Goal: Answer question/provide support: Share knowledge or assist other users

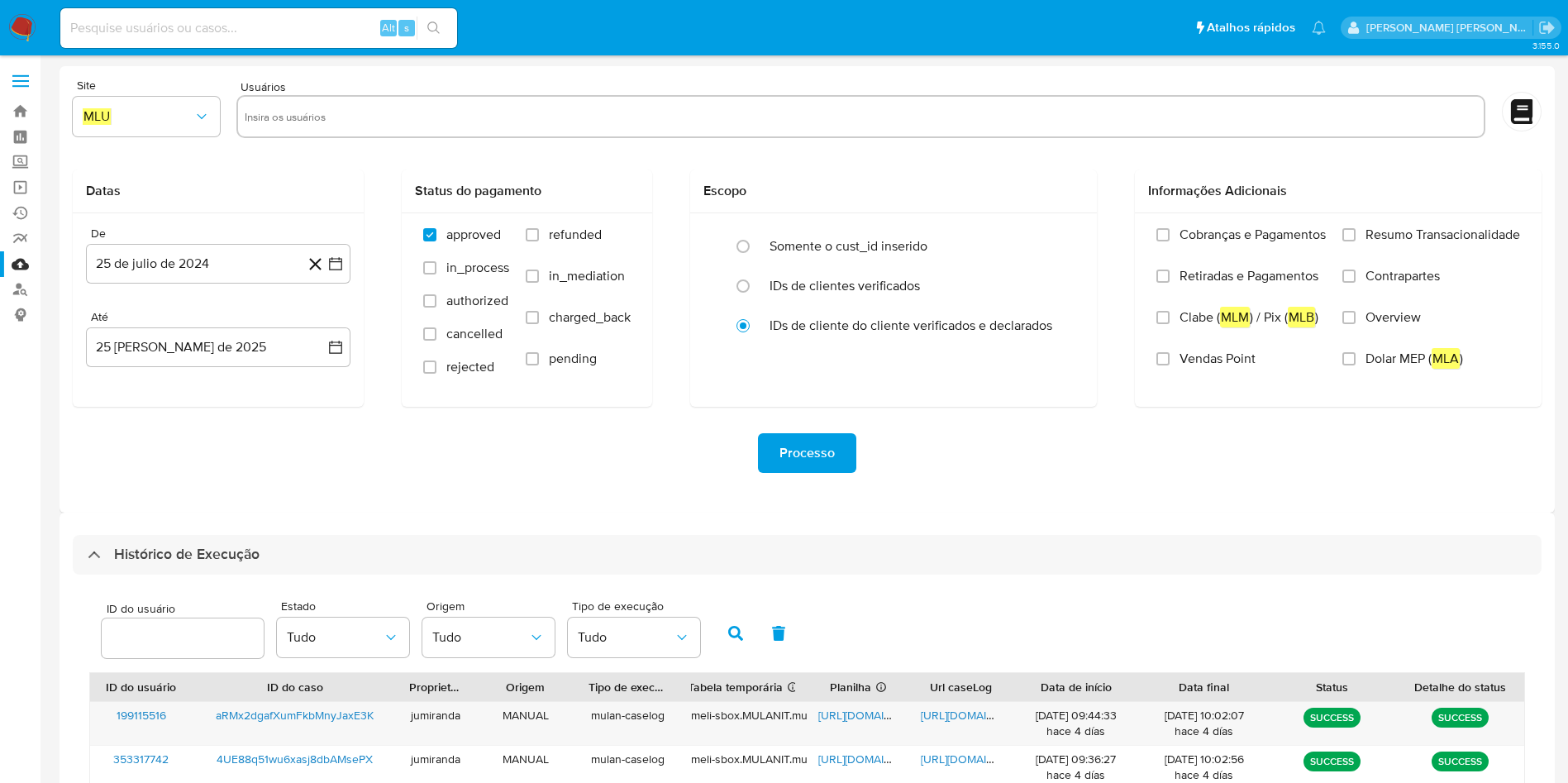
select select "10"
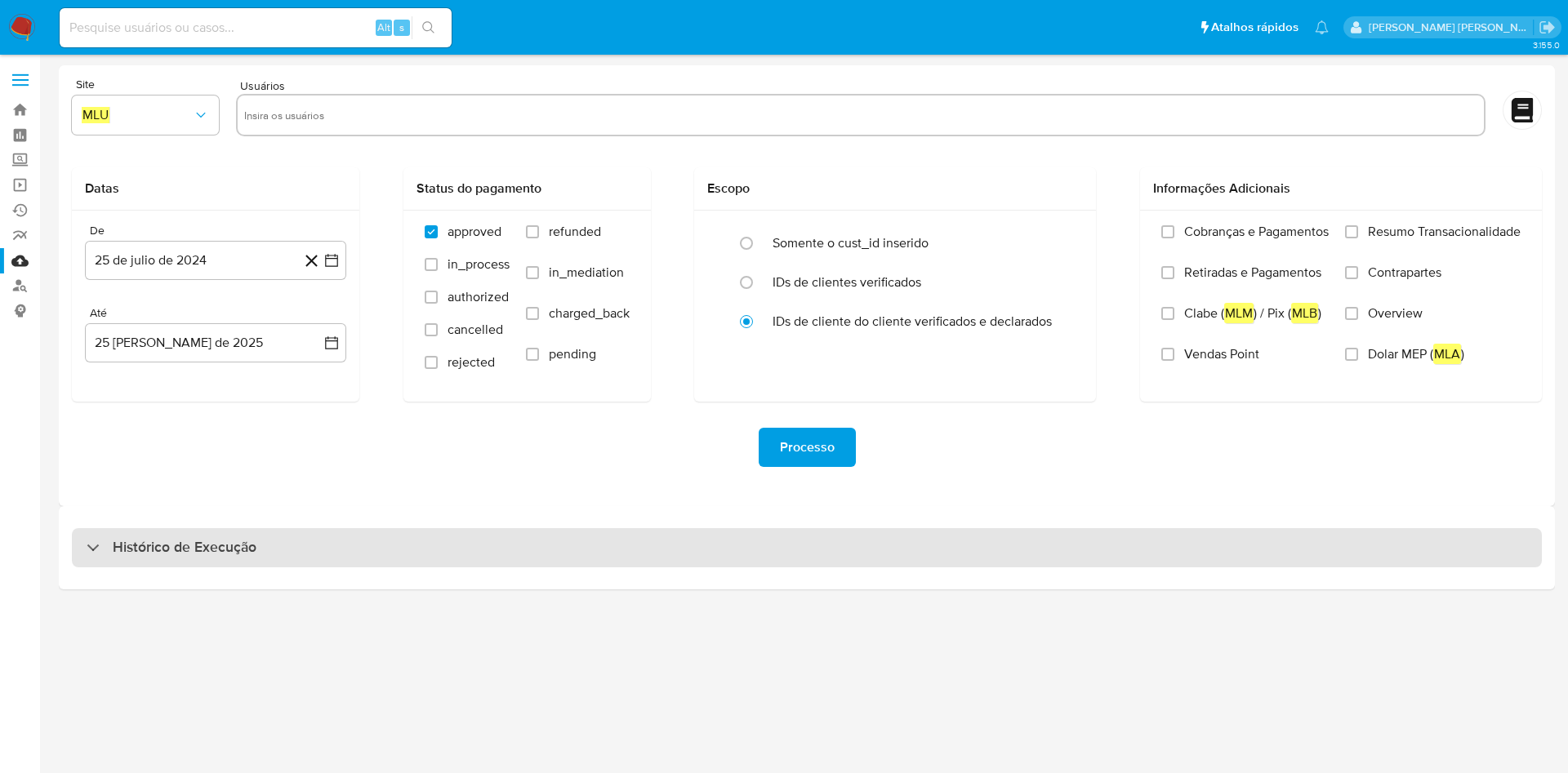
click at [164, 561] on div "Histórico de Execução" at bounding box center [807, 548] width 1470 height 39
select select "10"
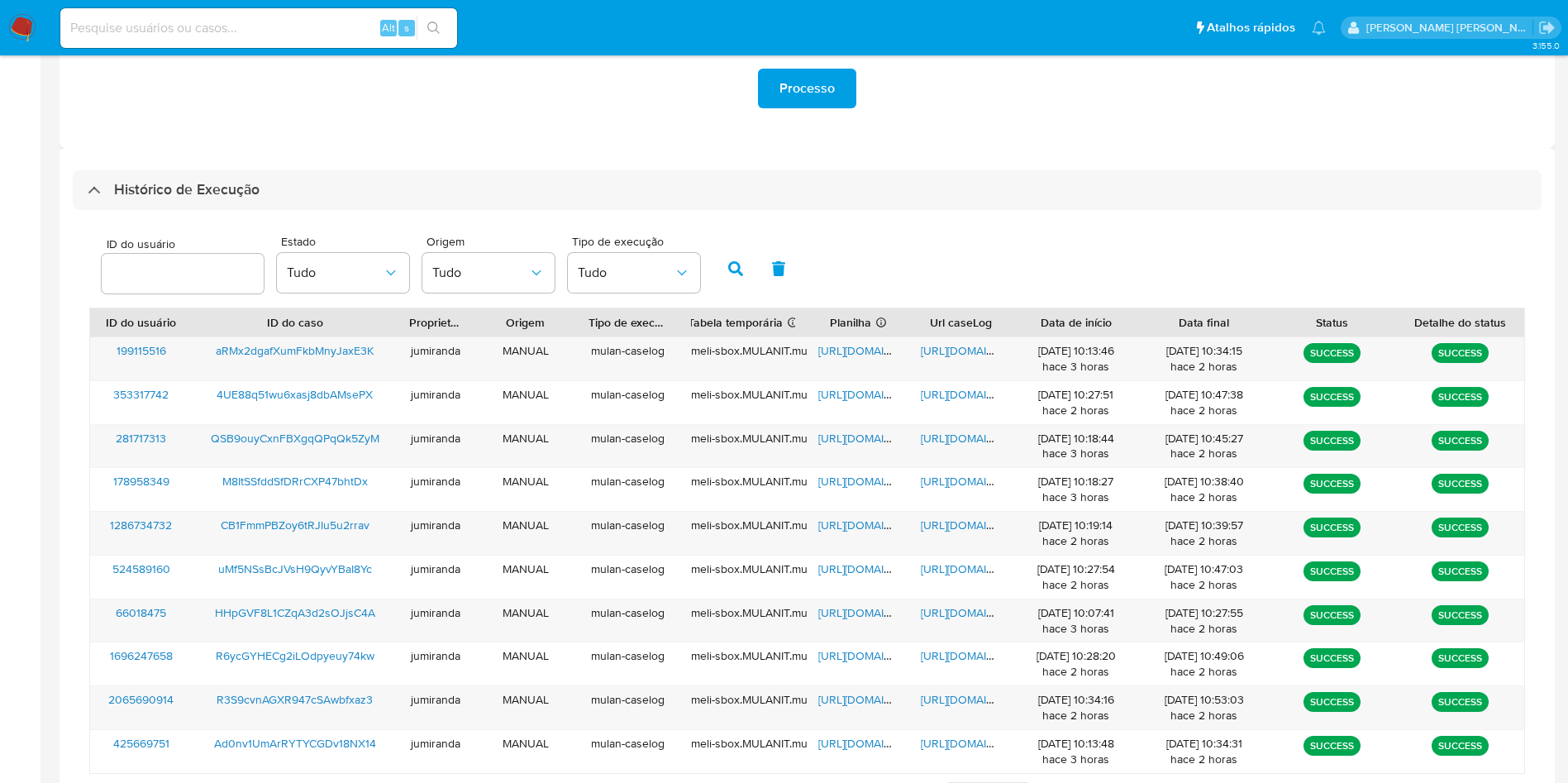
scroll to position [450, 0]
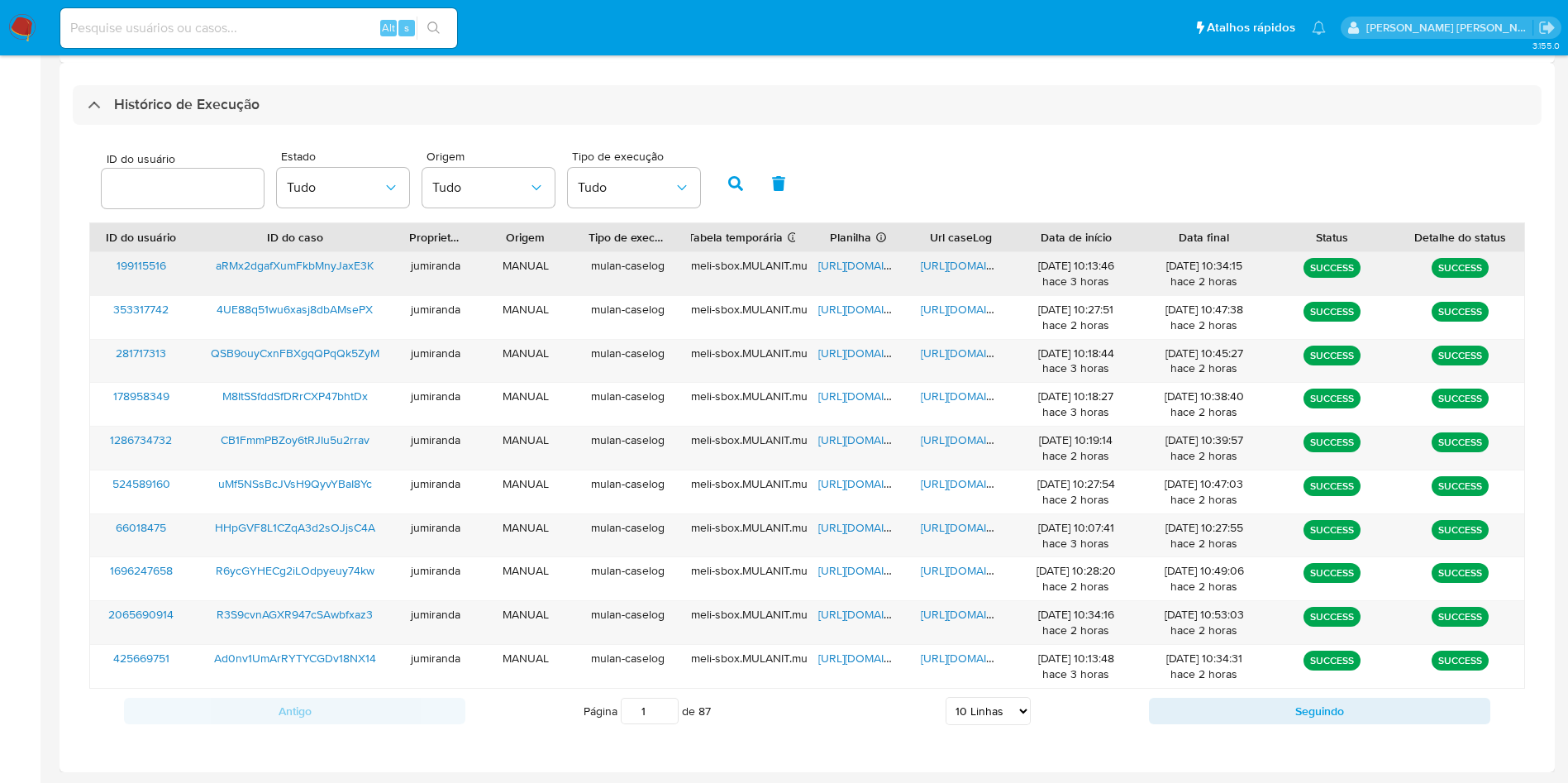
click at [853, 265] on span "https://docs.google.com/spreadsheets/d/160aWNGAlQkAgJhj4OcLESbOAuw9SyzPg9MJy8Gq…" at bounding box center [876, 265] width 114 height 17
drag, startPoint x: 921, startPoint y: 264, endPoint x: 796, endPoint y: 278, distance: 125.8
click at [921, 265] on span "https://docs.google.com/document/d/1y7Fyfaw3Y7OnFd9KtzFD6fH10nzdqgZlN-kynUc3AUk…" at bounding box center [978, 265] width 114 height 17
click at [325, 270] on span "aRMx2dgafXumFkbMnyJaxE3K" at bounding box center [294, 265] width 158 height 17
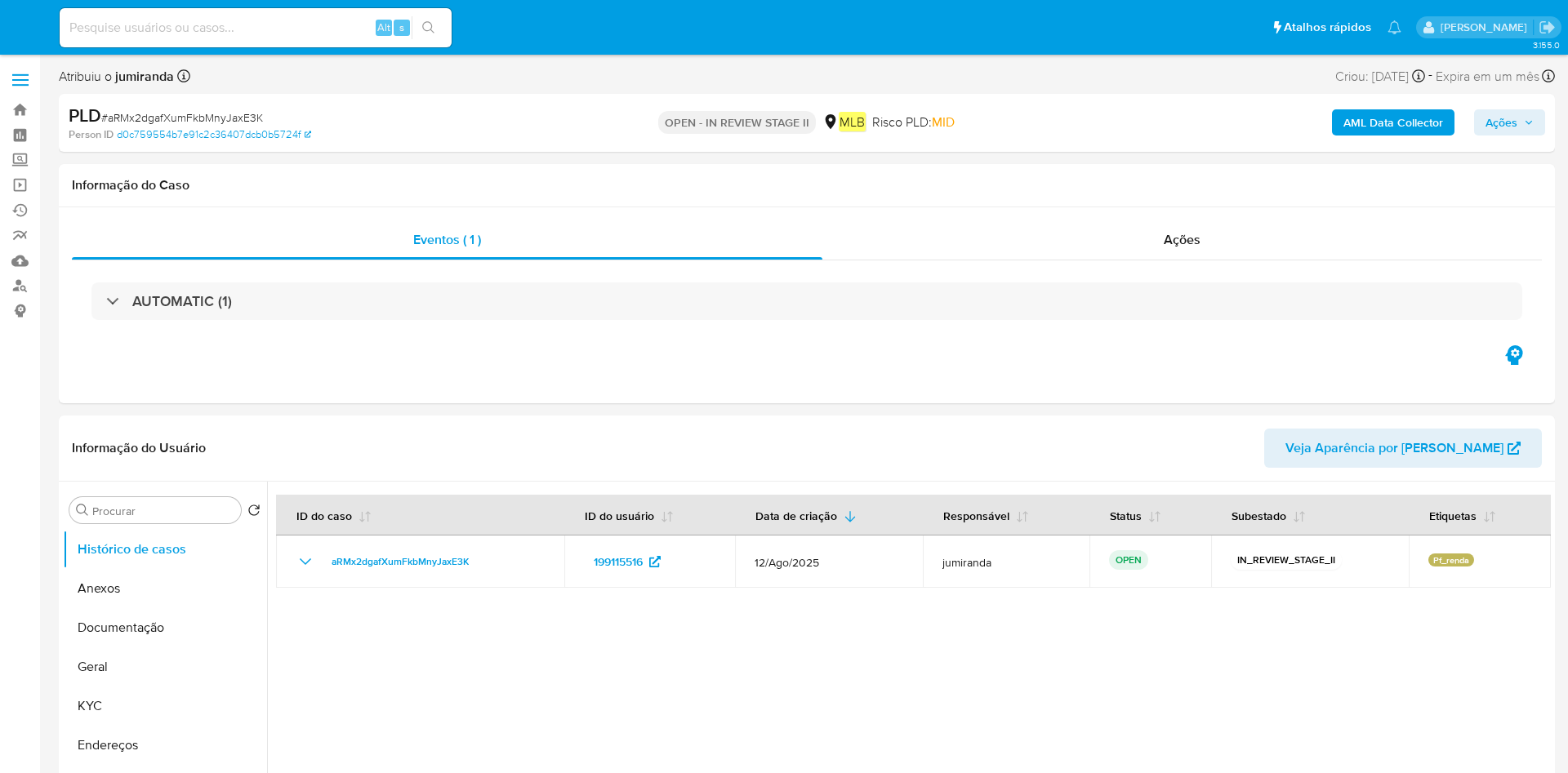
select select "10"
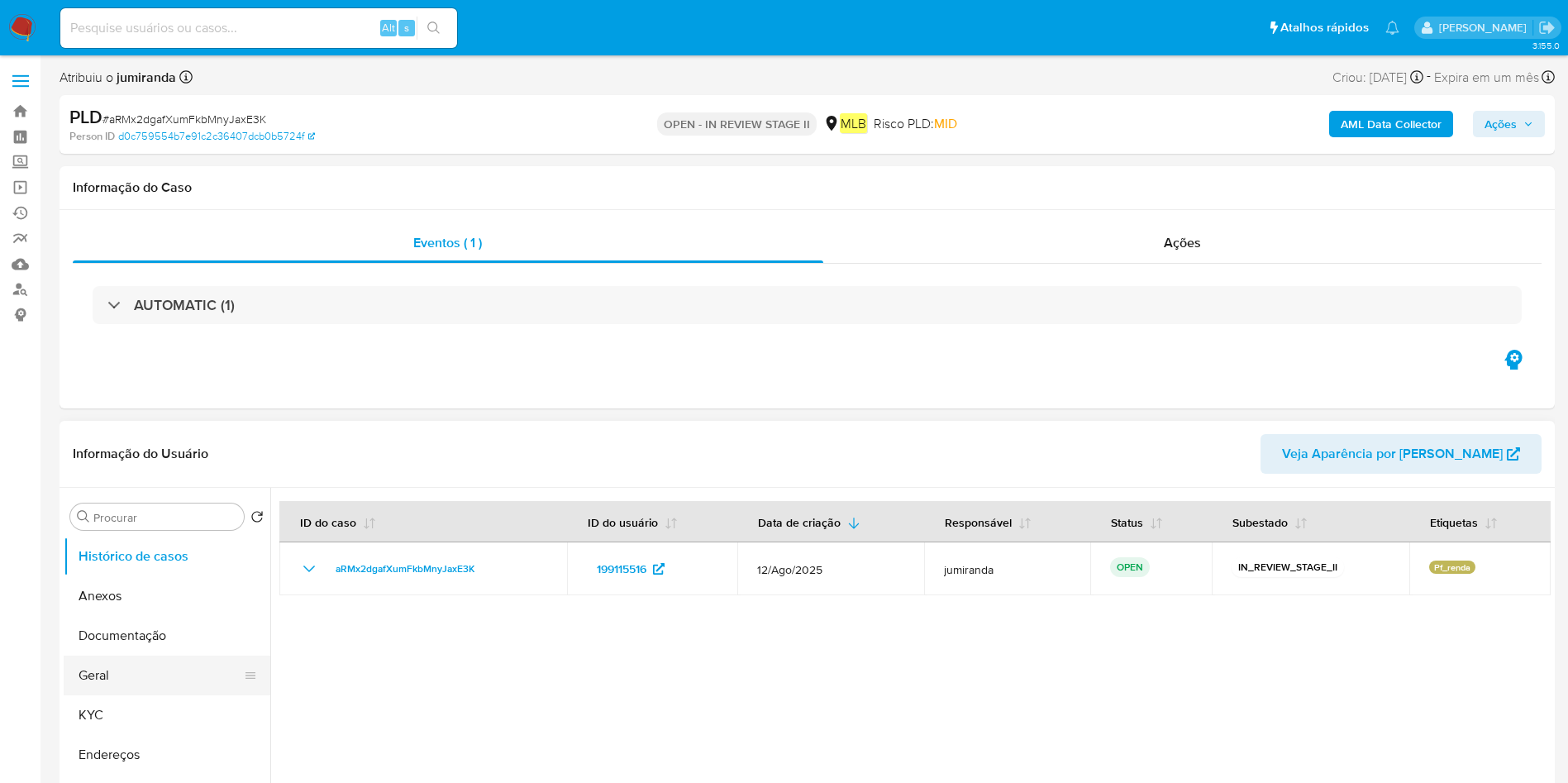
drag, startPoint x: 97, startPoint y: 677, endPoint x: 100, endPoint y: 685, distance: 8.5
click at [95, 683] on button "Geral" at bounding box center [160, 675] width 193 height 40
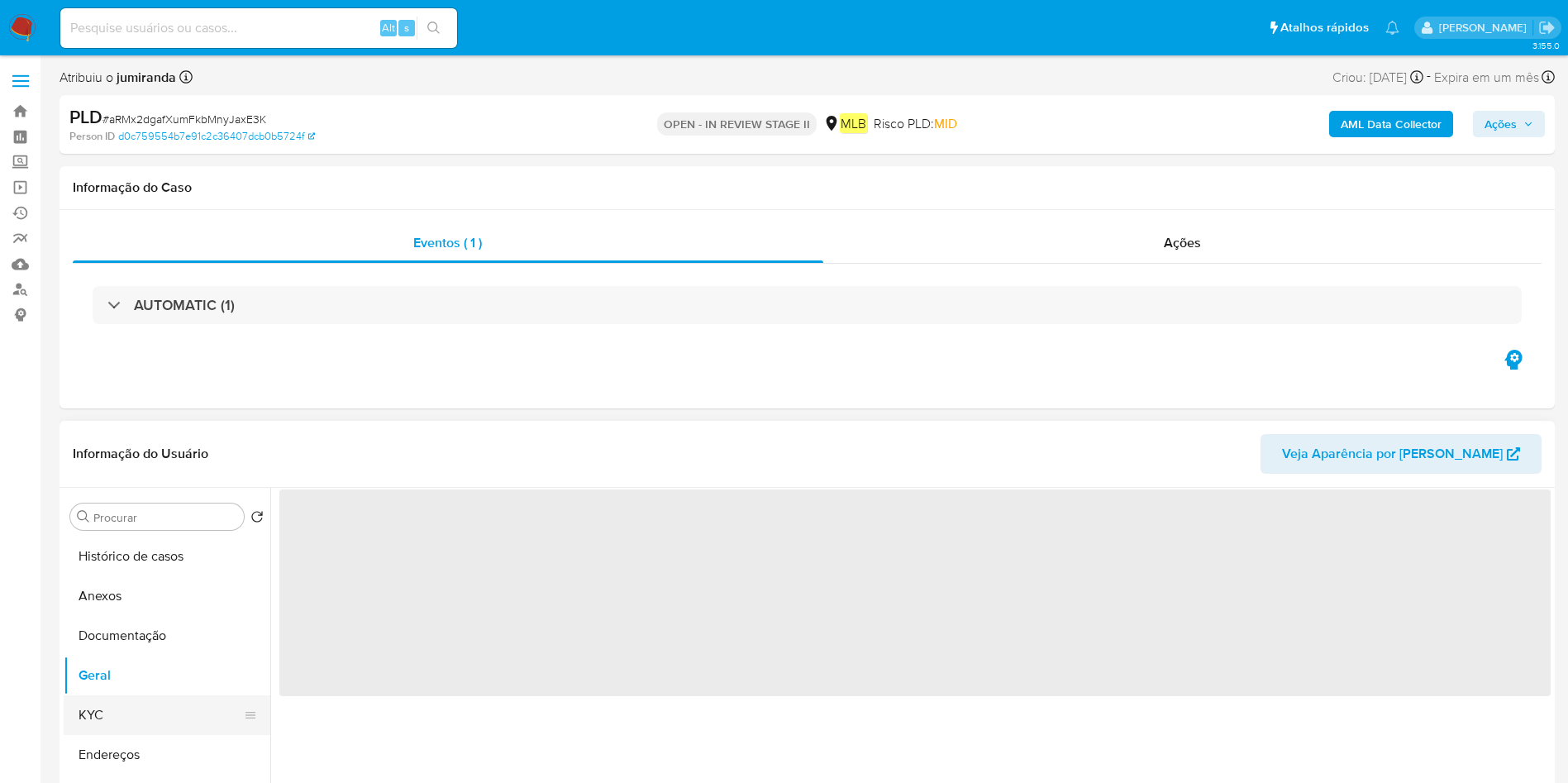
click at [112, 702] on button "KYC" at bounding box center [160, 715] width 193 height 40
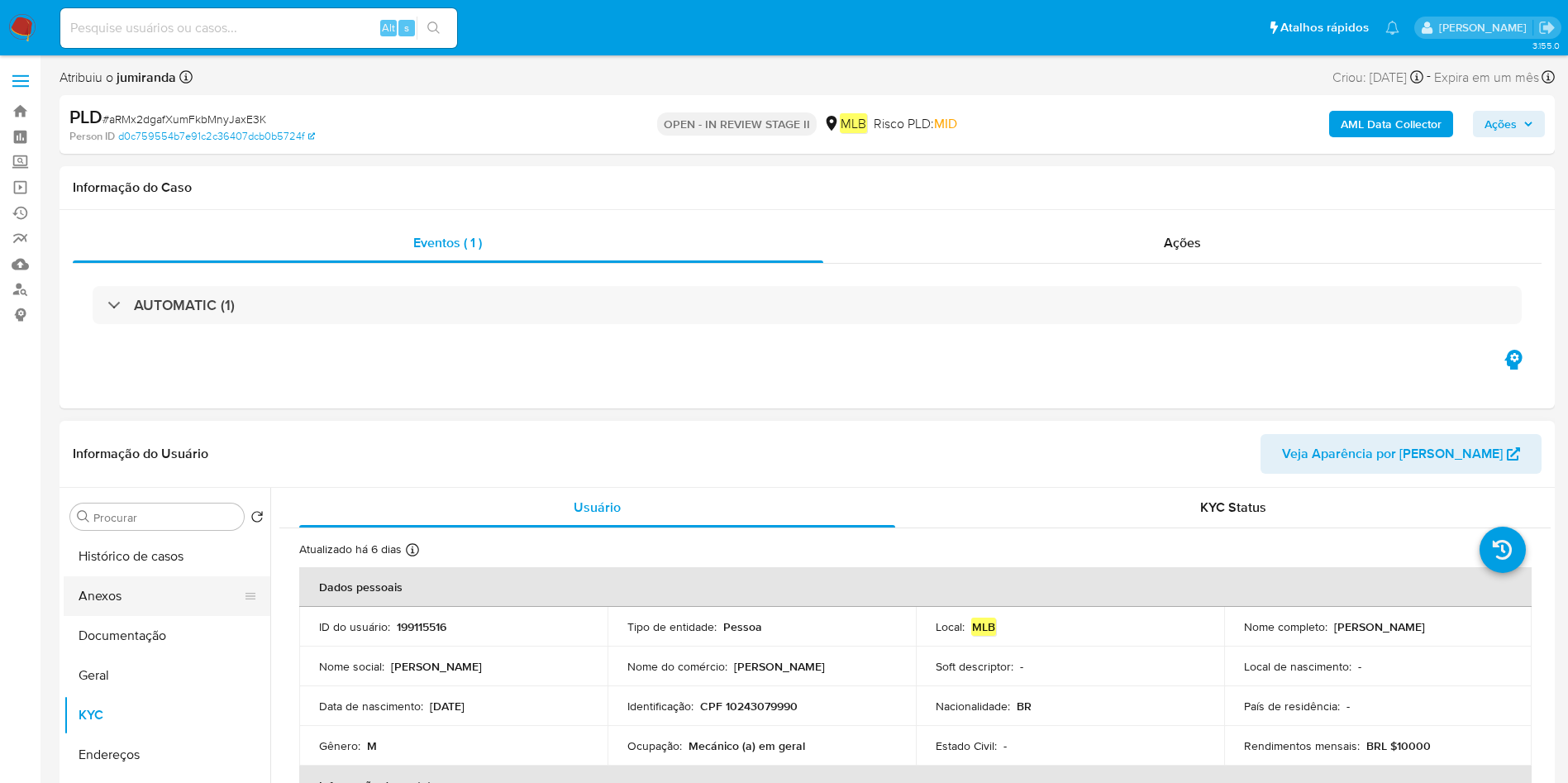
click at [143, 601] on button "Anexos" at bounding box center [160, 596] width 193 height 40
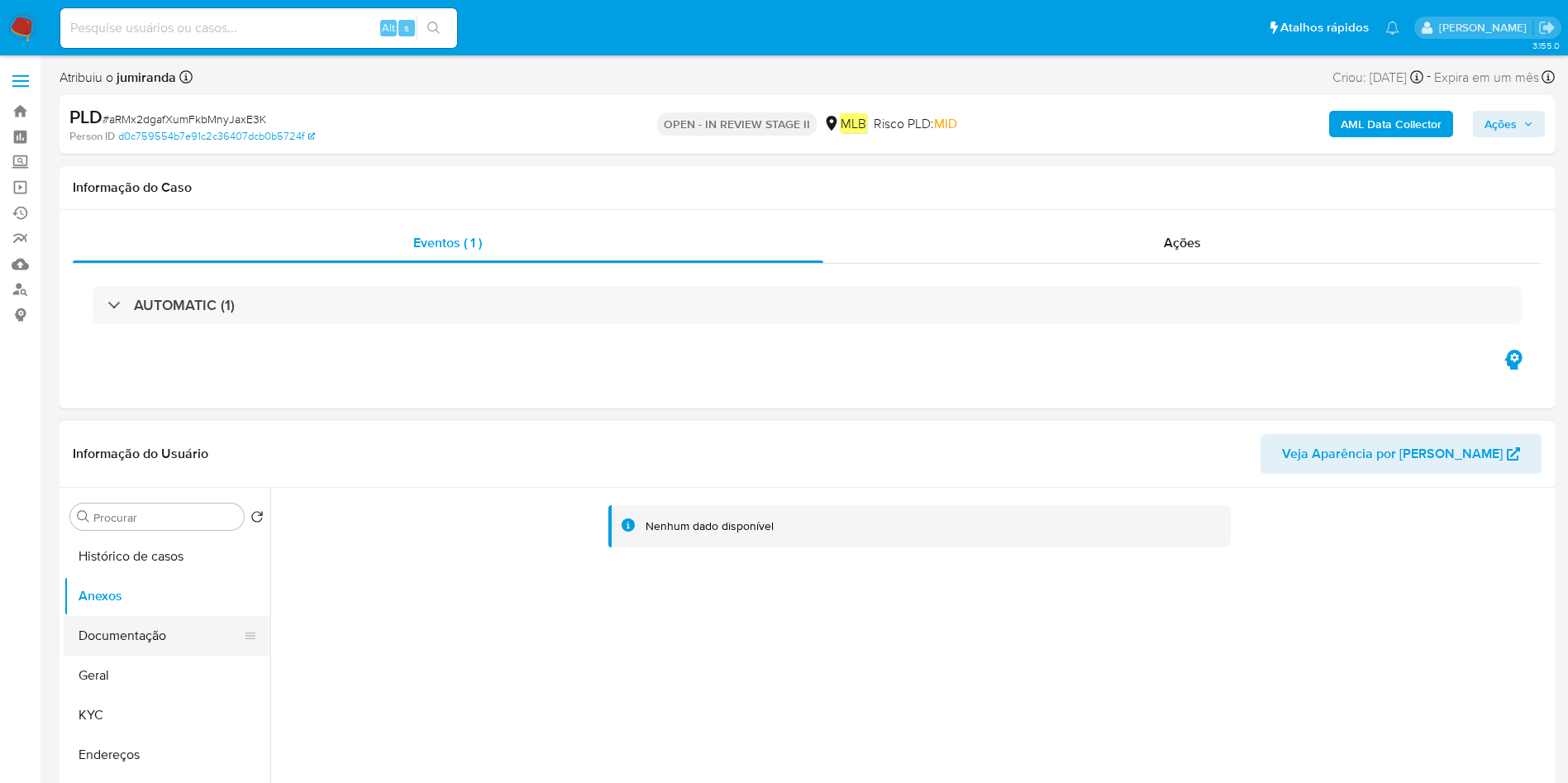
click at [143, 630] on button "Documentação" at bounding box center [160, 636] width 193 height 40
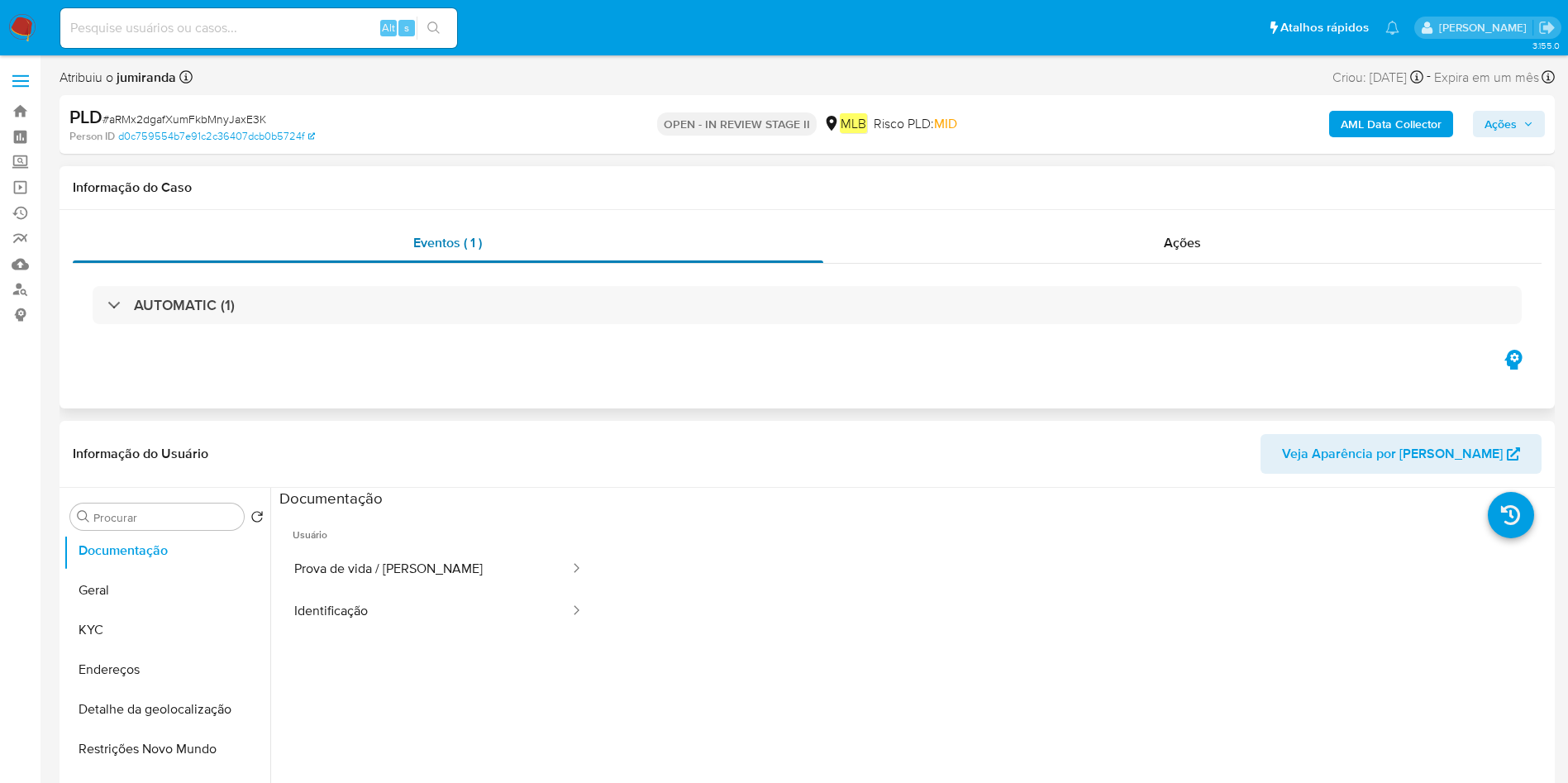
scroll to position [124, 0]
click at [143, 543] on button "Geral" at bounding box center [160, 552] width 193 height 40
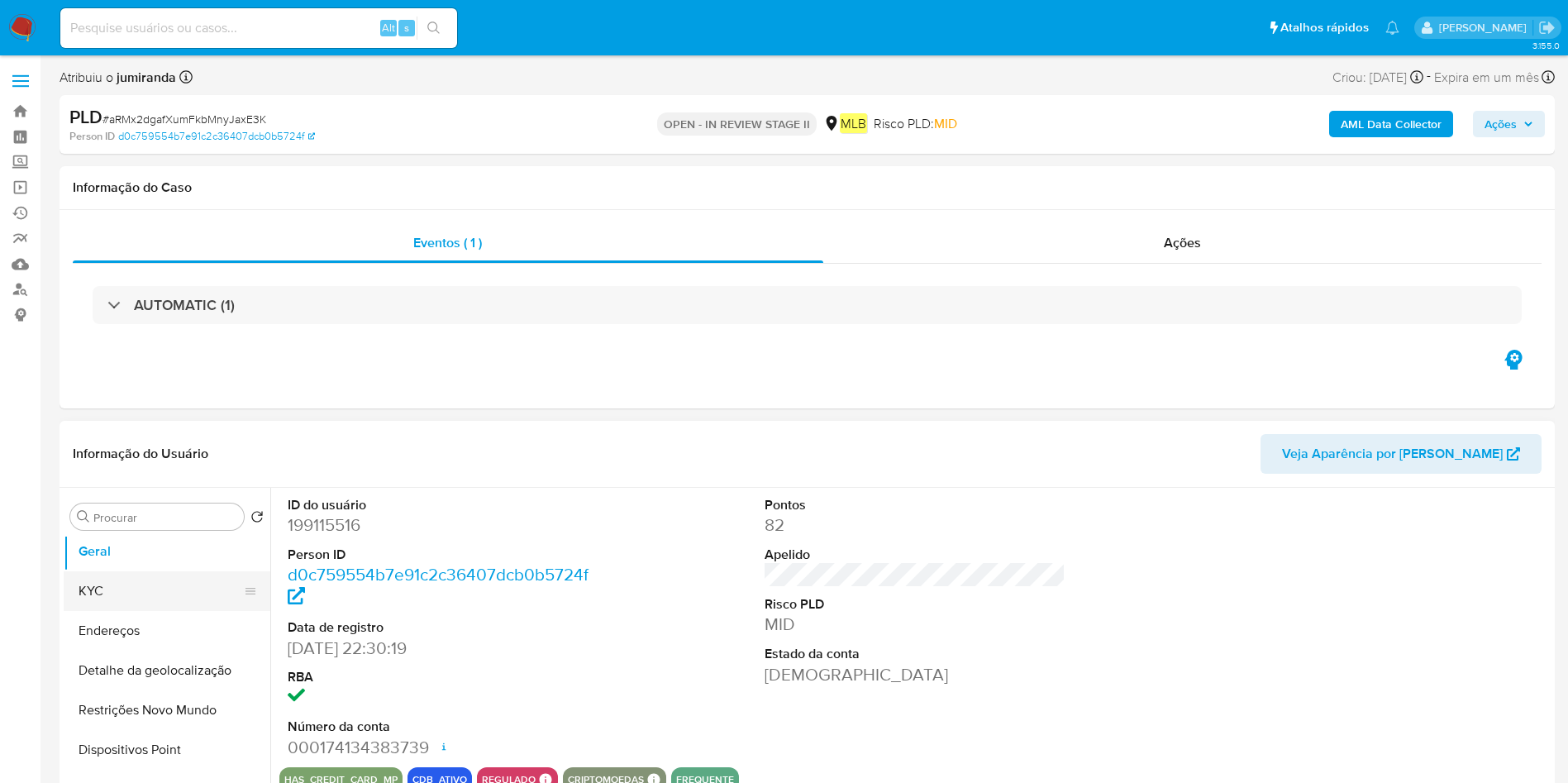
click at [147, 609] on ul "Histórico de casos Anexos Documentação Geral KYC Endereços Detalhe da geolocali…" at bounding box center [167, 722] width 206 height 372
click at [167, 549] on button "Geral" at bounding box center [160, 552] width 193 height 40
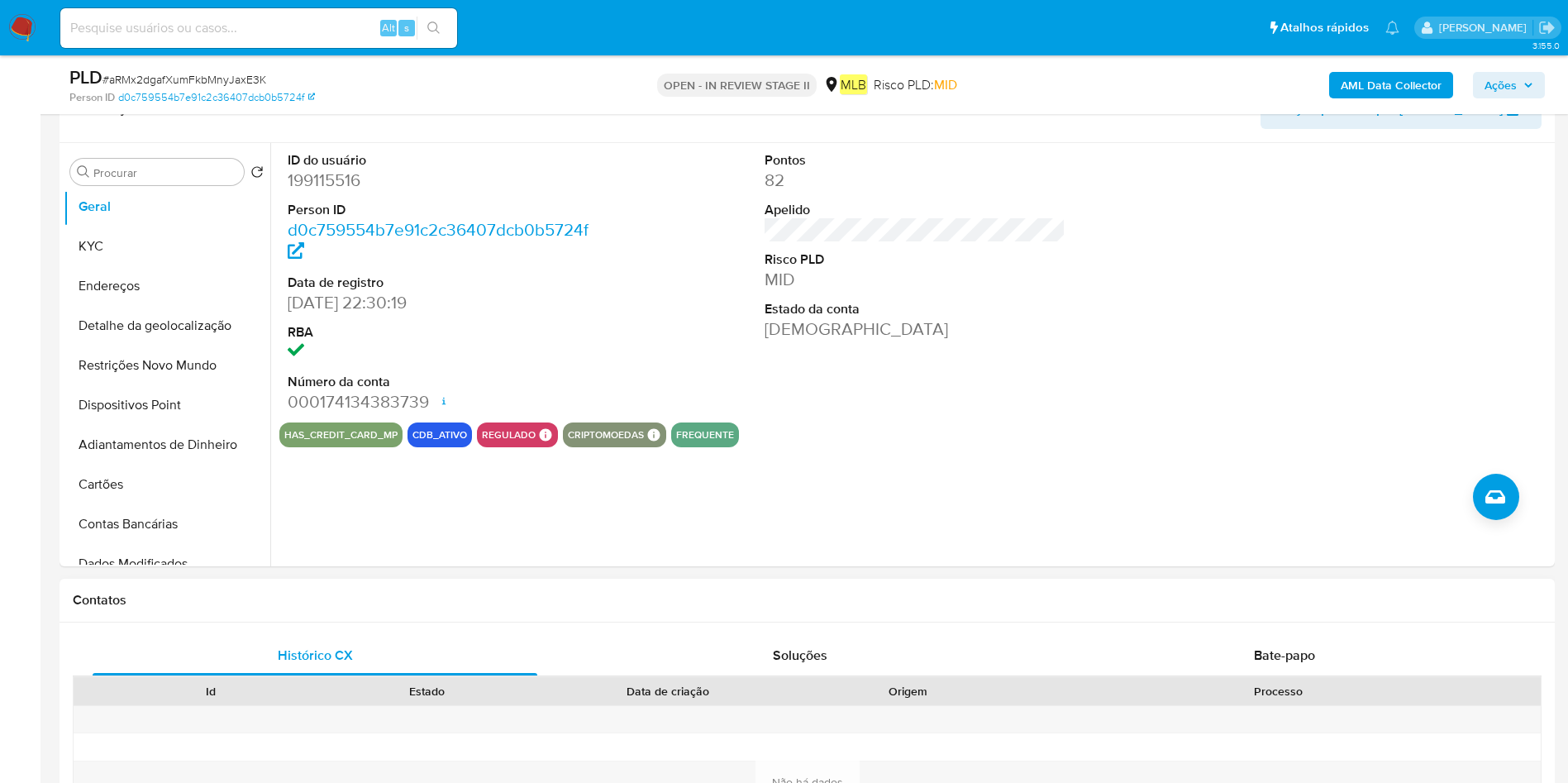
scroll to position [248, 0]
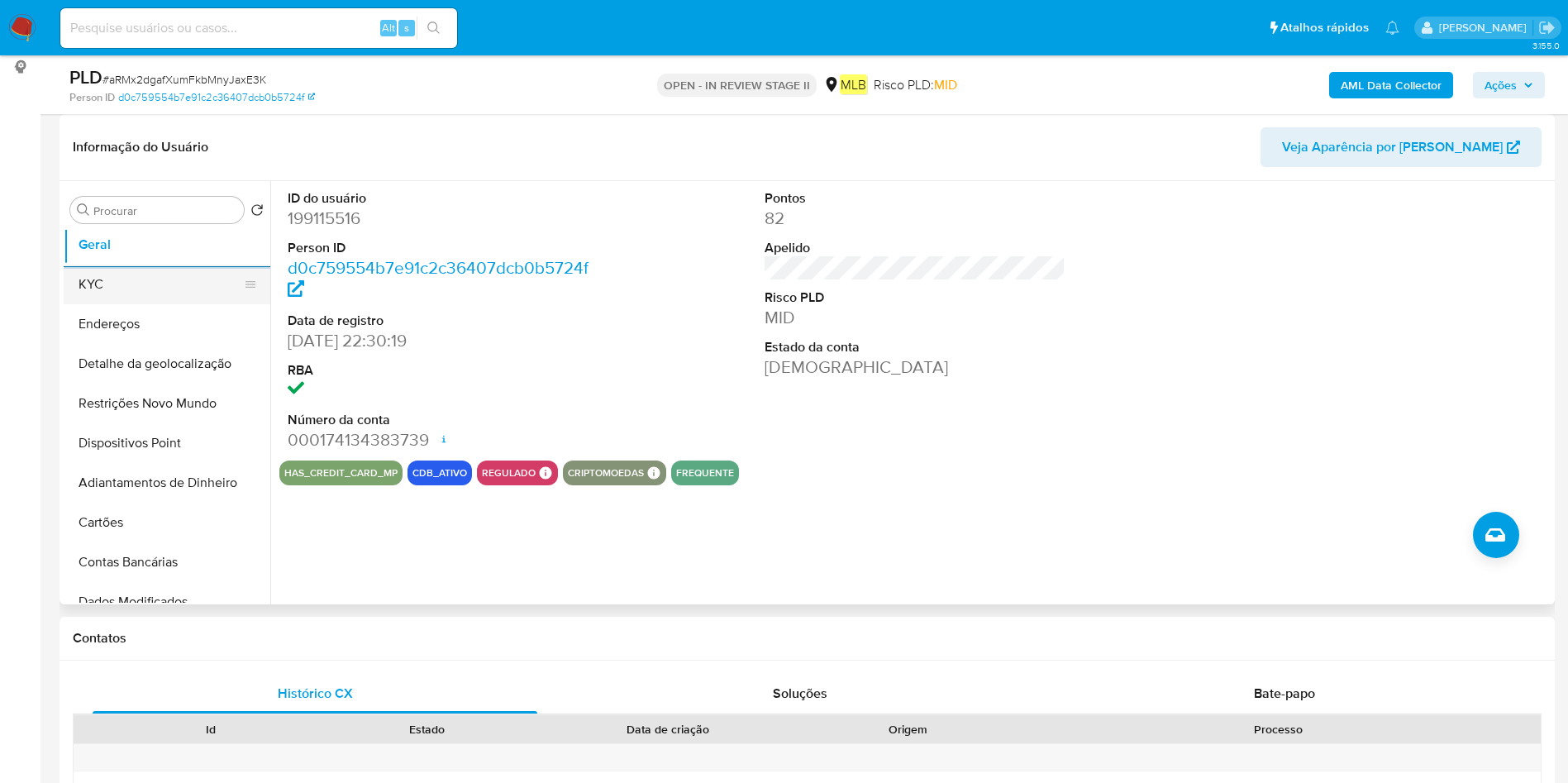
click at [151, 287] on button "KYC" at bounding box center [160, 285] width 193 height 40
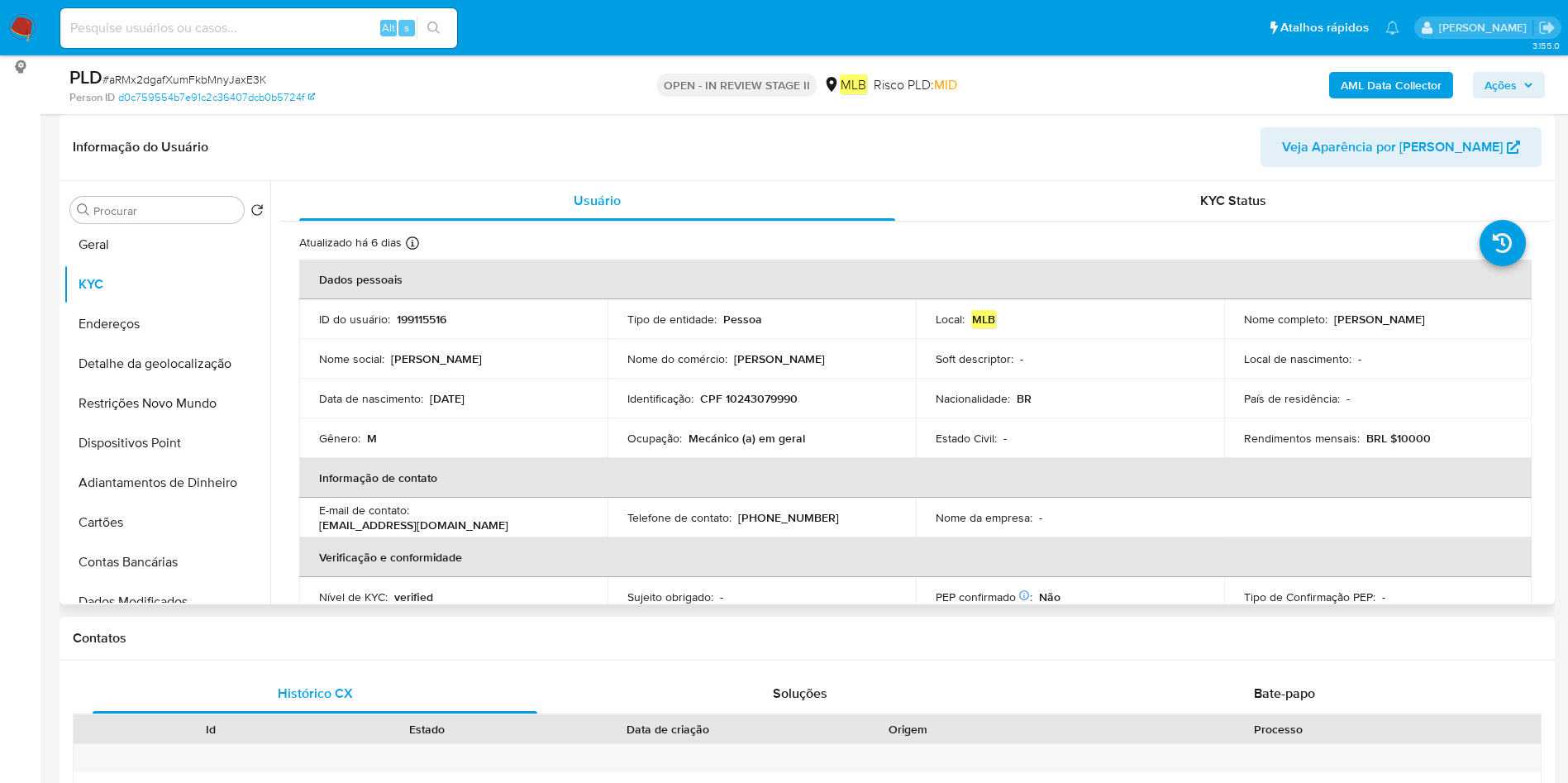
click at [682, 438] on div "Ocupação : Mecánico (a) em geral" at bounding box center [761, 438] width 269 height 15
copy div "Ocupação : Mecánico (a) em geral"
click at [144, 316] on button "Endereços" at bounding box center [160, 324] width 193 height 40
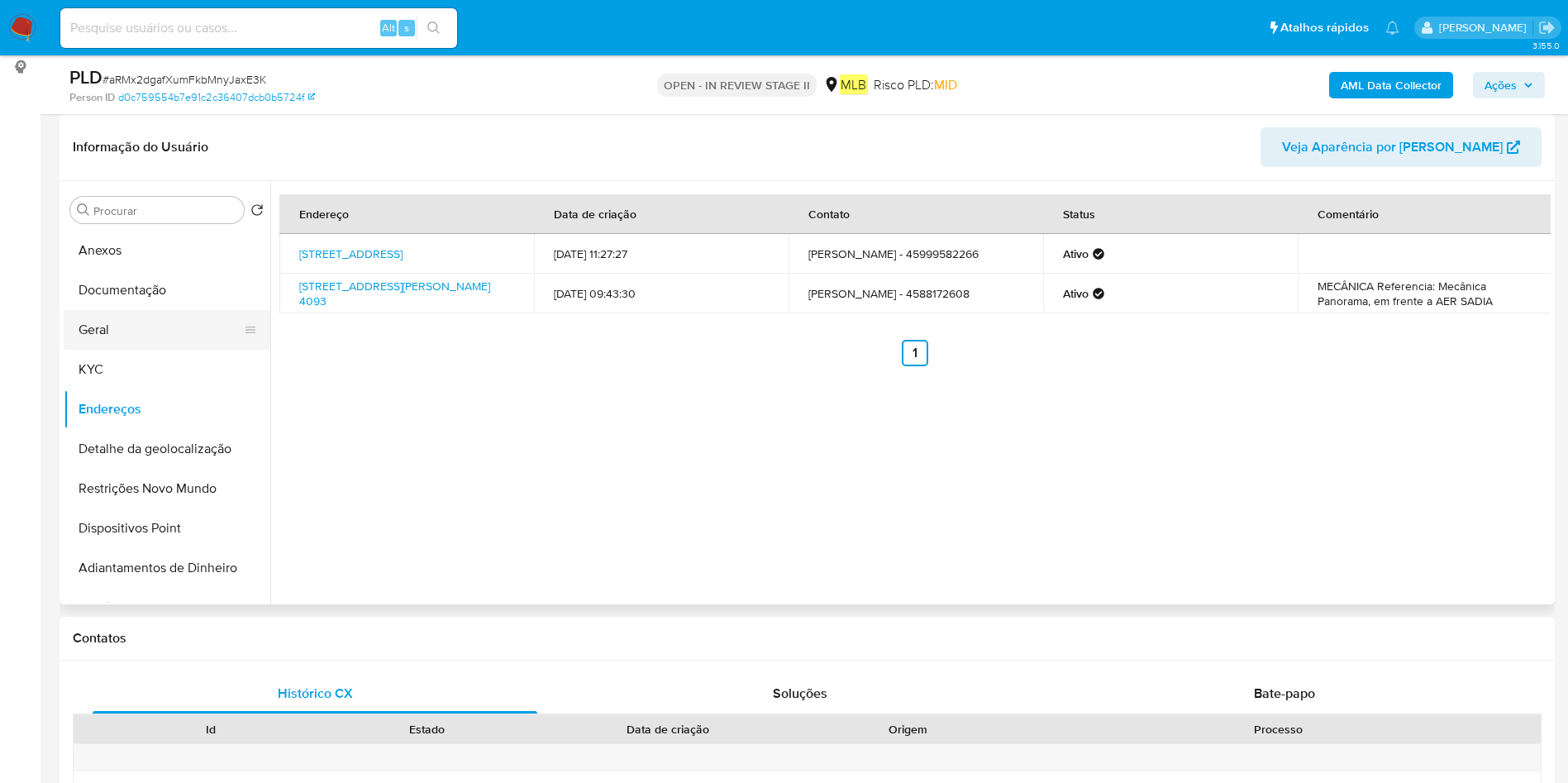
scroll to position [0, 0]
drag, startPoint x: 166, startPoint y: 328, endPoint x: 167, endPoint y: 317, distance: 11.0
click at [165, 331] on button "Documentação" at bounding box center [160, 329] width 193 height 40
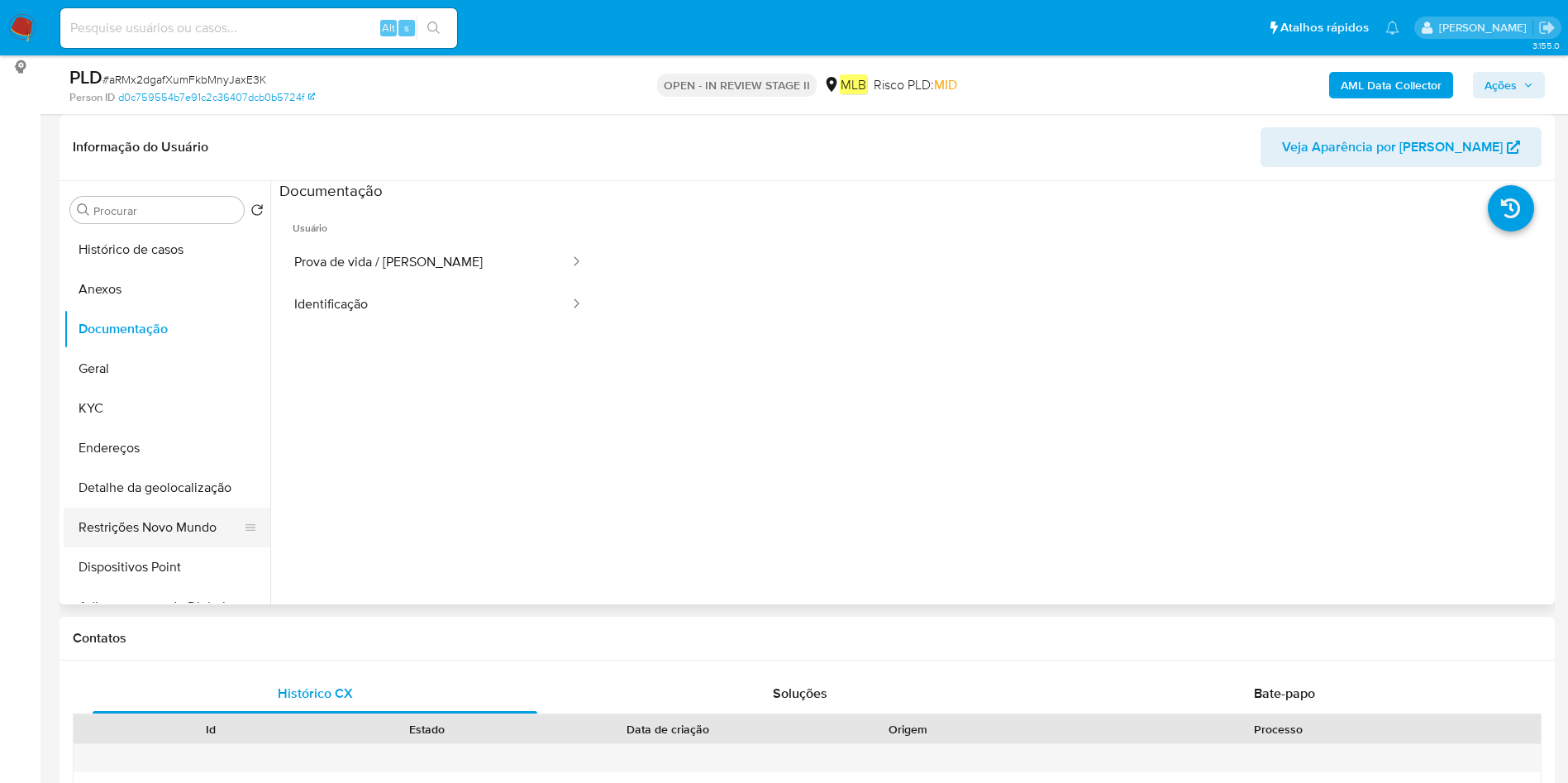
click at [104, 531] on button "Restrições Novo Mundo" at bounding box center [160, 528] width 193 height 40
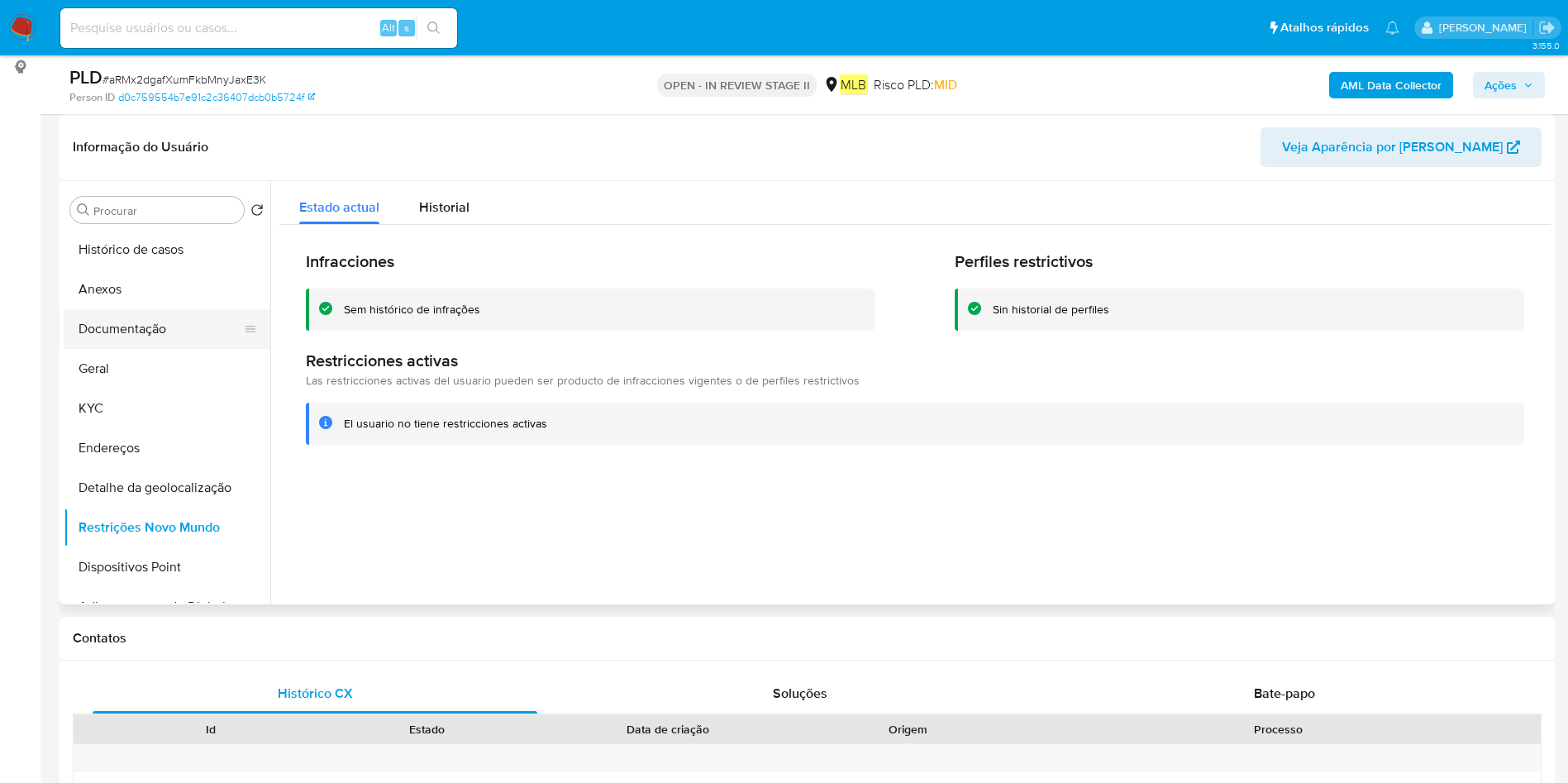
drag, startPoint x: 149, startPoint y: 394, endPoint x: 163, endPoint y: 340, distance: 55.8
click at [150, 392] on button "KYC" at bounding box center [167, 408] width 206 height 40
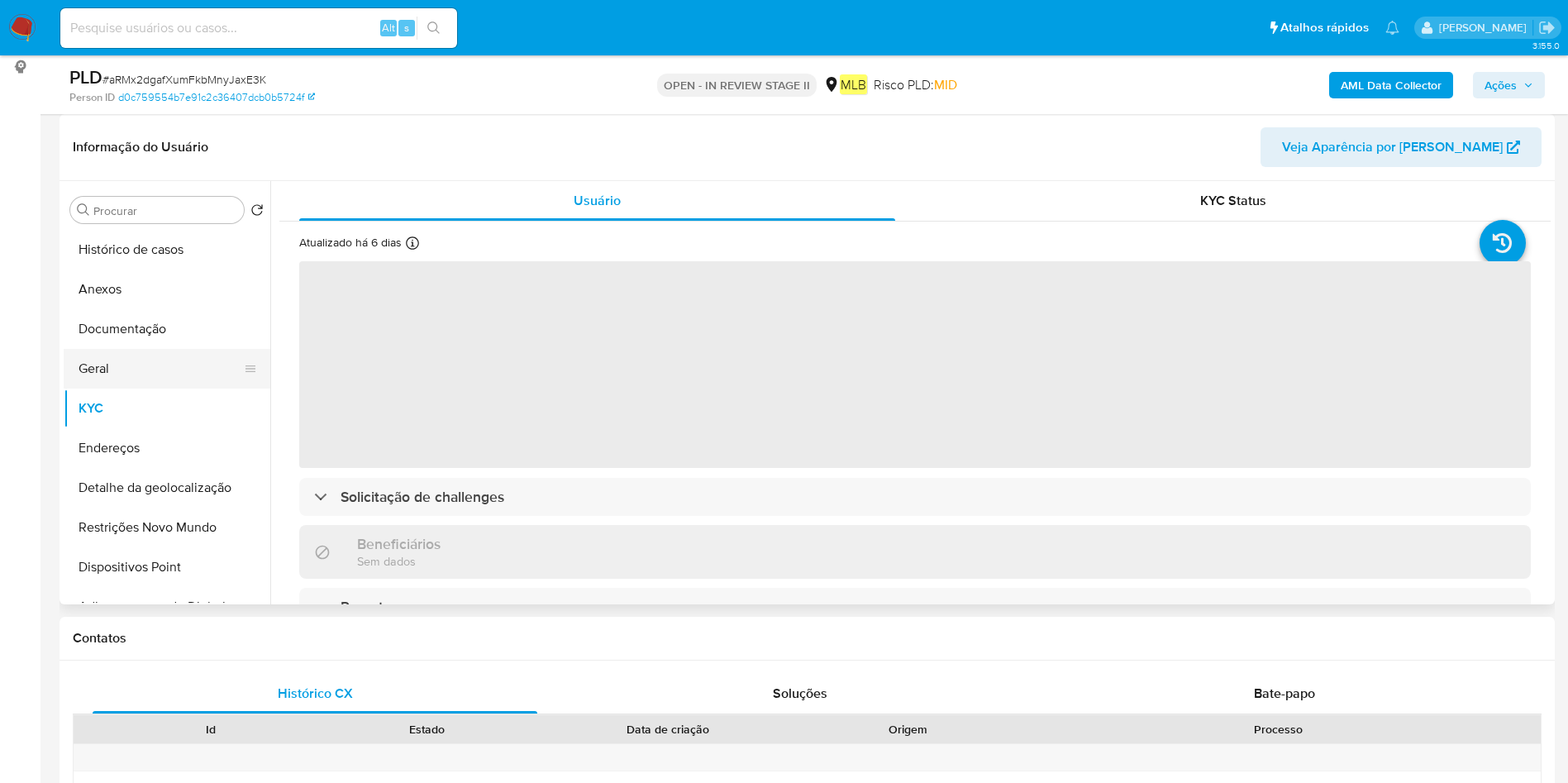
click at [141, 380] on button "Geral" at bounding box center [160, 369] width 193 height 40
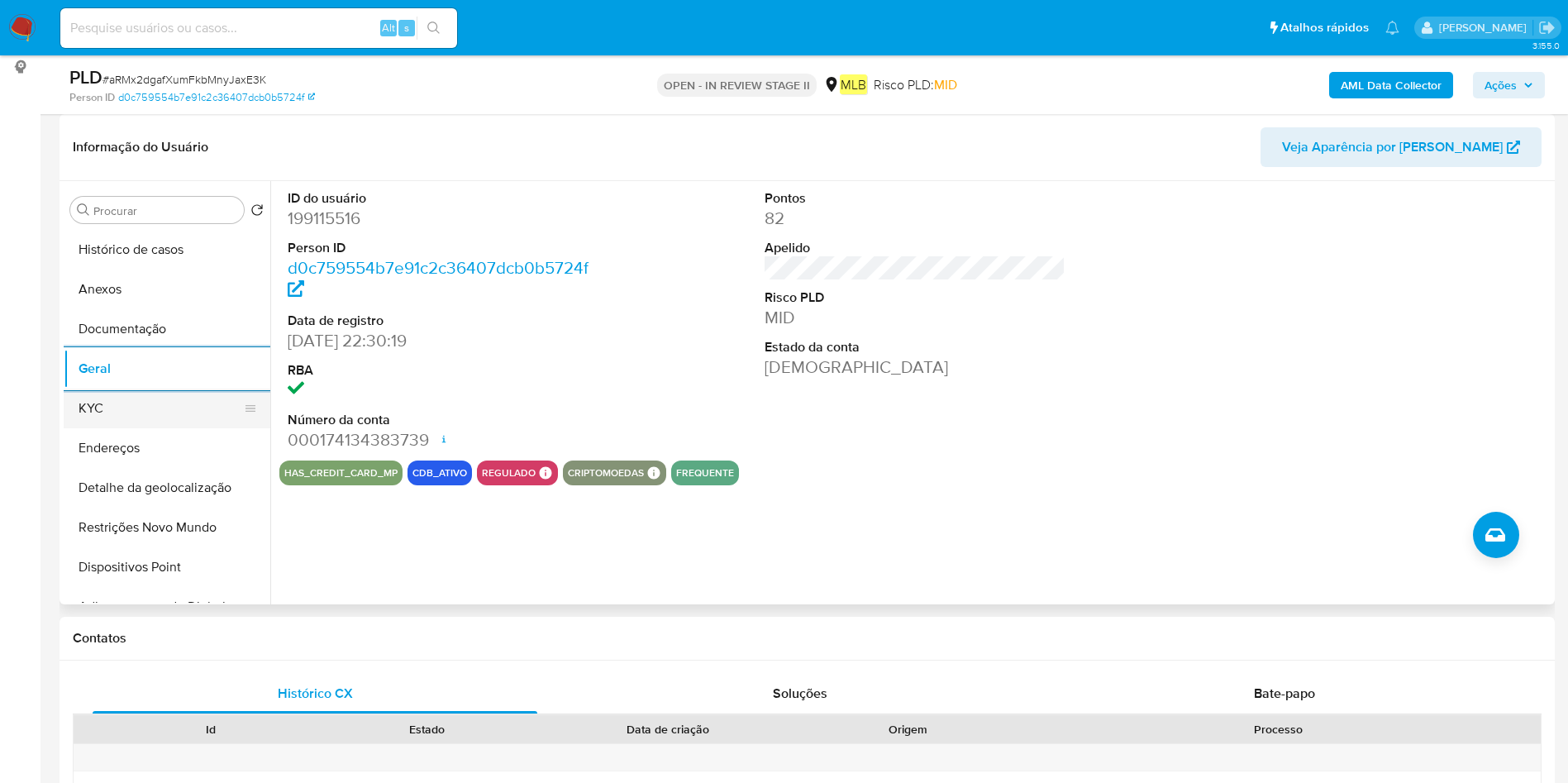
click at [75, 403] on button "KYC" at bounding box center [160, 408] width 193 height 40
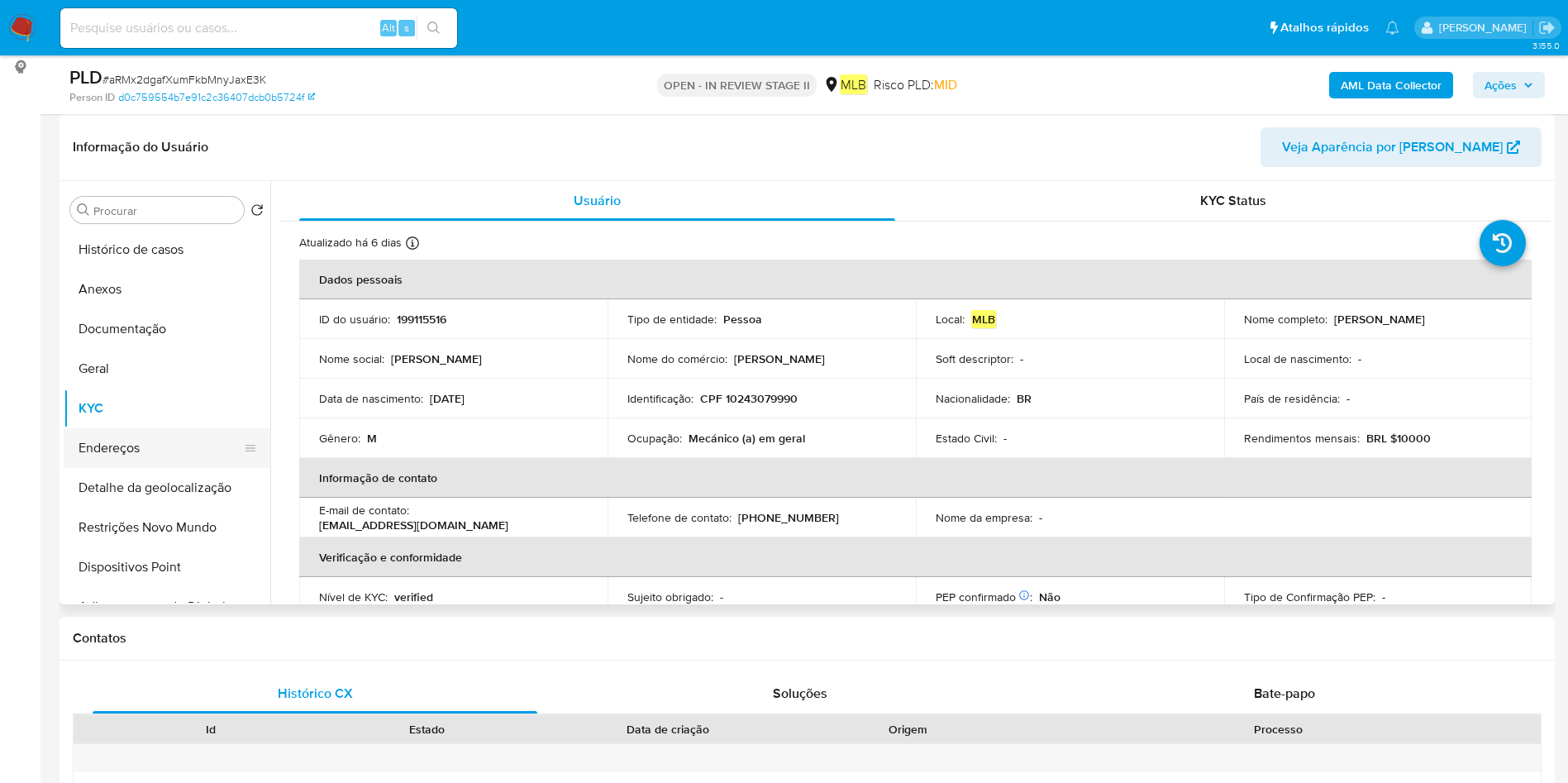
drag, startPoint x: 156, startPoint y: 450, endPoint x: 253, endPoint y: 450, distance: 97.0
click at [158, 450] on button "Endereços" at bounding box center [160, 448] width 193 height 40
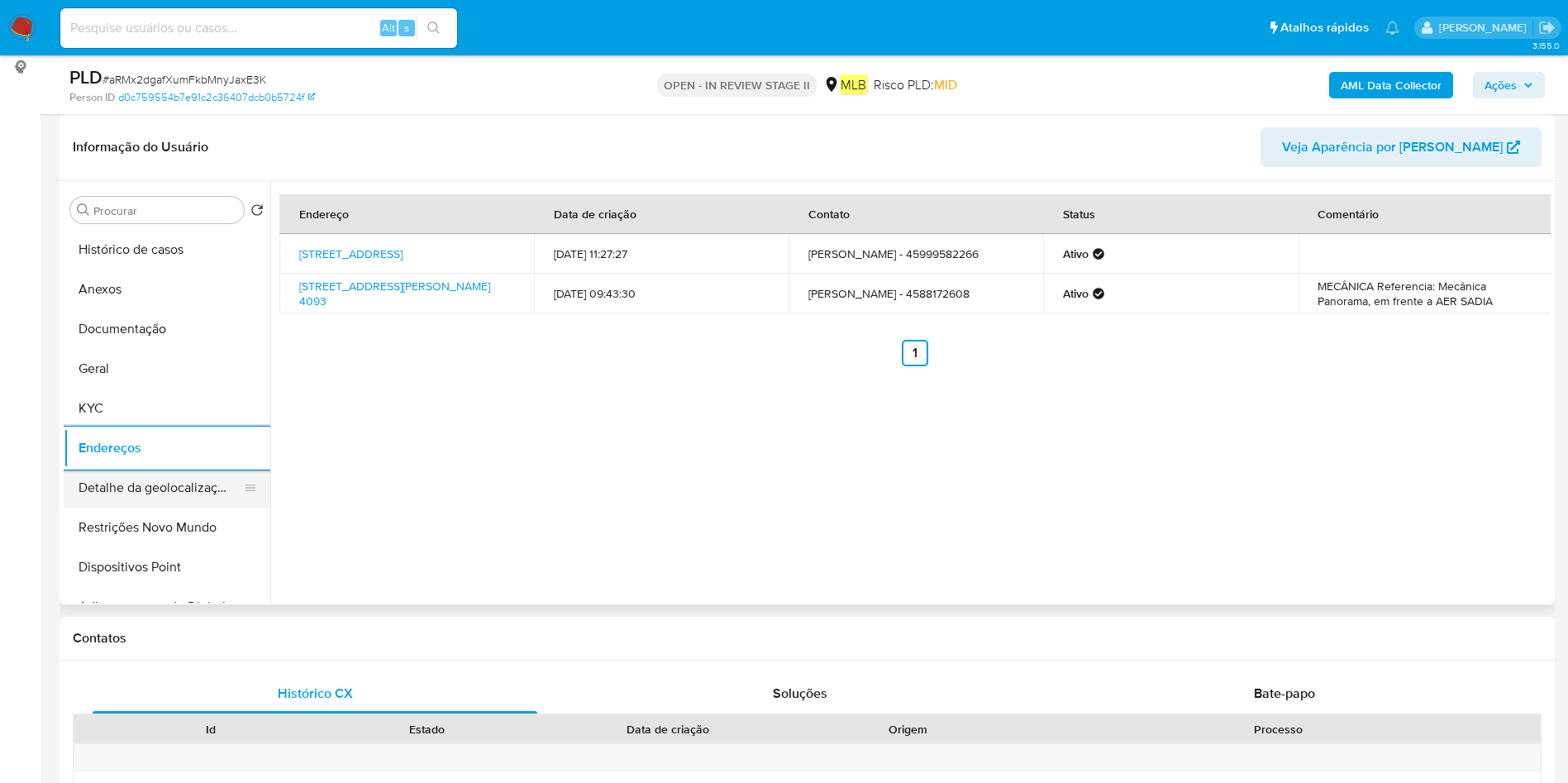
drag, startPoint x: 119, startPoint y: 482, endPoint x: 203, endPoint y: 469, distance: 85.0
click at [123, 482] on button "Detalhe da geolocalização" at bounding box center [160, 488] width 193 height 40
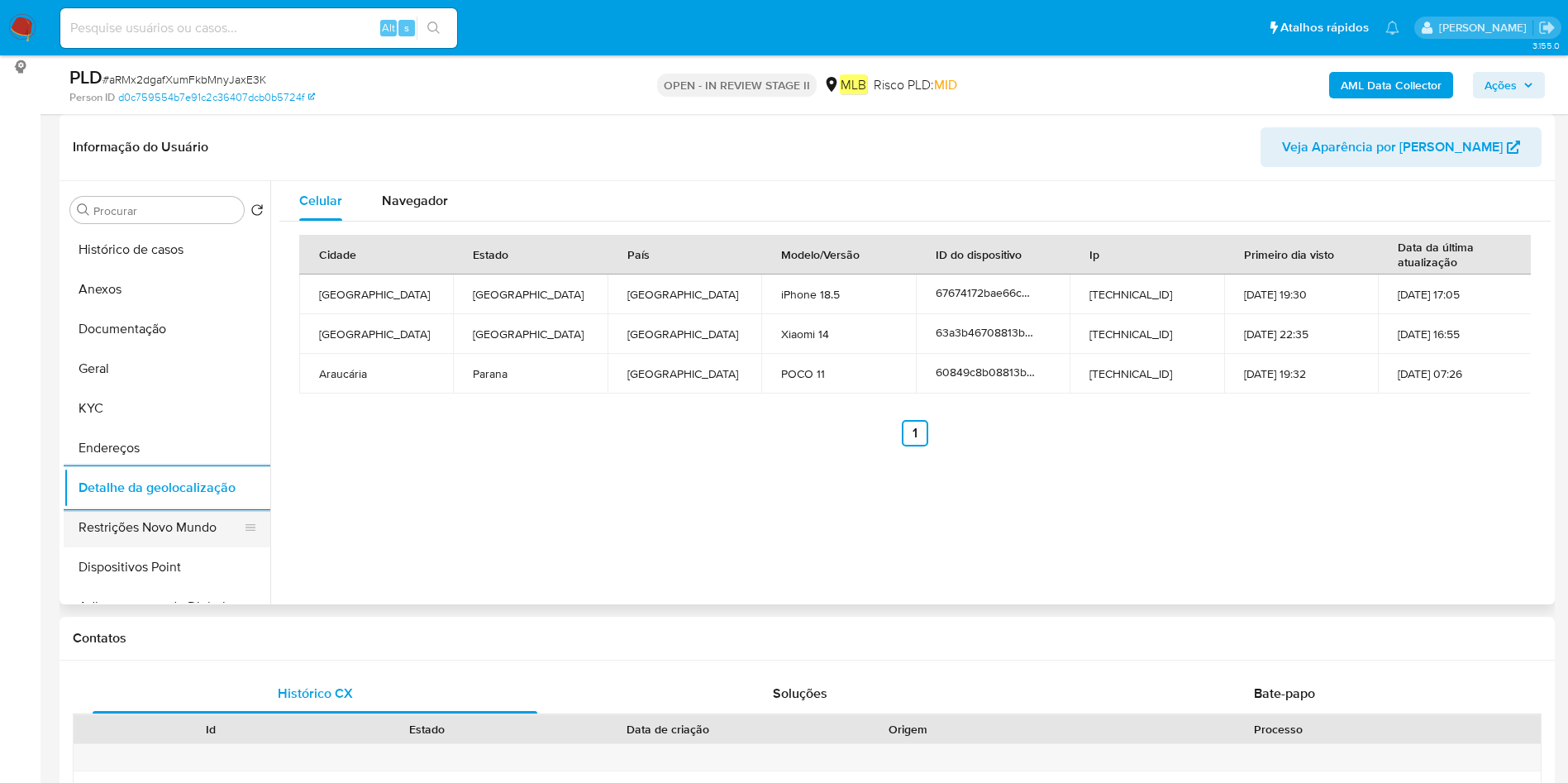
click at [171, 528] on button "Restrições Novo Mundo" at bounding box center [160, 528] width 193 height 40
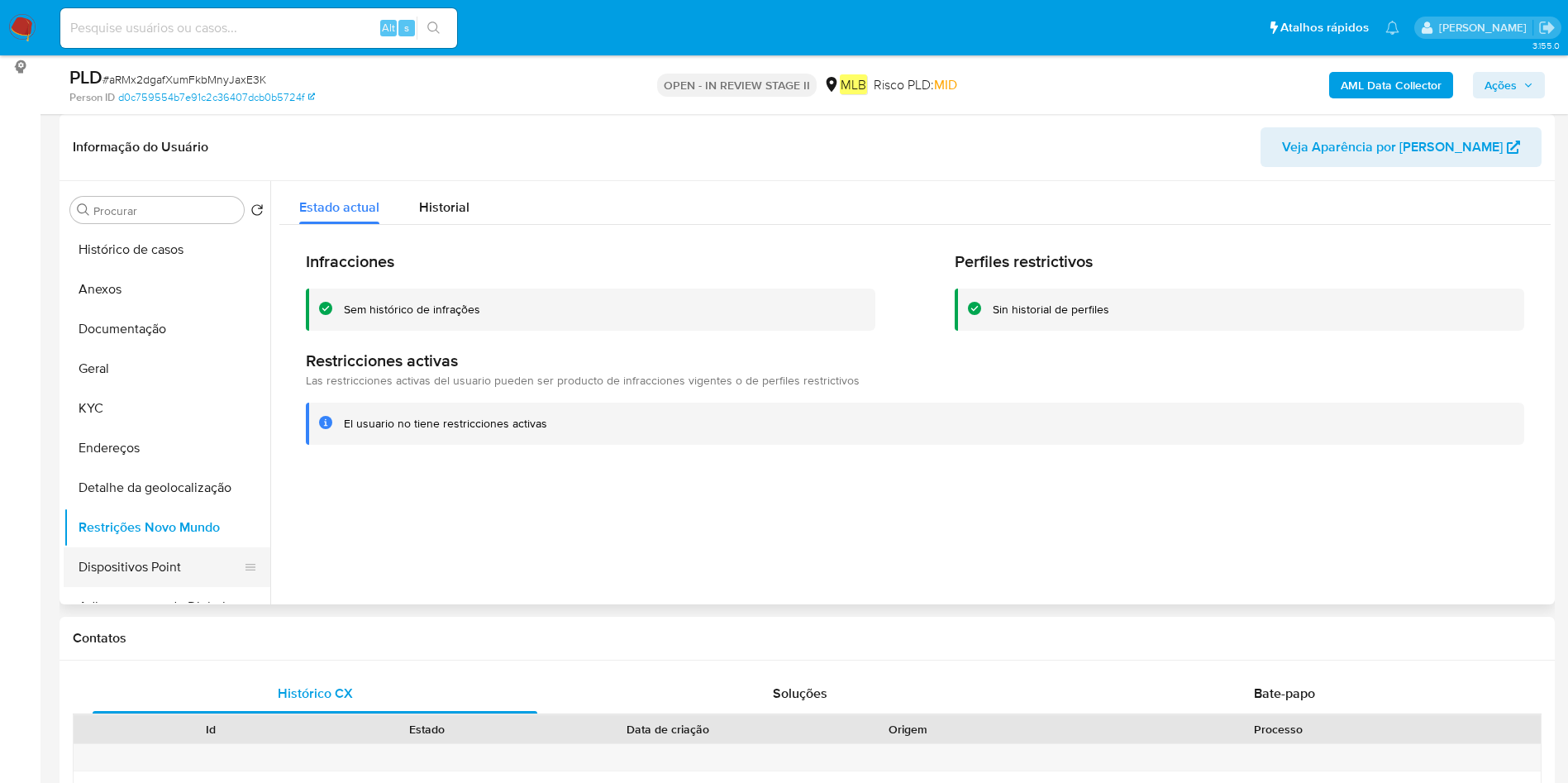
drag, startPoint x: 95, startPoint y: 563, endPoint x: 510, endPoint y: 498, distance: 420.1
click at [98, 564] on button "Dispositivos Point" at bounding box center [167, 567] width 206 height 40
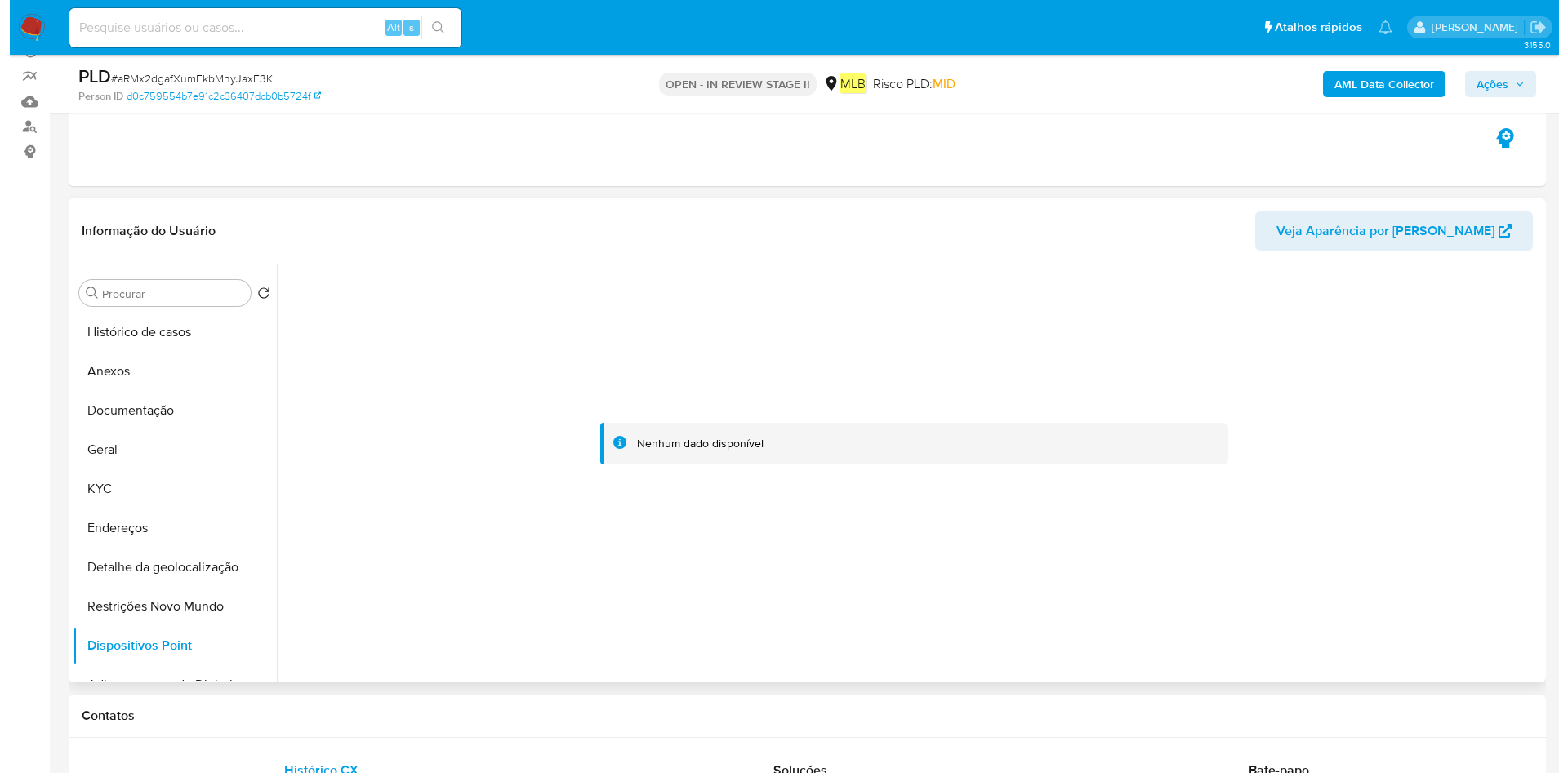
scroll to position [123, 0]
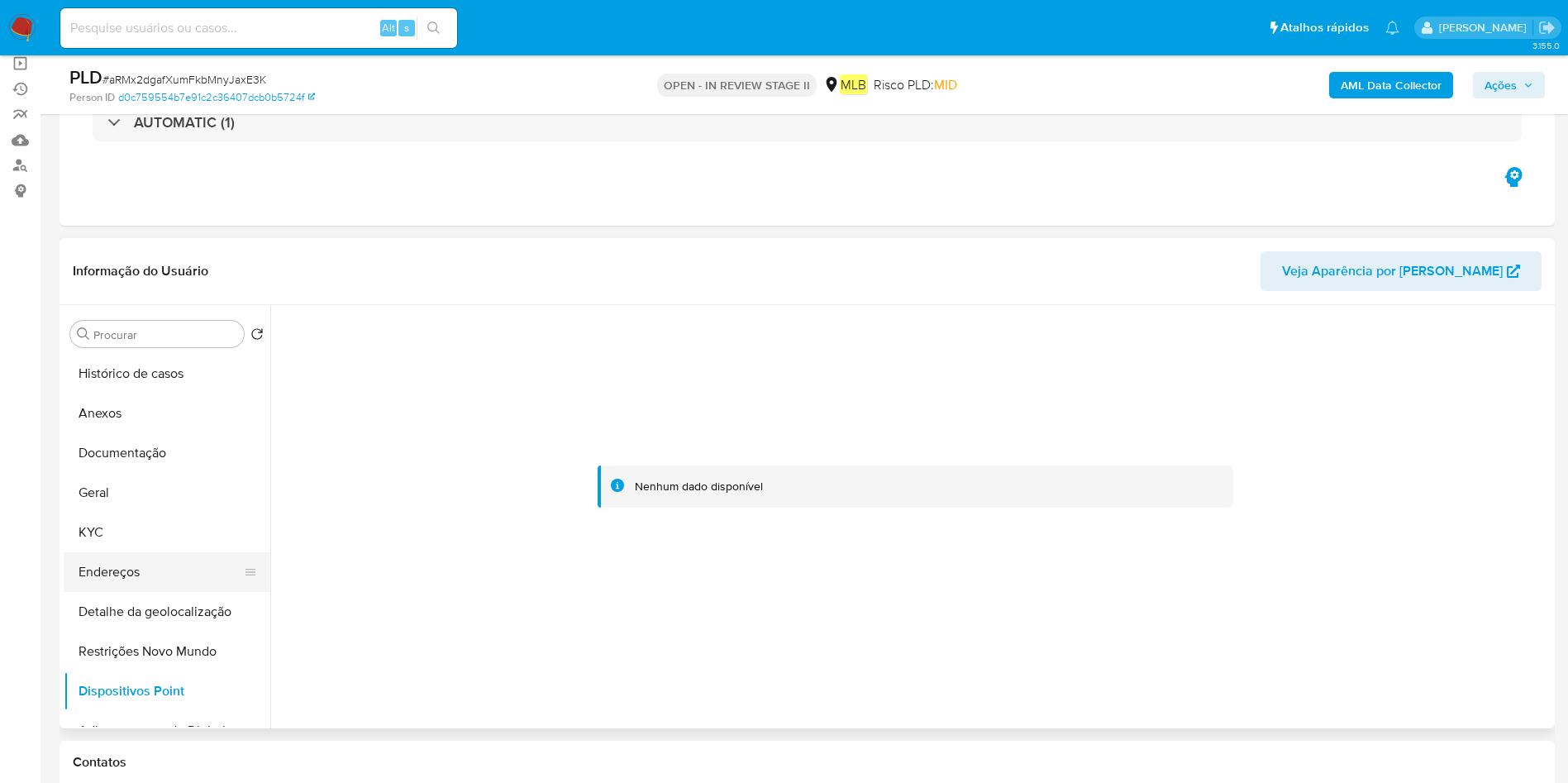
click at [123, 568] on button "Endereços" at bounding box center [160, 572] width 193 height 40
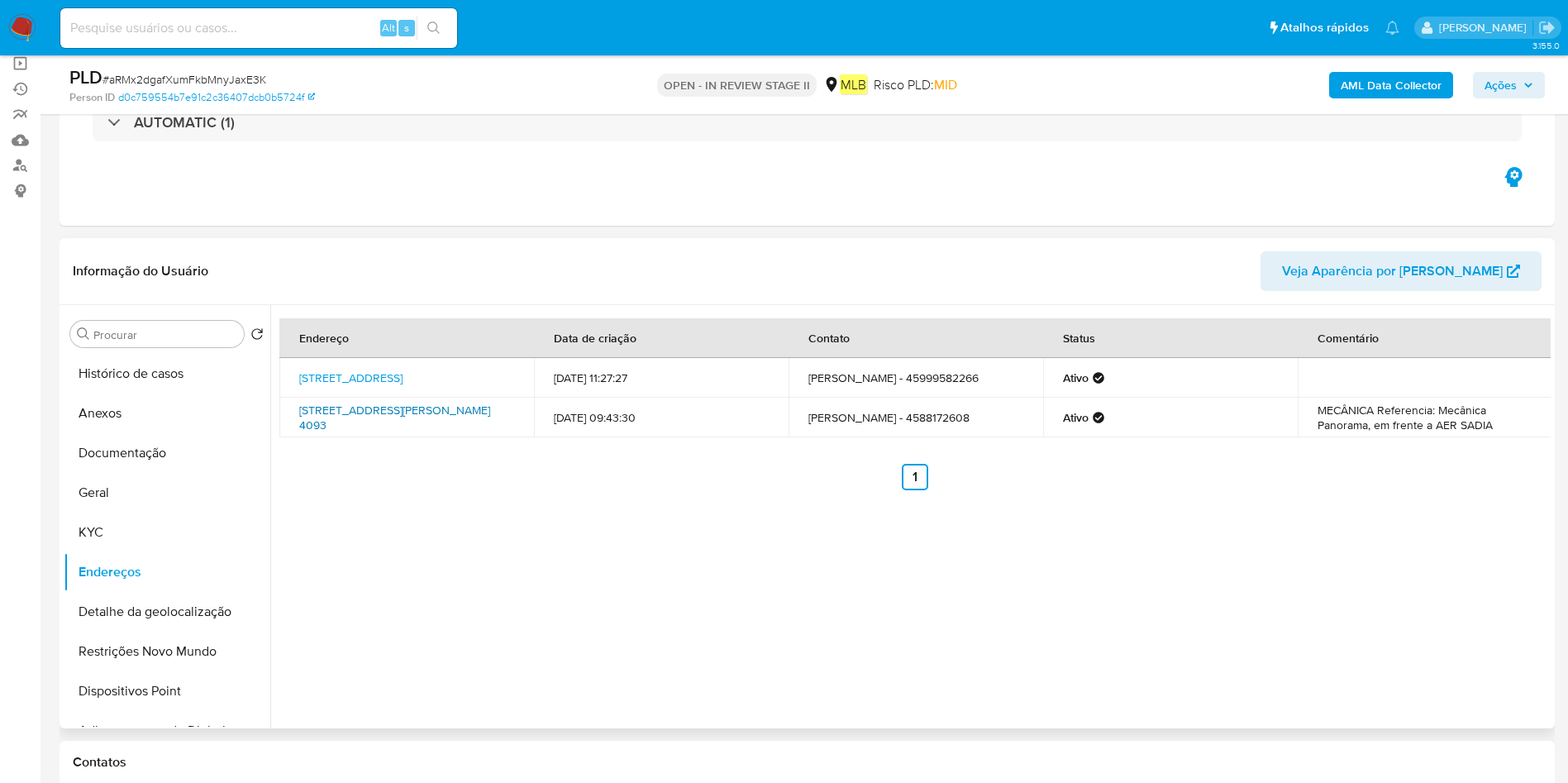
drag, startPoint x: 308, startPoint y: 401, endPoint x: 326, endPoint y: 420, distance: 26.2
click at [326, 420] on td "Avenida Egydio Geronymo Munaretto 4093, Toledo, Paraná, 85915175, Brasil 4093" at bounding box center [406, 417] width 255 height 40
drag, startPoint x: 113, startPoint y: 415, endPoint x: 356, endPoint y: 407, distance: 243.1
click at [114, 415] on button "Anexos" at bounding box center [167, 413] width 206 height 40
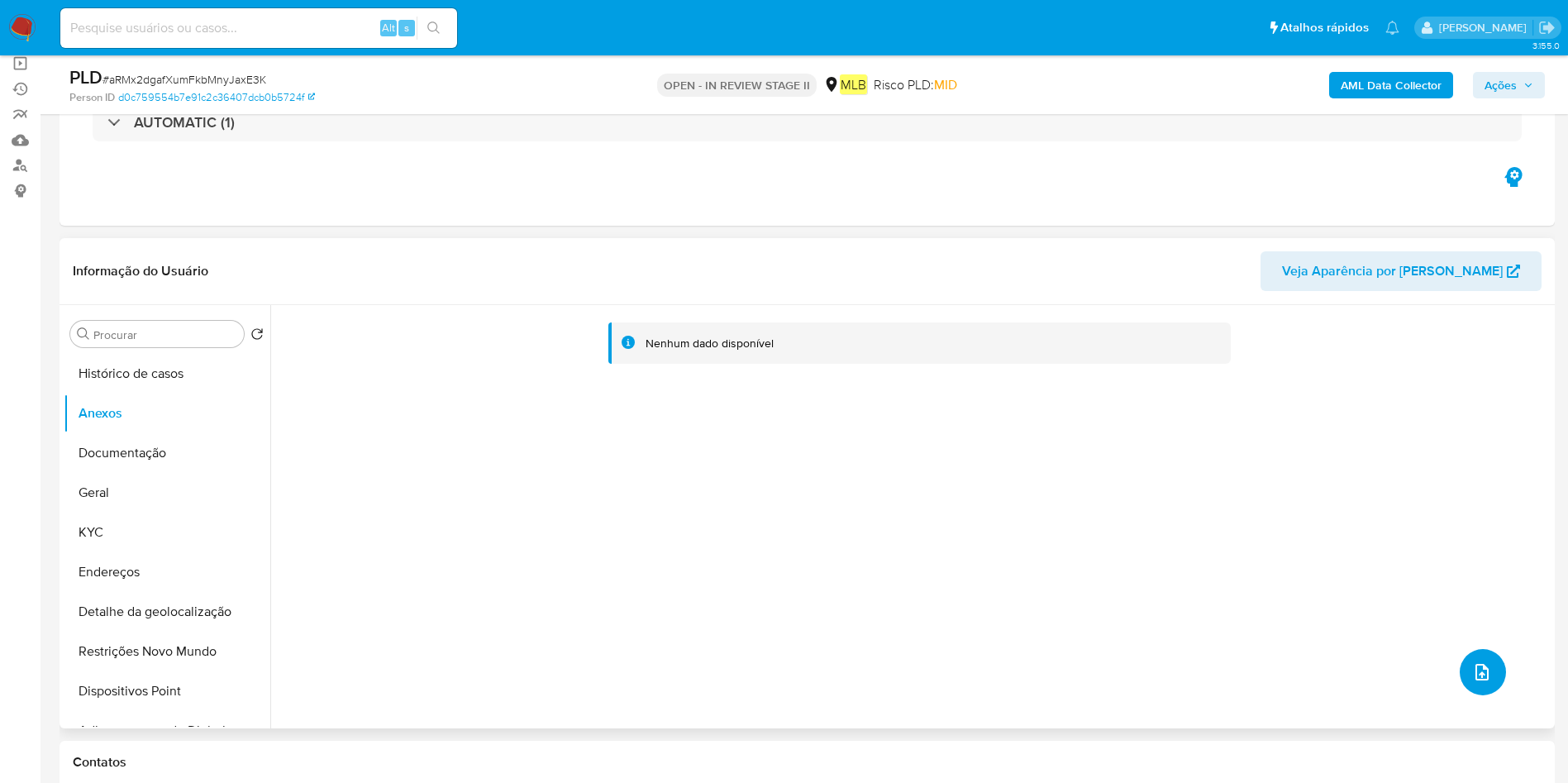
click at [1496, 669] on button "upload-file" at bounding box center [1483, 672] width 46 height 46
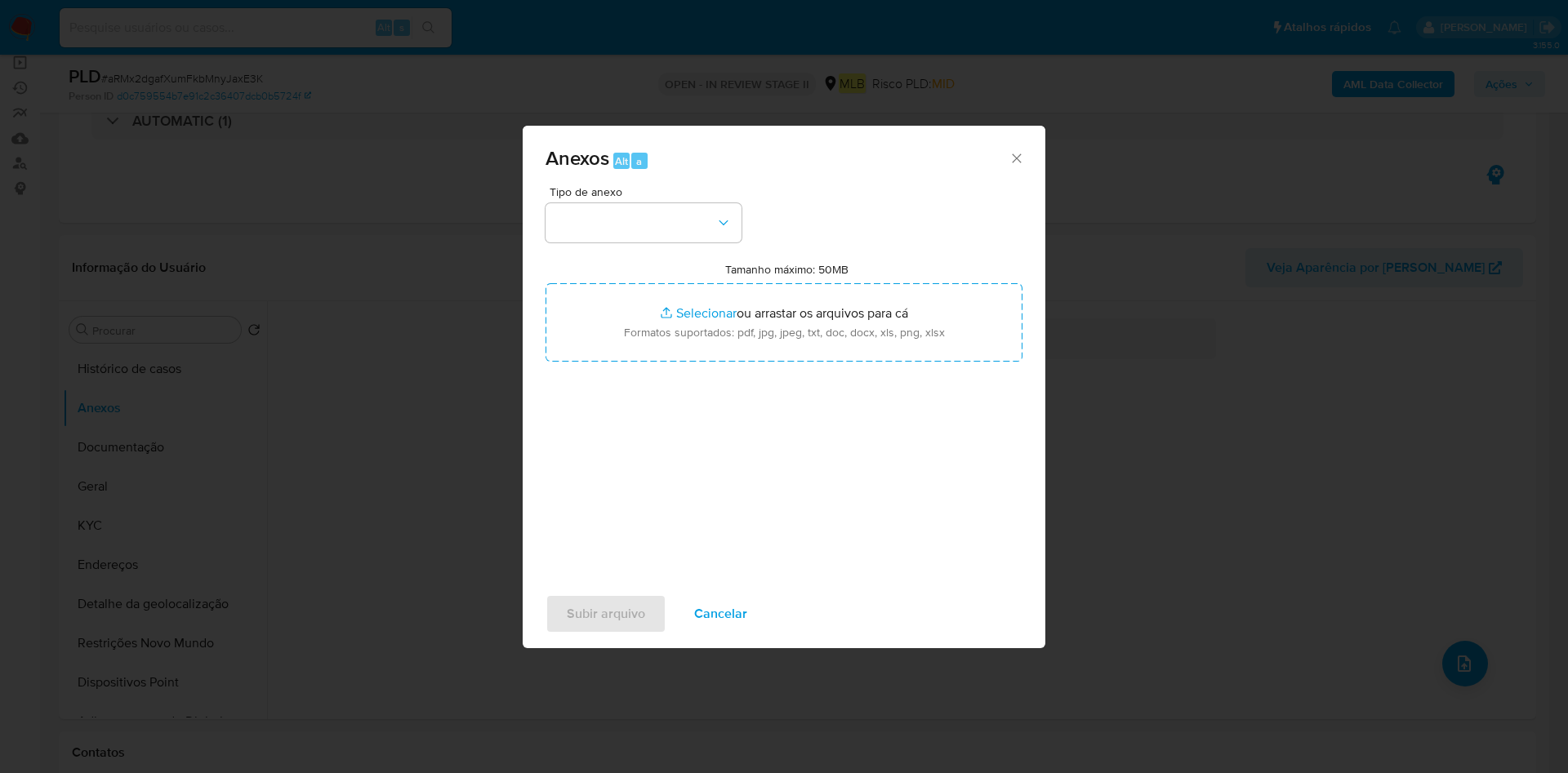
click at [1358, 67] on div "Anexos Alt a Tipo de anexo Tamanho máximo: 50MB Selecionar arquivos Selecionar …" at bounding box center [784, 386] width 1568 height 773
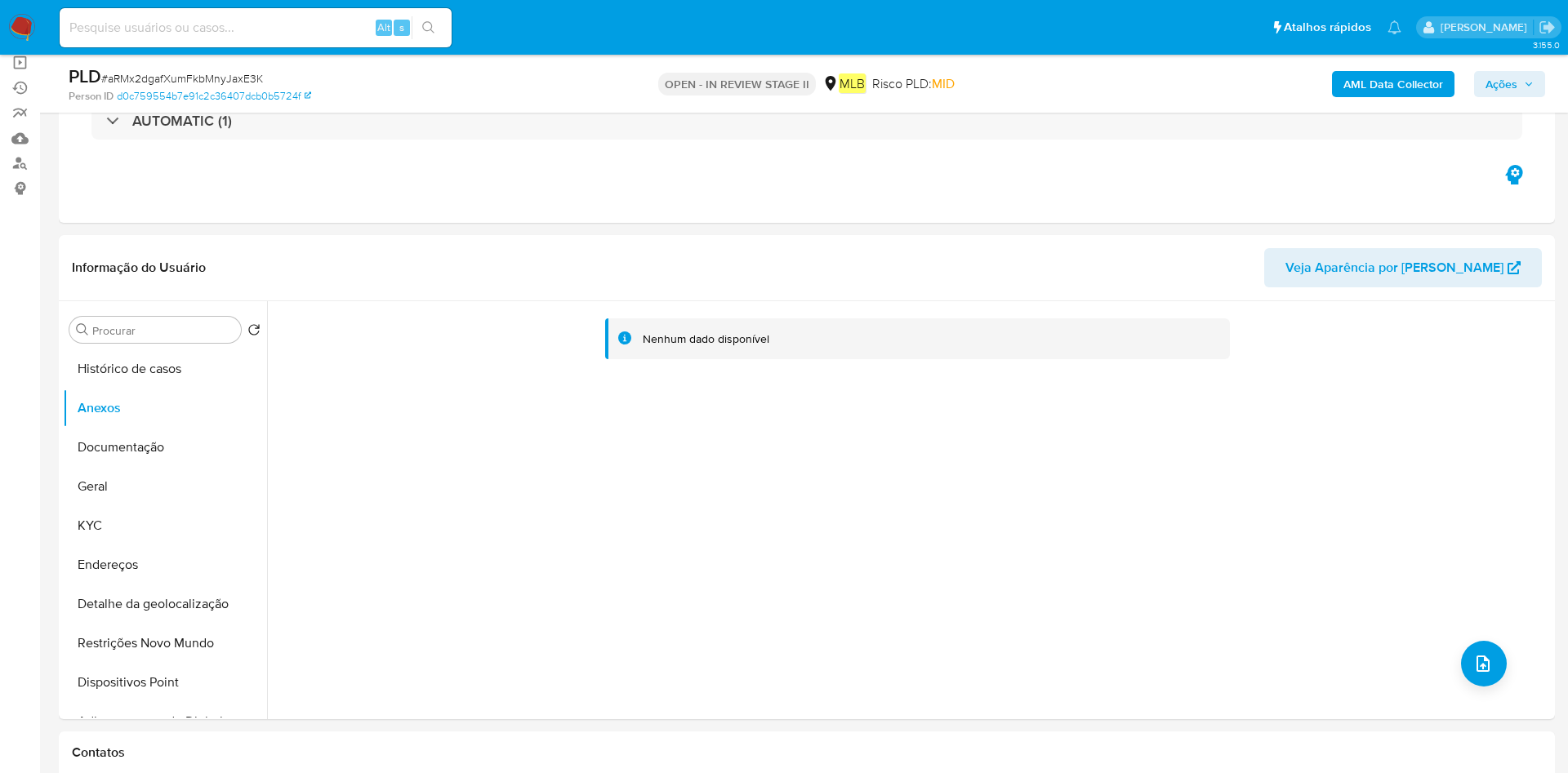
click at [1364, 84] on b "AML Data Collector" at bounding box center [1394, 84] width 100 height 26
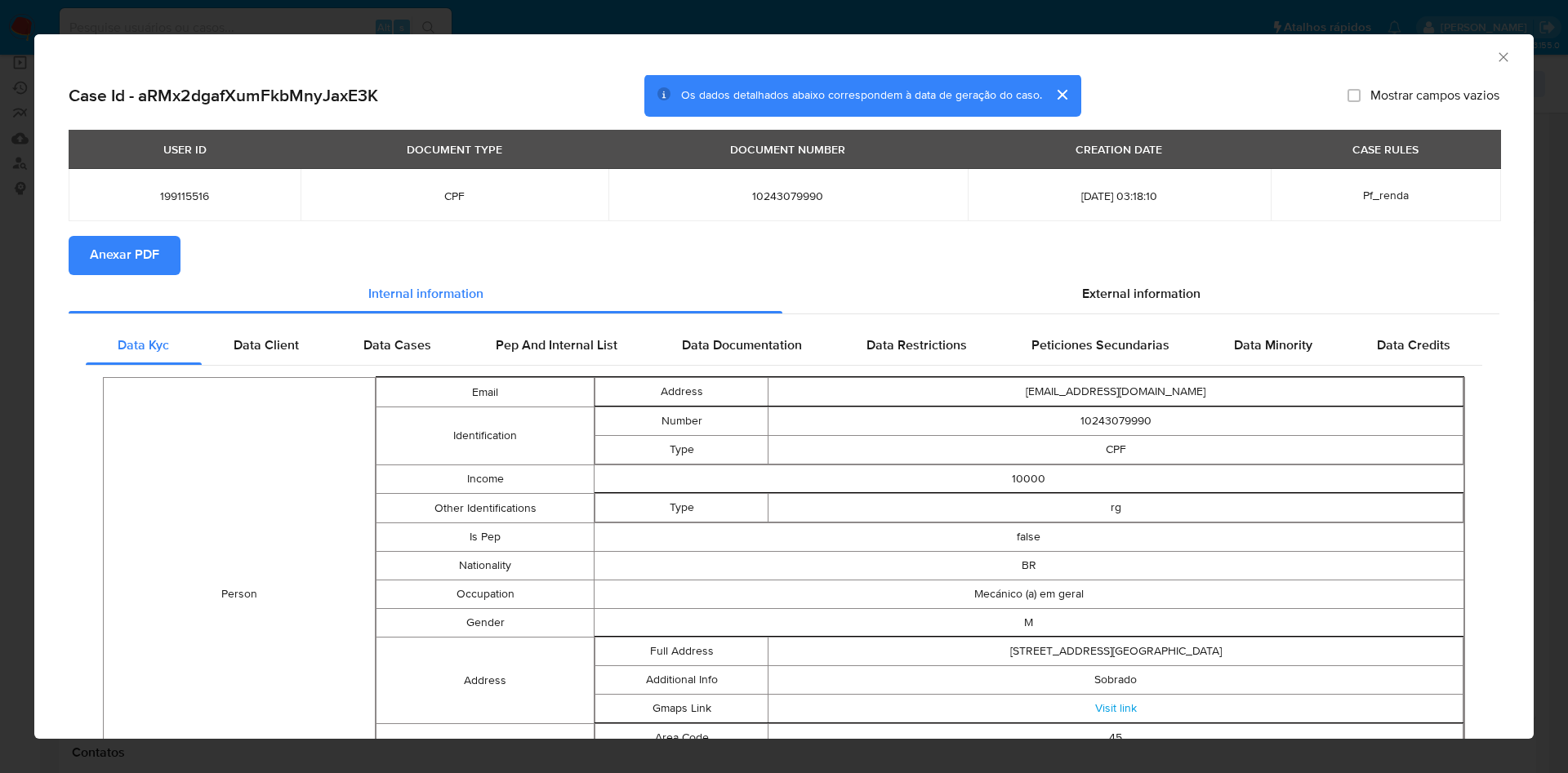
click at [96, 254] on span "Anexar PDF" at bounding box center [125, 255] width 70 height 36
click at [1495, 63] on icon "Fechar a janela" at bounding box center [1503, 57] width 16 height 16
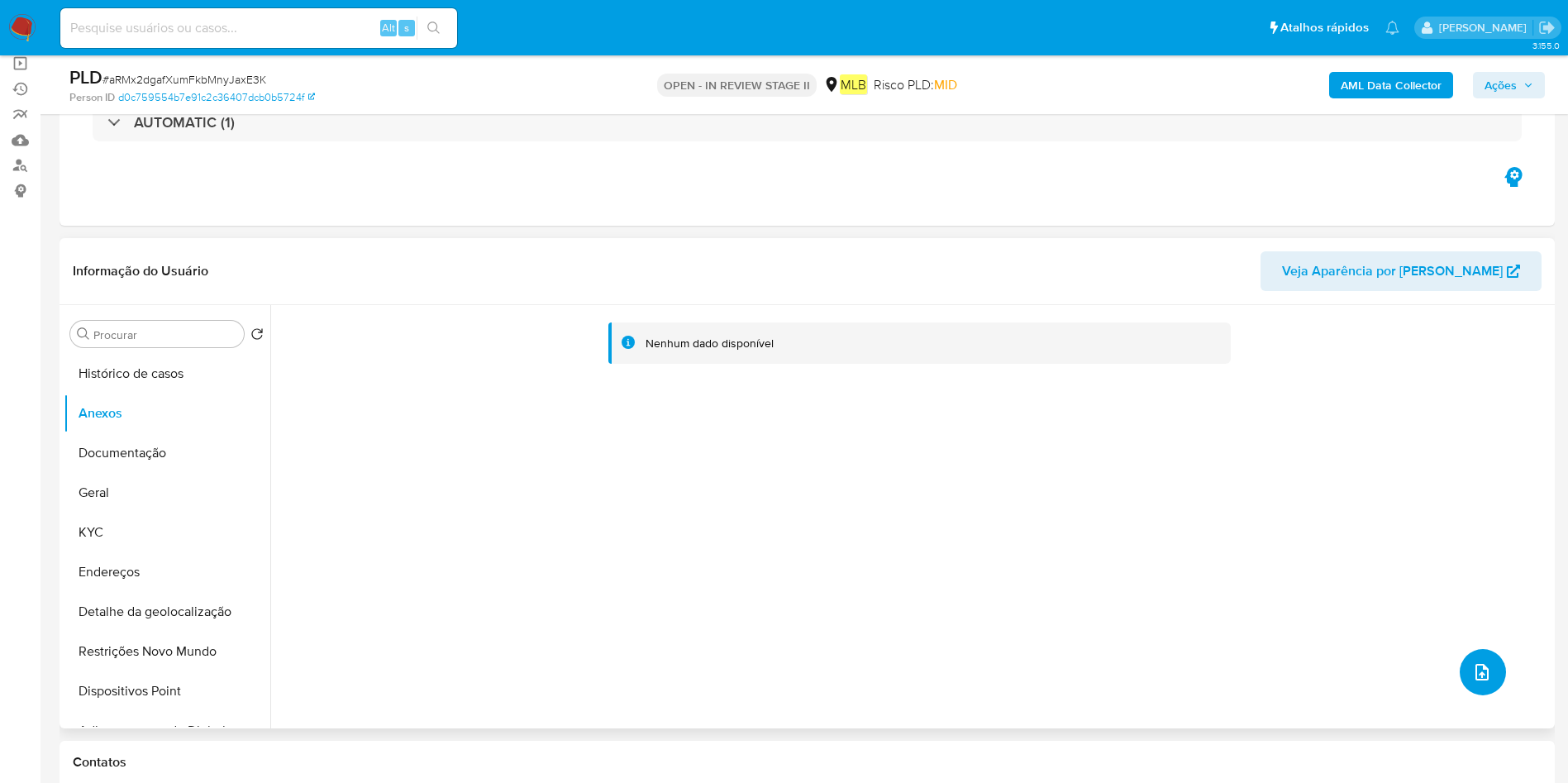
click at [1459, 672] on button "upload-file" at bounding box center [1483, 672] width 46 height 46
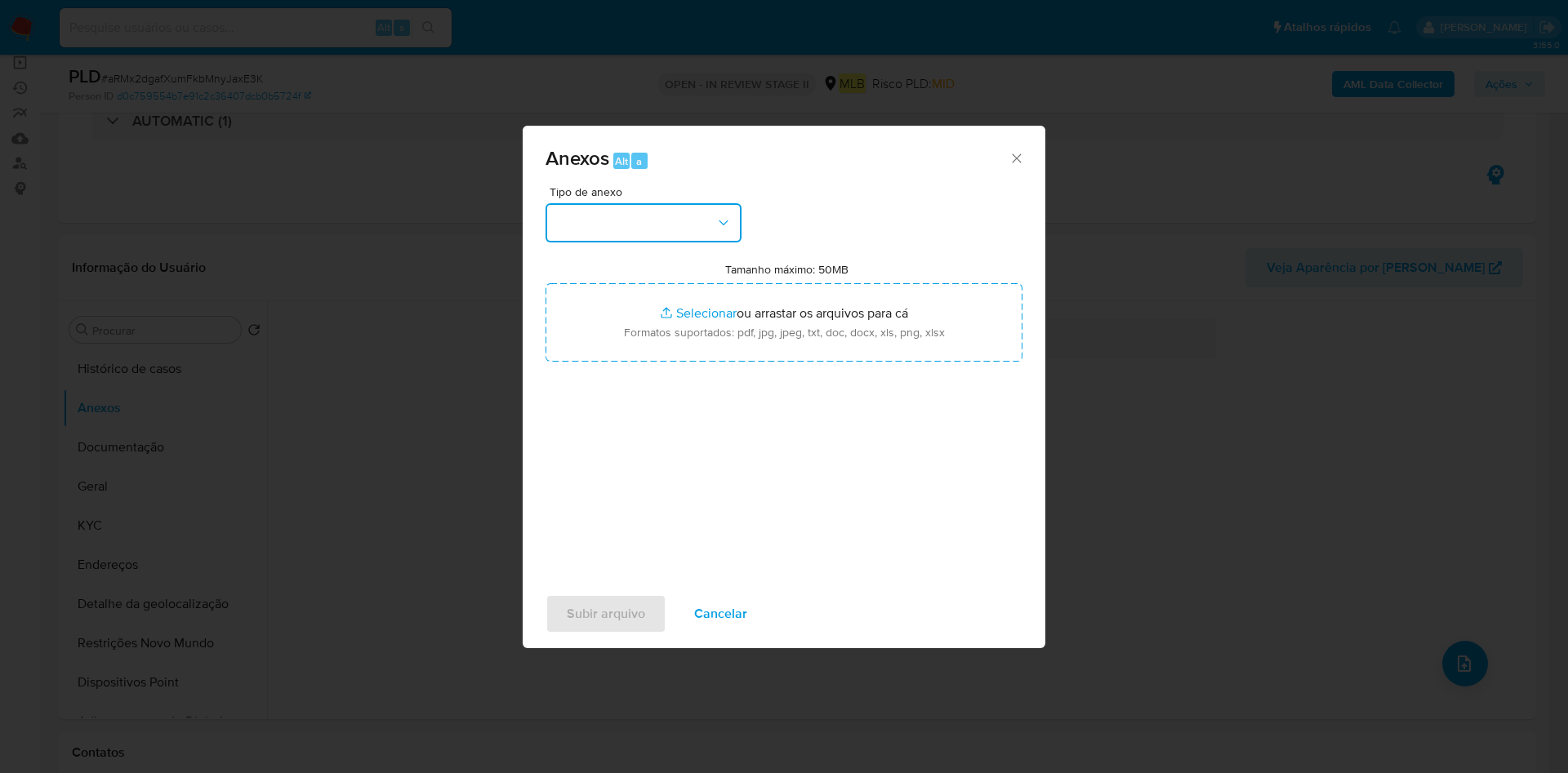
drag, startPoint x: 687, startPoint y: 224, endPoint x: 699, endPoint y: 232, distance: 14.4
click at [687, 226] on button "button" at bounding box center [643, 223] width 196 height 39
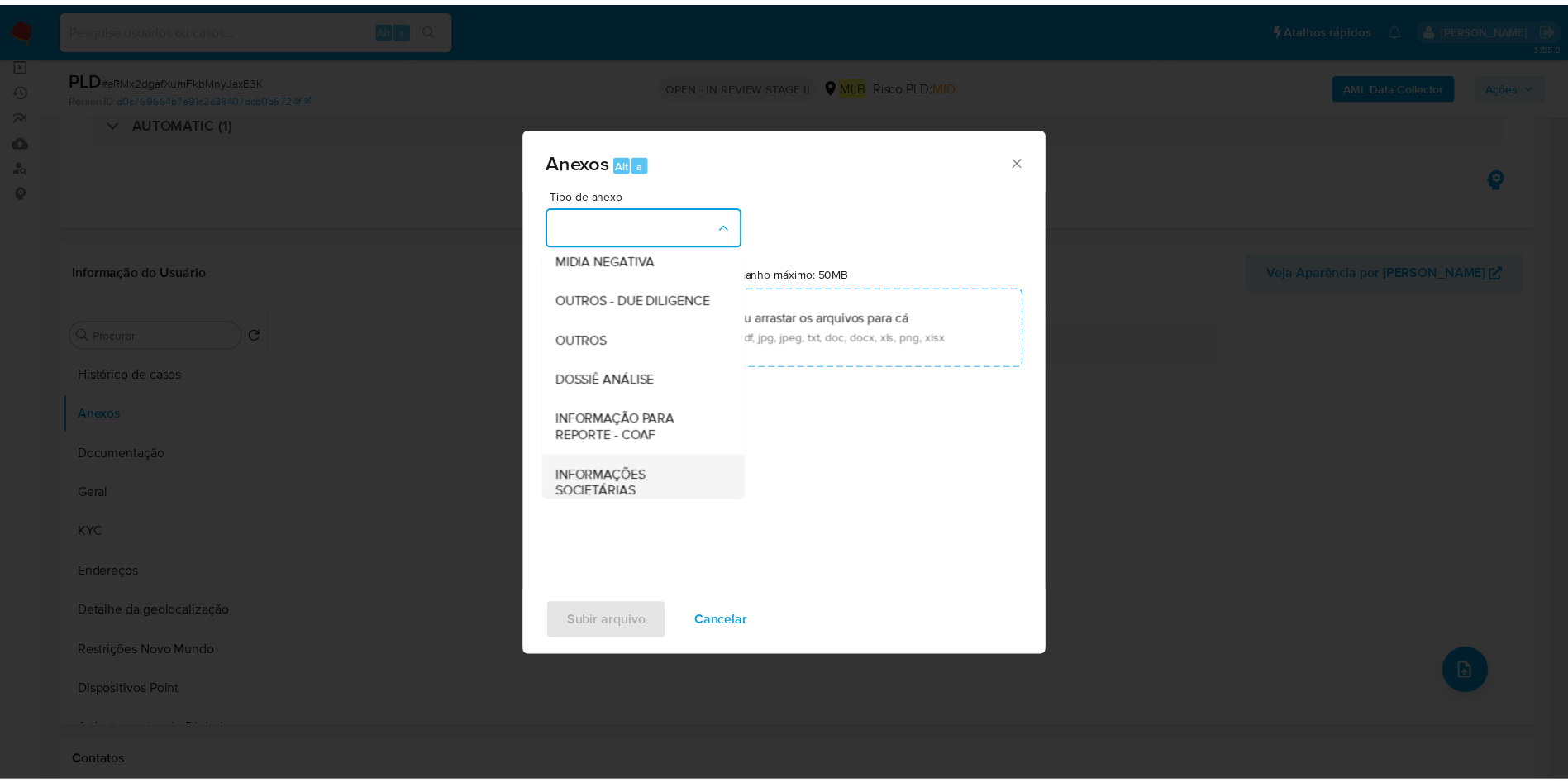
scroll to position [255, 0]
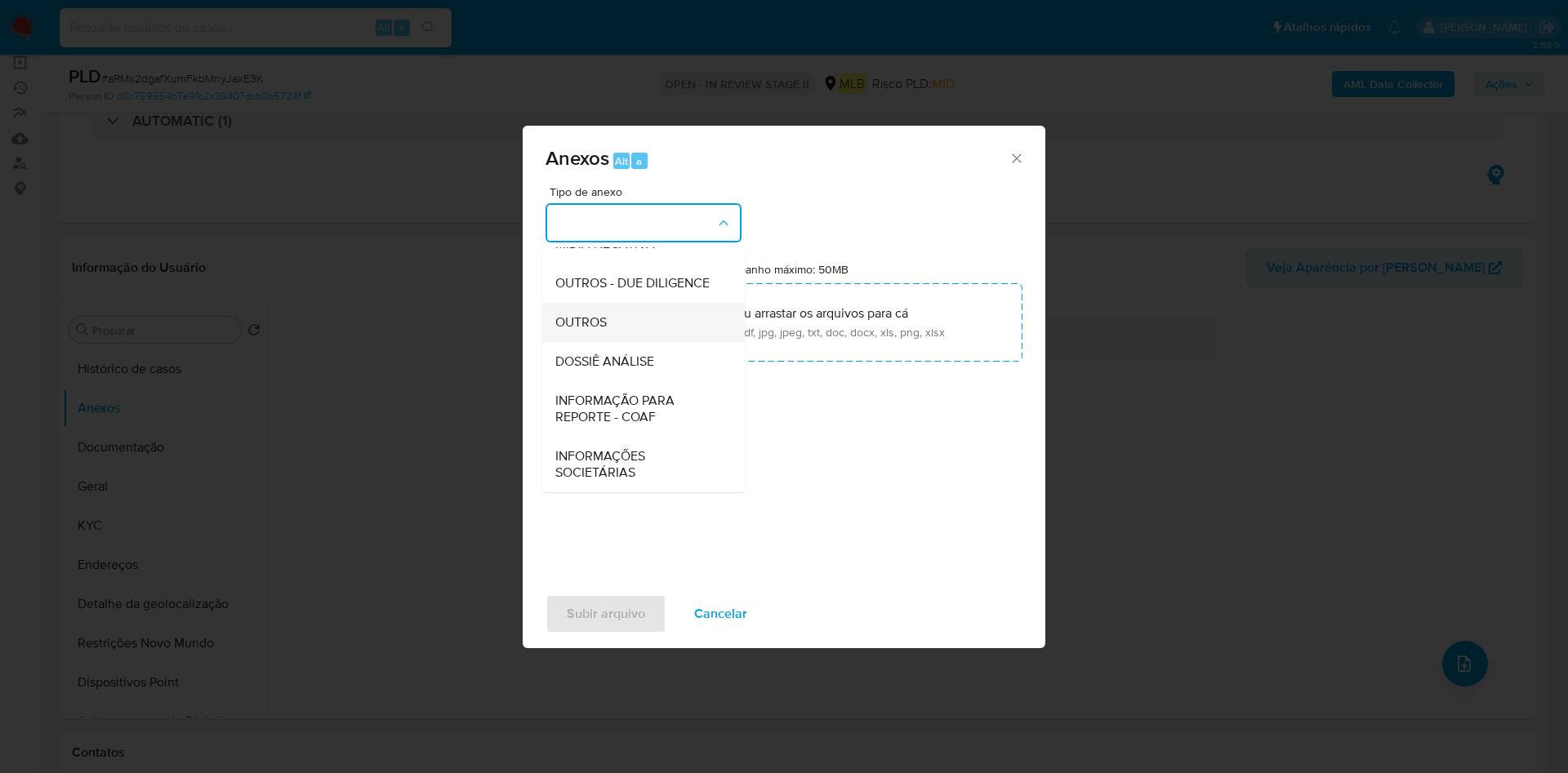
click at [655, 326] on div "OUTROS" at bounding box center [638, 323] width 166 height 39
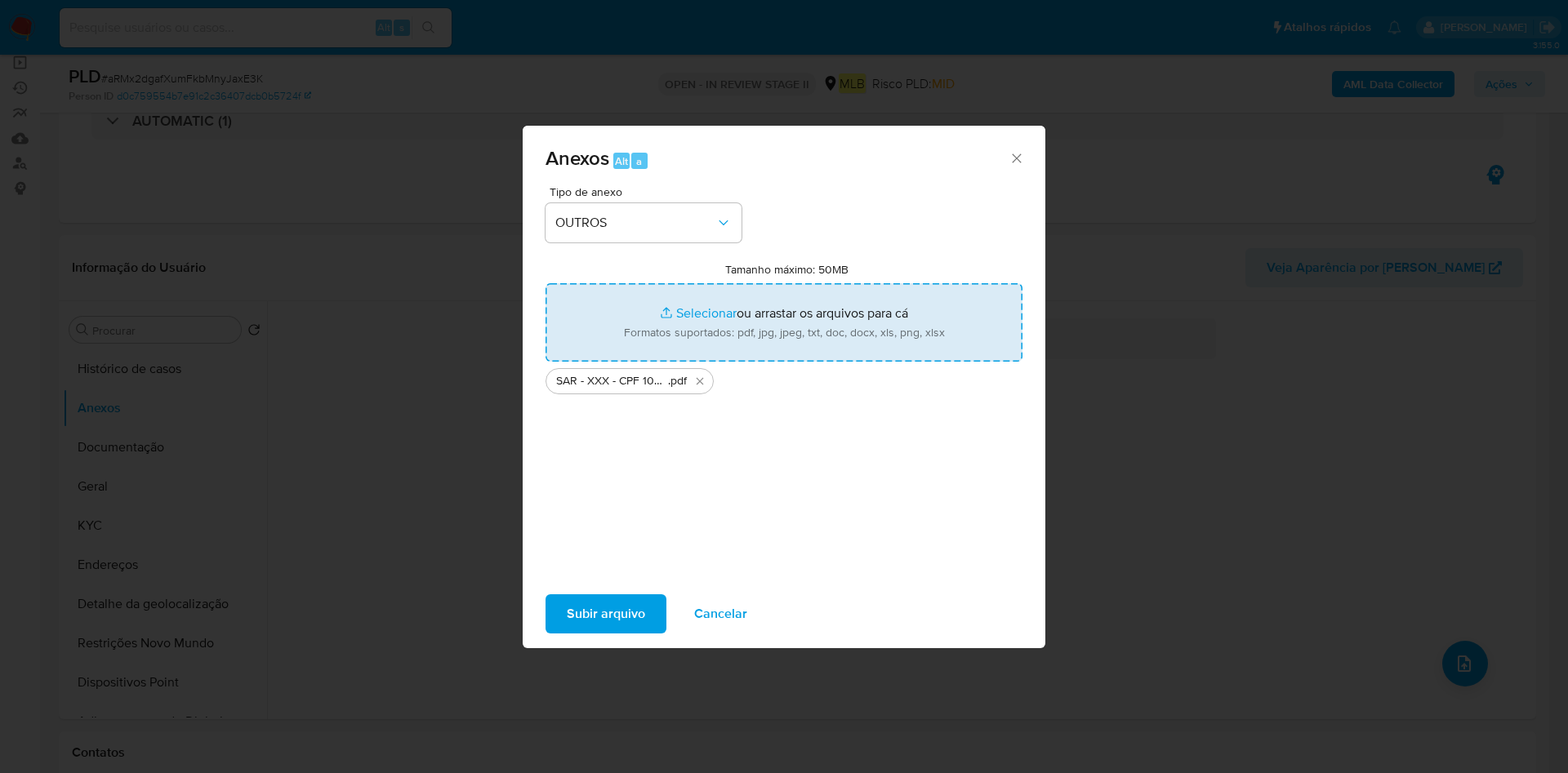
type input "C:\fakepath\Mulan 199115516_2025_08_25_09_29_51.xlsx"
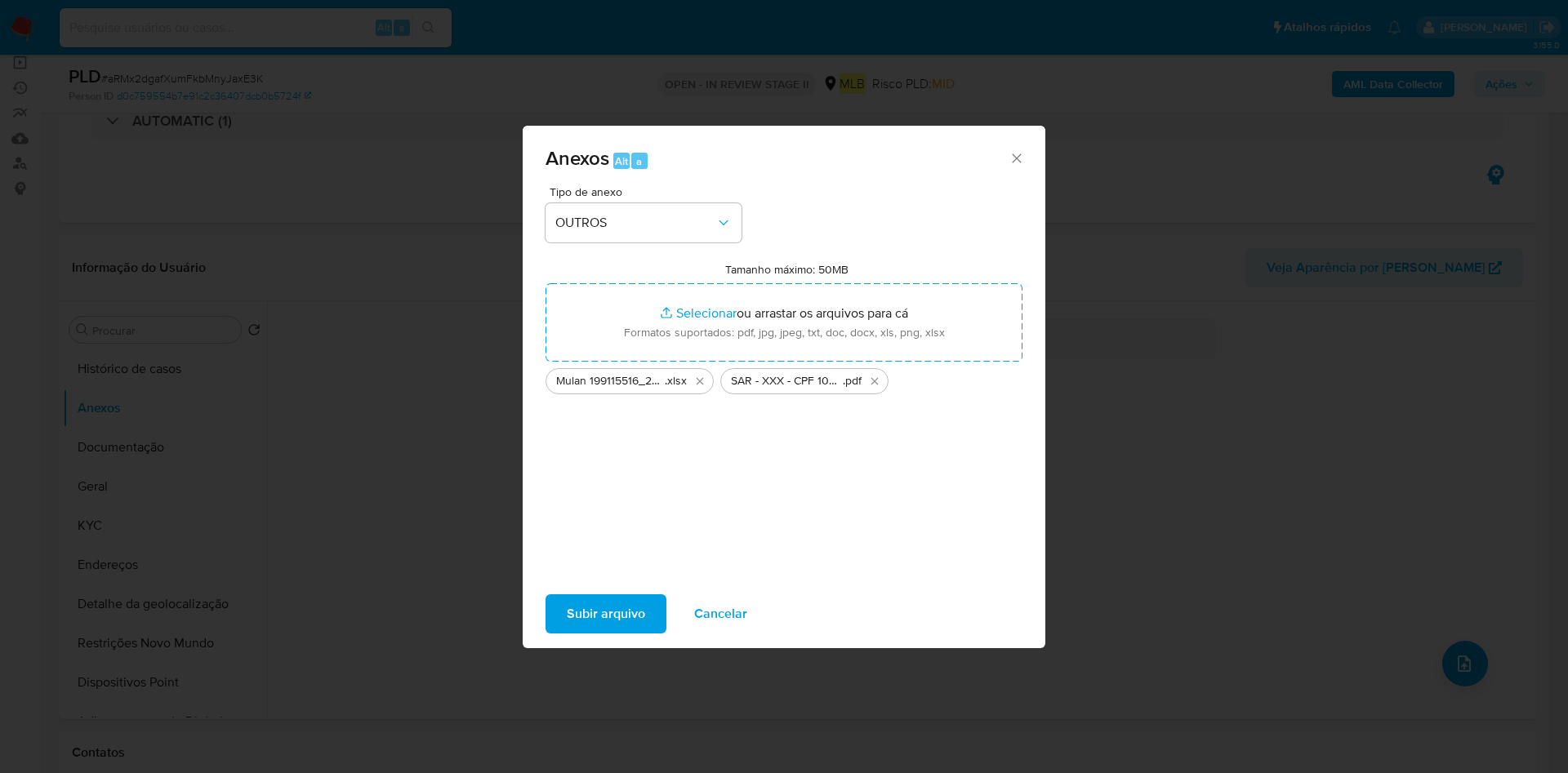
click at [575, 613] on span "Subir arquivo" at bounding box center [606, 614] width 79 height 36
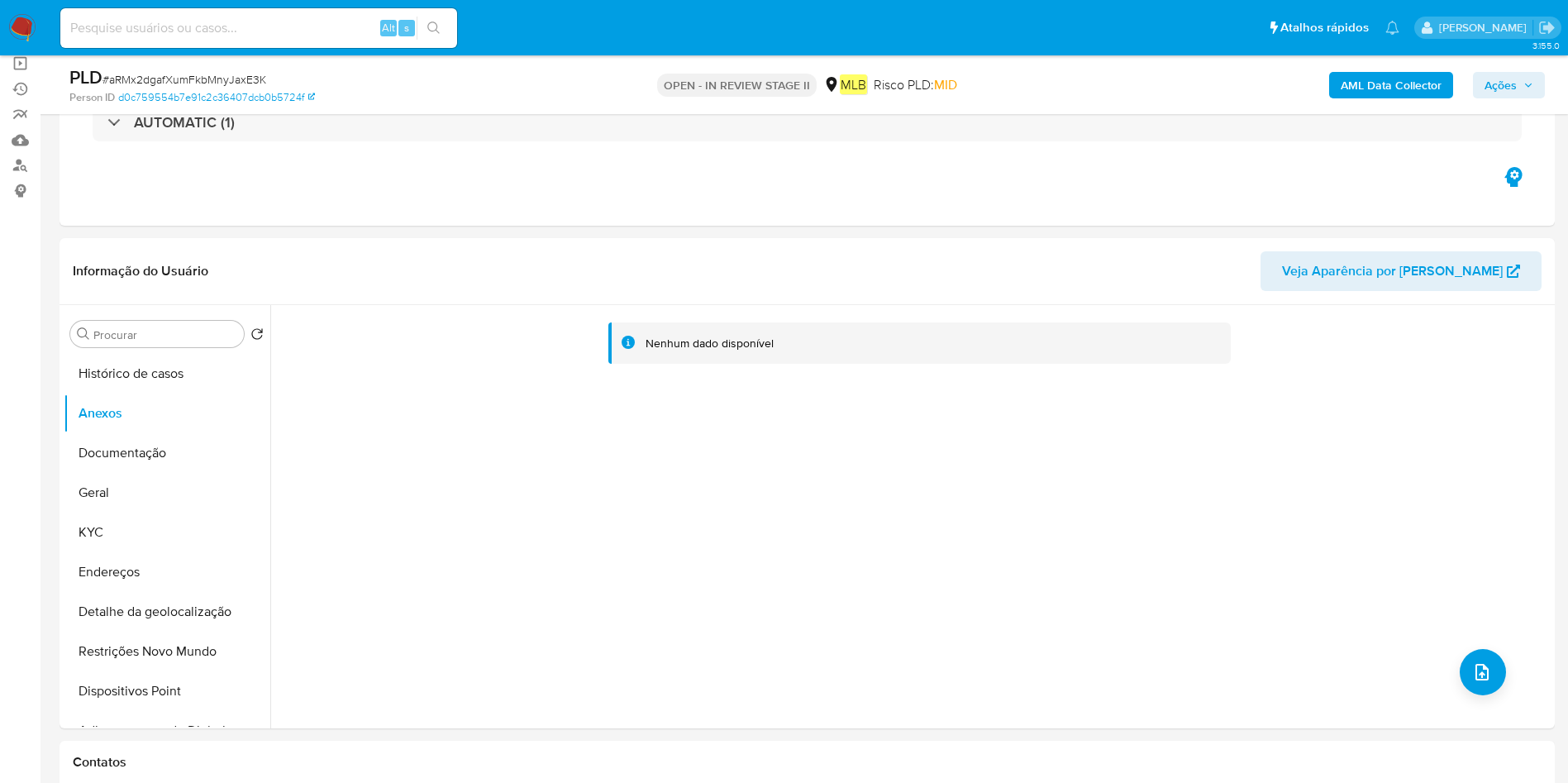
click at [1488, 82] on span "Ações" at bounding box center [1500, 85] width 32 height 27
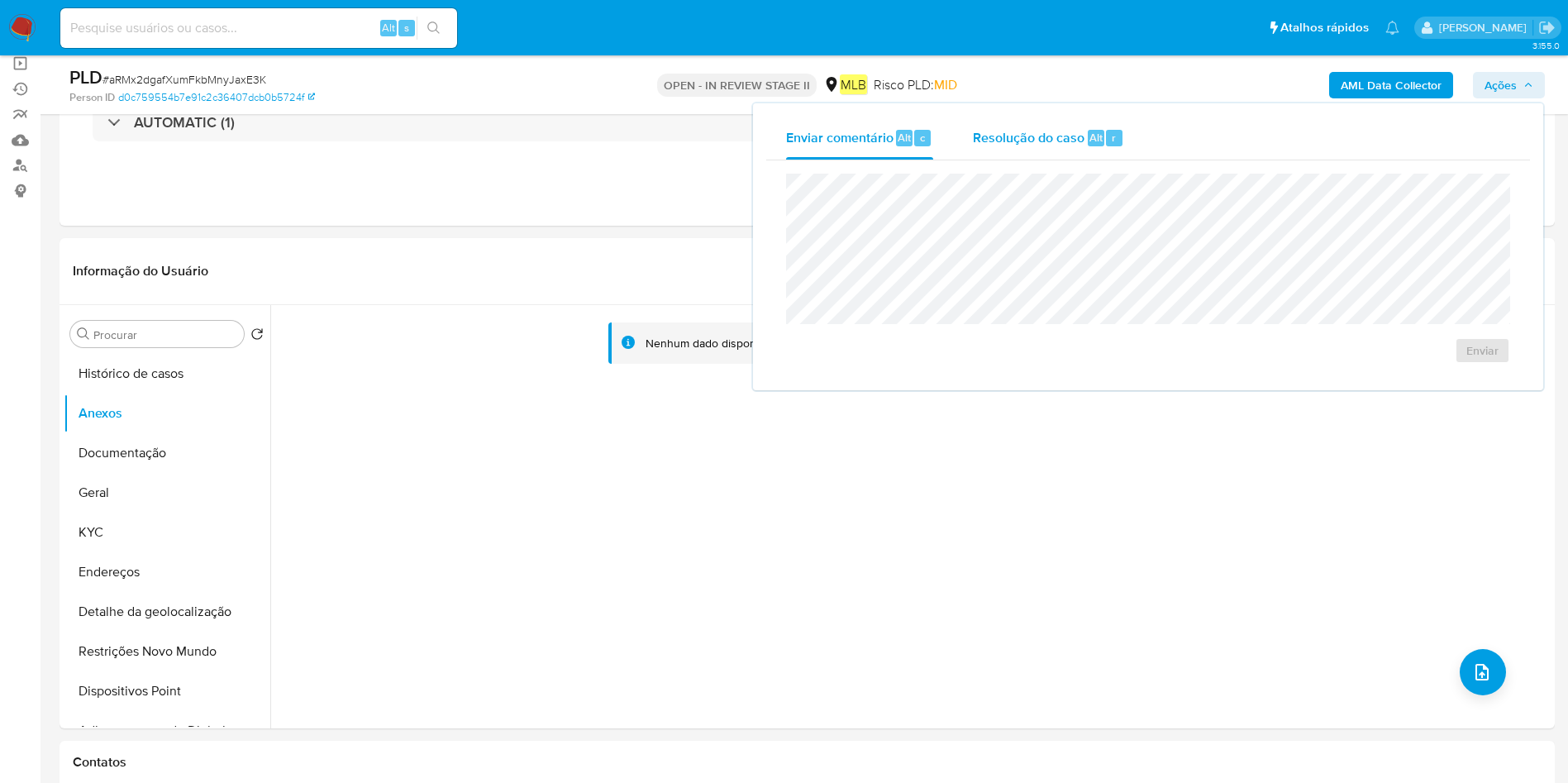
click at [1117, 124] on div "Resolução do caso Alt r" at bounding box center [1048, 139] width 151 height 43
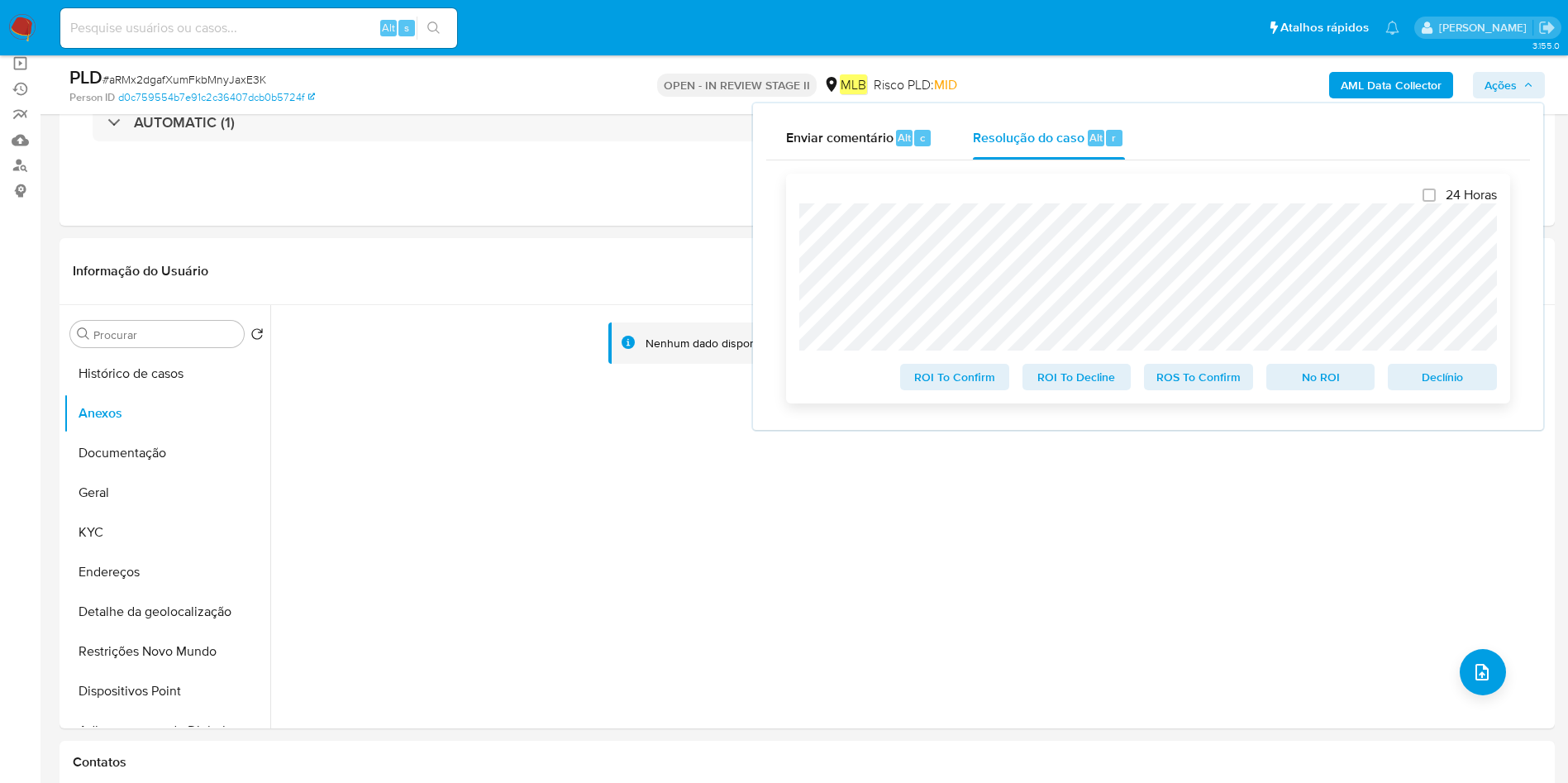
click at [1231, 383] on span "ROS To Confirm" at bounding box center [1198, 377] width 86 height 23
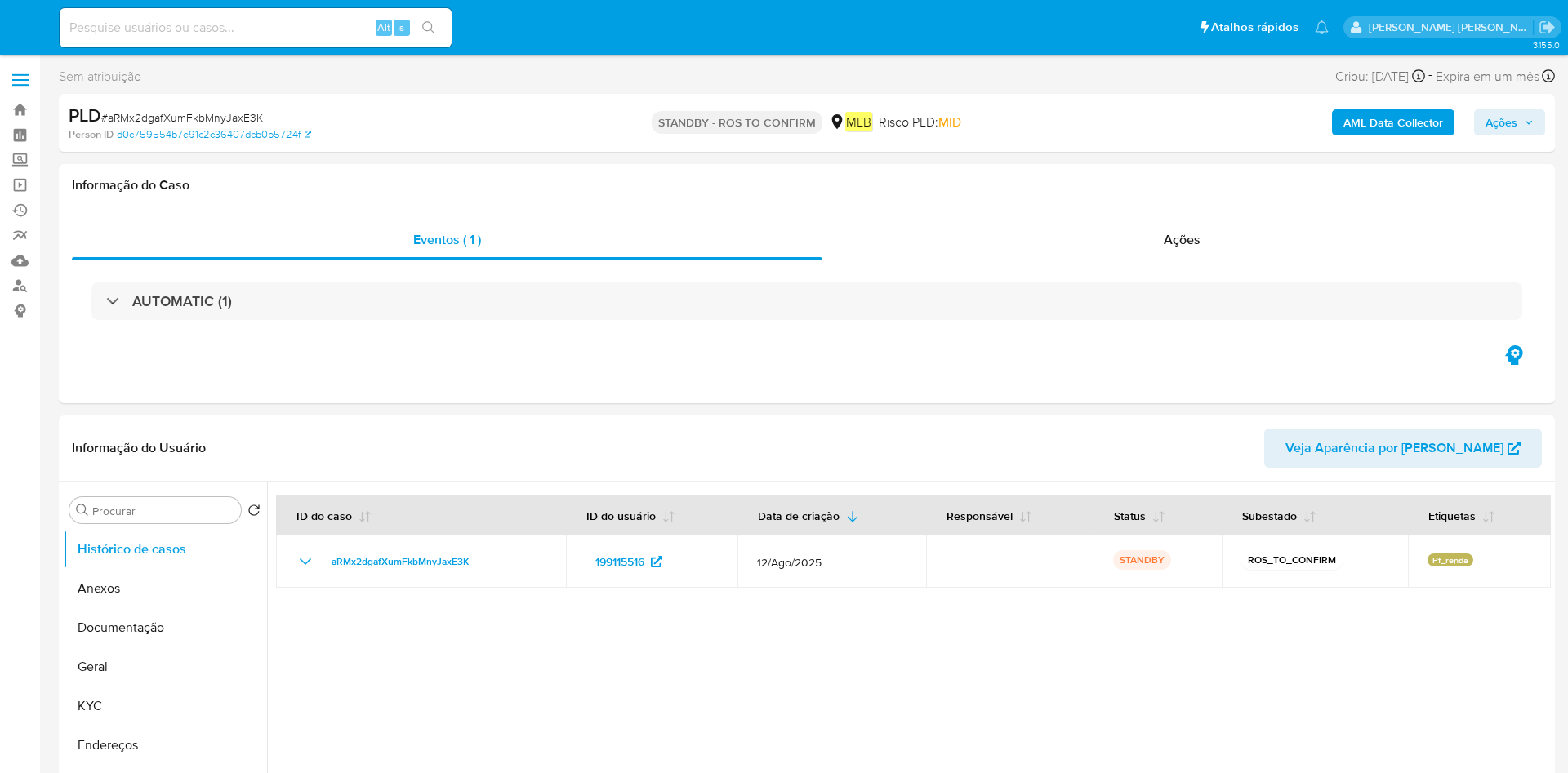
select select "10"
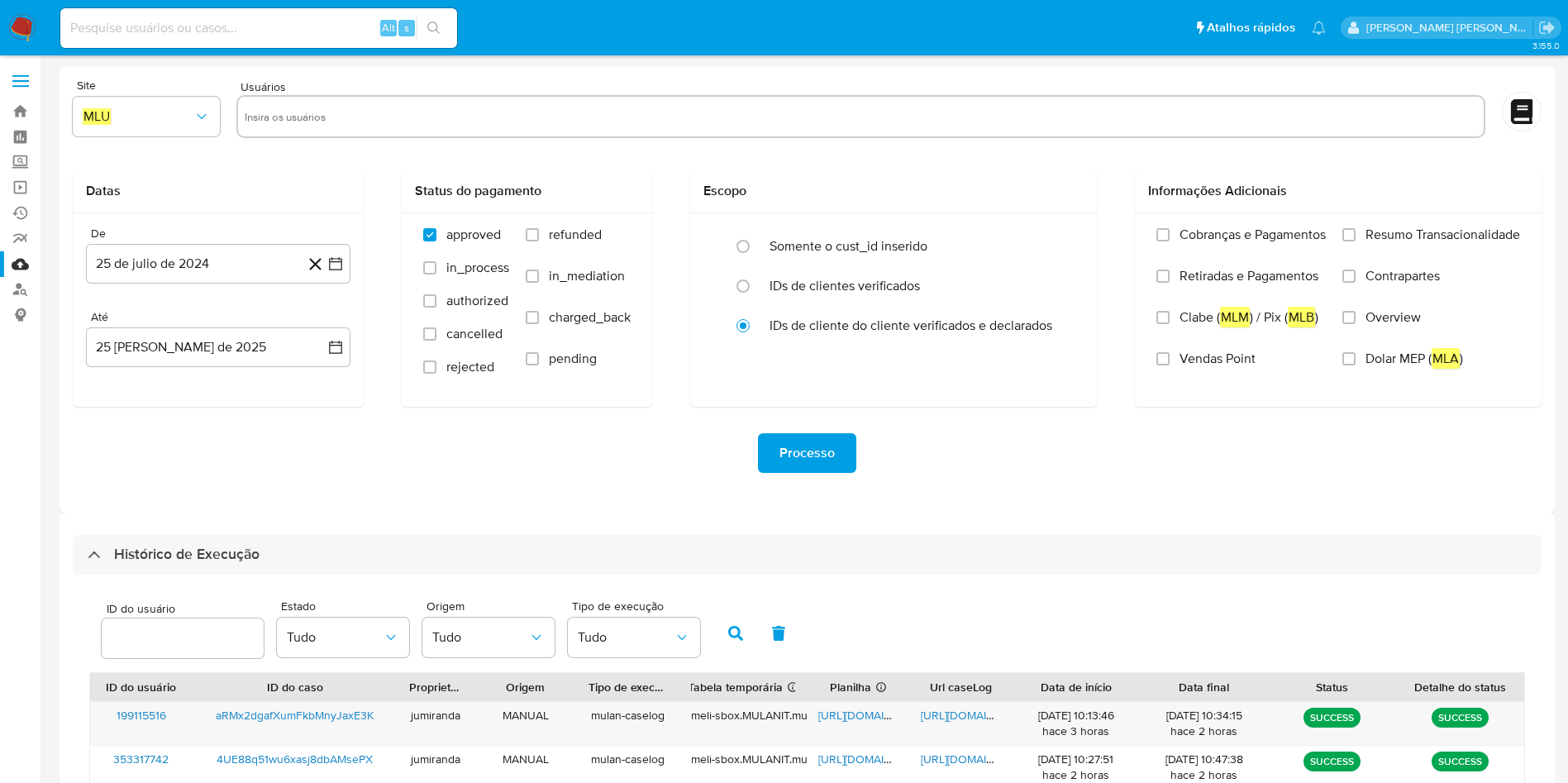
select select "10"
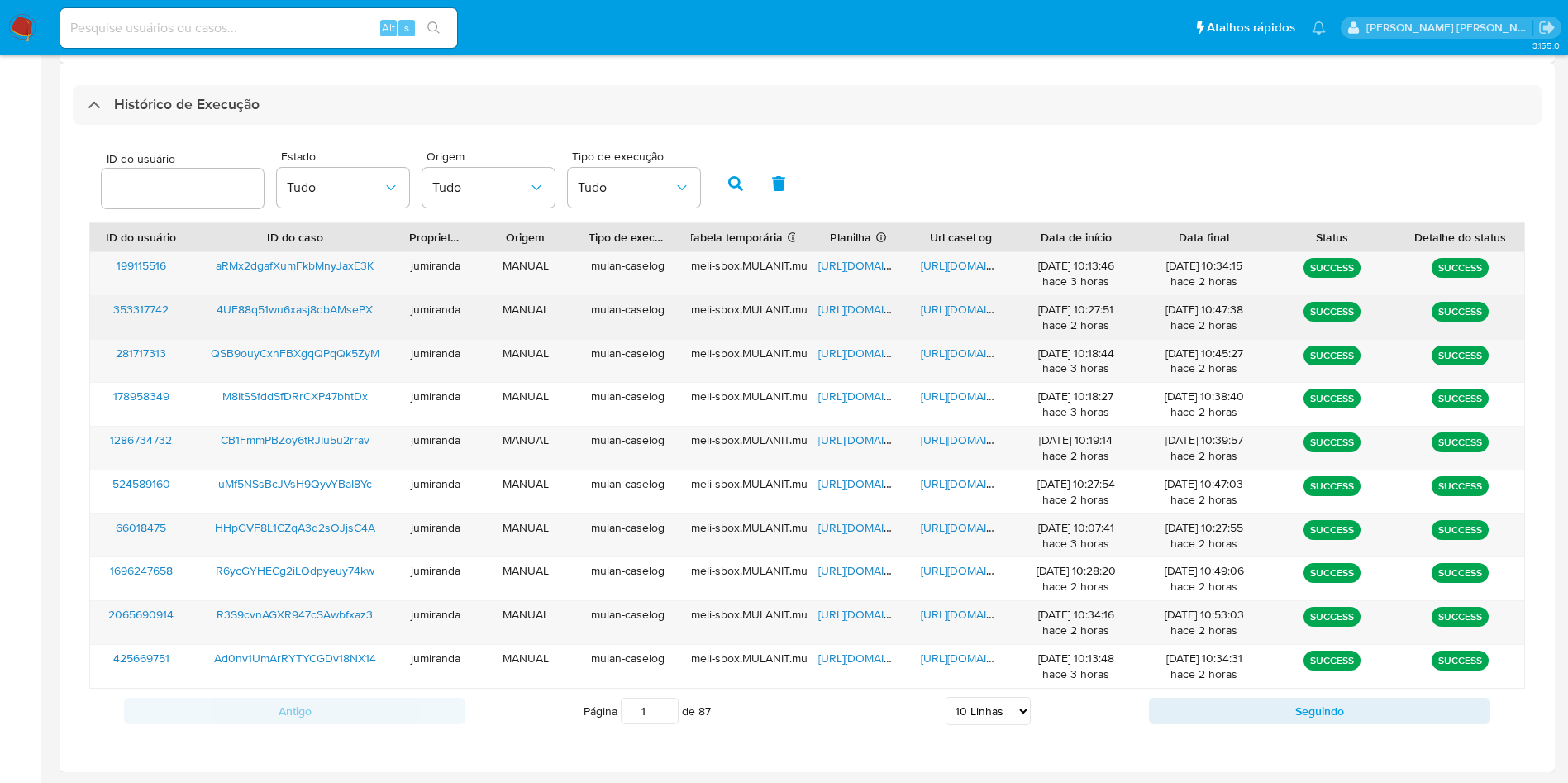
click at [838, 308] on span "https://docs.google.com/spreadsheets/d/1H_eJrrOoBigGjz9US4T1zBE0N-_RvlPx-X2WCsQ…" at bounding box center [876, 309] width 114 height 17
click at [944, 309] on span "https://docs.google.com/document/d/1ErWow7E_6VmfEIPJpvB6mm_nQUdt_e9mIHqAEToaGMc…" at bounding box center [978, 309] width 114 height 17
click at [352, 305] on span "4UE88q51wu6xasj8dbAMsePX" at bounding box center [294, 309] width 156 height 17
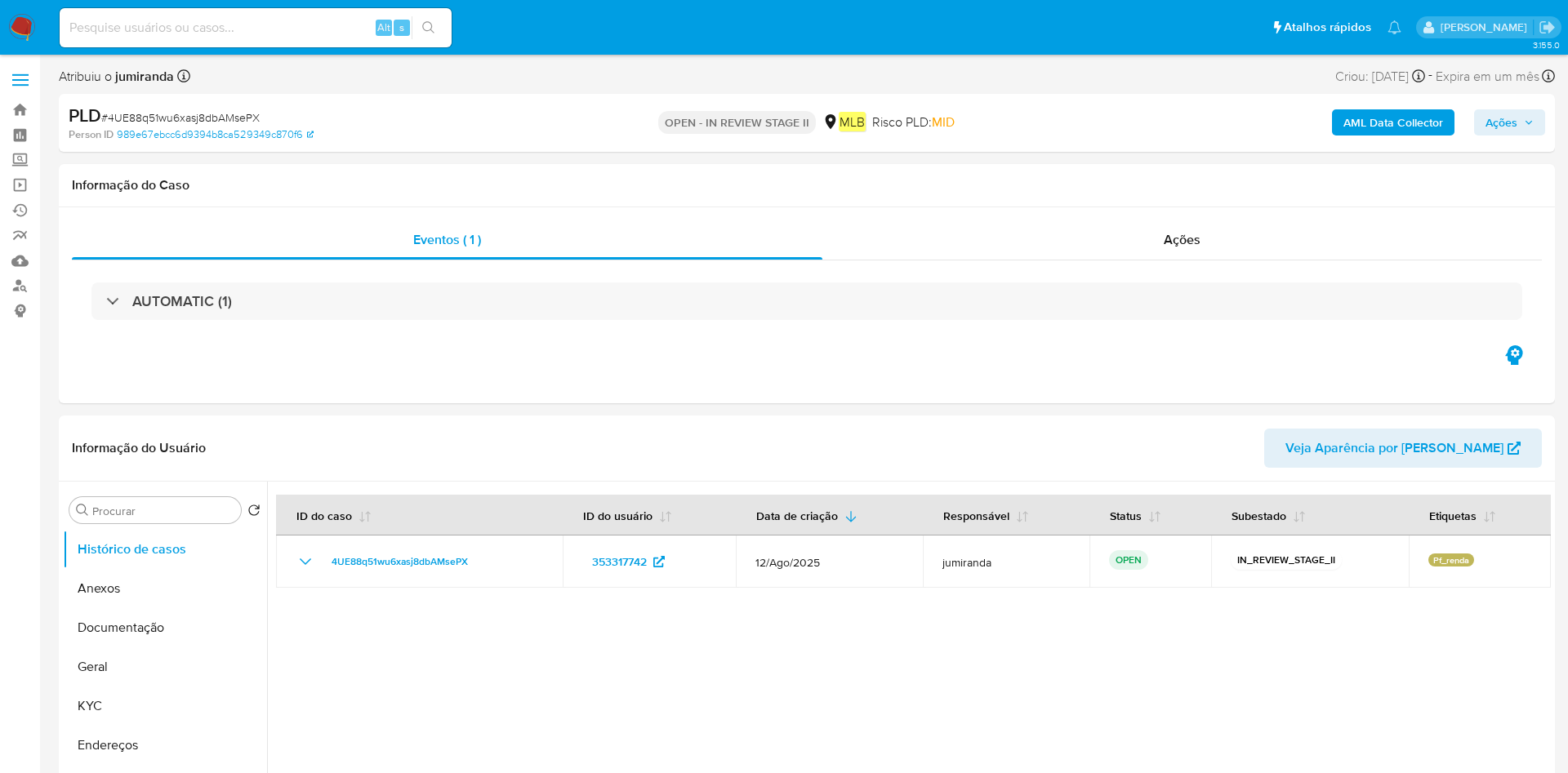
select select "10"
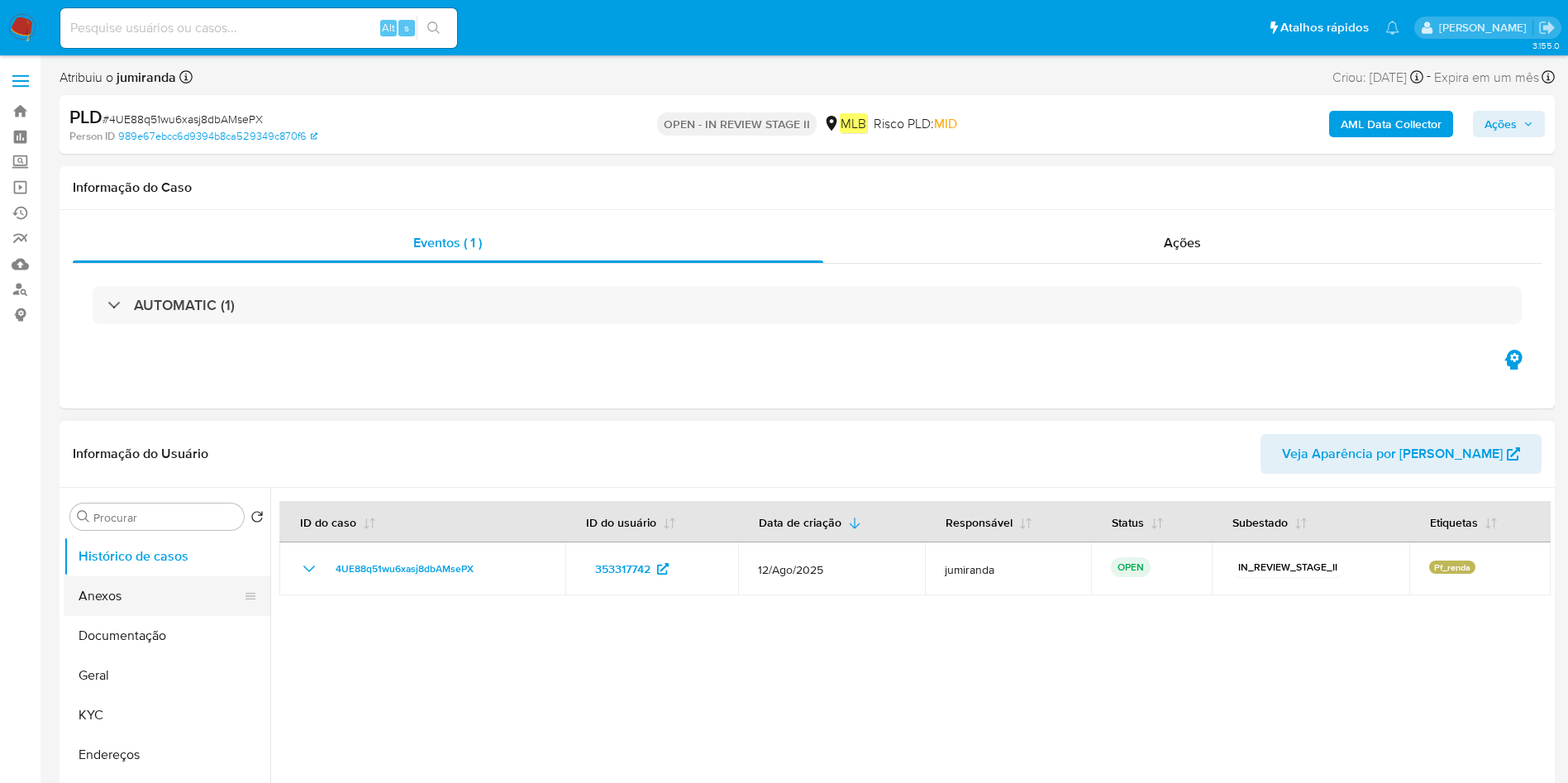
click at [162, 610] on button "Anexos" at bounding box center [160, 596] width 193 height 40
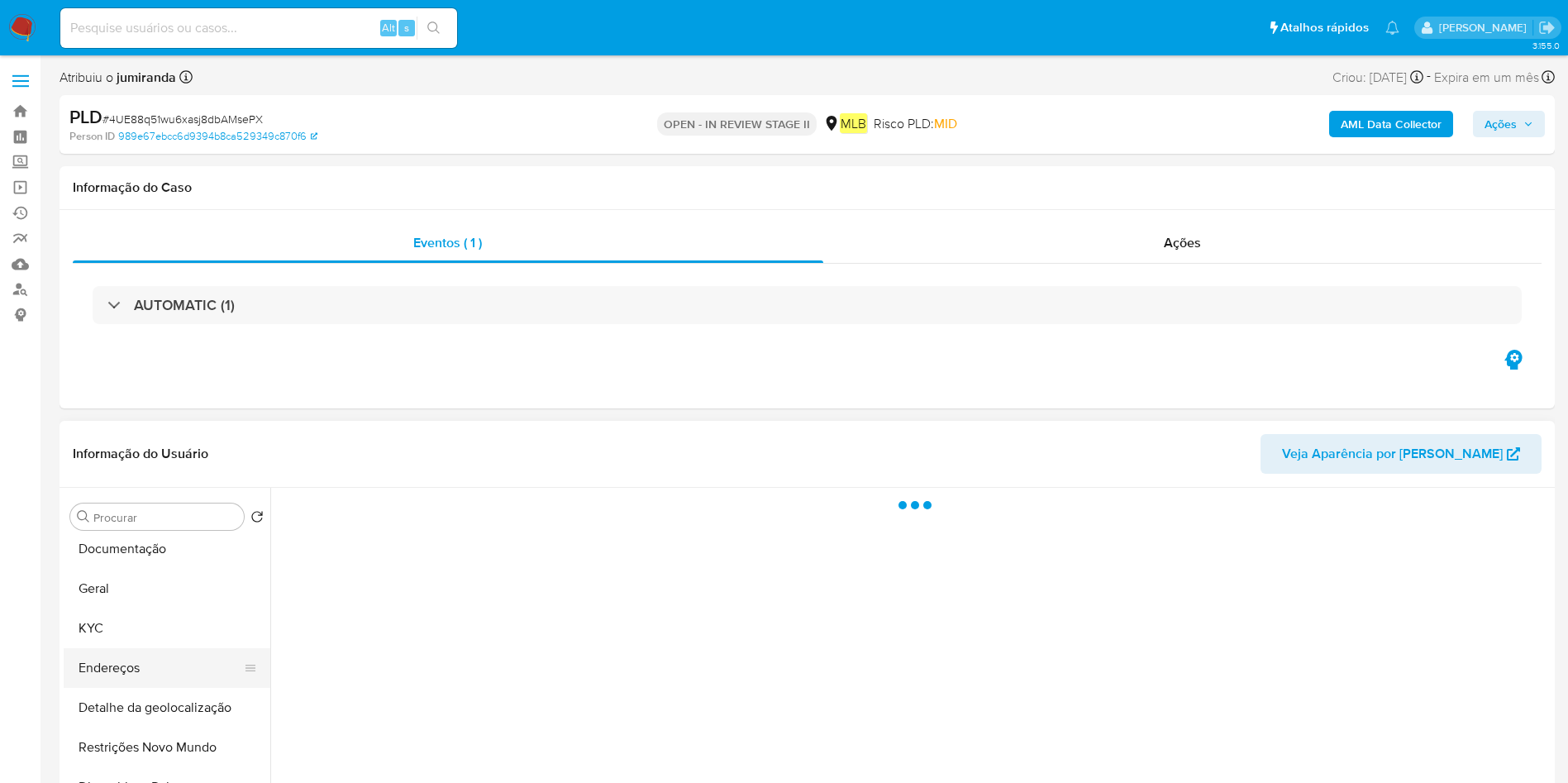
scroll to position [124, 0]
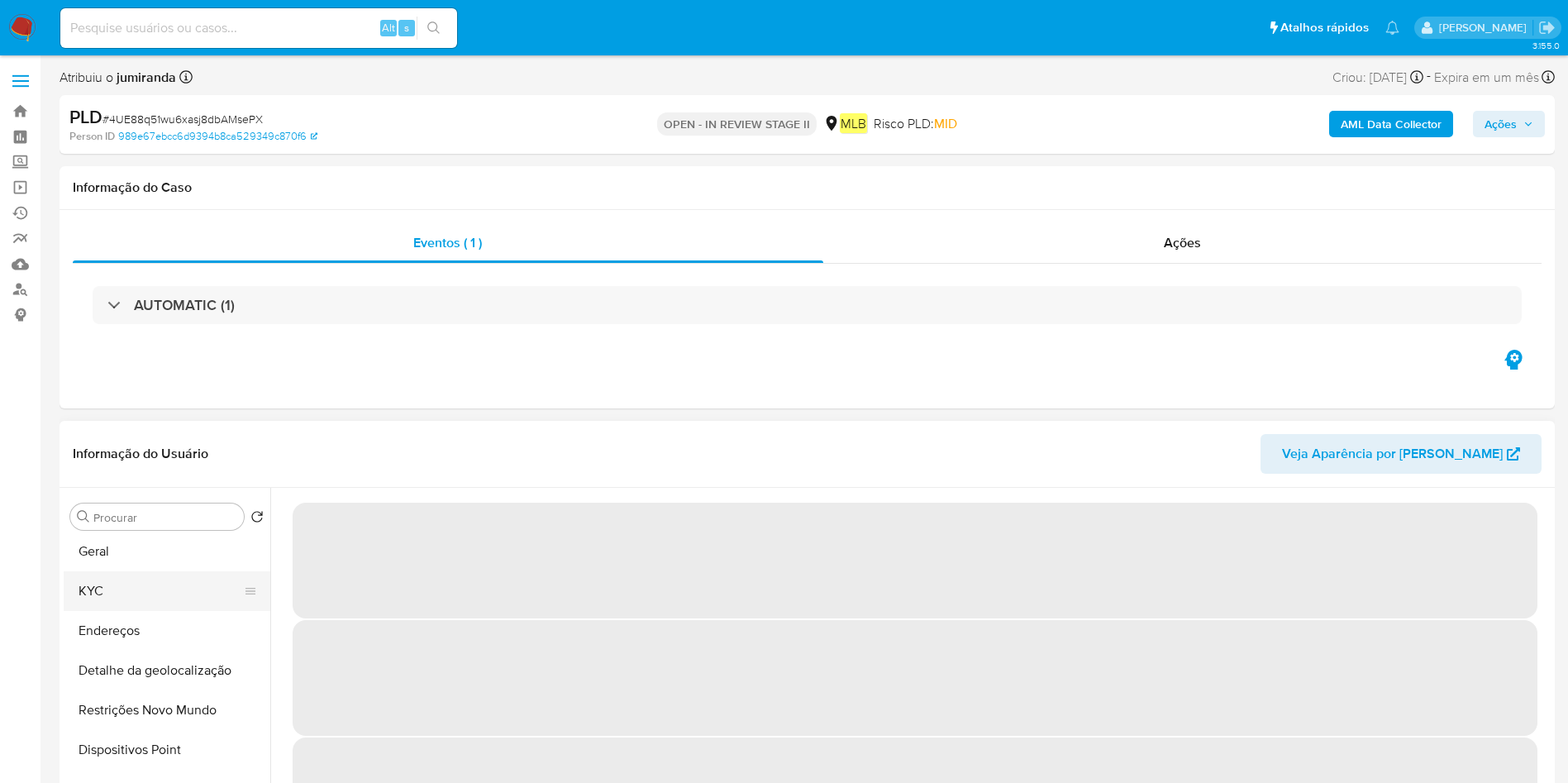
click at [136, 598] on button "KYC" at bounding box center [160, 591] width 193 height 40
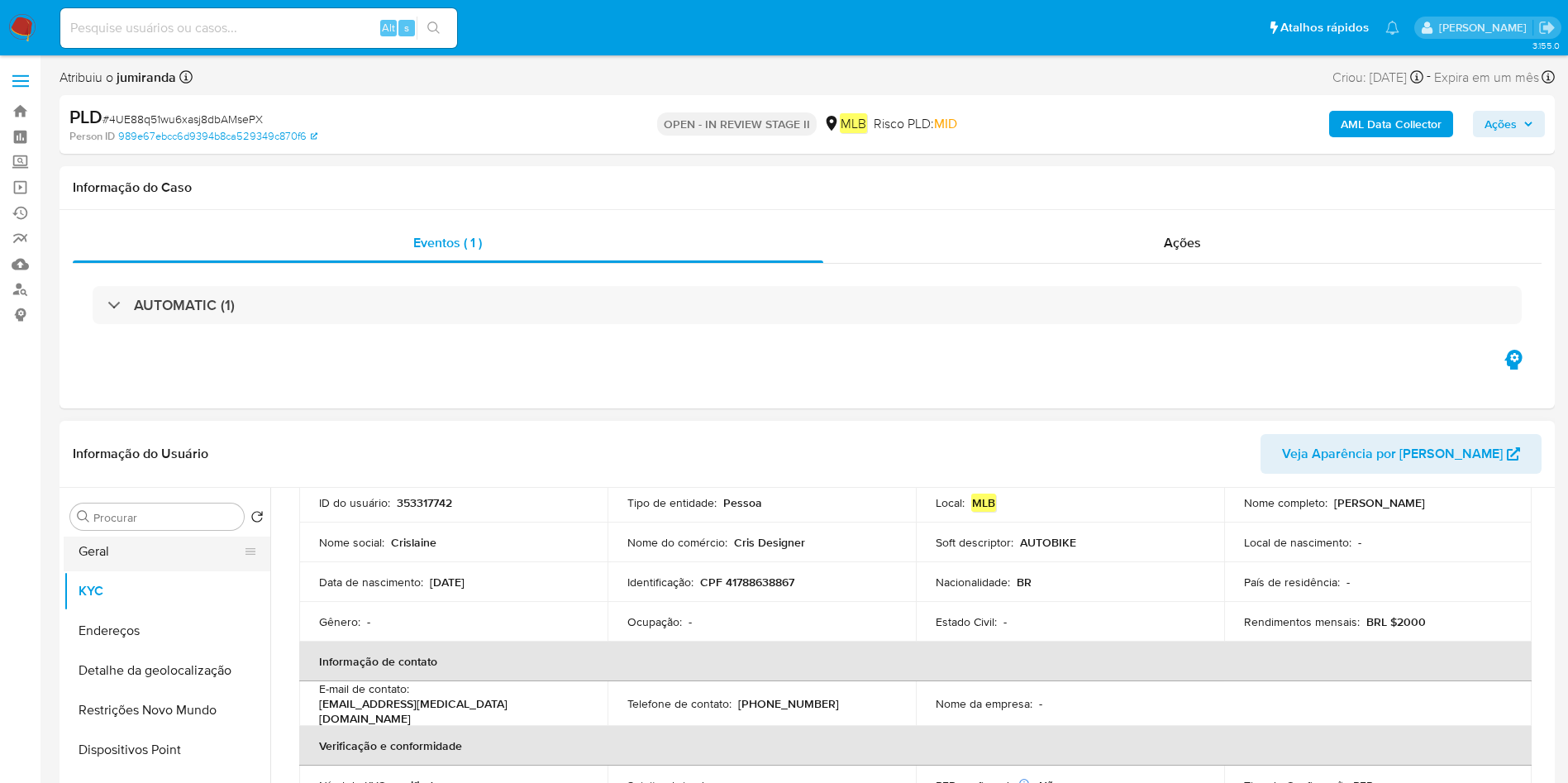
click at [135, 553] on button "Geral" at bounding box center [160, 552] width 193 height 40
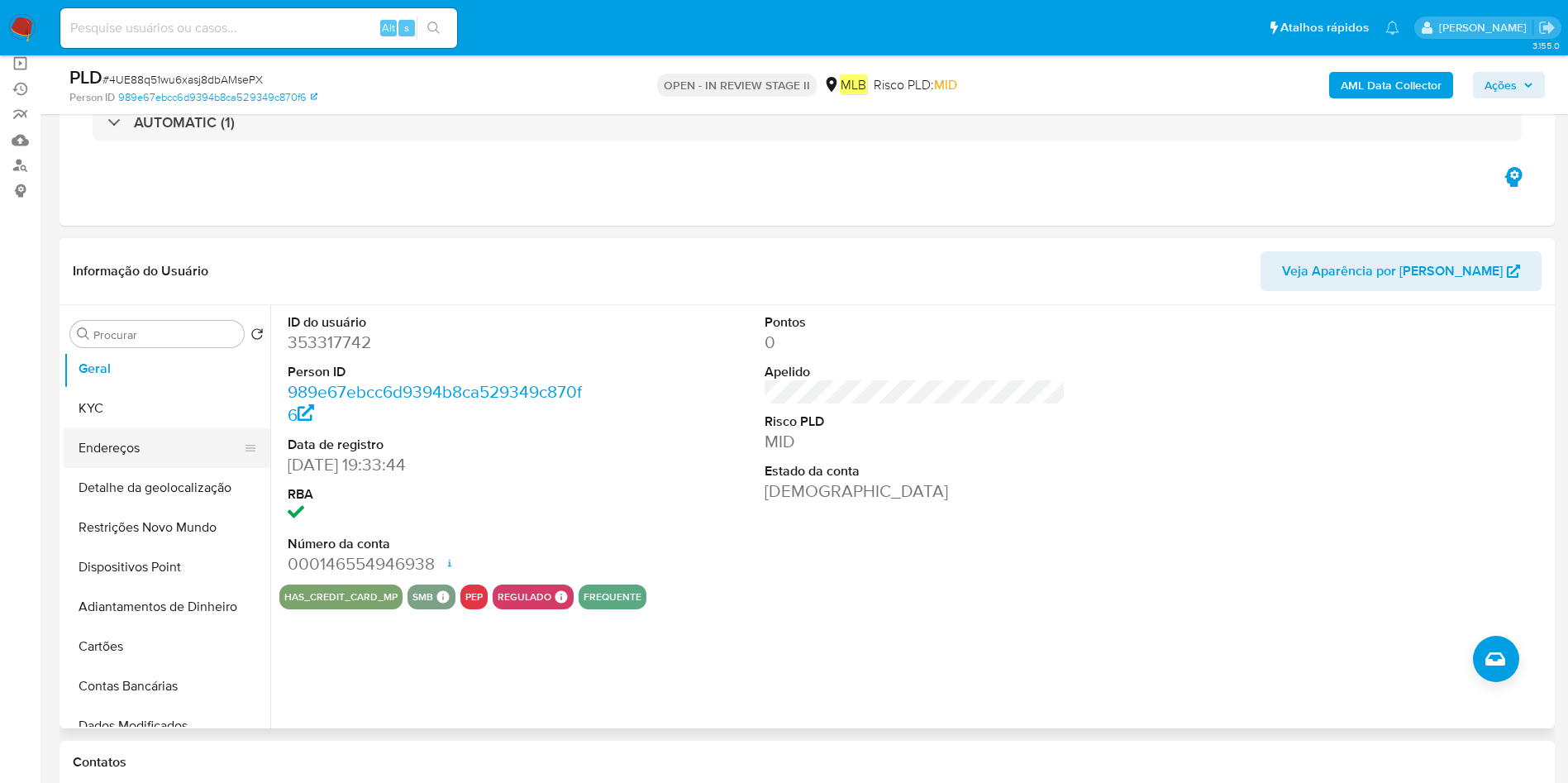
click at [219, 433] on button "Endereços" at bounding box center [160, 448] width 193 height 40
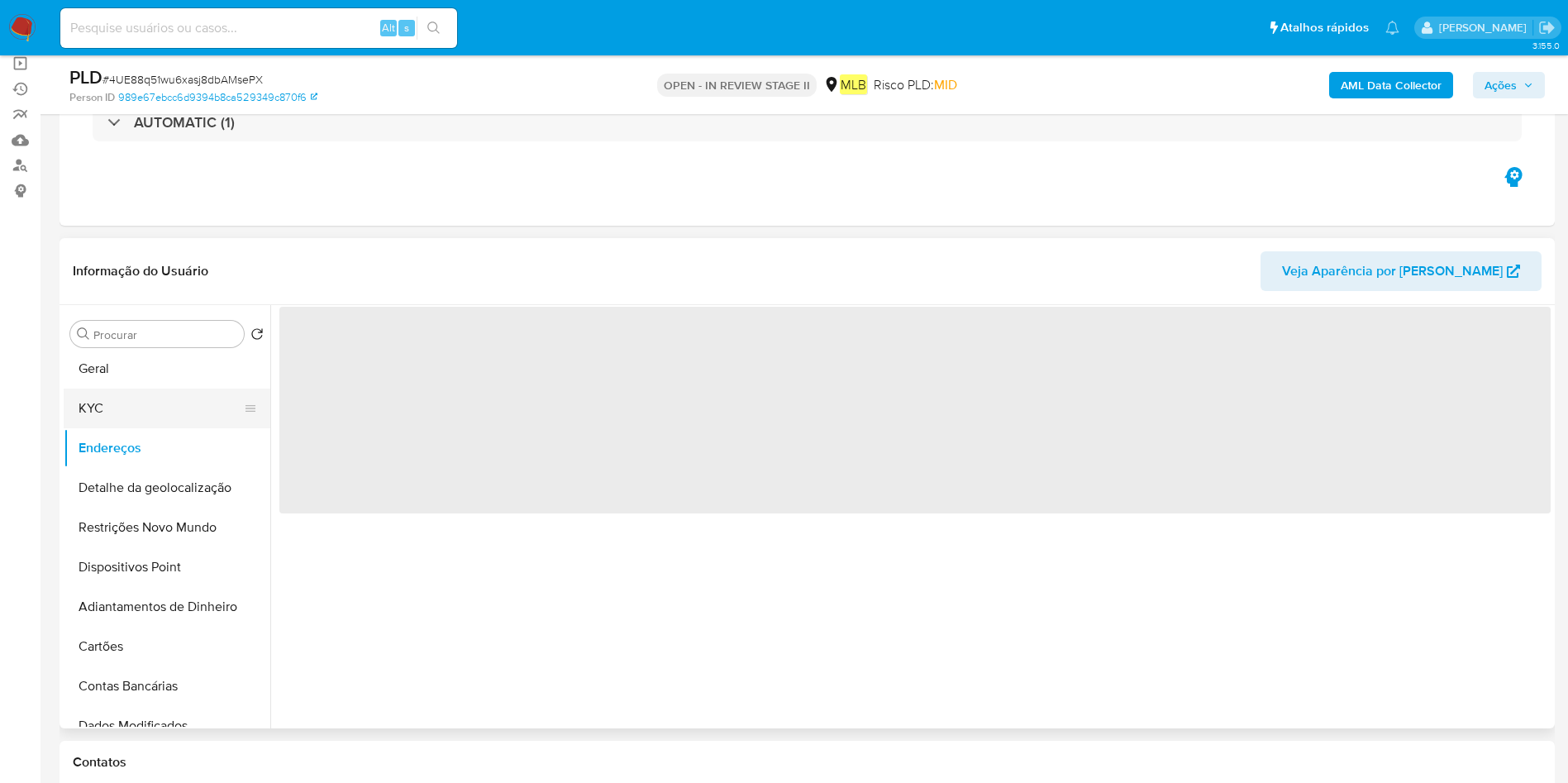
click at [167, 406] on button "KYC" at bounding box center [160, 408] width 193 height 40
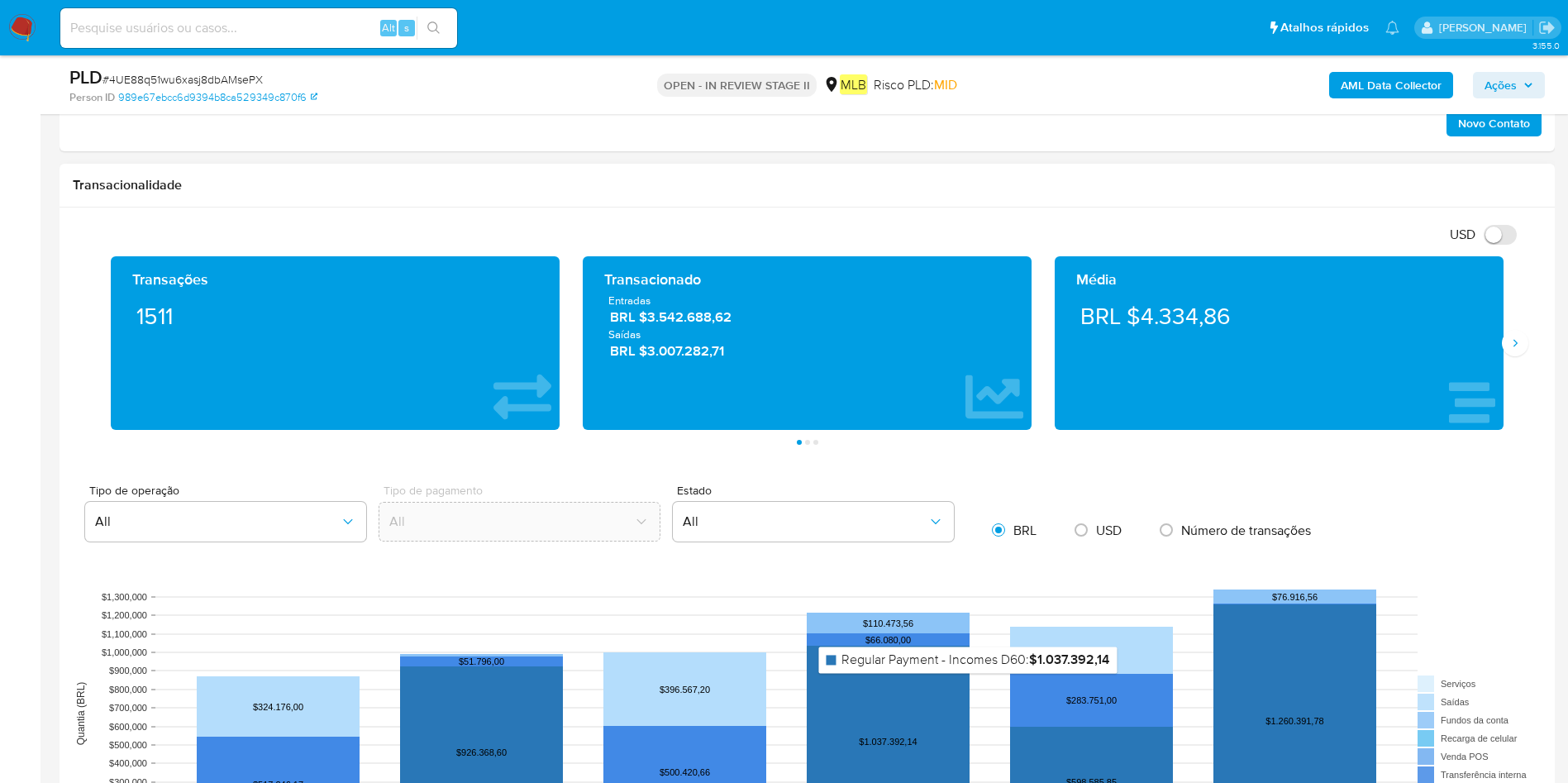
scroll to position [620, 0]
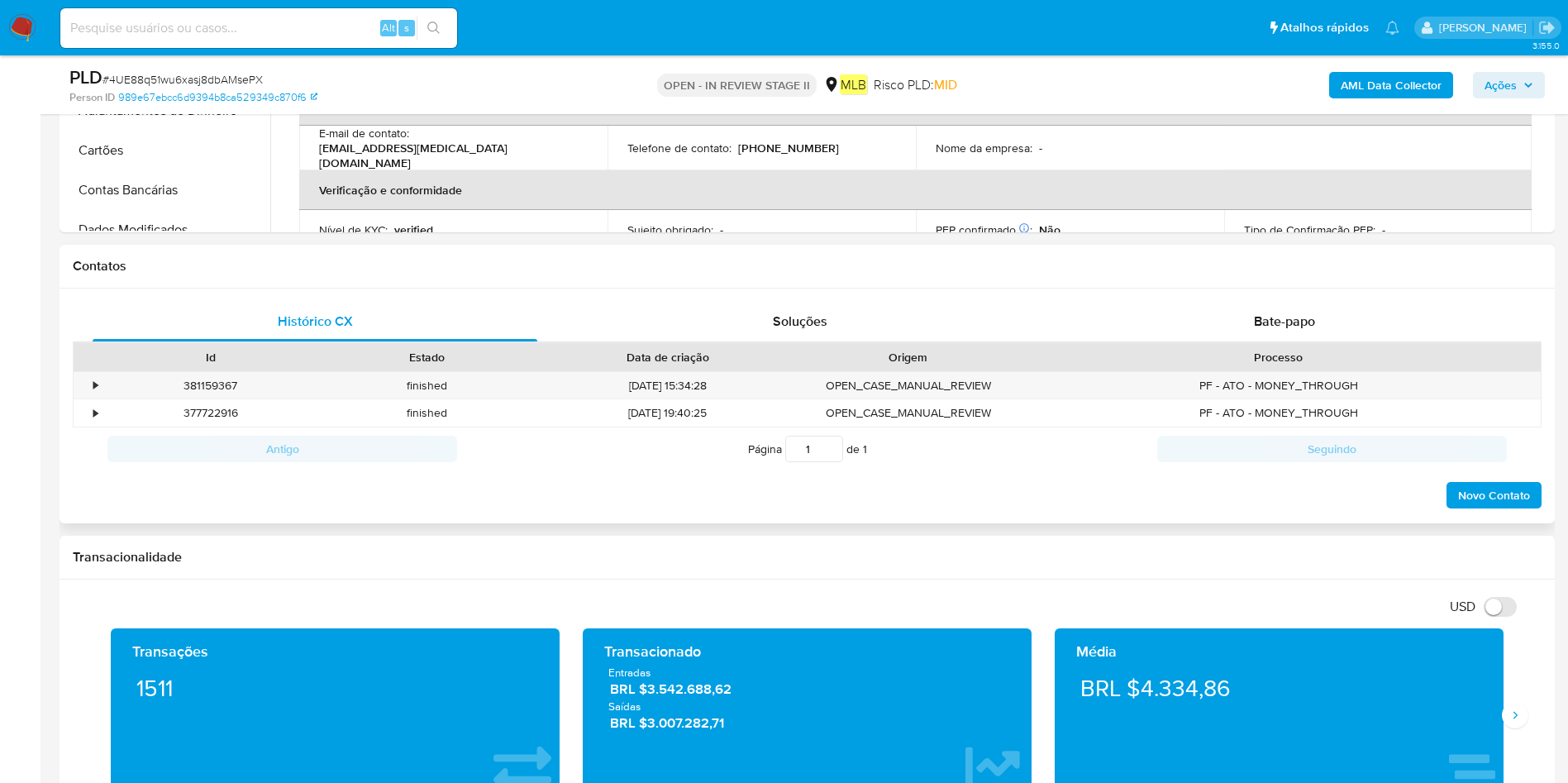
click at [1283, 283] on div "Contatos" at bounding box center [807, 266] width 1495 height 44
click at [1313, 312] on span "Bate-papo" at bounding box center [1284, 321] width 61 height 19
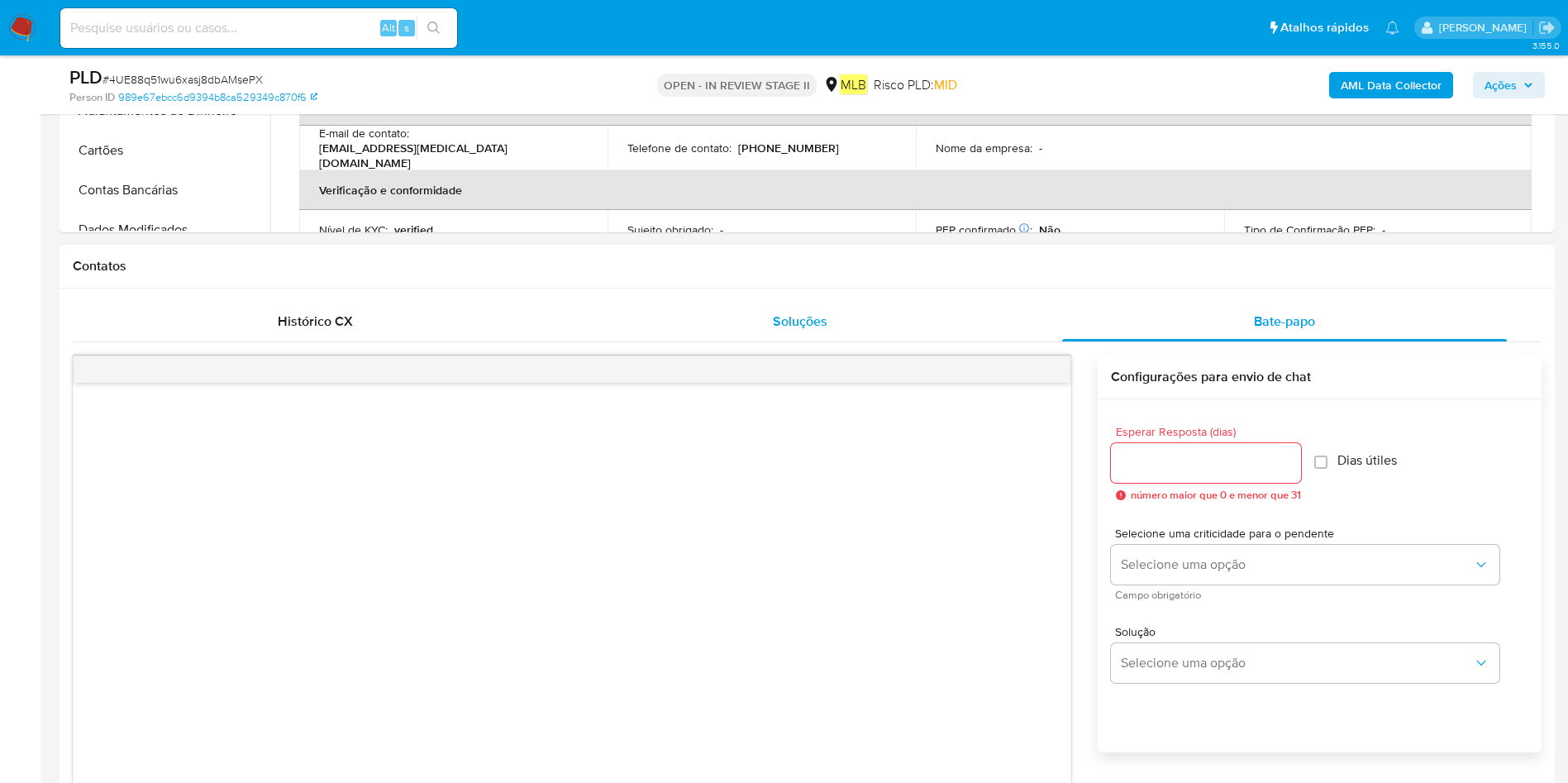
click at [821, 312] on span "Soluções" at bounding box center [800, 321] width 55 height 19
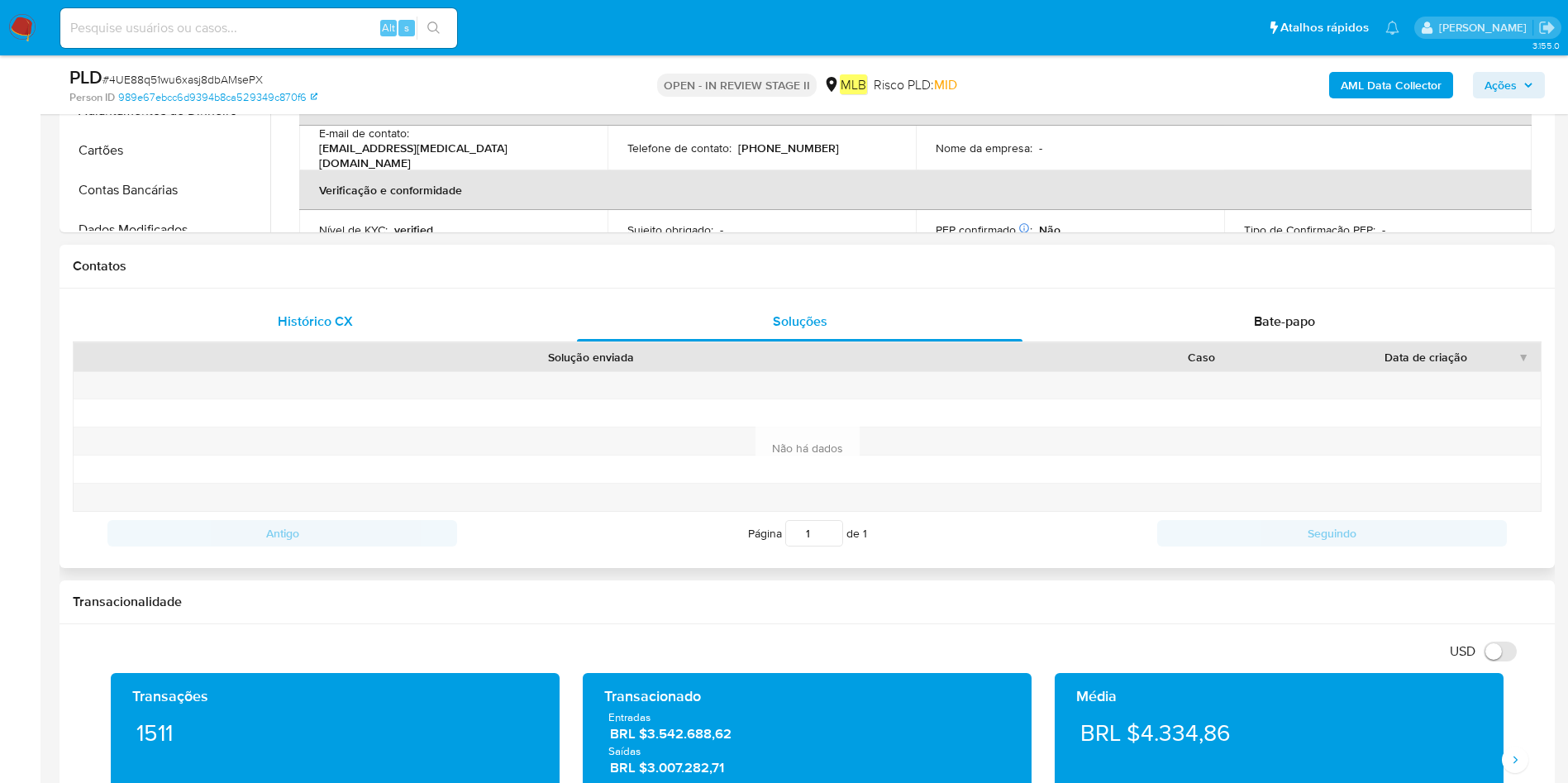
click at [367, 321] on div "Histórico CX" at bounding box center [315, 322] width 444 height 40
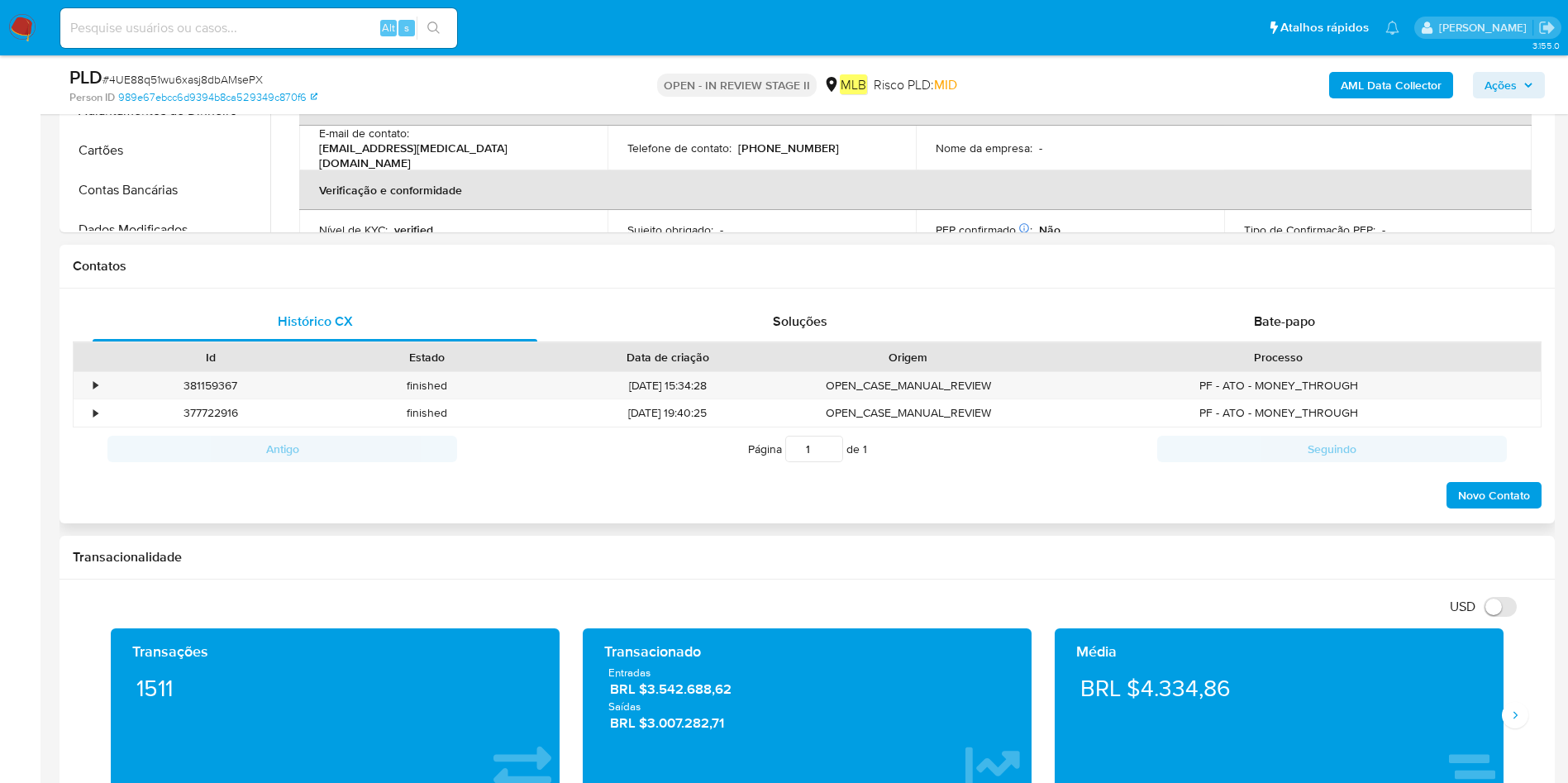
click at [1253, 299] on div "Histórico CX Soluções Bate-papo Id Estado Data de criação Origem Processo • 381…" at bounding box center [807, 406] width 1495 height 236
click at [1290, 322] on span "Bate-papo" at bounding box center [1284, 321] width 61 height 19
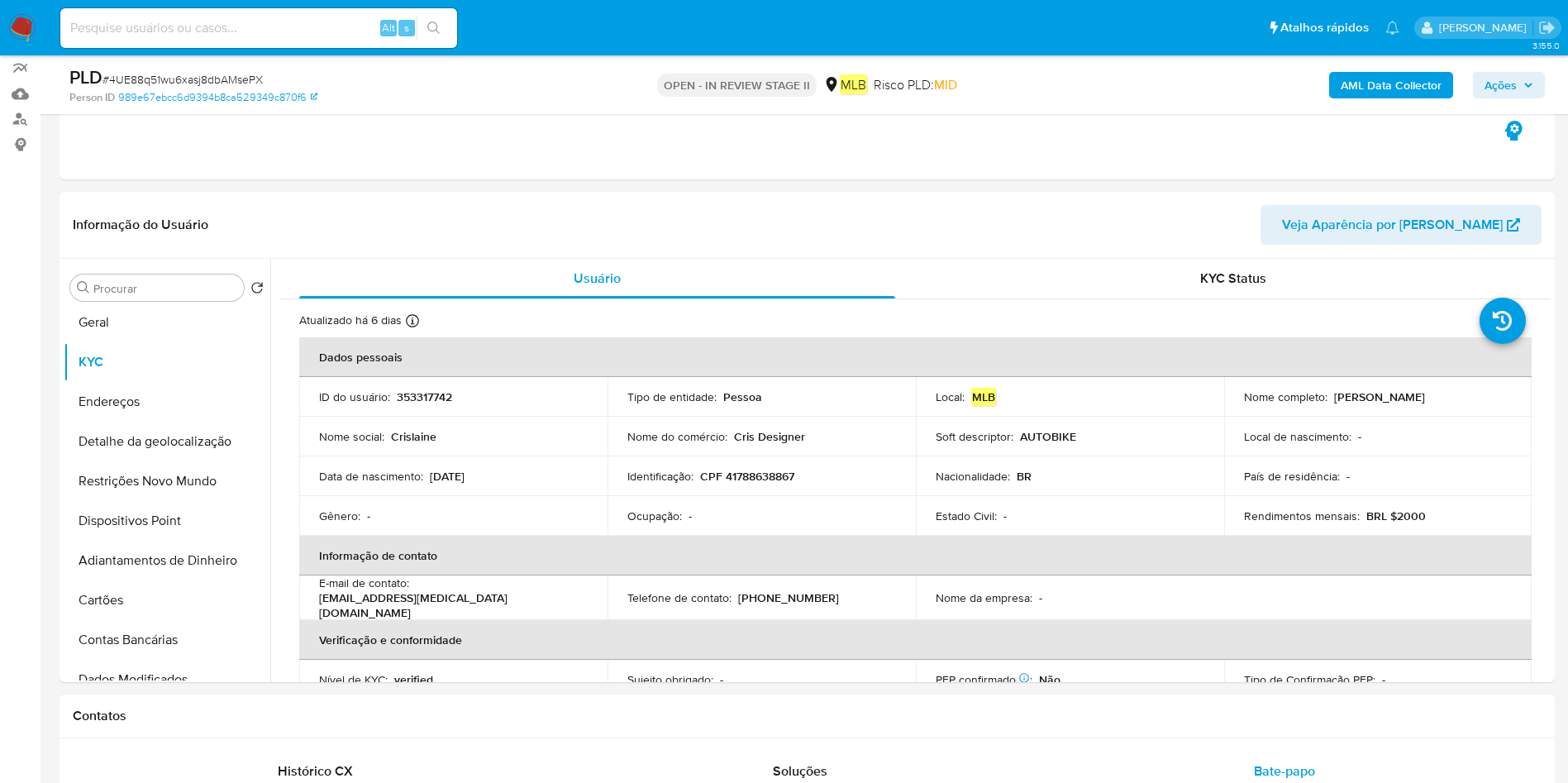
scroll to position [124, 0]
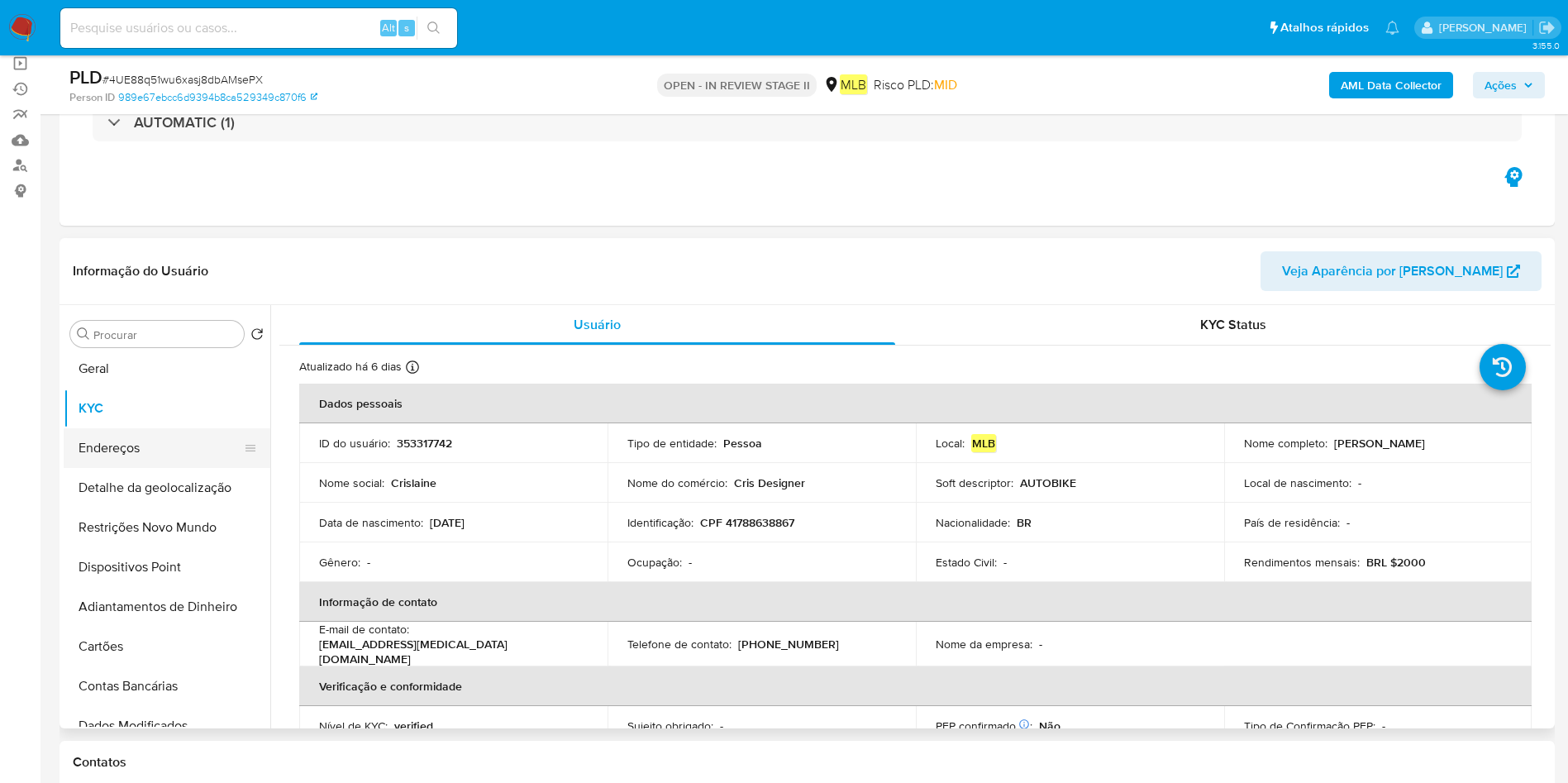
click at [134, 440] on button "Endereços" at bounding box center [160, 448] width 193 height 40
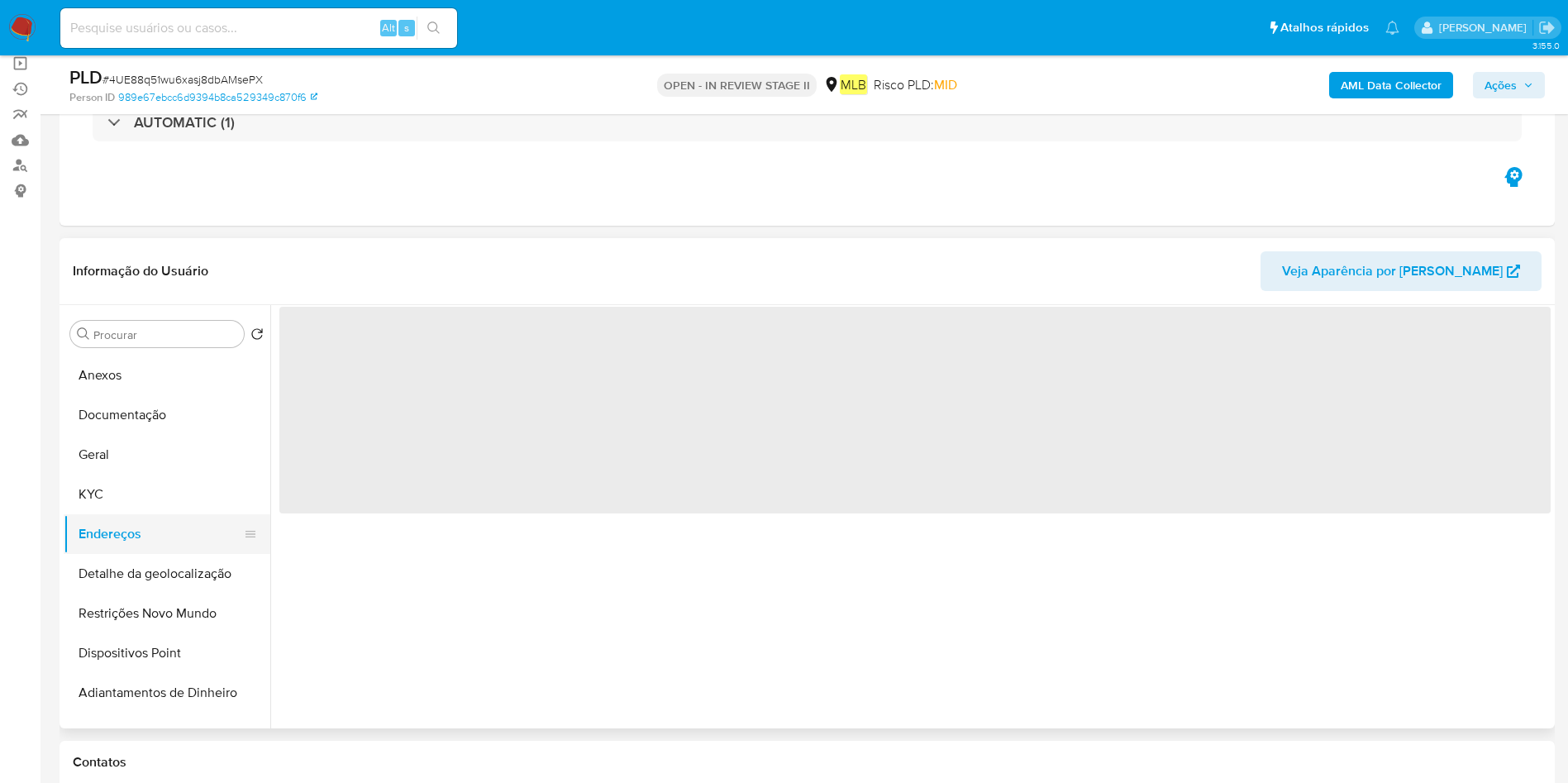
scroll to position [0, 0]
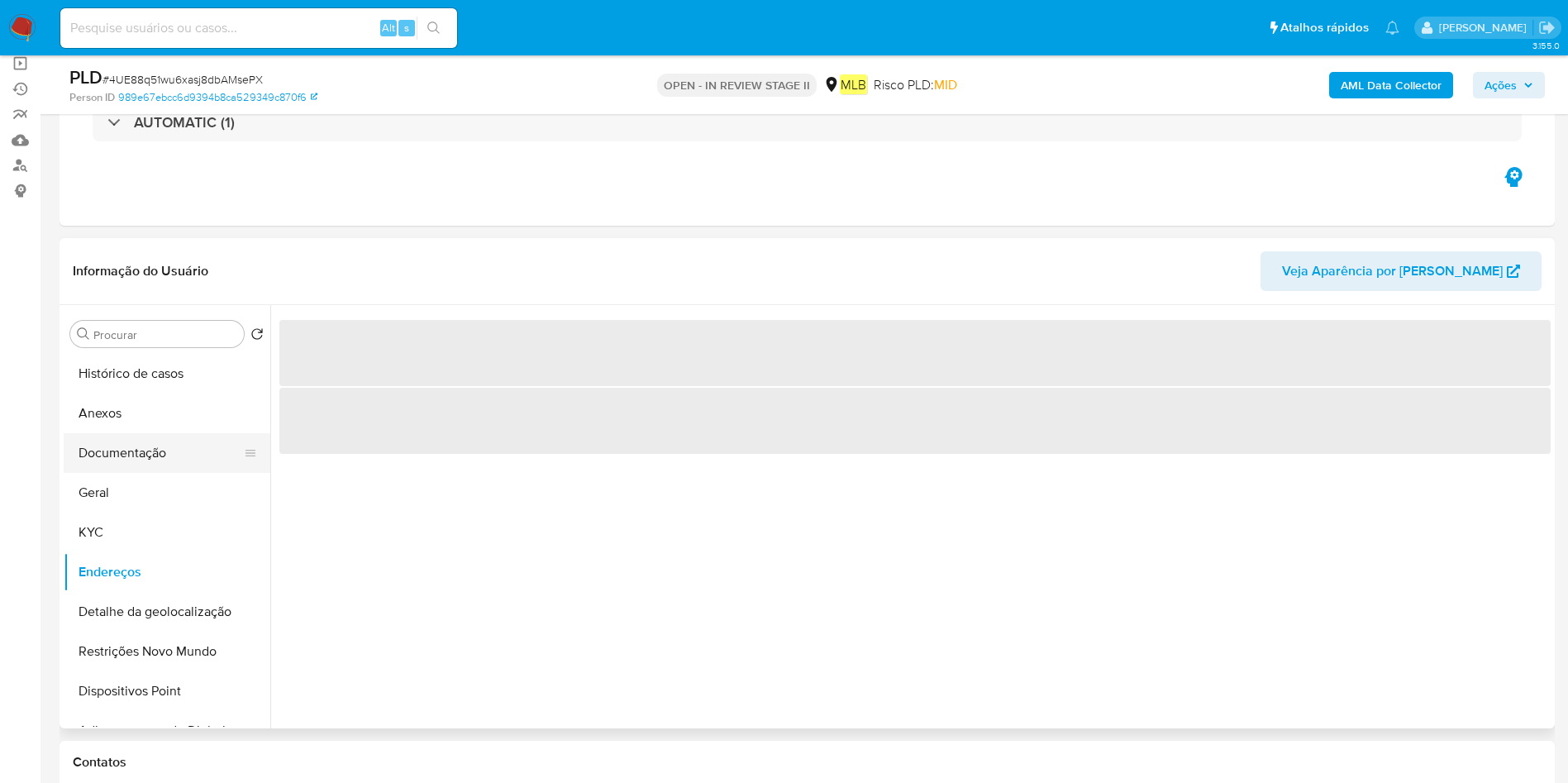
click at [153, 445] on button "Documentação" at bounding box center [160, 453] width 193 height 40
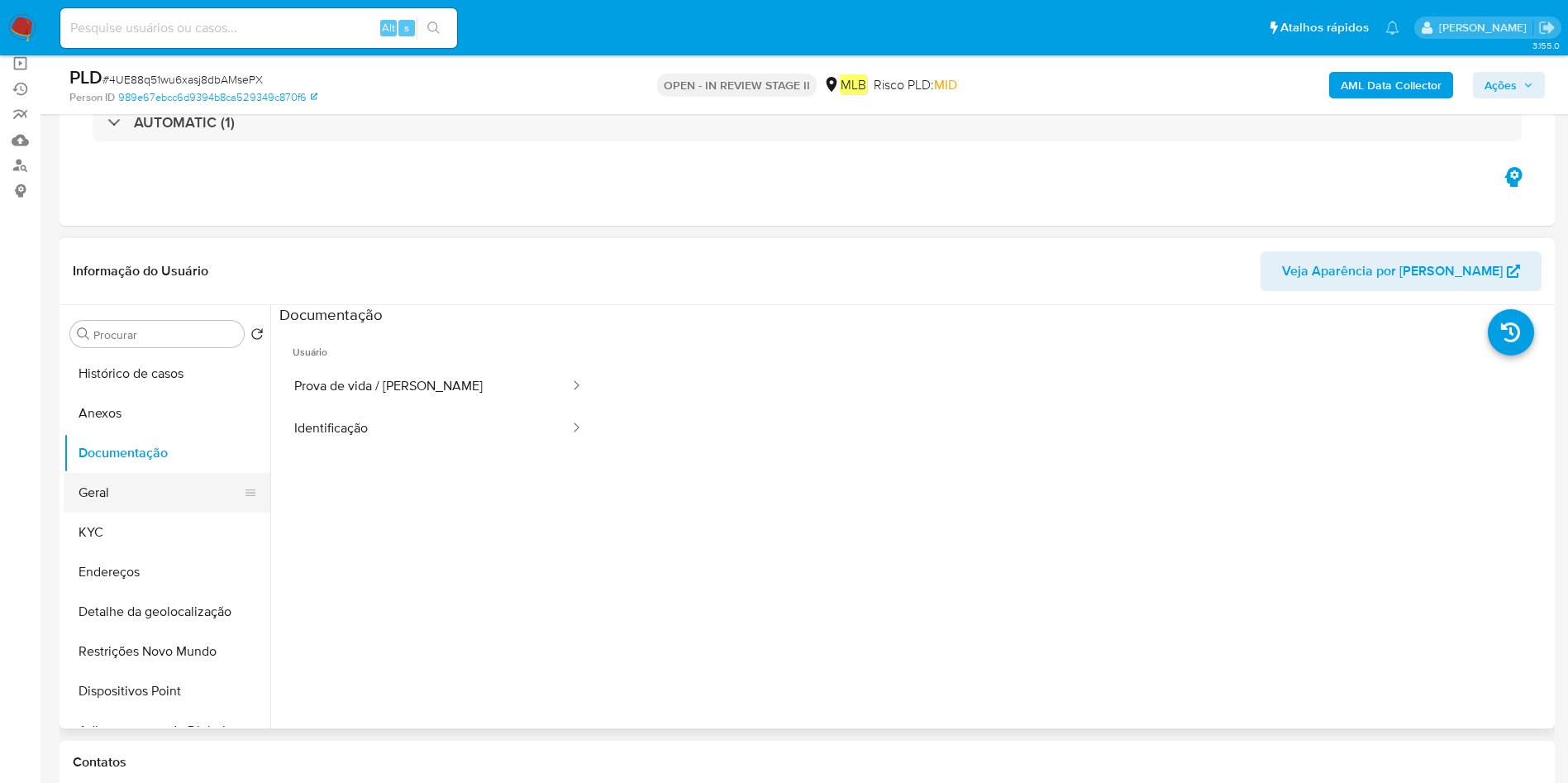
click at [168, 487] on button "Geral" at bounding box center [160, 493] width 193 height 40
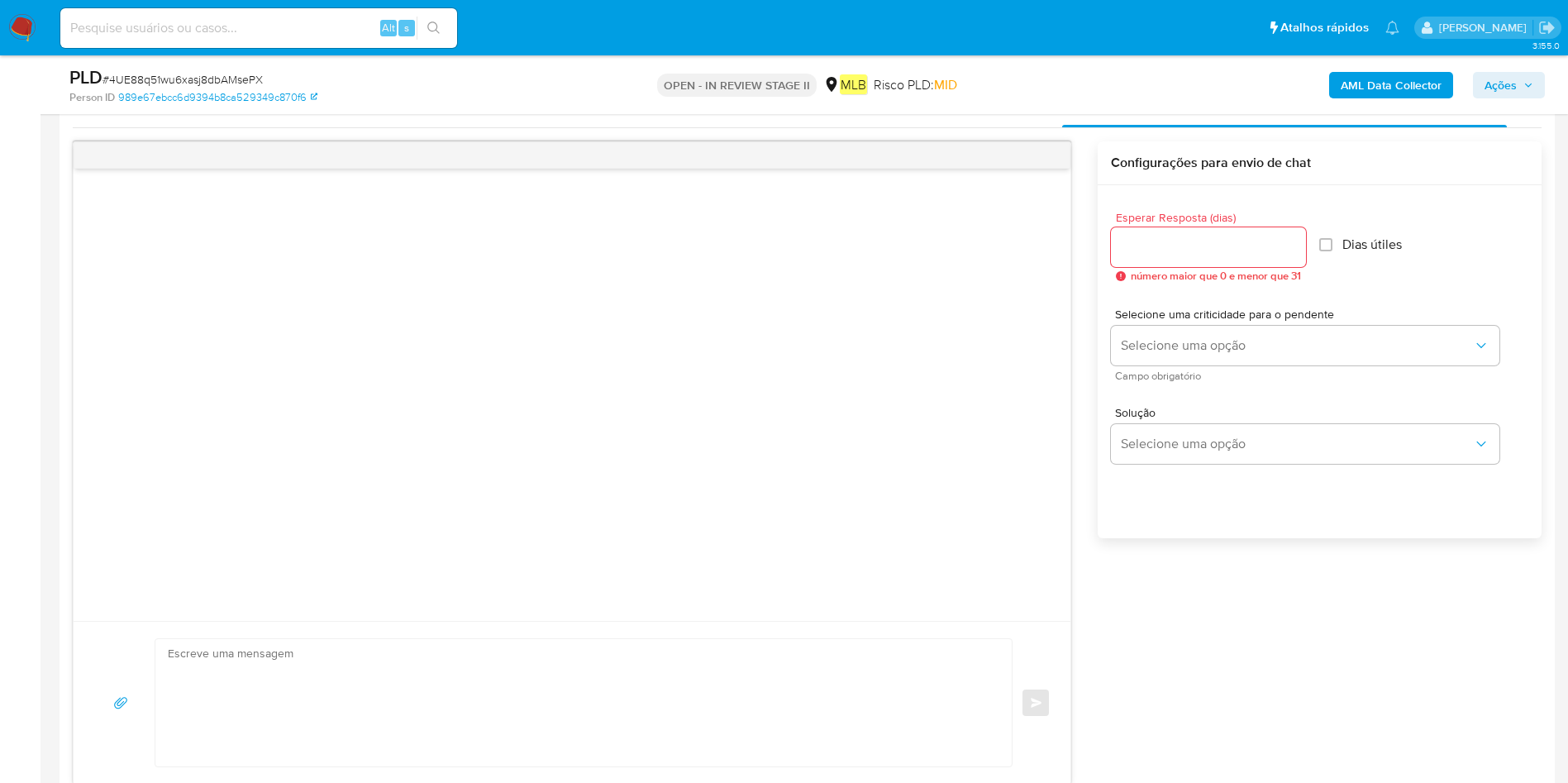
scroll to position [992, 0]
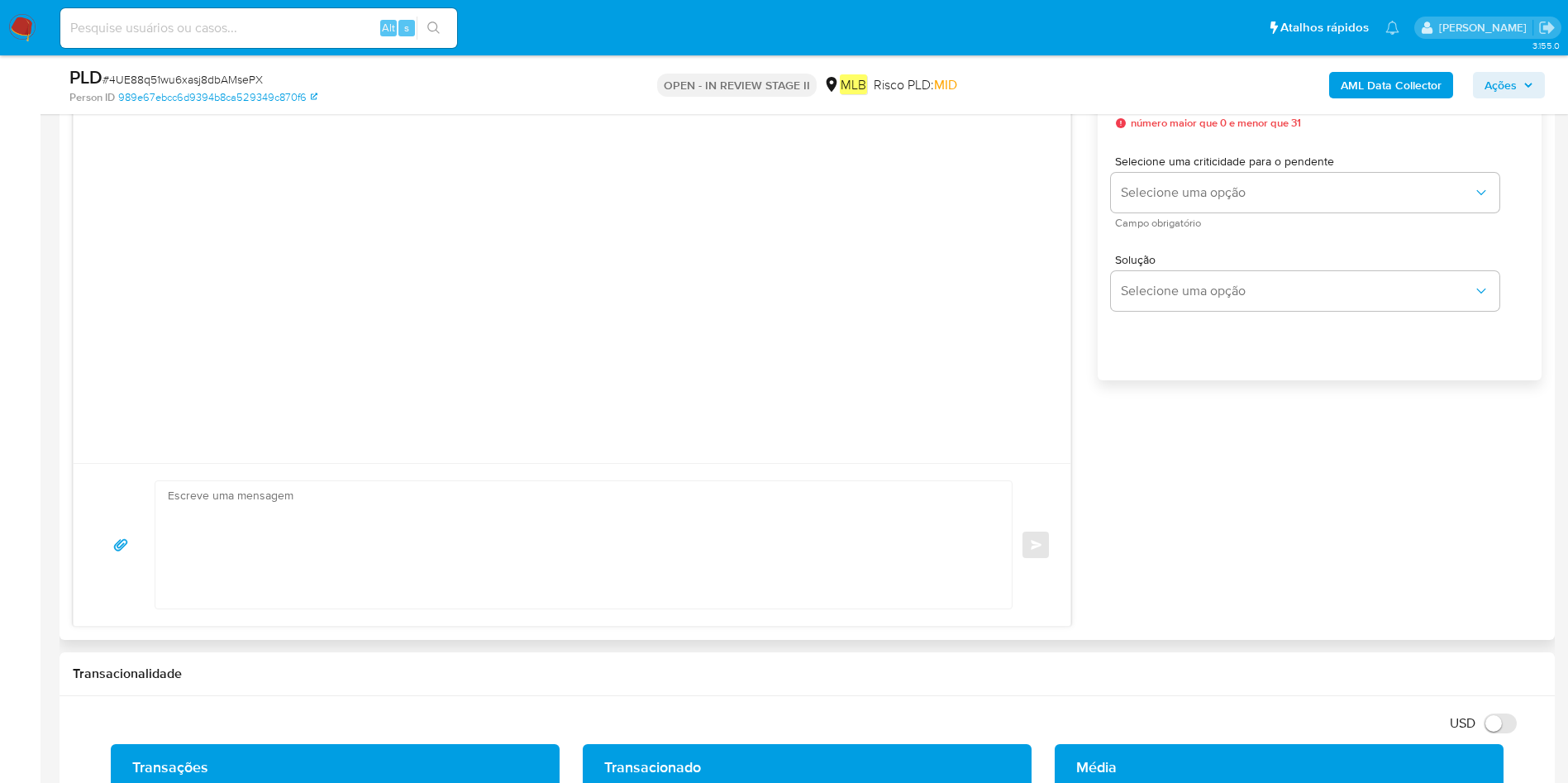
click at [460, 534] on textarea at bounding box center [579, 544] width 823 height 127
paste textarea "PF Olá! Estamos realizando uma verificação adicional de segurança em contas de …"
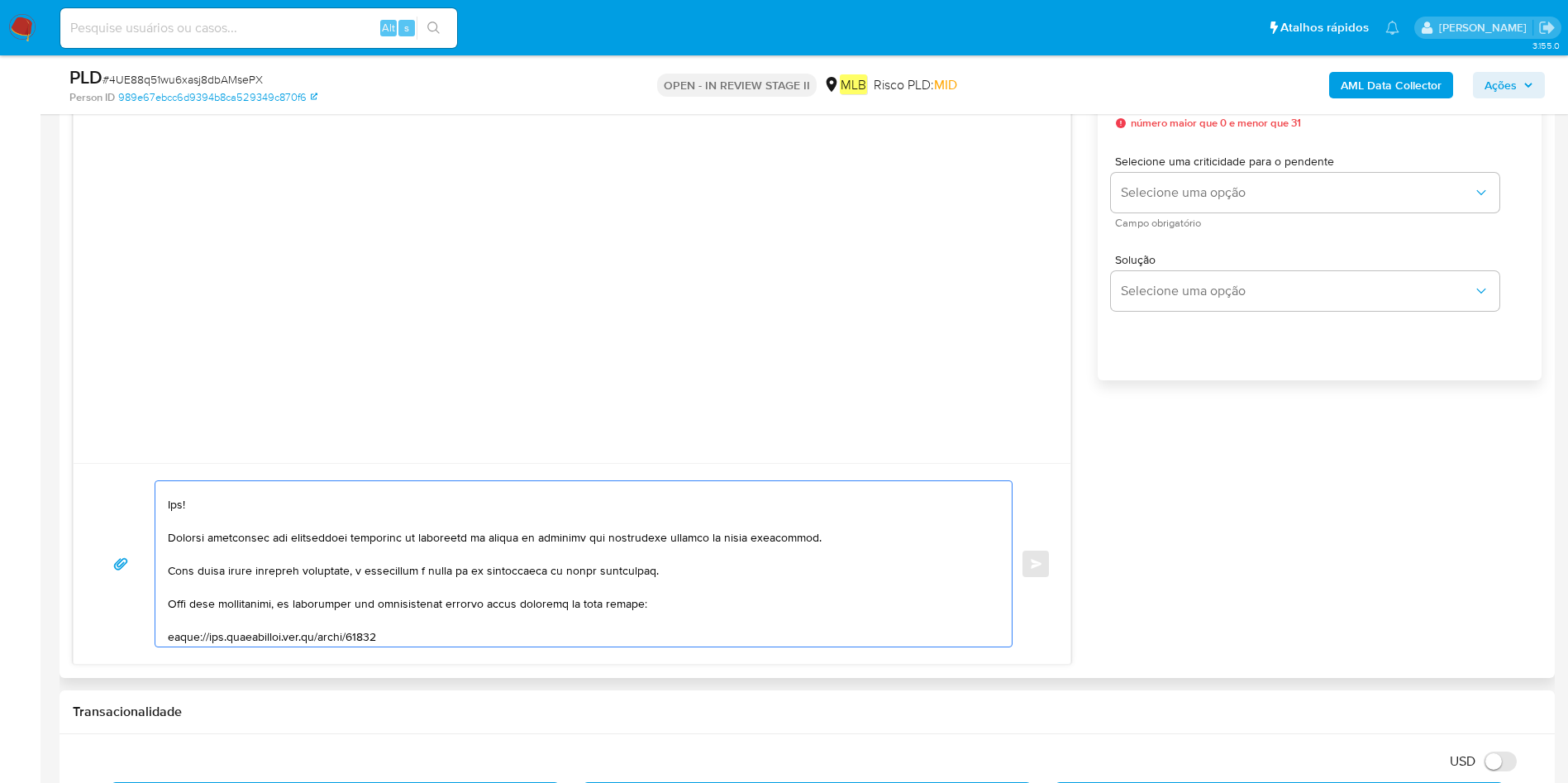
scroll to position [22, 0]
type textarea "PF Olá! Estamos realizando uma verificação adicional de segurança em contas de …"
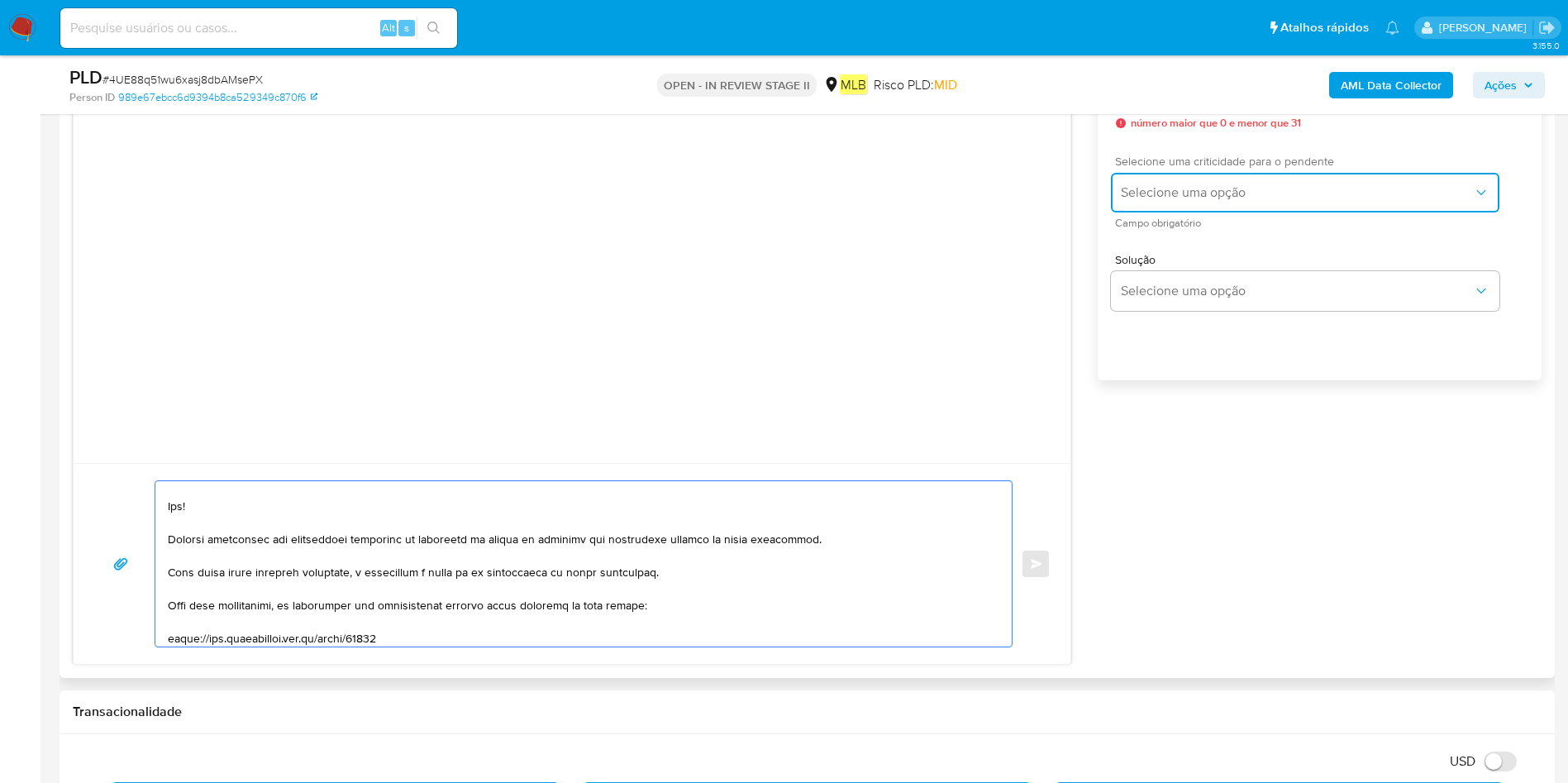
click at [1295, 197] on span "Selecione uma opção" at bounding box center [1296, 192] width 352 height 17
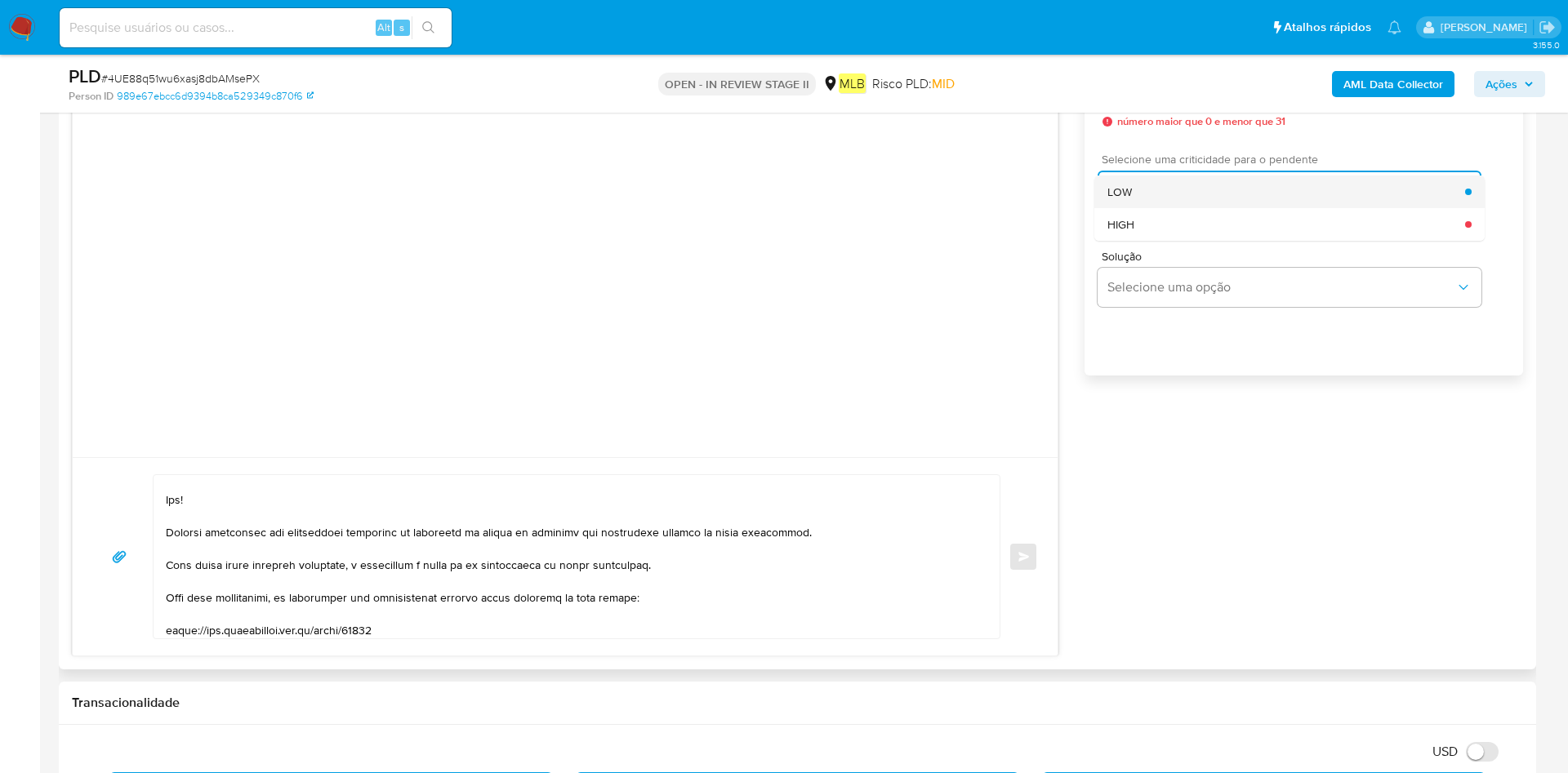
click at [1243, 204] on div "LOW" at bounding box center [1285, 192] width 358 height 33
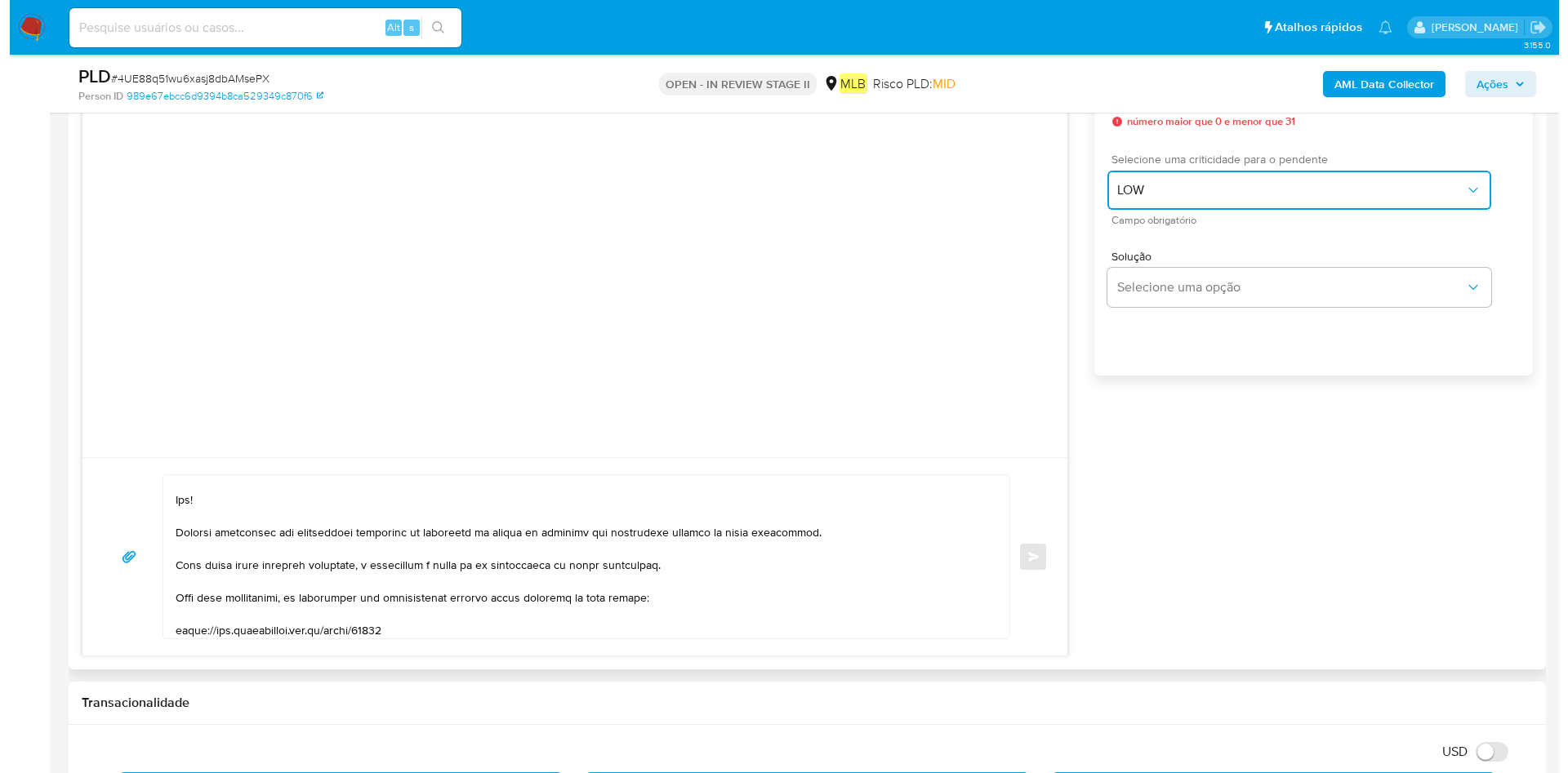
scroll to position [735, 0]
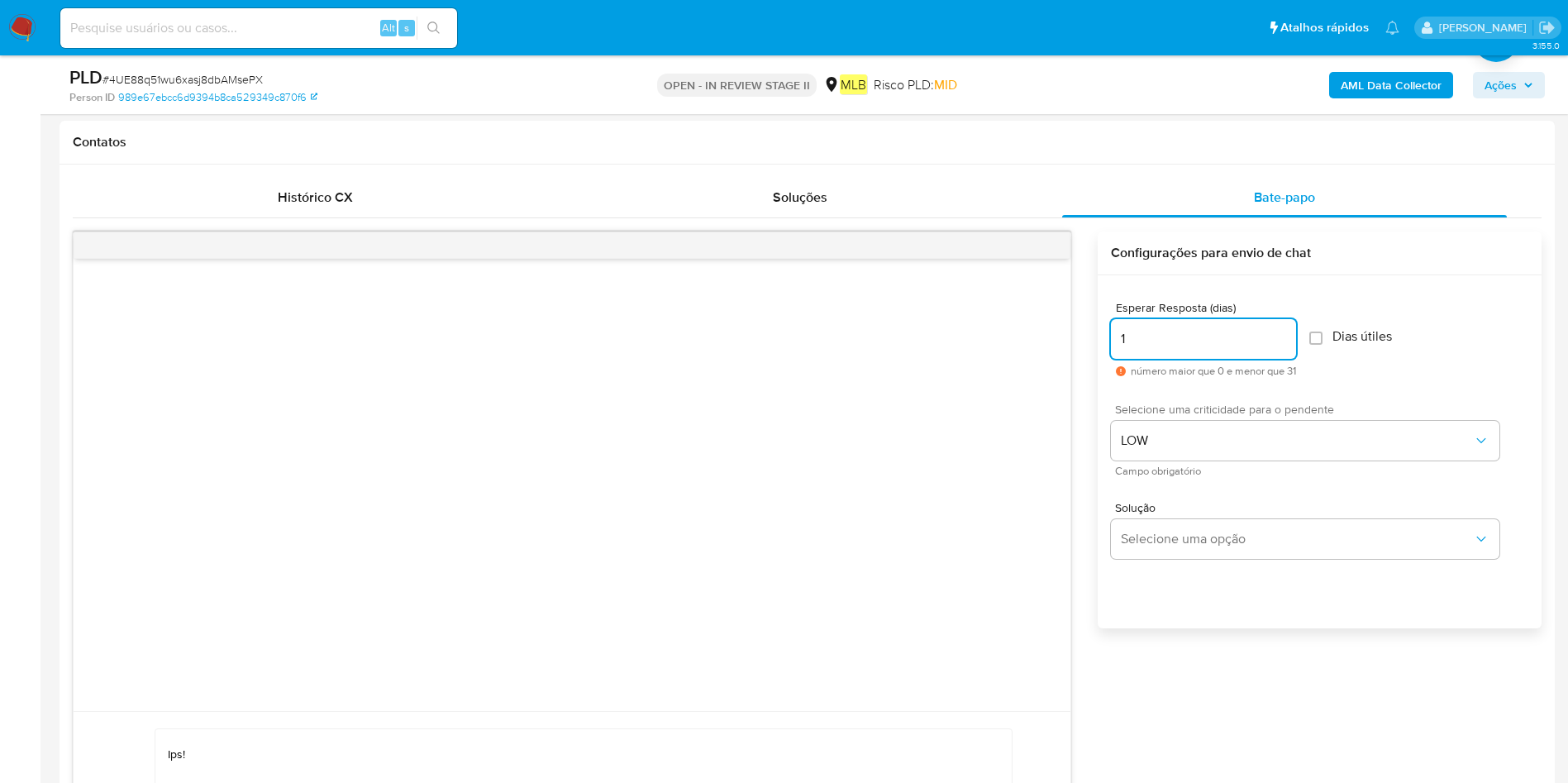
click at [1286, 338] on input "1" at bounding box center [1203, 339] width 185 height 22
click at [1286, 338] on input "2" at bounding box center [1203, 339] width 185 height 22
type input "3"
click at [1286, 338] on input "3" at bounding box center [1203, 339] width 185 height 22
click at [1236, 535] on span "Selecione uma opção" at bounding box center [1296, 539] width 352 height 17
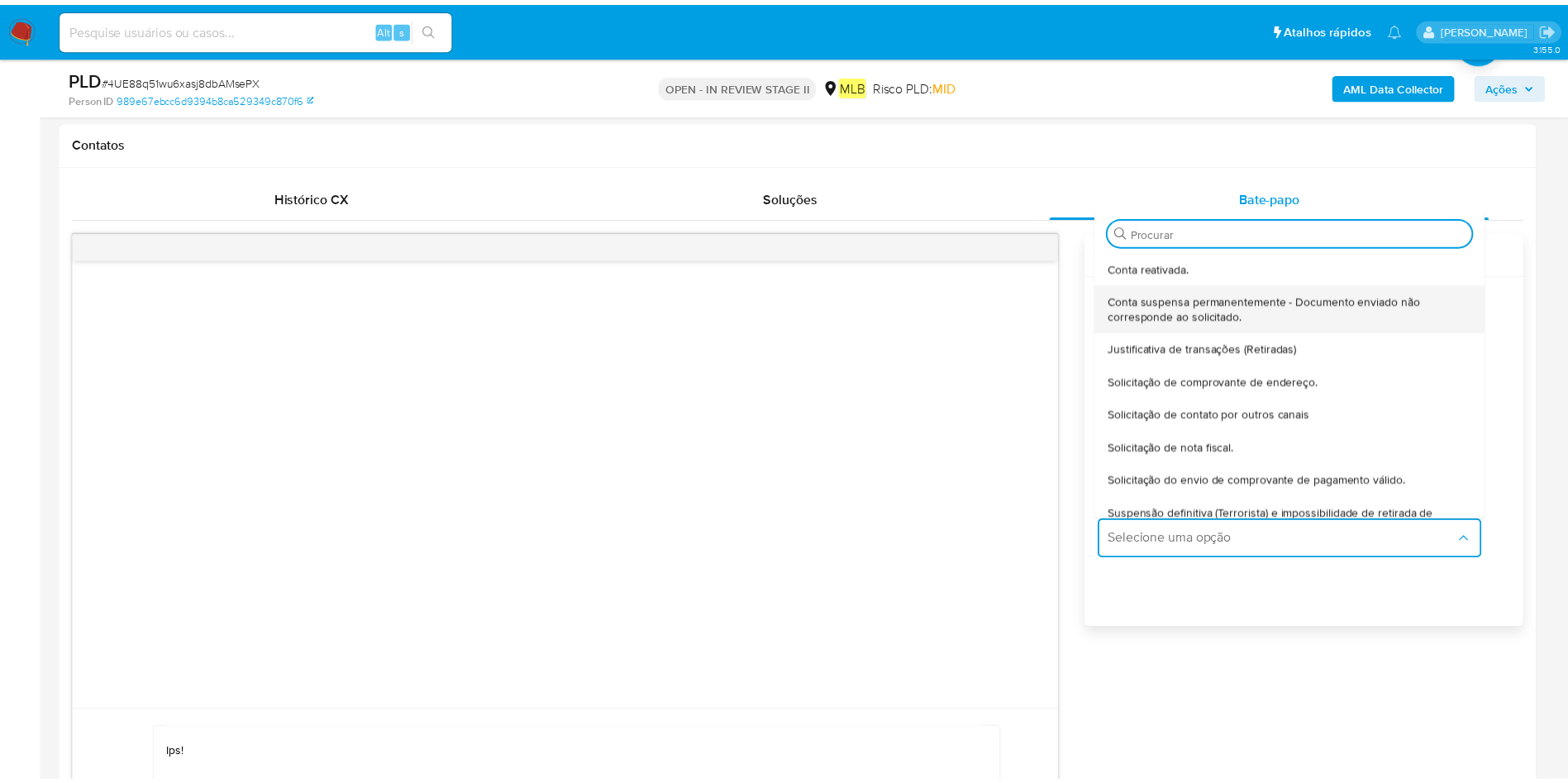
scroll to position [137, 0]
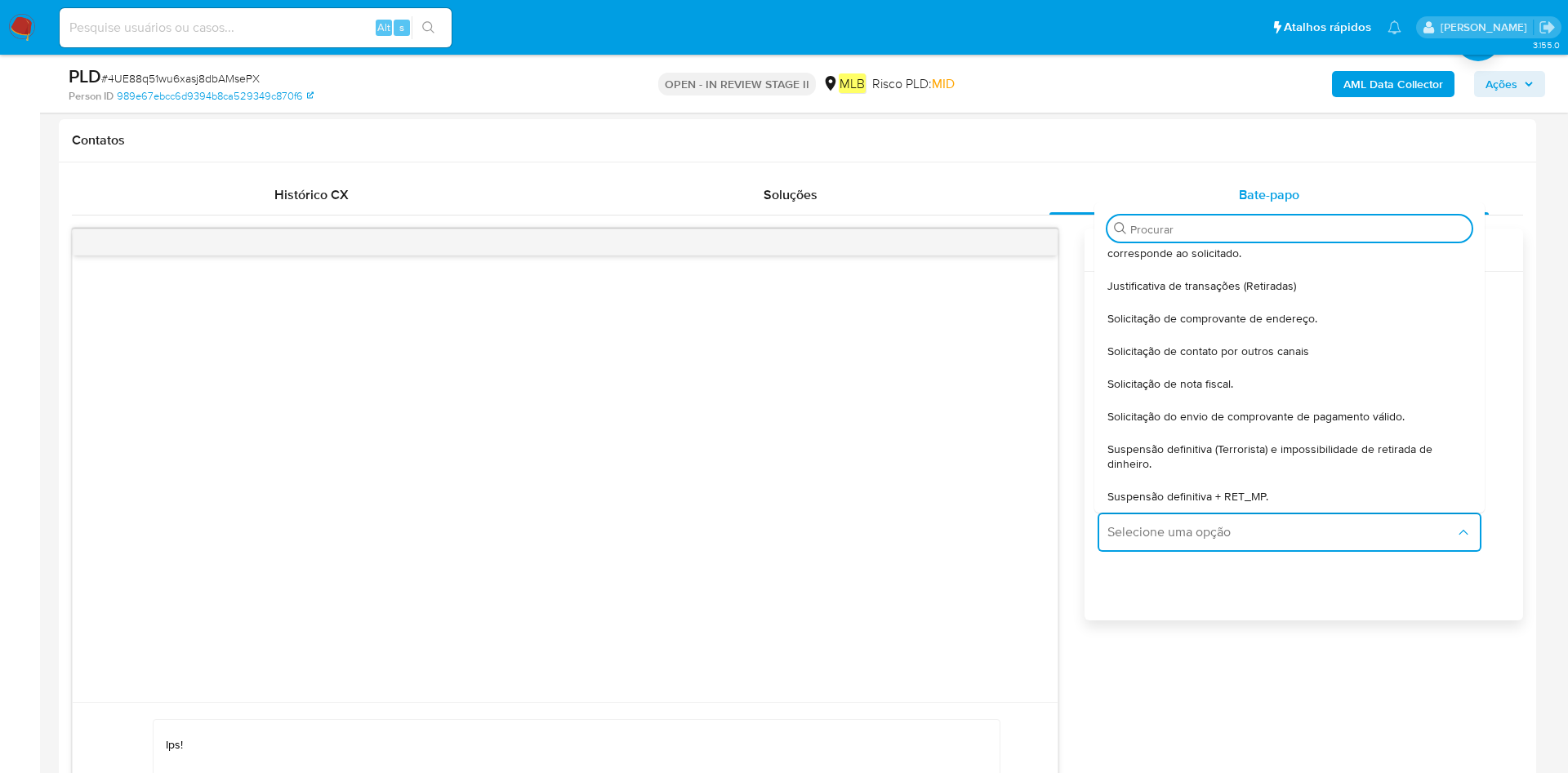
click at [1355, 403] on div "Solicitação do envio de comprovante de pagamento válido." at bounding box center [1289, 416] width 365 height 33
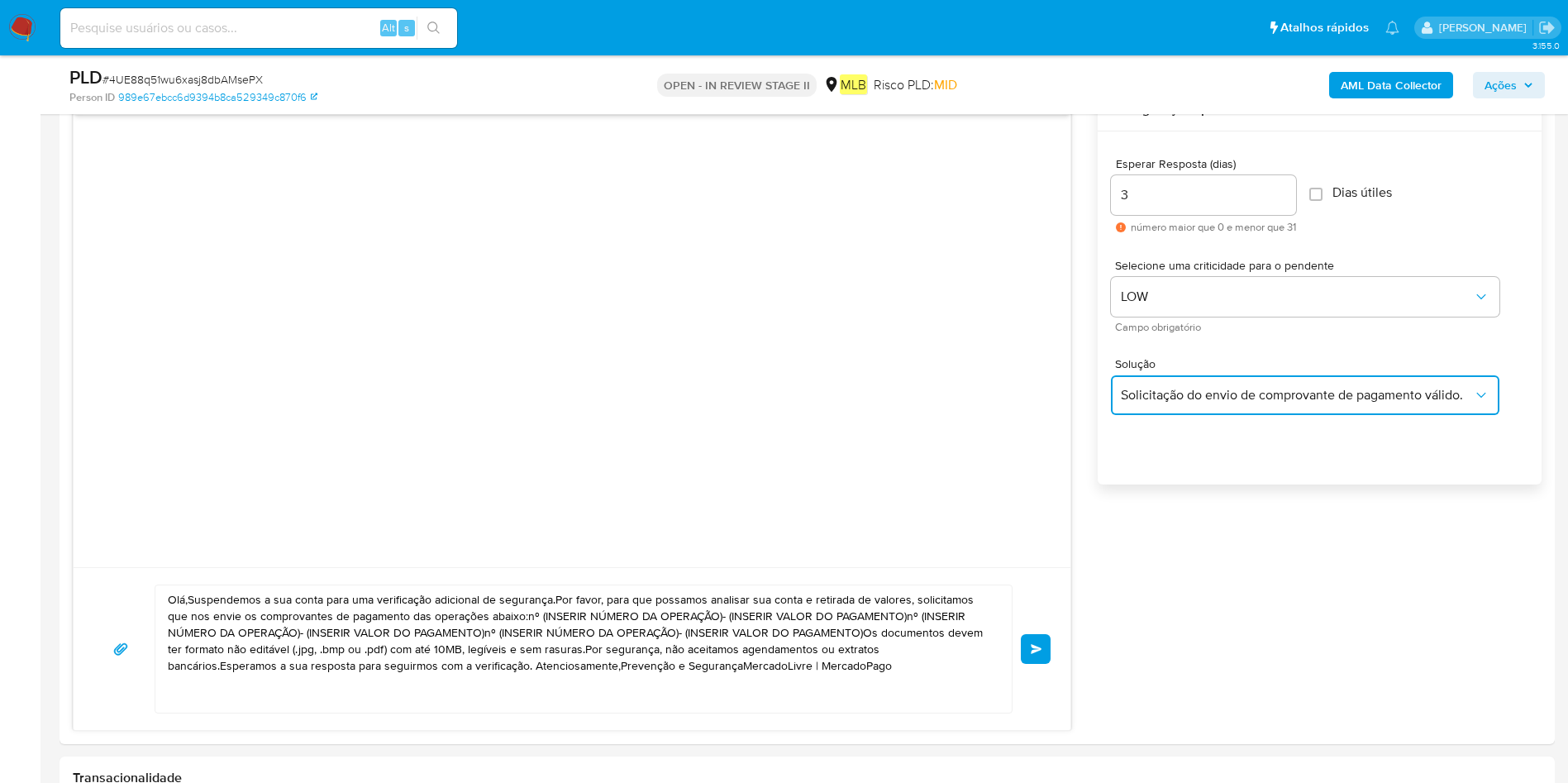
scroll to position [992, 0]
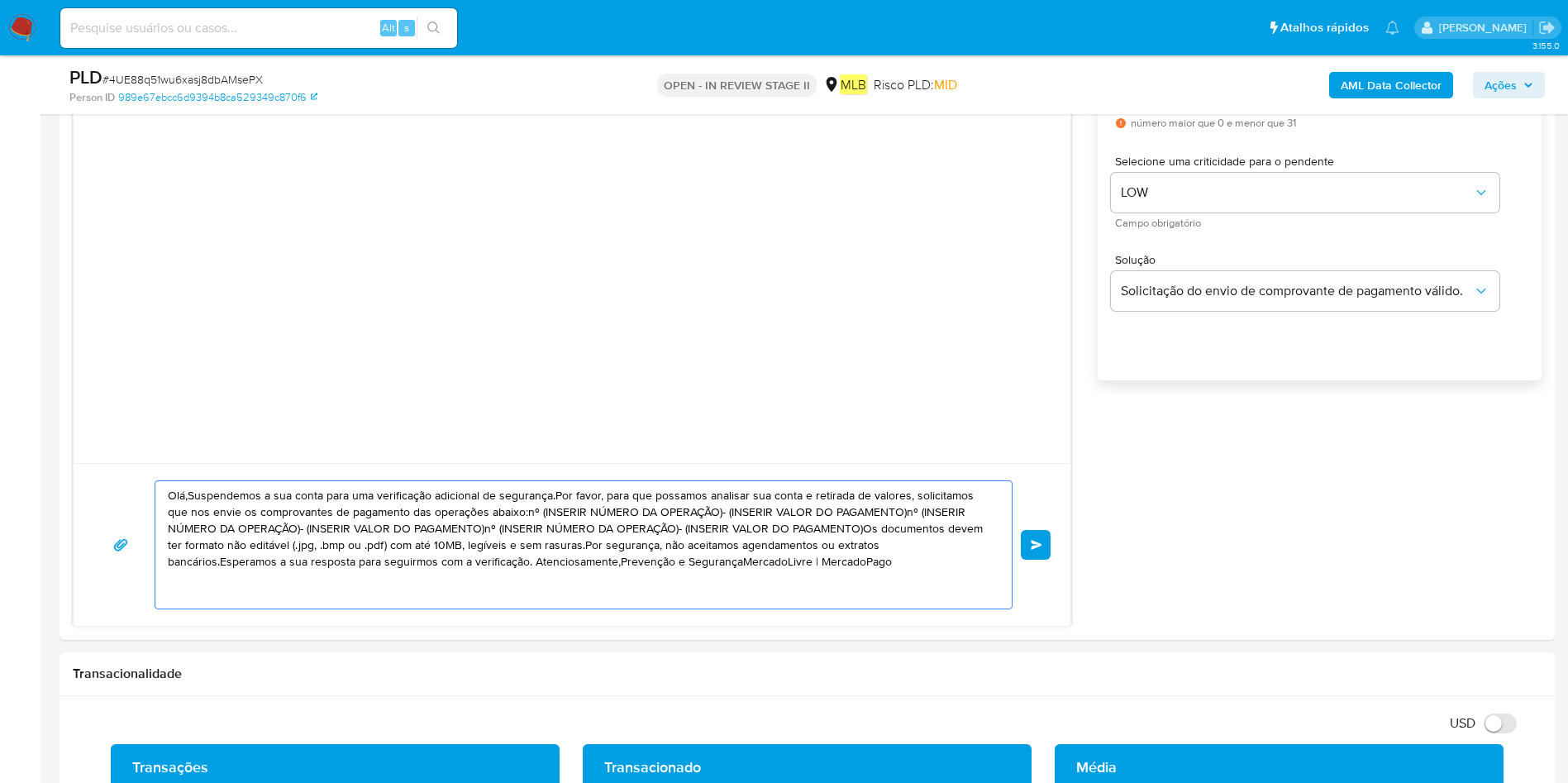
drag, startPoint x: 666, startPoint y: 557, endPoint x: 118, endPoint y: 464, distance: 555.8
click at [118, 464] on div "Olá,Suspendemos a sua conta para uma verificação adicional de segurança.Por fav…" at bounding box center [572, 544] width 997 height 163
paste textarea "PF Olá! Estamos realizando uma verificação adicional de segurança em contas de …"
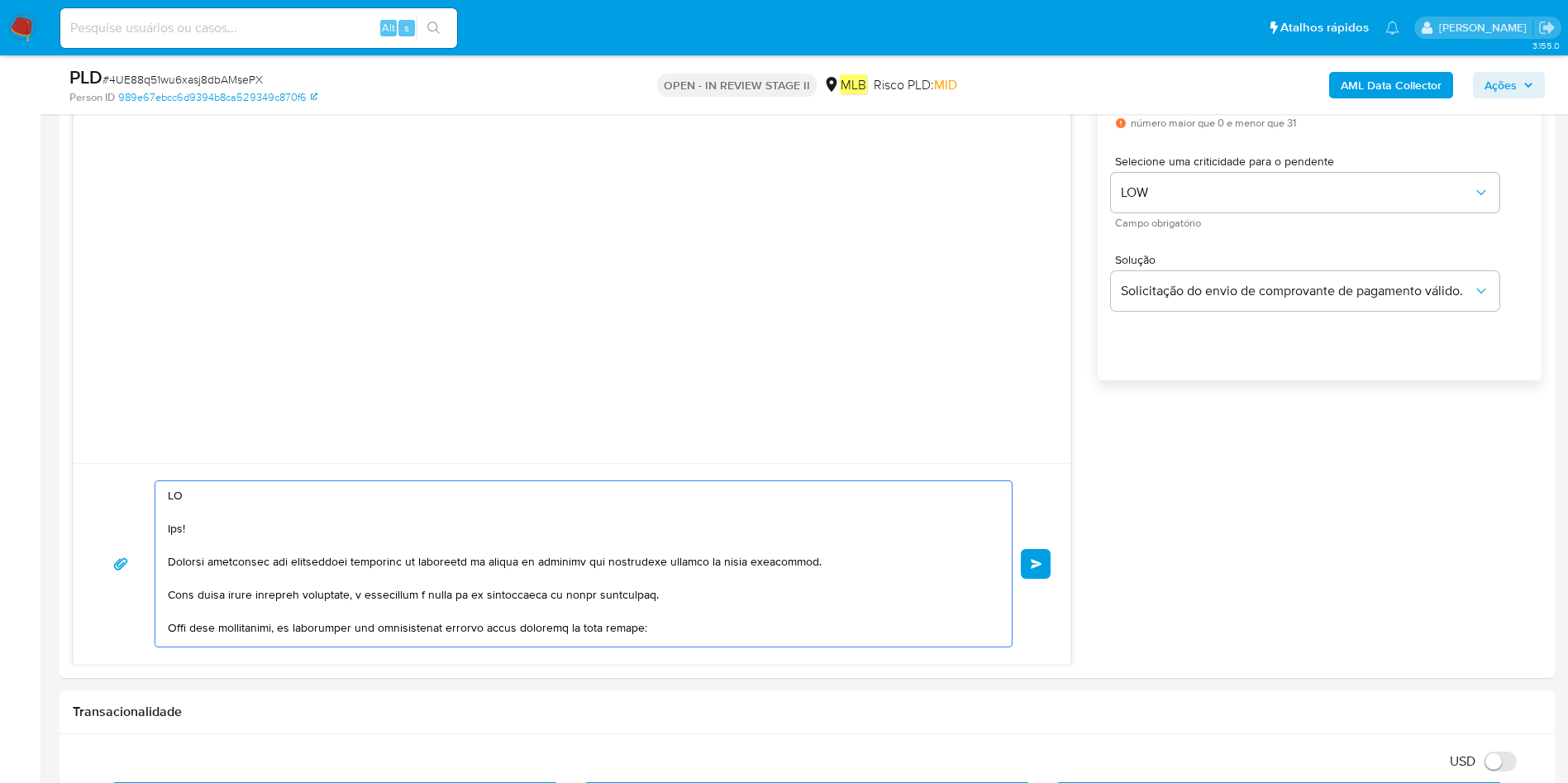
scroll to position [270, 0]
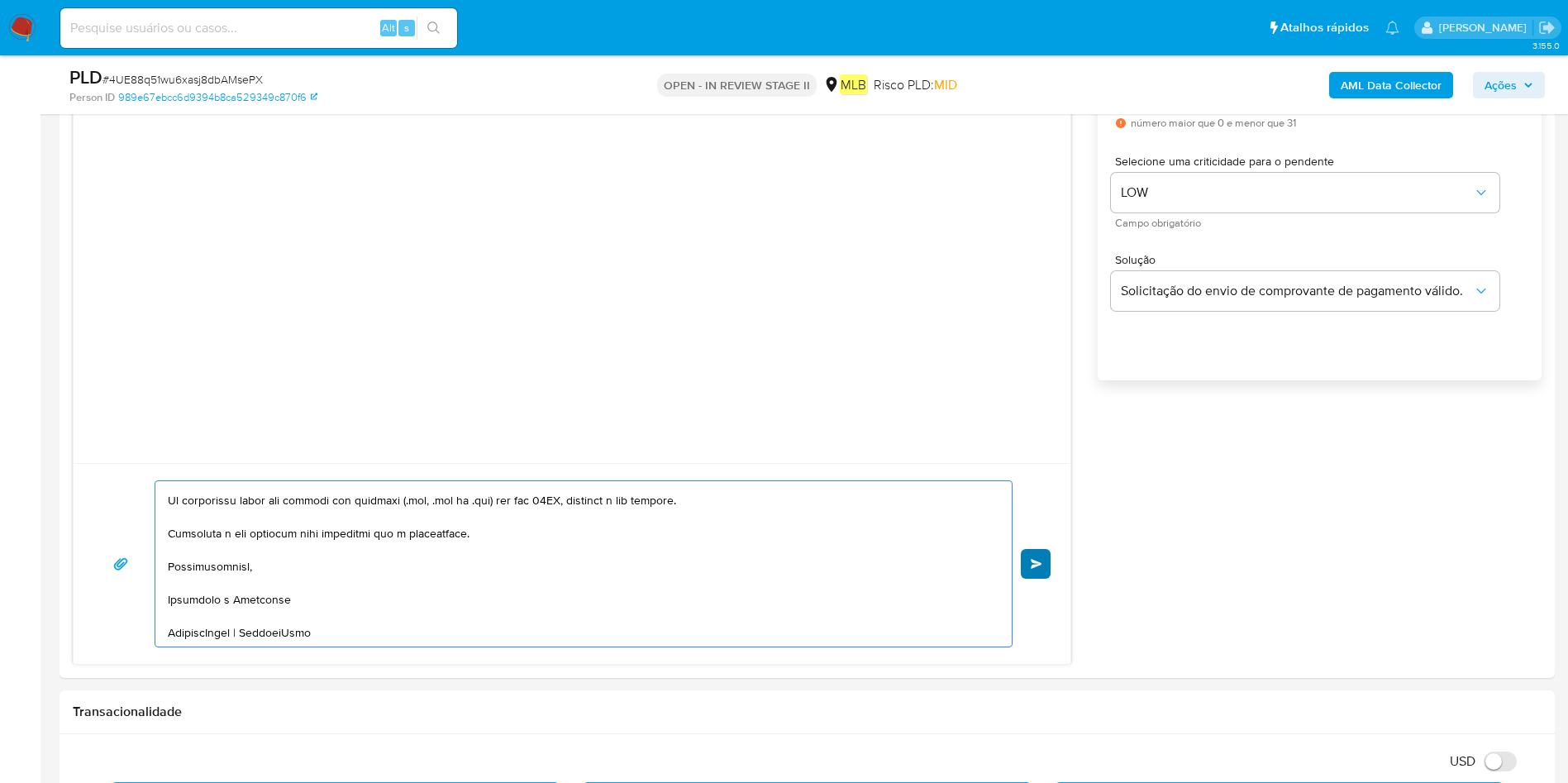
type textarea "PF Olá! Estamos realizando uma verificação adicional de segurança em contas de …"
click at [1036, 563] on span "common.send" at bounding box center [1036, 564] width 12 height 10
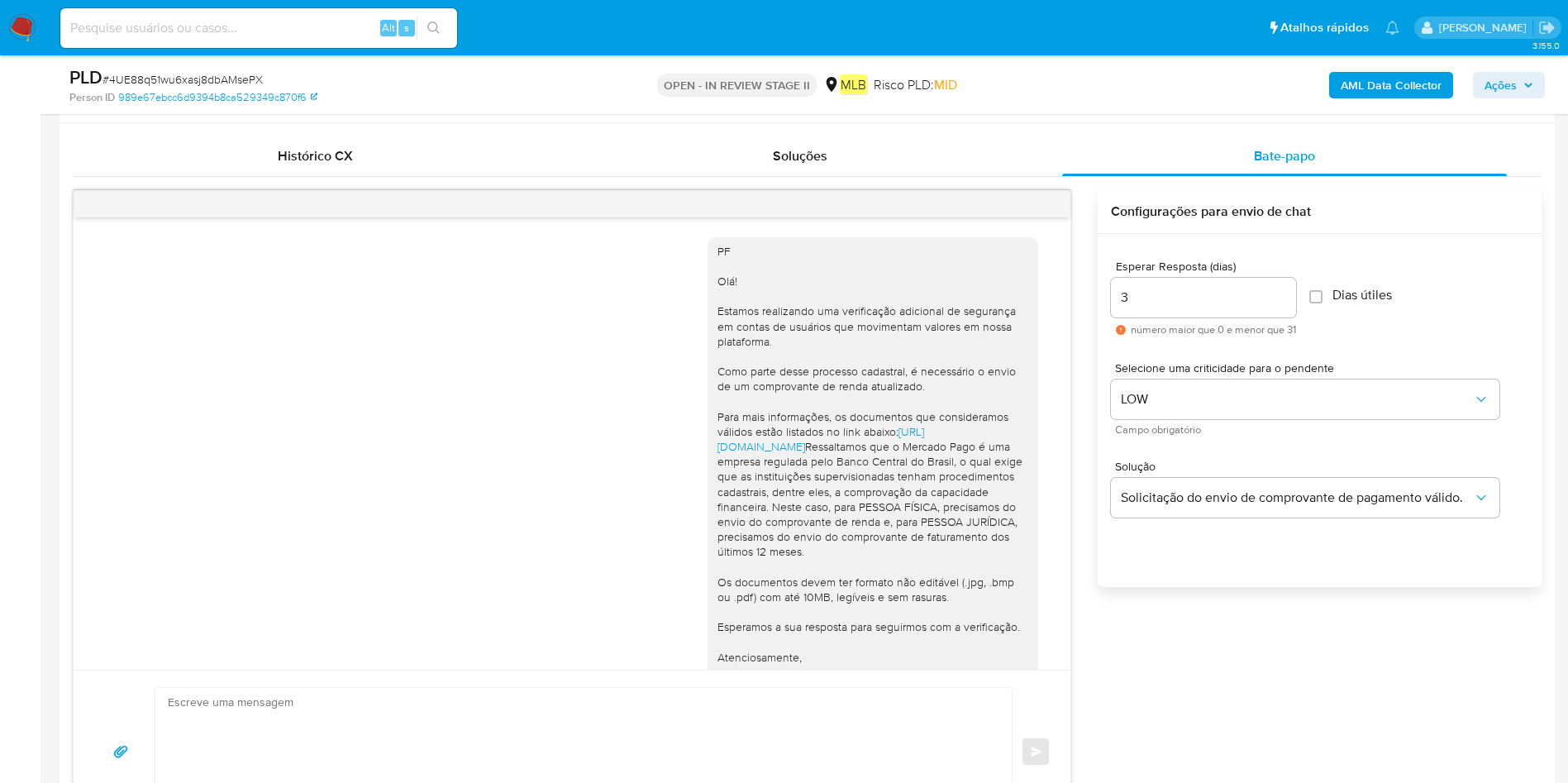
scroll to position [620, 0]
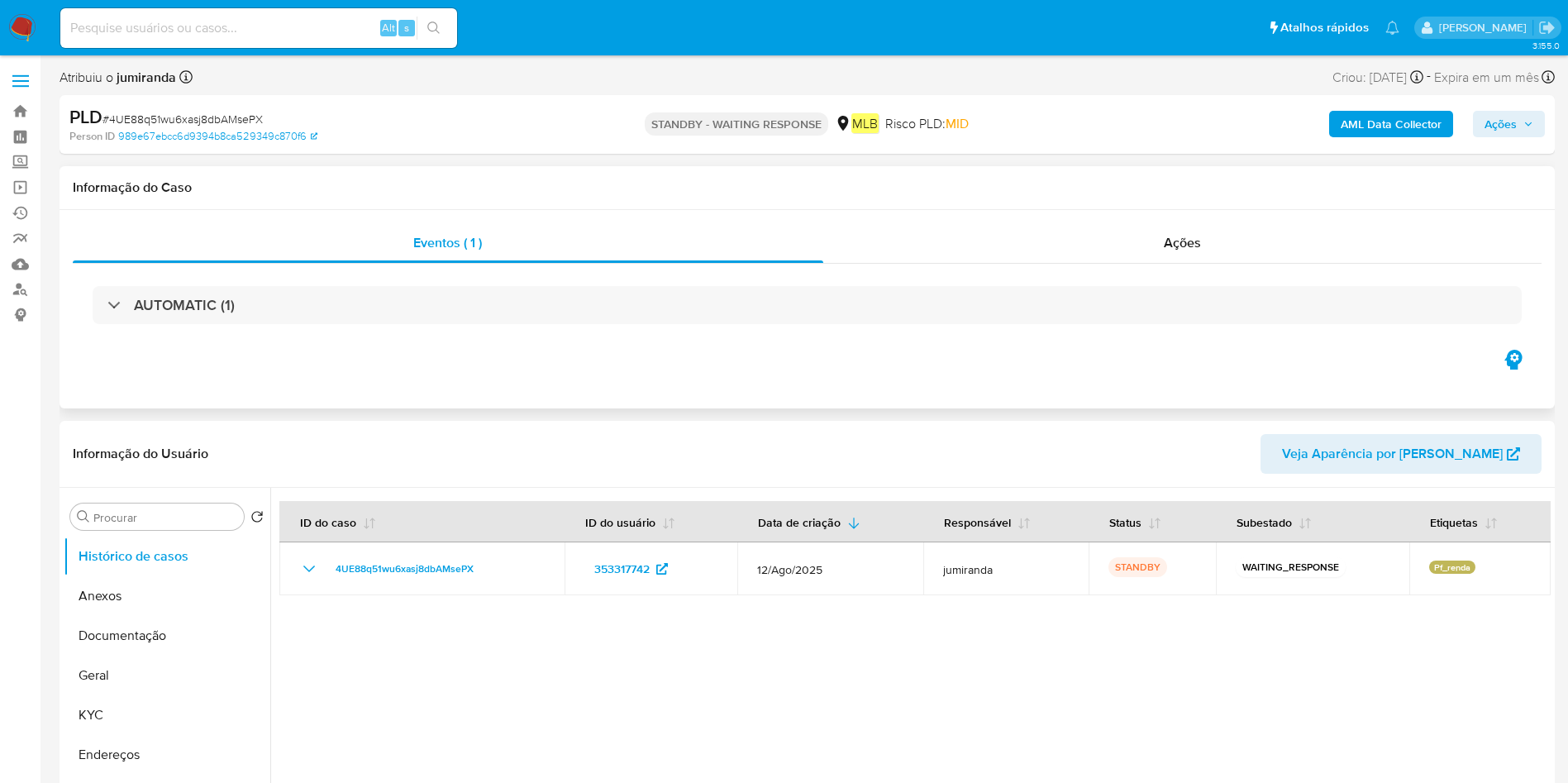
select select "10"
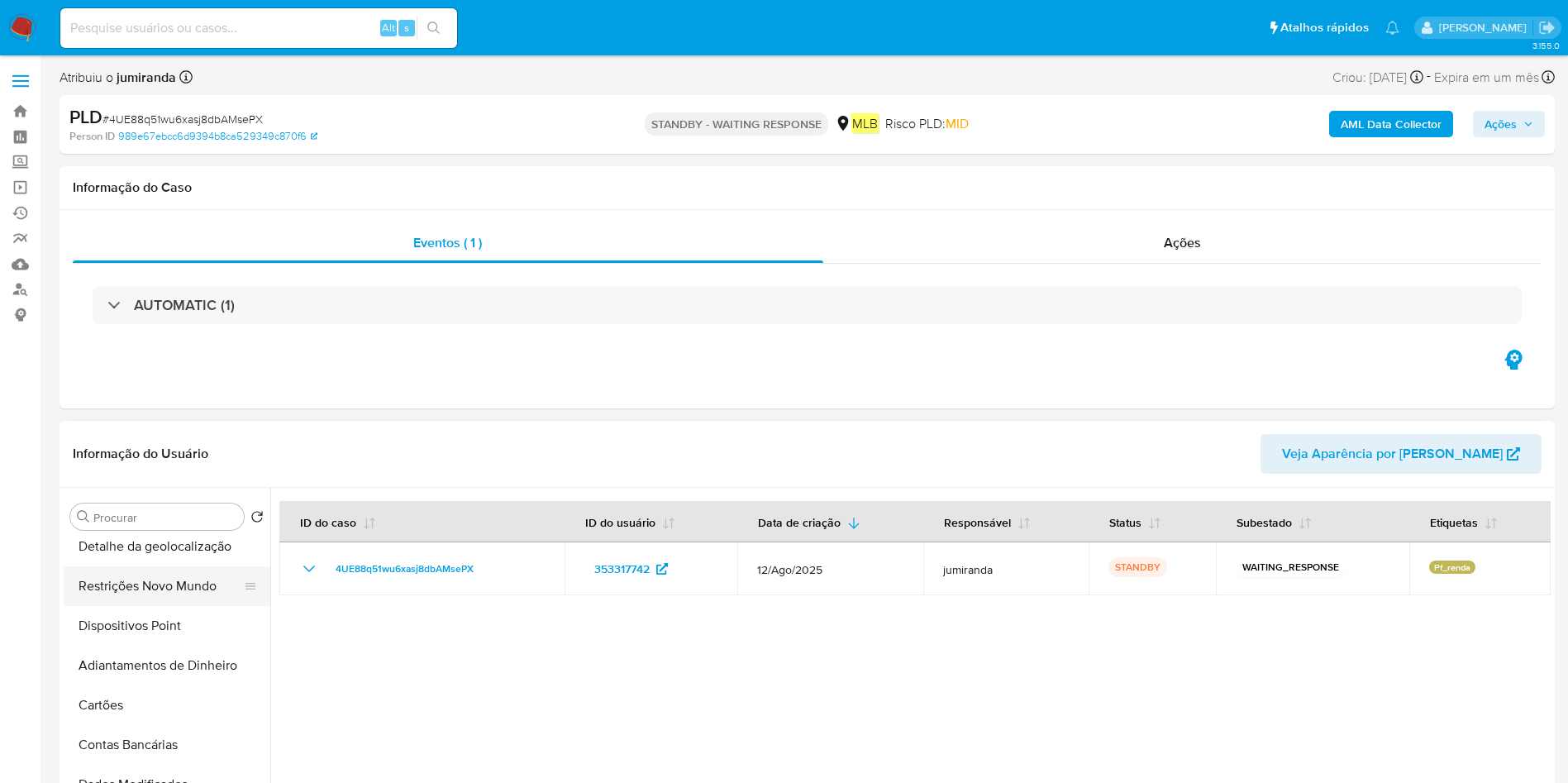
click at [183, 587] on button "Restrições Novo Mundo" at bounding box center [160, 586] width 193 height 40
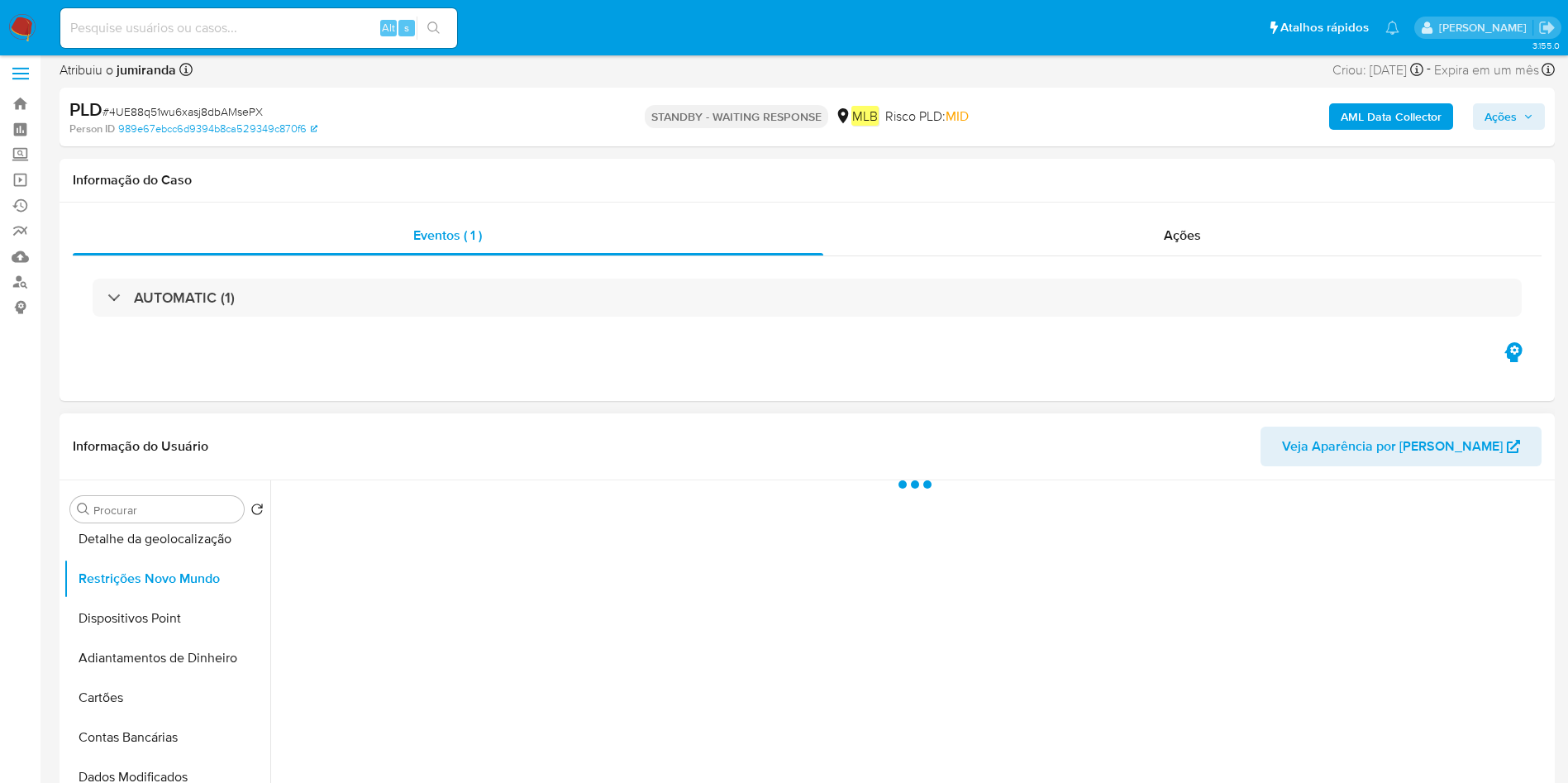
scroll to position [124, 0]
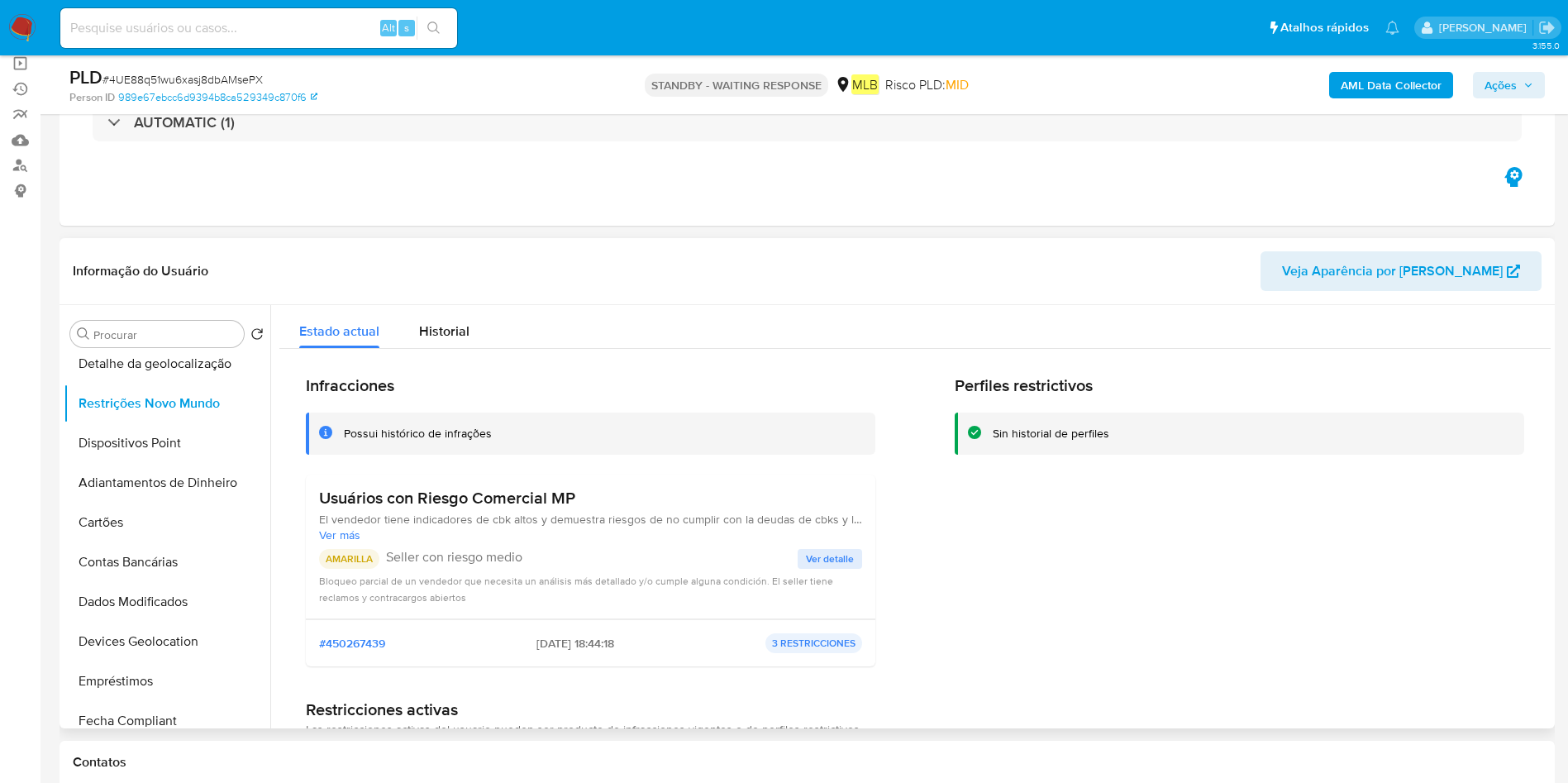
click at [537, 512] on span "El vendedor tiene indicadores de cbk altos y demuestra riesgos de no cumplir co…" at bounding box center [590, 519] width 543 height 15
click at [548, 500] on h3 "Usuários con Riesgo Comercial MP" at bounding box center [590, 498] width 543 height 21
click at [839, 552] on span "Ver detalle" at bounding box center [830, 559] width 48 height 17
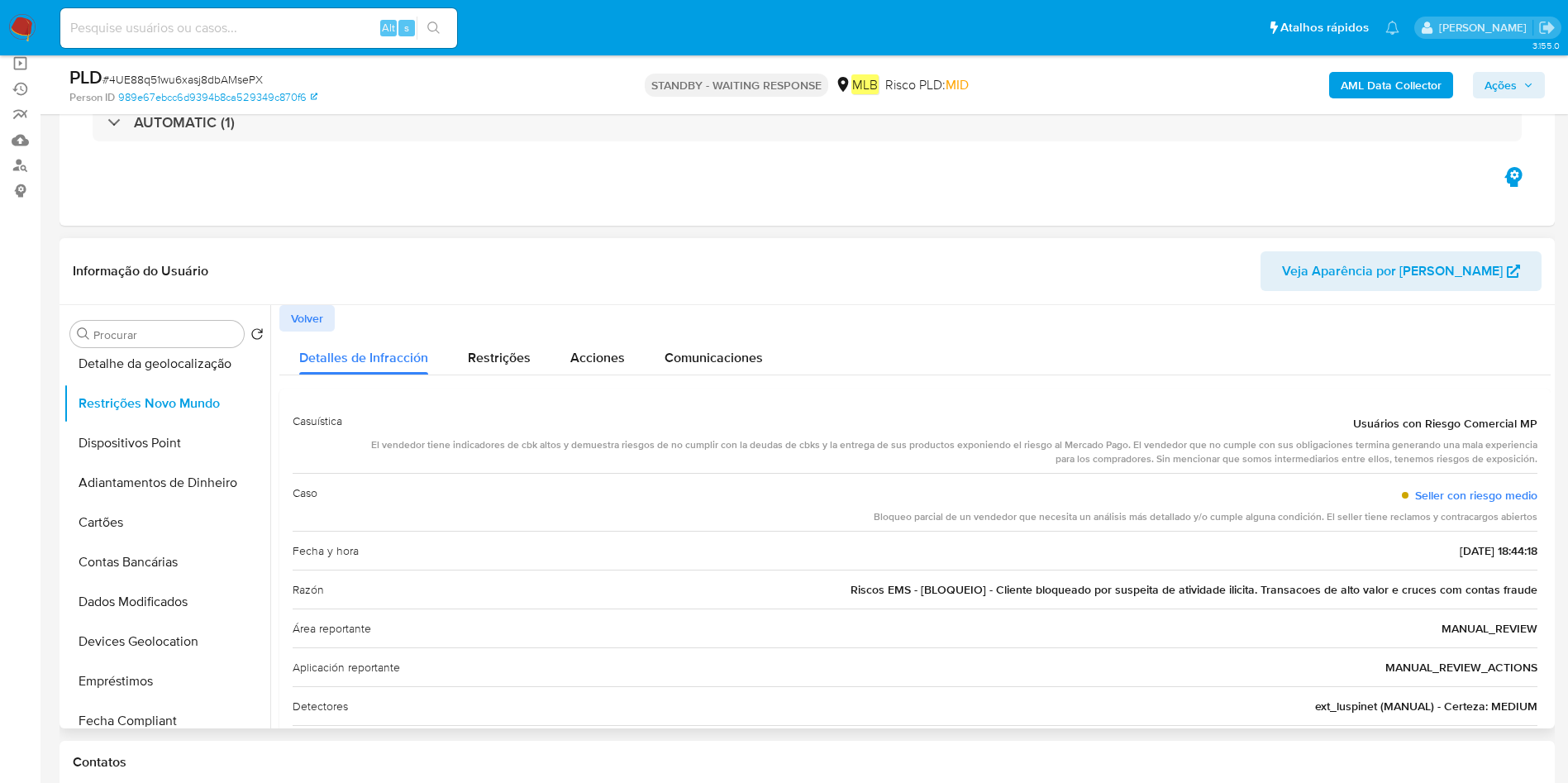
click at [744, 438] on div "El vendedor tiene indicadores de cbk altos y demuestra riesgos de no cumplir co…" at bounding box center [946, 452] width 1182 height 28
click at [119, 445] on button "Dispositivos Point" at bounding box center [160, 443] width 193 height 40
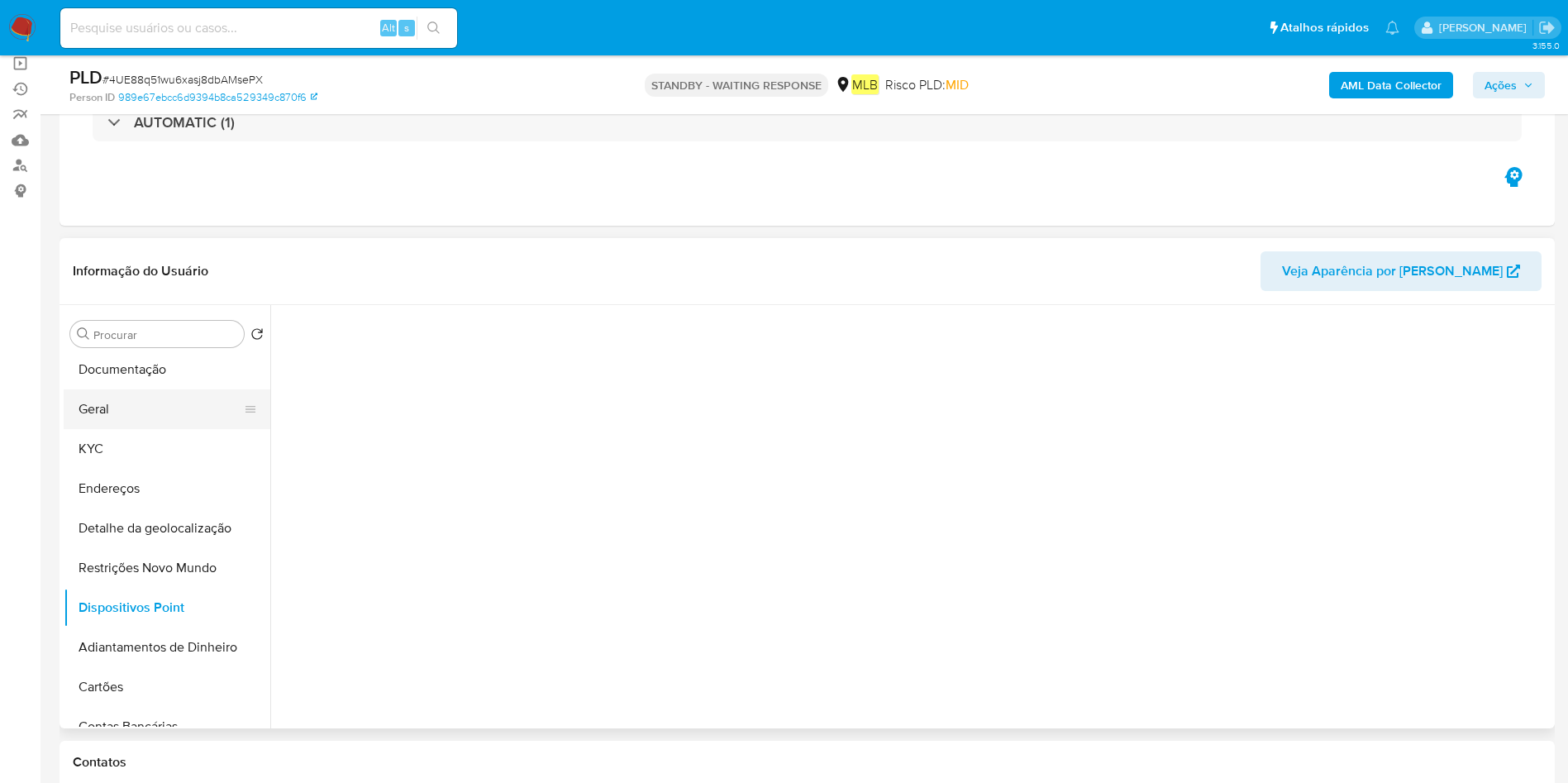
scroll to position [0, 0]
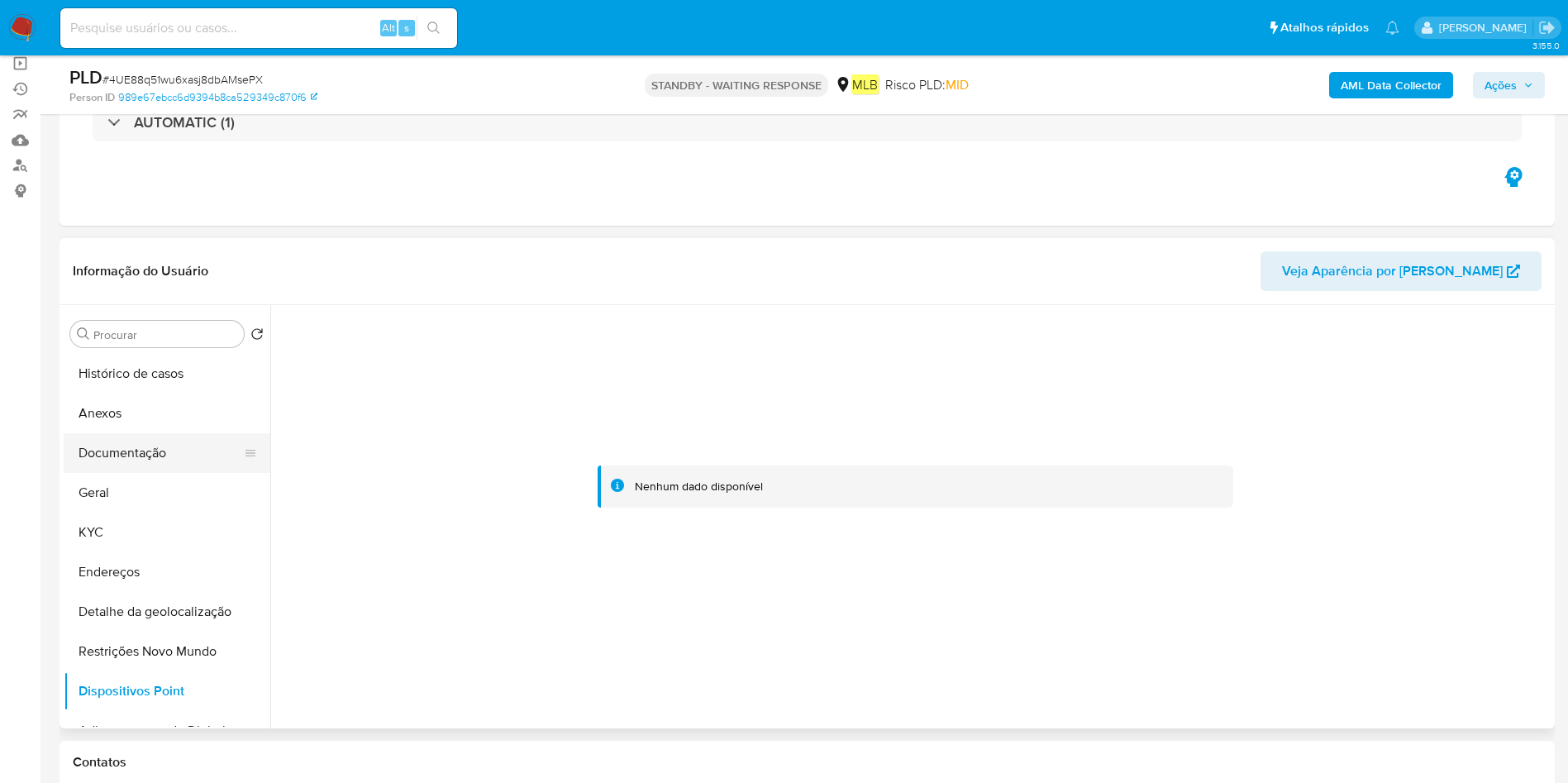
click at [138, 446] on button "Documentação" at bounding box center [160, 453] width 193 height 40
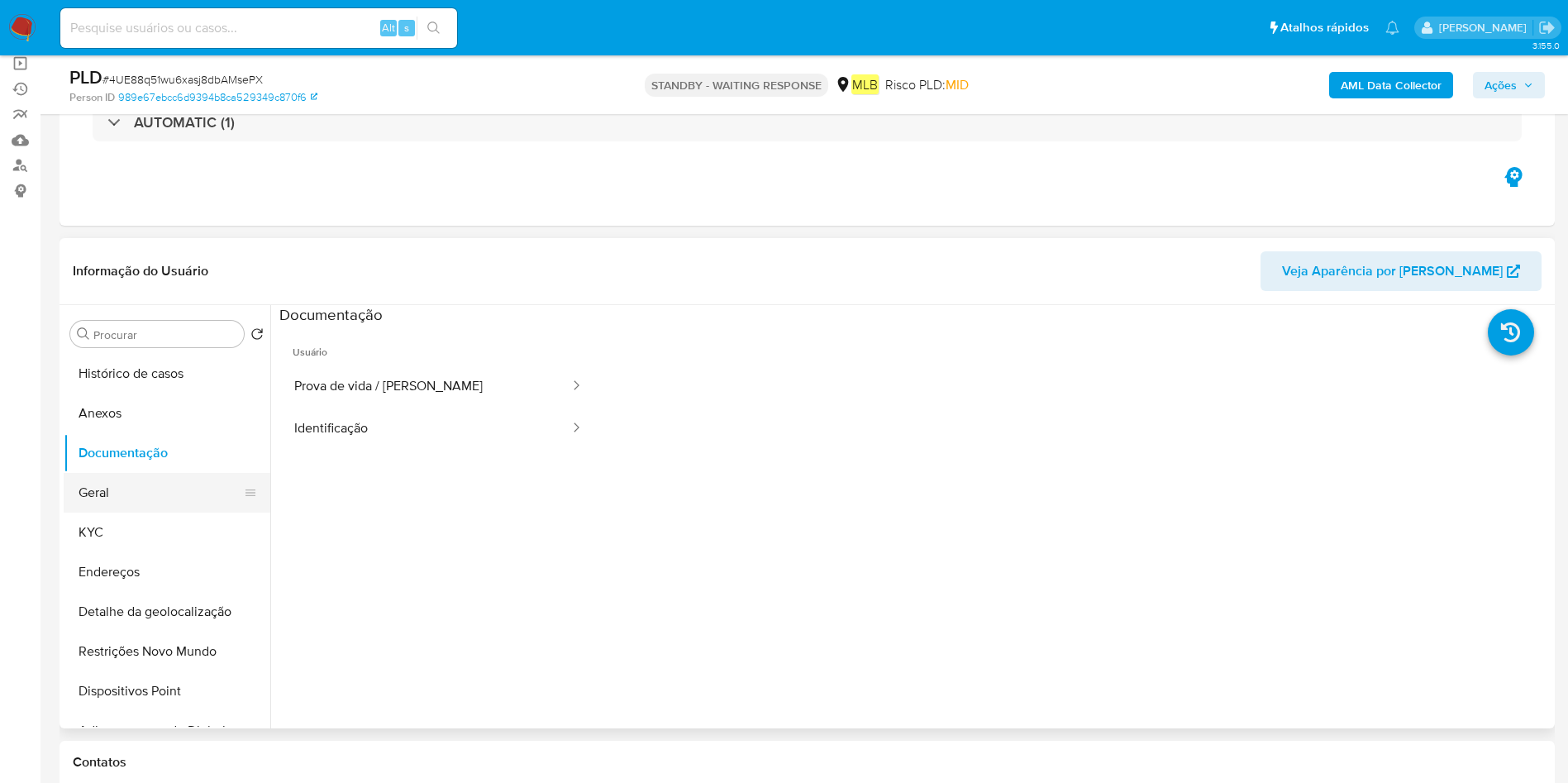
click at [173, 486] on button "Geral" at bounding box center [160, 493] width 193 height 40
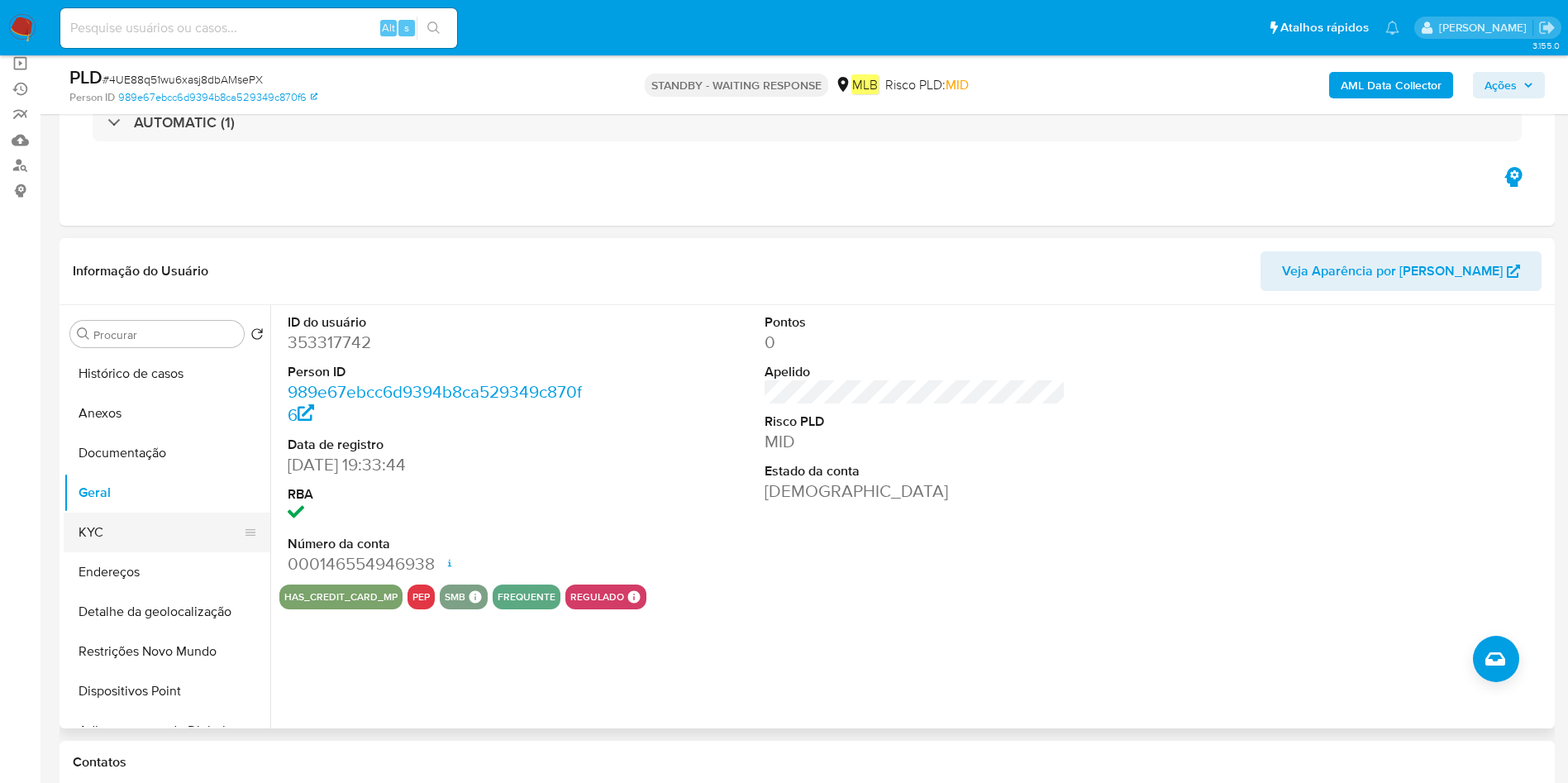
click at [89, 527] on button "KYC" at bounding box center [160, 533] width 193 height 40
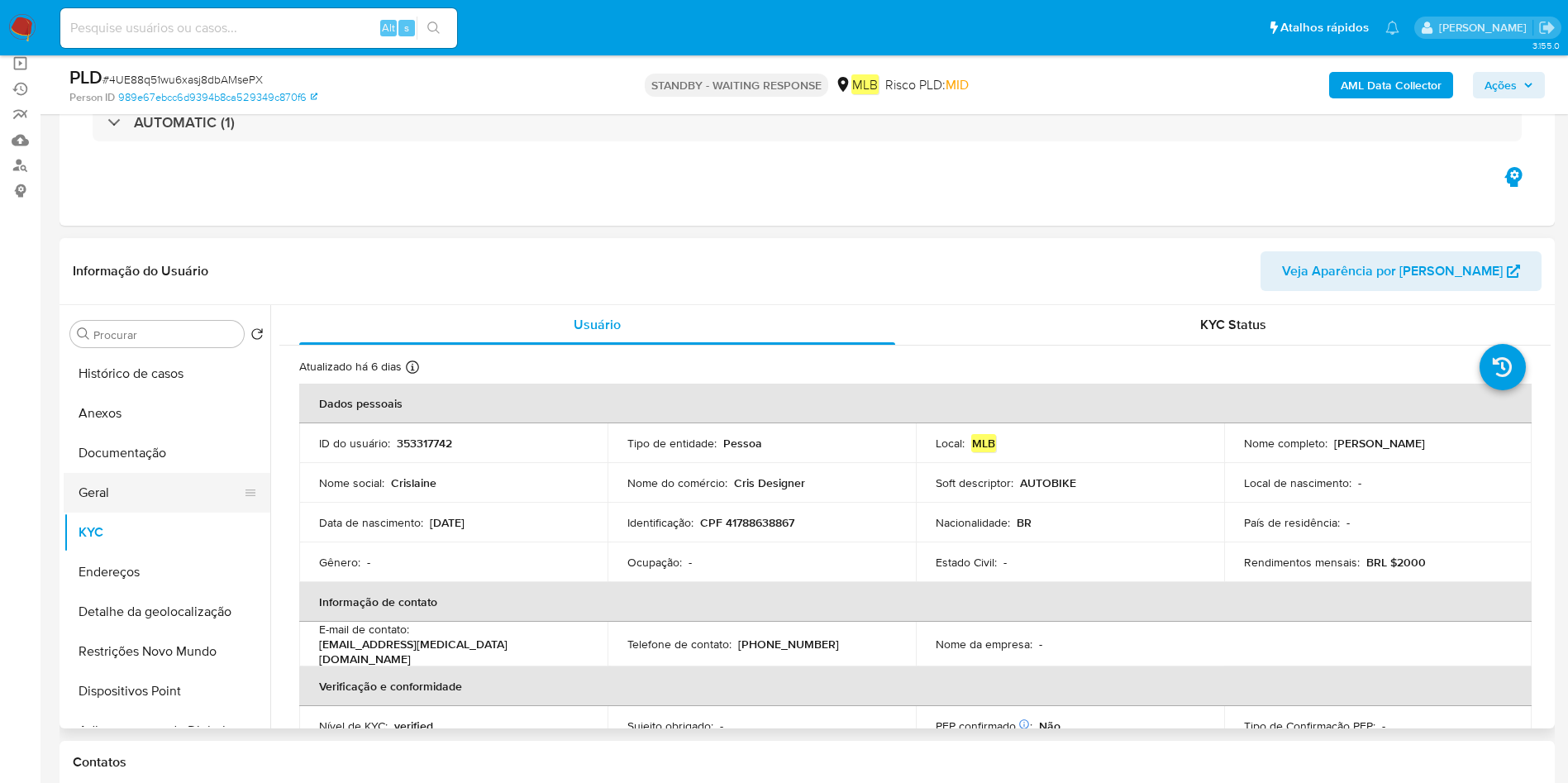
click at [146, 479] on button "Geral" at bounding box center [160, 493] width 193 height 40
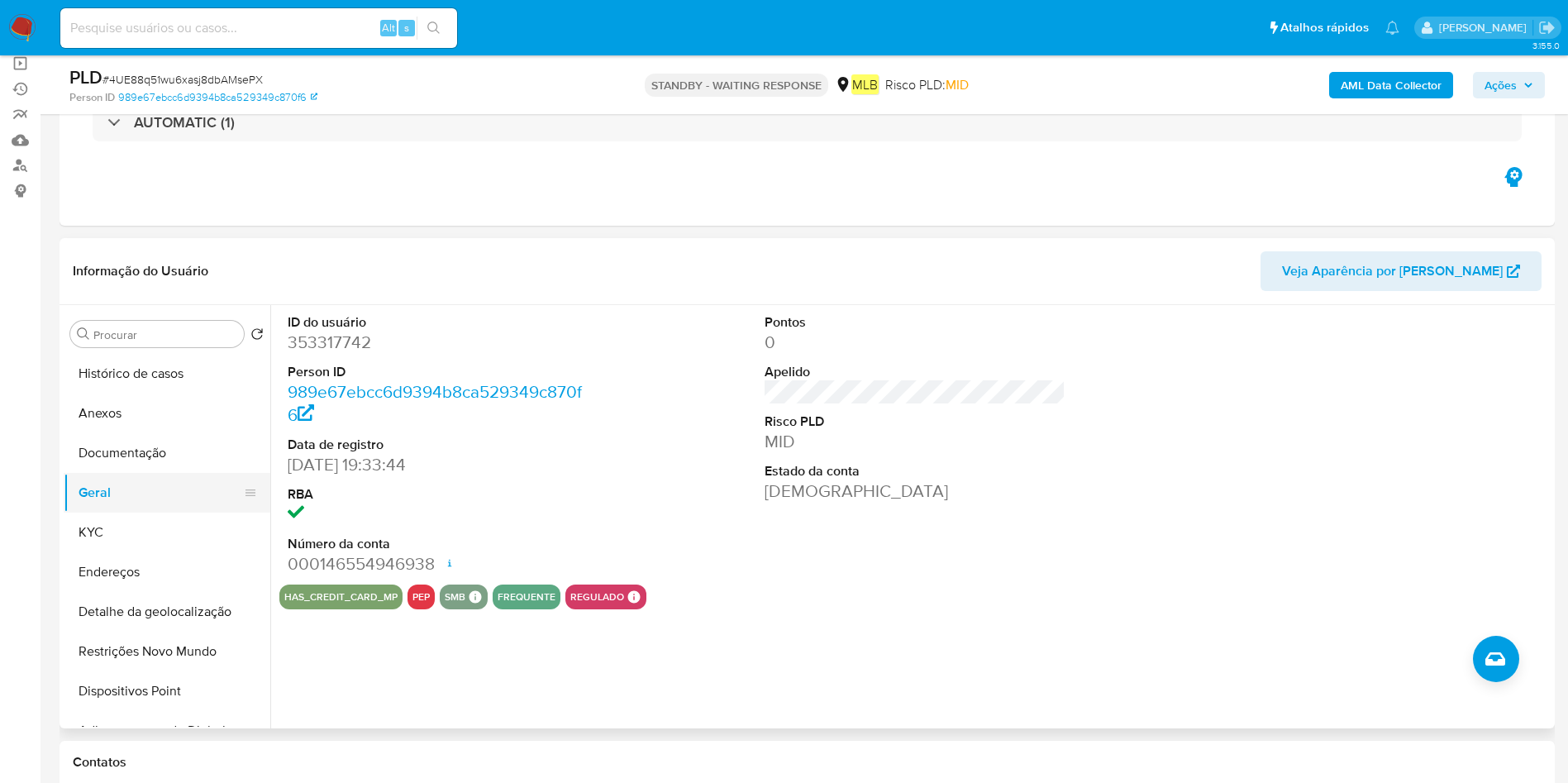
click at [113, 510] on button "Geral" at bounding box center [160, 493] width 193 height 40
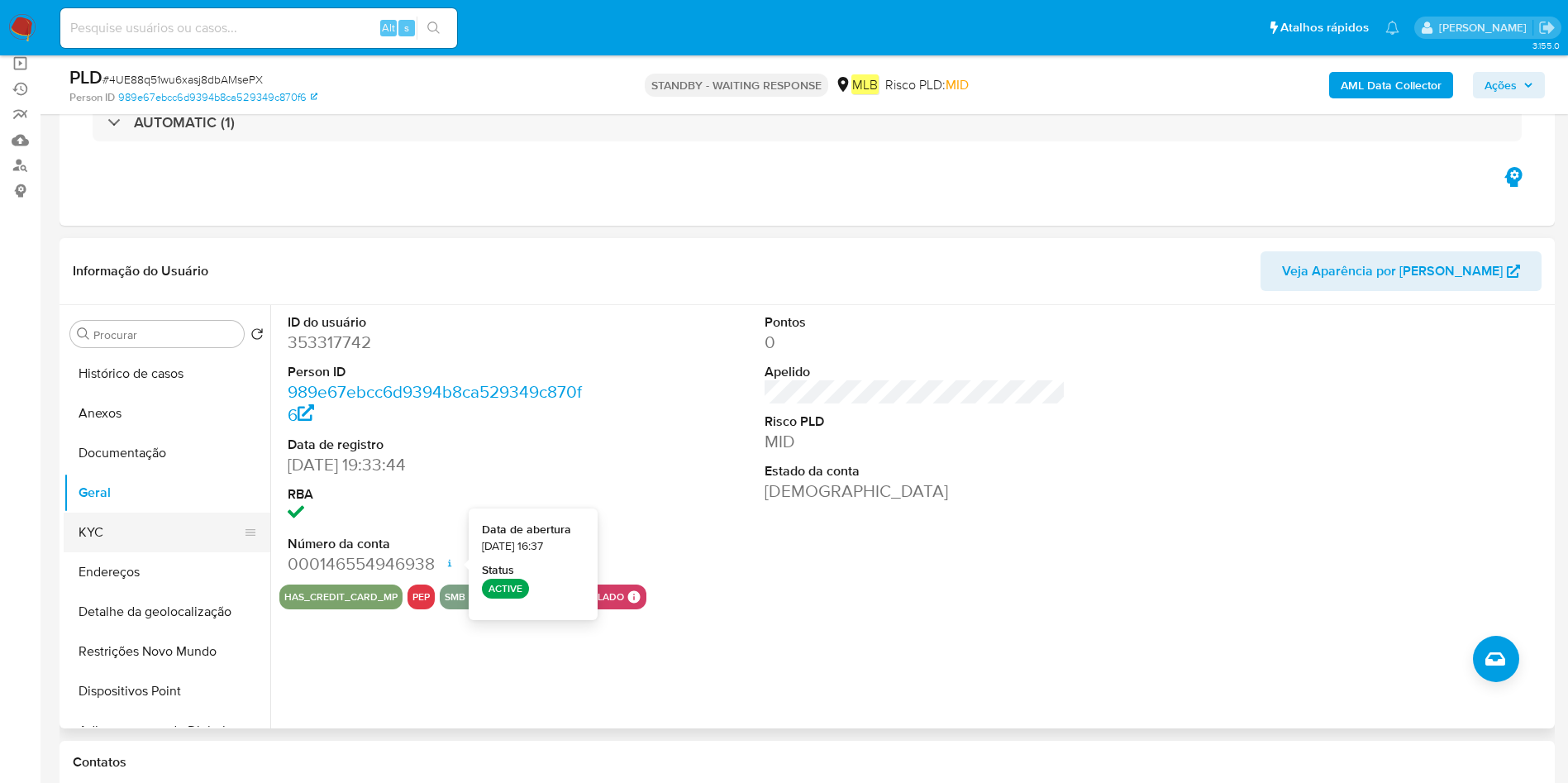
click at [153, 532] on button "KYC" at bounding box center [160, 533] width 193 height 40
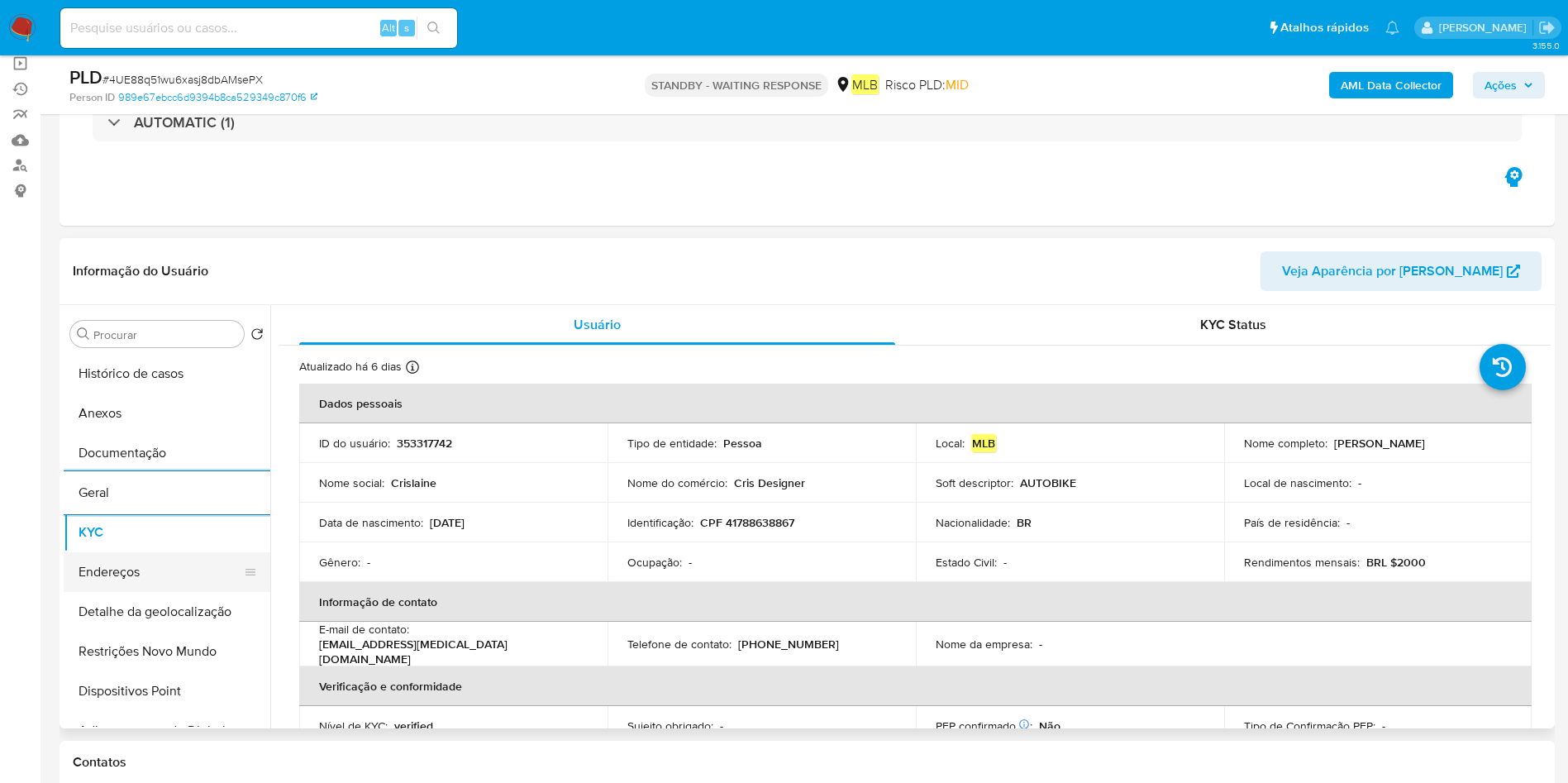
click at [126, 568] on button "Endereços" at bounding box center [160, 572] width 193 height 40
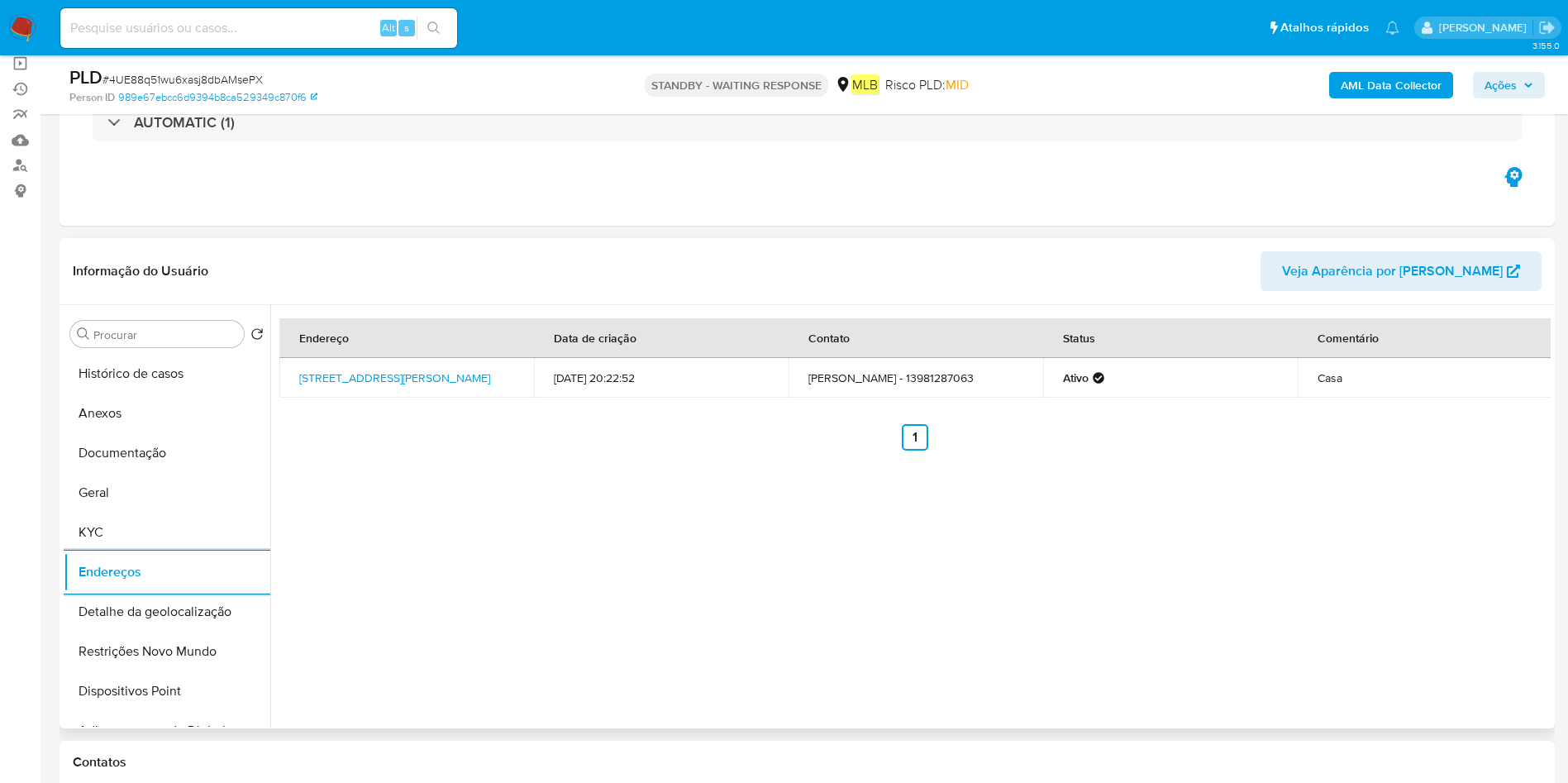
click at [124, 605] on button "Detalhe da geolocalização" at bounding box center [167, 612] width 206 height 40
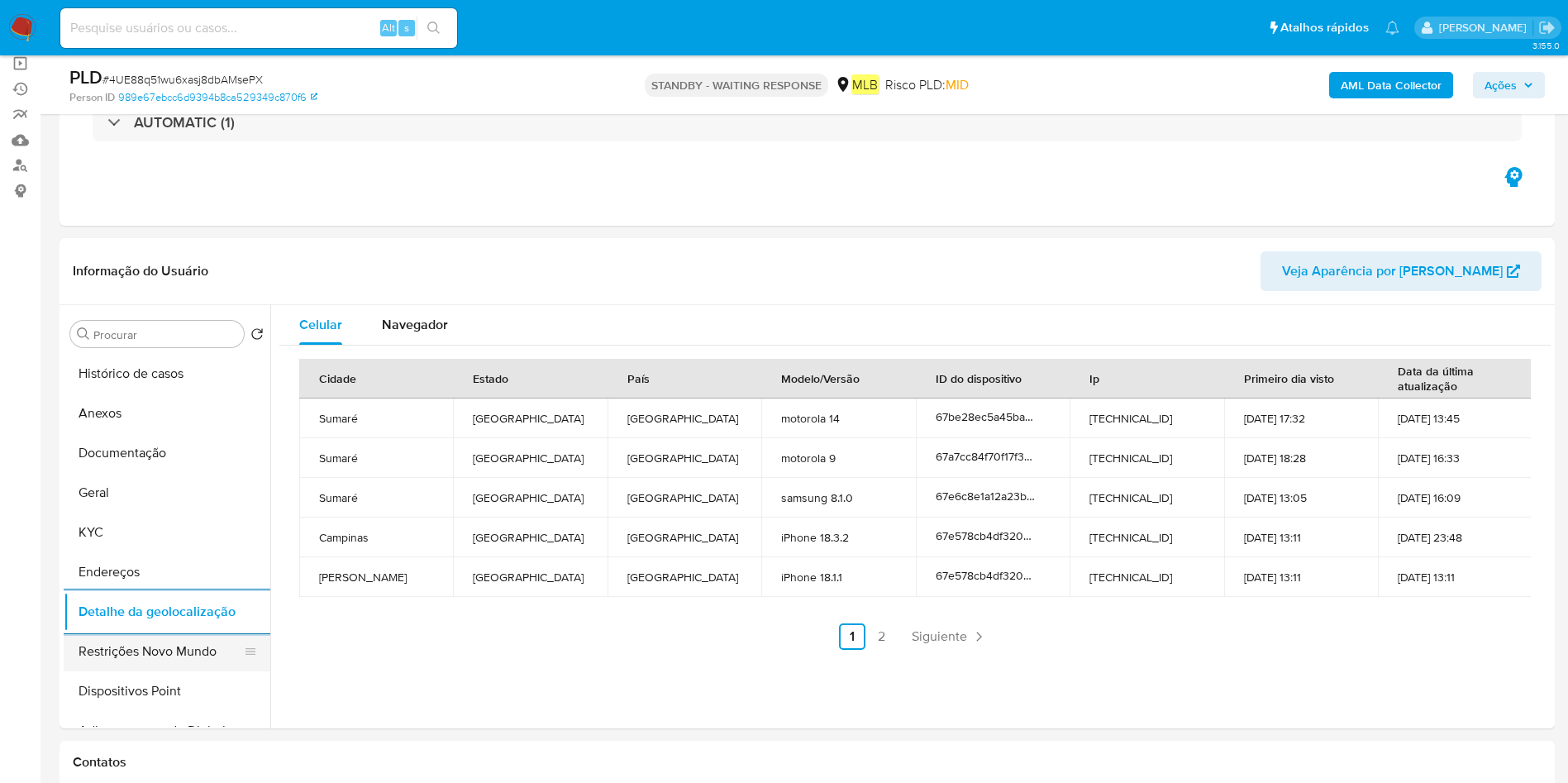
click at [138, 649] on button "Restrições Novo Mundo" at bounding box center [160, 651] width 193 height 40
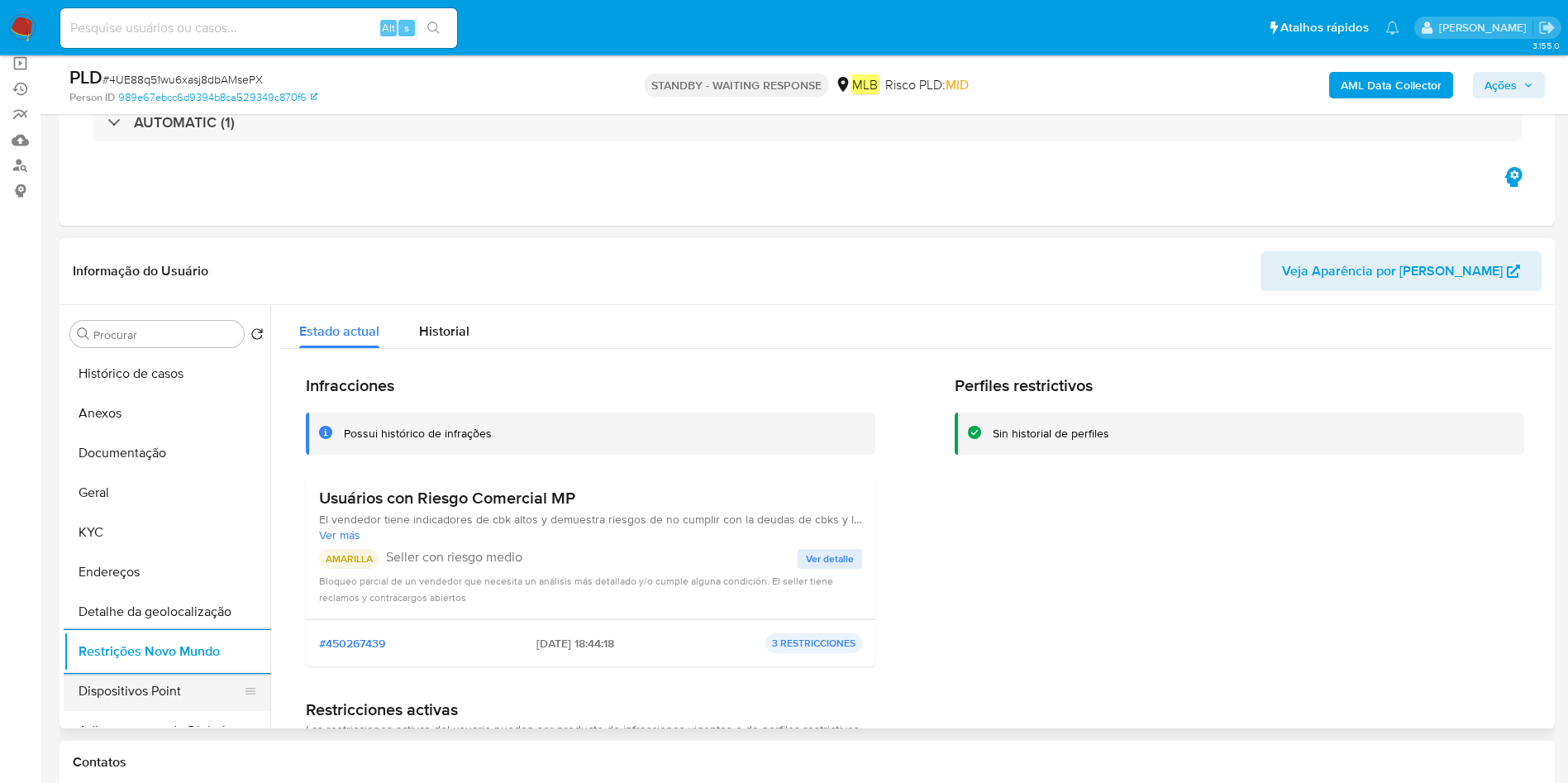
click at [102, 671] on button "Dispositivos Point" at bounding box center [160, 691] width 193 height 40
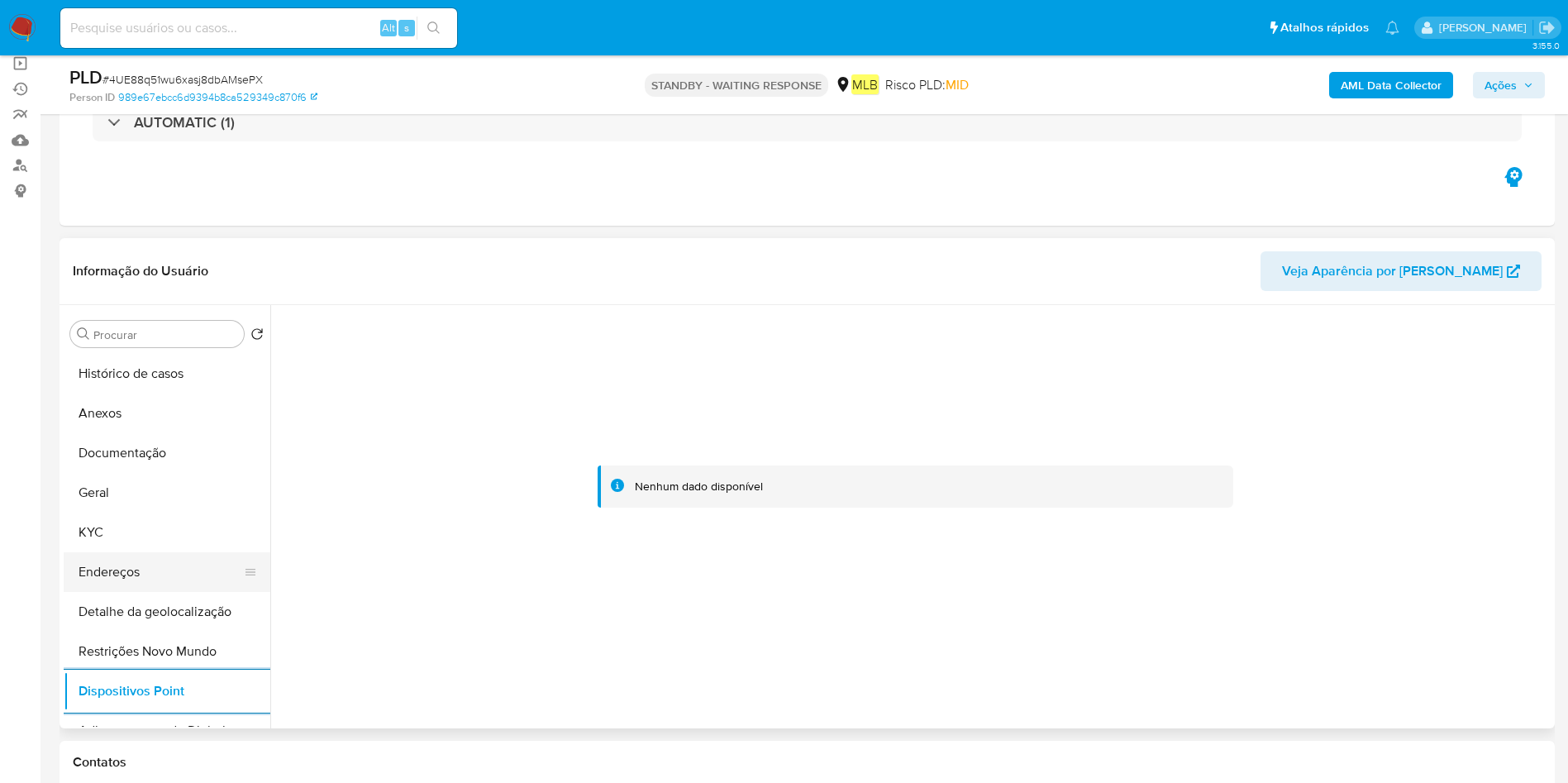
click at [143, 575] on button "Endereços" at bounding box center [160, 572] width 193 height 40
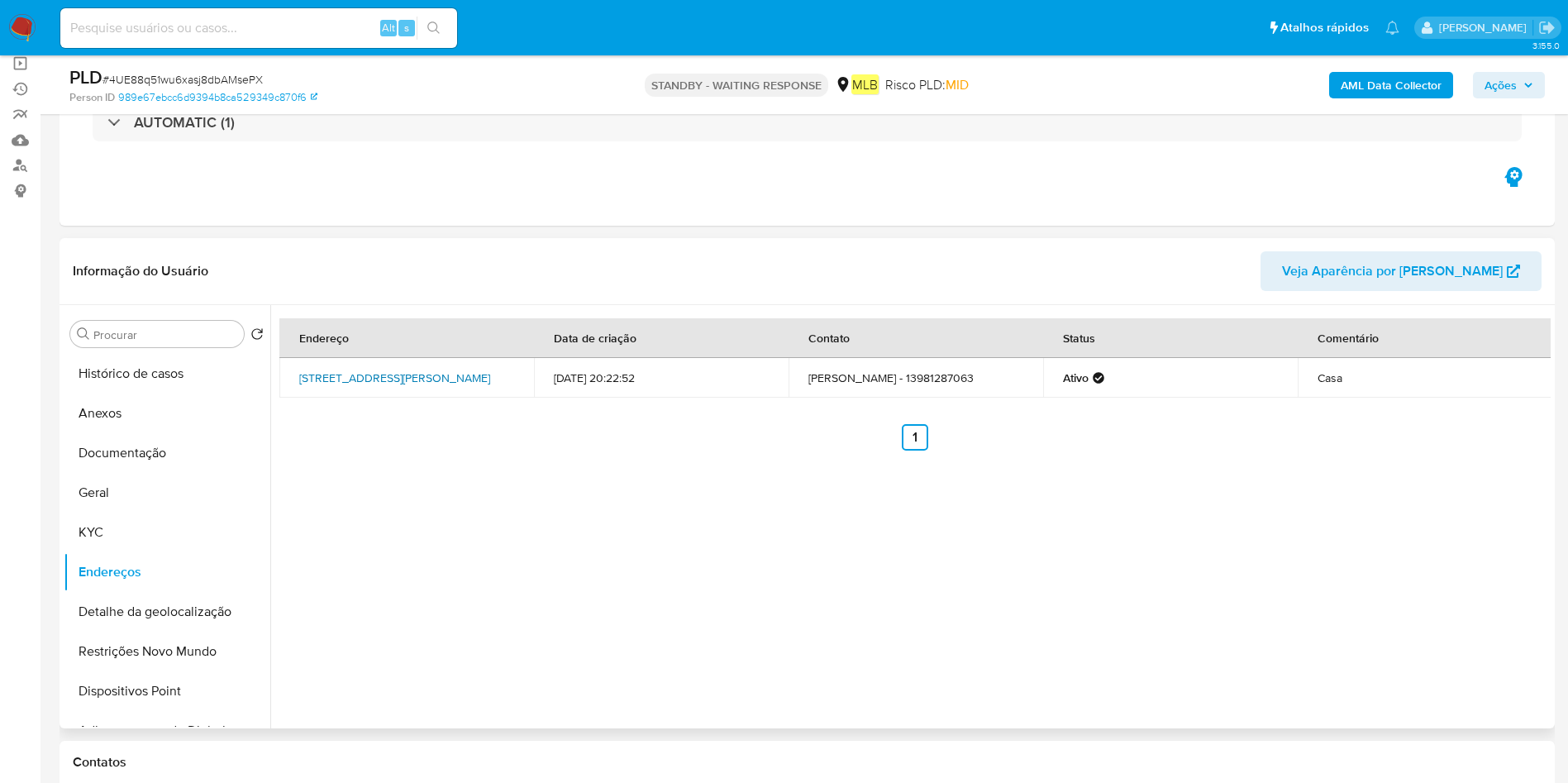
drag, startPoint x: 292, startPoint y: 367, endPoint x: 467, endPoint y: 368, distance: 175.0
click at [467, 368] on td "Rua Rivaldo De Lima Ferreira 123, São Vicente, São Paulo, 11345290, Brasil 123" at bounding box center [406, 378] width 255 height 40
copy link "Rua Rivaldo De Lima Ferreira 123"
drag, startPoint x: 410, startPoint y: 349, endPoint x: 468, endPoint y: 371, distance: 62.0
click at [468, 371] on td "Rua Rivaldo De Lima Ferreira 123, São Vicente, São Paulo, 11345290, Brasil 123" at bounding box center [406, 378] width 255 height 40
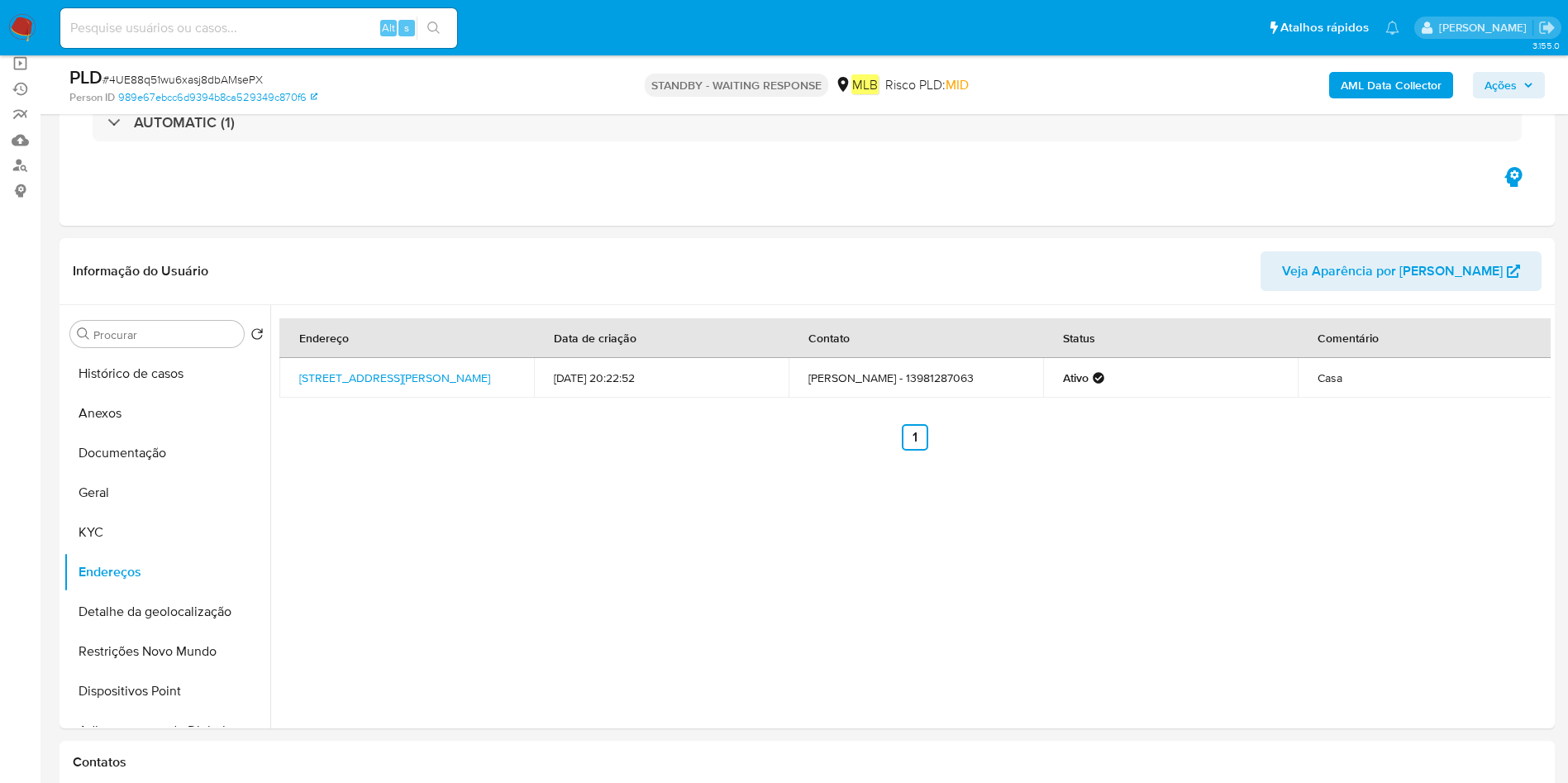
copy link "Rua Rivaldo De Lima Ferreira 123,"
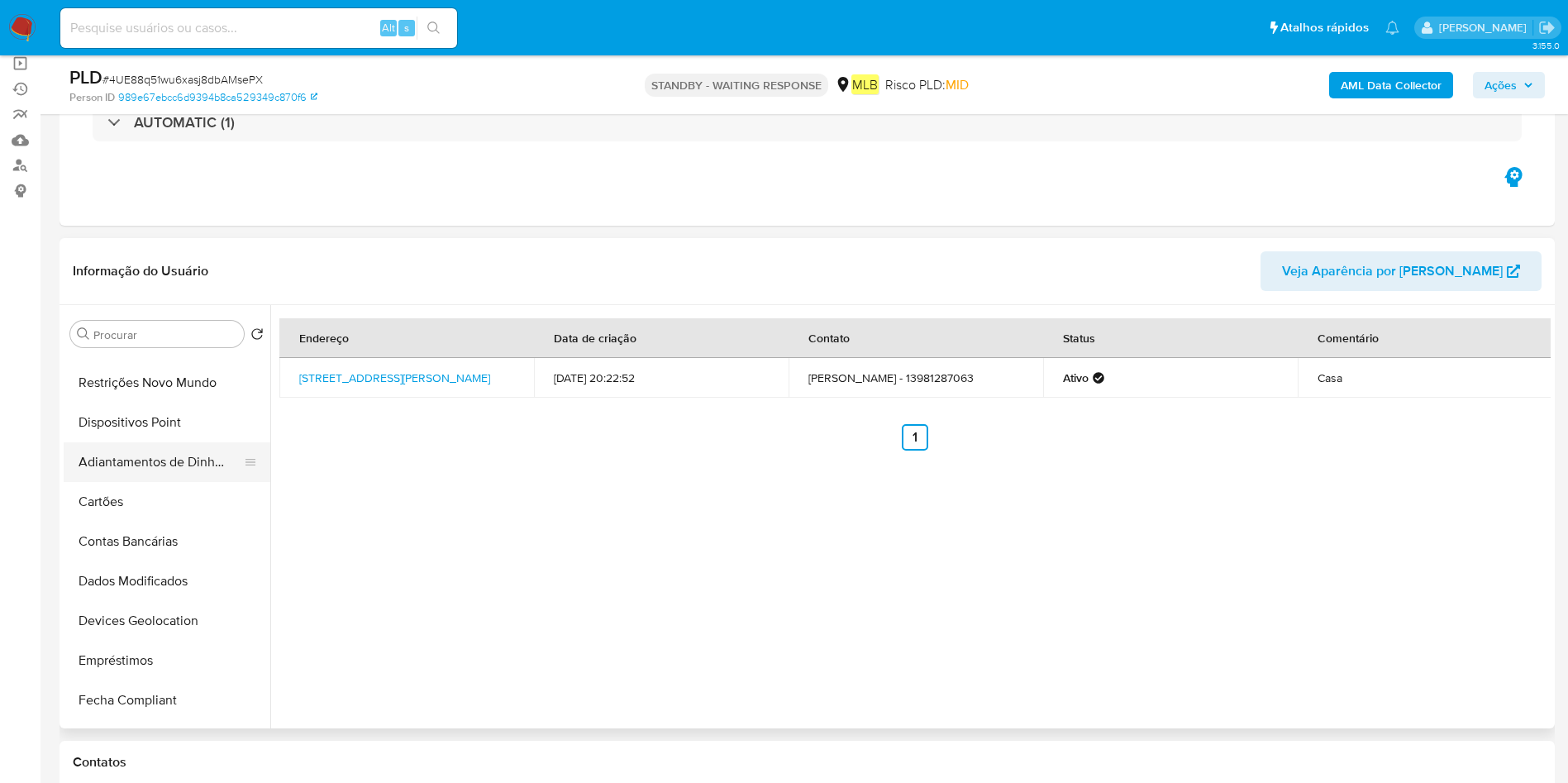
scroll to position [738, 0]
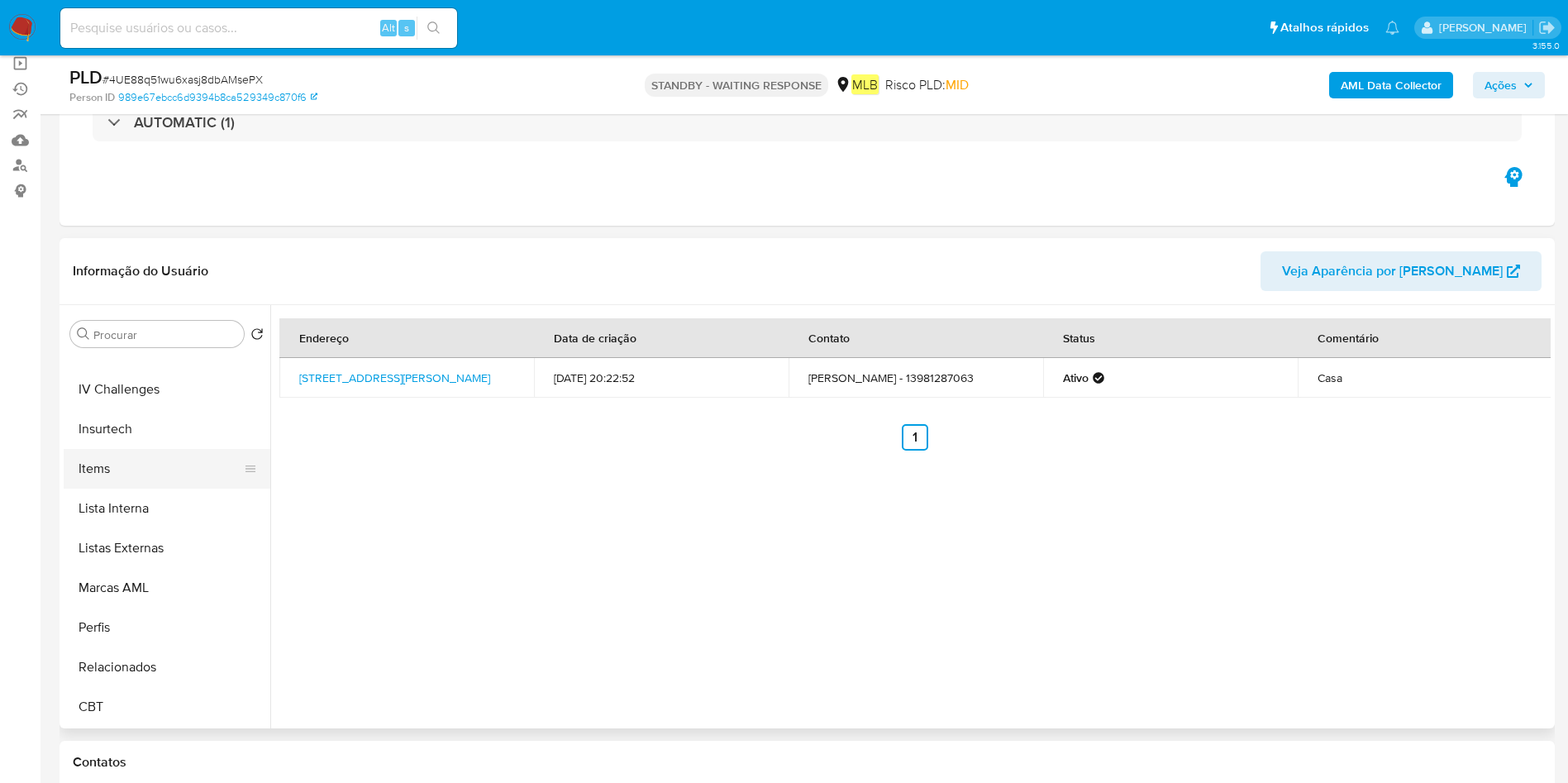
click at [148, 487] on button "Items" at bounding box center [160, 469] width 193 height 40
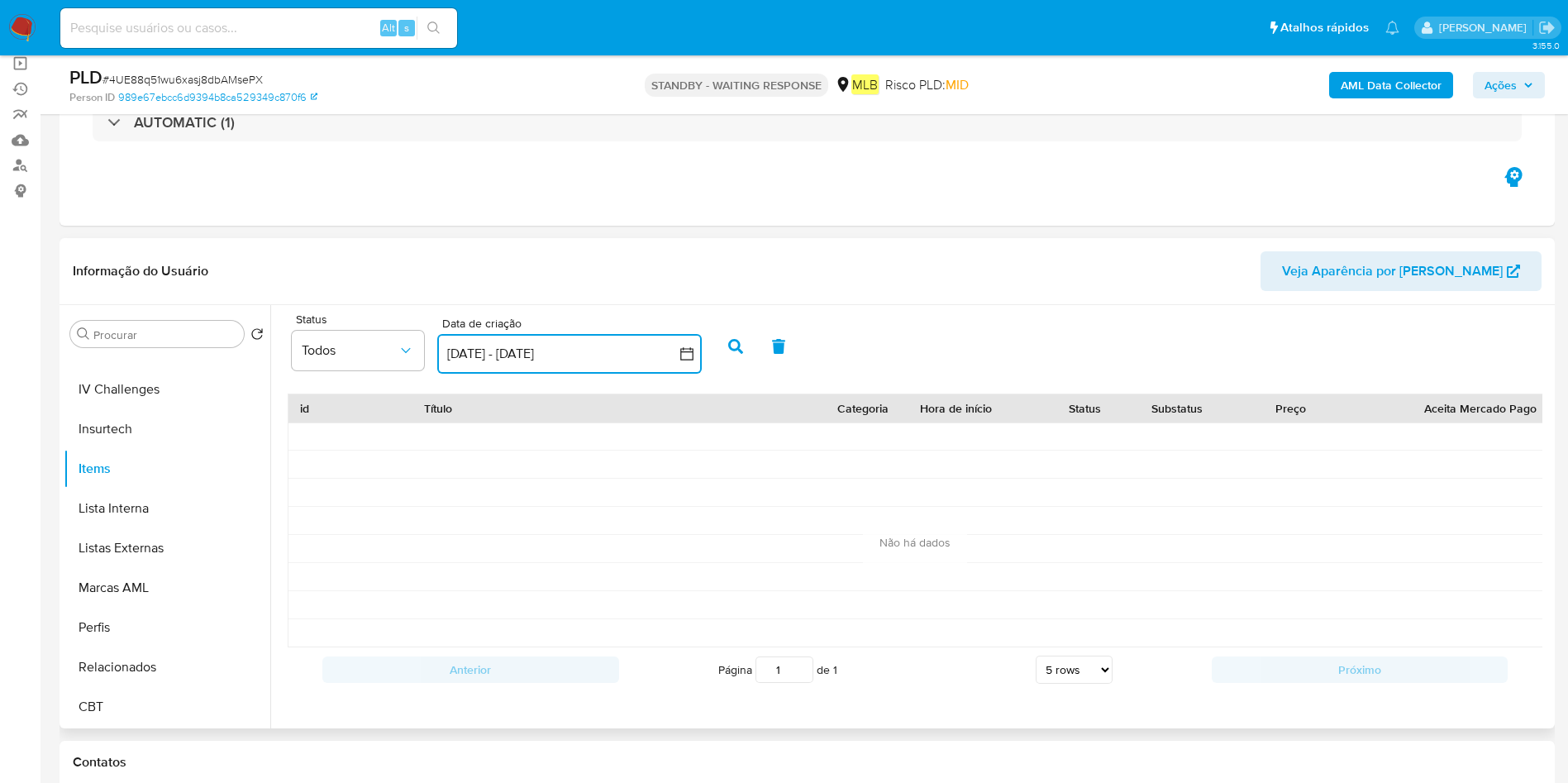
click at [545, 349] on button "26 jul 2025 - 25 ago 2025" at bounding box center [569, 354] width 265 height 40
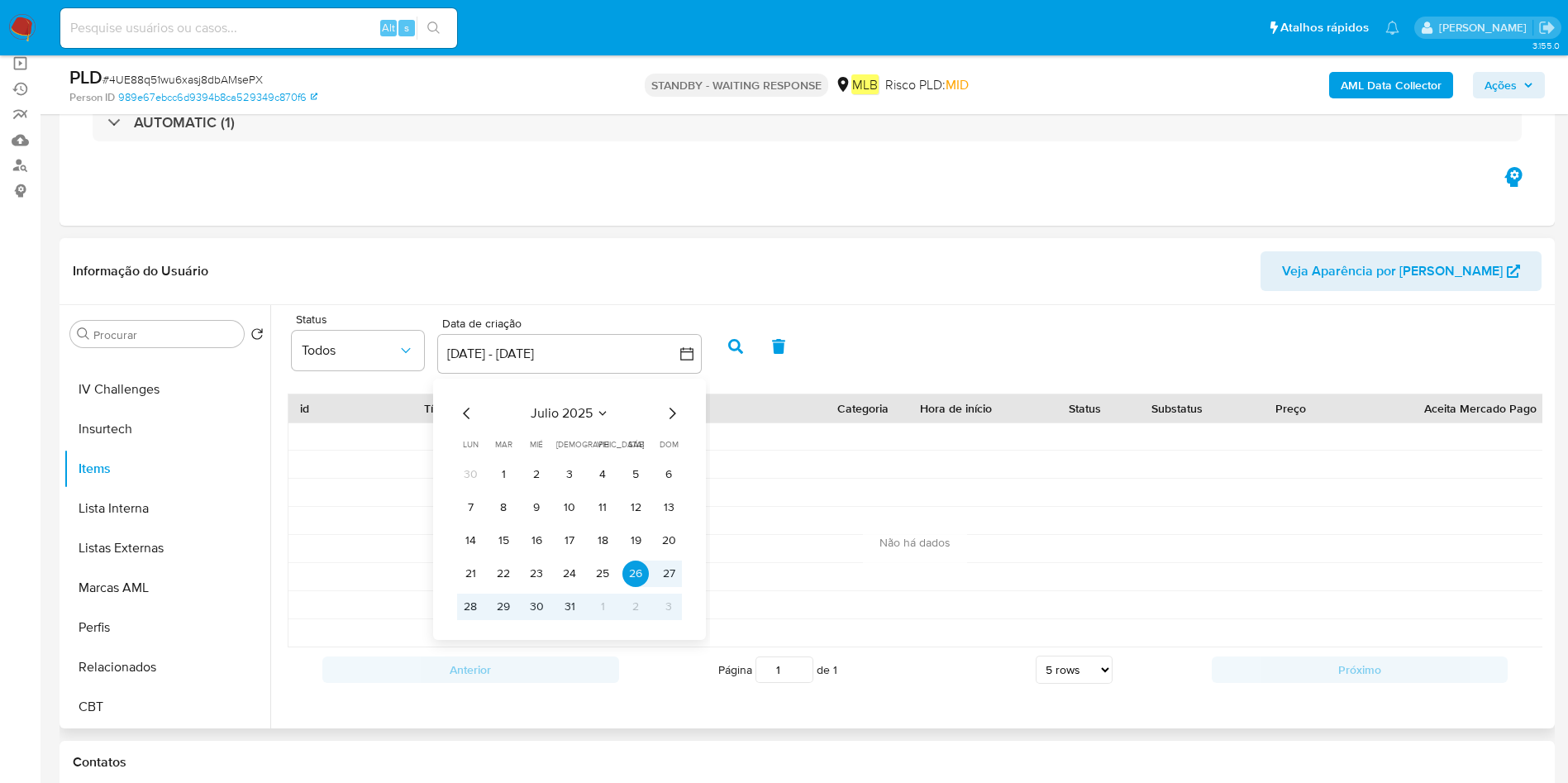
click at [466, 417] on icon "Mes anterior" at bounding box center [467, 413] width 20 height 20
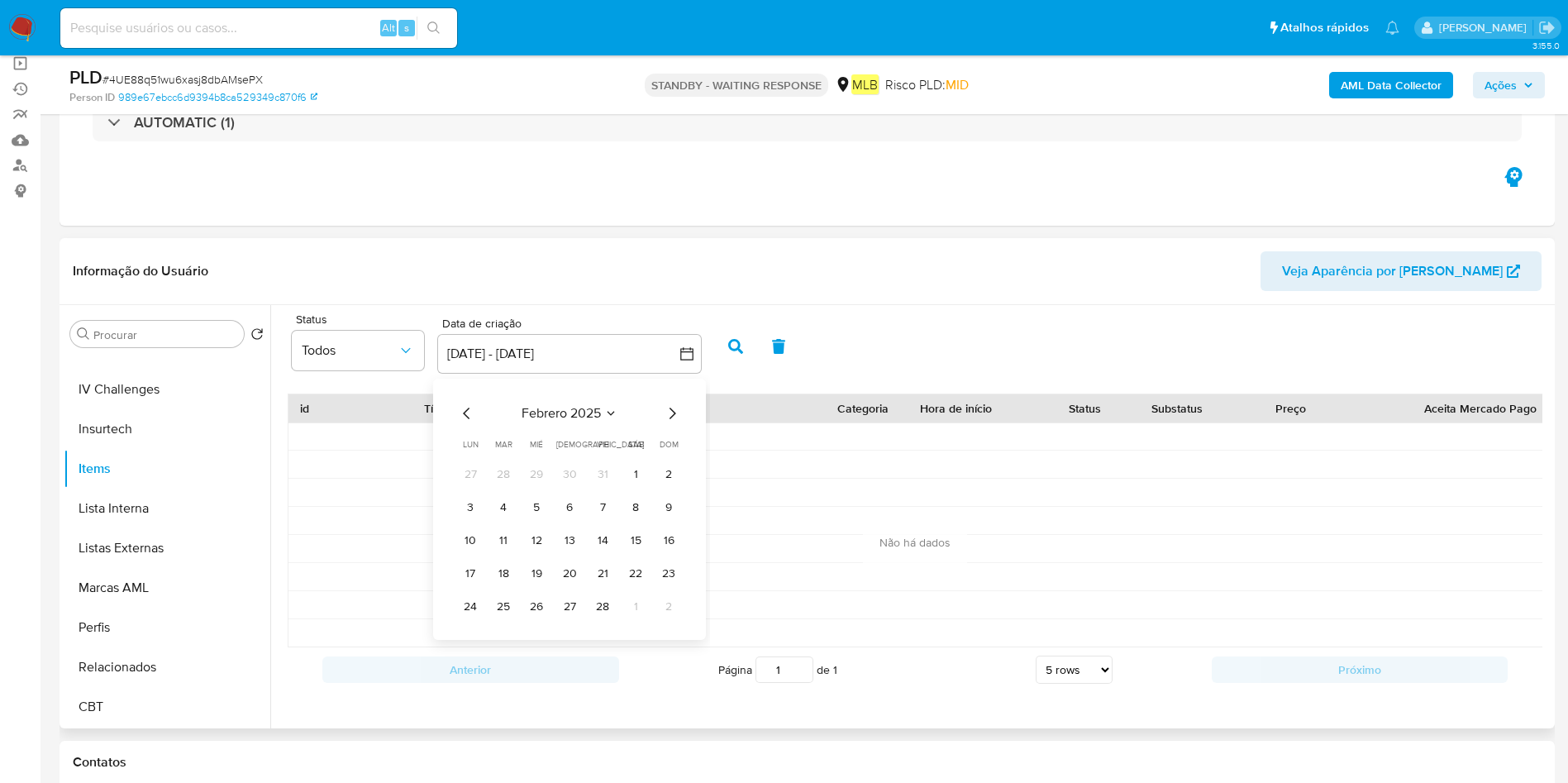
click at [466, 417] on icon "Mes anterior" at bounding box center [467, 413] width 20 height 20
click at [473, 418] on icon "Mes anterior" at bounding box center [467, 413] width 20 height 20
click at [497, 473] on button "1" at bounding box center [503, 474] width 27 height 27
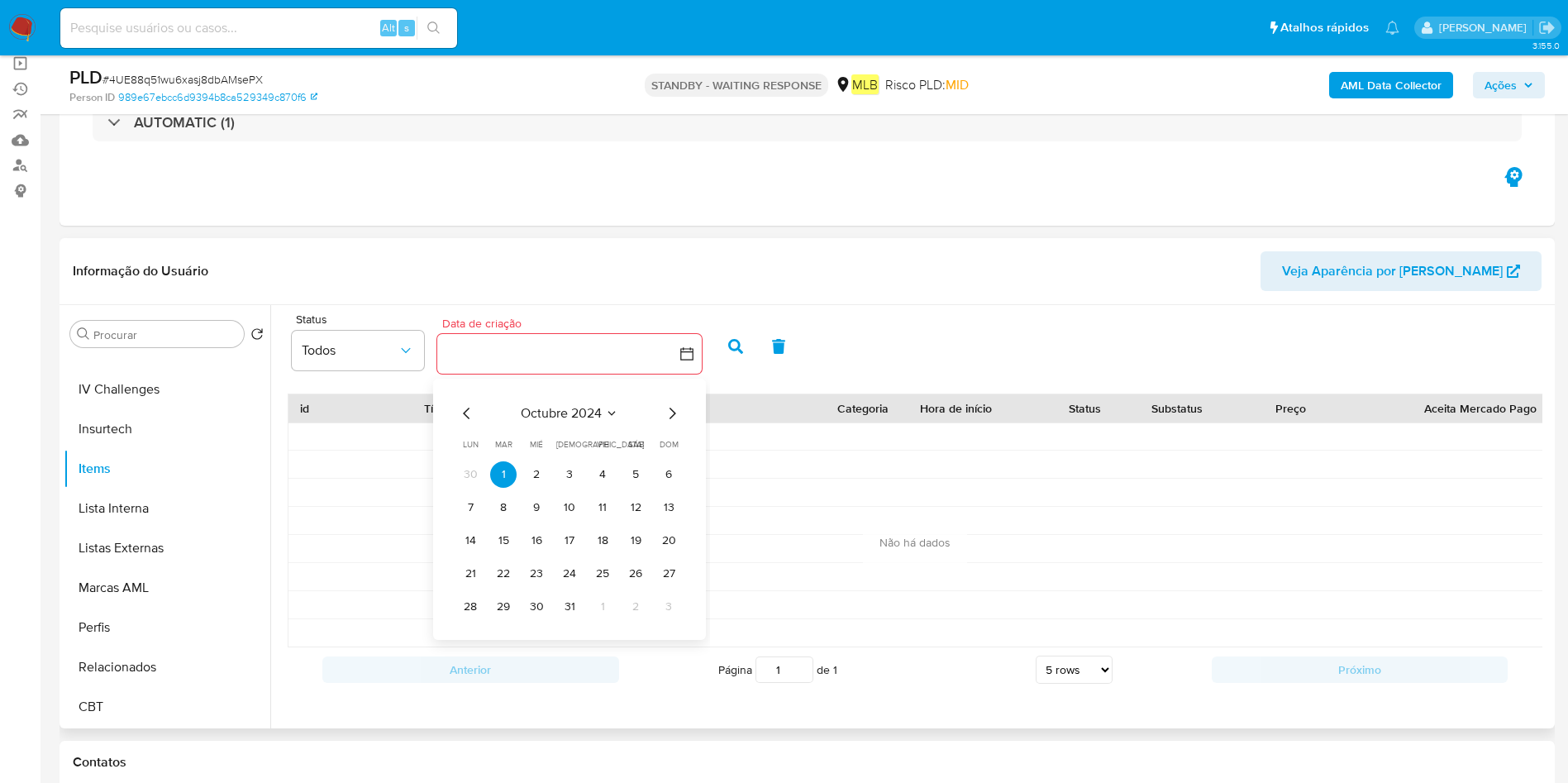
click at [667, 416] on icon "Mes siguiente" at bounding box center [672, 413] width 20 height 20
click at [669, 416] on icon "Mes siguiente" at bounding box center [672, 413] width 20 height 20
click at [670, 416] on icon "Mes siguiente" at bounding box center [672, 413] width 20 height 20
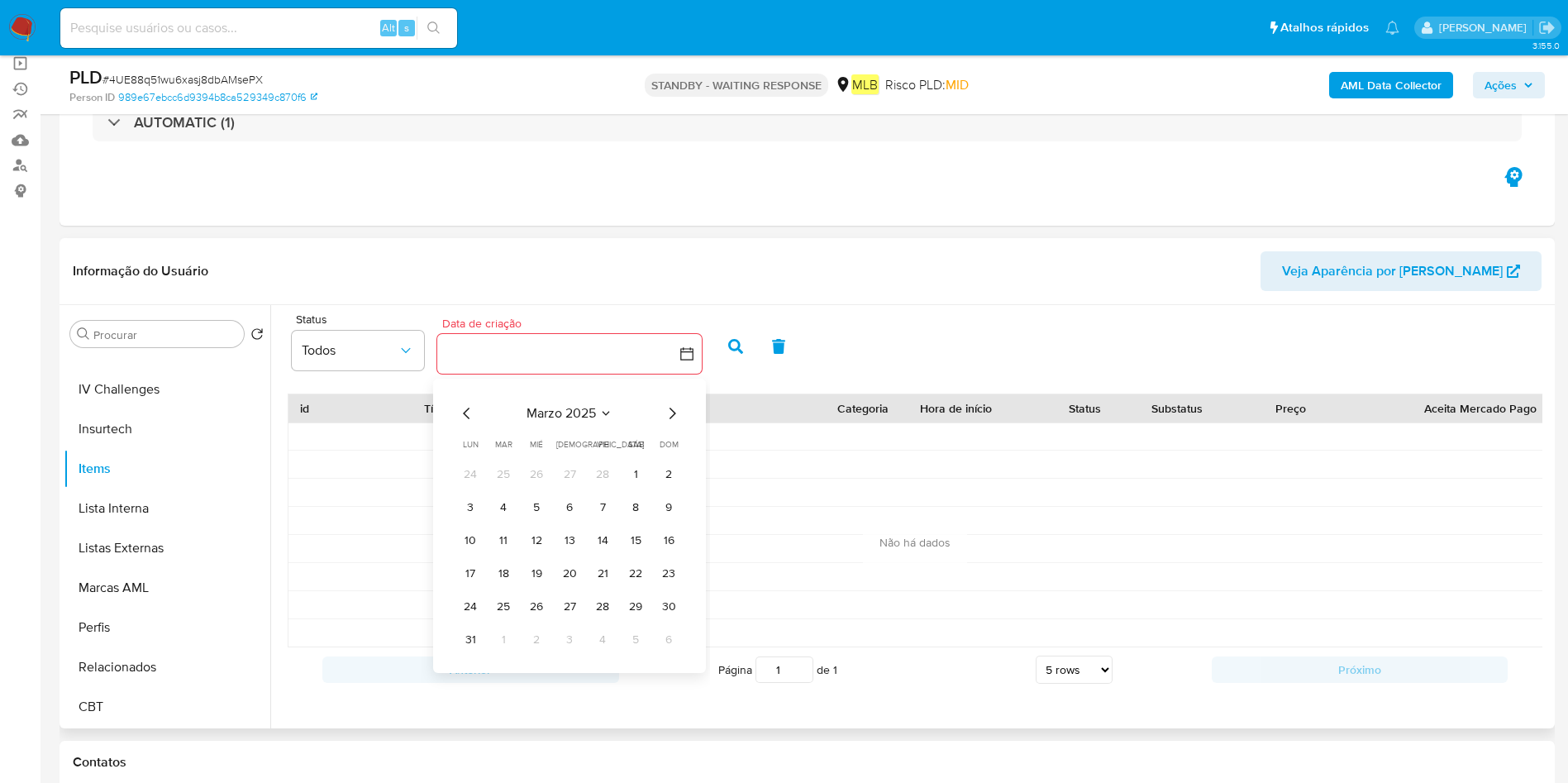
click at [670, 416] on icon "Mes siguiente" at bounding box center [672, 413] width 7 height 12
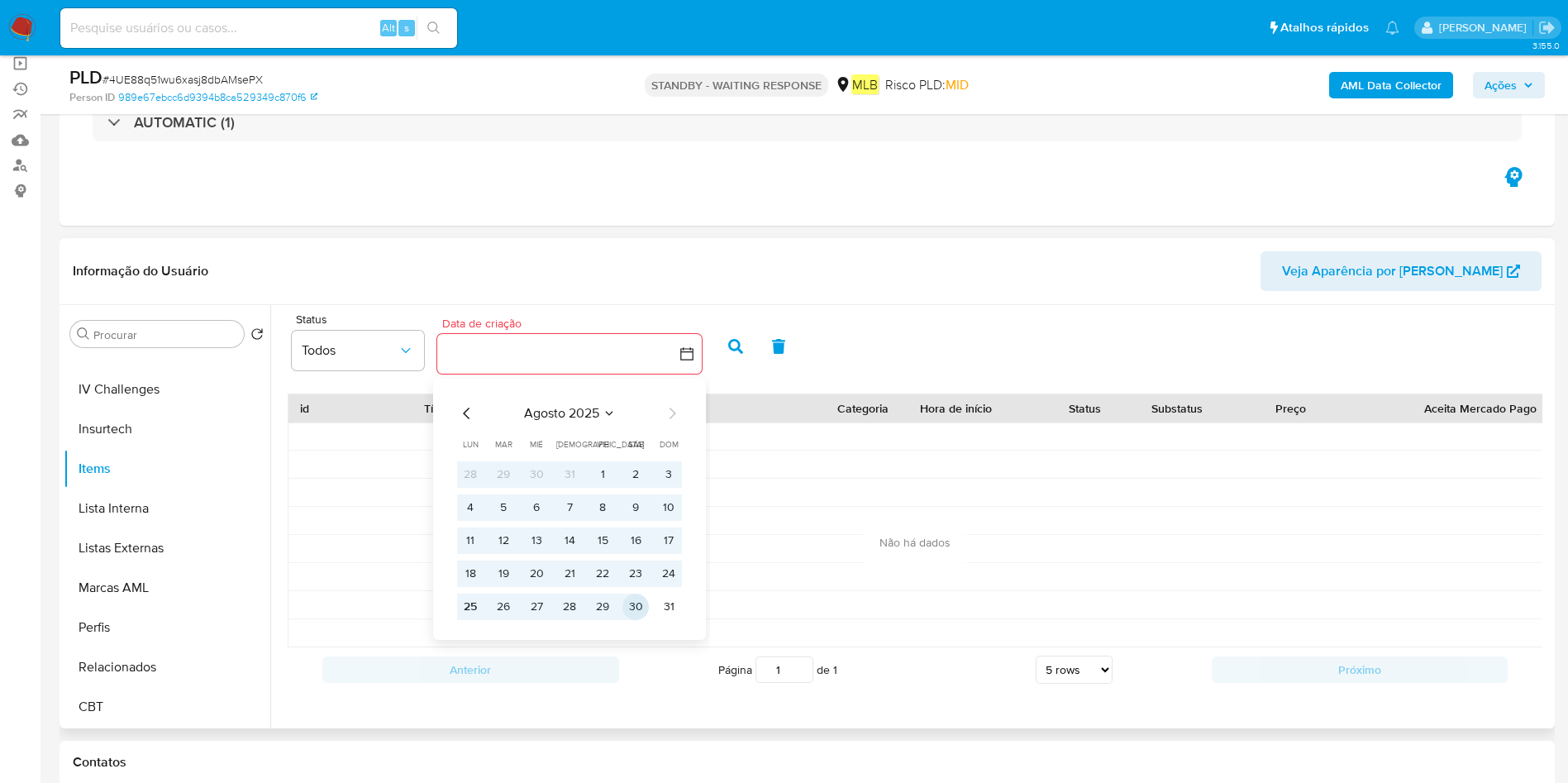
click at [629, 610] on button "30" at bounding box center [635, 607] width 27 height 27
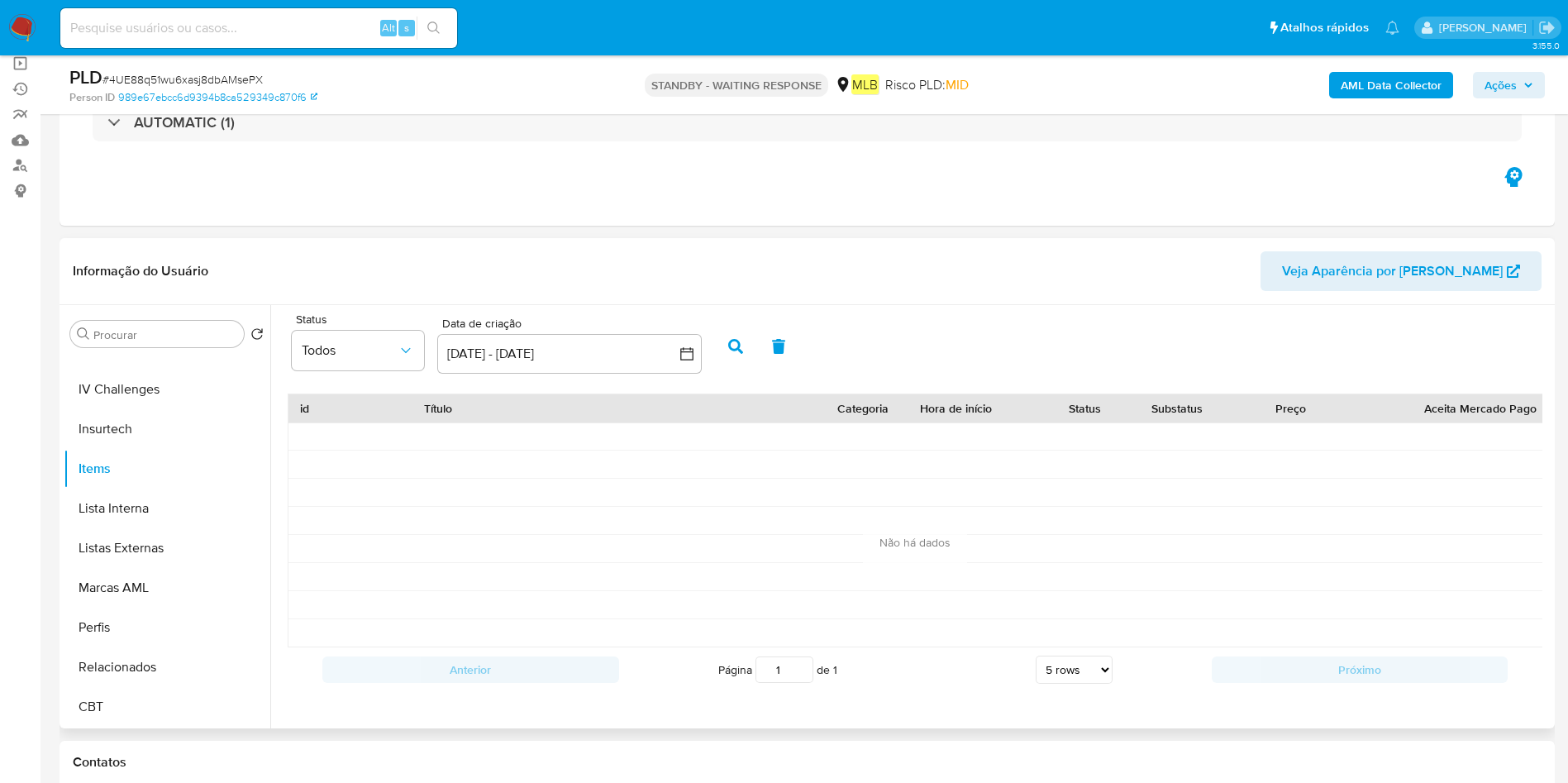
click at [727, 352] on button "button" at bounding box center [735, 347] width 43 height 40
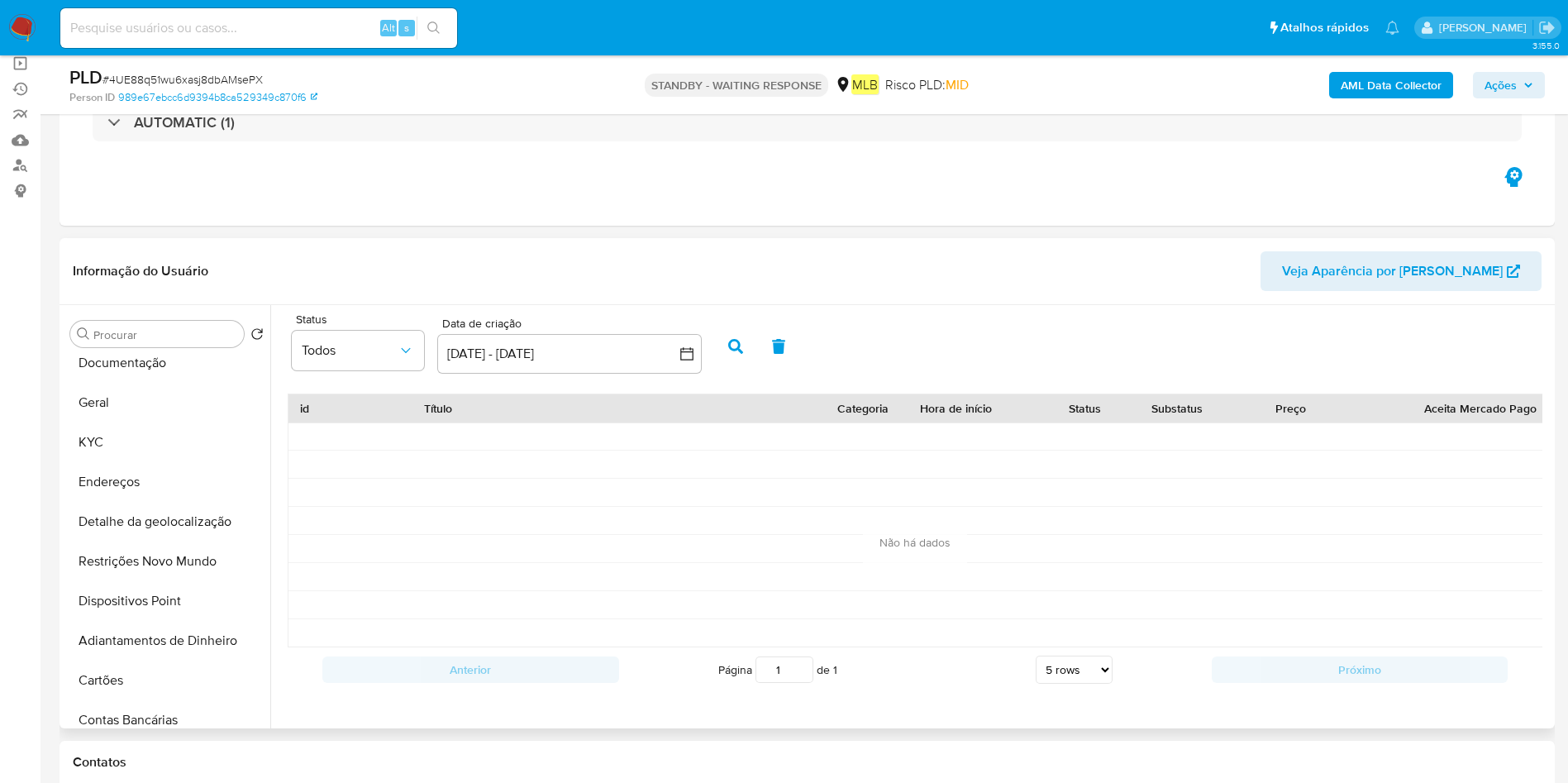
scroll to position [0, 0]
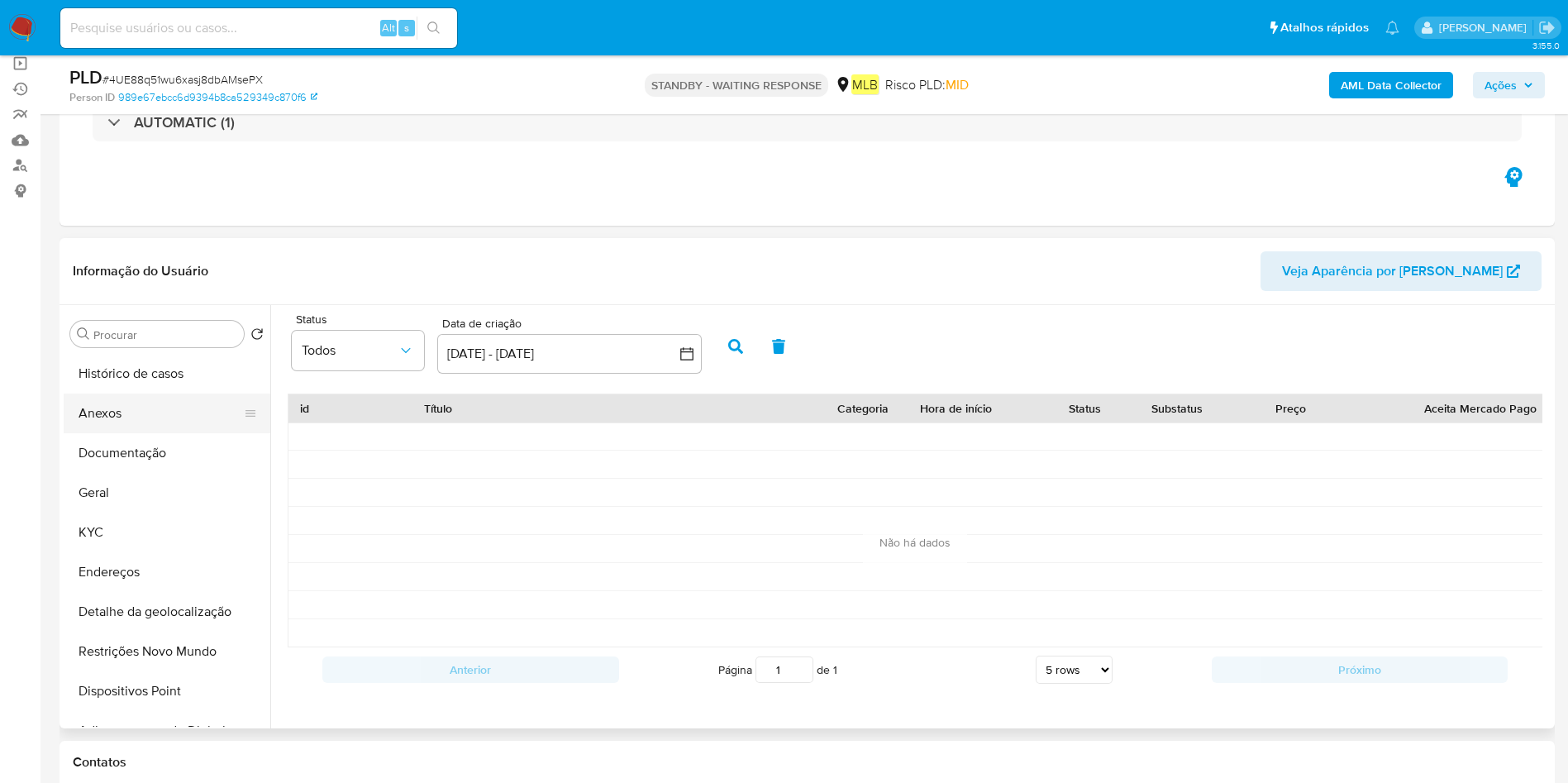
click at [190, 396] on button "Anexos" at bounding box center [160, 413] width 193 height 40
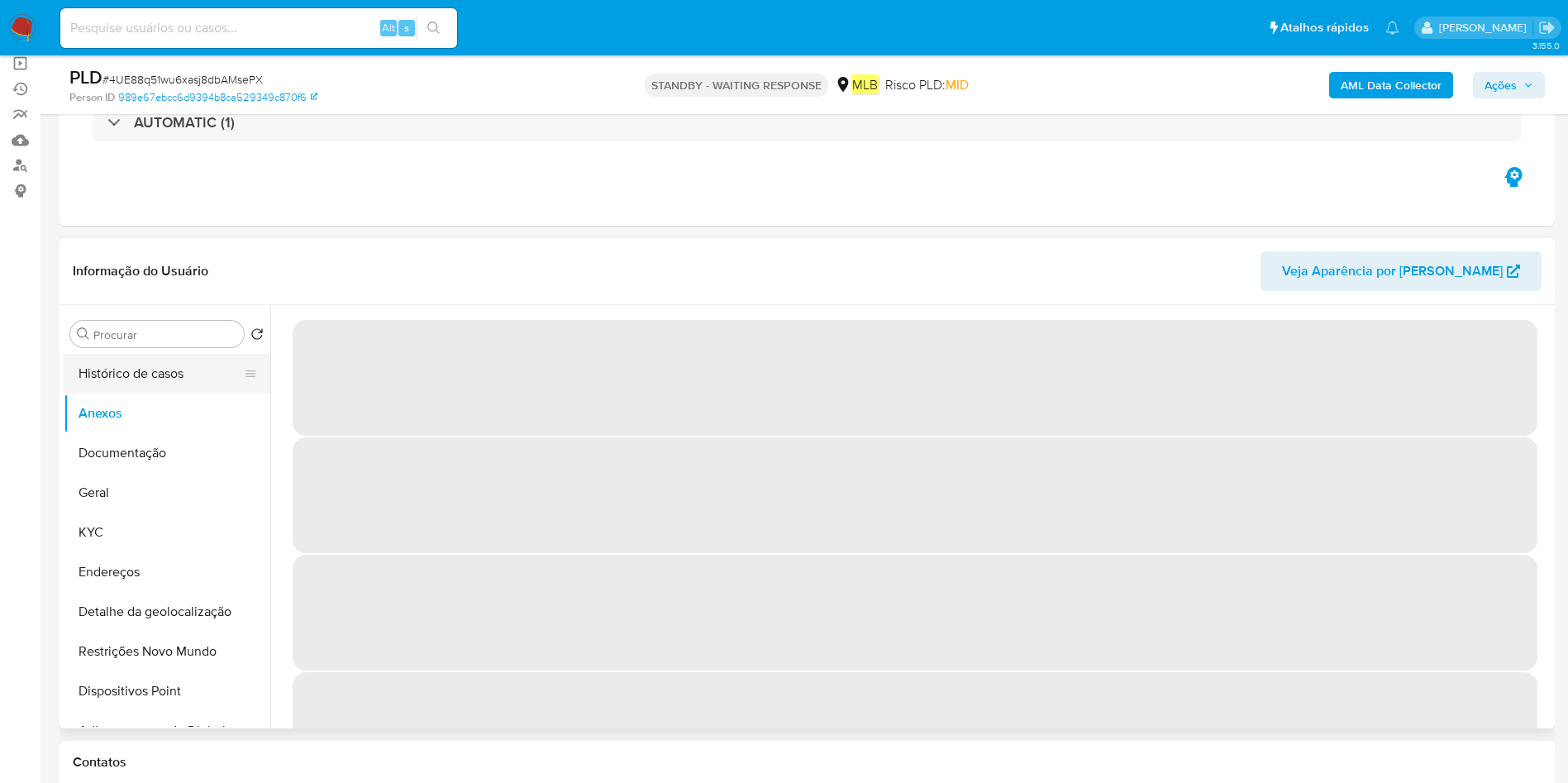
click at [180, 373] on button "Histórico de casos" at bounding box center [160, 374] width 193 height 40
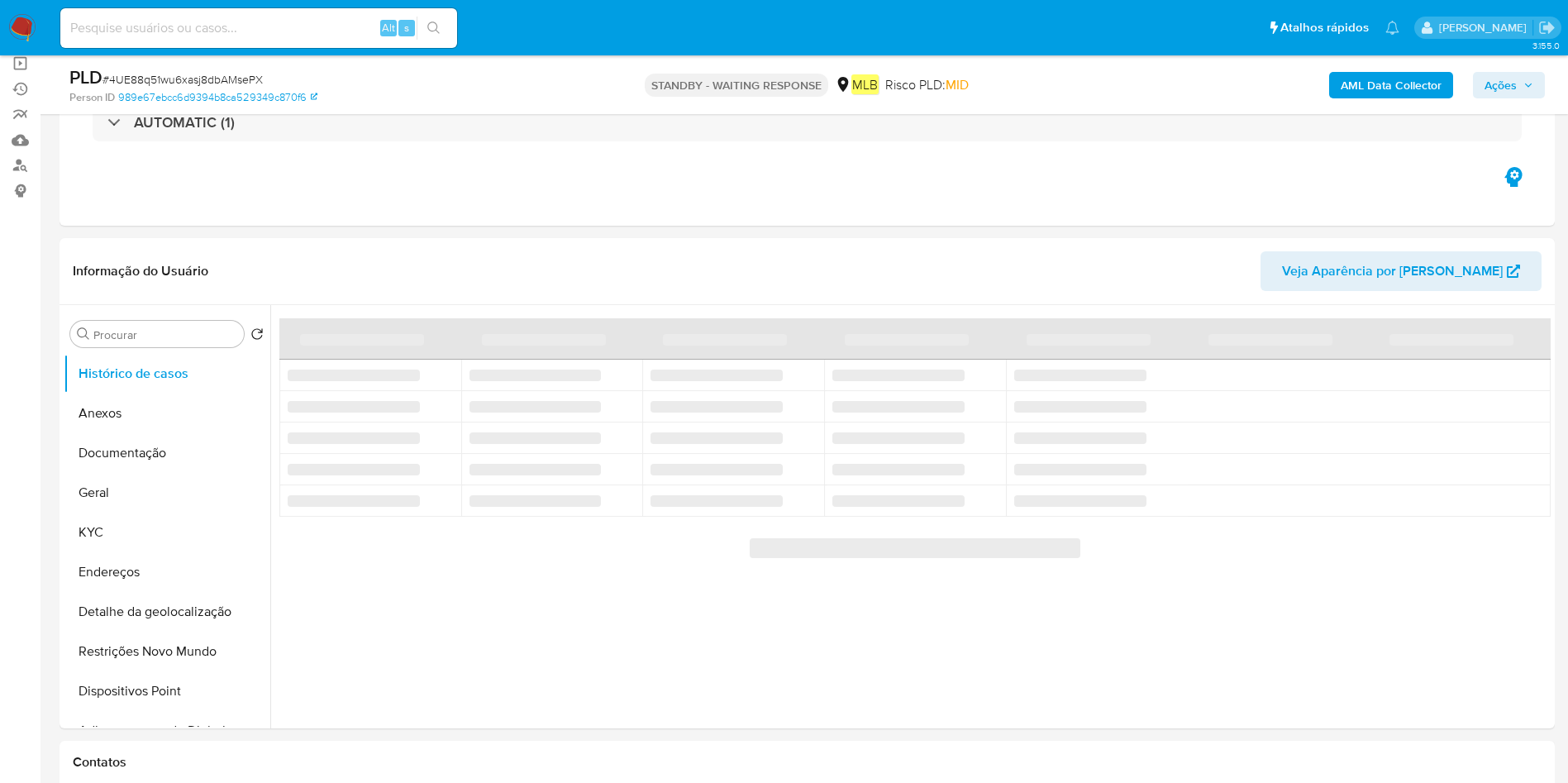
click at [1413, 82] on b "AML Data Collector" at bounding box center [1391, 85] width 101 height 27
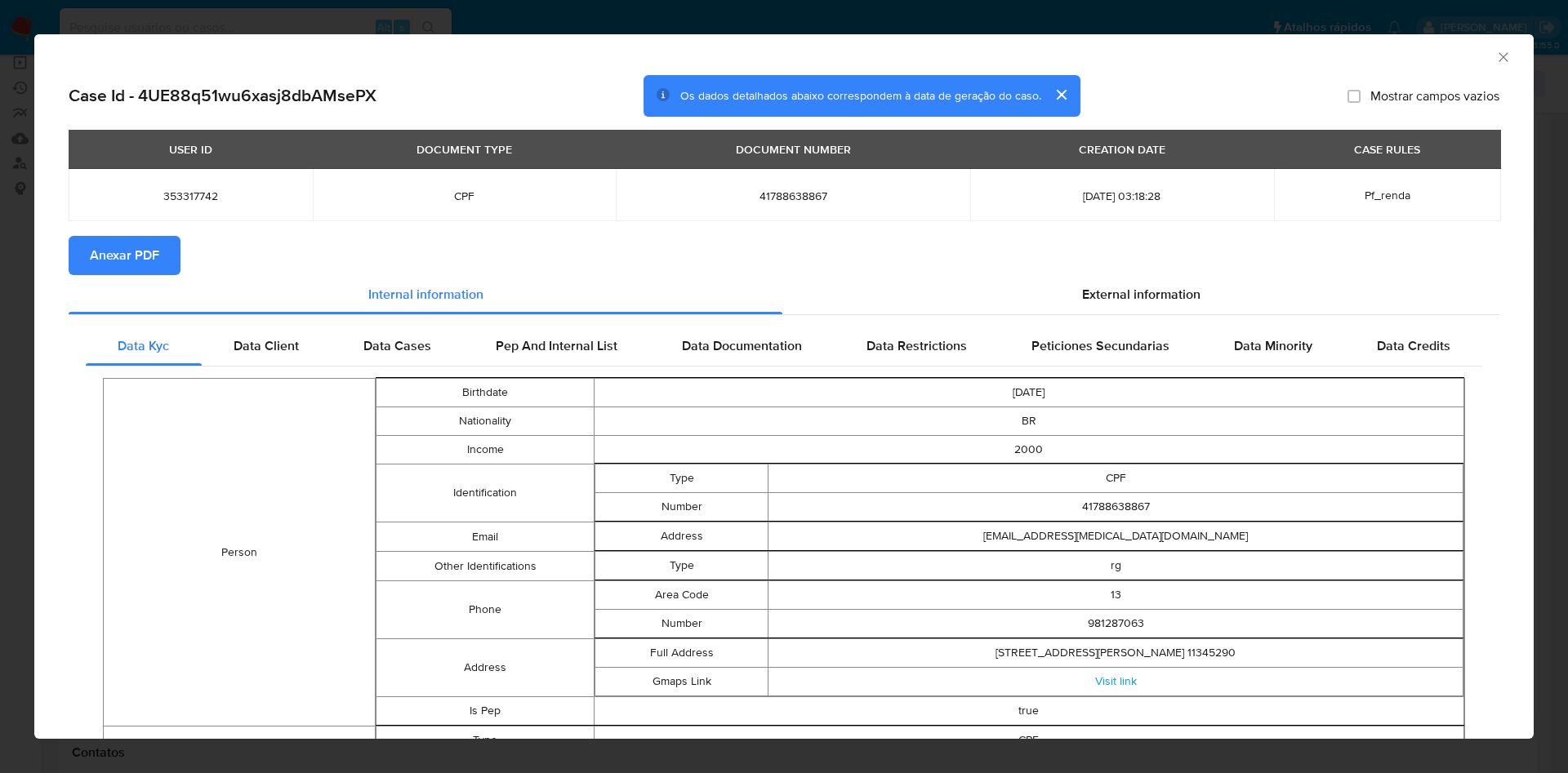
click at [140, 255] on span "Anexar PDF" at bounding box center [125, 255] width 70 height 36
click at [1475, 61] on div "AML Data Collector" at bounding box center [770, 55] width 1449 height 18
click at [1495, 59] on icon "Fechar a janela" at bounding box center [1503, 57] width 16 height 16
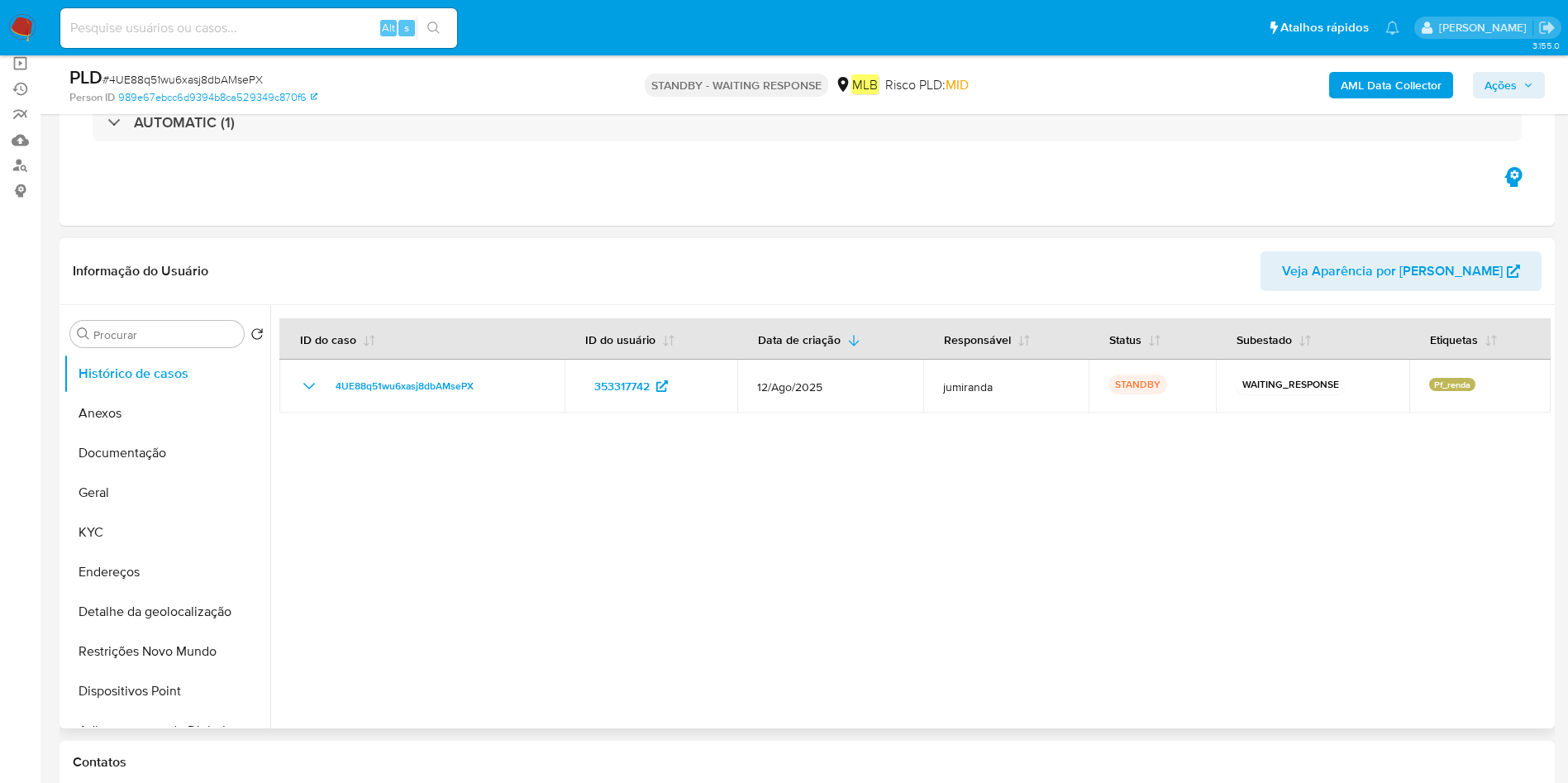
drag, startPoint x: 140, startPoint y: 411, endPoint x: 364, endPoint y: 419, distance: 224.1
click at [139, 411] on button "Anexos" at bounding box center [167, 413] width 206 height 40
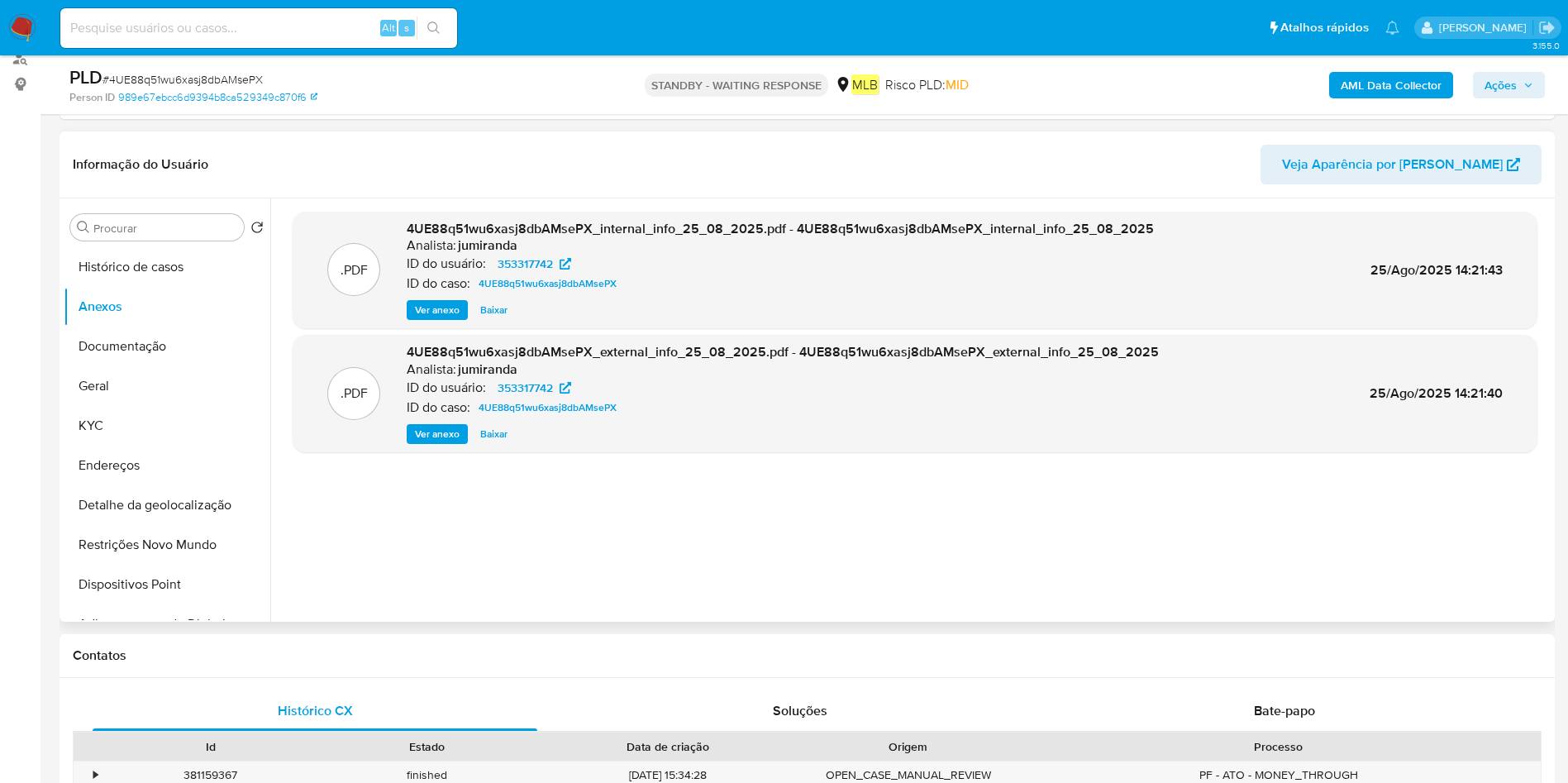
scroll to position [124, 0]
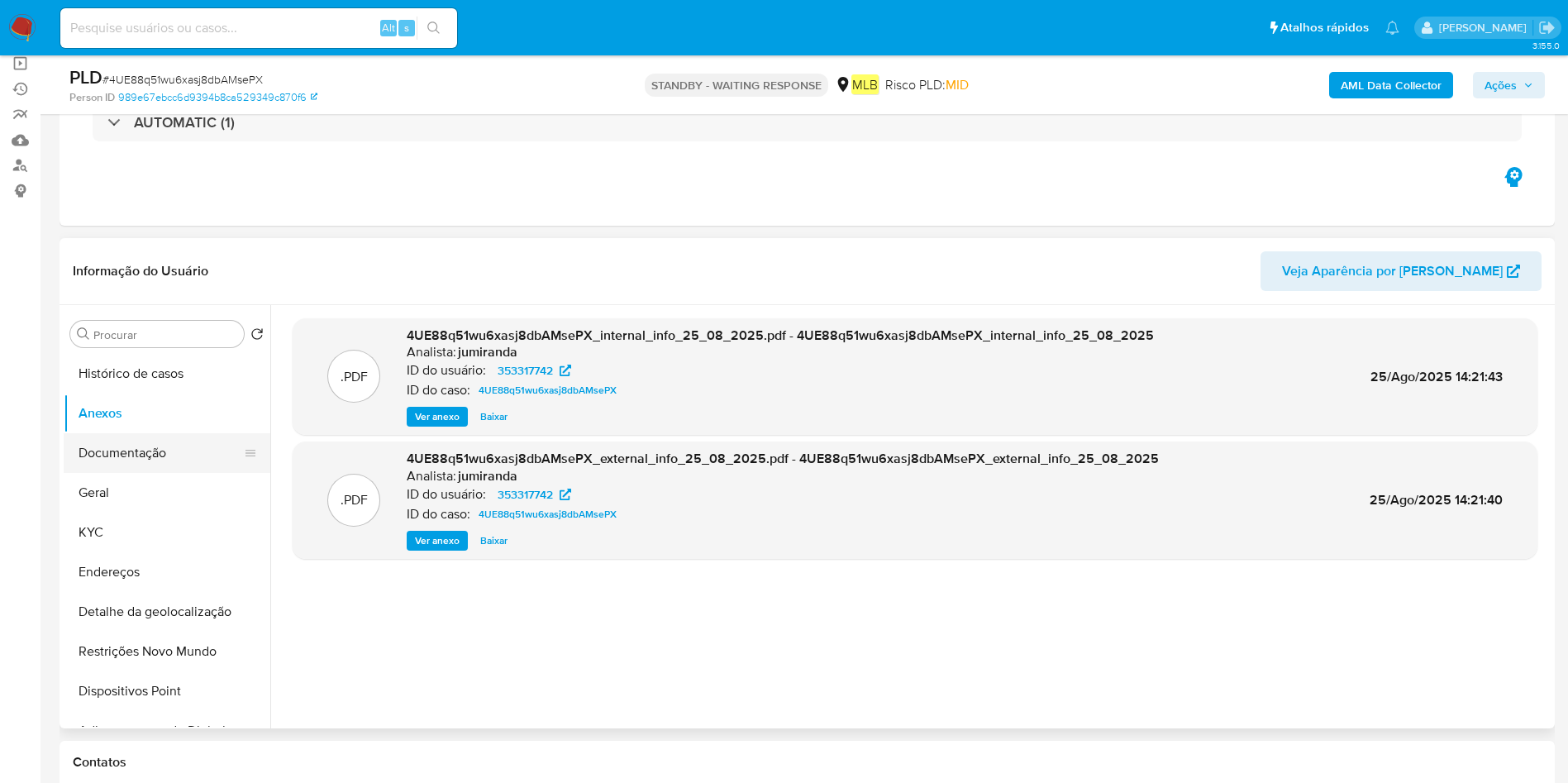
click at [172, 455] on button "Documentação" at bounding box center [160, 453] width 193 height 40
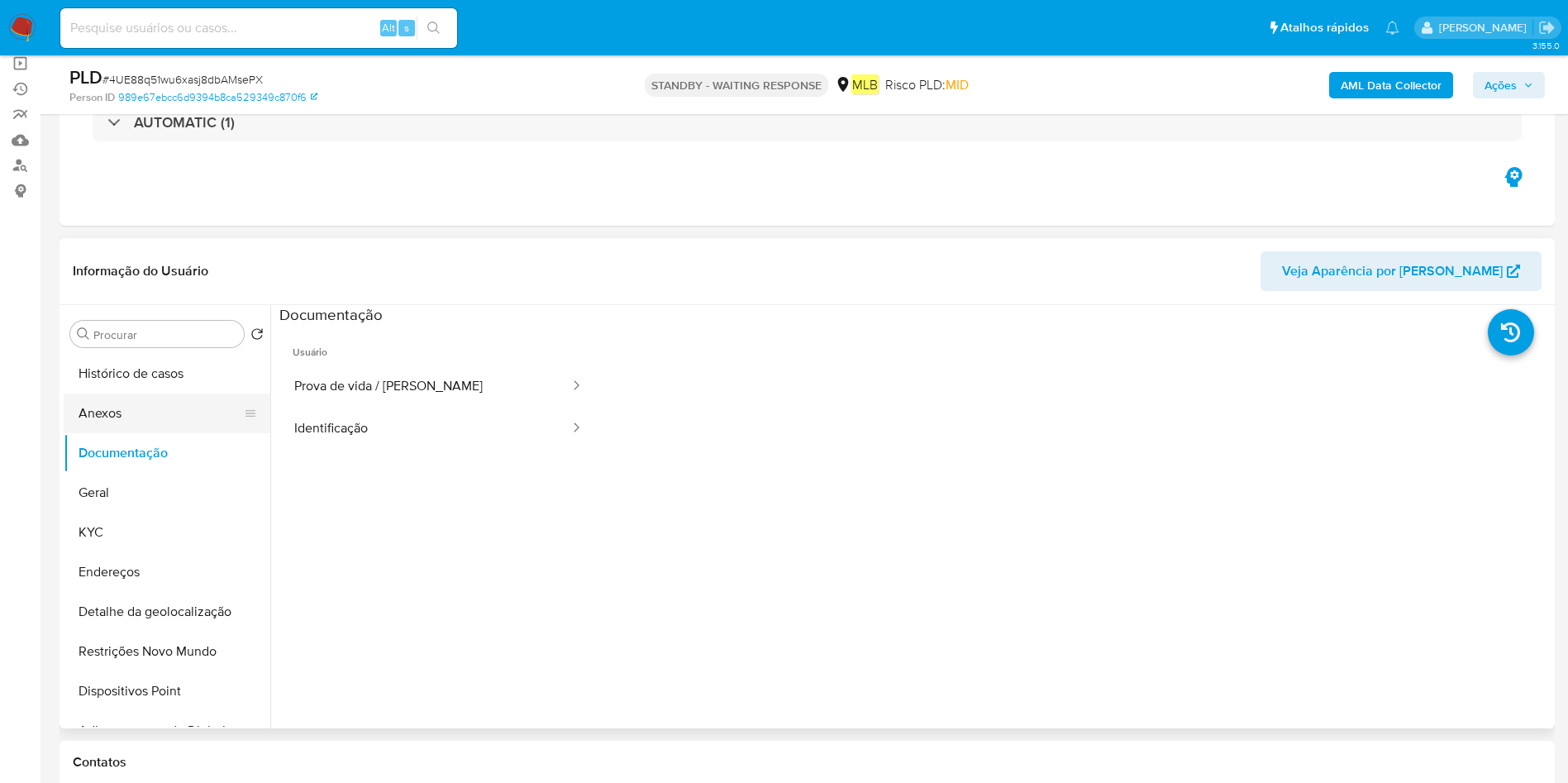
click at [117, 419] on button "Anexos" at bounding box center [160, 413] width 193 height 40
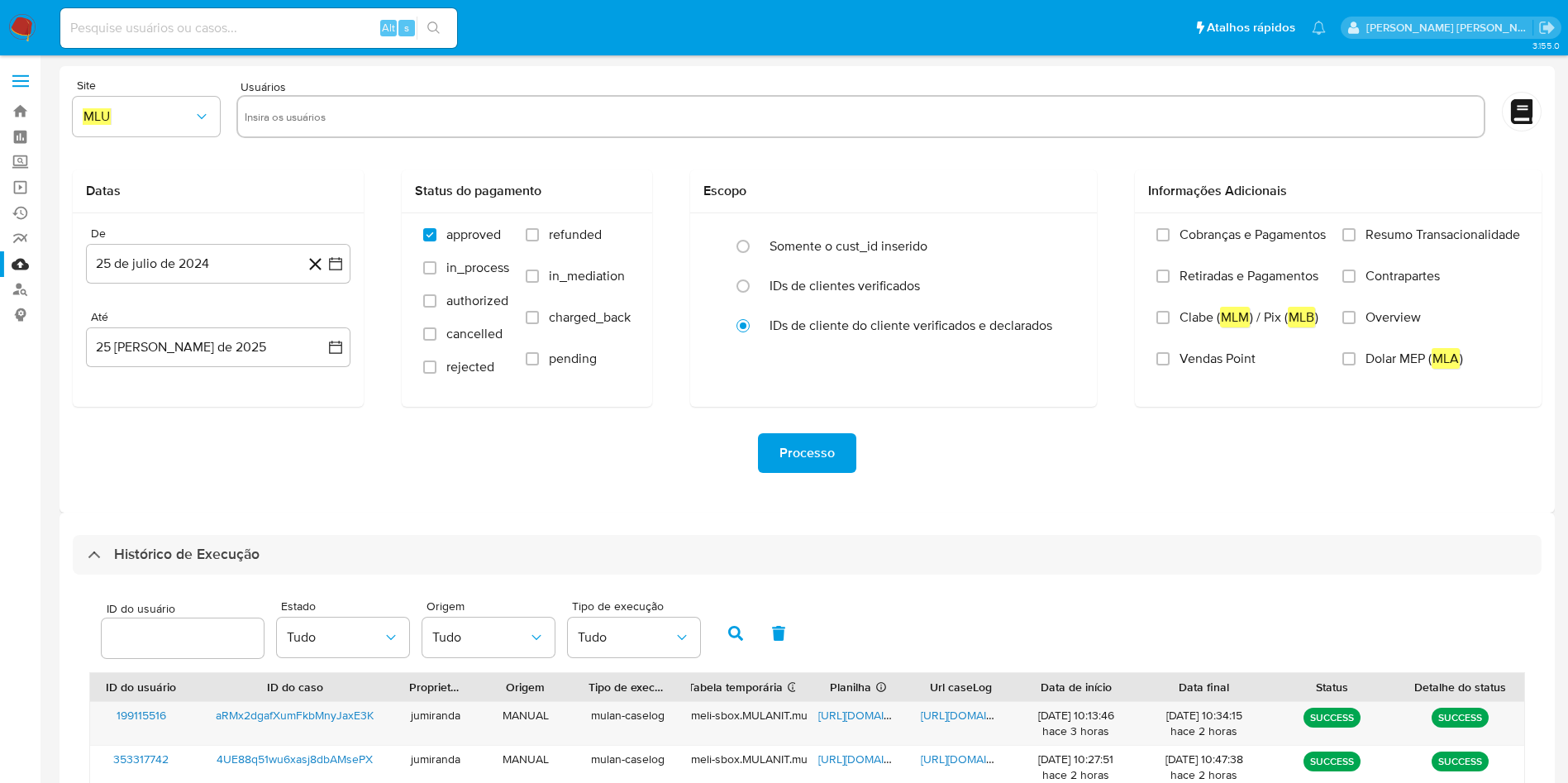
select select "10"
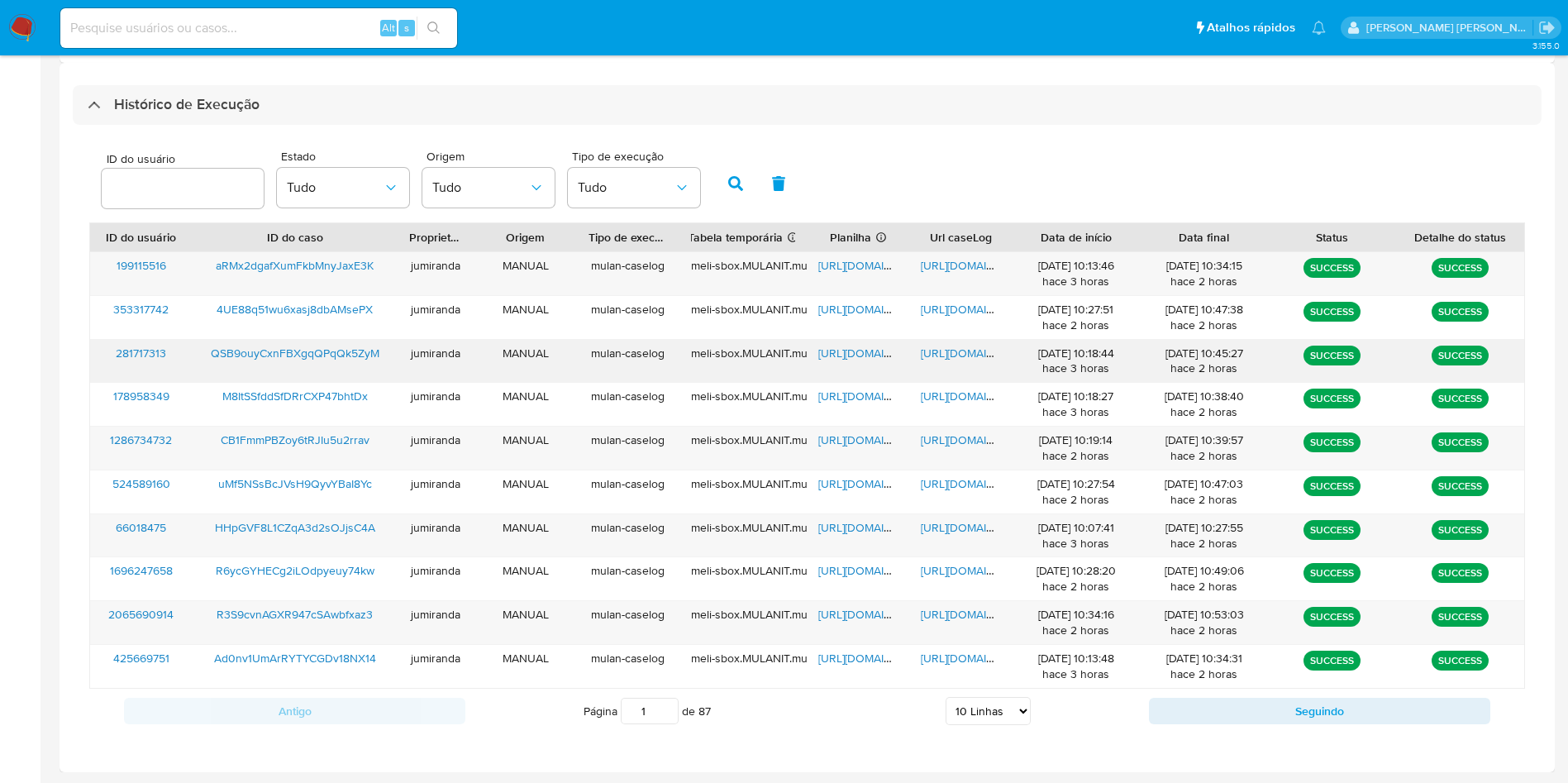
click at [870, 348] on span "[URL][DOMAIN_NAME]" at bounding box center [876, 353] width 114 height 17
click at [932, 348] on span "[URL][DOMAIN_NAME]" at bounding box center [978, 353] width 114 height 17
click at [306, 358] on span "QSB9ouyCxnFBXgqQPqQk5ZyM" at bounding box center [294, 353] width 168 height 17
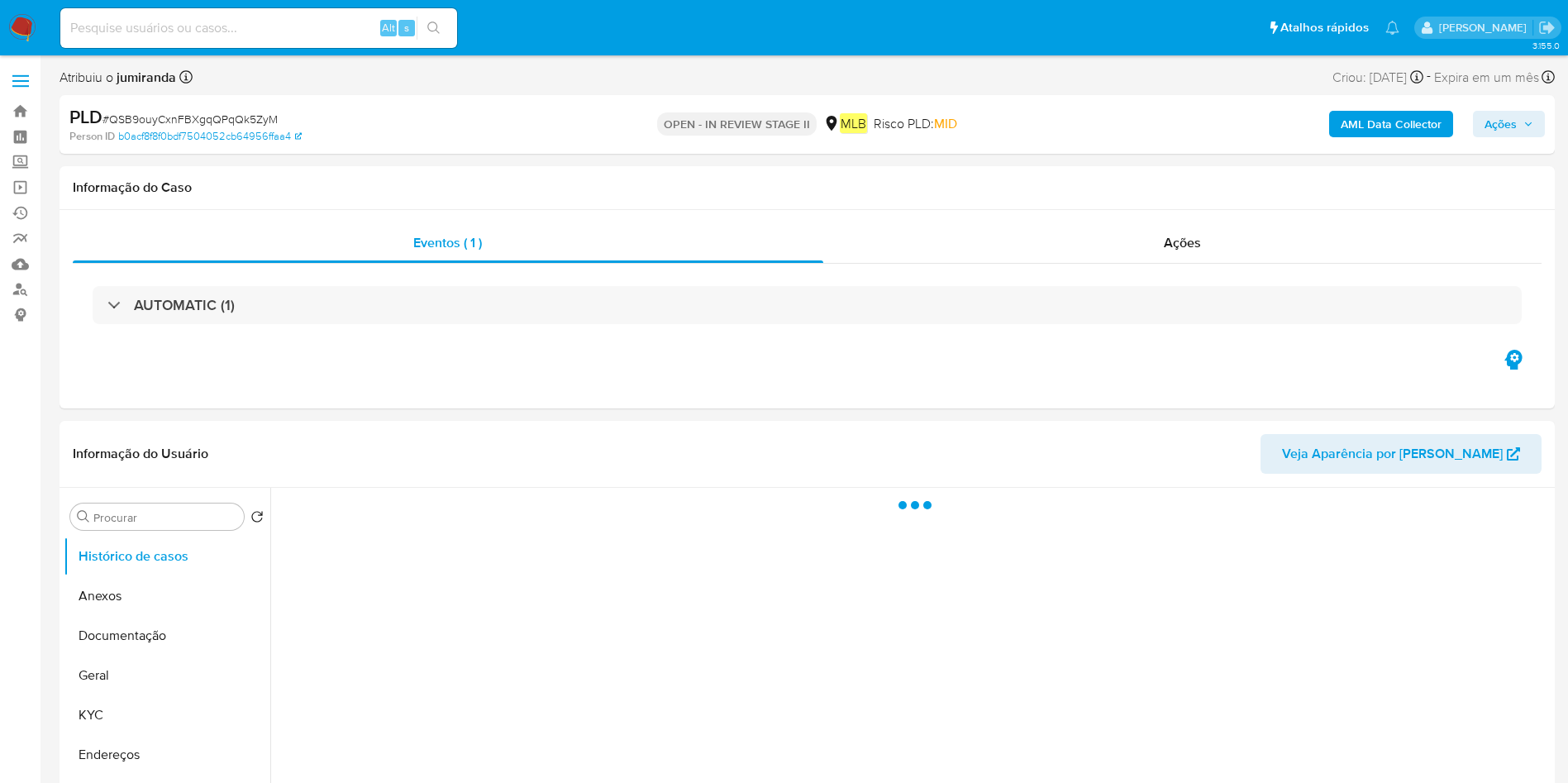
select select "10"
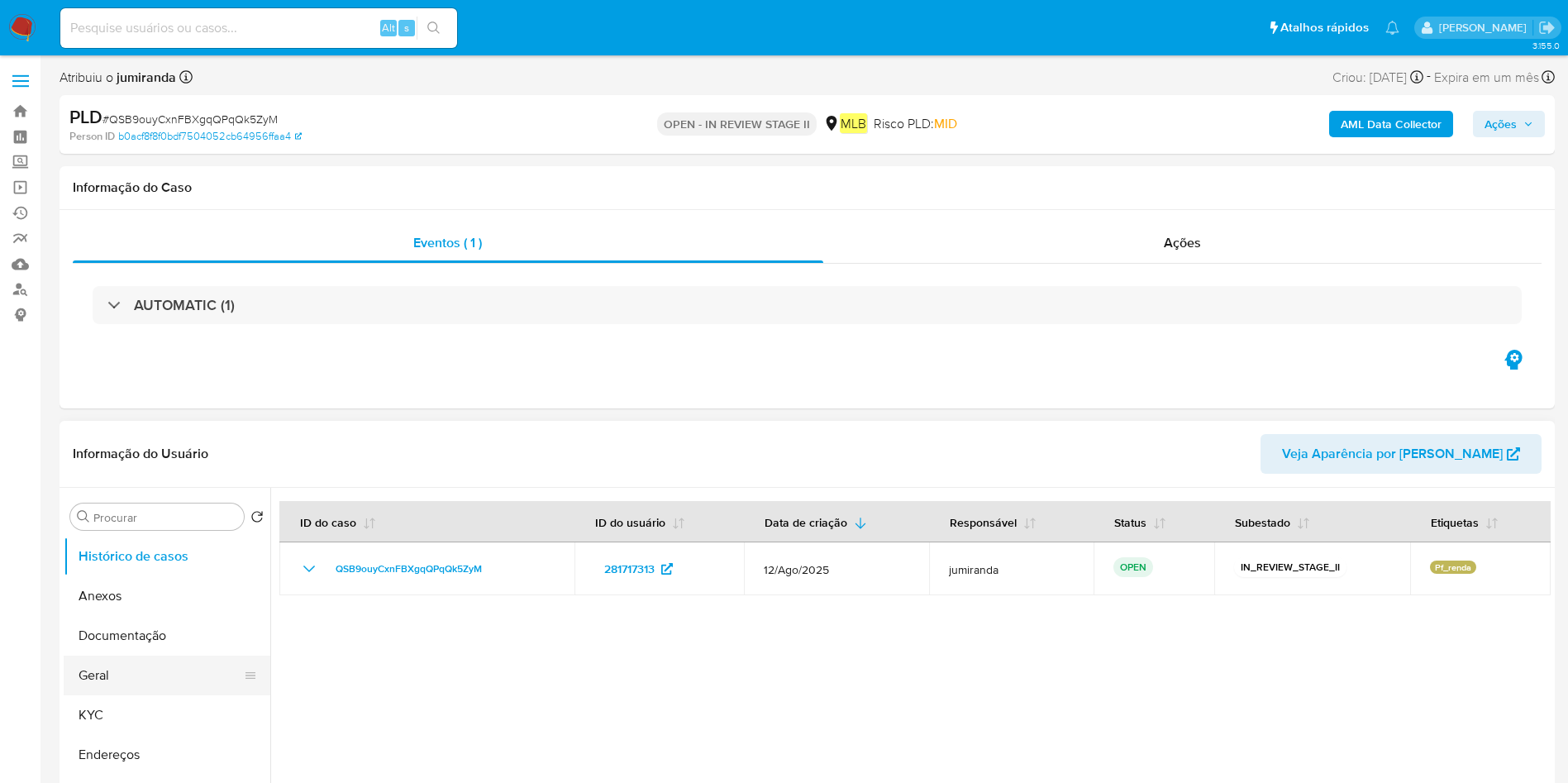
click at [86, 666] on button "Geral" at bounding box center [160, 675] width 193 height 40
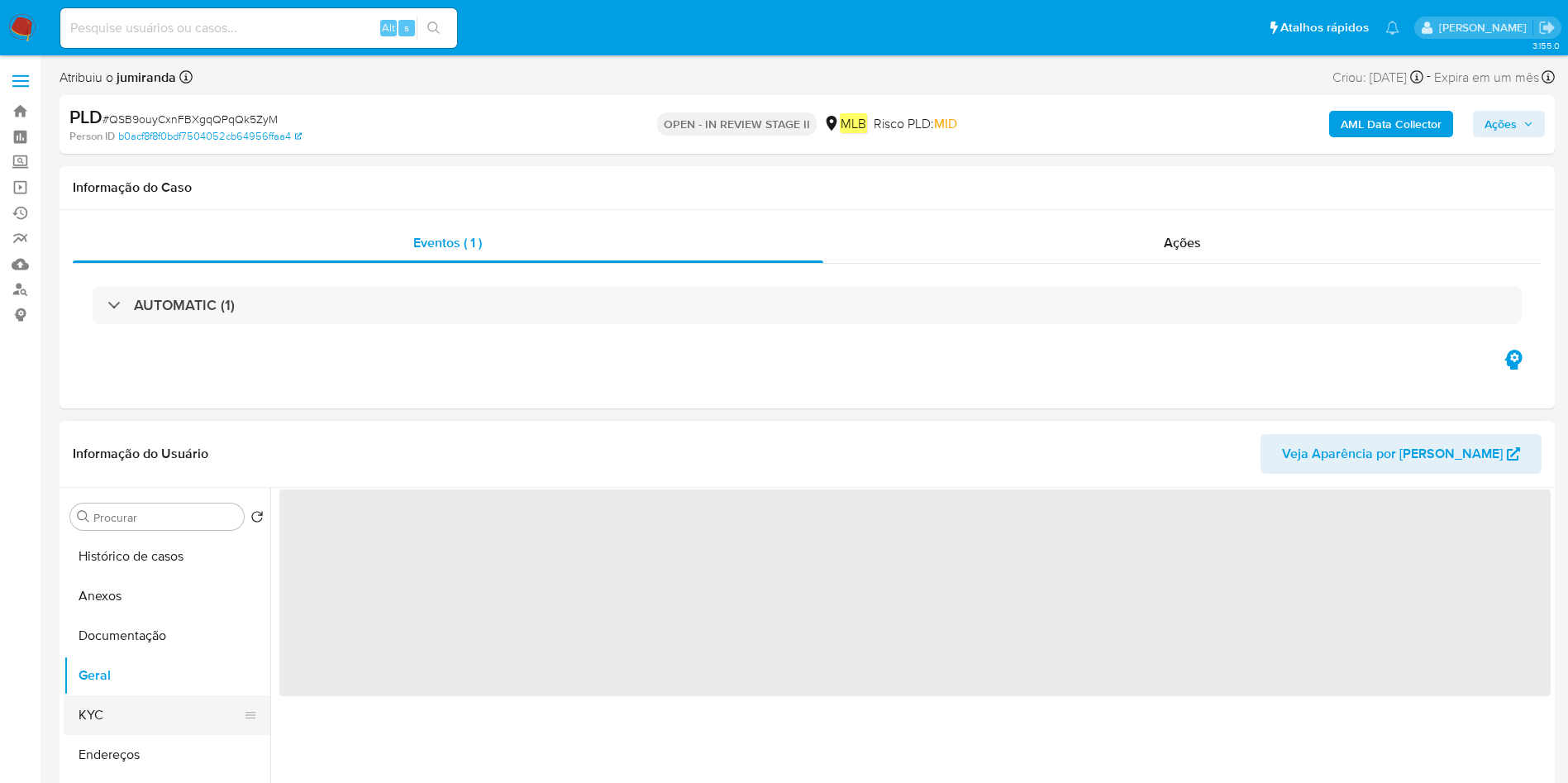
click at [114, 708] on button "KYC" at bounding box center [160, 715] width 193 height 40
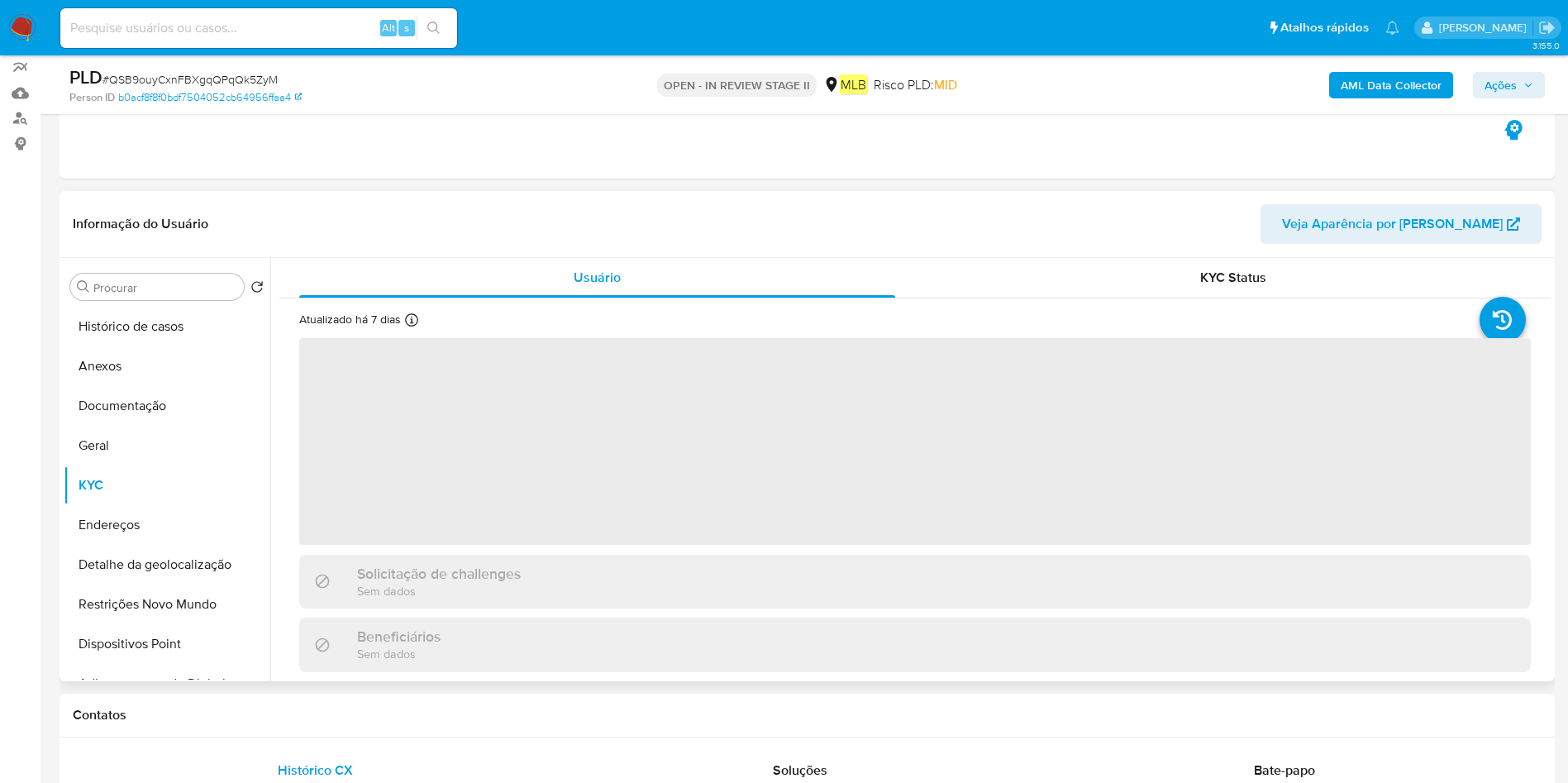
scroll to position [248, 0]
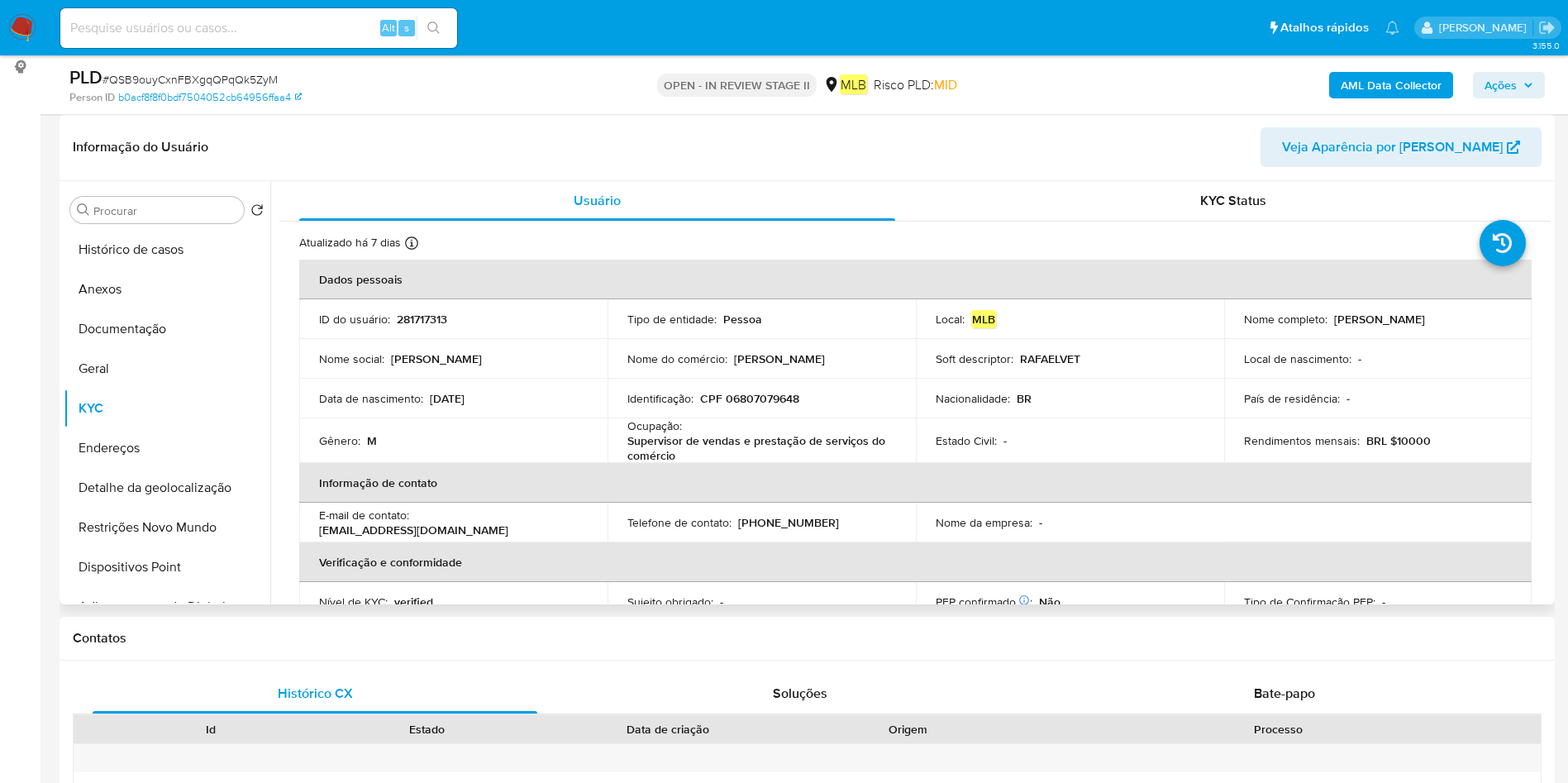
click at [627, 435] on p "Supervisor de vendas e prestação de serviços do comércio" at bounding box center [758, 448] width 262 height 30
copy div "Ocupação : Supervisor de vendas e prestação de serviços do comércio"
click at [154, 388] on button "KYC" at bounding box center [160, 408] width 193 height 40
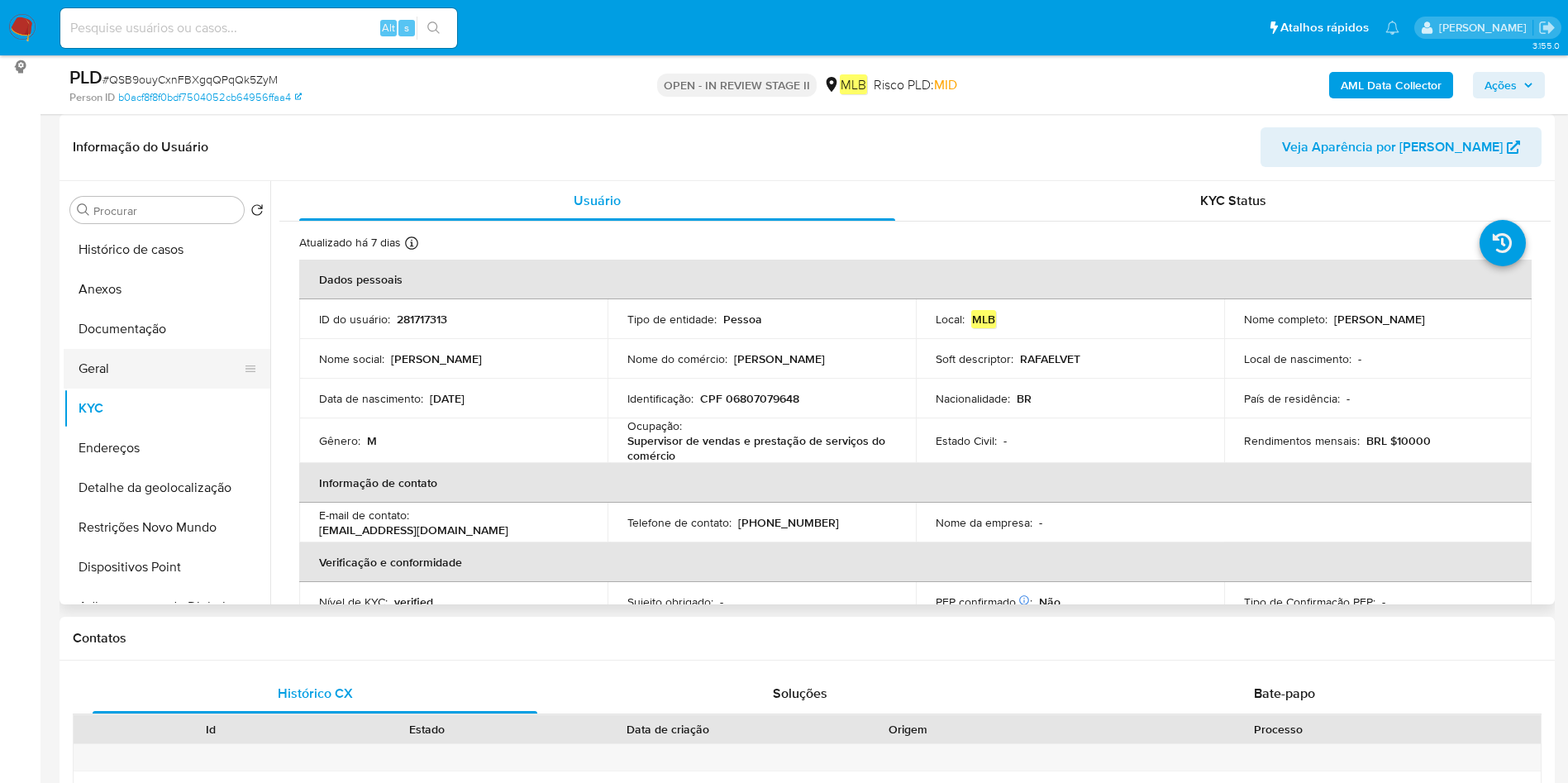
click at [171, 360] on button "Geral" at bounding box center [160, 369] width 193 height 40
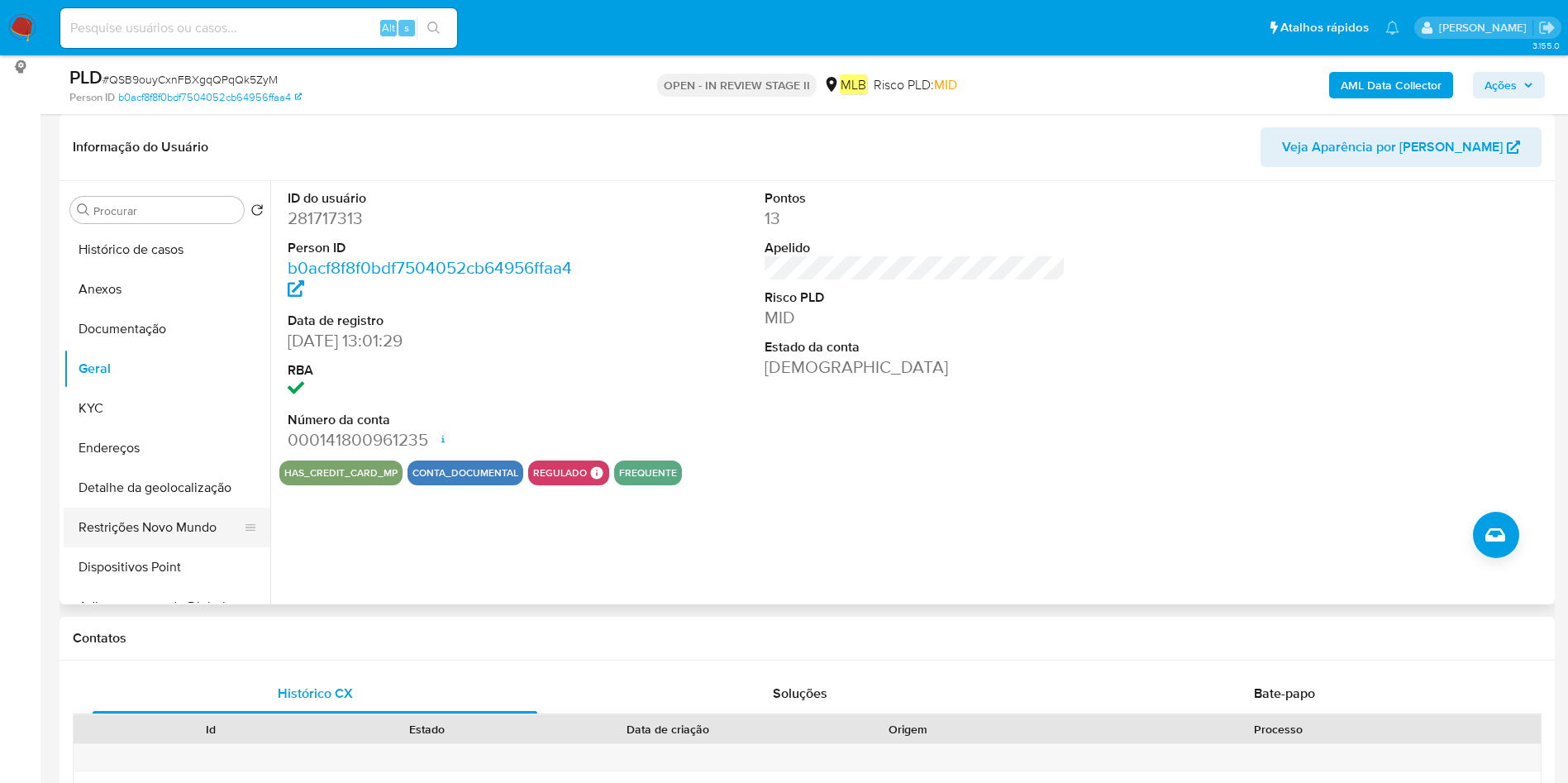
click at [129, 516] on button "Restrições Novo Mundo" at bounding box center [160, 528] width 193 height 40
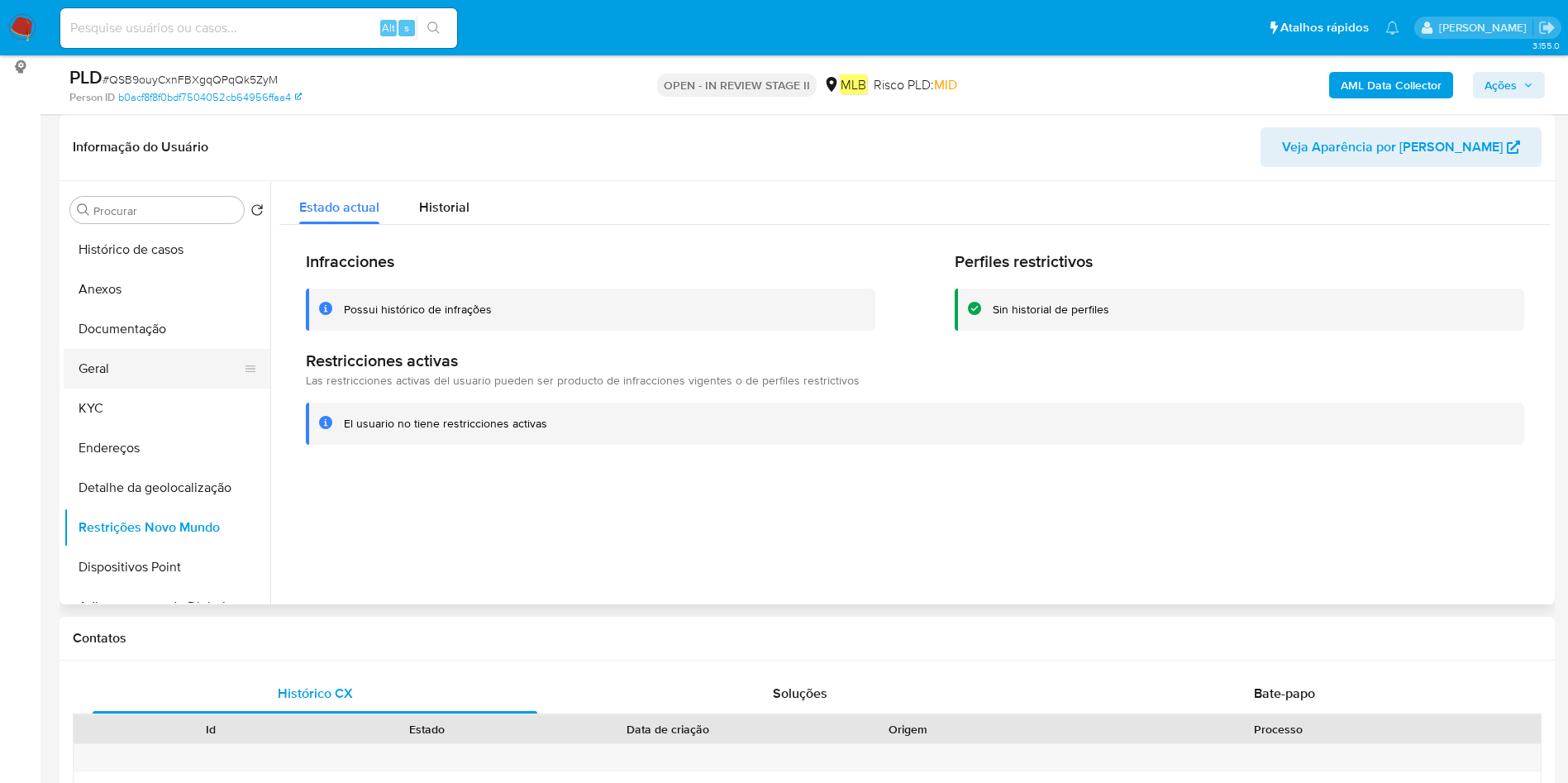
click at [134, 372] on button "Geral" at bounding box center [160, 369] width 193 height 40
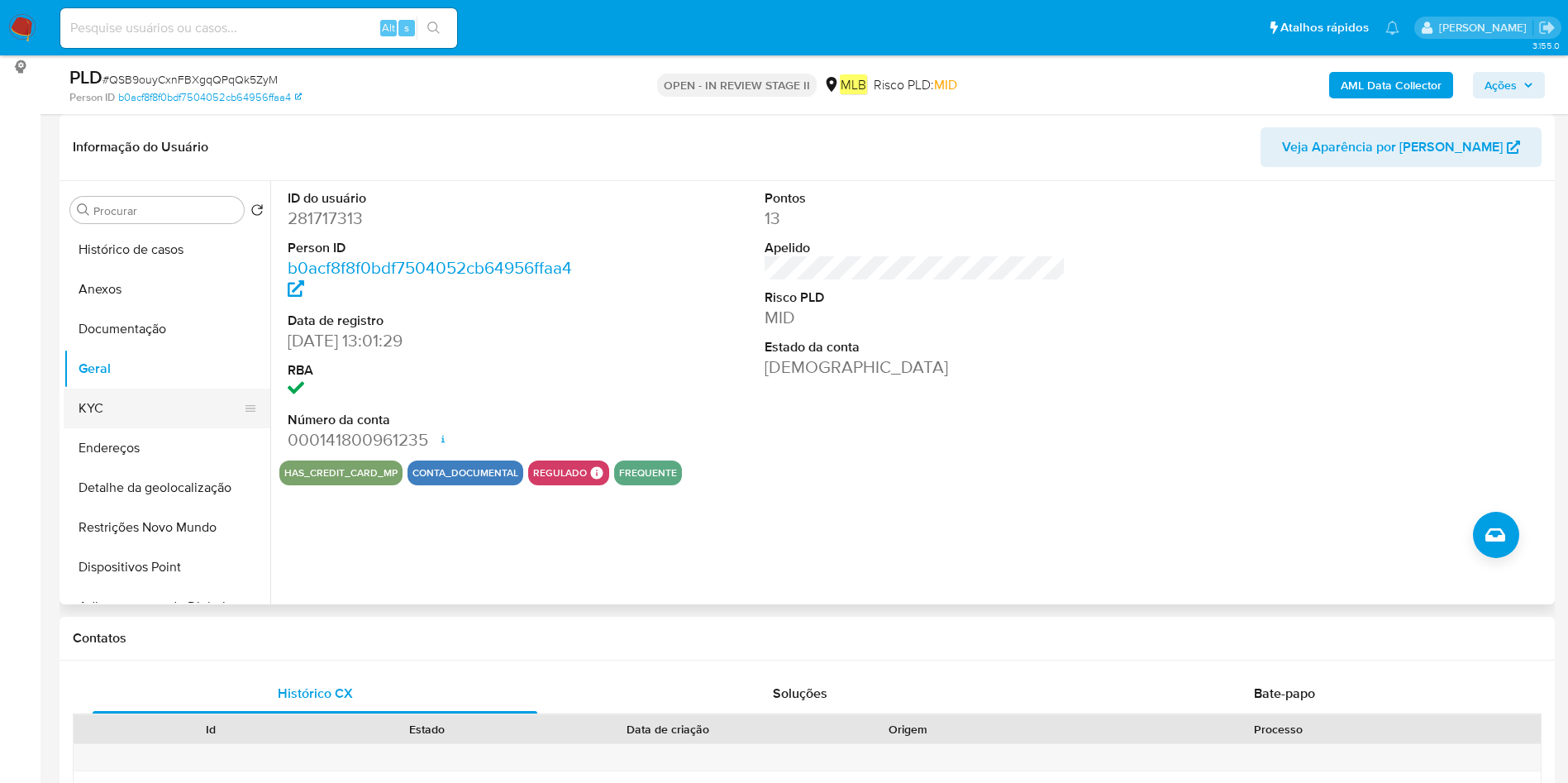
click at [162, 406] on button "KYC" at bounding box center [160, 408] width 193 height 40
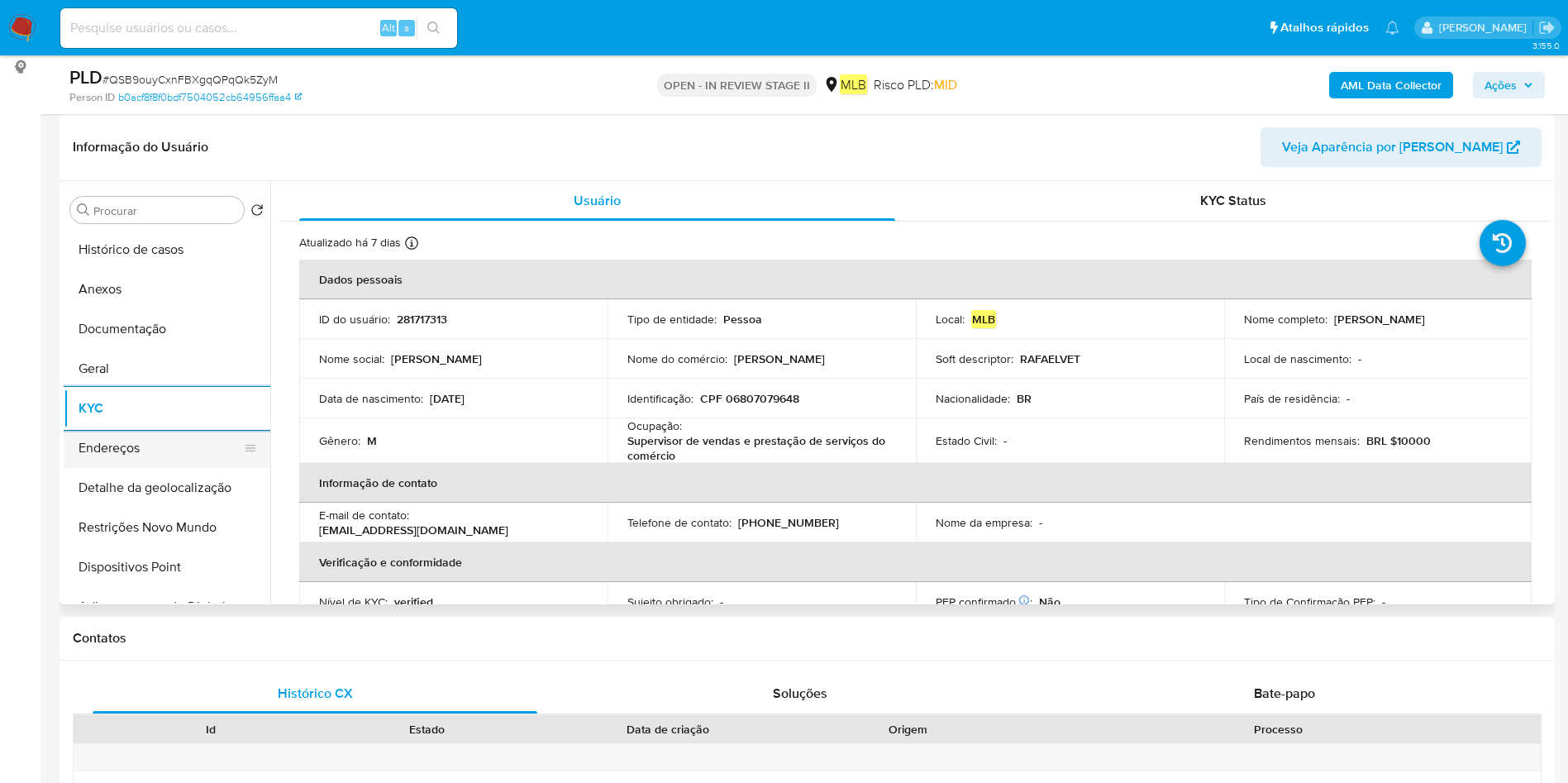
click at [166, 450] on button "Endereços" at bounding box center [160, 448] width 193 height 40
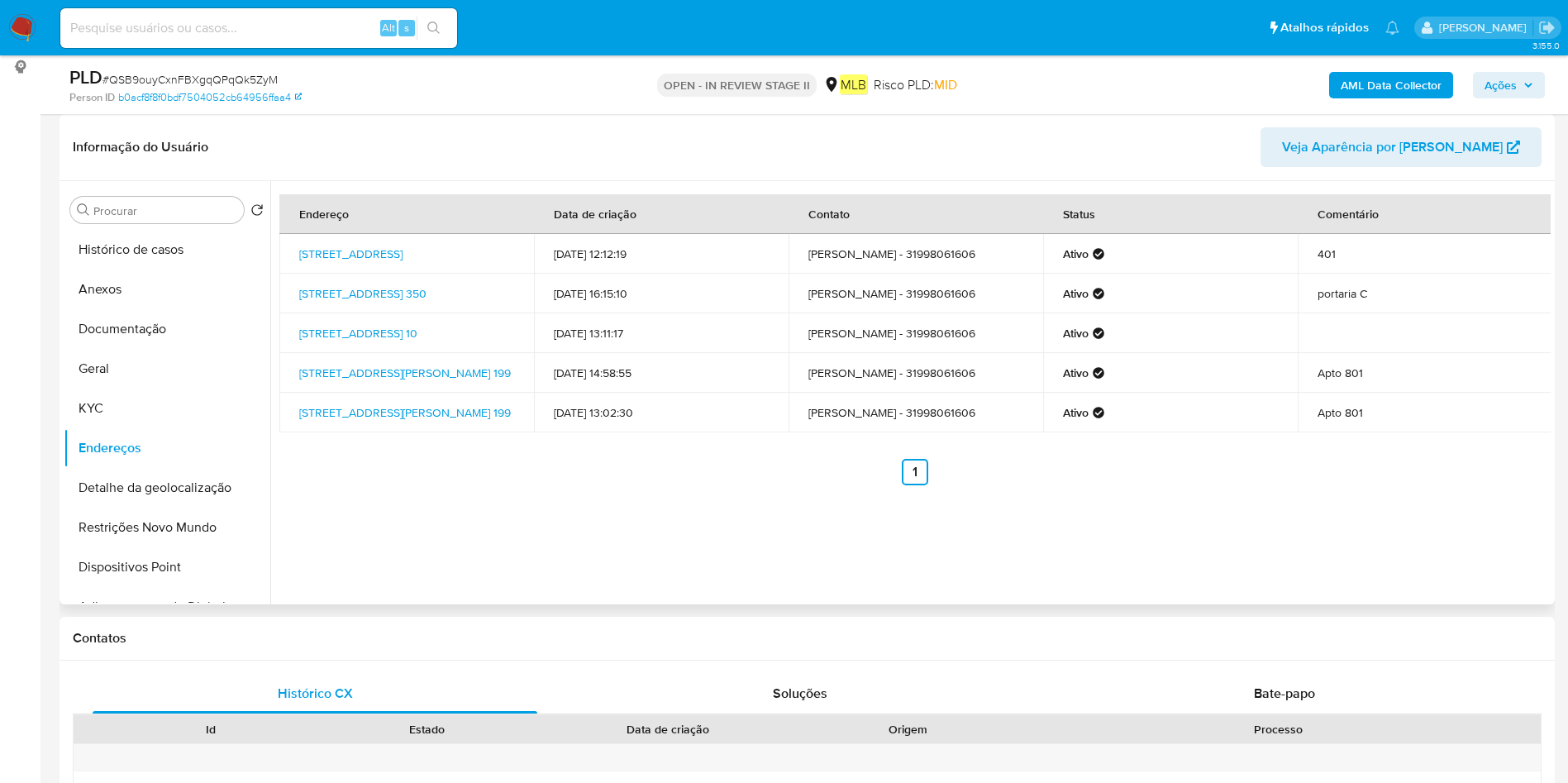
drag, startPoint x: 224, startPoint y: 489, endPoint x: 517, endPoint y: 512, distance: 293.9
click at [223, 489] on button "Detalhe da geolocalização" at bounding box center [167, 488] width 206 height 40
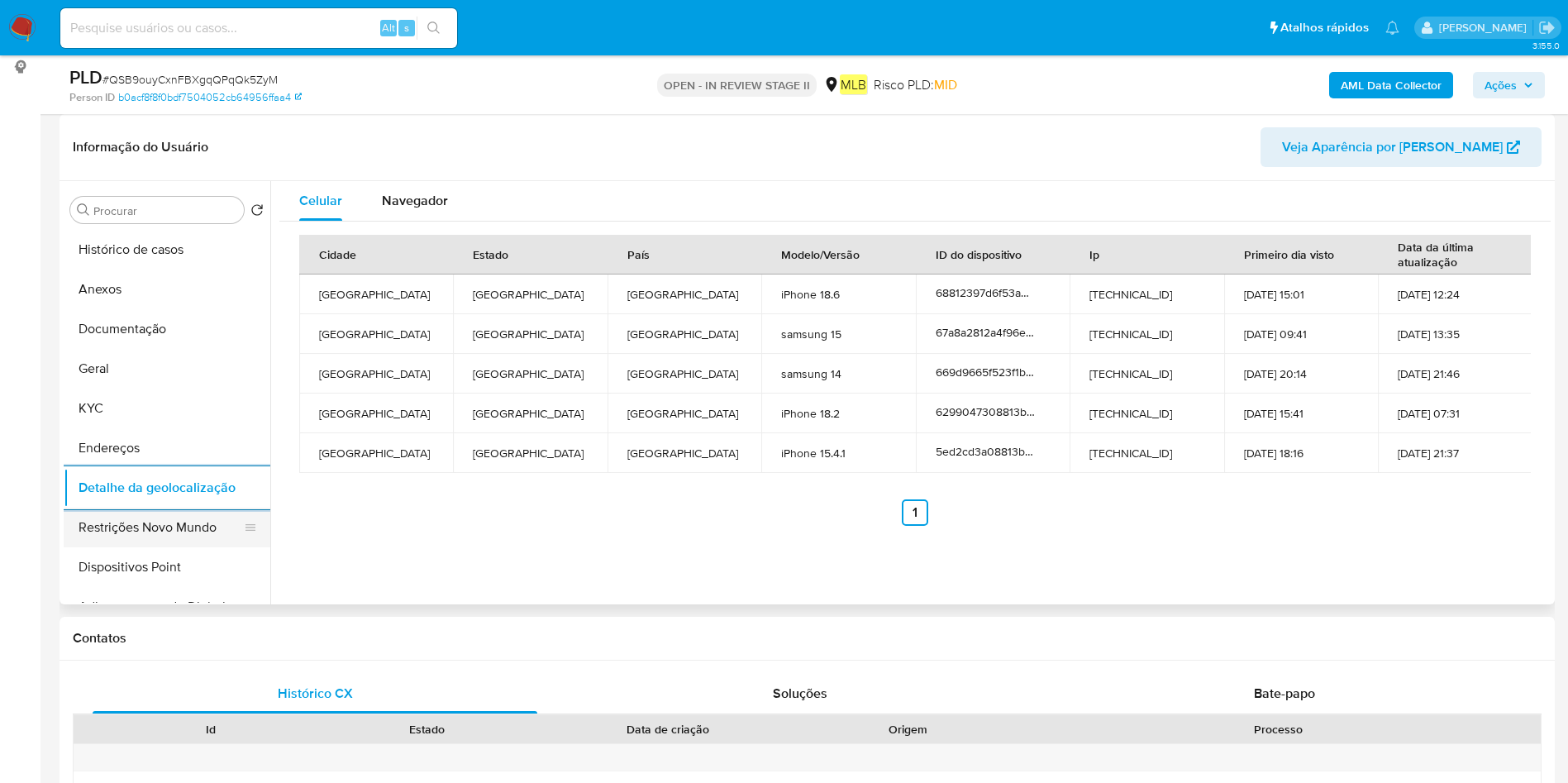
click at [190, 527] on button "Restrições Novo Mundo" at bounding box center [160, 528] width 193 height 40
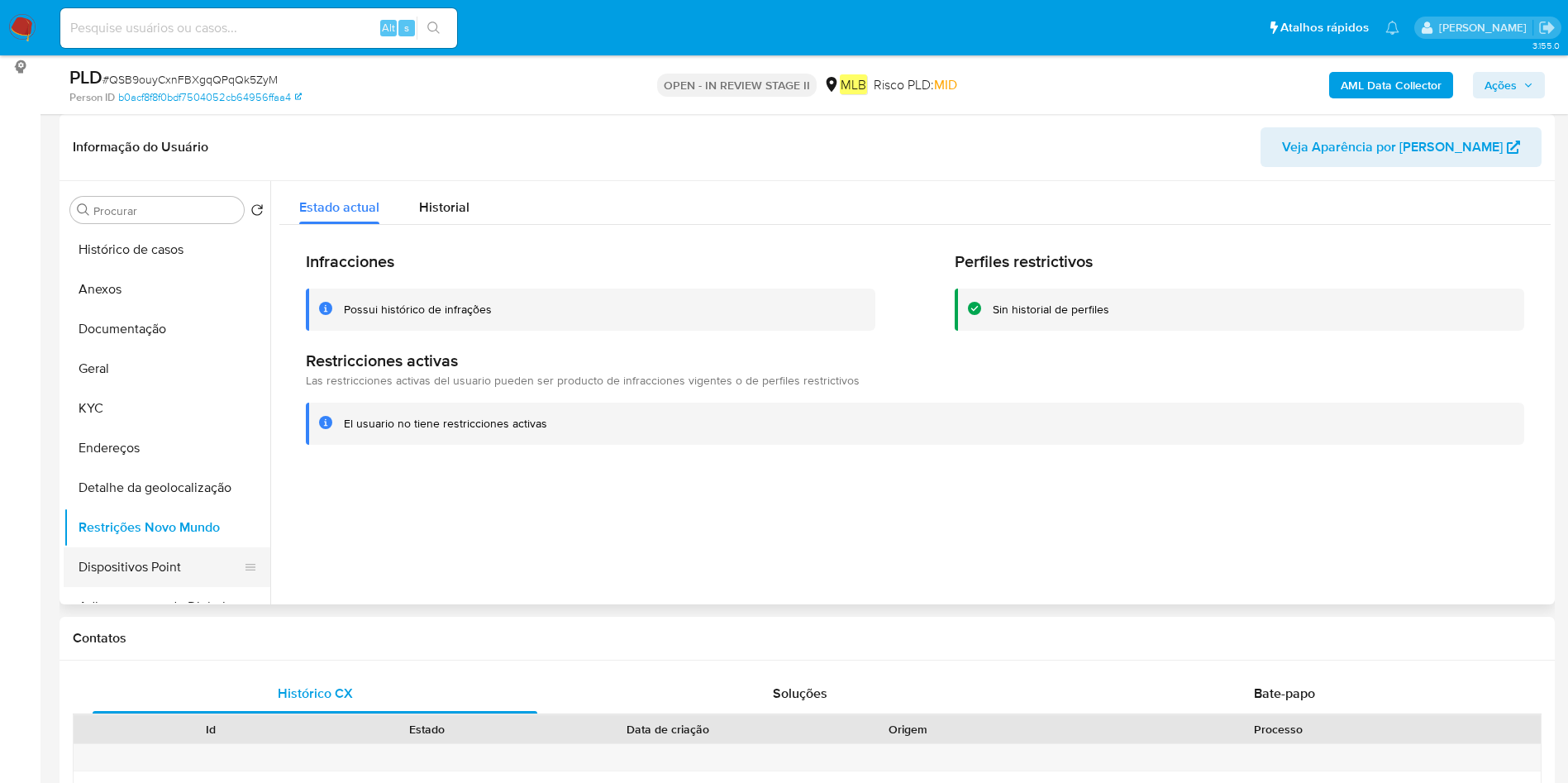
click at [170, 582] on button "Dispositivos Point" at bounding box center [160, 567] width 193 height 40
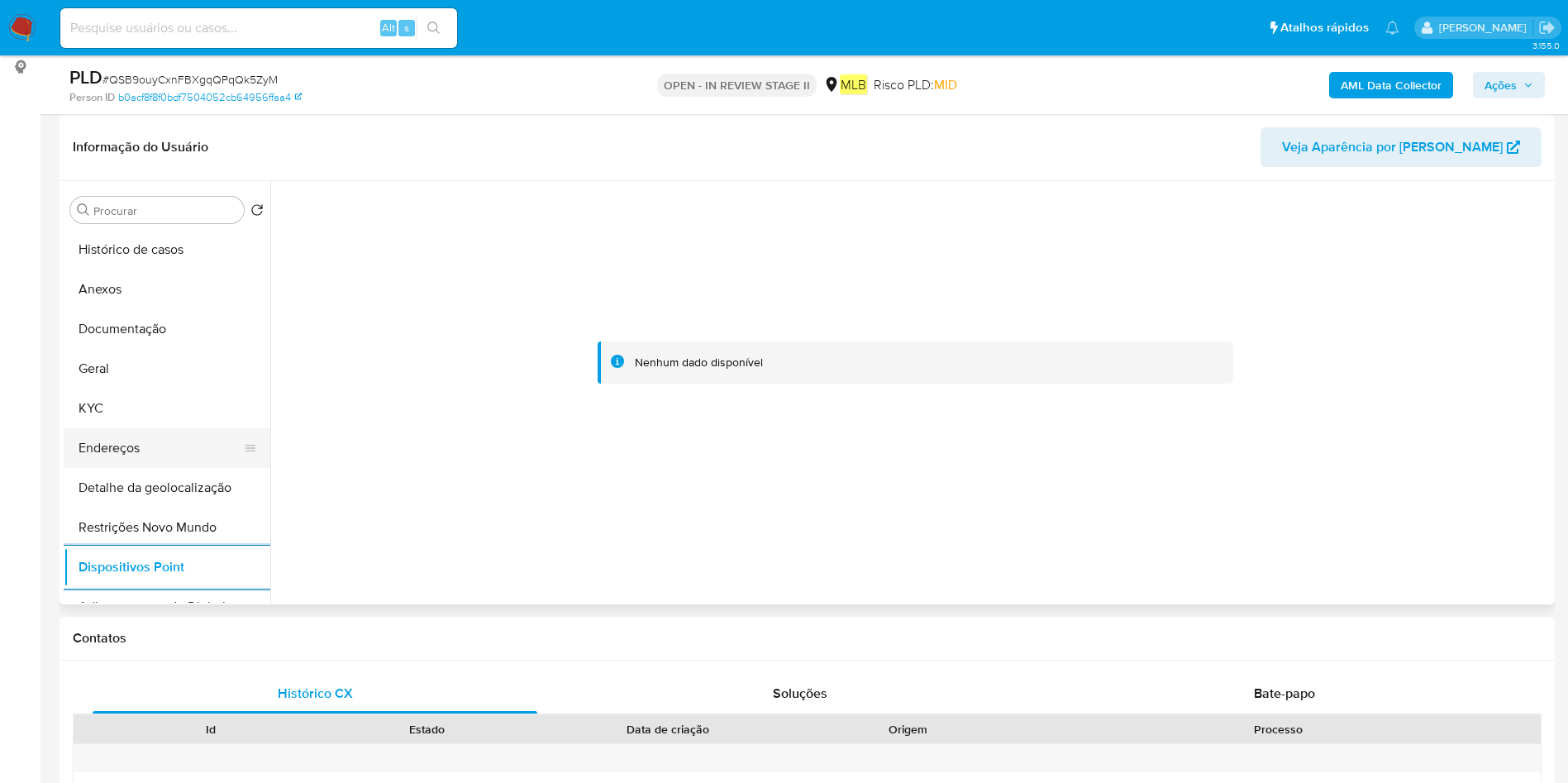
click at [138, 458] on button "Endereços" at bounding box center [160, 448] width 193 height 40
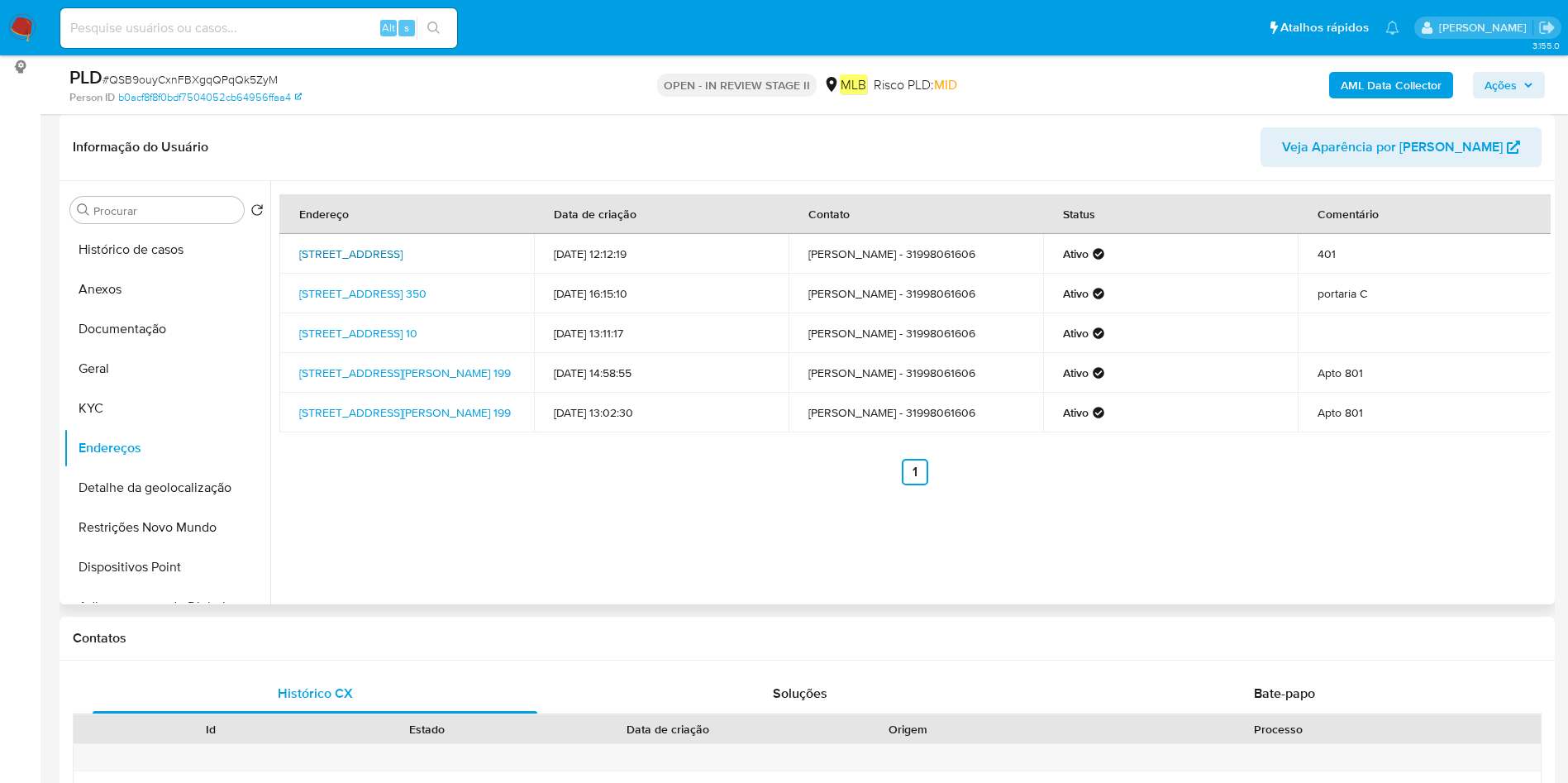
drag, startPoint x: 289, startPoint y: 243, endPoint x: 331, endPoint y: 264, distance: 47.0
click at [331, 264] on td "Rua Florália 167, Belo Horizonte, Minas Gerais, 30310690, Brasil 167" at bounding box center [406, 254] width 255 height 40
copy link "Rua Florália 167, Belo Horizonte, Minas Gerais"
click at [168, 244] on button "Histórico de casos" at bounding box center [160, 250] width 193 height 40
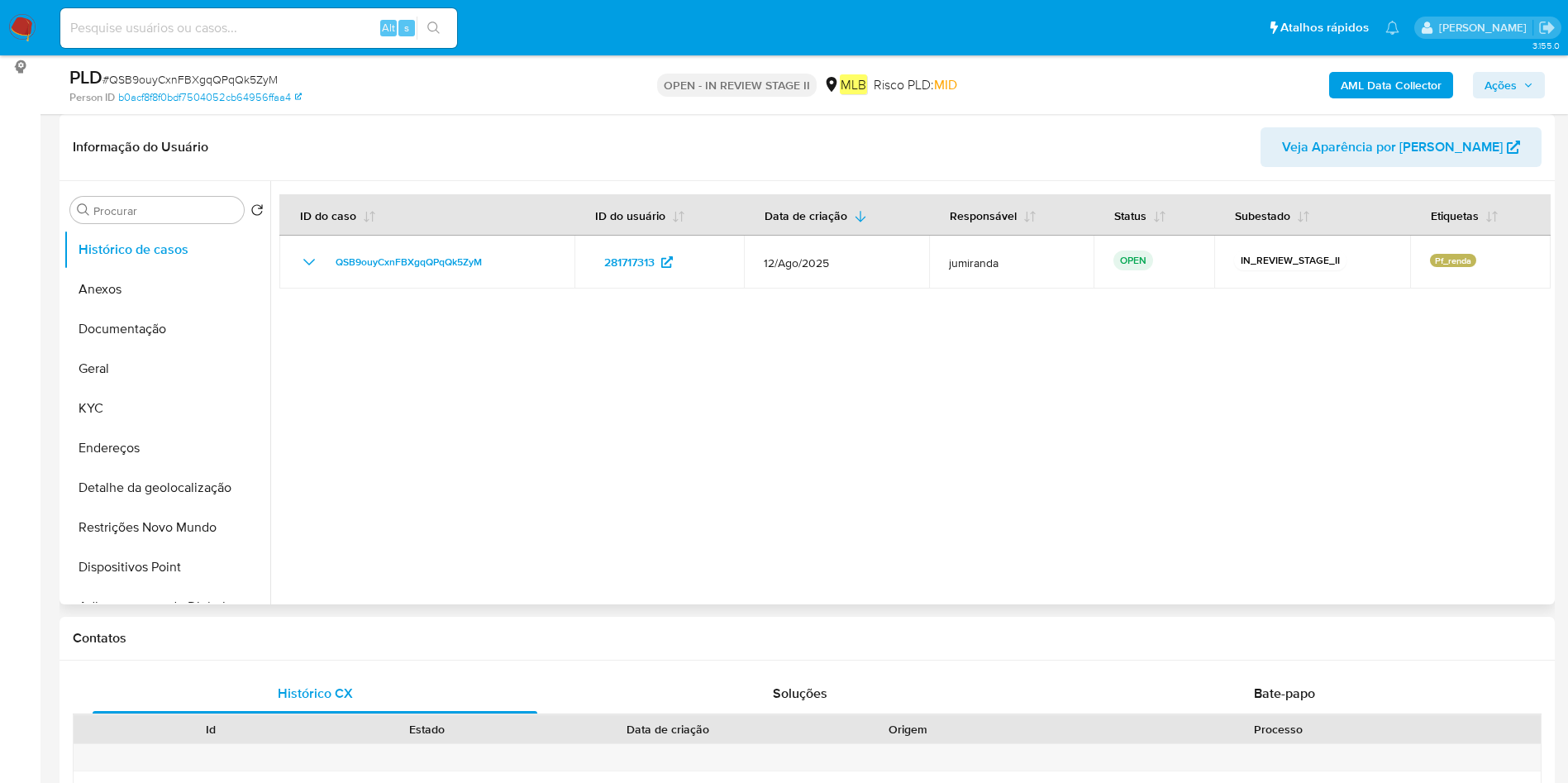
drag, startPoint x: 142, startPoint y: 296, endPoint x: 278, endPoint y: 319, distance: 137.9
click at [141, 296] on button "Anexos" at bounding box center [167, 289] width 206 height 40
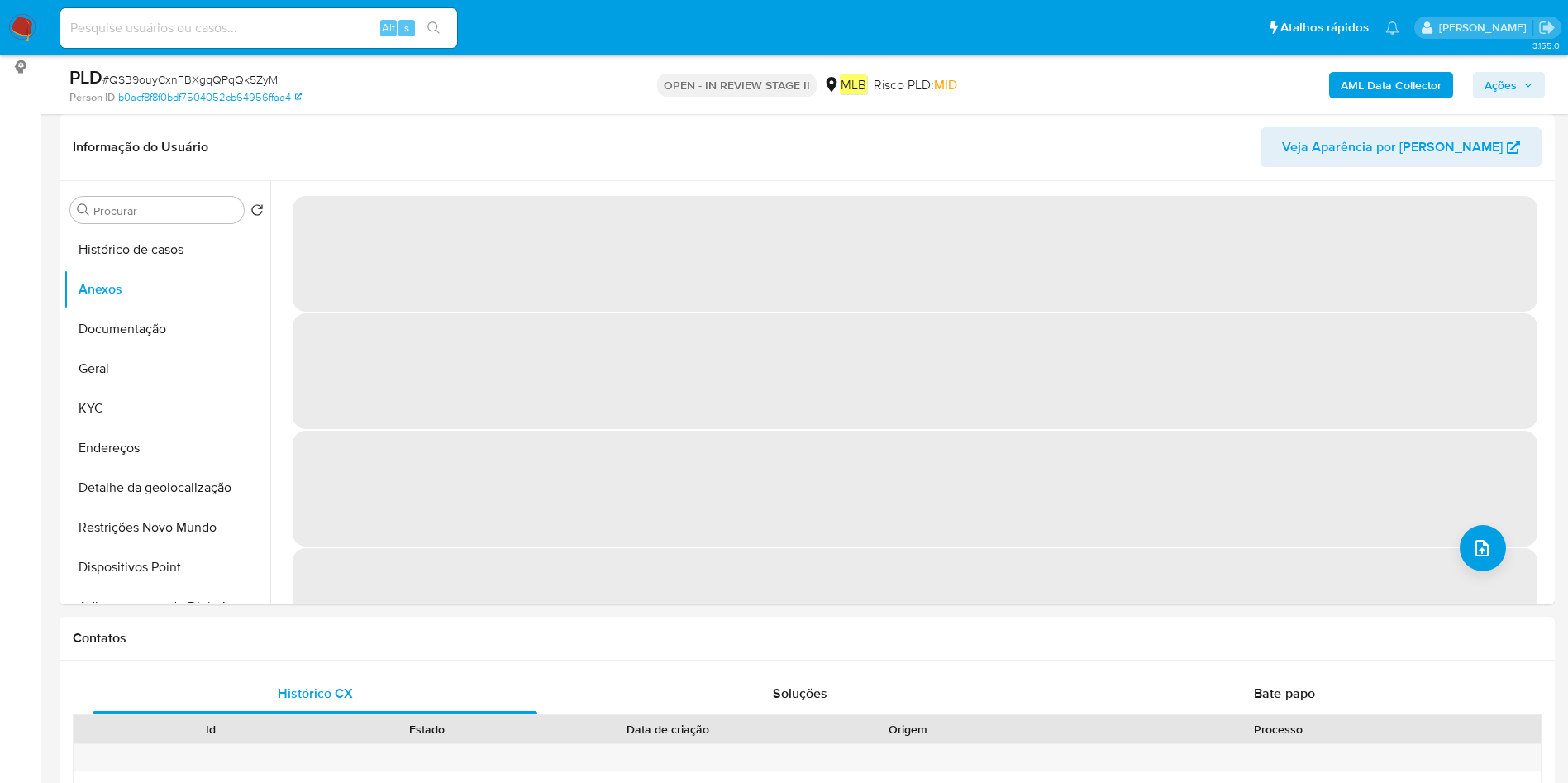
click at [1407, 84] on b "AML Data Collector" at bounding box center [1391, 85] width 101 height 27
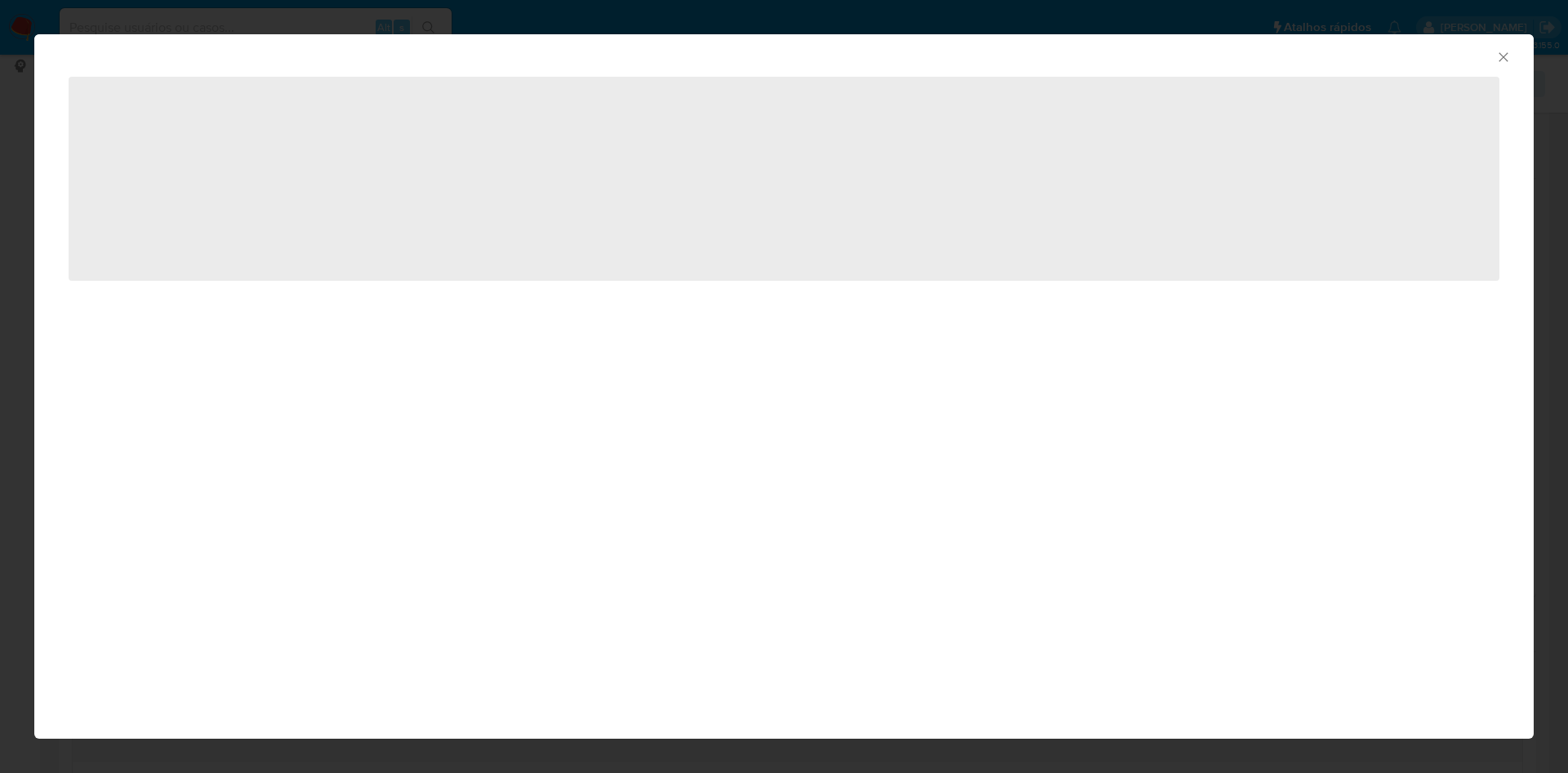
click at [1289, 20] on div "AML Data Collector ‌" at bounding box center [784, 386] width 1568 height 773
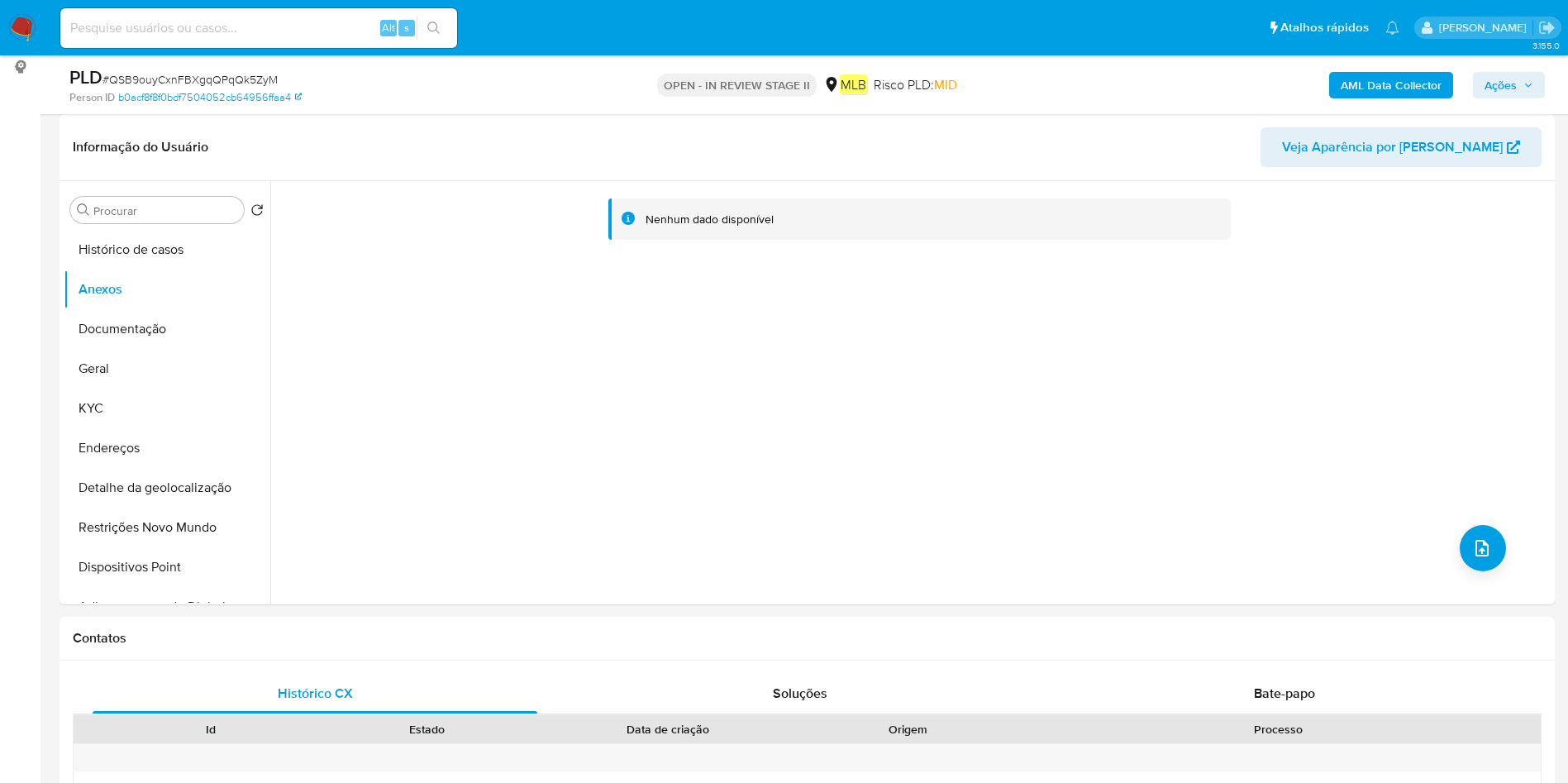
click at [1415, 90] on b "AML Data Collector" at bounding box center [1391, 85] width 101 height 27
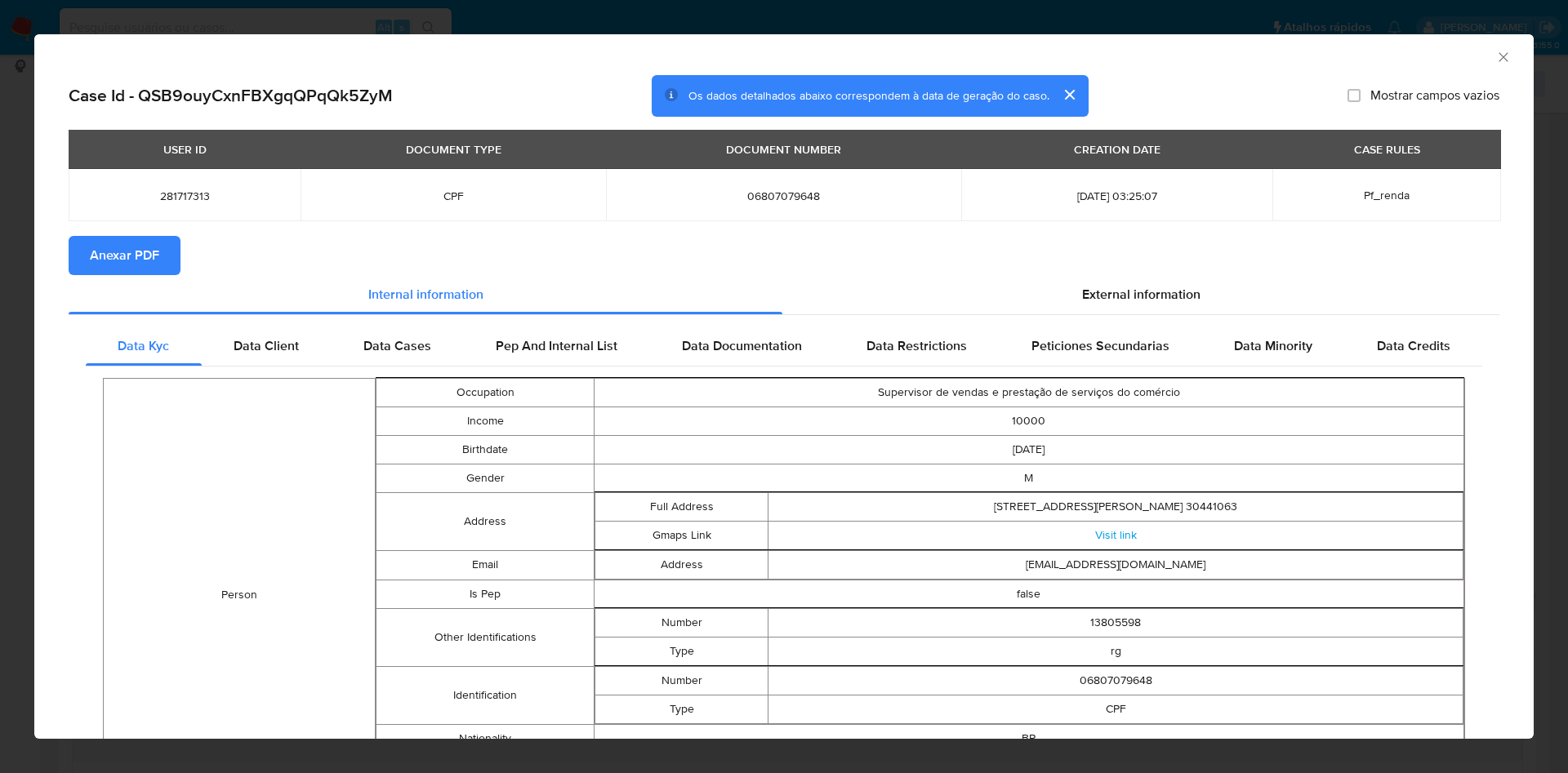
click at [150, 252] on span "Anexar PDF" at bounding box center [125, 255] width 70 height 36
click at [1495, 56] on icon "Fechar a janela" at bounding box center [1503, 57] width 16 height 16
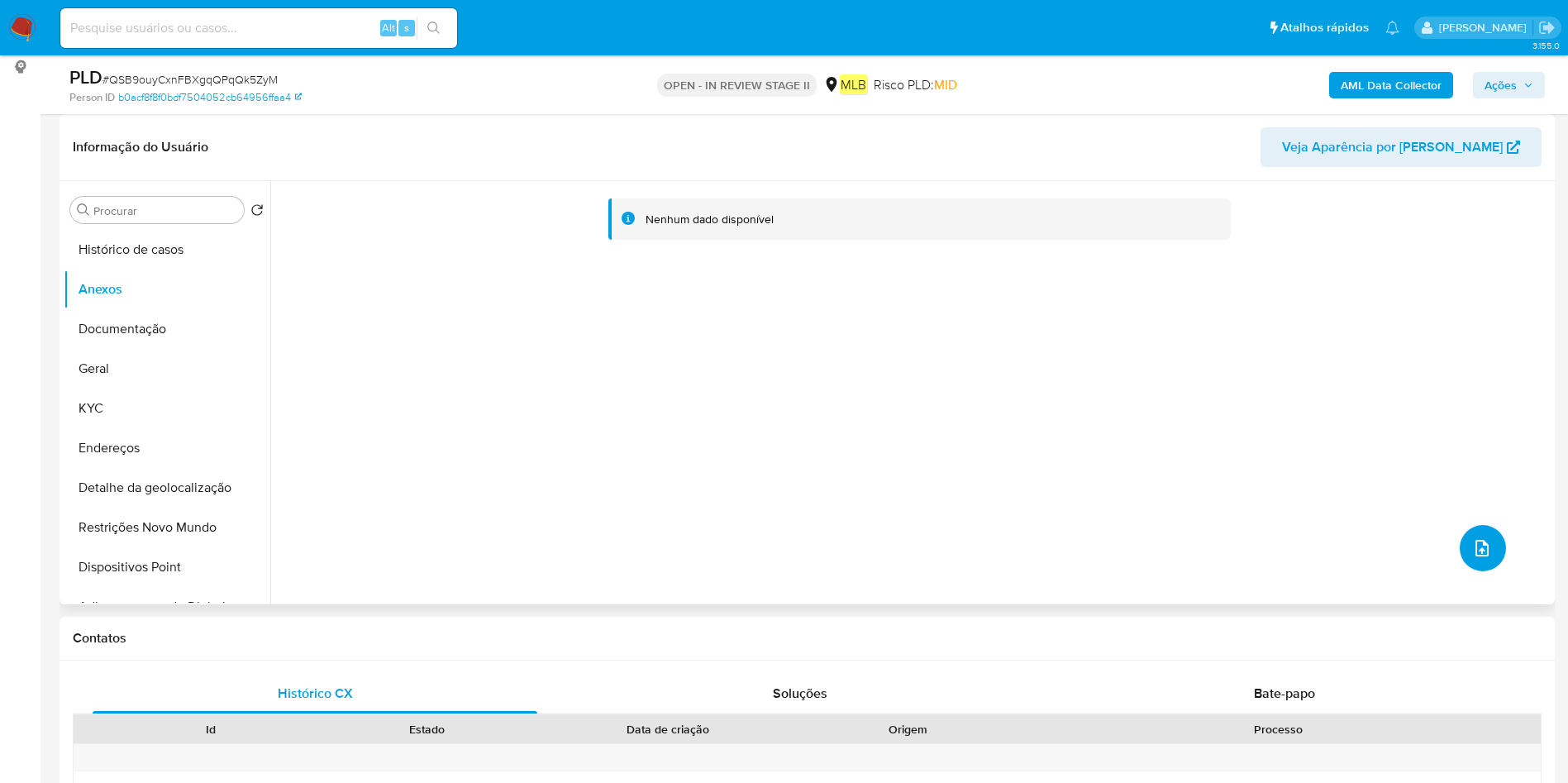
click at [1472, 551] on icon "upload-file" at bounding box center [1482, 548] width 20 height 20
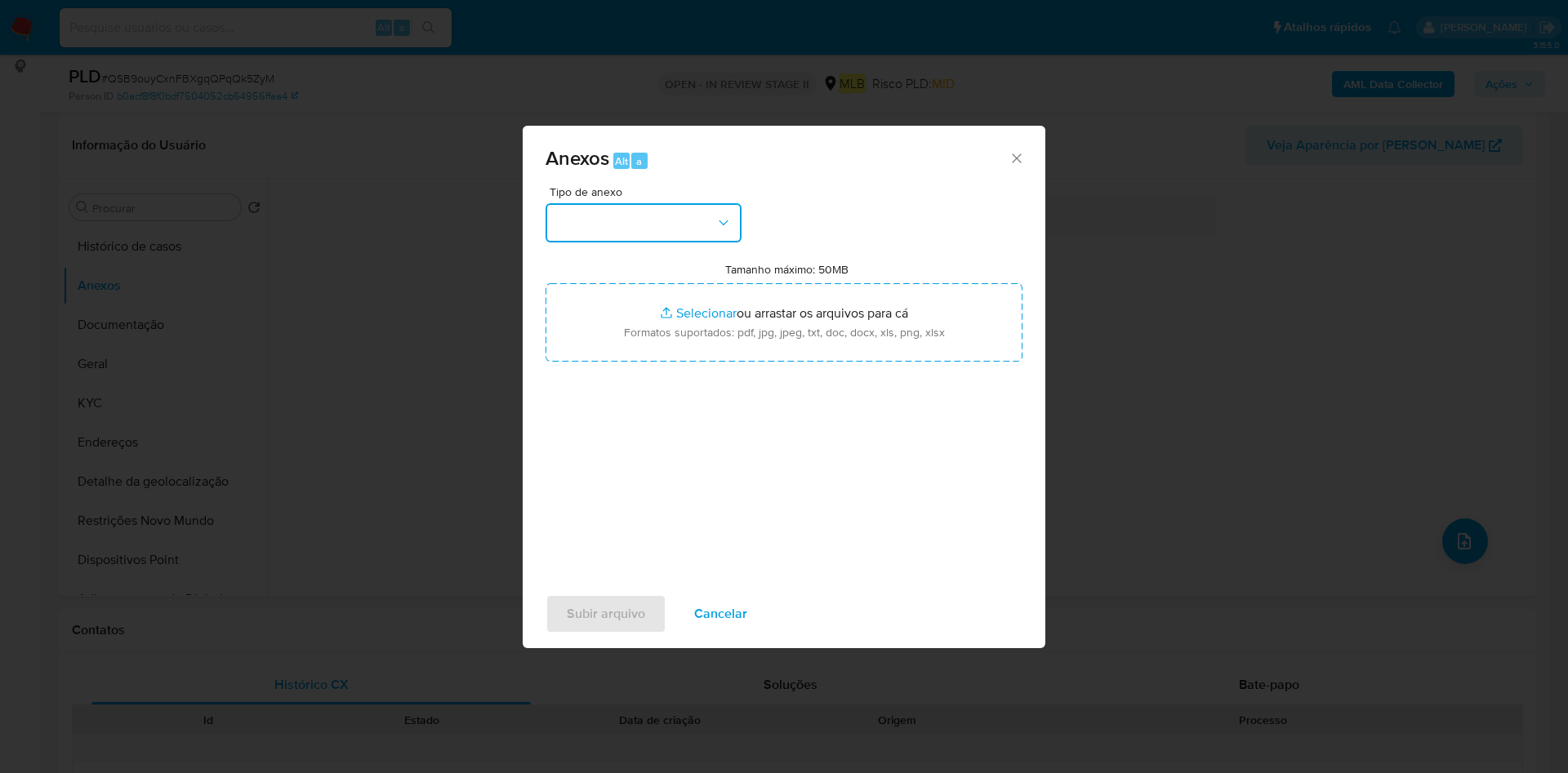
drag, startPoint x: 654, startPoint y: 229, endPoint x: 660, endPoint y: 241, distance: 13.4
click at [654, 231] on button "button" at bounding box center [643, 223] width 196 height 39
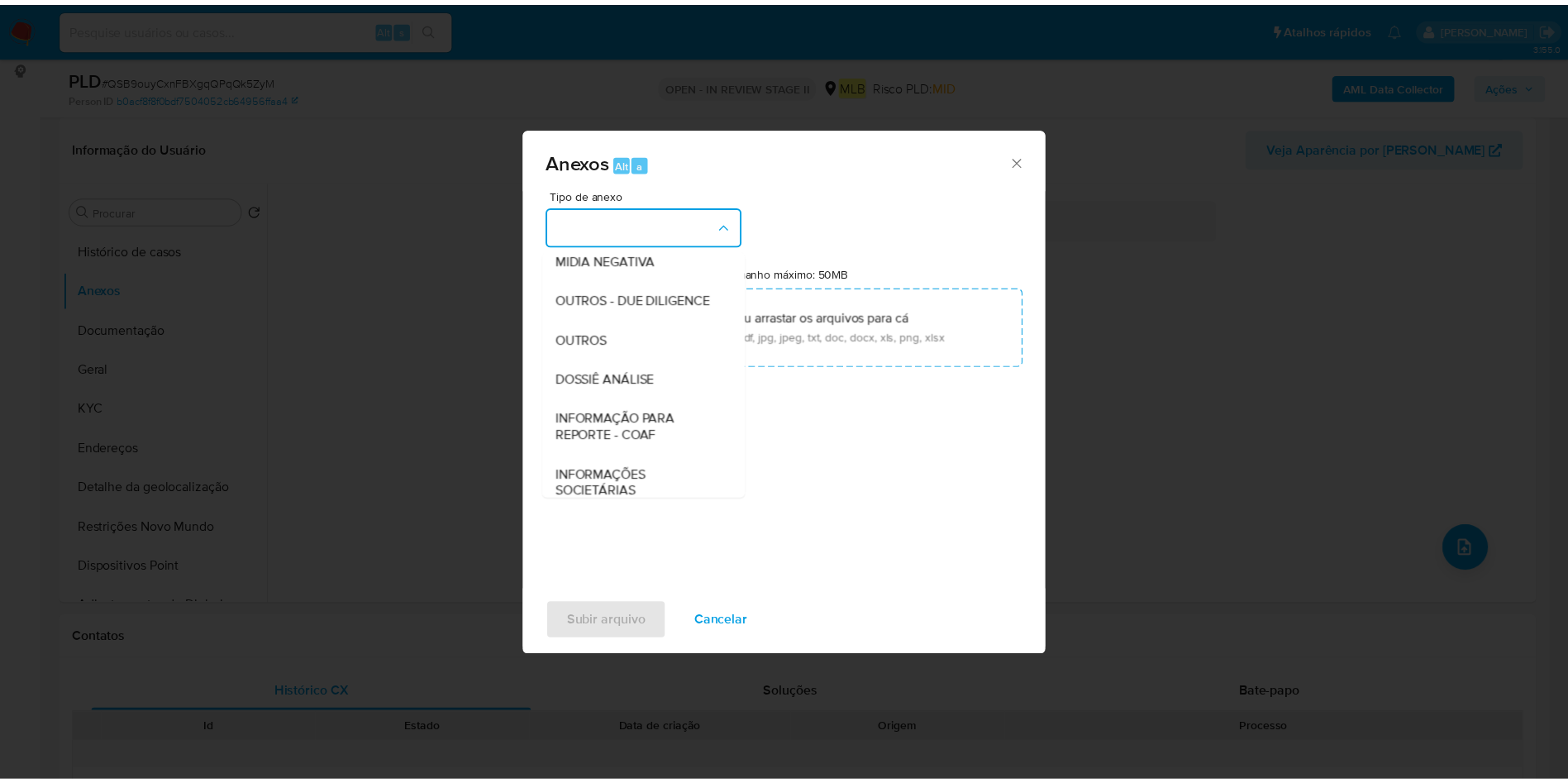
scroll to position [255, 0]
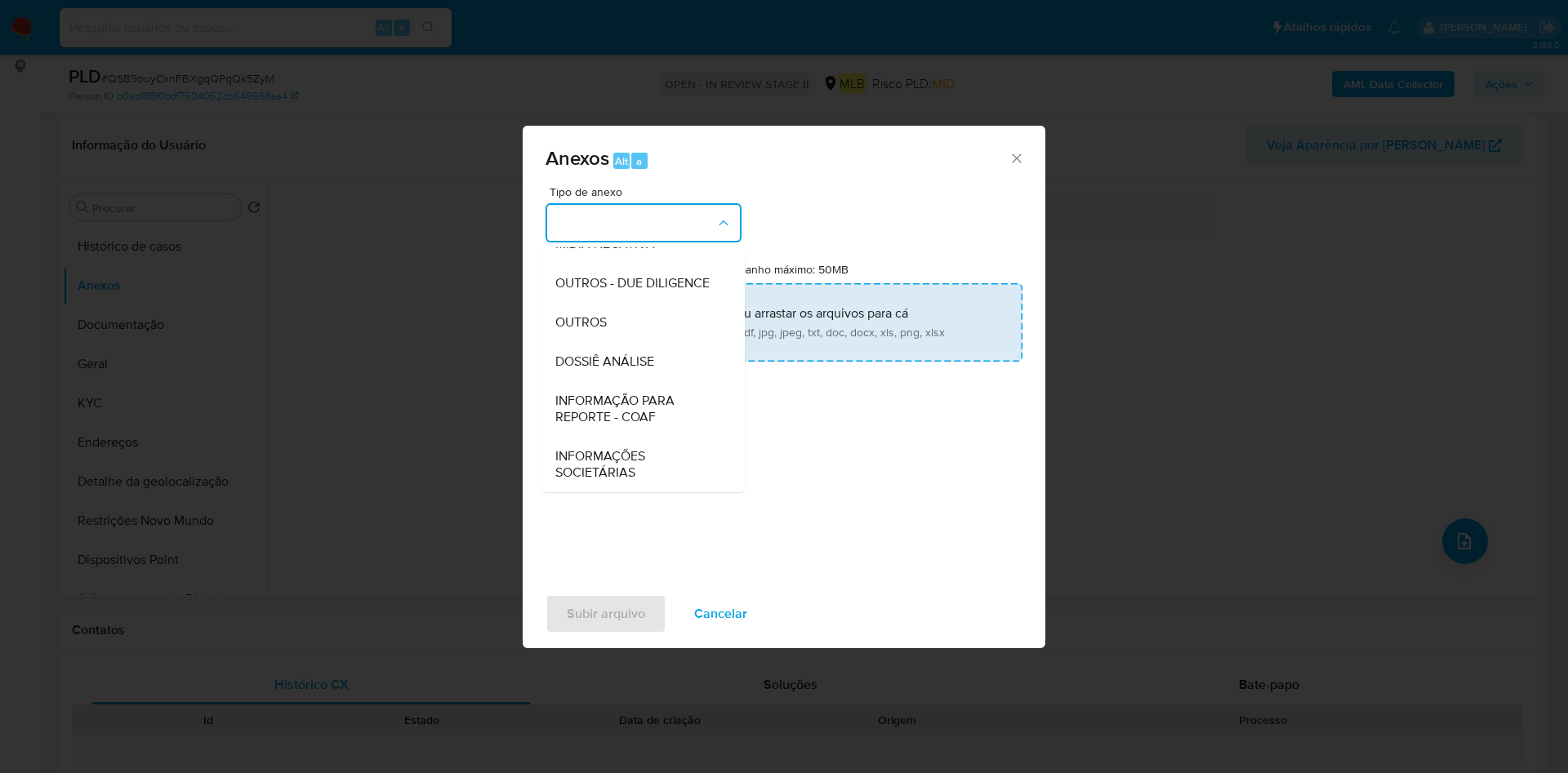
click at [618, 322] on div "OUTROS" at bounding box center [638, 323] width 166 height 39
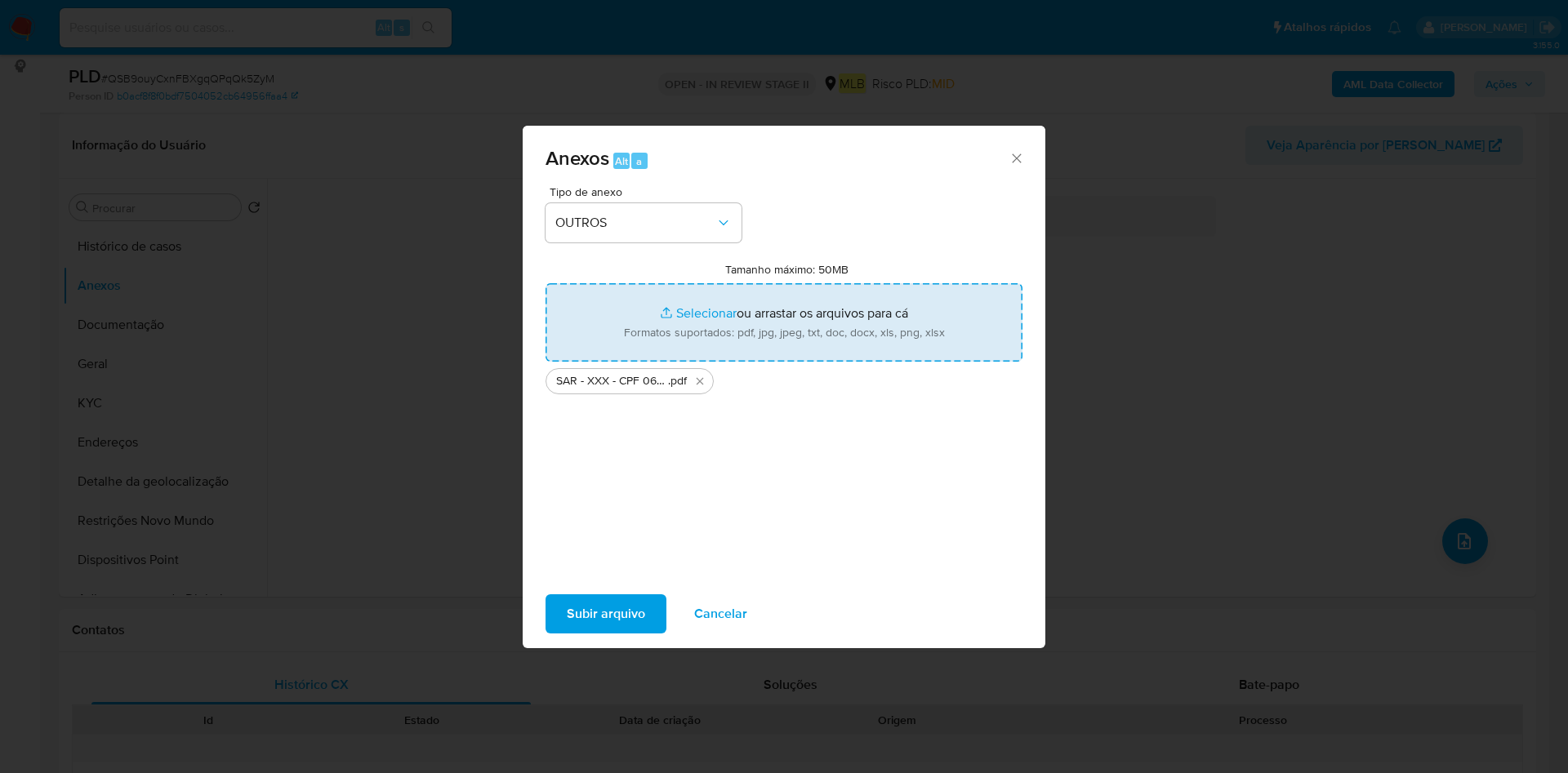
type input "C:\fakepath\Mulan 281717313_2025_08_25_09_34_26.xlsx"
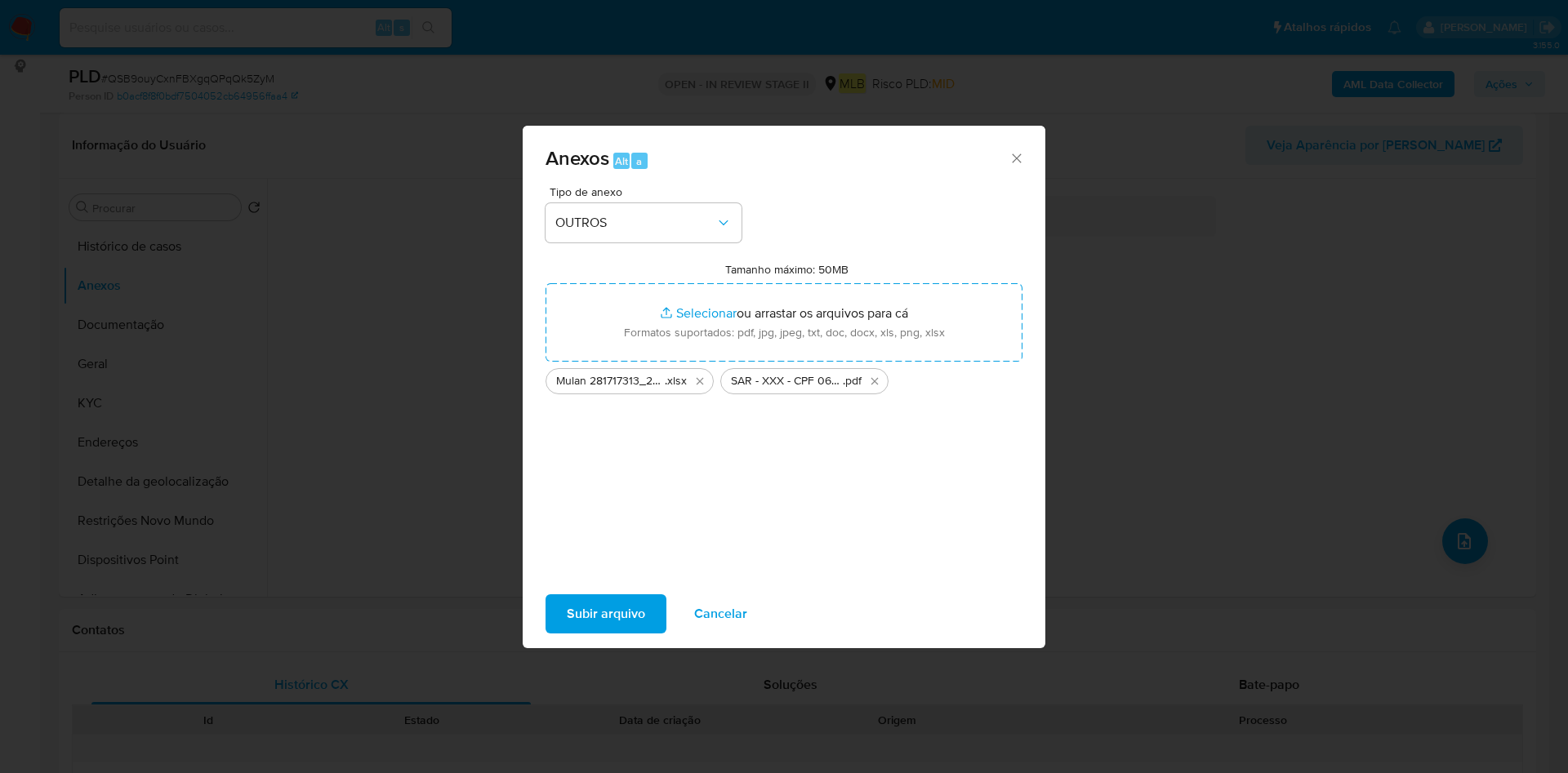
click at [605, 607] on span "Subir arquivo" at bounding box center [606, 614] width 79 height 36
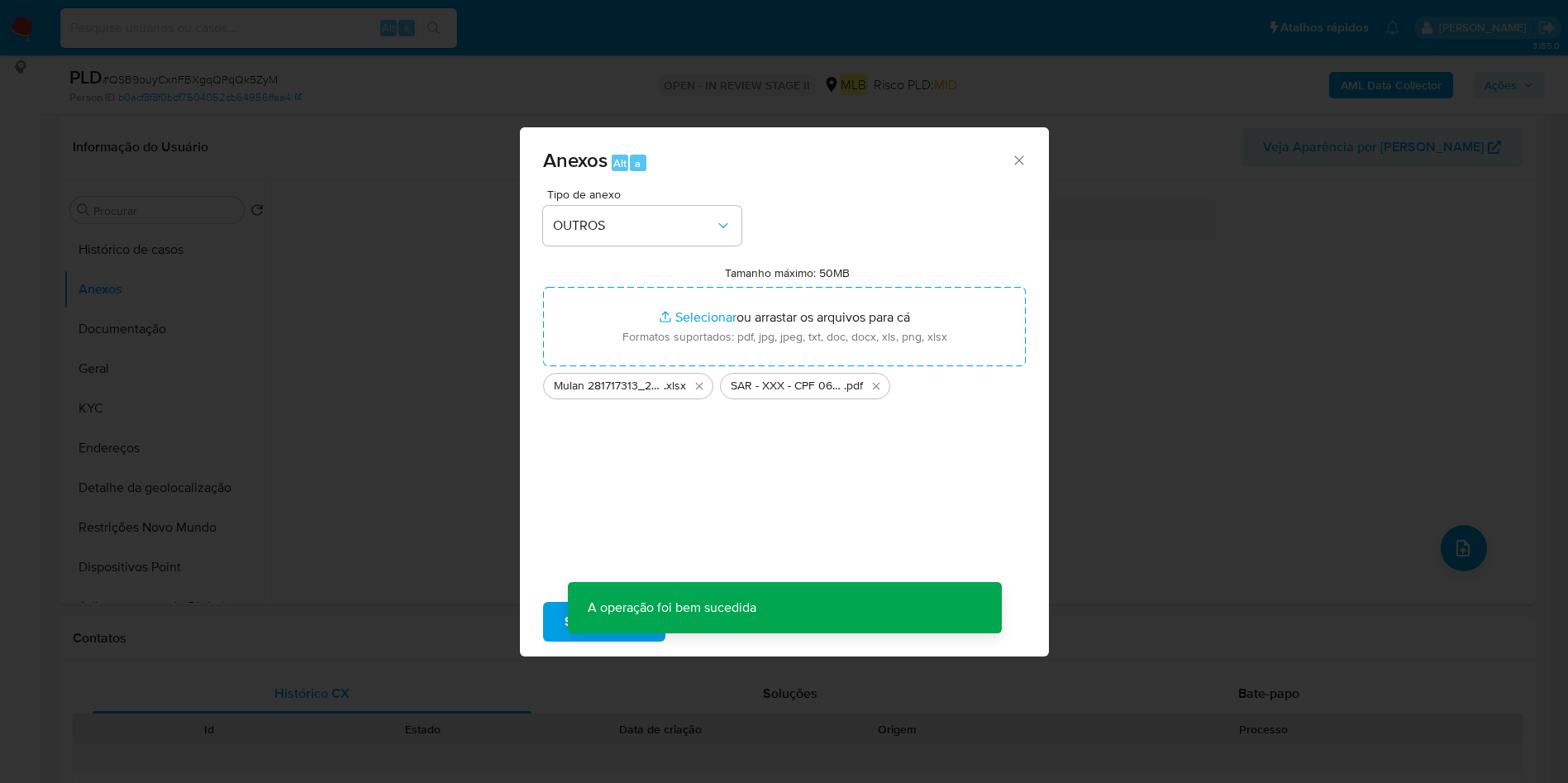
click at [1536, 81] on button "Ações" at bounding box center [1508, 85] width 72 height 27
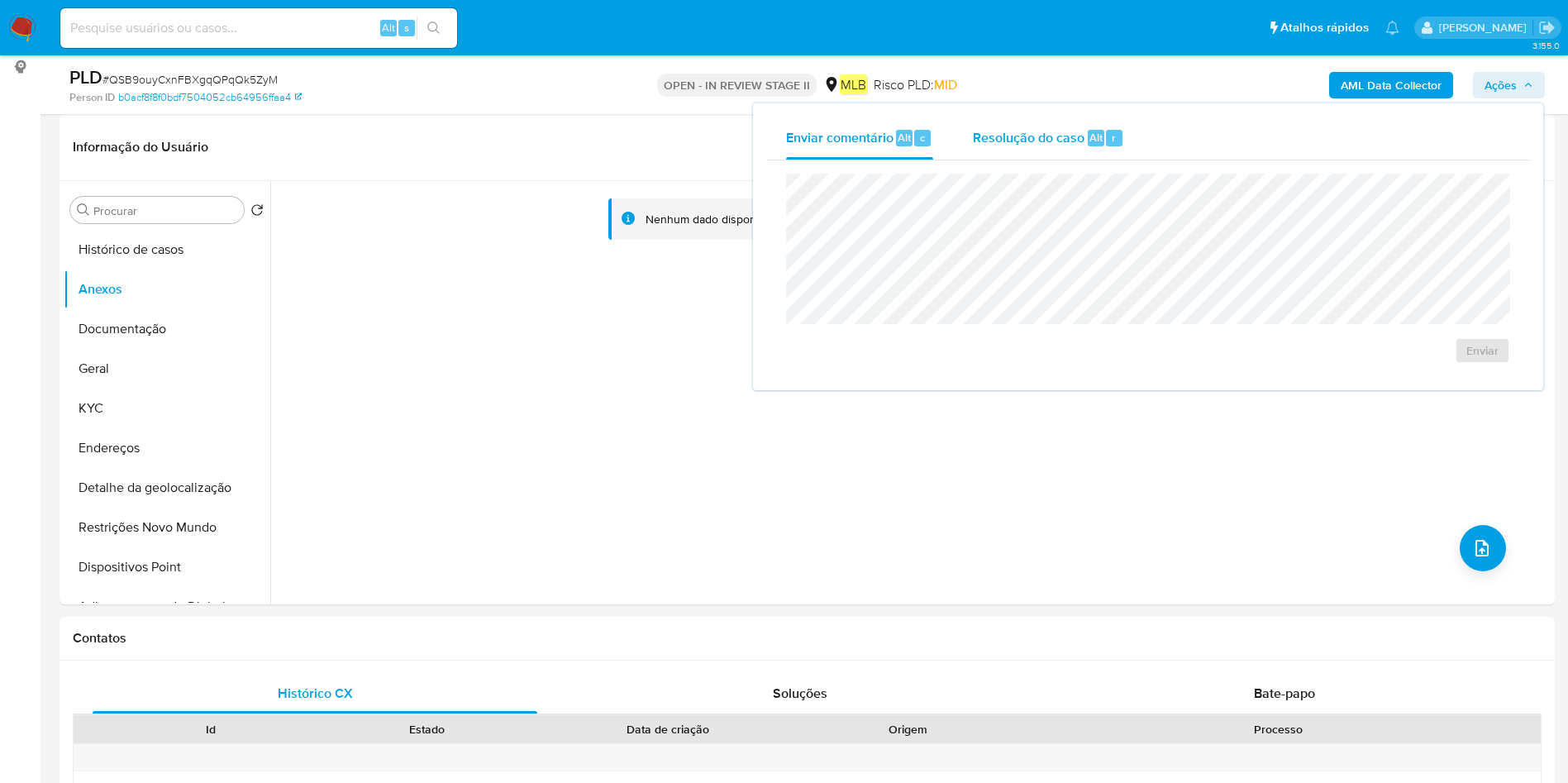
click at [1100, 145] on div "Resolução do caso Alt r" at bounding box center [1048, 139] width 151 height 43
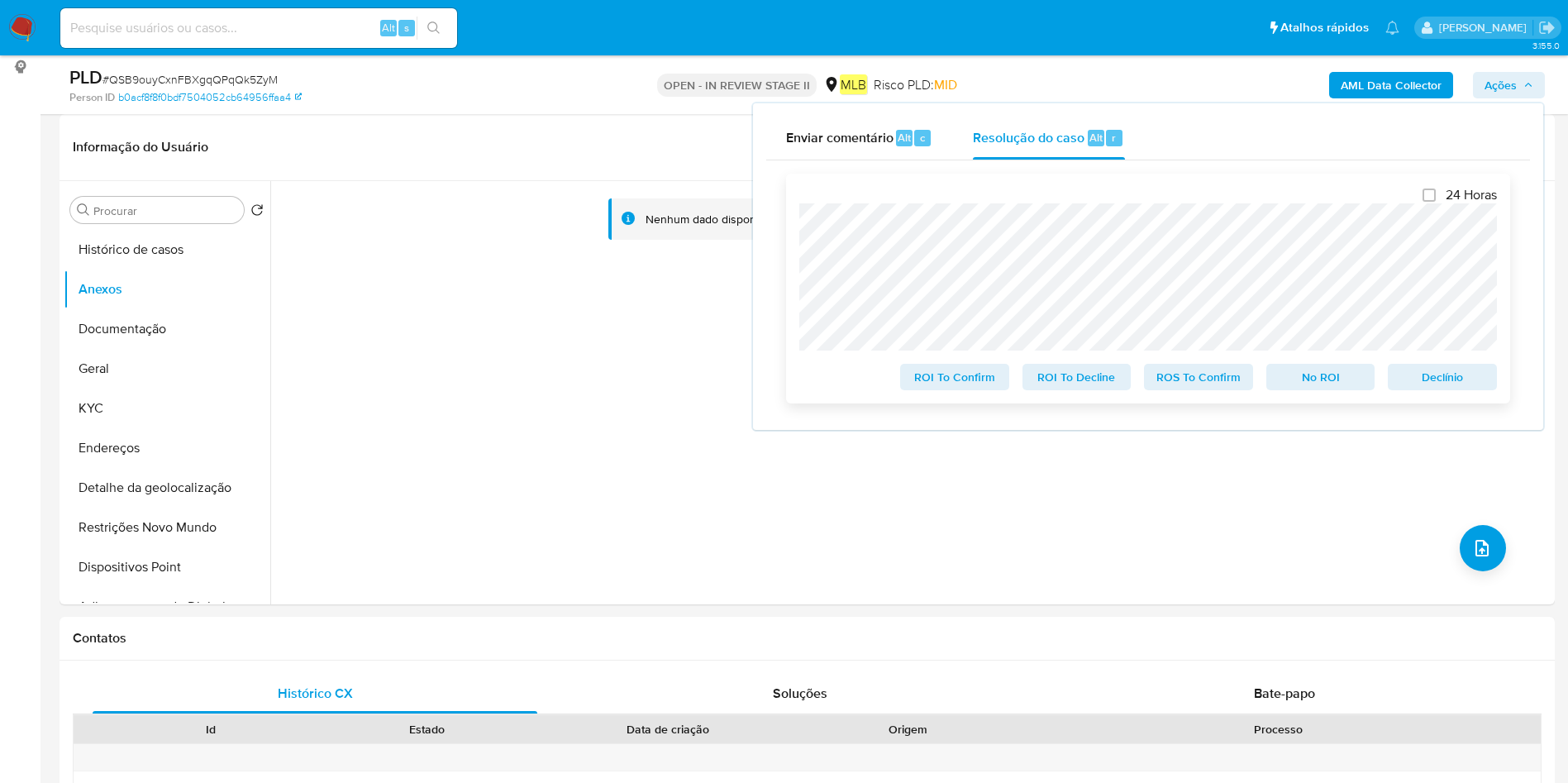
click at [1223, 377] on span "ROS To Confirm" at bounding box center [1198, 377] width 86 height 23
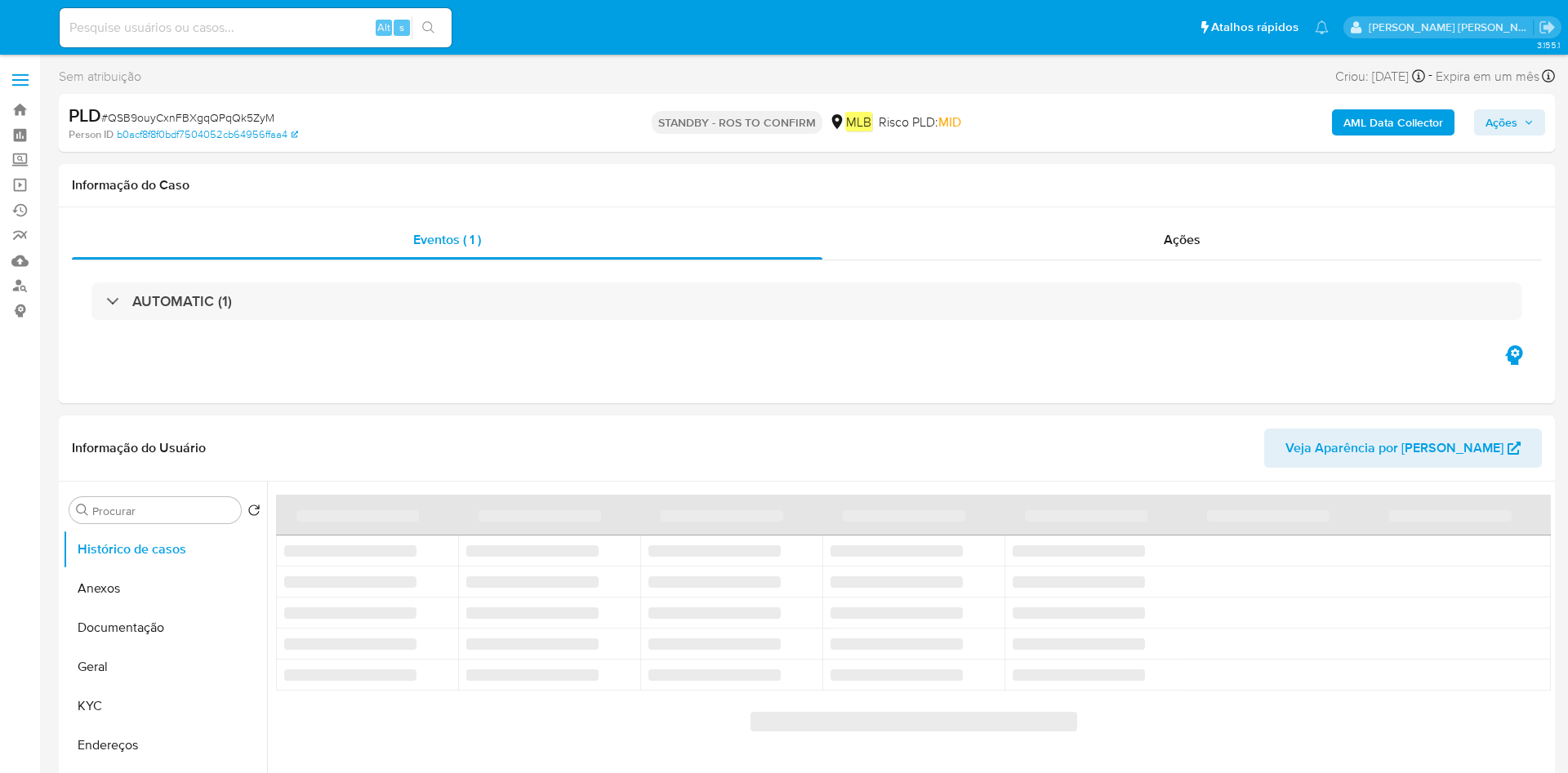
select select "10"
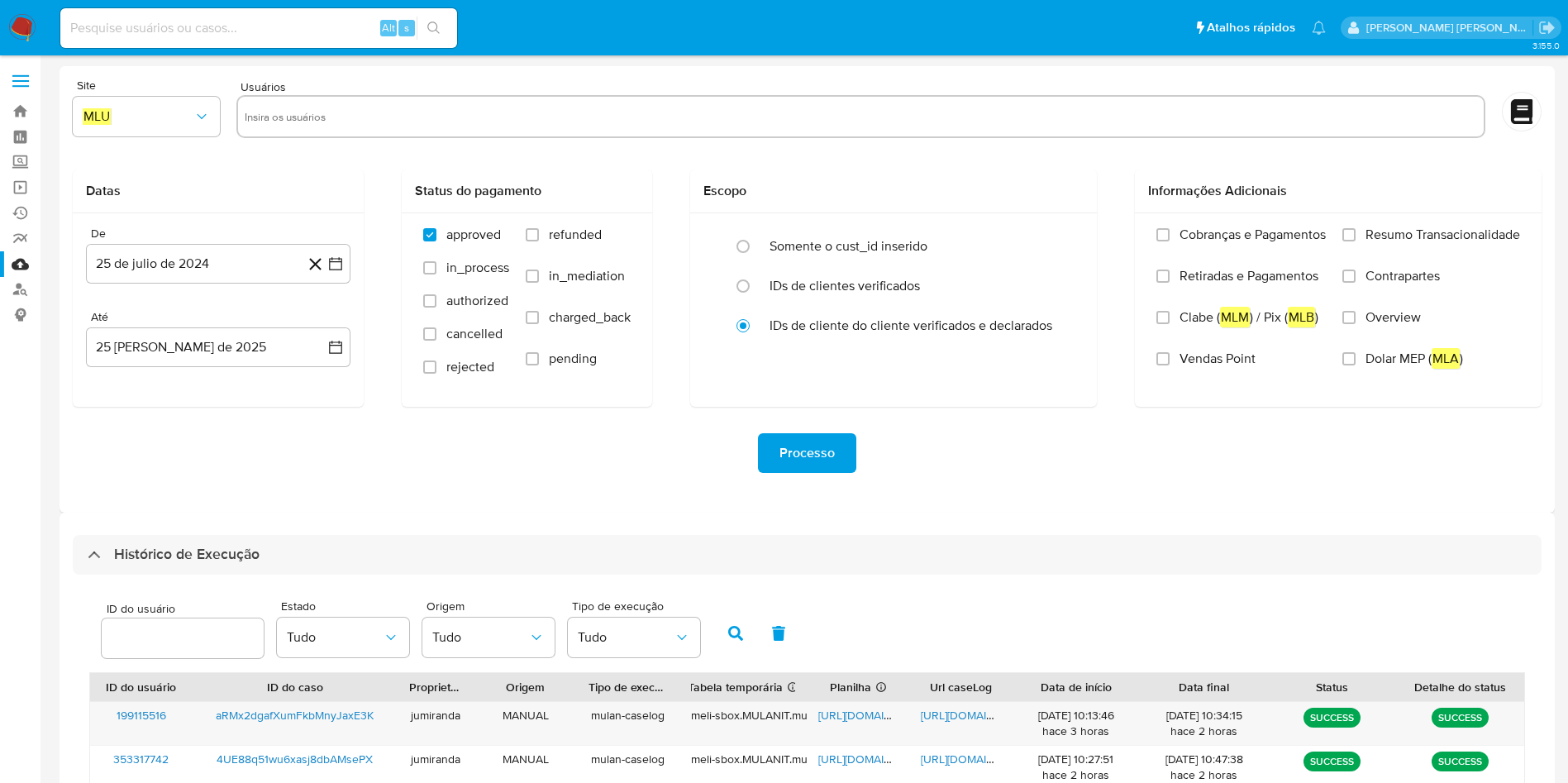
select select "10"
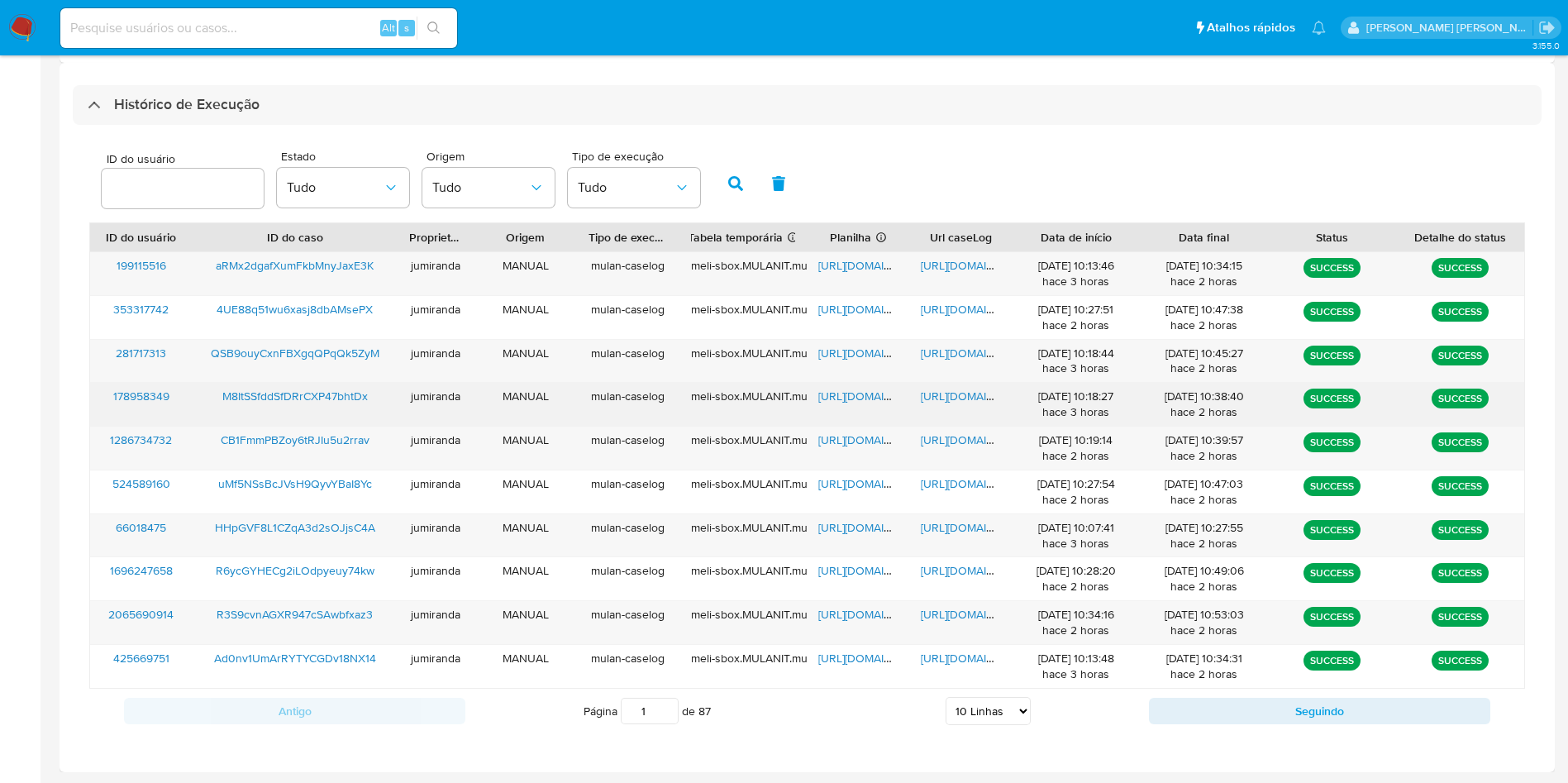
click at [858, 396] on span "https://docs.google.com/spreadsheets/d/1a16dp0G-awa-UIA04XLl5TmwUKEbvtfYqDG-Blb…" at bounding box center [876, 396] width 114 height 17
click at [954, 395] on span "https://docs.google.com/document/d/19KqhKn1Hy2_SweUiFyoFMOkwzrWY8A4IMKoNc-ujZNw…" at bounding box center [978, 396] width 114 height 17
click at [313, 394] on span "M8ItSSfddSfDRrCXP47bhtDx" at bounding box center [294, 396] width 145 height 17
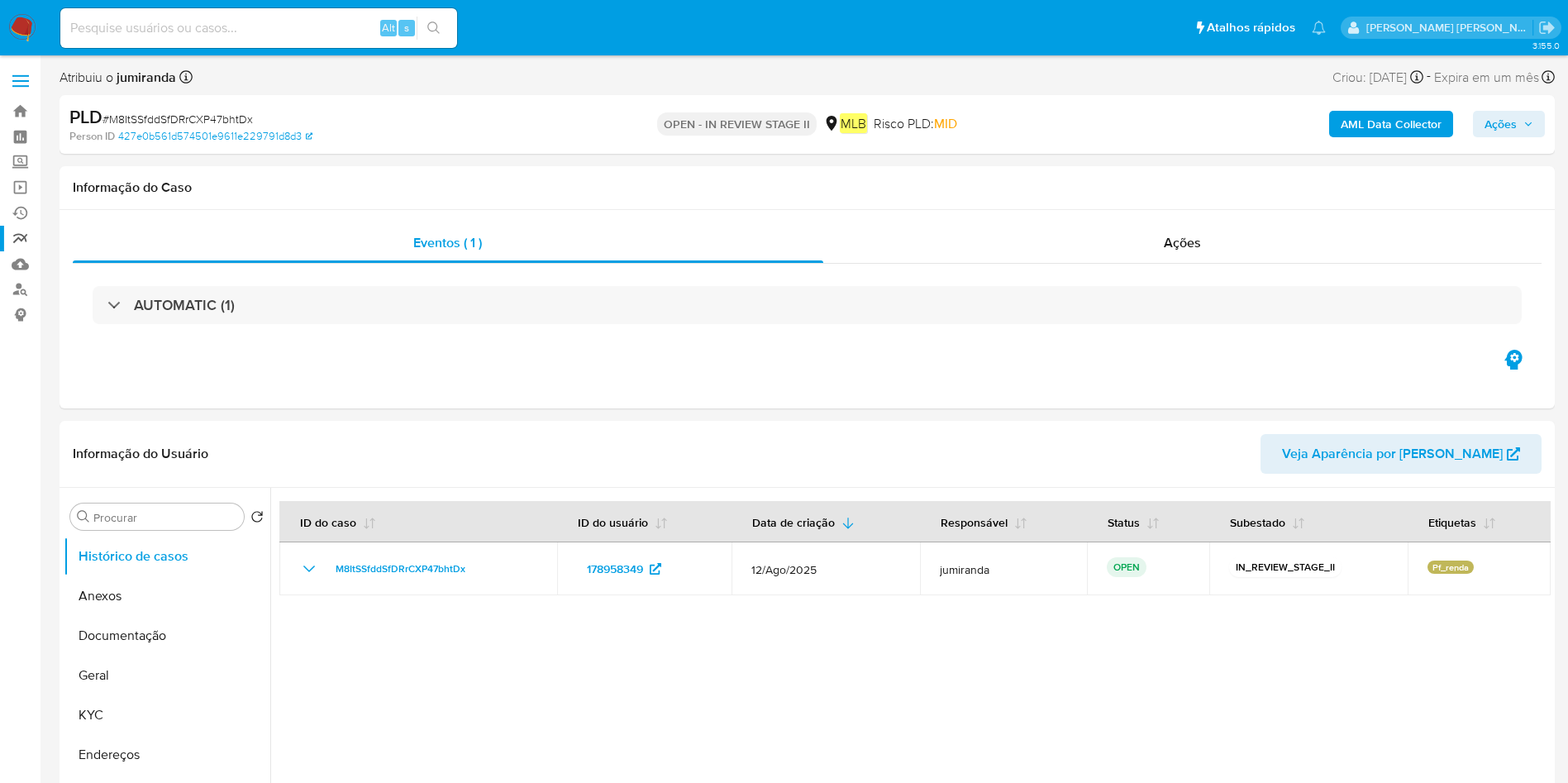
select select "10"
click at [0, 171] on label "Screening" at bounding box center [98, 162] width 197 height 26
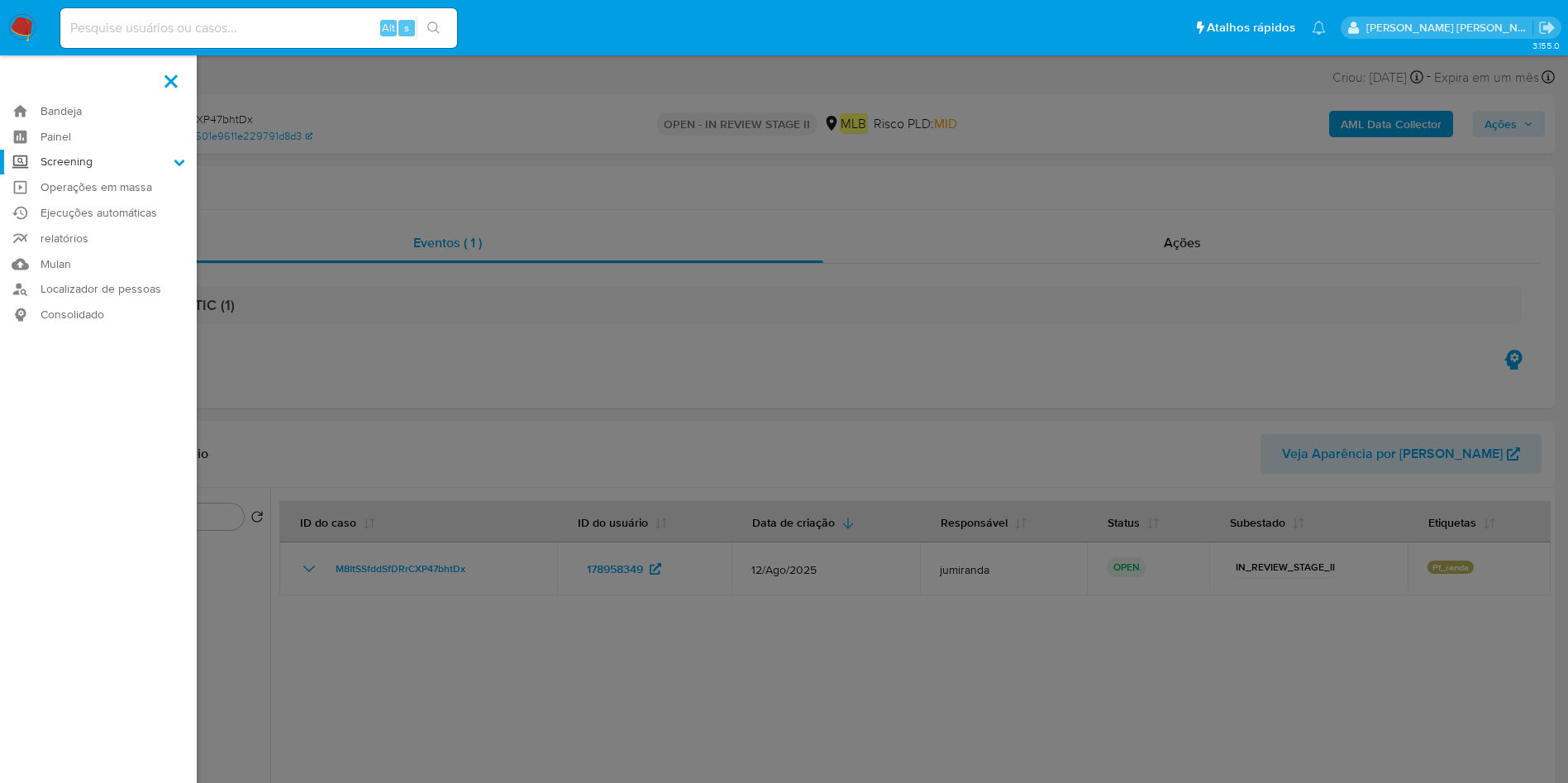
click at [0, 0] on input "Screening" at bounding box center [0, 0] width 0 height 0
click at [527, 469] on label at bounding box center [784, 392] width 1568 height 783
click at [0, 0] on input "checkbox" at bounding box center [0, 0] width 0 height 0
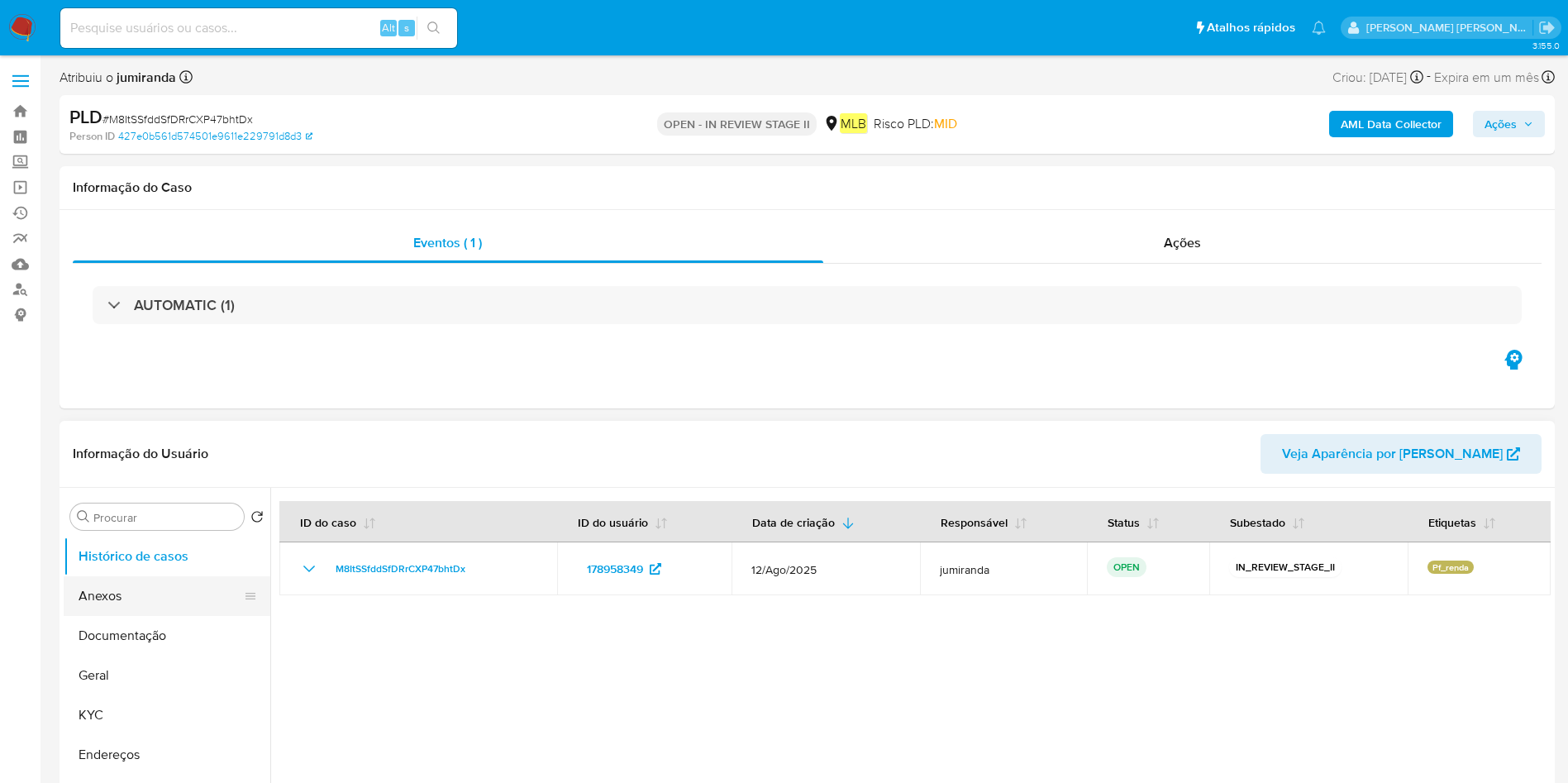
click at [117, 576] on button "Anexos" at bounding box center [160, 596] width 193 height 40
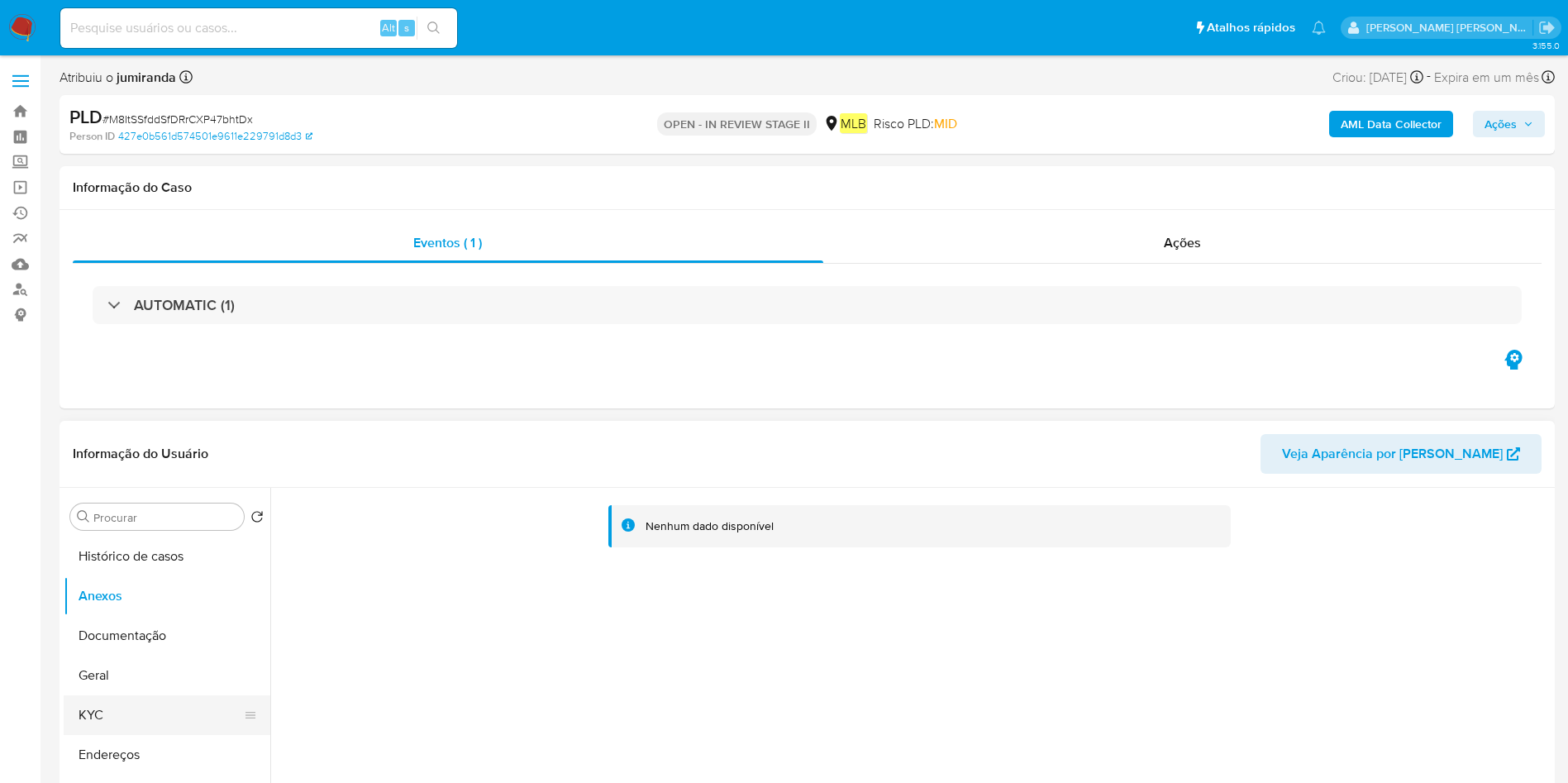
click at [131, 711] on button "KYC" at bounding box center [160, 715] width 193 height 40
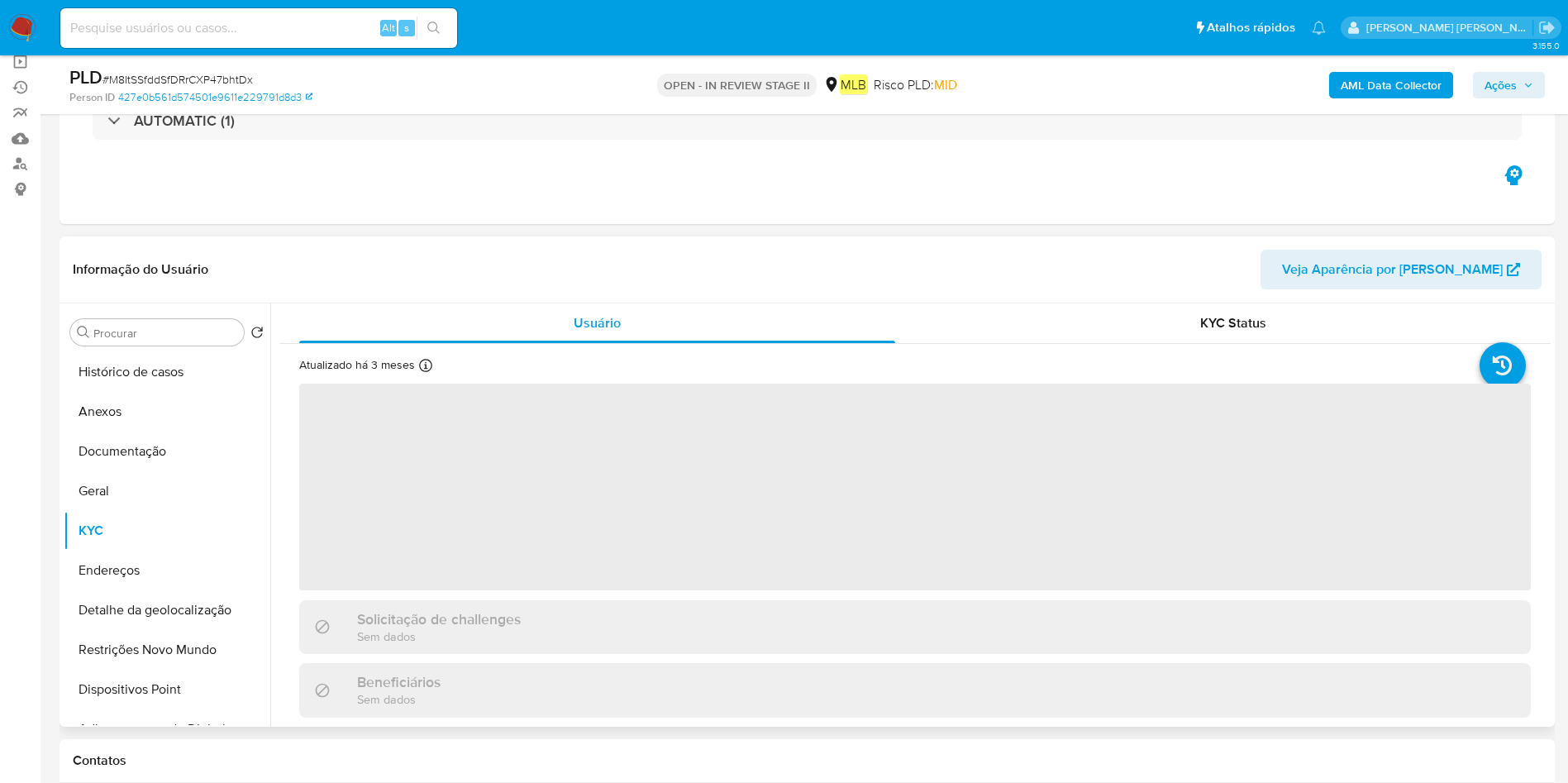
scroll to position [248, 0]
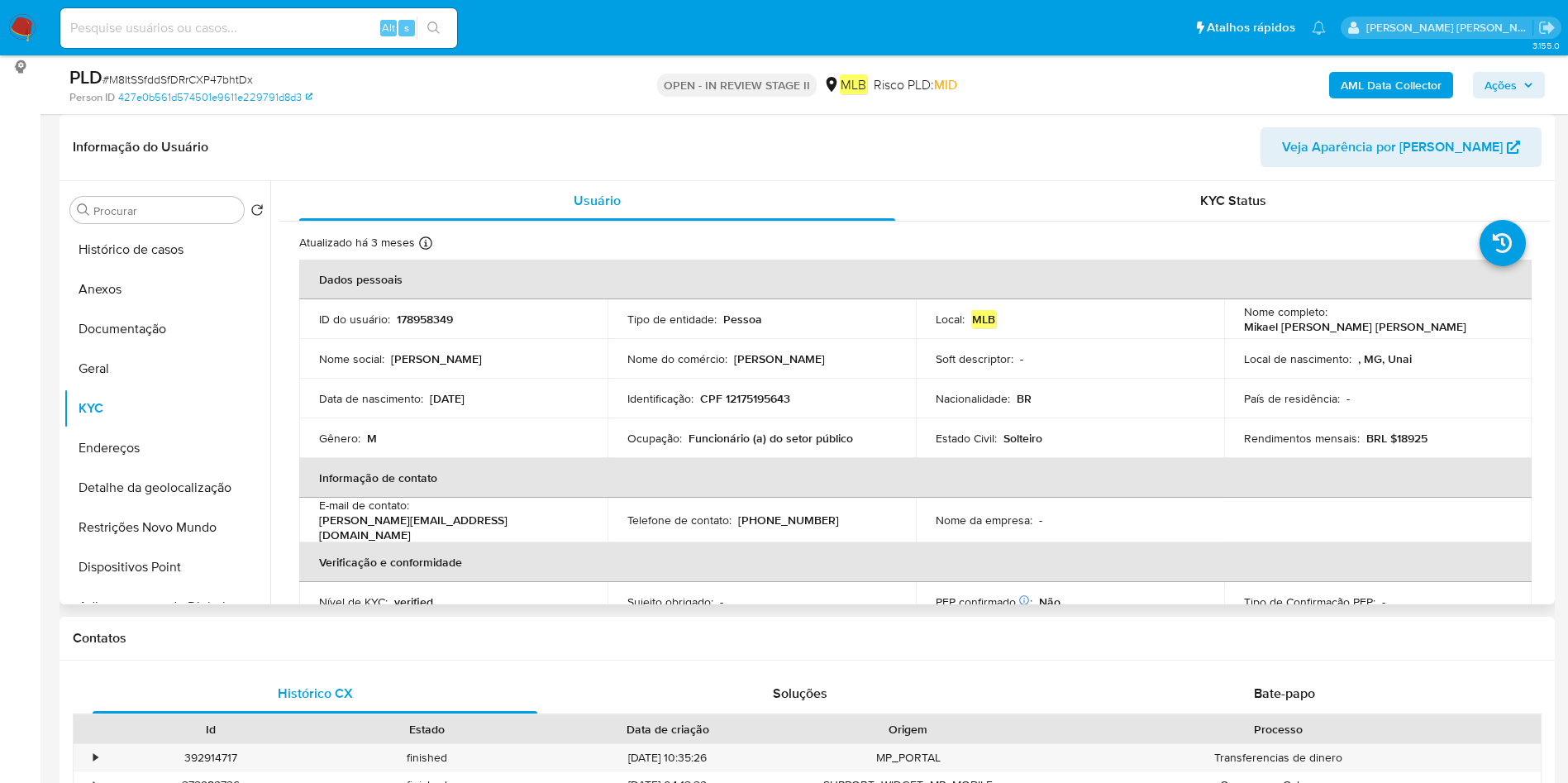
click at [798, 435] on p "Funcionário (a) do setor público" at bounding box center [770, 438] width 164 height 15
click at [798, 434] on p "Funcionário (a) do setor público" at bounding box center [770, 438] width 164 height 15
copy div "Ocupação : Funcionário (a) do setor público"
click at [153, 331] on button "Documentação" at bounding box center [160, 329] width 193 height 40
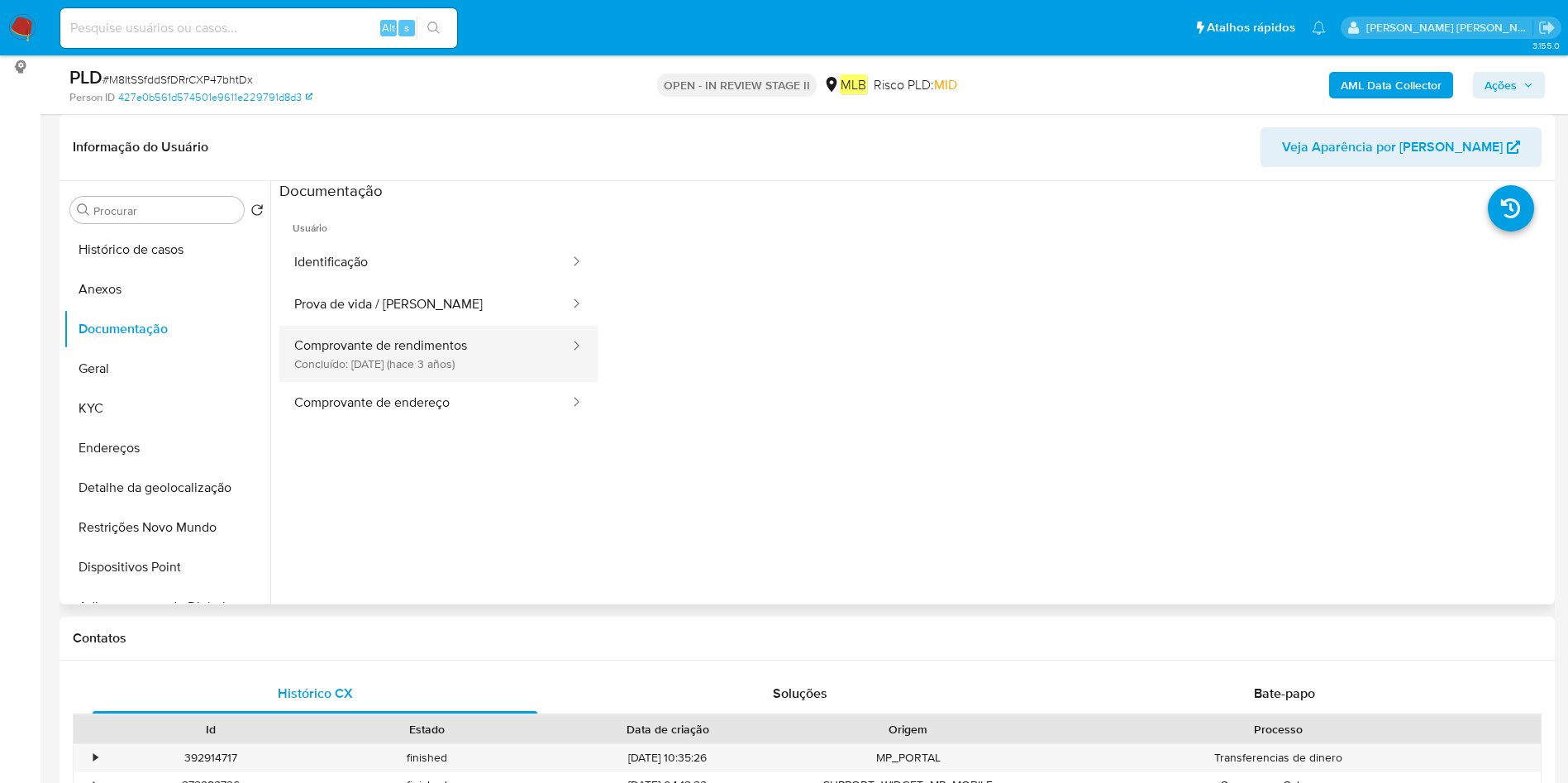
click at [446, 362] on button "Comprovante de rendimentos Concluído: 09/02/2023 (hace 3 años)" at bounding box center [425, 354] width 292 height 56
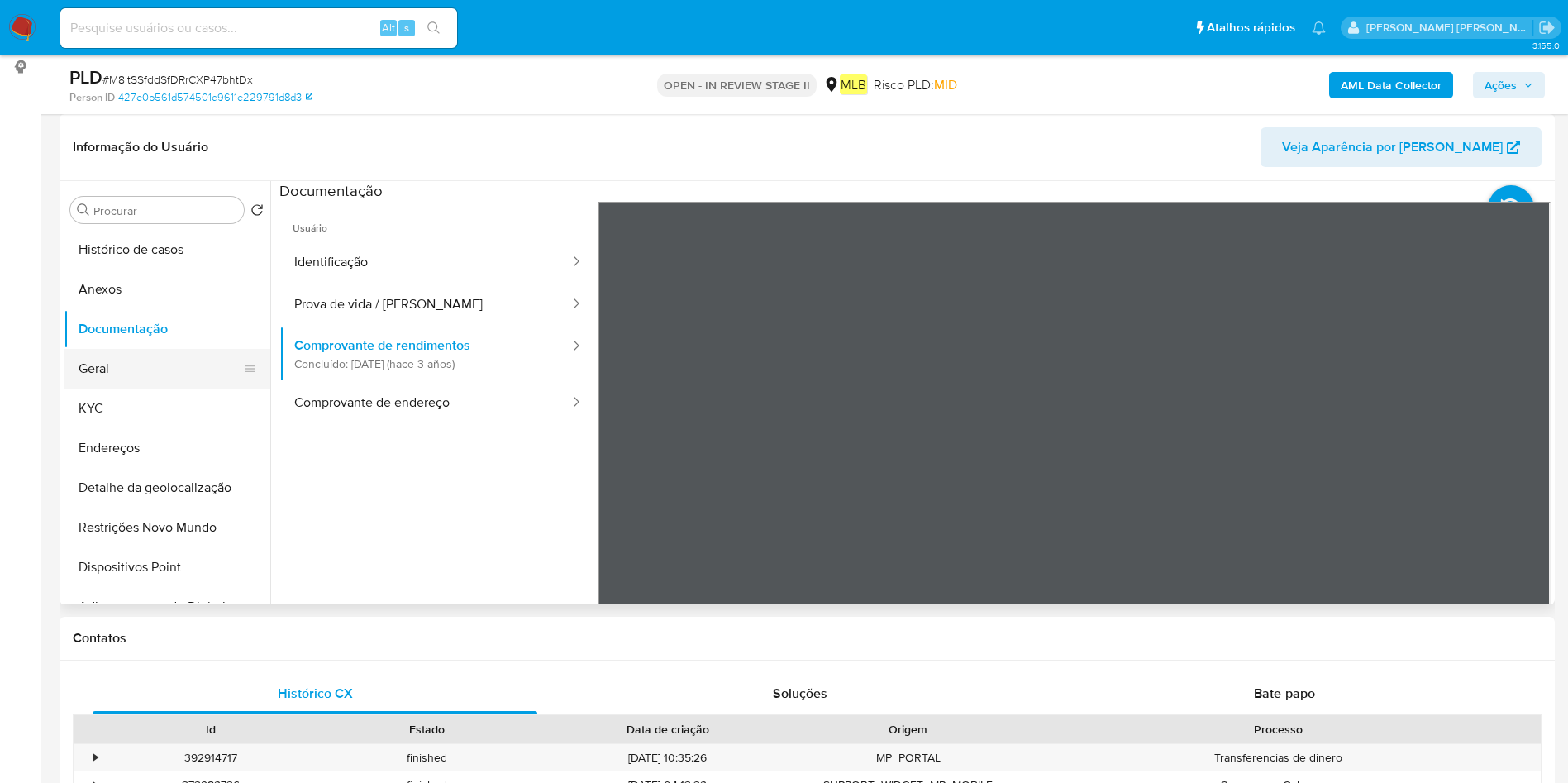
click at [121, 369] on button "Geral" at bounding box center [160, 369] width 193 height 40
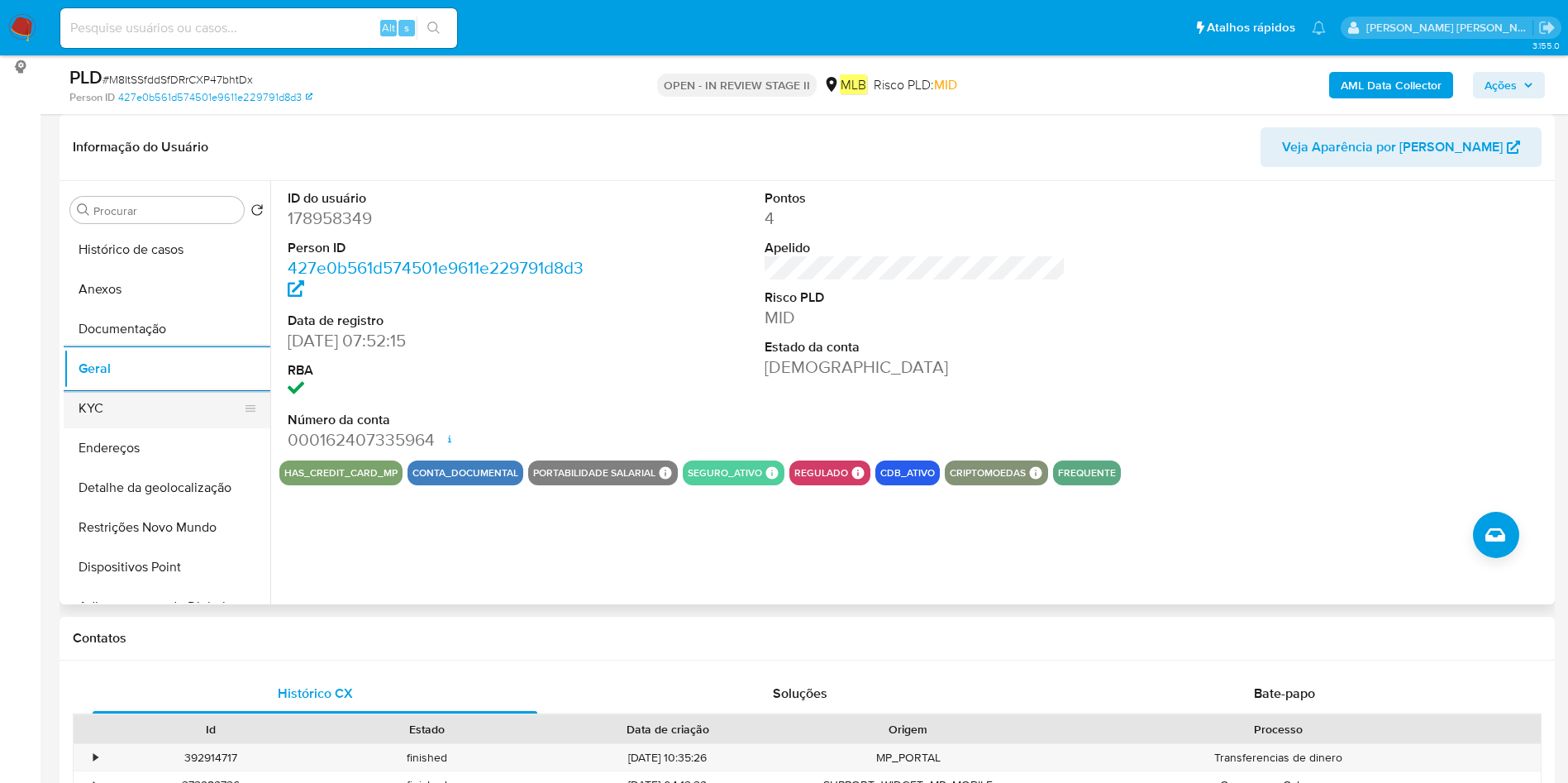
click at [206, 409] on button "KYC" at bounding box center [160, 408] width 193 height 40
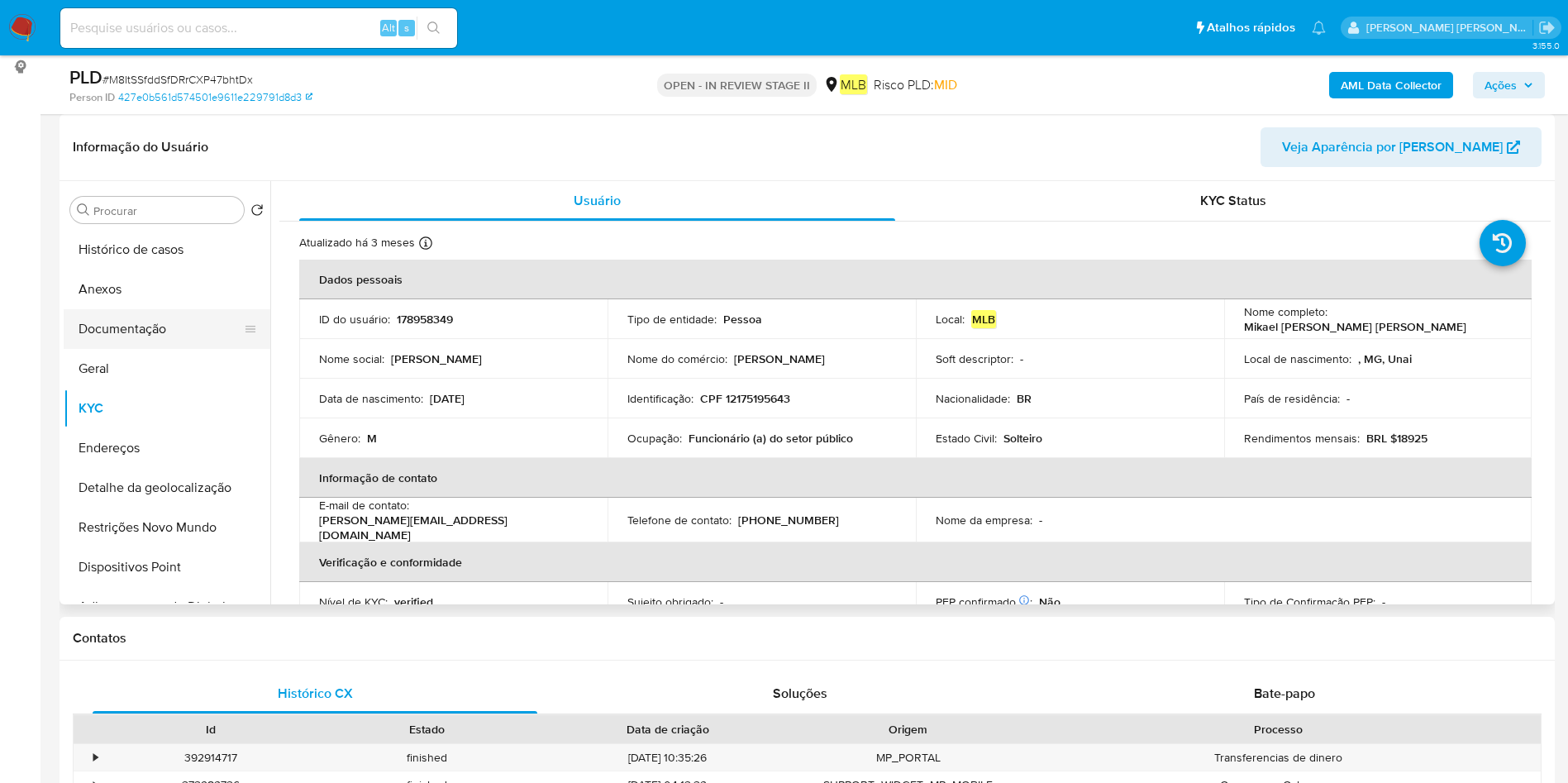
click at [182, 336] on button "Documentação" at bounding box center [160, 329] width 193 height 40
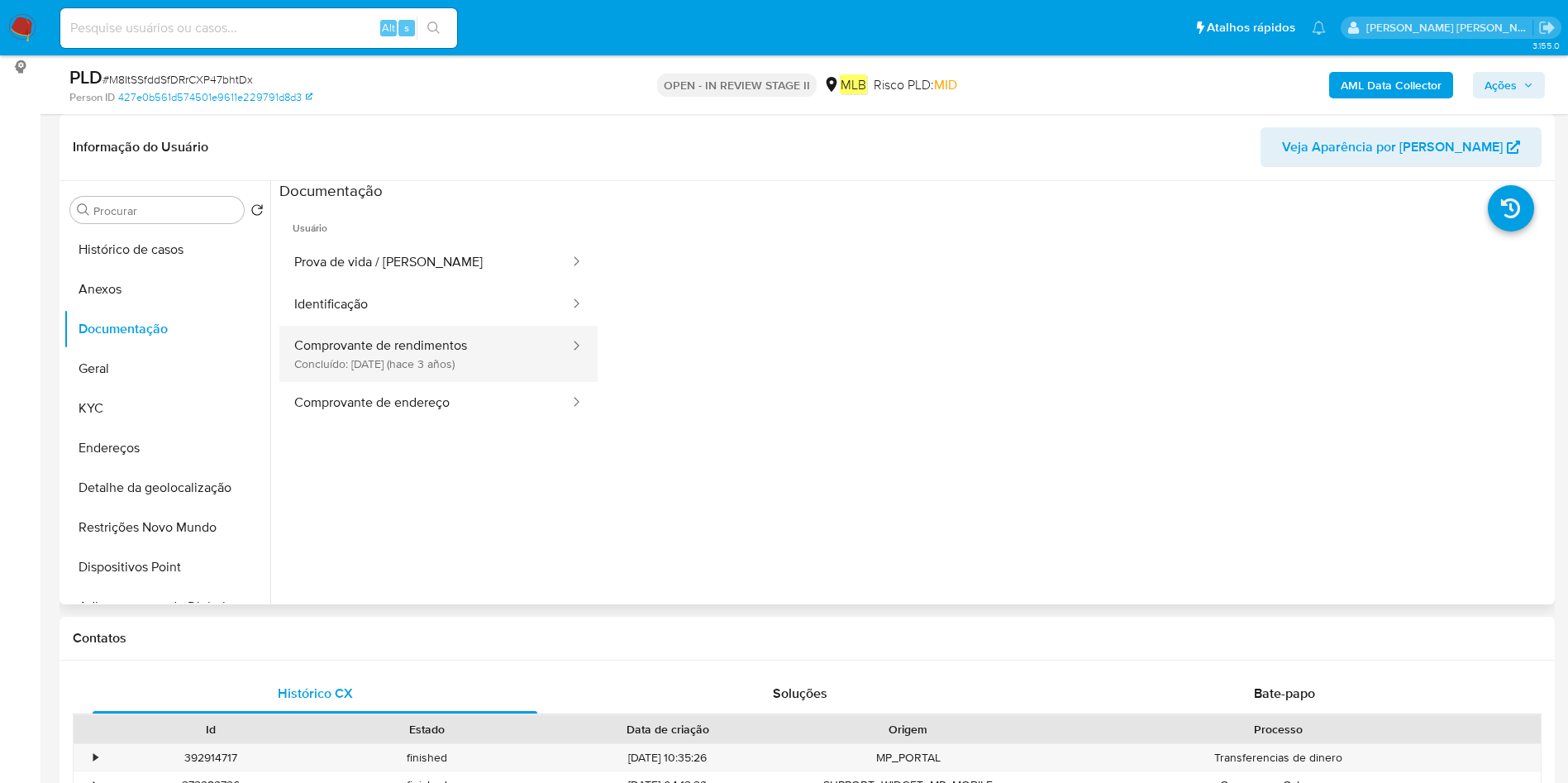
click at [358, 360] on button "Comprovante de rendimentos Concluído: 09/02/2023 (hace 3 años)" at bounding box center [425, 354] width 292 height 56
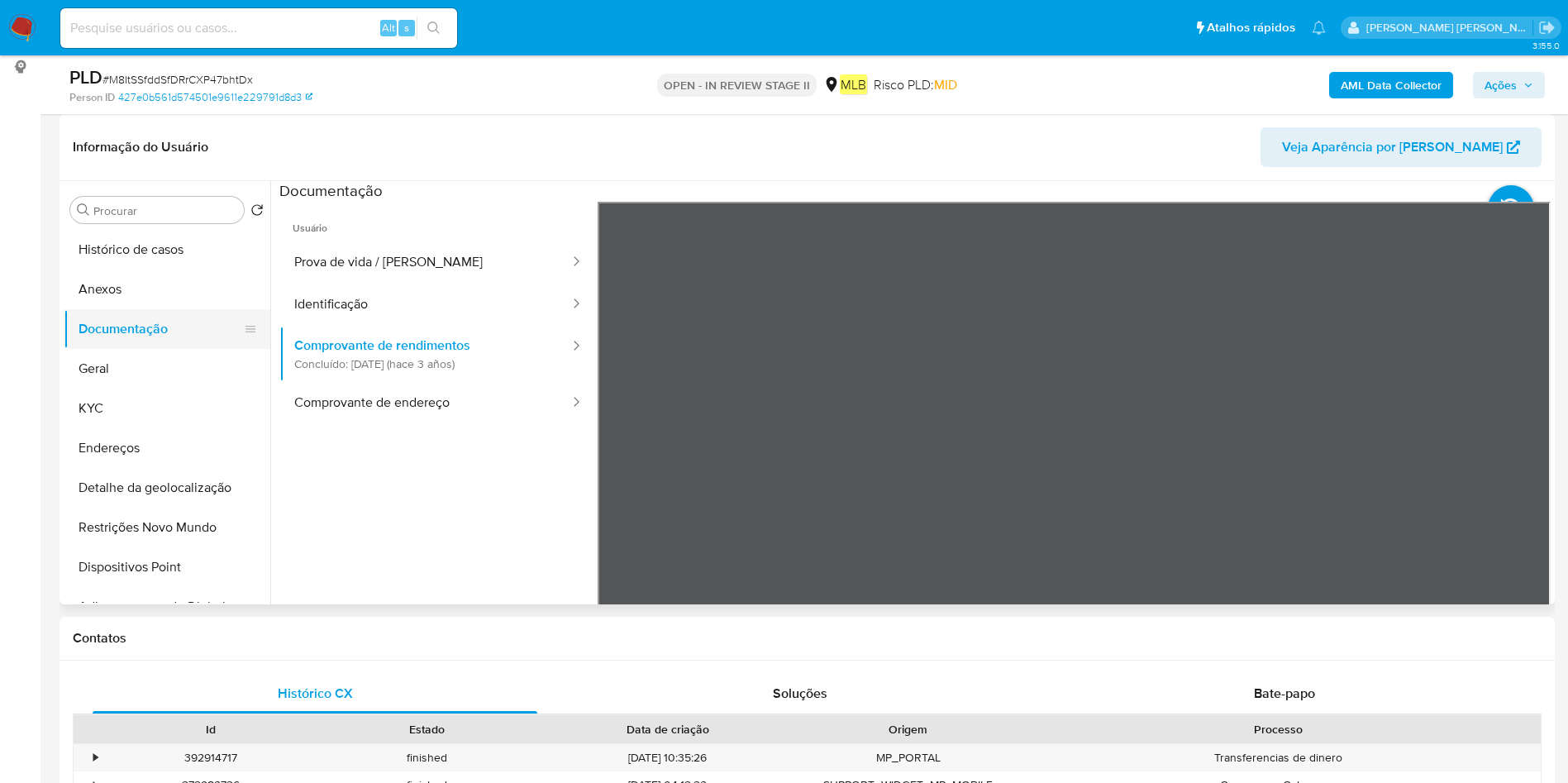
click at [173, 312] on button "Documentação" at bounding box center [160, 329] width 193 height 40
click at [170, 291] on button "Anexos" at bounding box center [160, 289] width 193 height 40
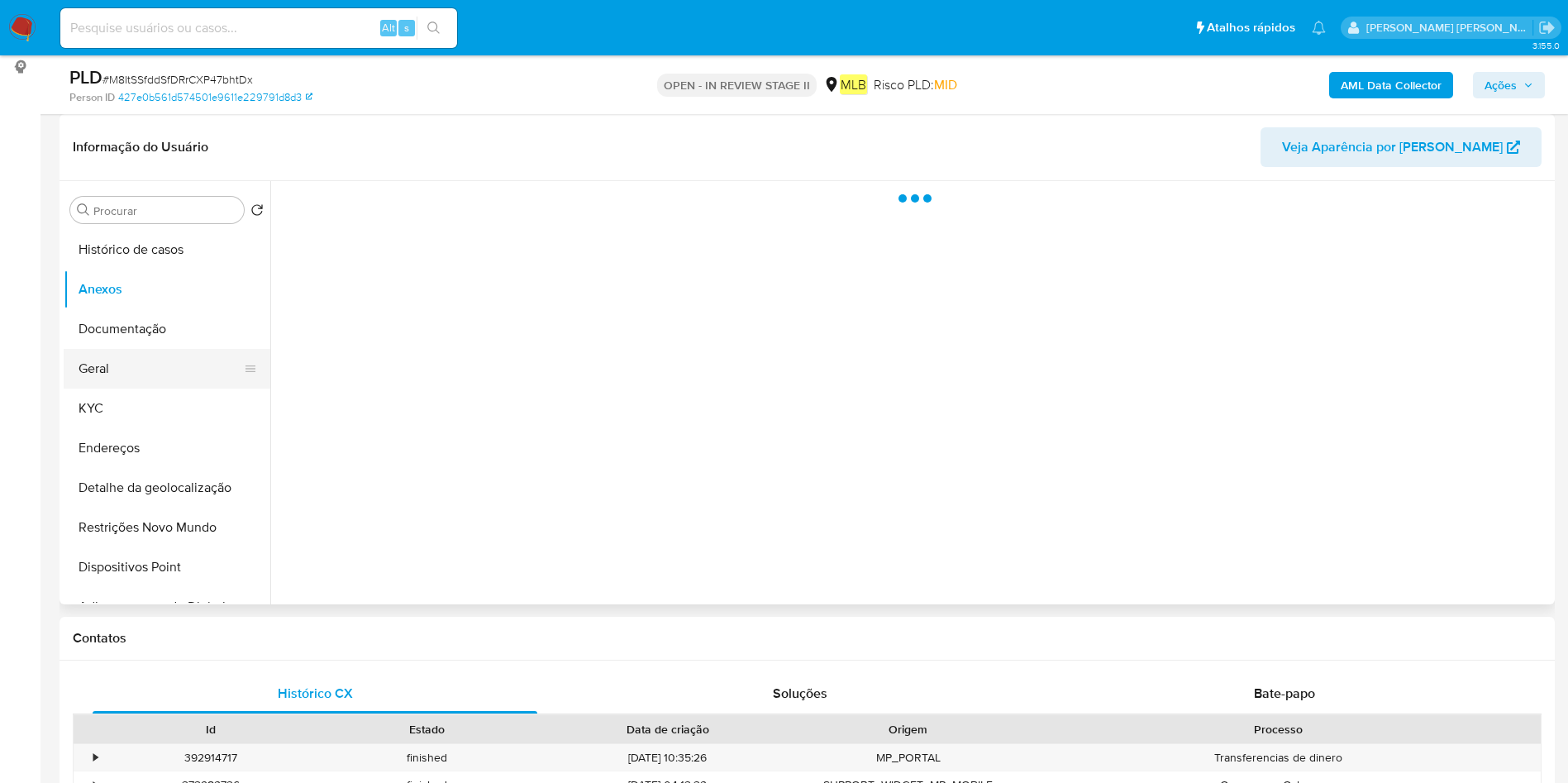
click at [153, 374] on button "Geral" at bounding box center [160, 369] width 193 height 40
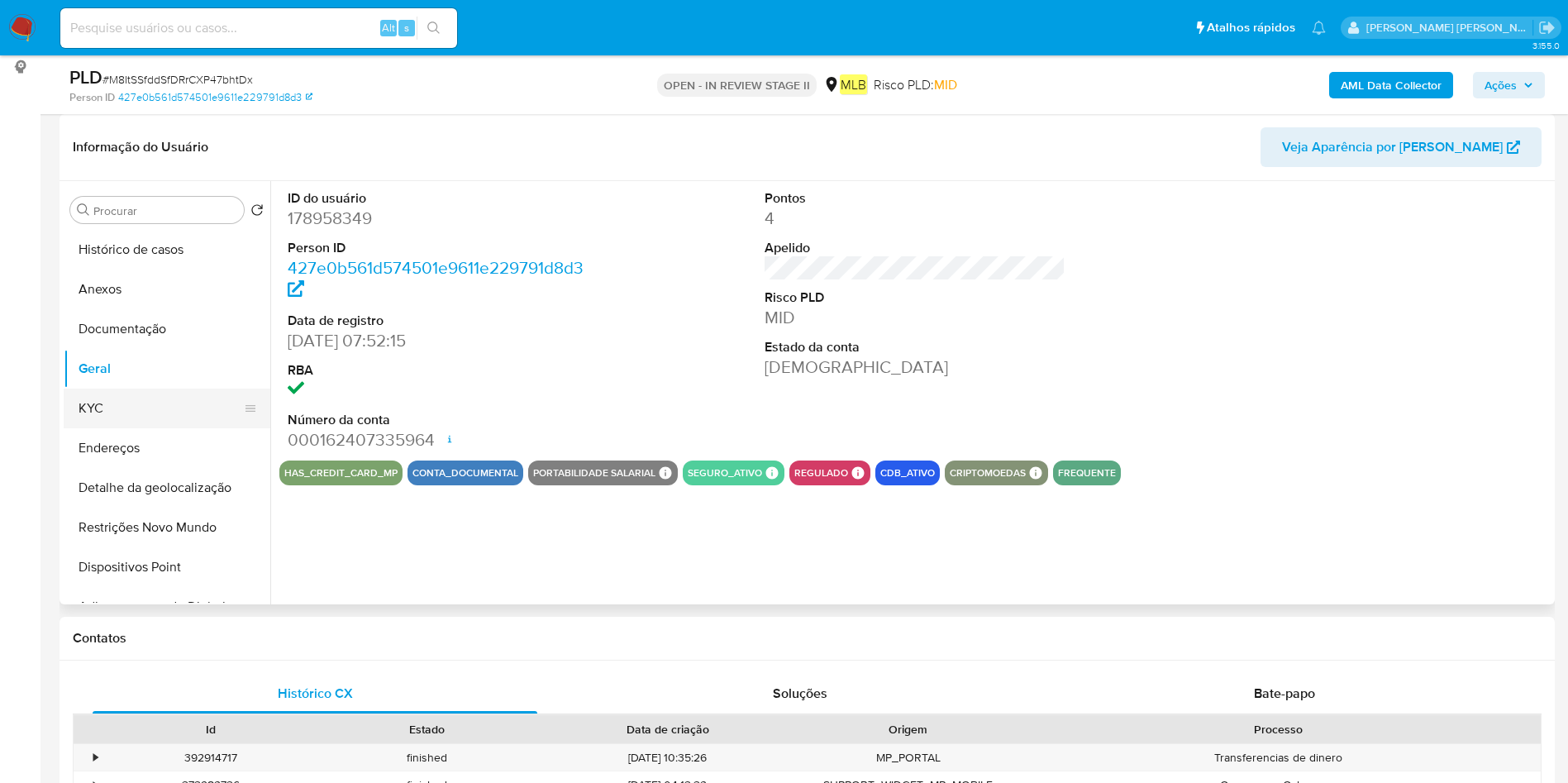
click at [187, 406] on button "KYC" at bounding box center [160, 408] width 193 height 40
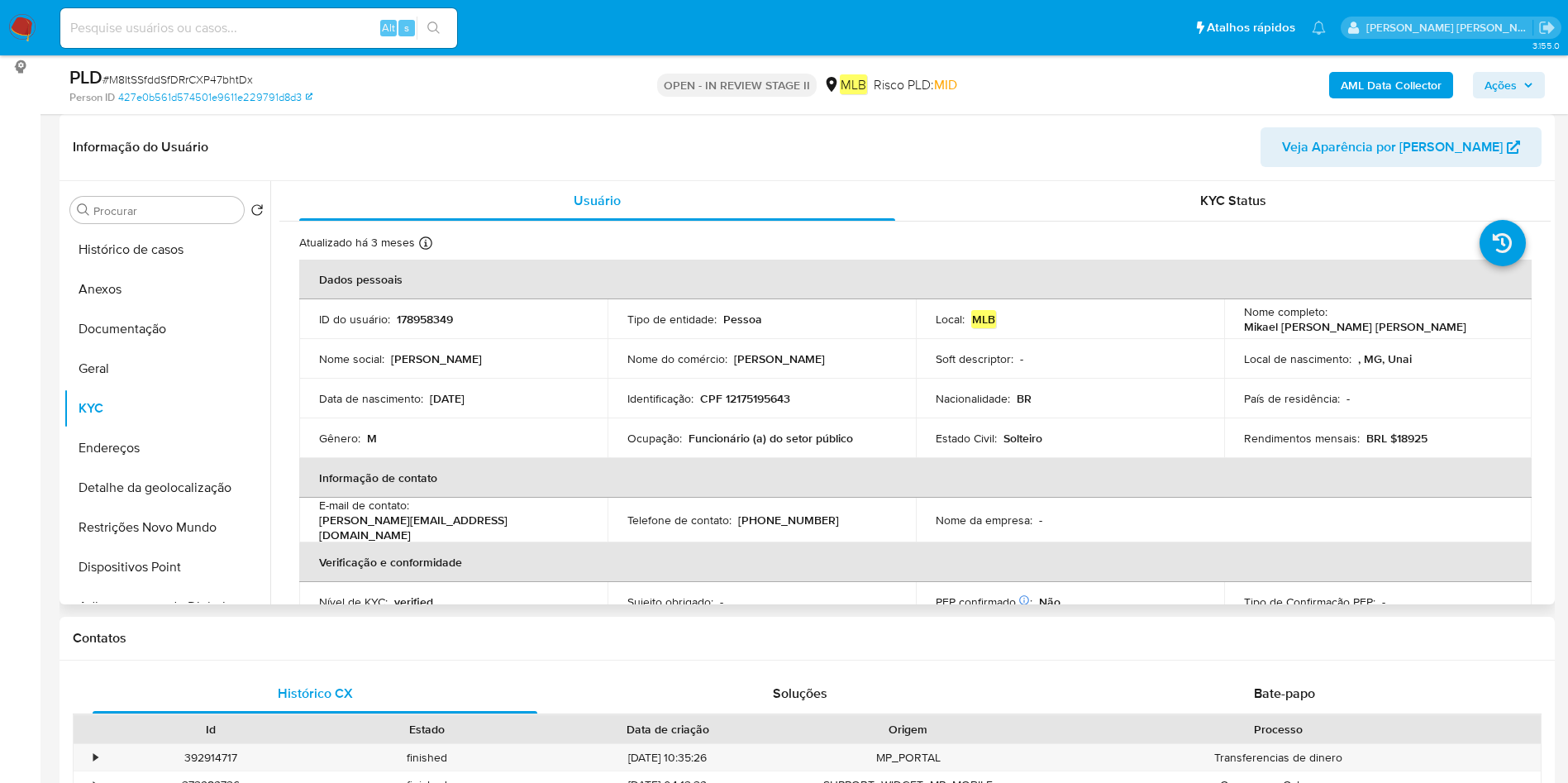
click at [733, 435] on p "Funcionário (a) do setor público" at bounding box center [770, 438] width 164 height 15
click at [734, 442] on p "Funcionário (a) do setor público" at bounding box center [770, 438] width 164 height 15
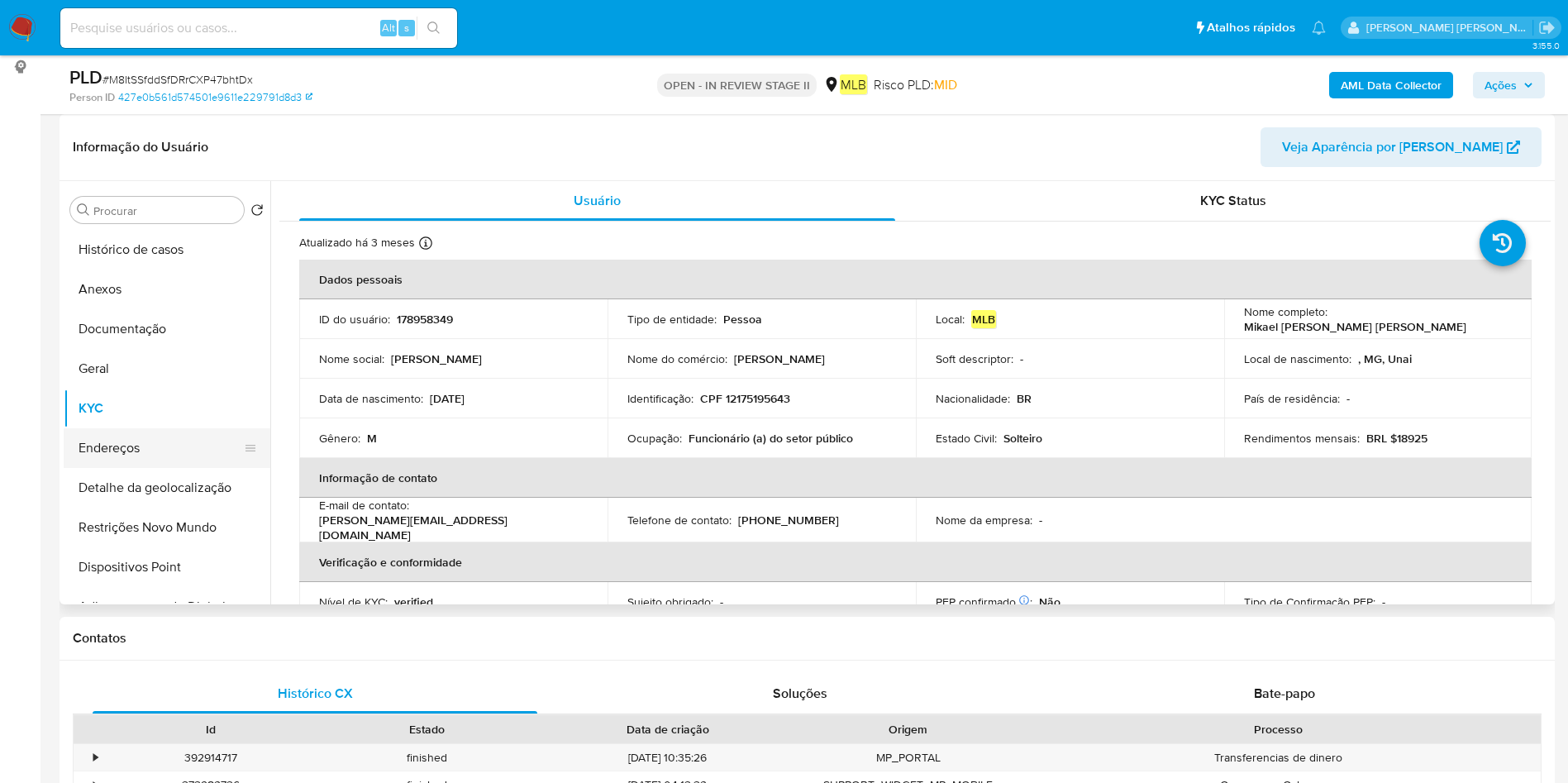
click at [141, 464] on button "Endereços" at bounding box center [160, 448] width 193 height 40
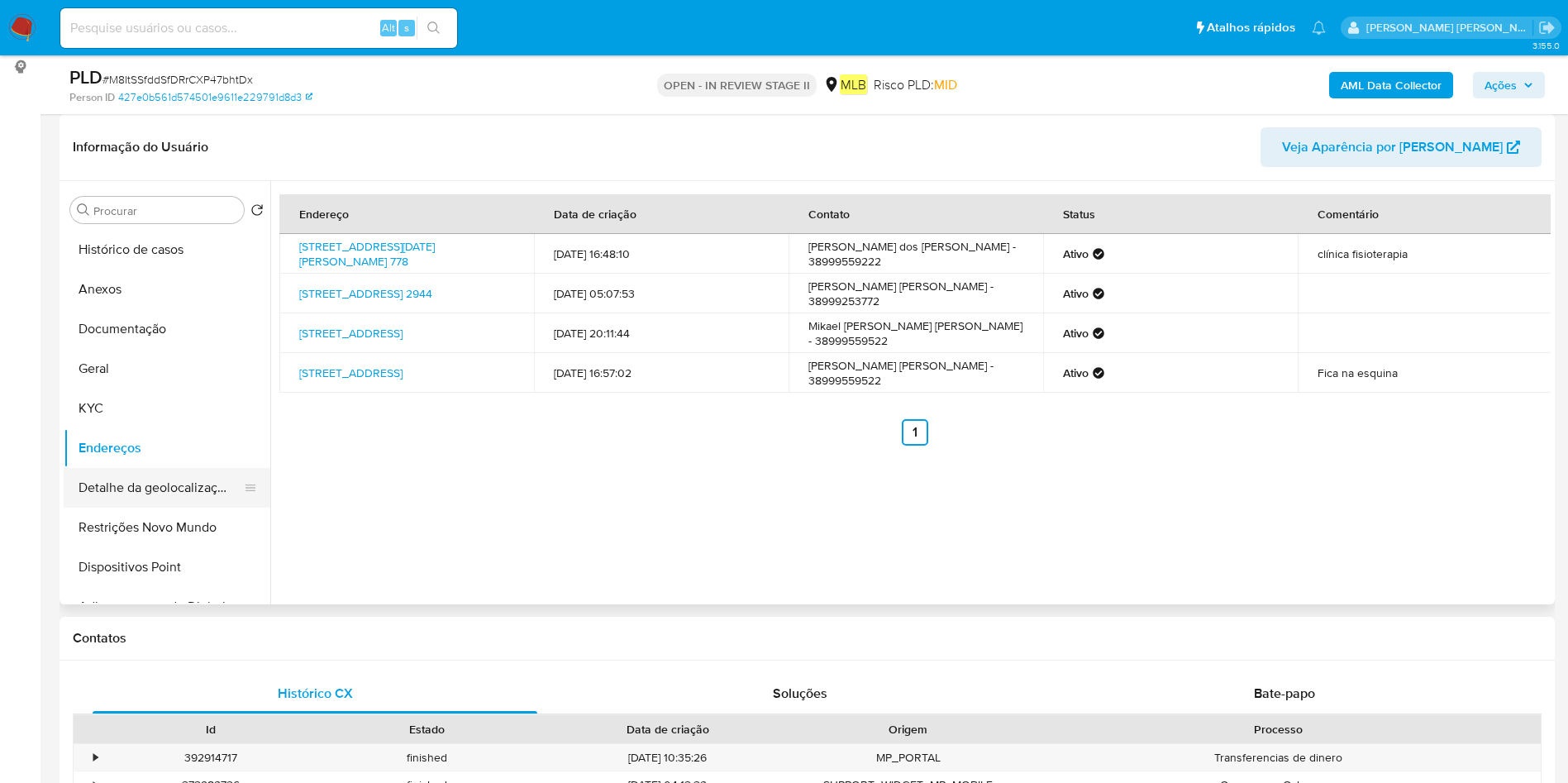
click at [130, 474] on button "Detalhe da geolocalização" at bounding box center [160, 488] width 193 height 40
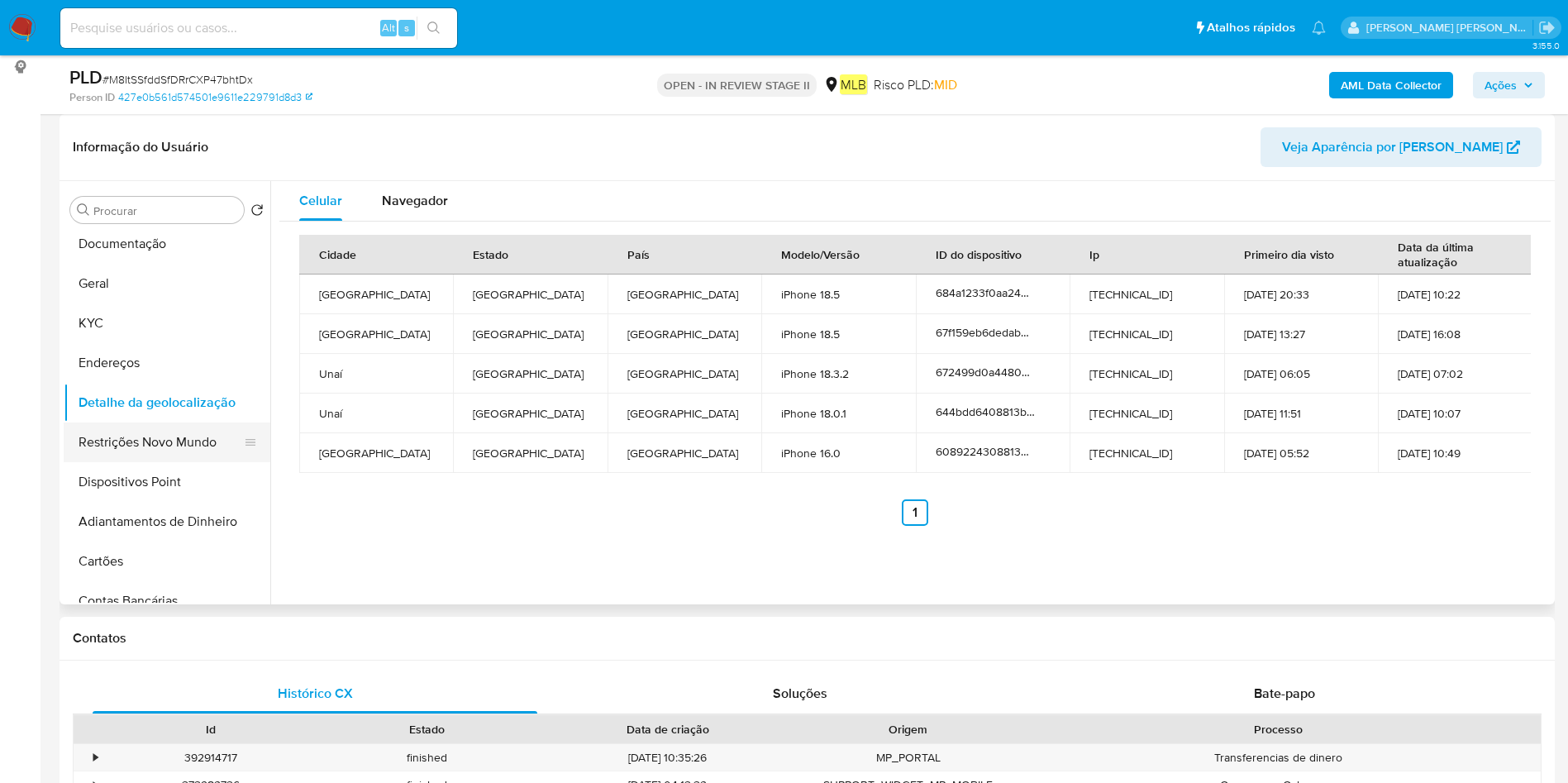
scroll to position [124, 0]
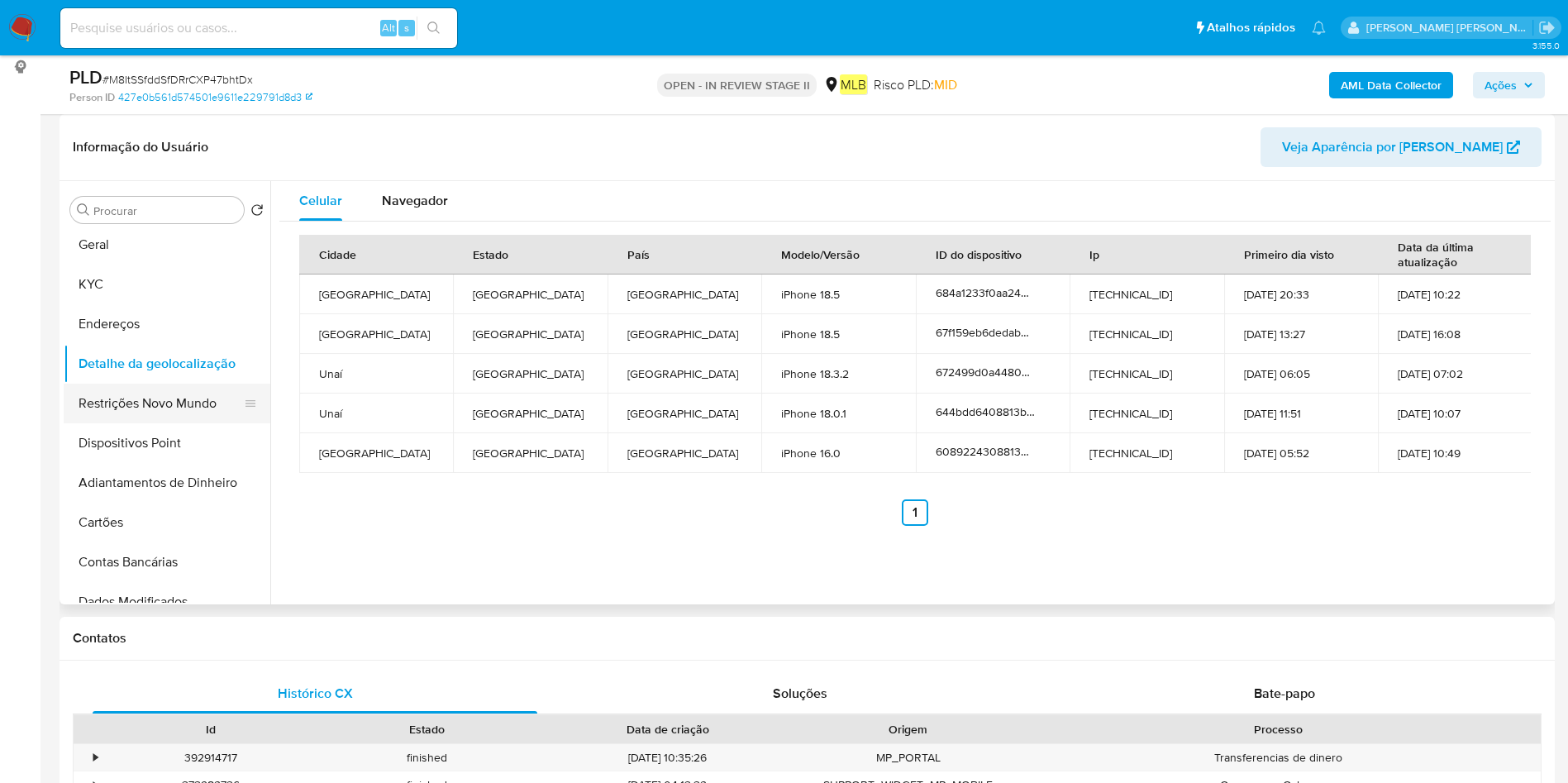
click at [186, 416] on button "Restrições Novo Mundo" at bounding box center [160, 403] width 193 height 40
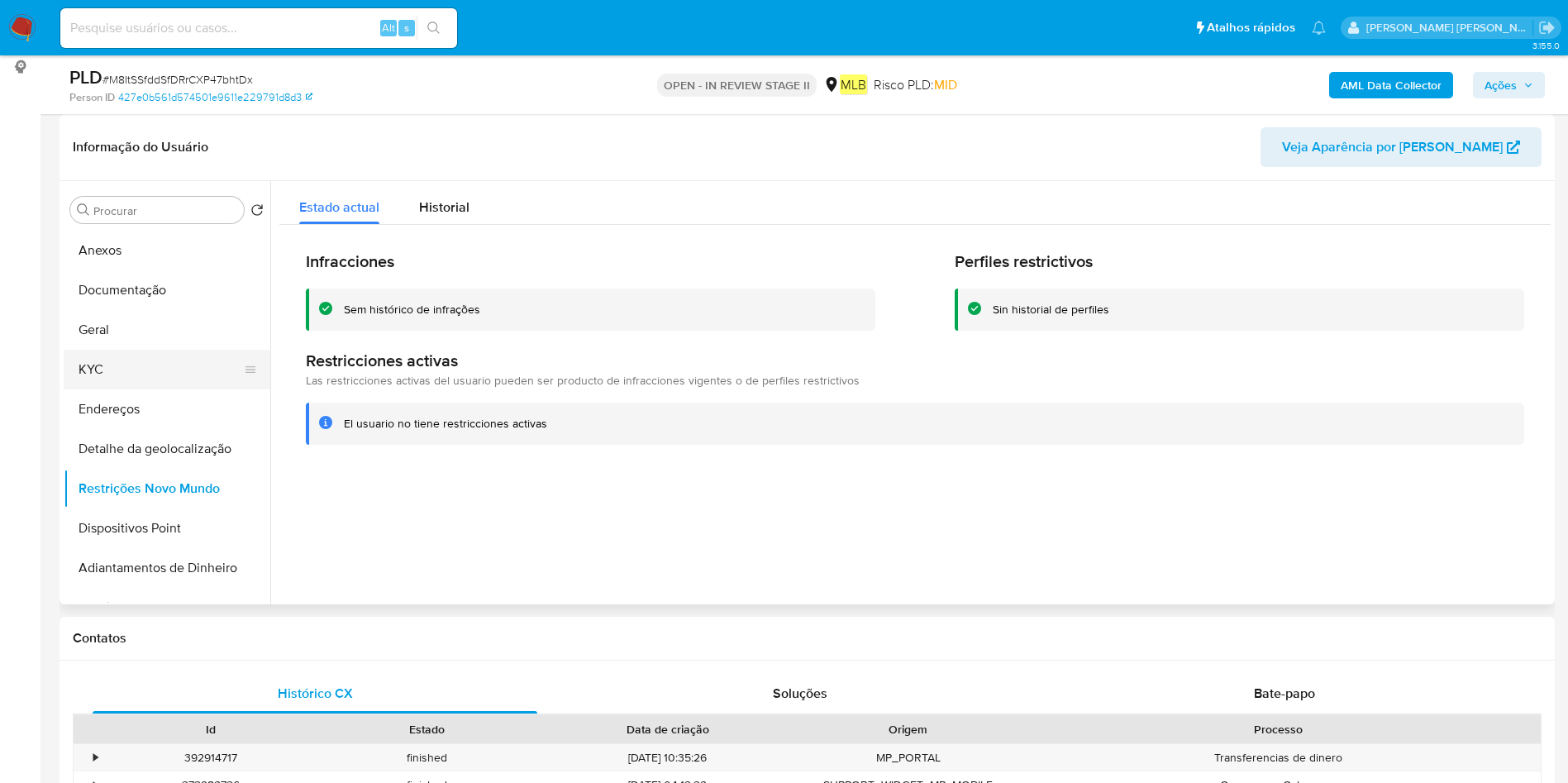
scroll to position [0, 0]
click at [119, 359] on button "Geral" at bounding box center [160, 369] width 193 height 40
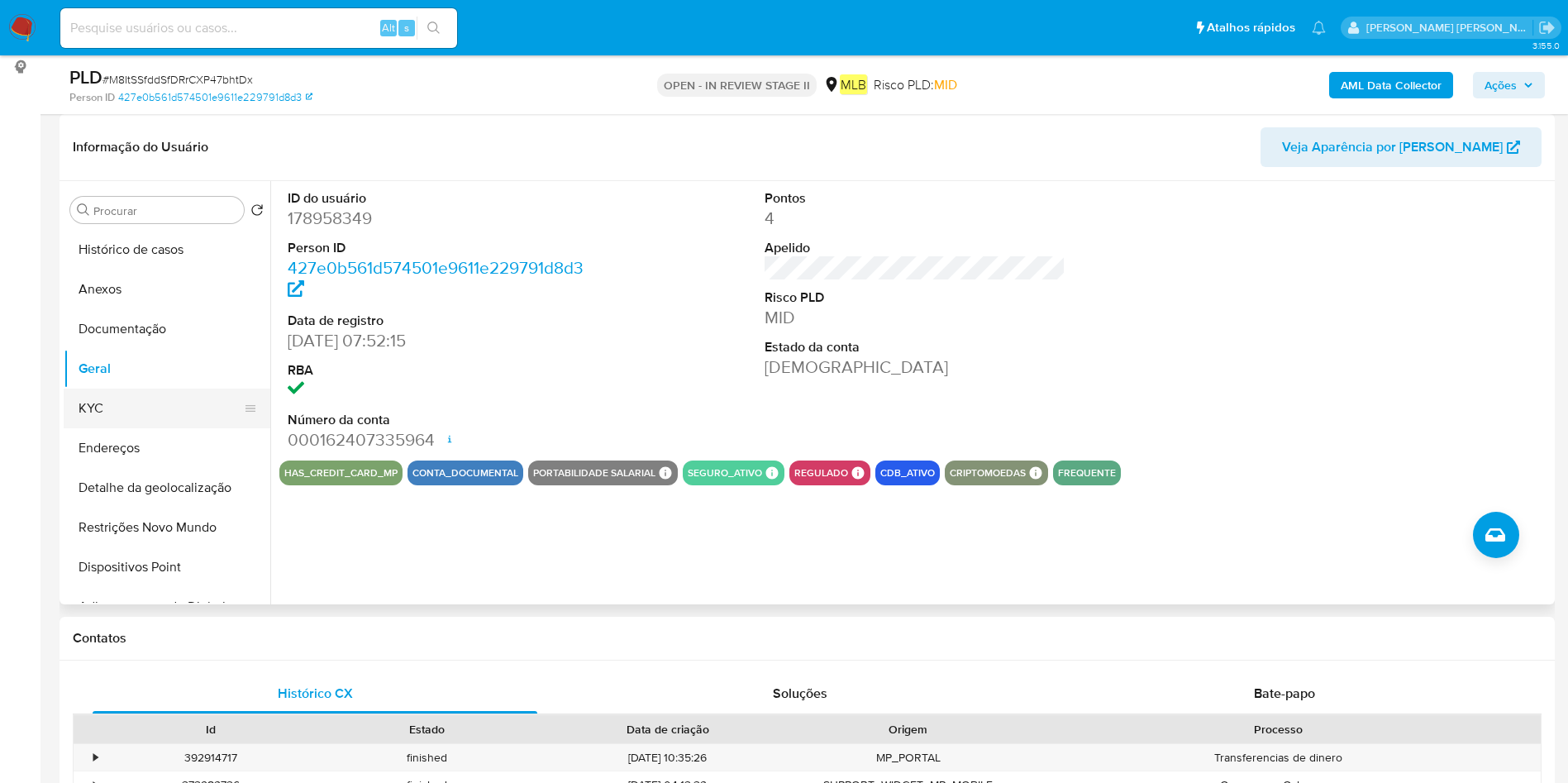
drag, startPoint x: 159, startPoint y: 403, endPoint x: 255, endPoint y: 415, distance: 96.7
click at [159, 402] on button "KYC" at bounding box center [160, 408] width 193 height 40
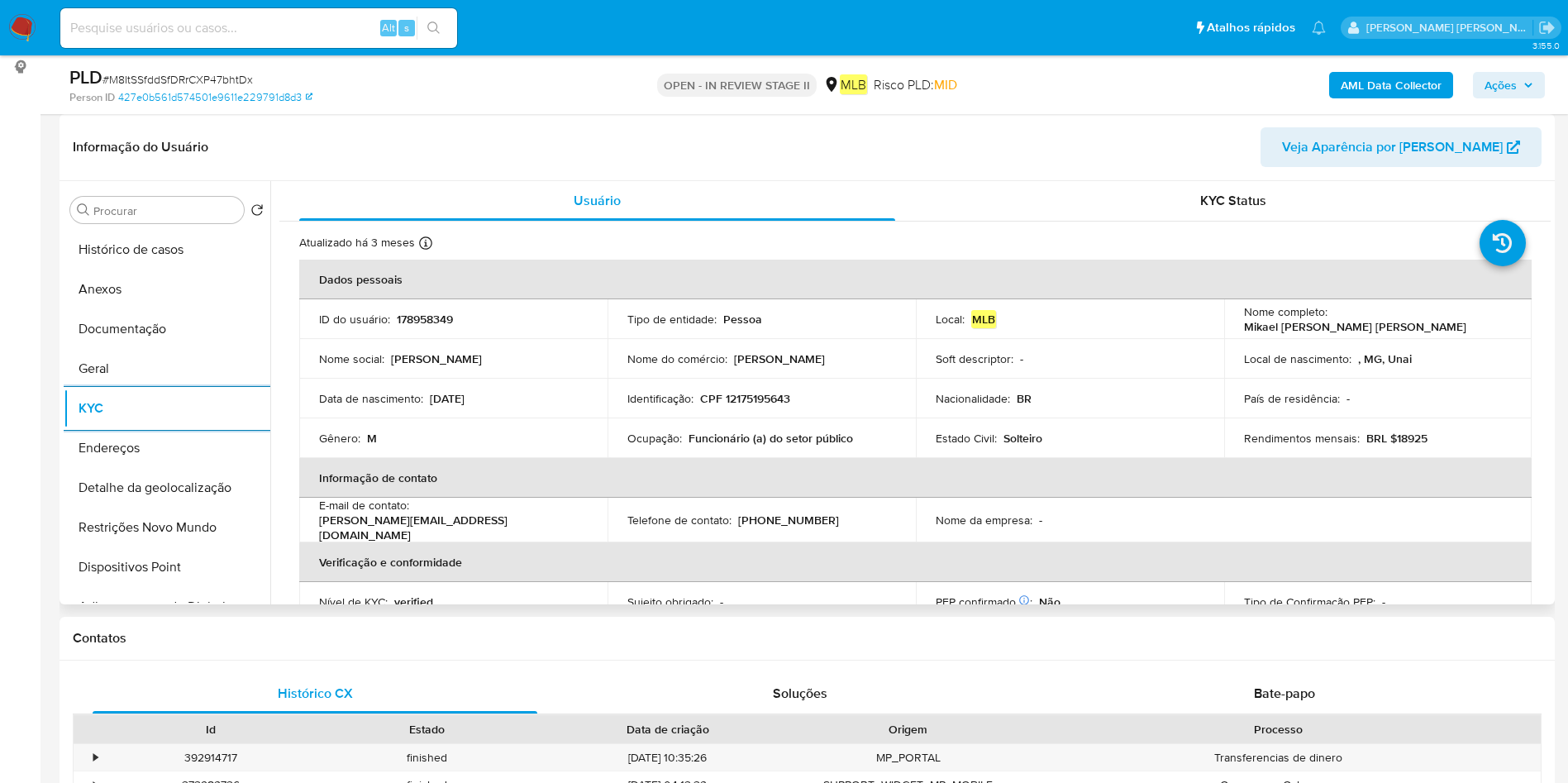
drag, startPoint x: 184, startPoint y: 444, endPoint x: 381, endPoint y: 443, distance: 197.0
click at [184, 443] on button "Endereços" at bounding box center [167, 448] width 206 height 40
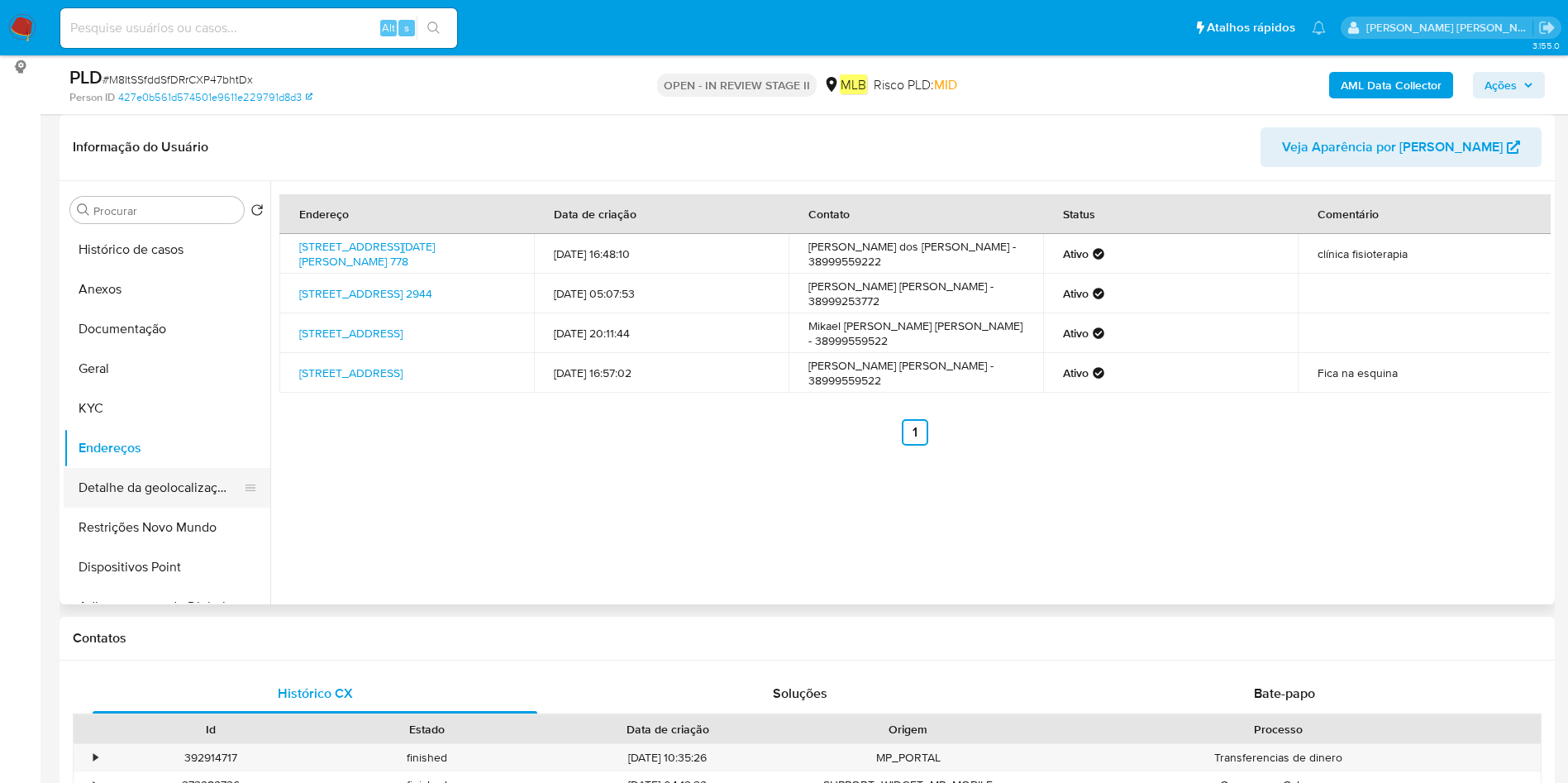
click at [138, 481] on button "Detalhe da geolocalização" at bounding box center [160, 488] width 193 height 40
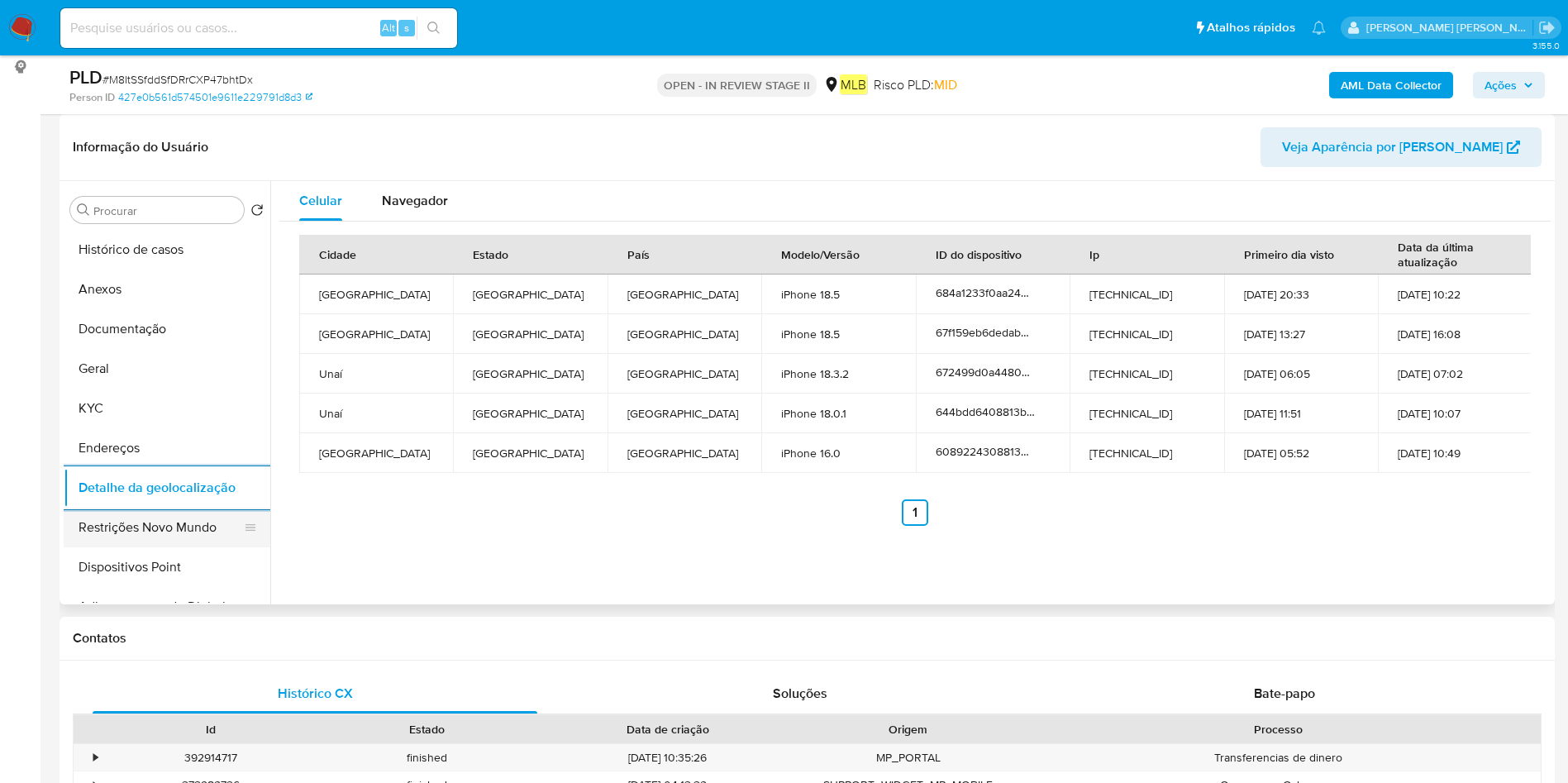
drag, startPoint x: 124, startPoint y: 524, endPoint x: 209, endPoint y: 519, distance: 85.1
click at [126, 524] on button "Restrições Novo Mundo" at bounding box center [160, 528] width 193 height 40
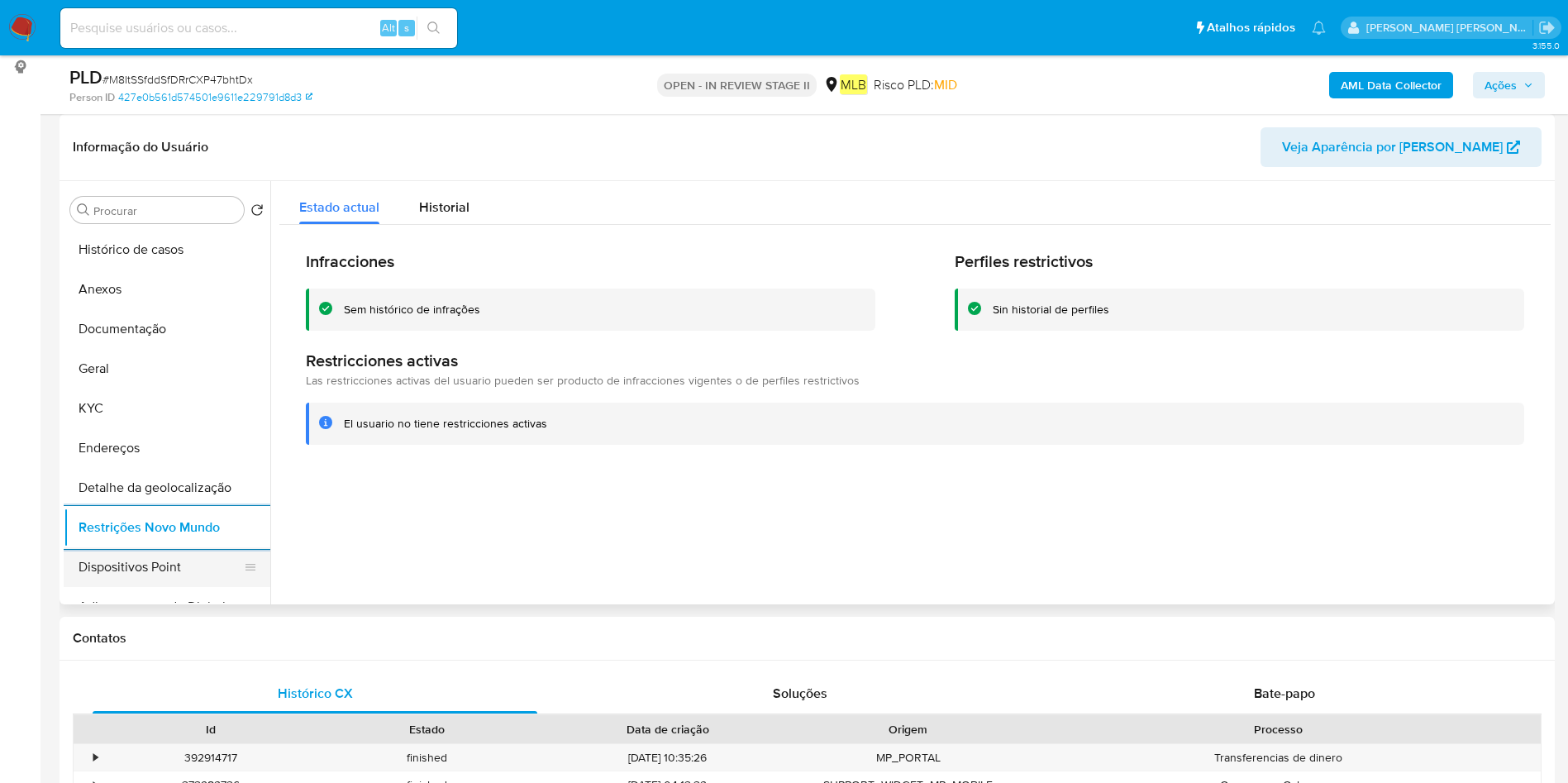
click at [182, 568] on button "Dispositivos Point" at bounding box center [160, 567] width 193 height 40
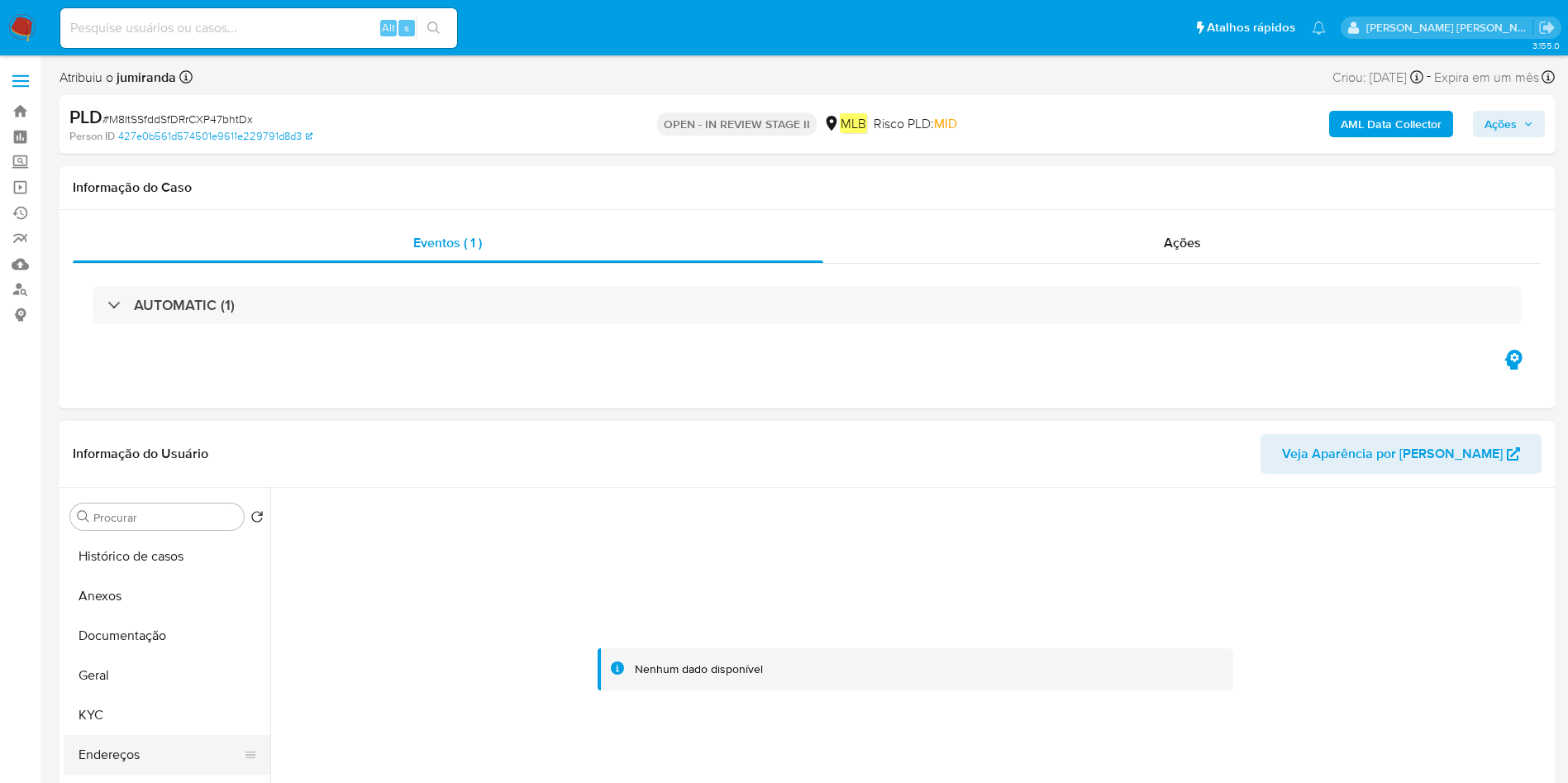
click at [104, 747] on button "Endereços" at bounding box center [160, 755] width 193 height 40
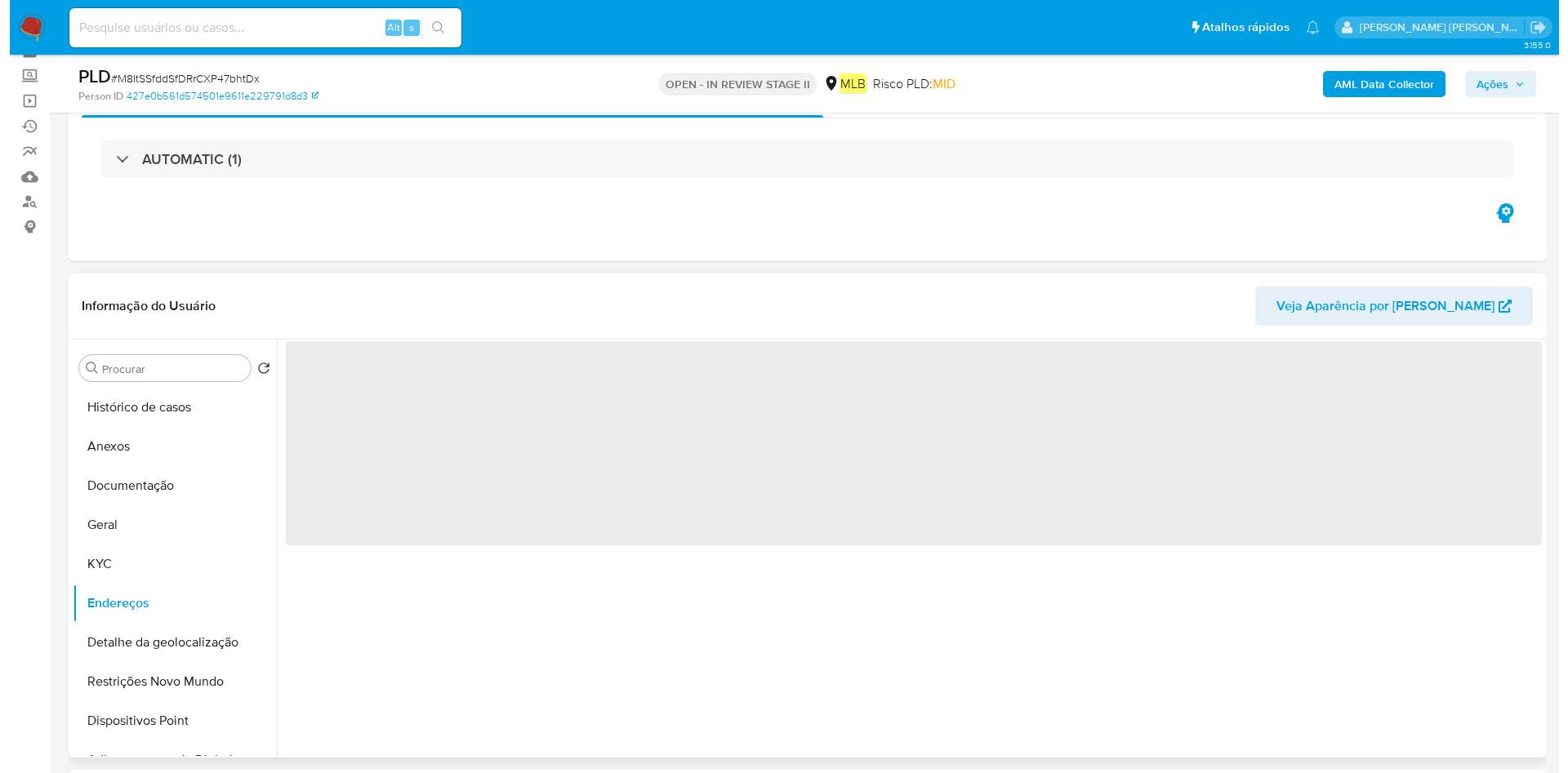
scroll to position [123, 0]
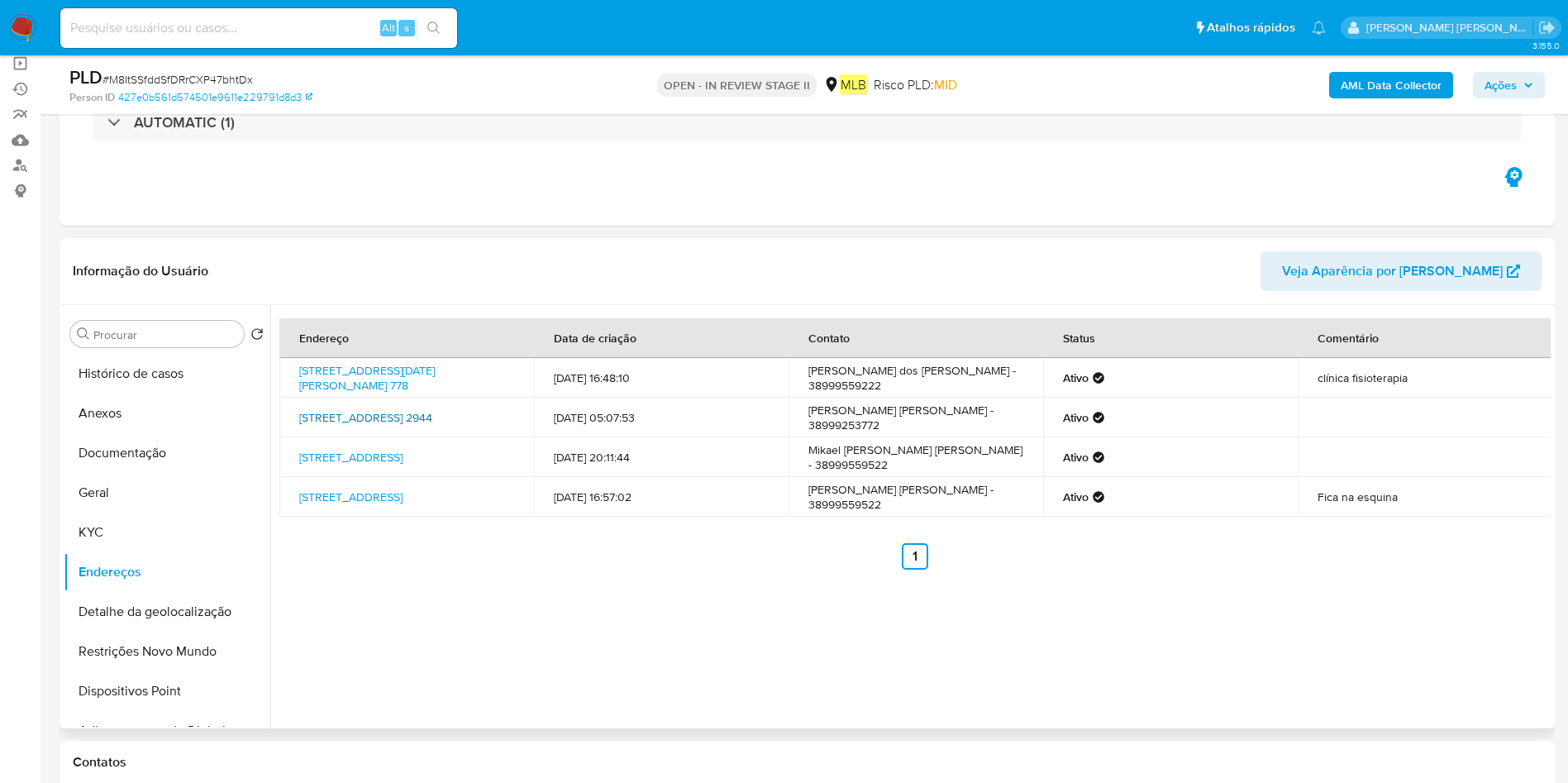
drag, startPoint x: 293, startPoint y: 410, endPoint x: 486, endPoint y: 413, distance: 193.0
click at [486, 413] on td "Avenida Governador Valadares 2944, Unaí, Minas Gerais, 38613458, Brasil 2944" at bounding box center [406, 417] width 255 height 40
copy link "Avenida Governador Valadares 2944"
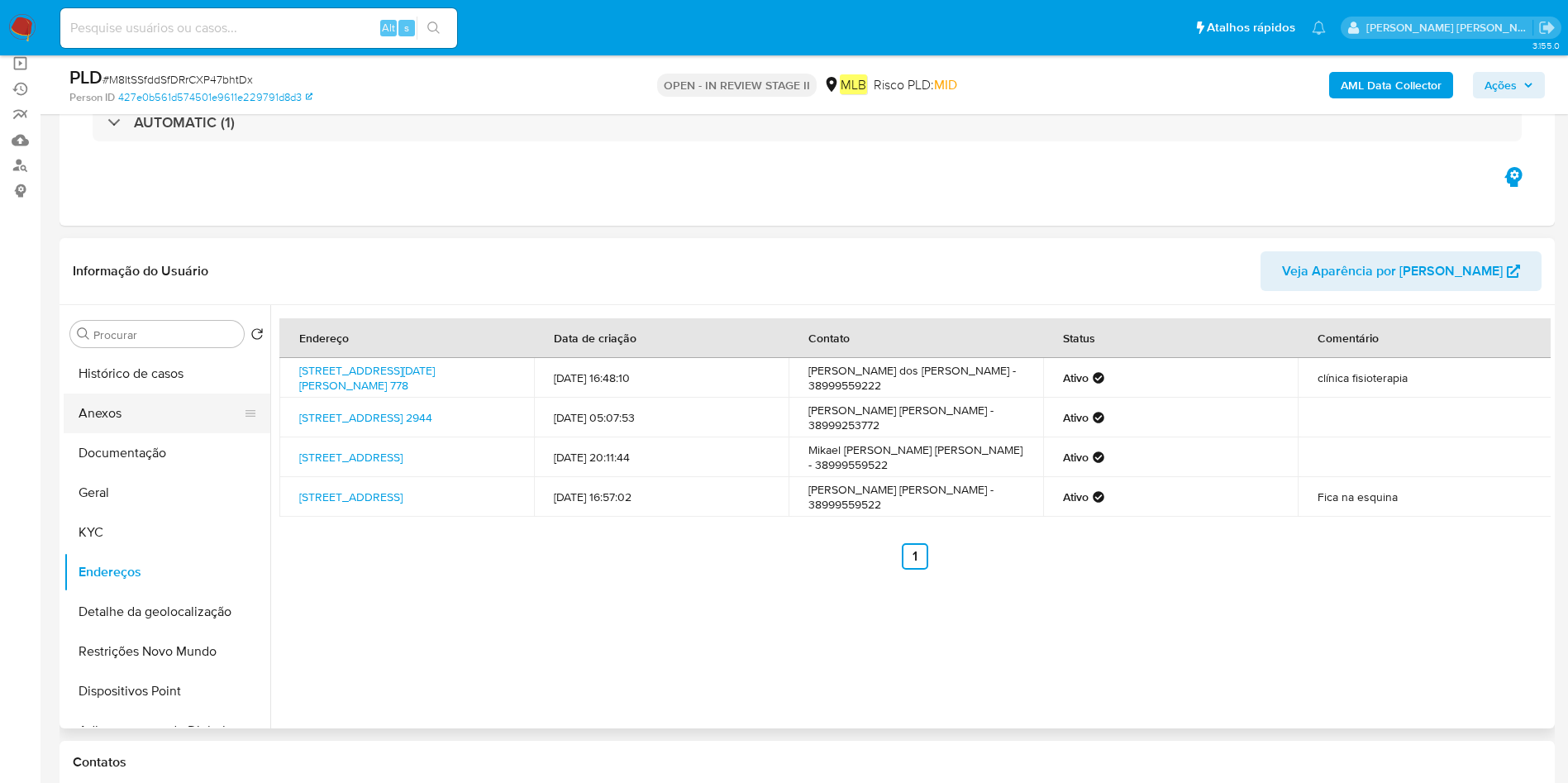
drag, startPoint x: 163, startPoint y: 417, endPoint x: 210, endPoint y: 417, distance: 47.0
click at [163, 417] on button "Anexos" at bounding box center [160, 413] width 193 height 40
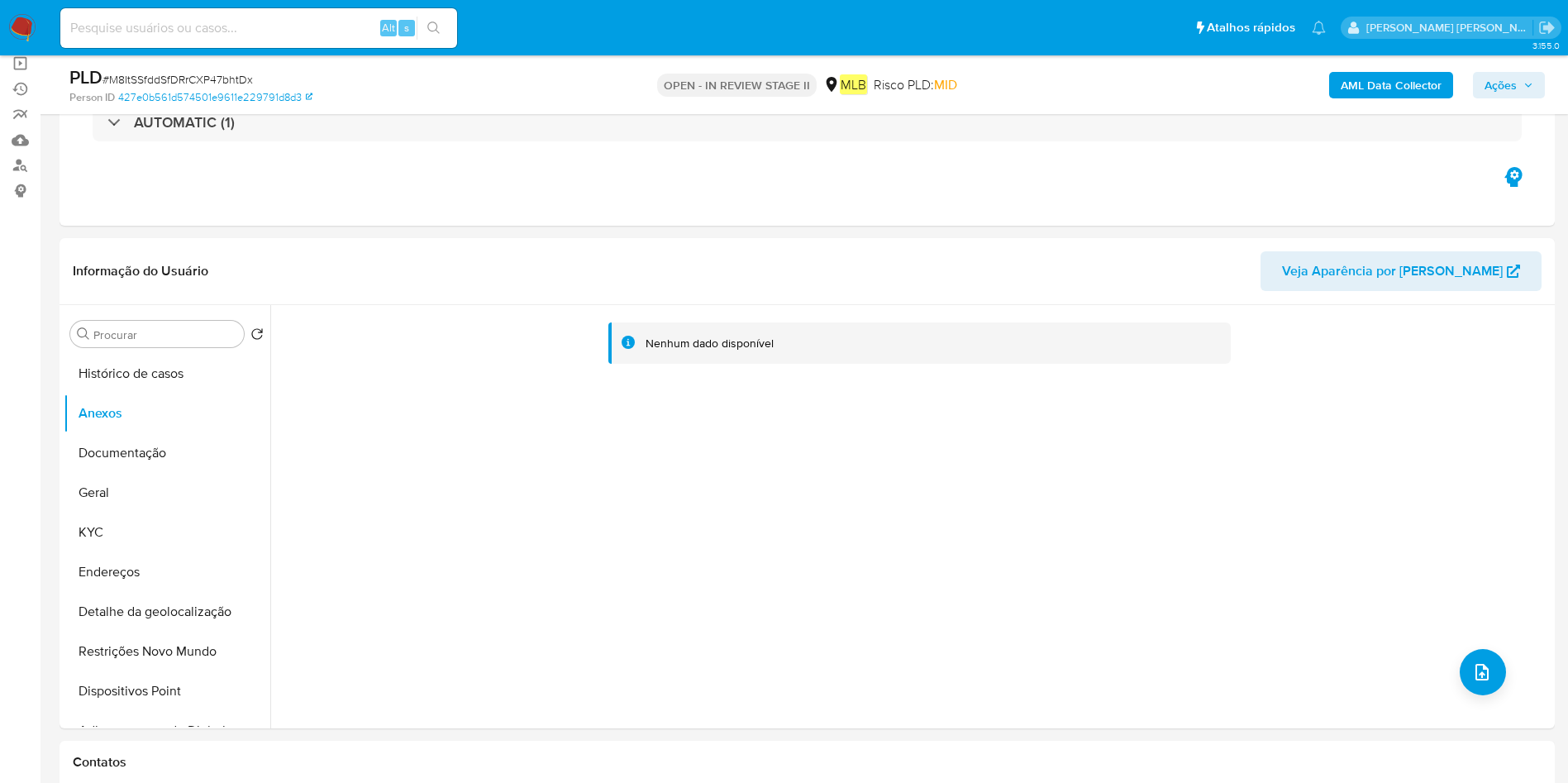
click at [1391, 95] on b "AML Data Collector" at bounding box center [1391, 85] width 101 height 27
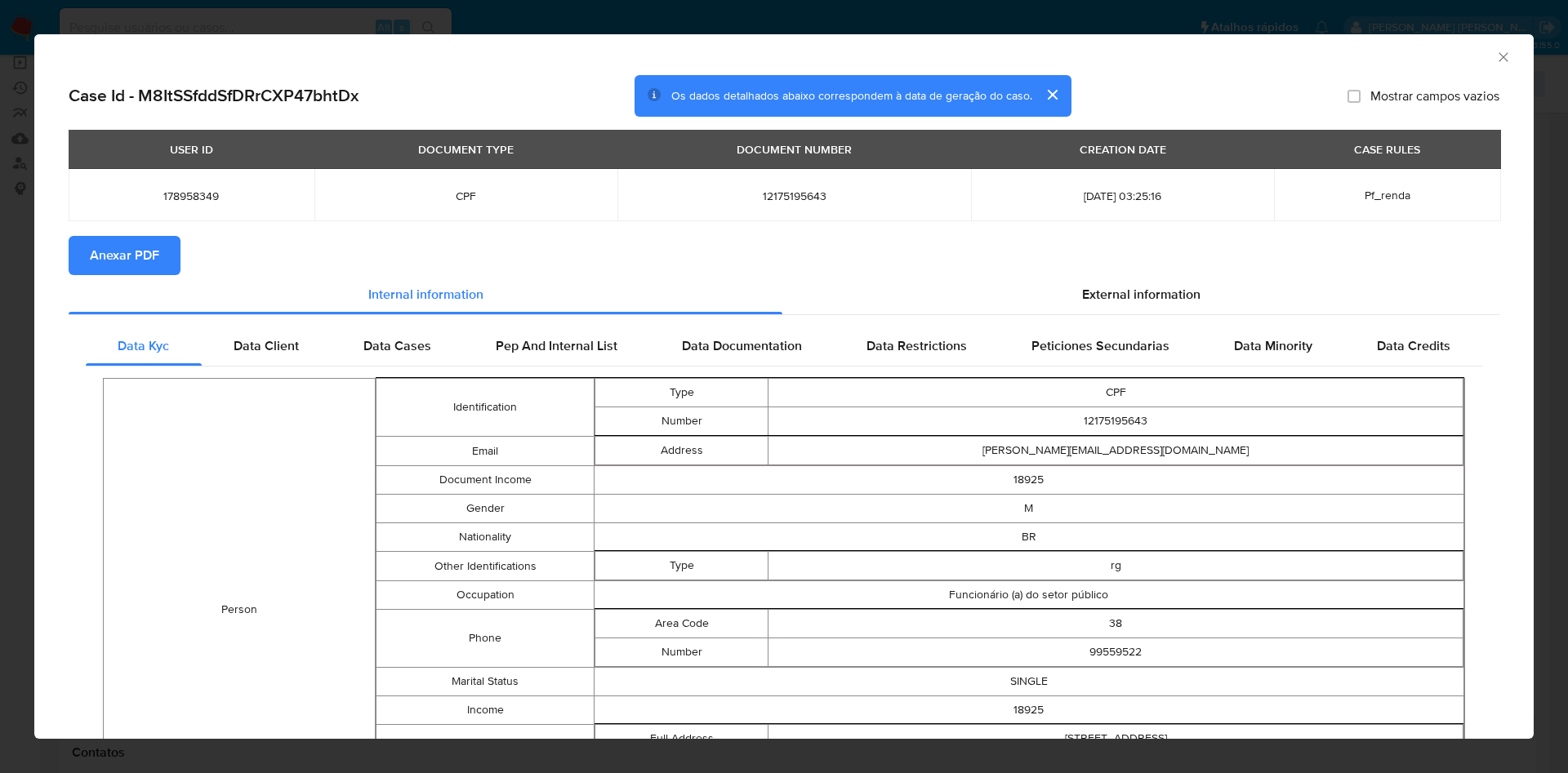
click at [143, 242] on span "Anexar PDF" at bounding box center [125, 255] width 70 height 36
click at [1495, 54] on icon "Fechar a janela" at bounding box center [1503, 57] width 16 height 16
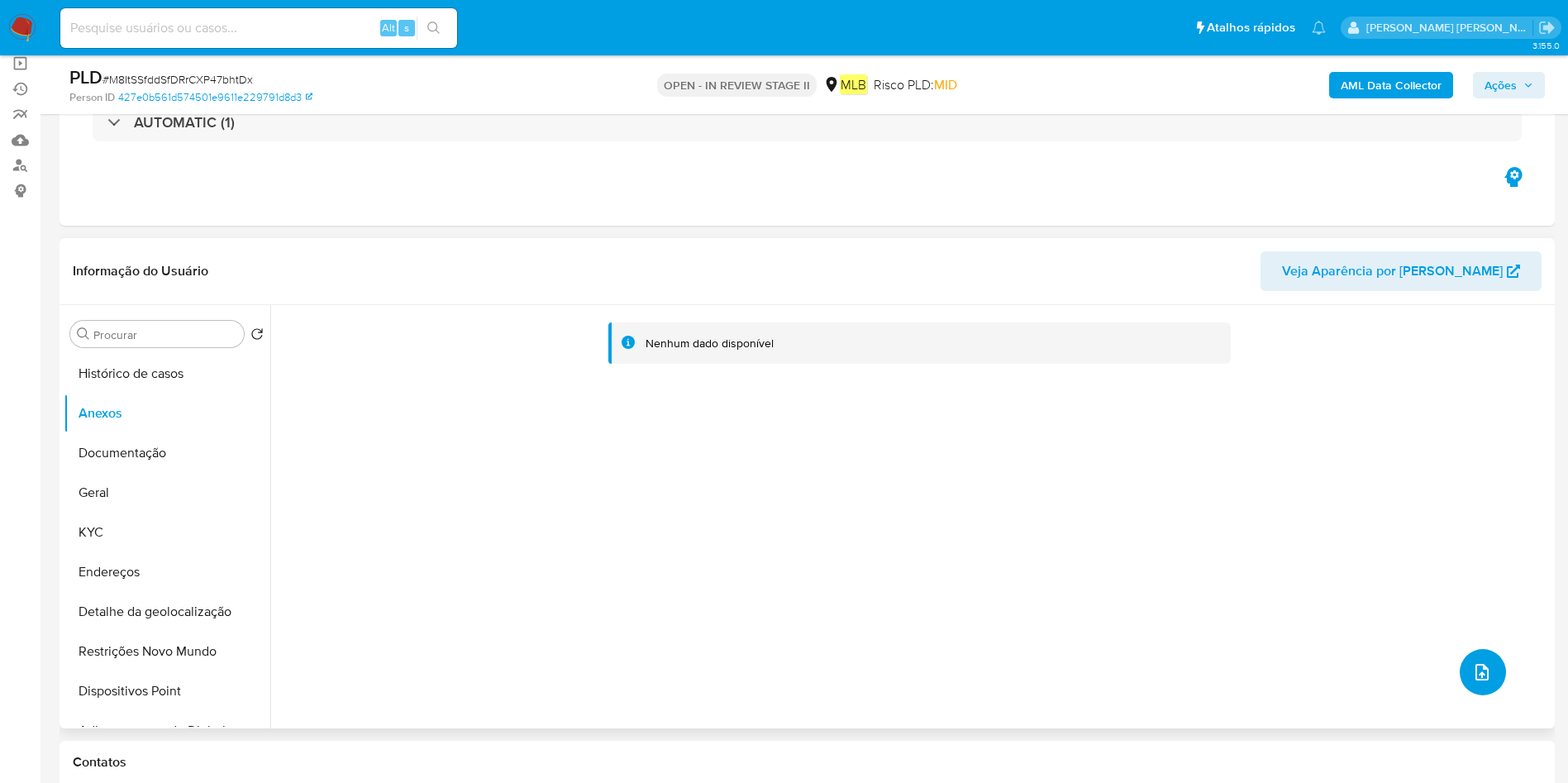
click at [1478, 667] on icon "upload-file" at bounding box center [1482, 672] width 20 height 20
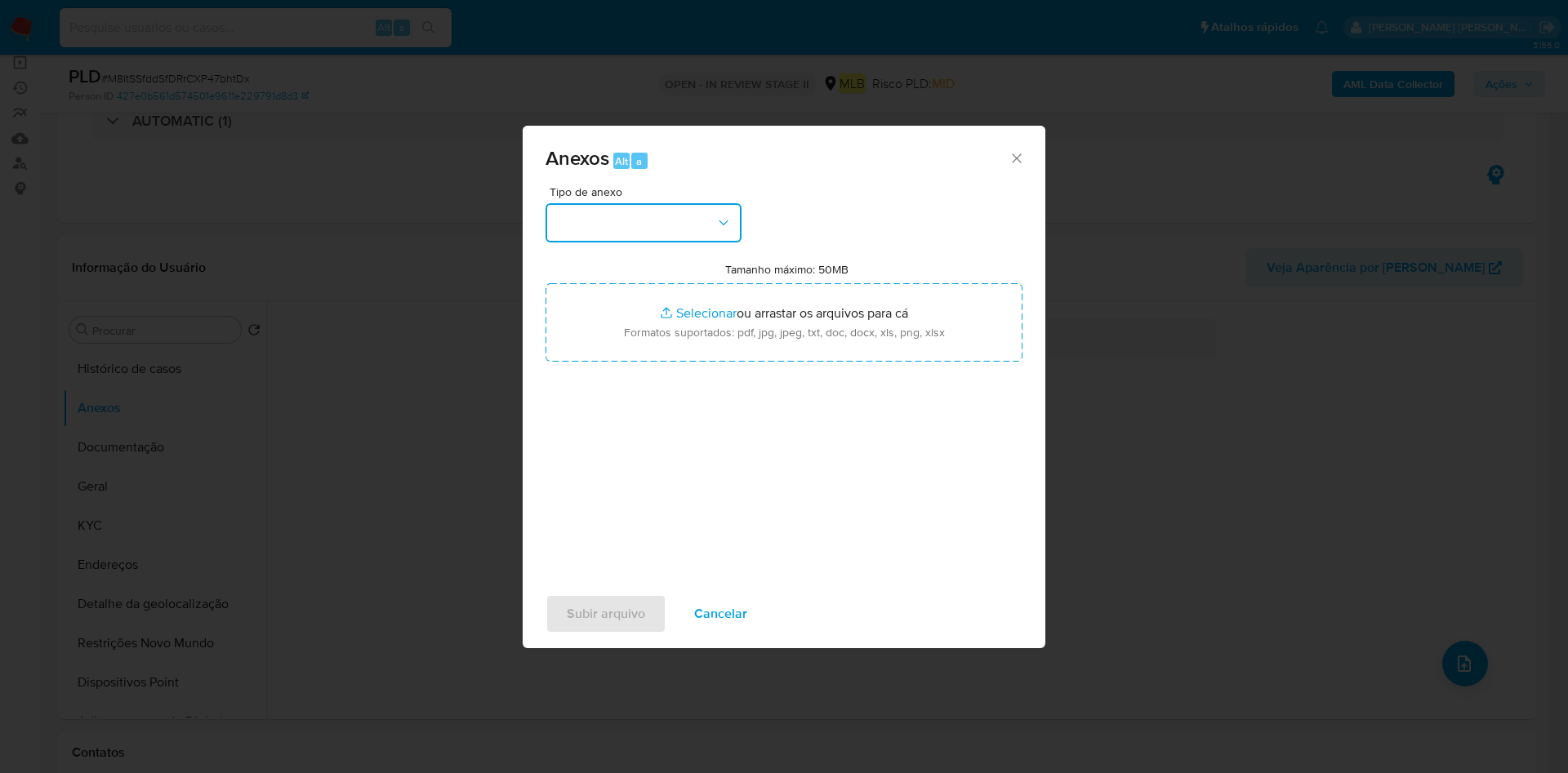
click at [694, 223] on button "button" at bounding box center [643, 223] width 196 height 39
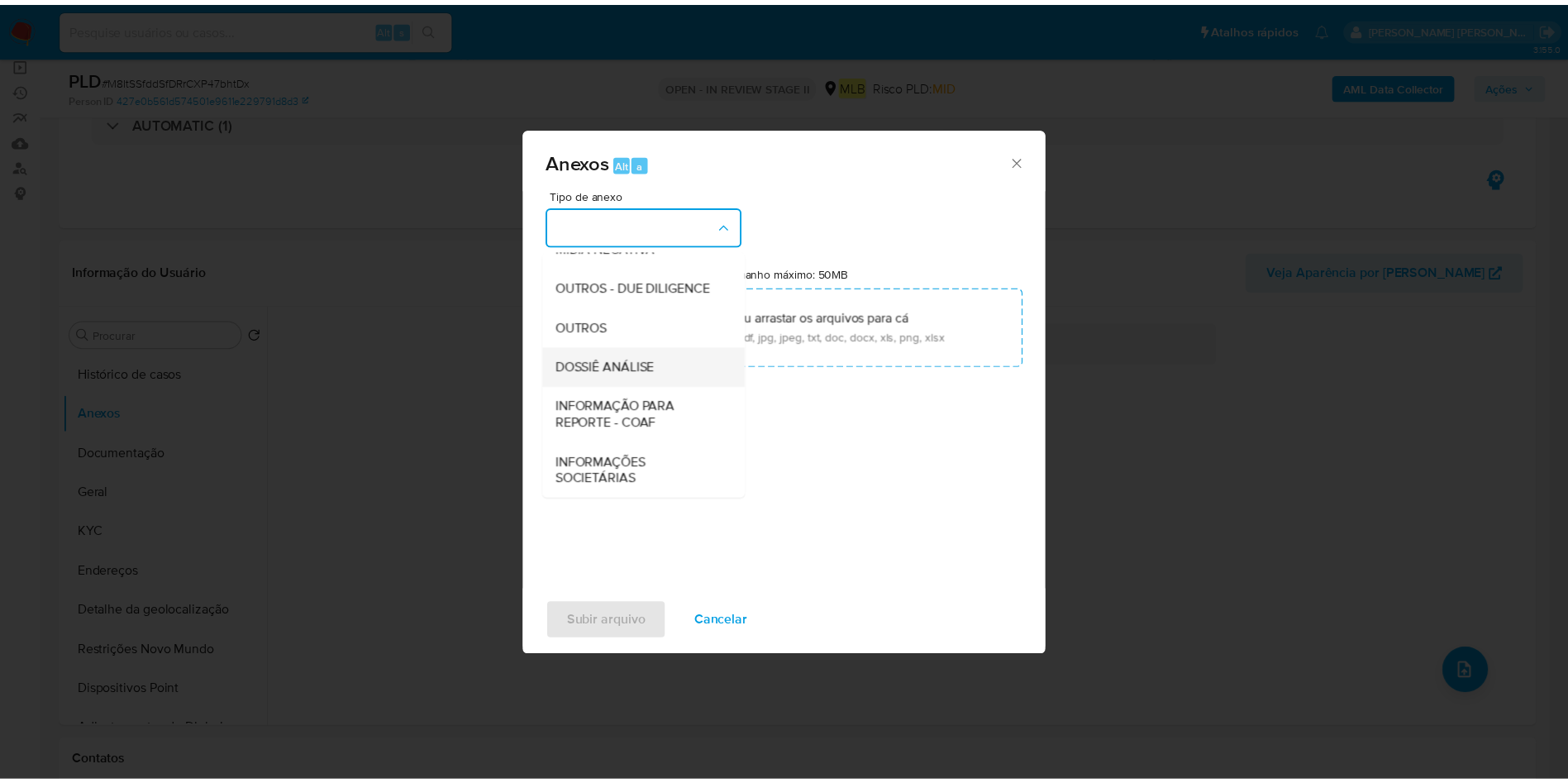
scroll to position [255, 0]
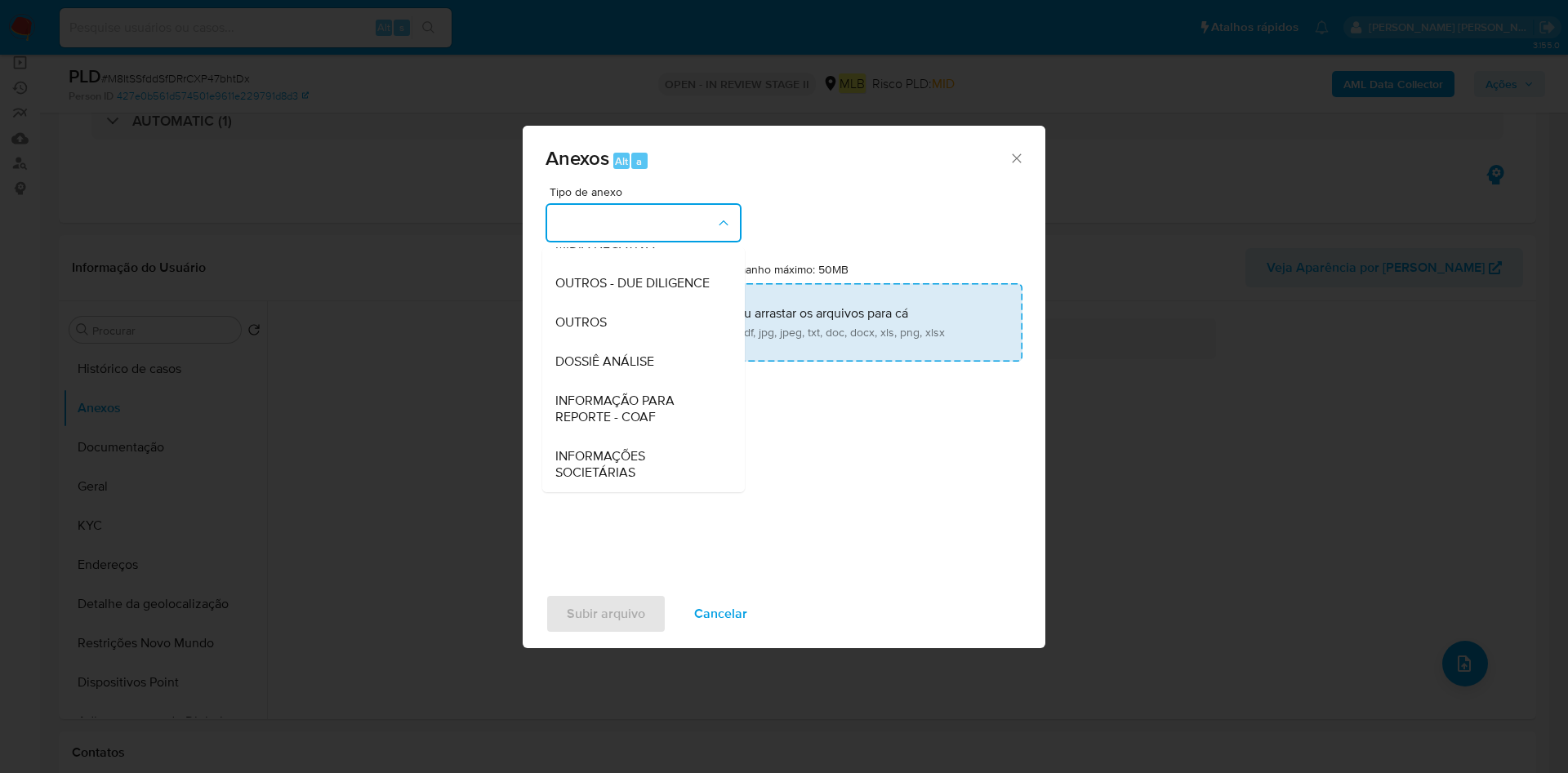
click at [623, 328] on div "OUTROS" at bounding box center [638, 323] width 166 height 39
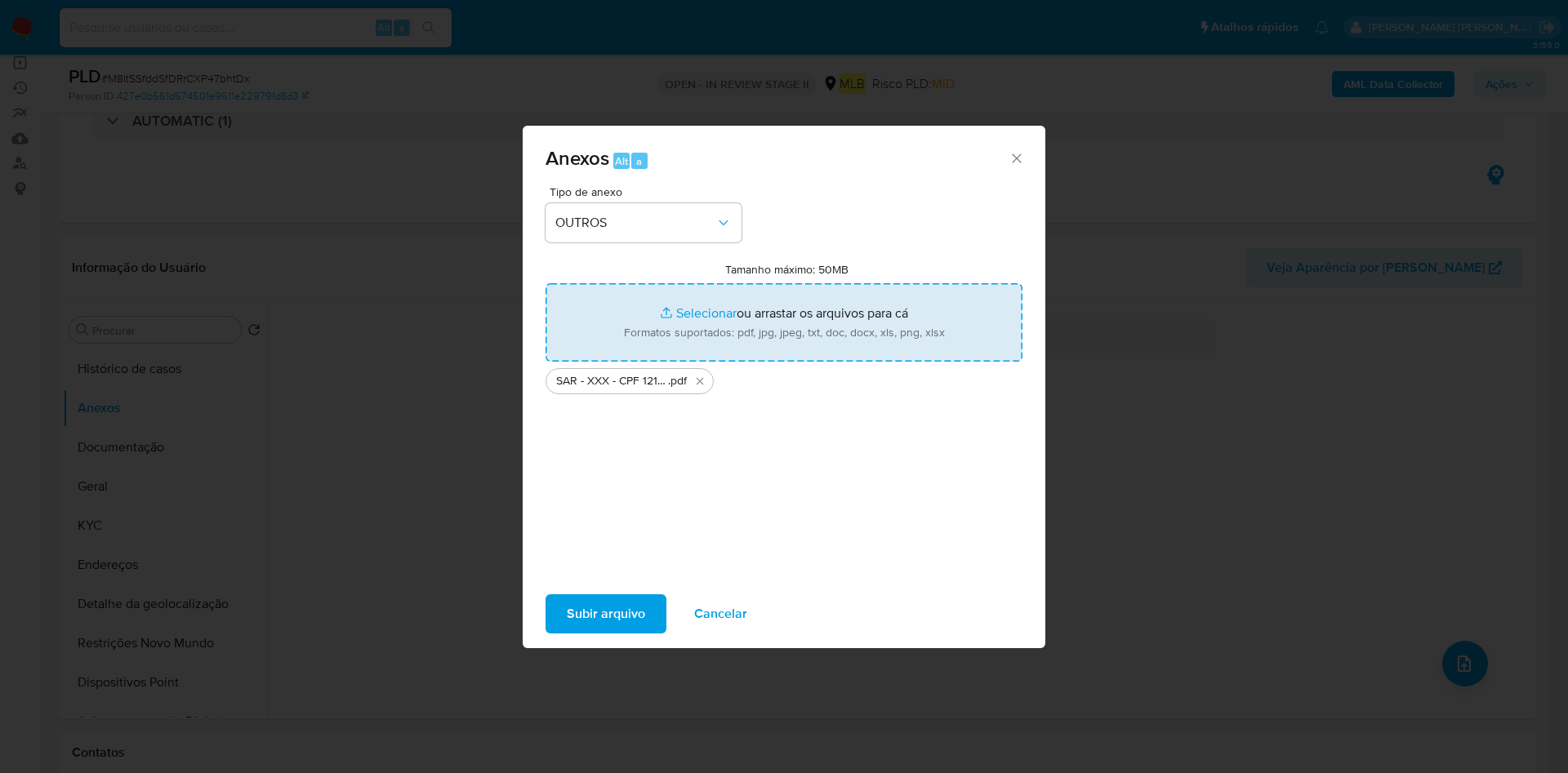
type input "C:\fakepath\Mulan 178958349_2025_08_25_09_34_09.xlsx"
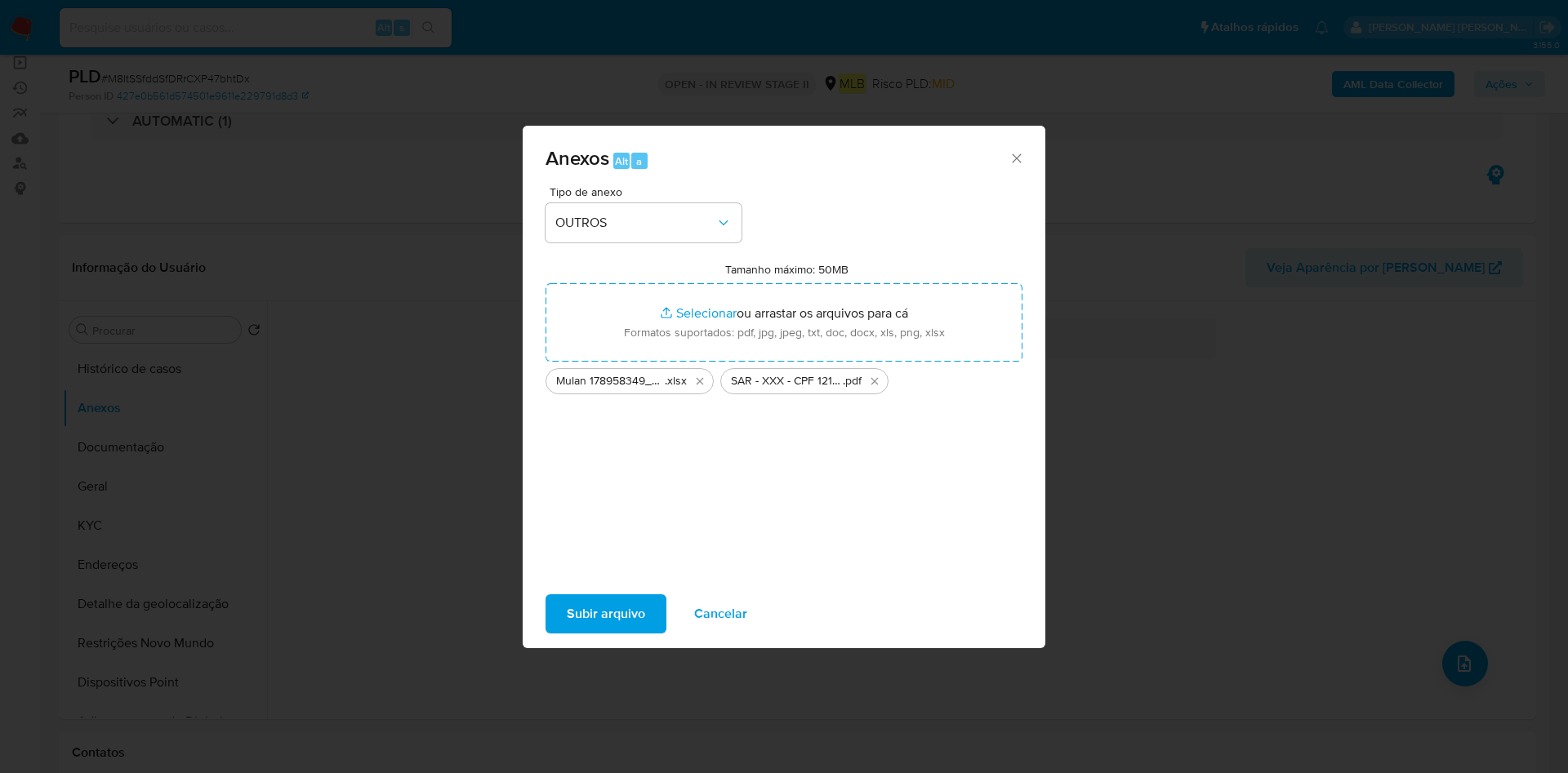
click at [610, 613] on span "Subir arquivo" at bounding box center [606, 614] width 79 height 36
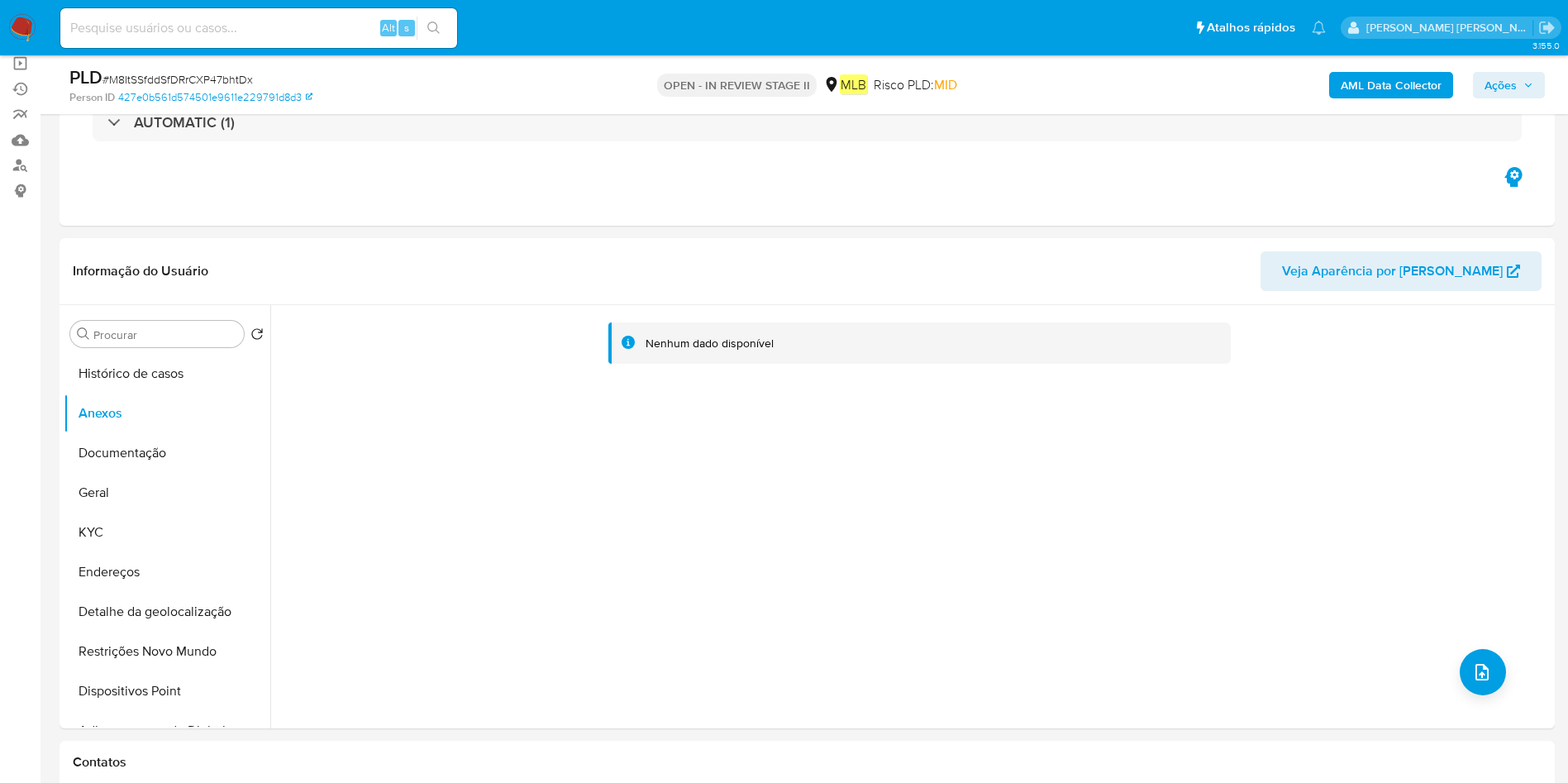
click at [1514, 92] on span "Ações" at bounding box center [1500, 85] width 32 height 27
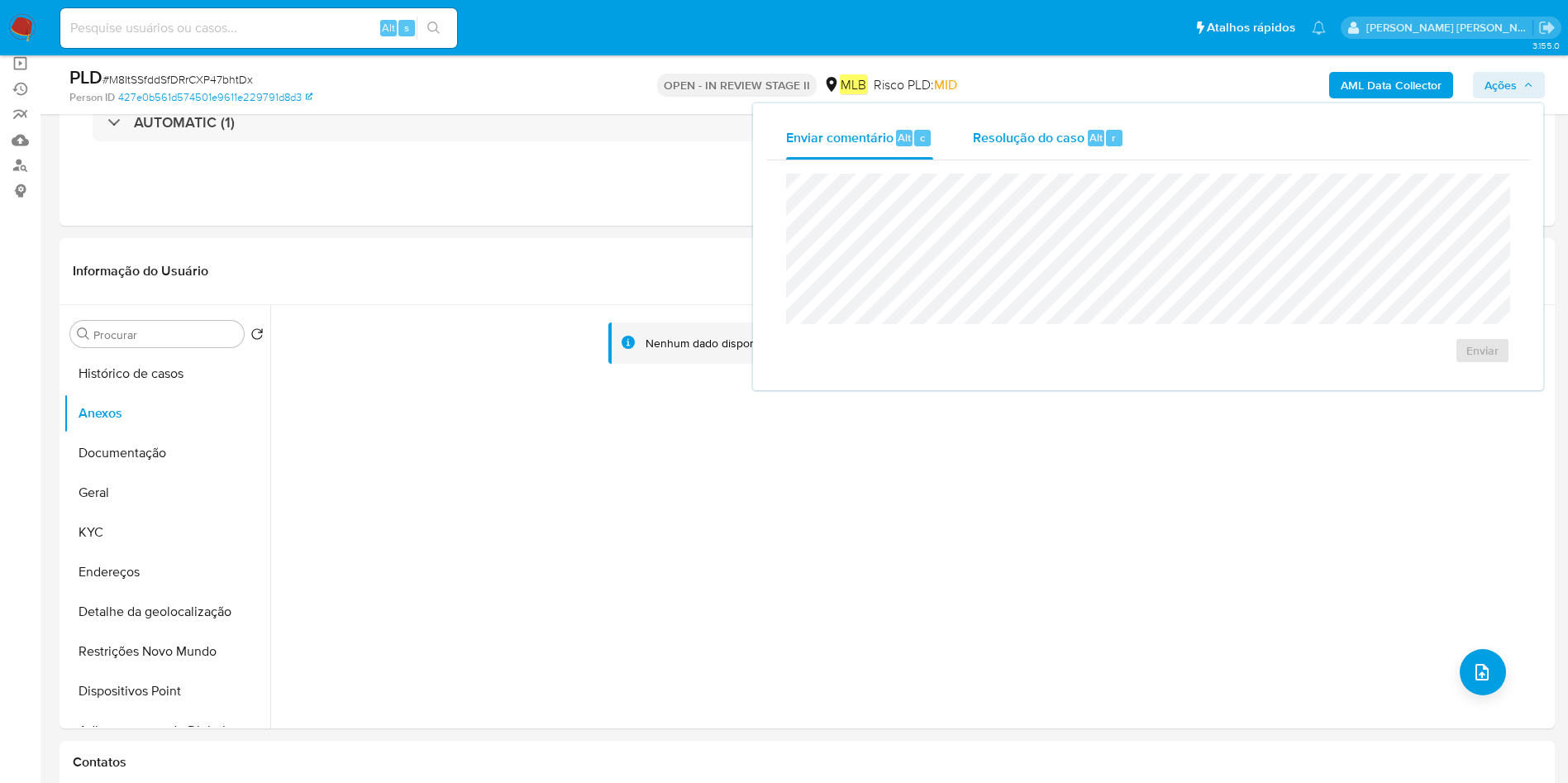
click at [1022, 145] on span "Resolução do caso" at bounding box center [1028, 136] width 112 height 19
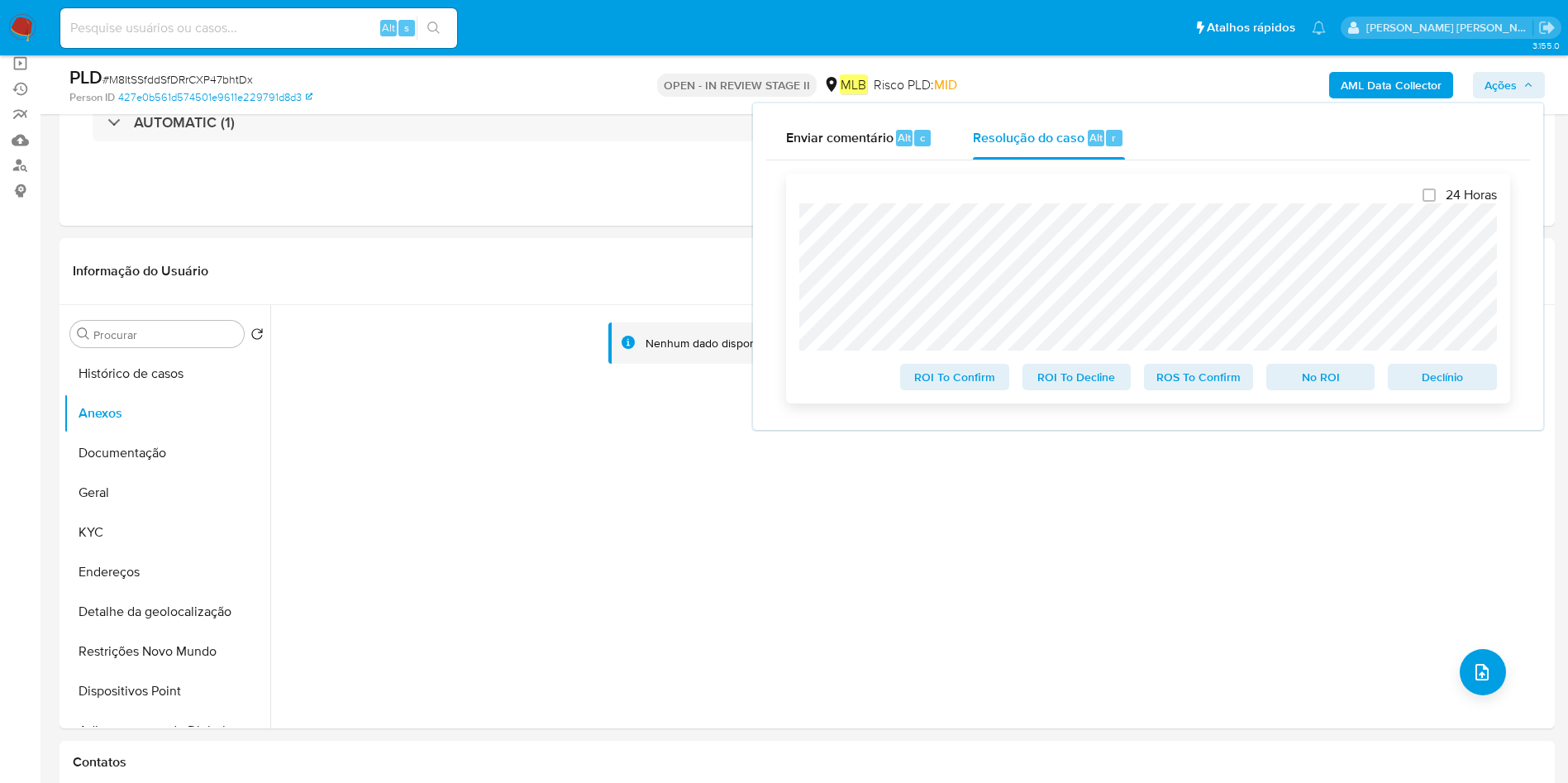
click at [1189, 376] on span "ROS To Confirm" at bounding box center [1198, 377] width 86 height 23
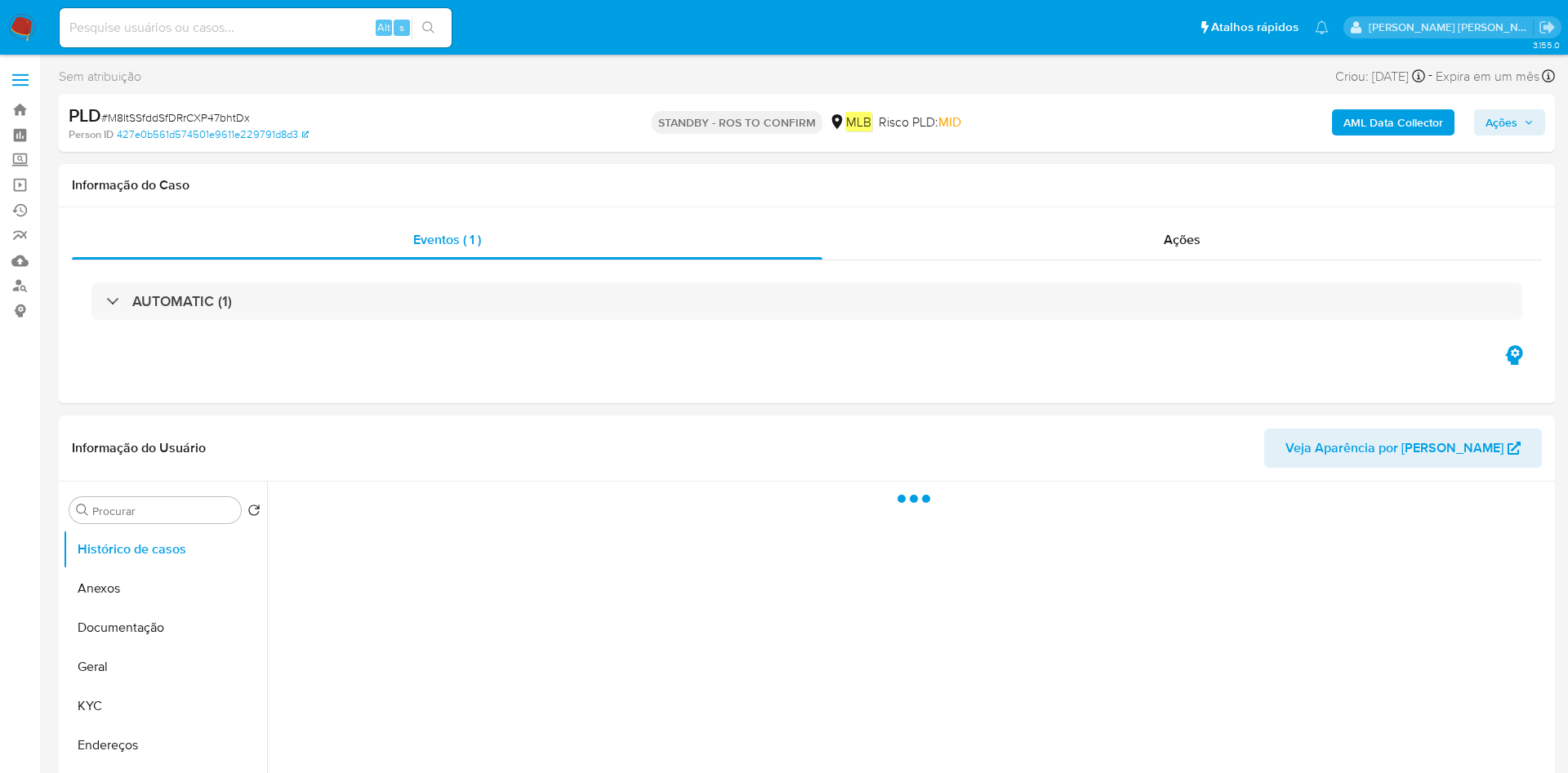
select select "10"
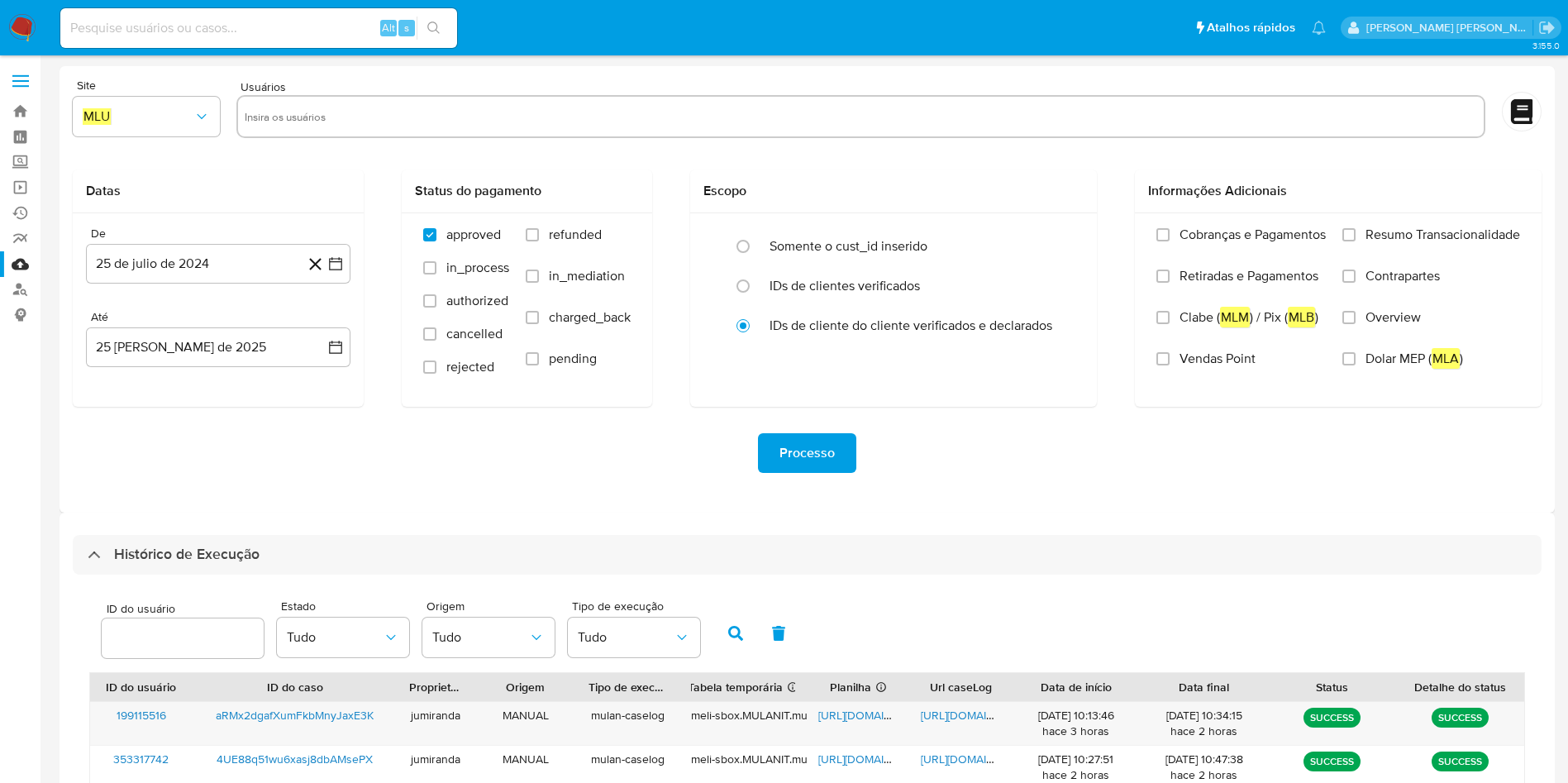
select select "10"
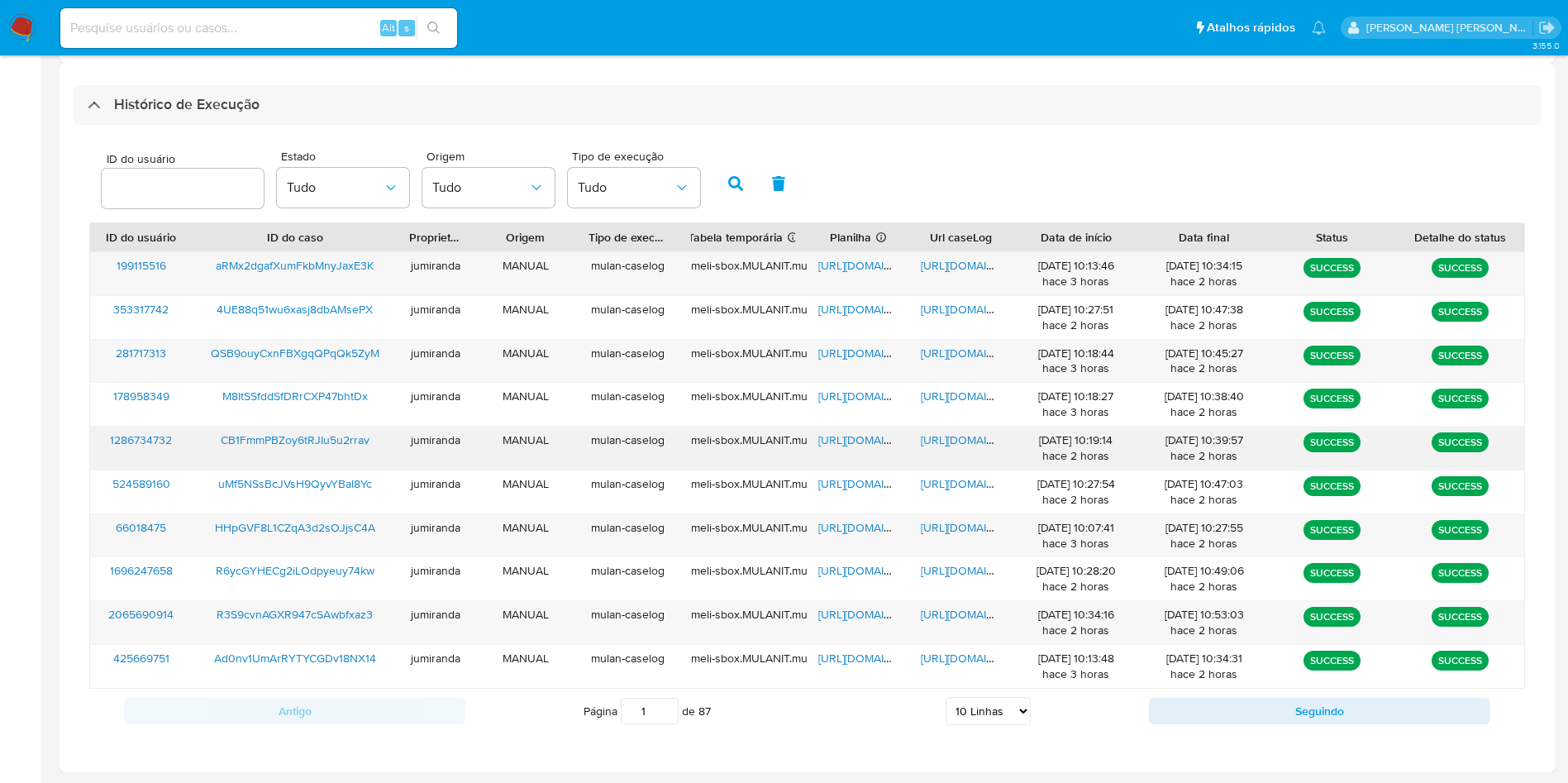
click at [855, 442] on span "[URL][DOMAIN_NAME]" at bounding box center [876, 440] width 114 height 17
click at [962, 439] on span "[URL][DOMAIN_NAME]" at bounding box center [978, 440] width 114 height 17
click at [352, 435] on span "CB1FmmPBZoy6tRJIu5u2rrav" at bounding box center [294, 440] width 148 height 17
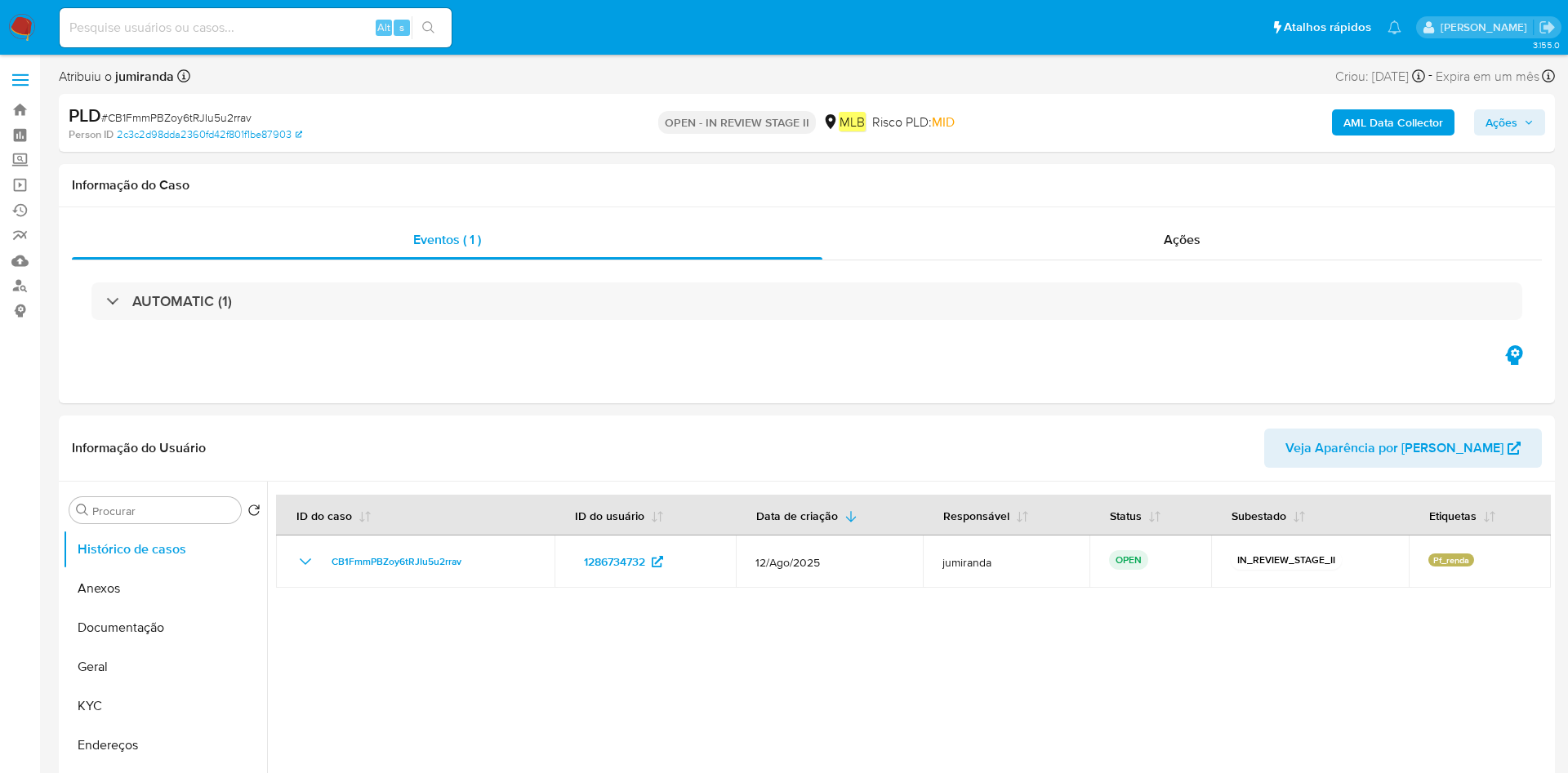
select select "10"
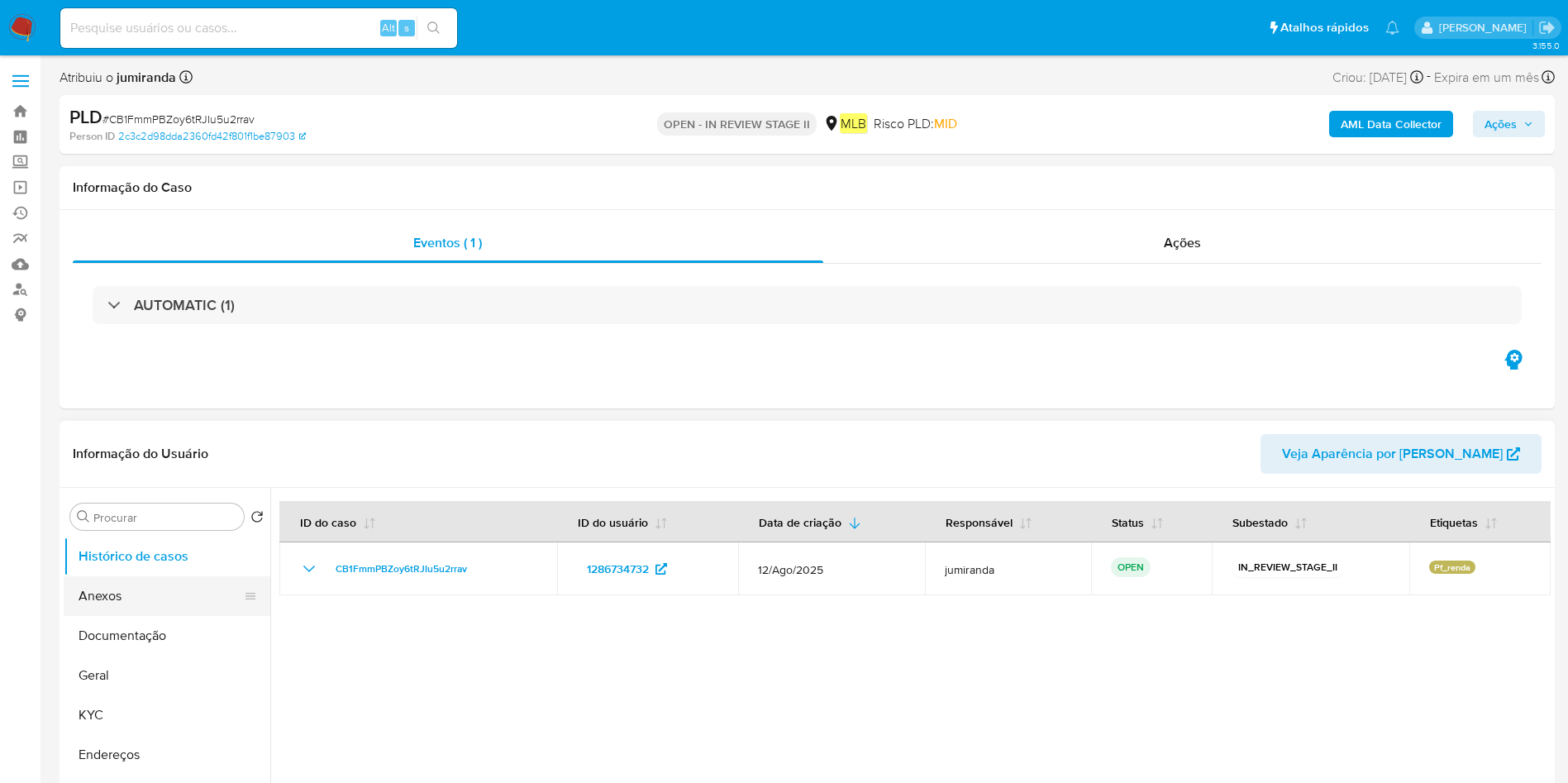
click at [130, 615] on button "Anexos" at bounding box center [160, 596] width 193 height 40
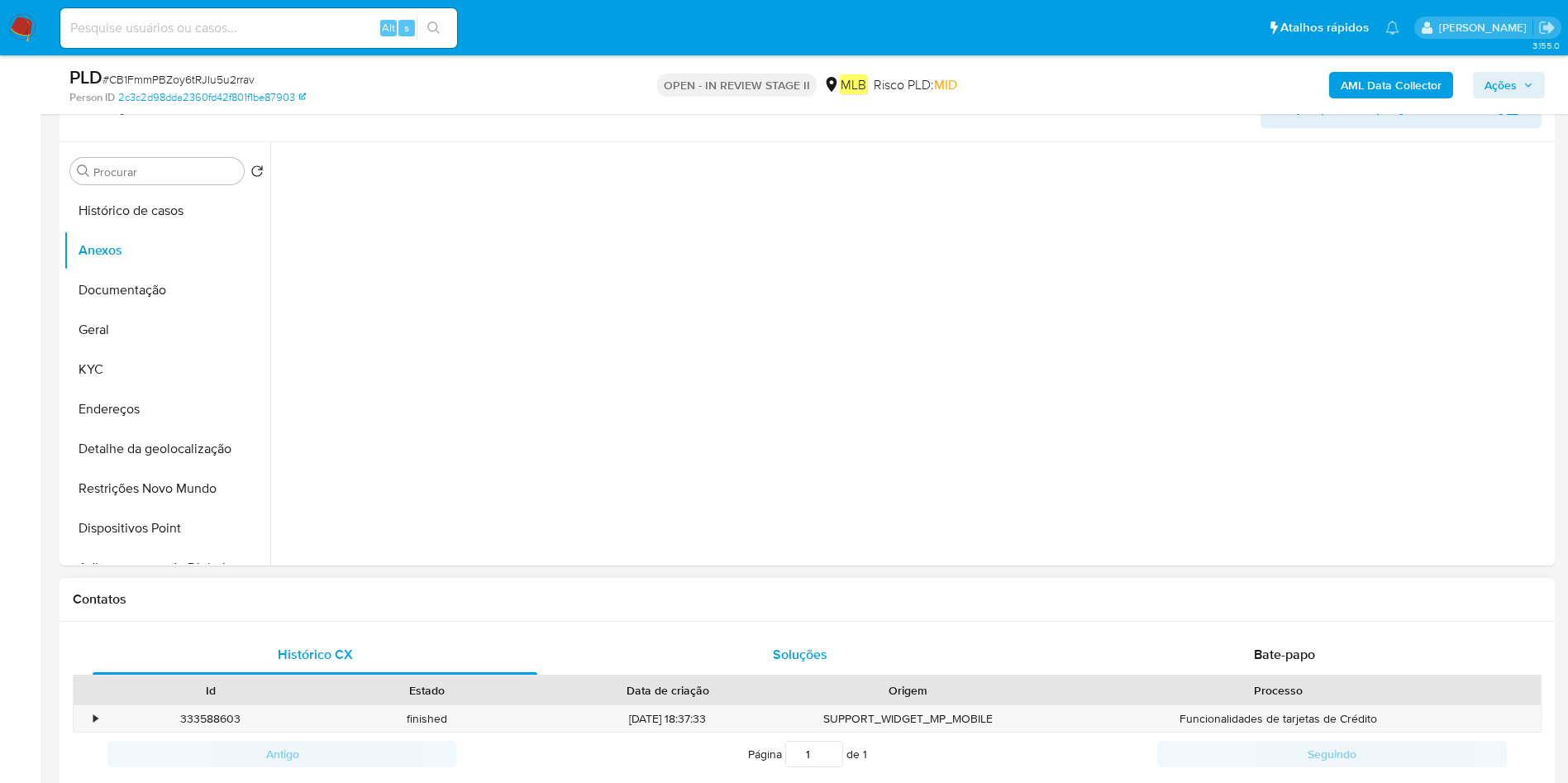
scroll to position [248, 0]
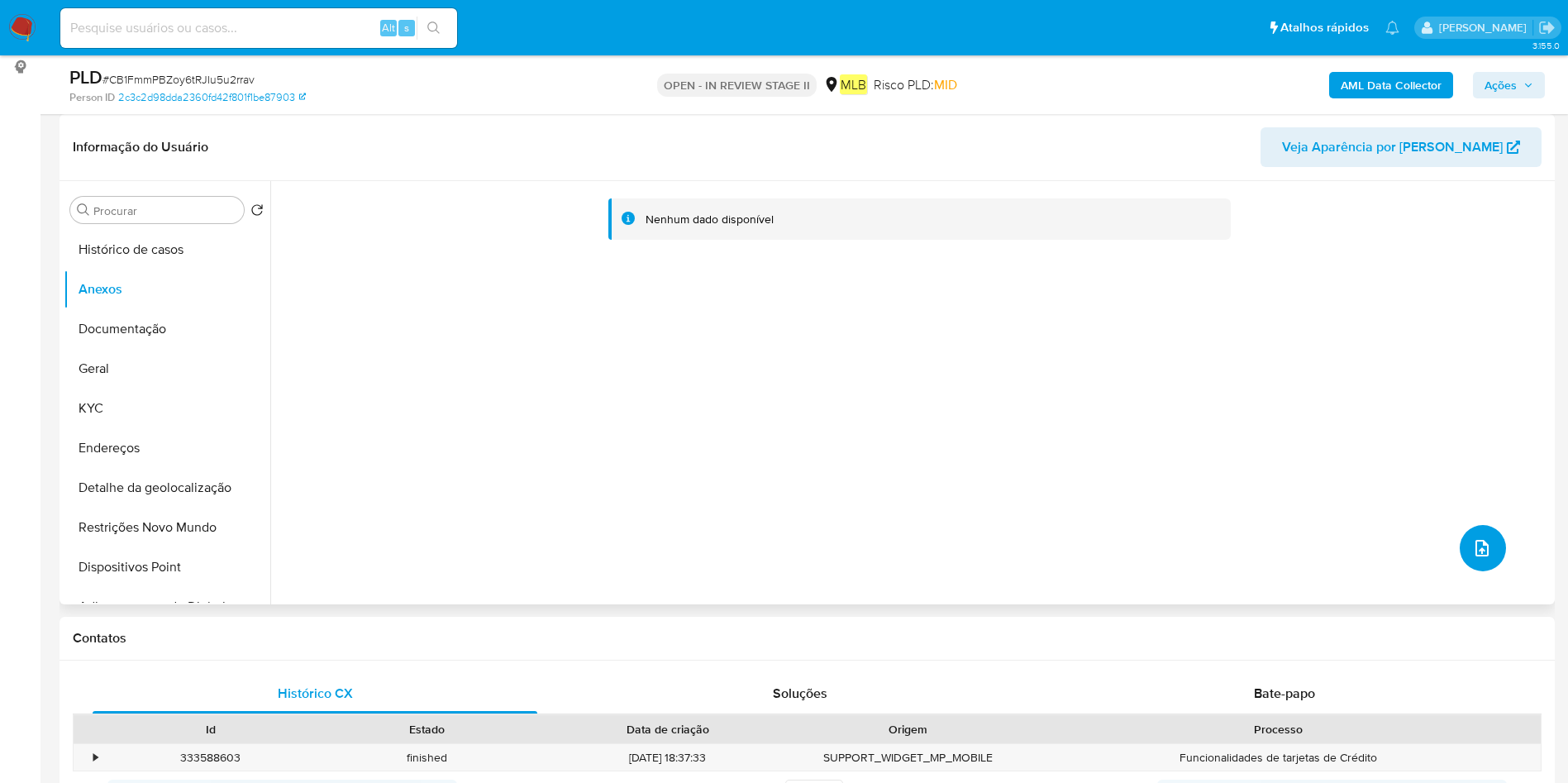
click at [1489, 543] on button "upload-file" at bounding box center [1483, 548] width 46 height 46
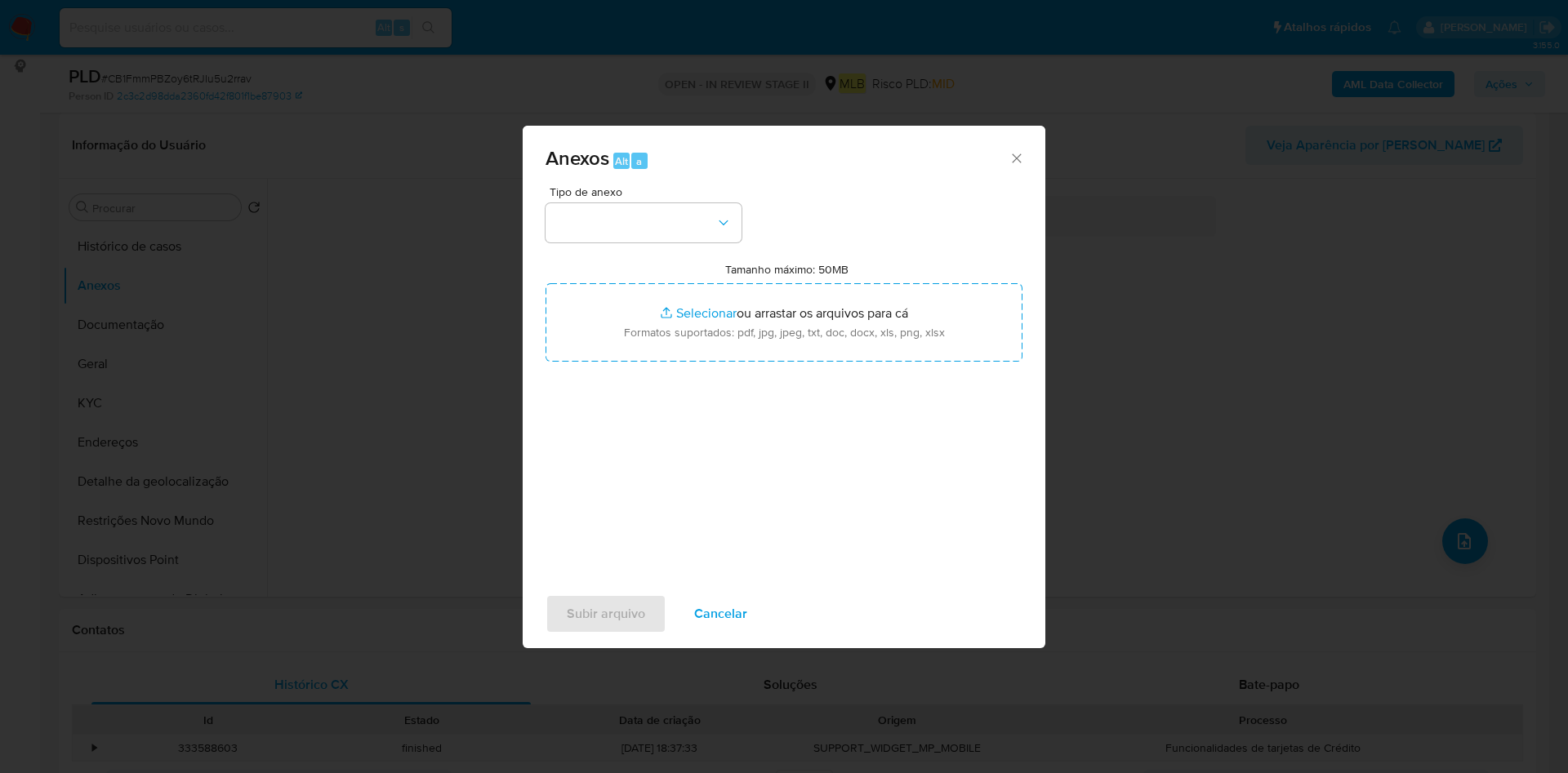
click at [143, 324] on div "Anexos Alt a Tipo de anexo Tamanho máximo: 50MB Selecionar arquivos Selecionar …" at bounding box center [784, 386] width 1568 height 773
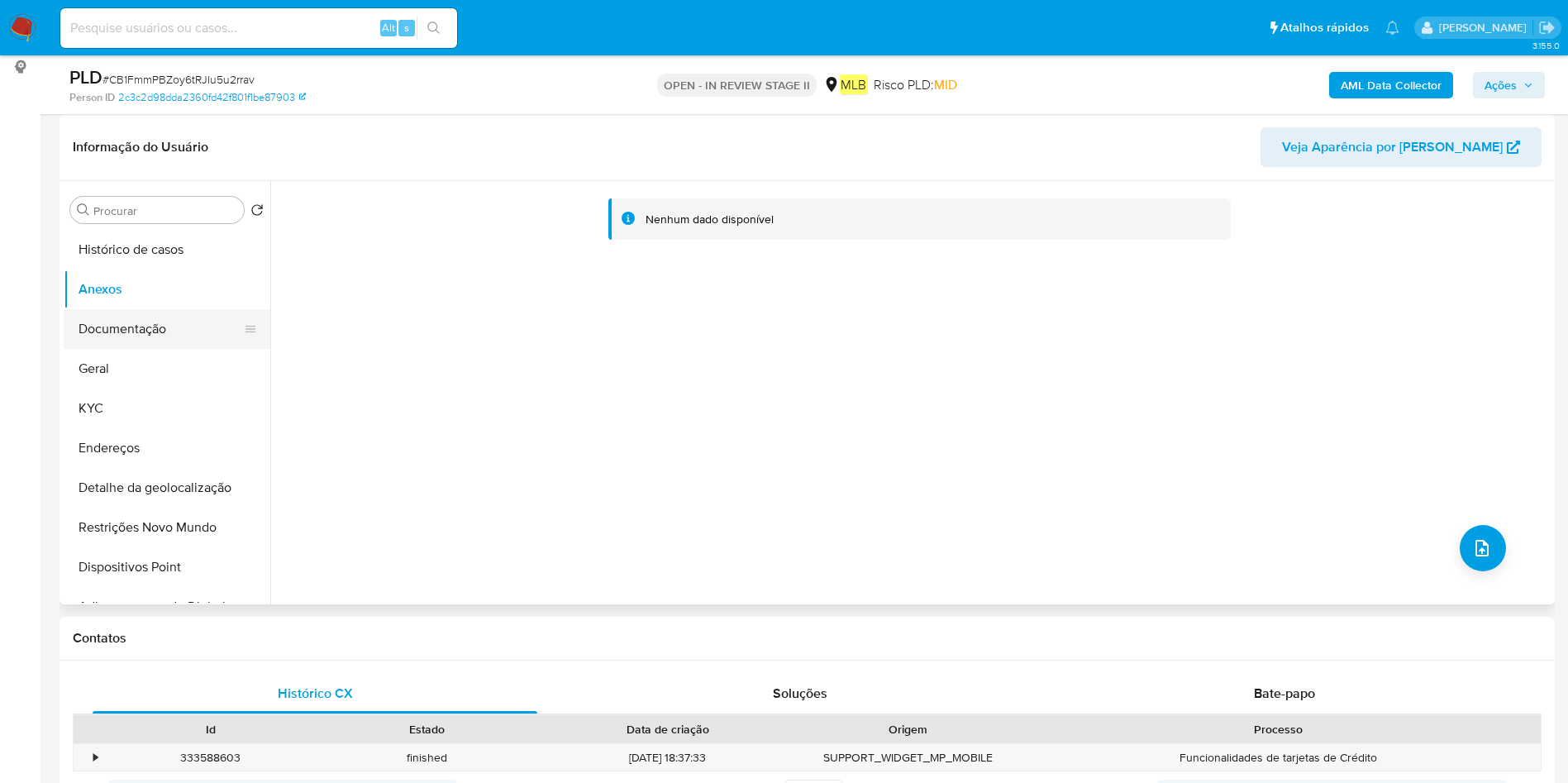
click at [138, 338] on button "Documentação" at bounding box center [160, 329] width 193 height 40
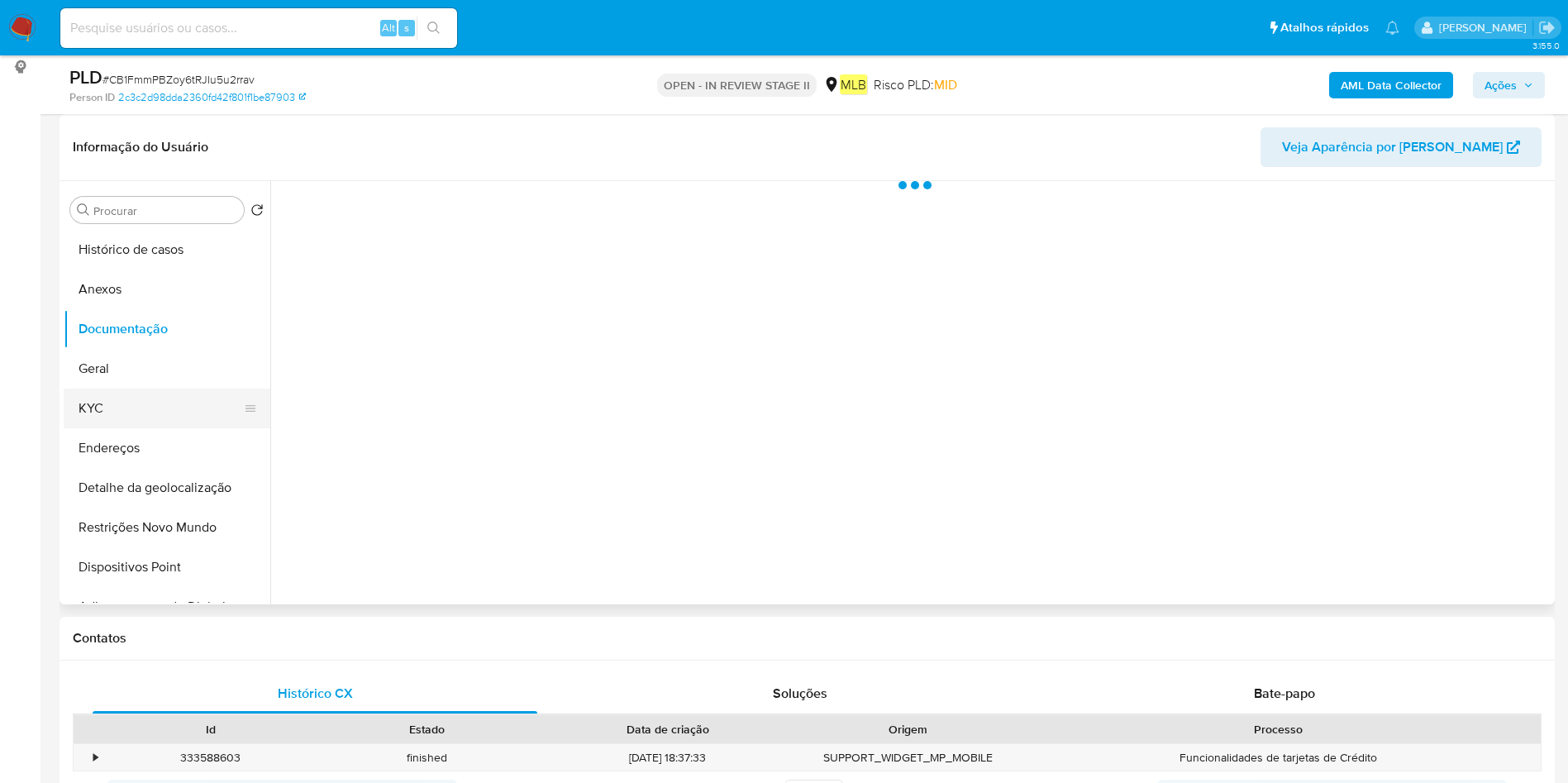
drag, startPoint x: 148, startPoint y: 404, endPoint x: 148, endPoint y: 394, distance: 10.0
click at [147, 402] on button "KYC" at bounding box center [160, 408] width 193 height 40
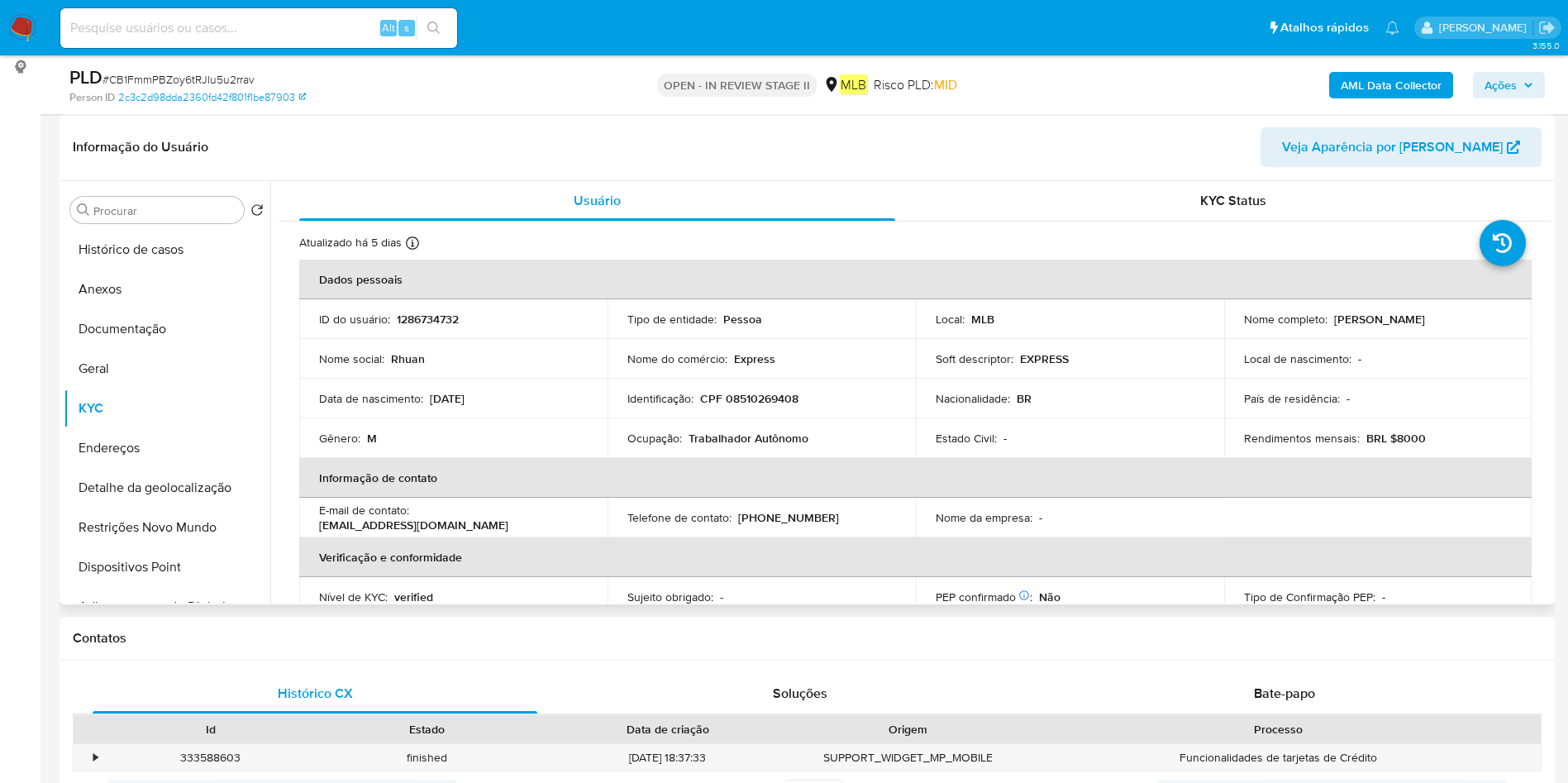
click at [793, 443] on p "Trabalhador Autônomo" at bounding box center [748, 438] width 120 height 15
copy div "Ocupação : Trabalhador Autônomo"
click at [165, 450] on button "Endereços" at bounding box center [160, 448] width 193 height 40
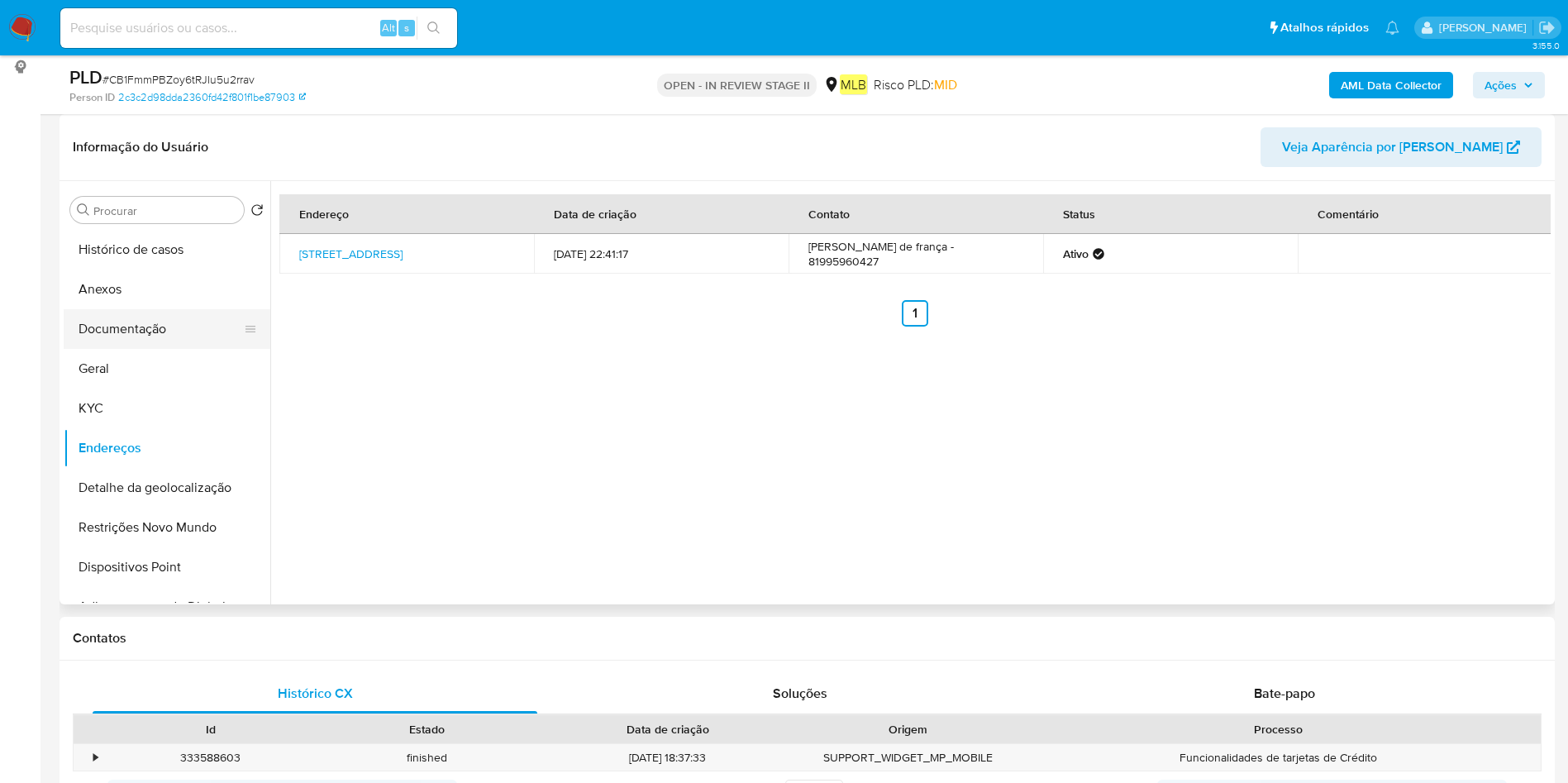
click at [163, 328] on button "Documentação" at bounding box center [160, 329] width 193 height 40
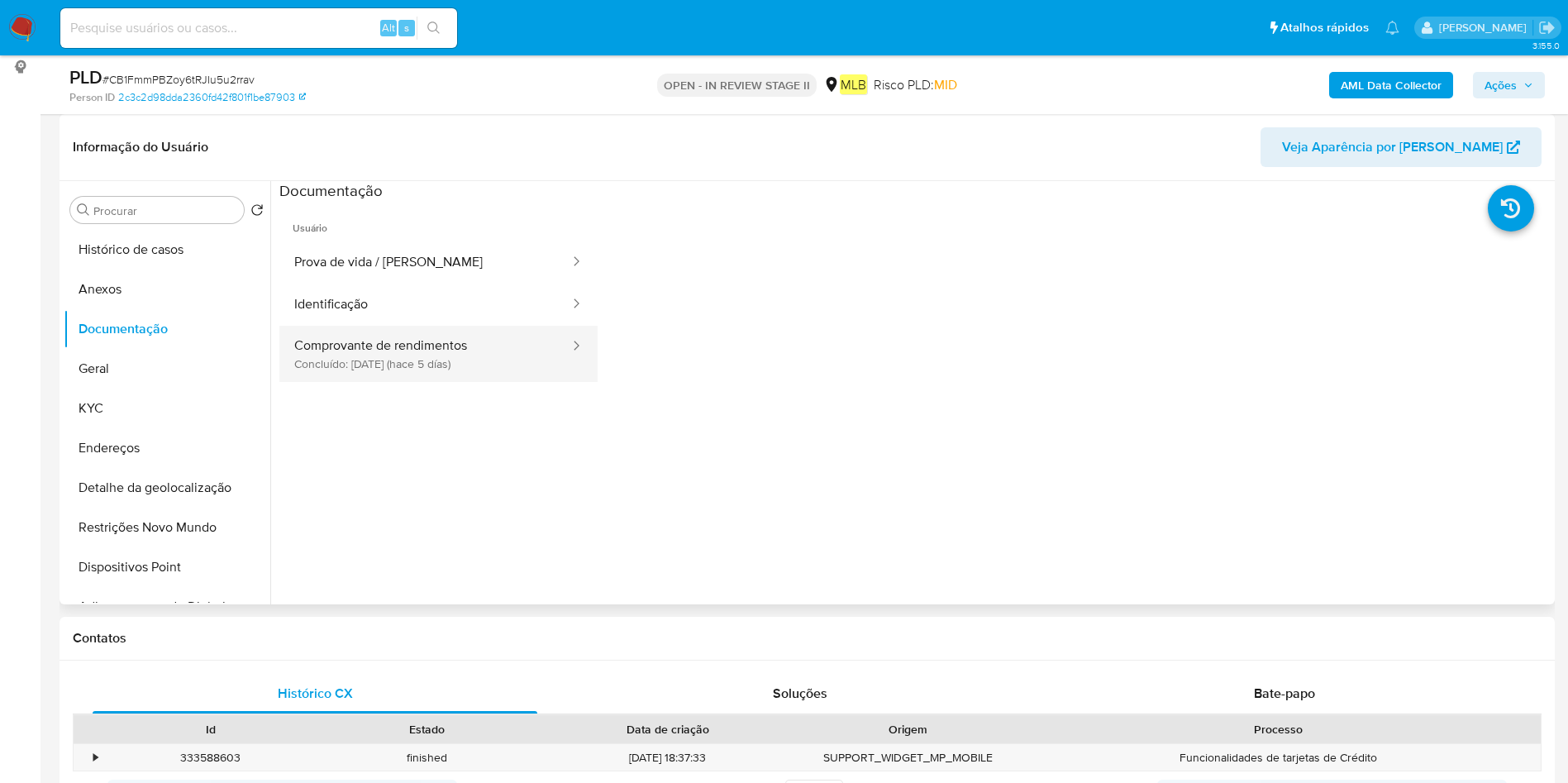
click at [461, 351] on button "Comprovante de rendimentos Concluído: [DATE] (hace 5 días)" at bounding box center [425, 354] width 292 height 56
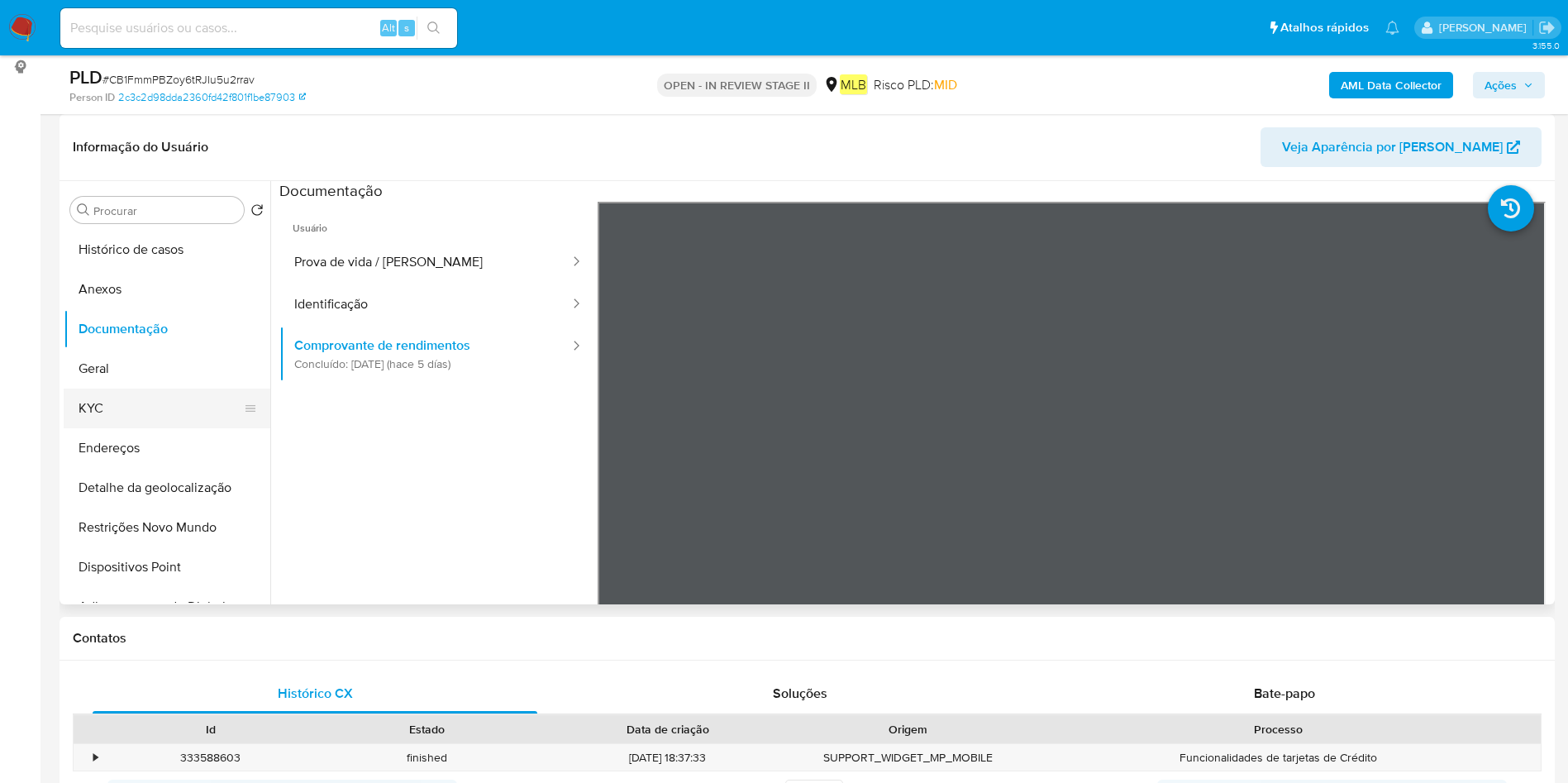
click at [151, 399] on button "KYC" at bounding box center [160, 408] width 193 height 40
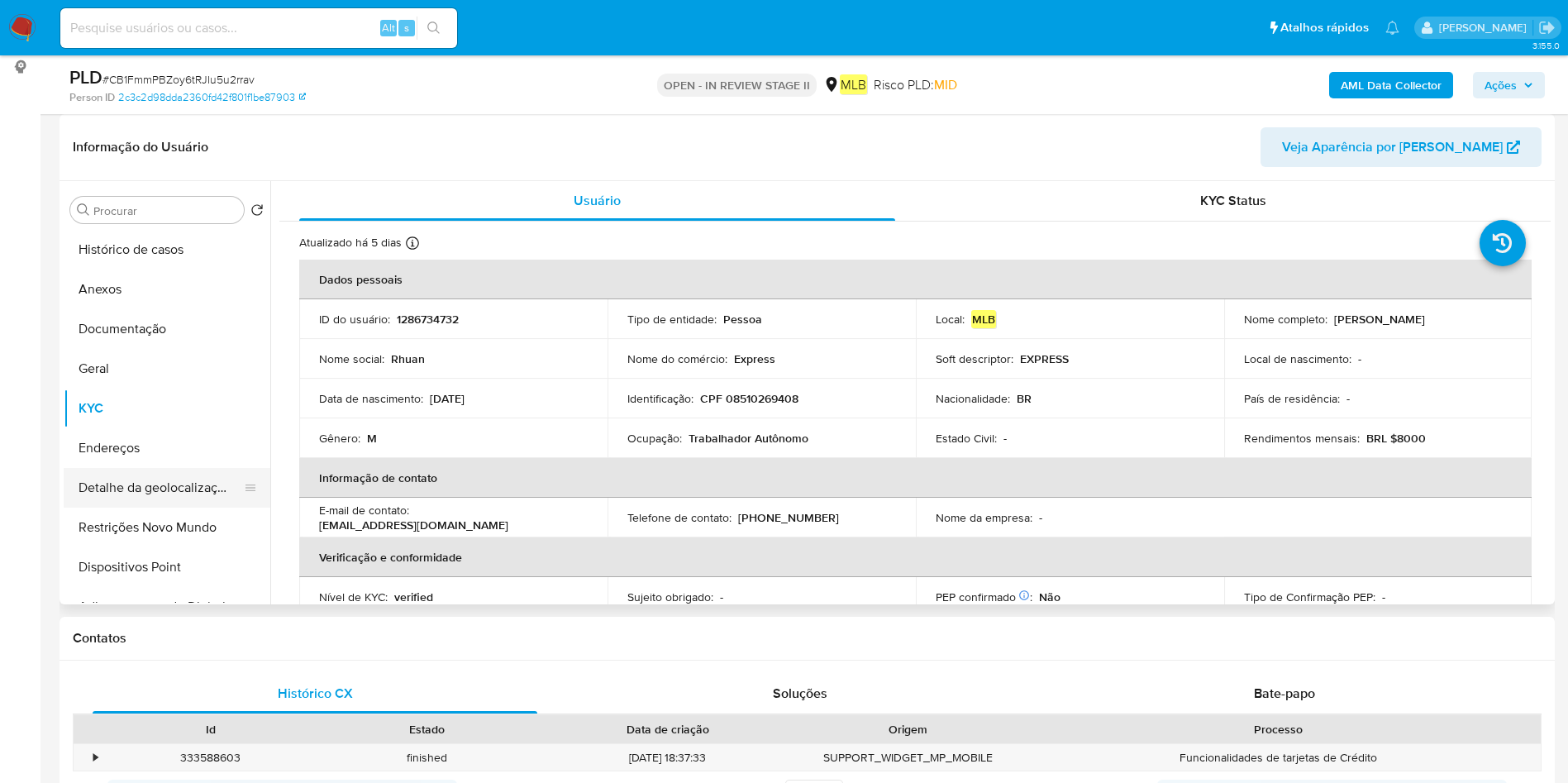
click at [107, 523] on button "Restrições Novo Mundo" at bounding box center [167, 528] width 206 height 40
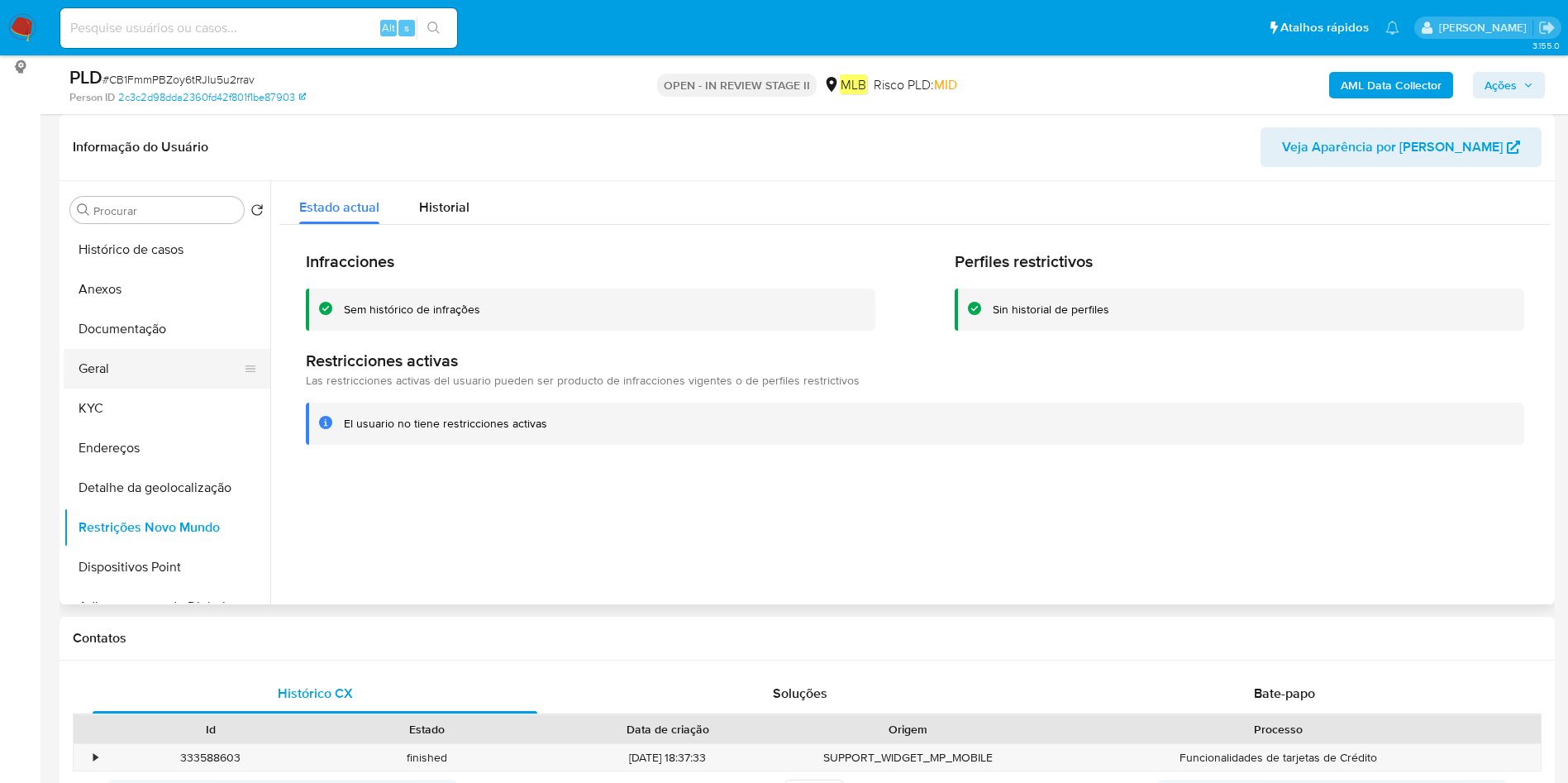
click at [144, 372] on button "Geral" at bounding box center [160, 369] width 193 height 40
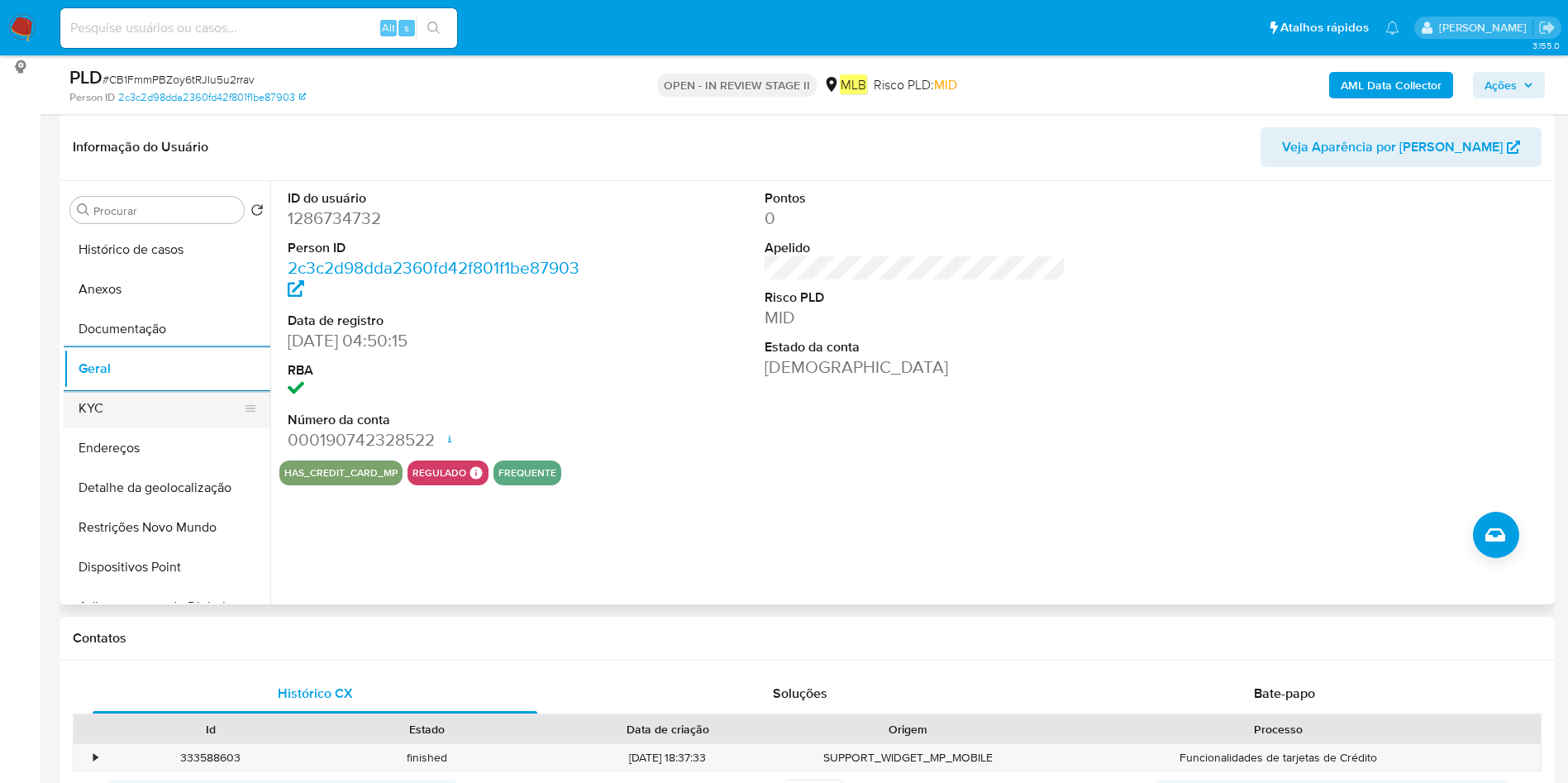
click at [158, 417] on button "KYC" at bounding box center [160, 408] width 193 height 40
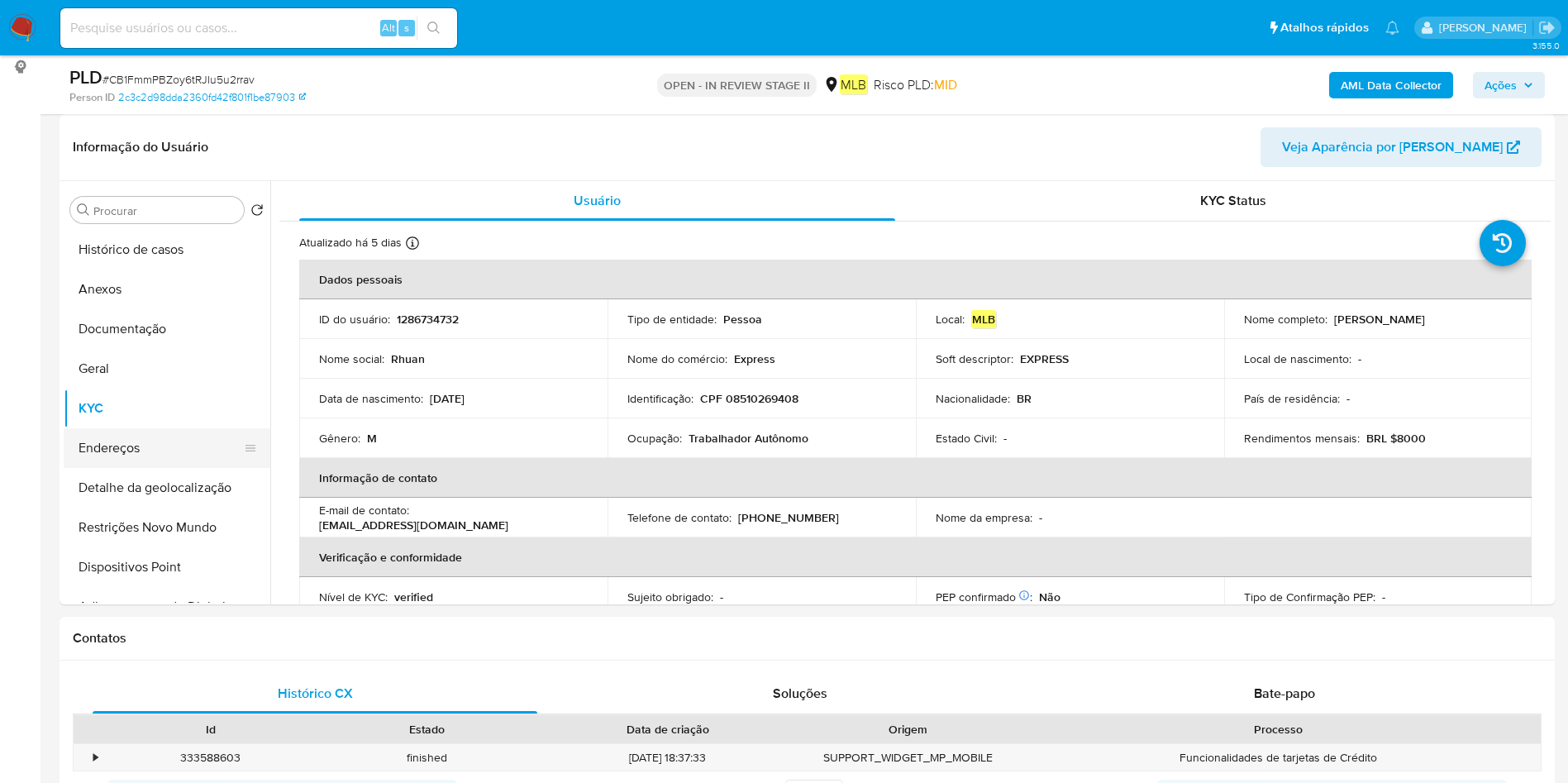
click at [139, 439] on button "Endereços" at bounding box center [160, 448] width 193 height 40
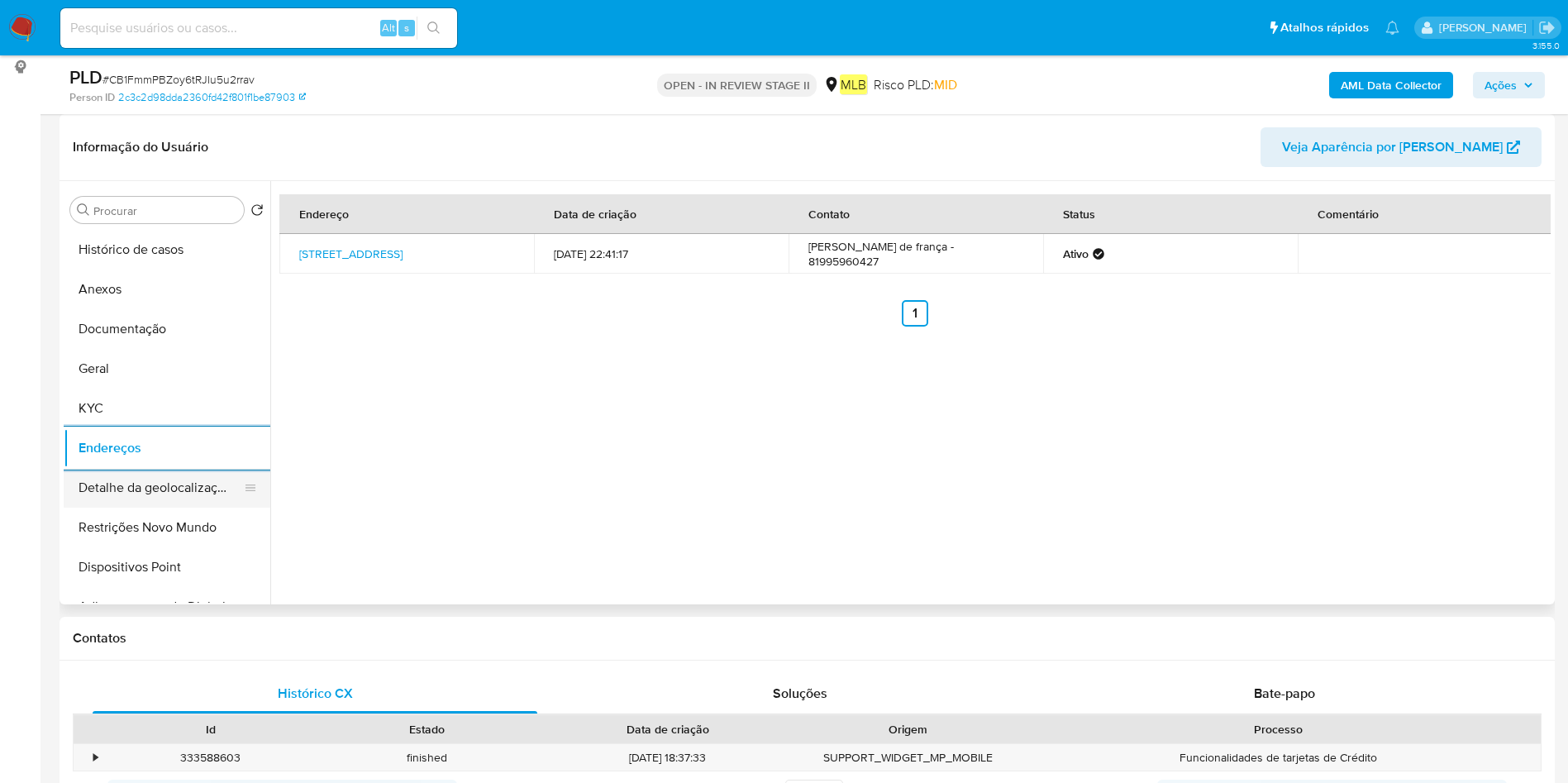
drag, startPoint x: 201, startPoint y: 488, endPoint x: 559, endPoint y: 488, distance: 358.0
click at [201, 487] on button "Detalhe da geolocalização" at bounding box center [167, 488] width 206 height 40
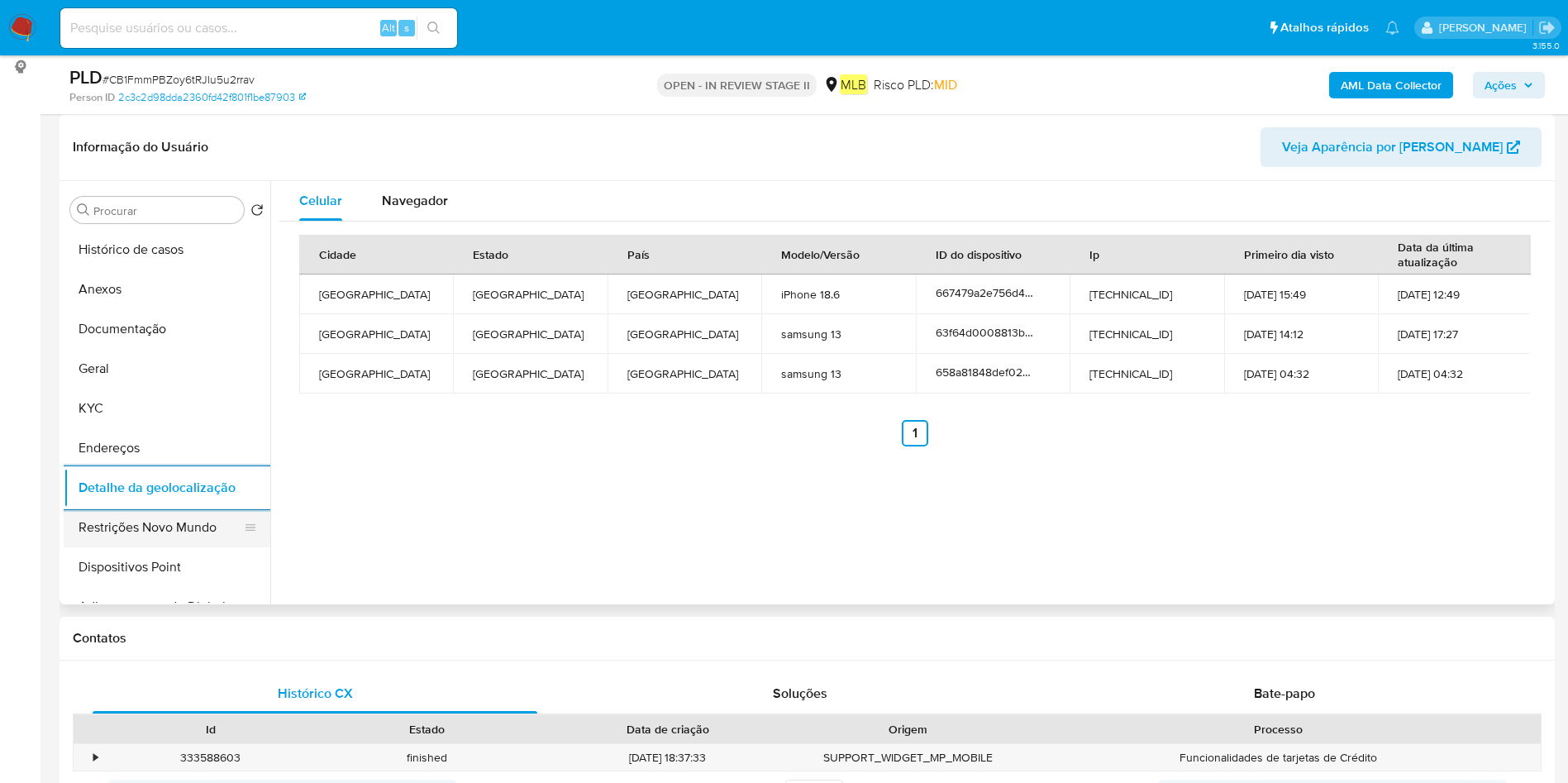
click at [129, 522] on button "Restrições Novo Mundo" at bounding box center [160, 528] width 193 height 40
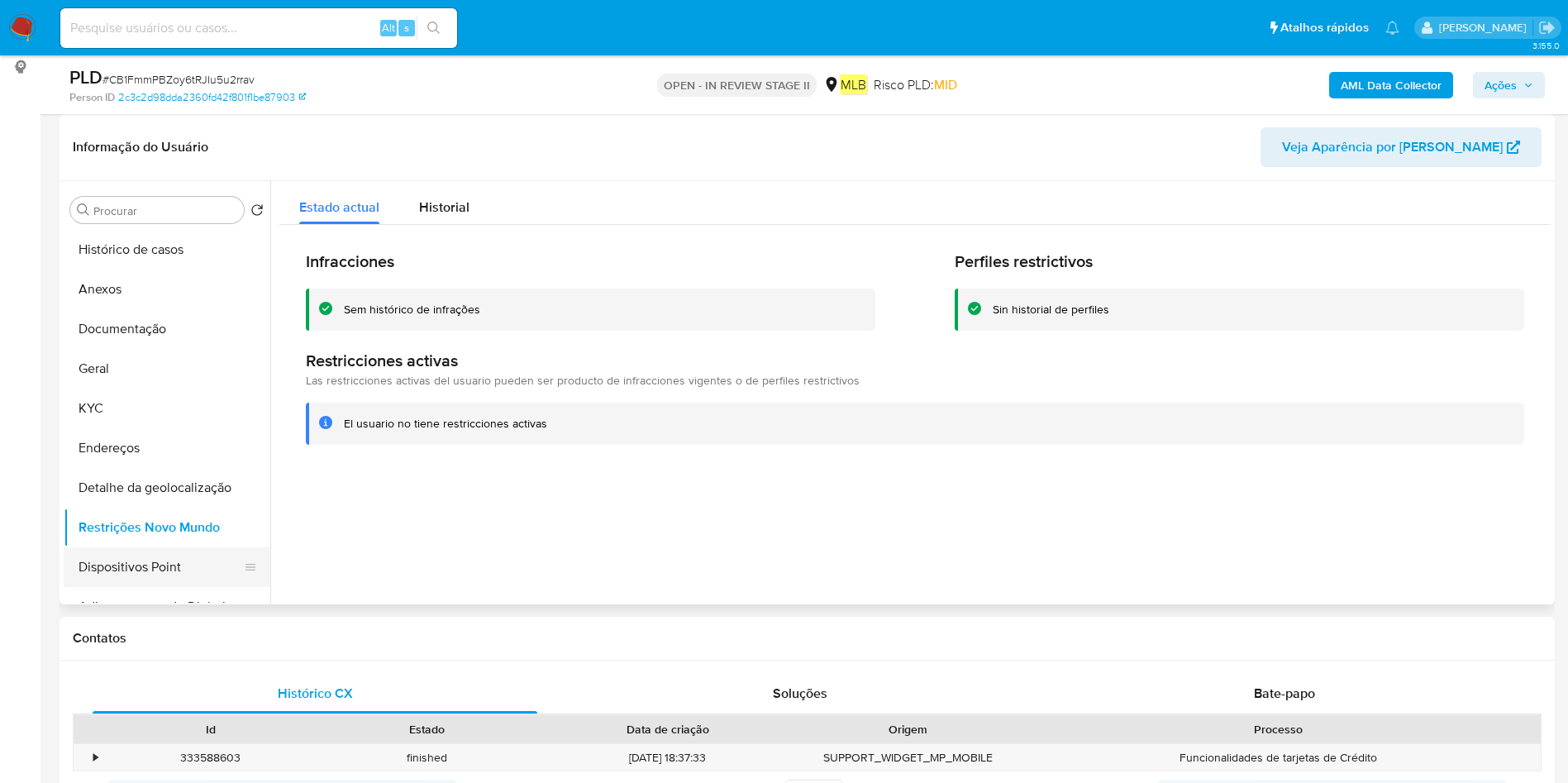
click at [129, 557] on button "Dispositivos Point" at bounding box center [160, 567] width 193 height 40
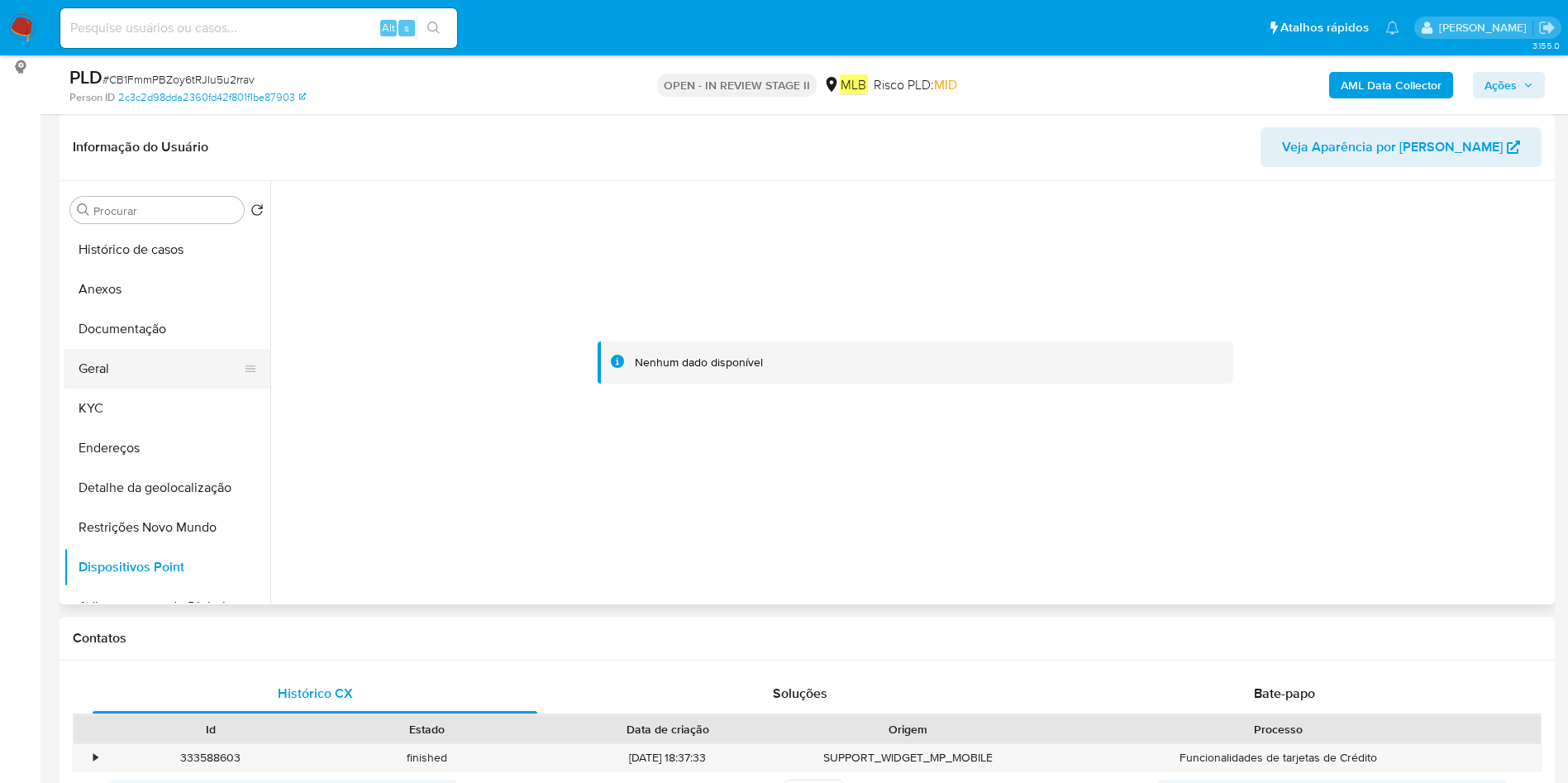
click at [178, 366] on button "Geral" at bounding box center [160, 369] width 193 height 40
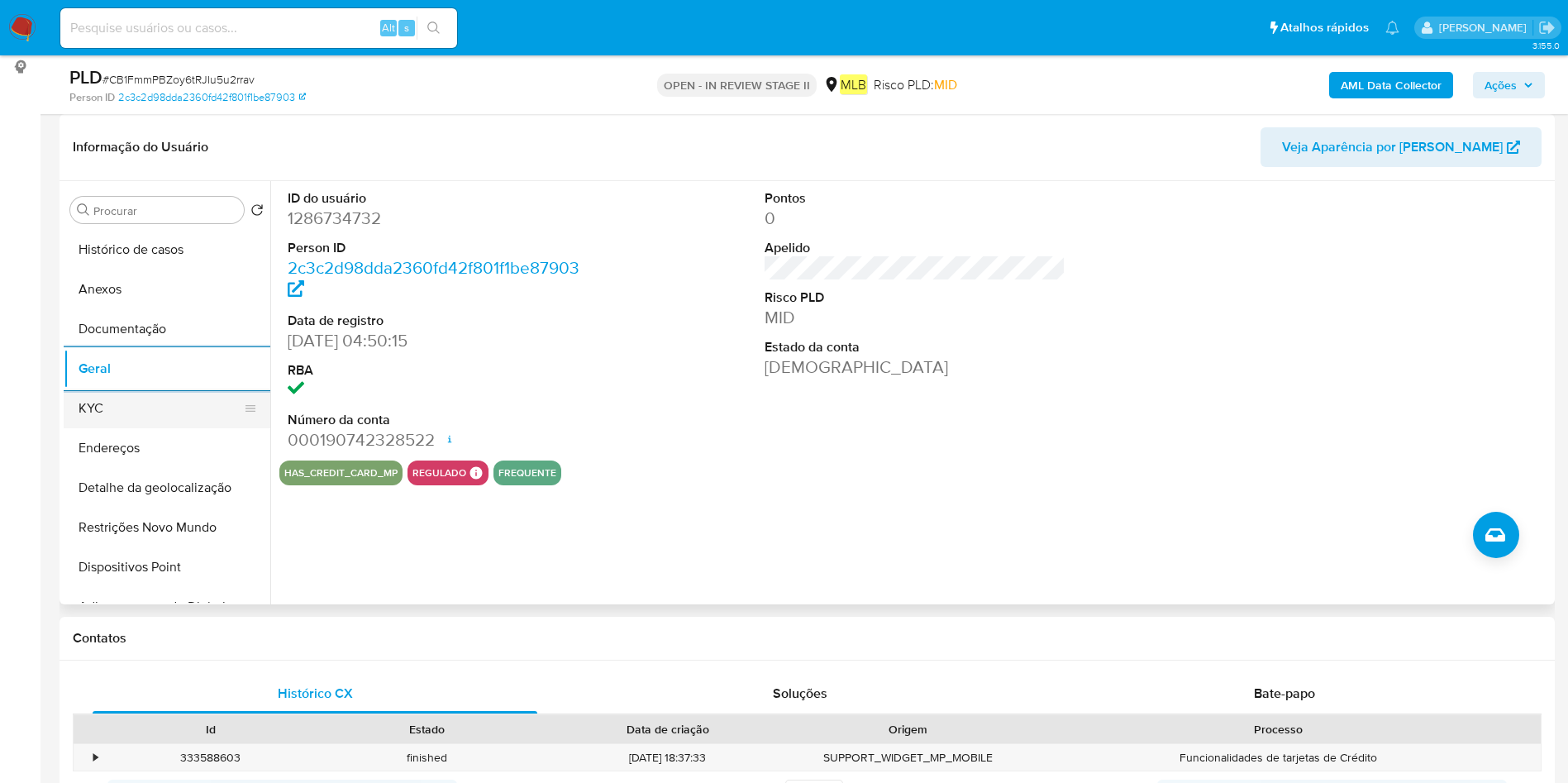
click at [158, 416] on button "KYC" at bounding box center [160, 408] width 193 height 40
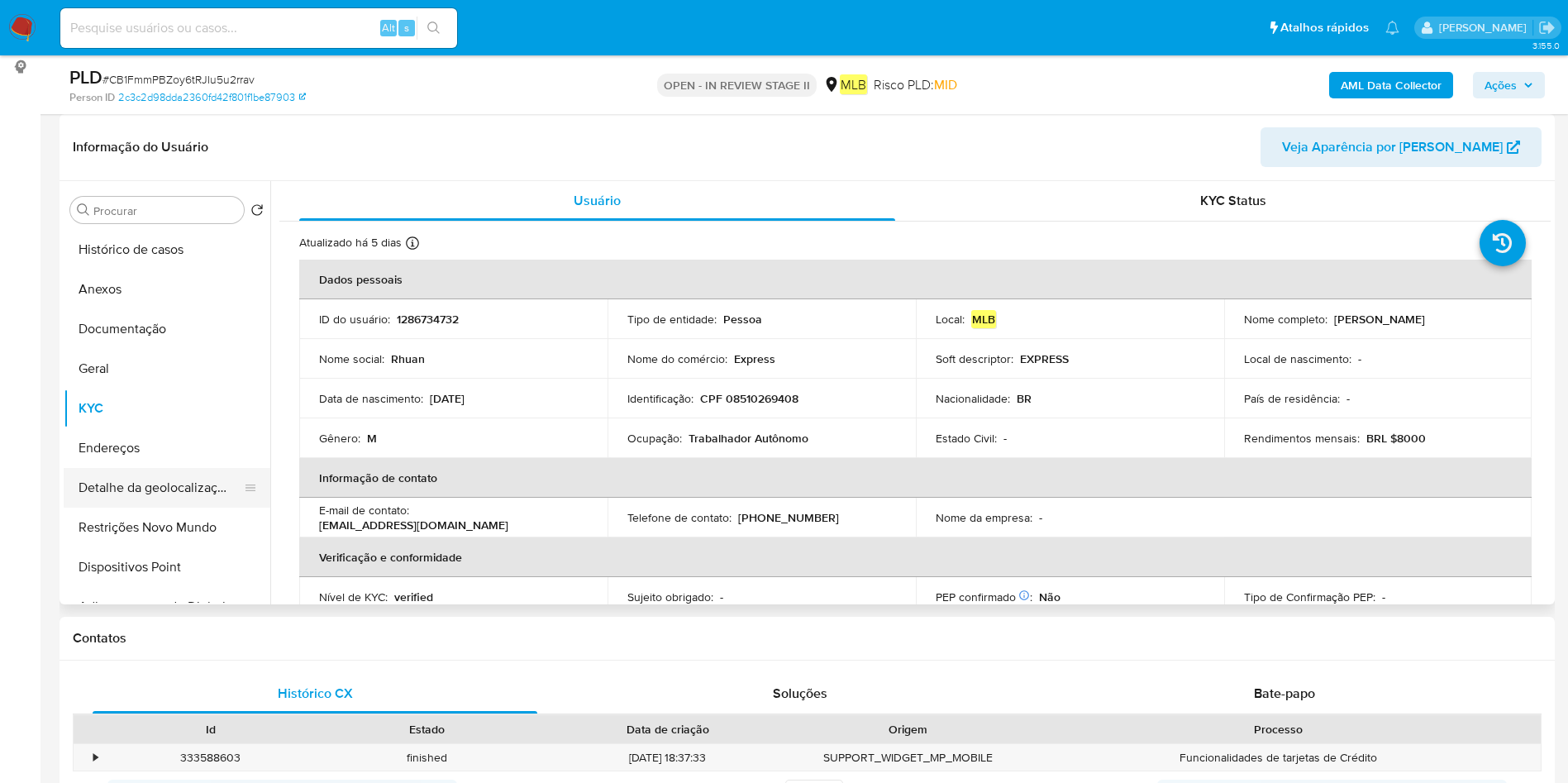
scroll to position [0, 0]
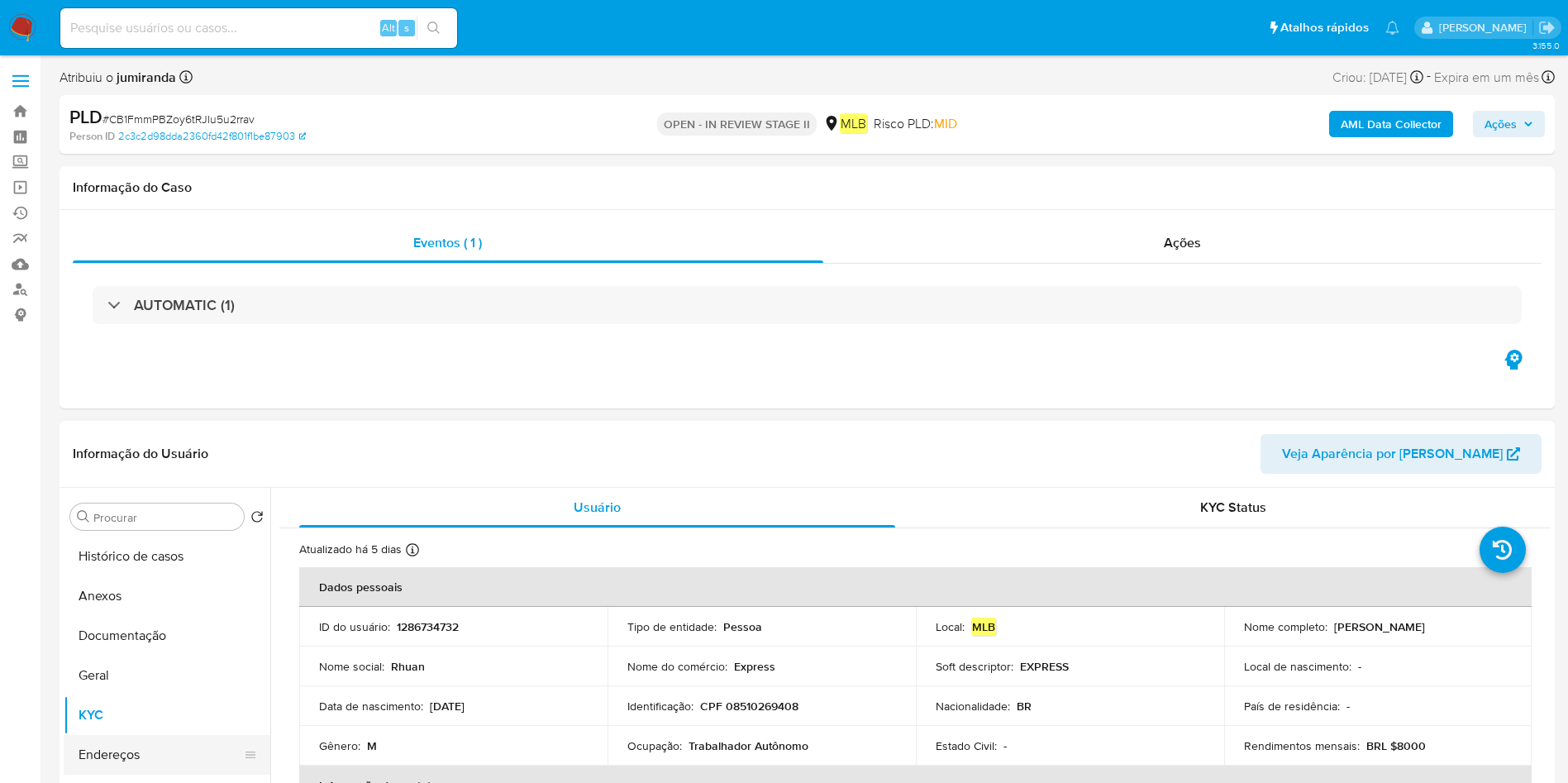
click at [124, 751] on button "Endereços" at bounding box center [160, 755] width 193 height 40
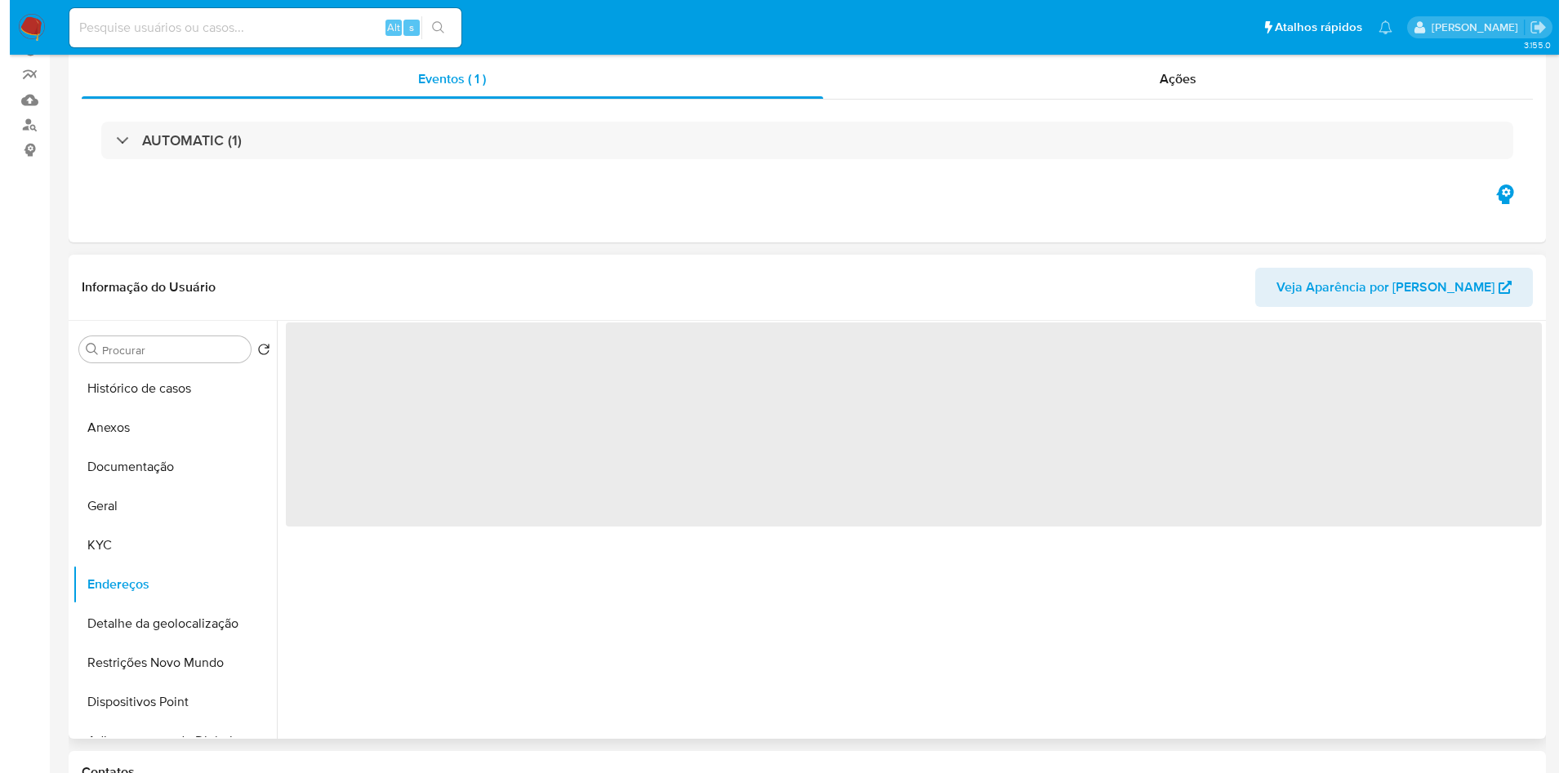
scroll to position [245, 0]
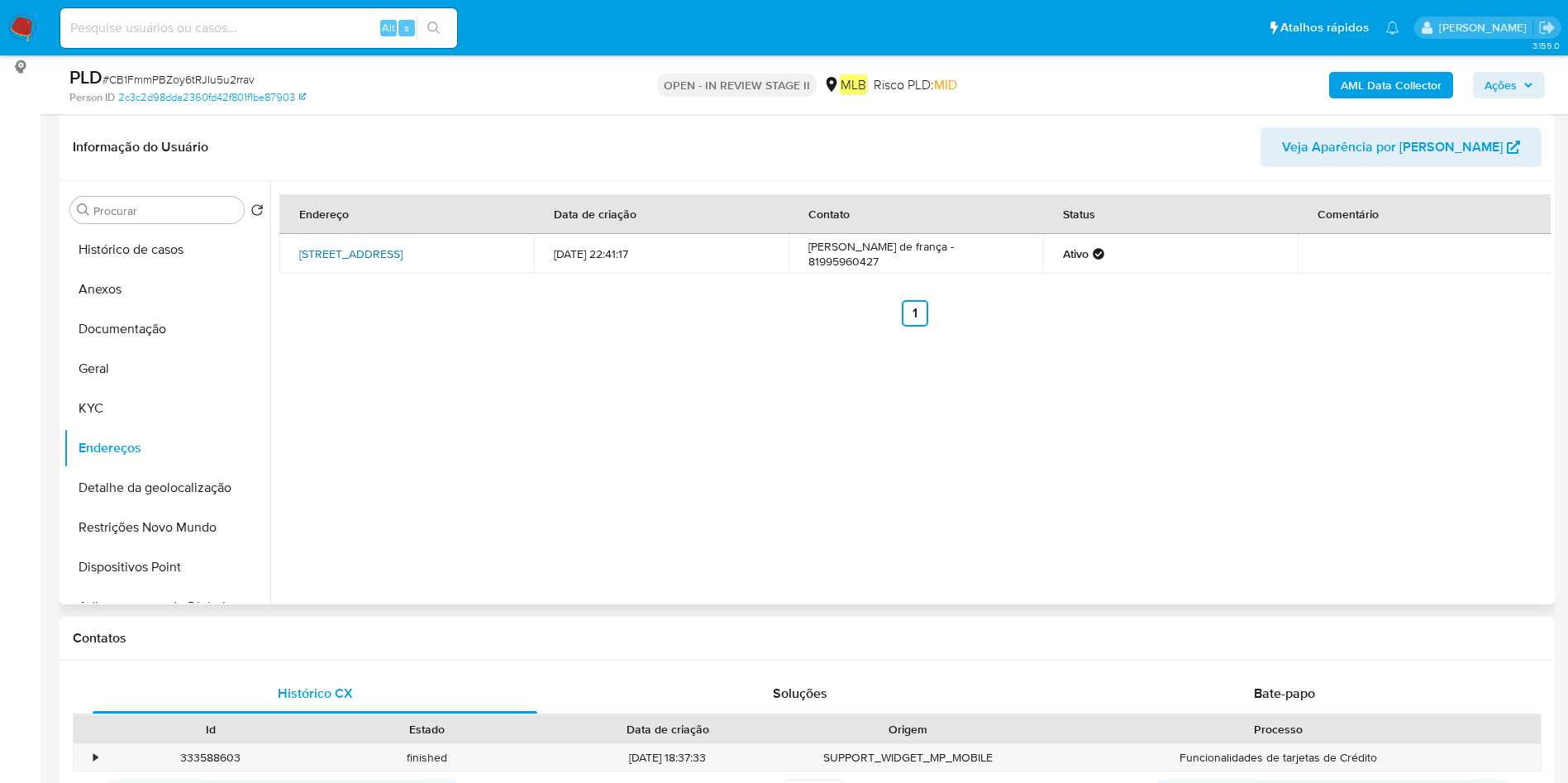
drag, startPoint x: 295, startPoint y: 241, endPoint x: 490, endPoint y: 246, distance: 195.1
click at [490, 246] on td "Rua Arealva 246, Recife, Pernambuco, 50930190, Brasil 246" at bounding box center [406, 254] width 255 height 40
copy link "Rua Arealva 246, Recife, Pernambuco"
click at [177, 247] on button "Histórico de casos" at bounding box center [160, 250] width 193 height 40
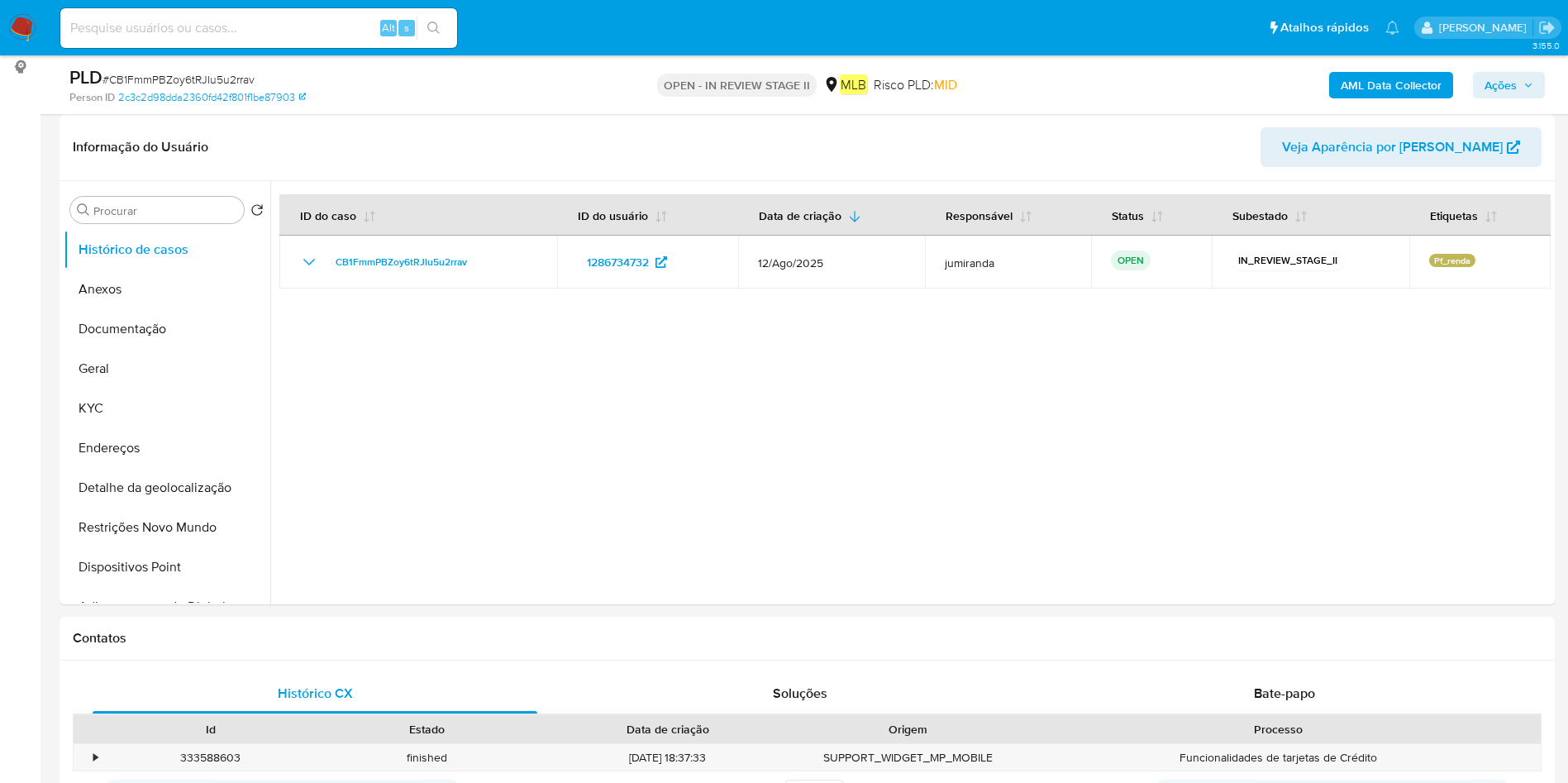
click at [1421, 82] on b "AML Data Collector" at bounding box center [1391, 85] width 101 height 27
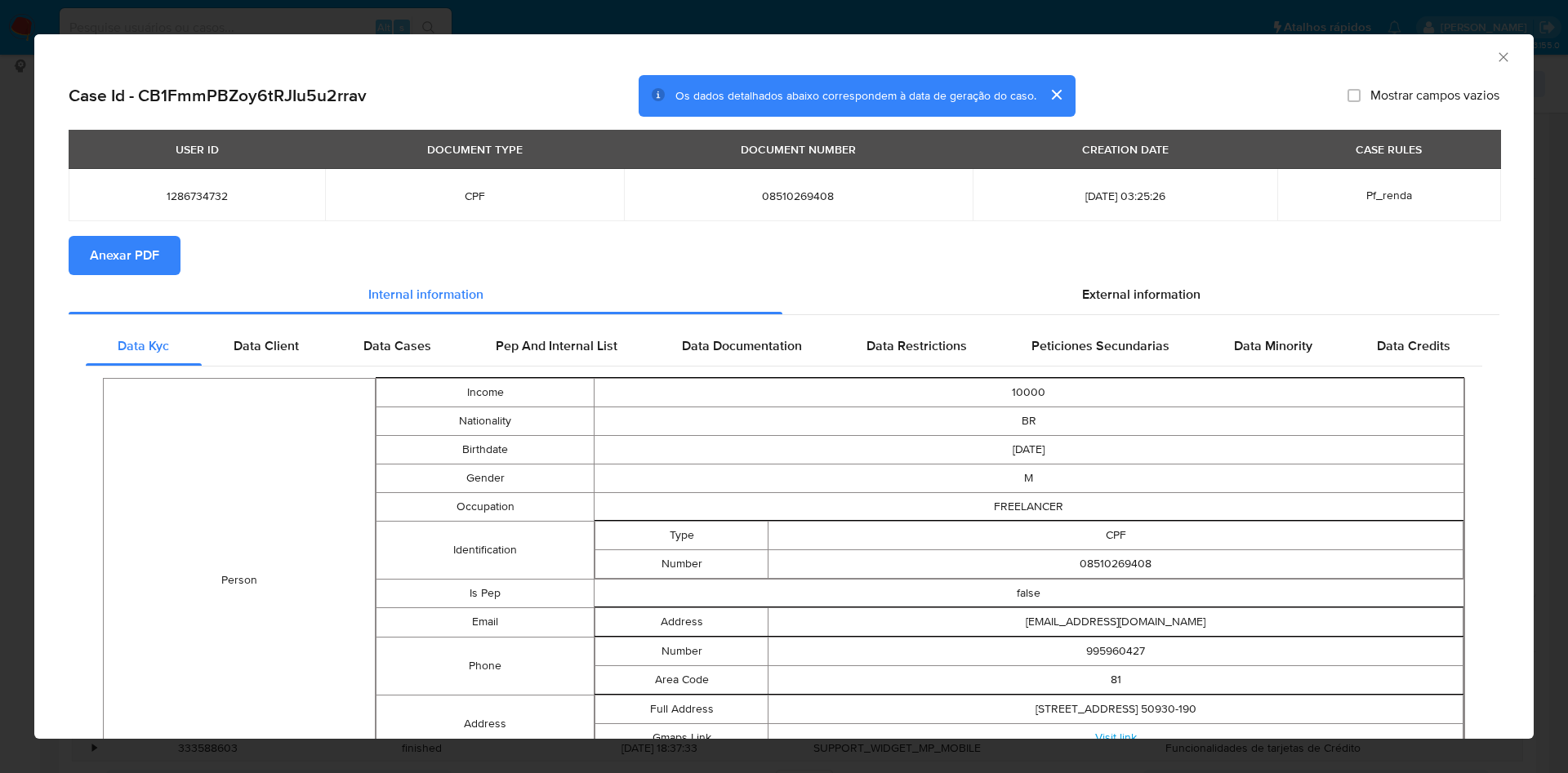
click at [133, 244] on span "Anexar PDF" at bounding box center [125, 255] width 70 height 36
click at [1494, 52] on div "AML Data Collector" at bounding box center [784, 55] width 1499 height 41
click at [1495, 54] on icon "Fechar a janela" at bounding box center [1503, 57] width 16 height 16
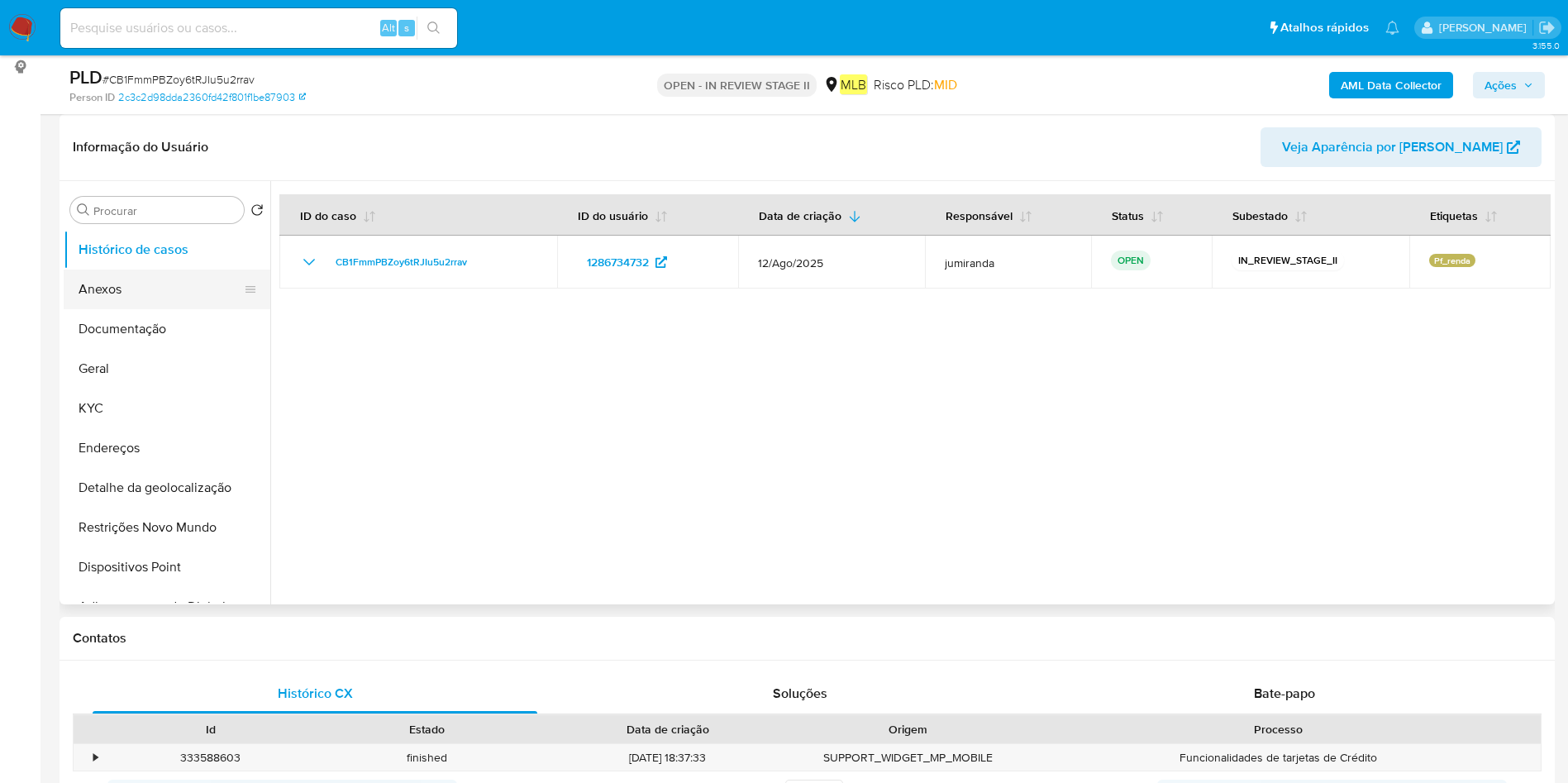
click at [158, 284] on button "Anexos" at bounding box center [160, 289] width 193 height 40
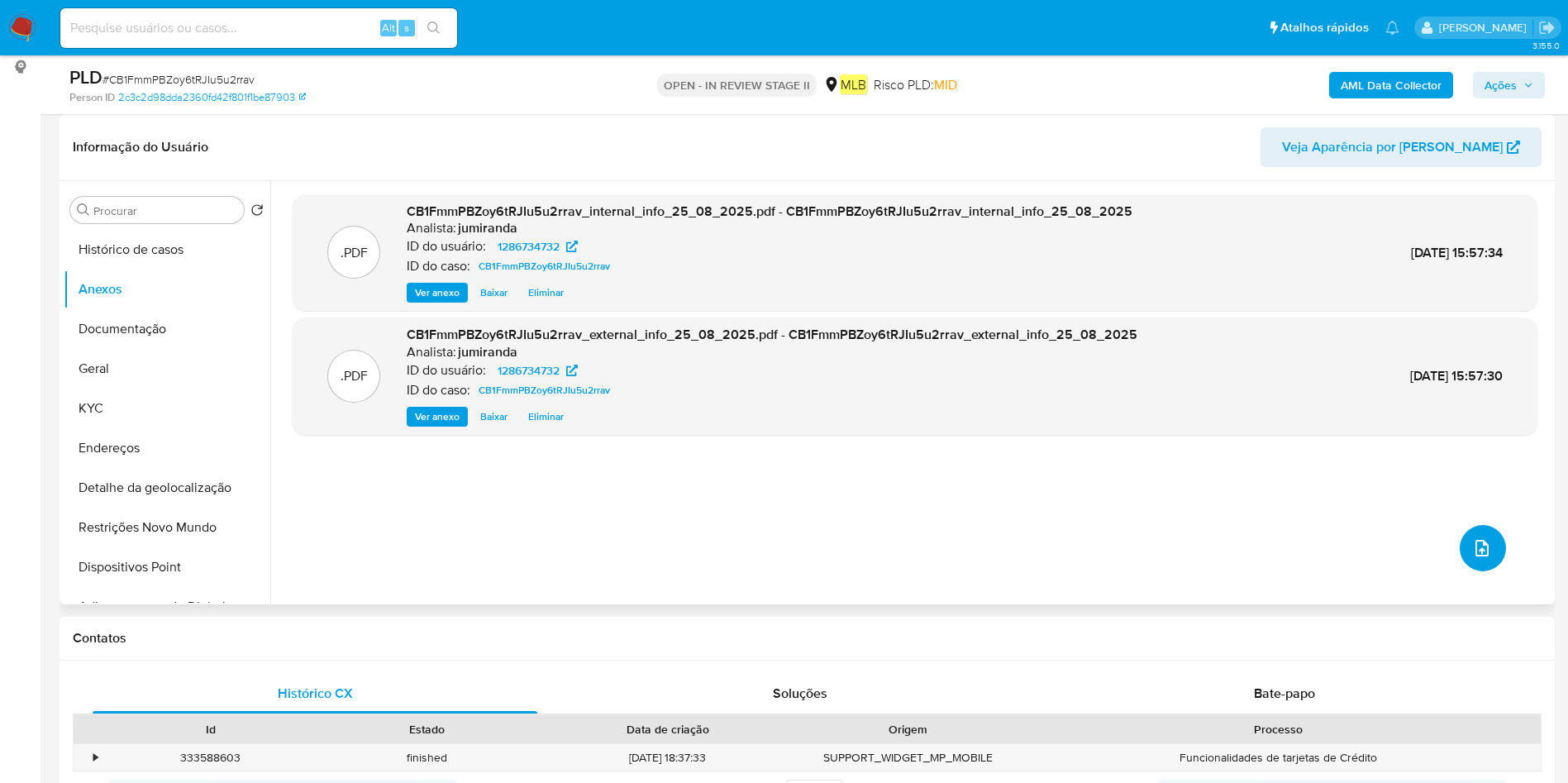
click at [1475, 547] on icon "upload-file" at bounding box center [1482, 548] width 13 height 17
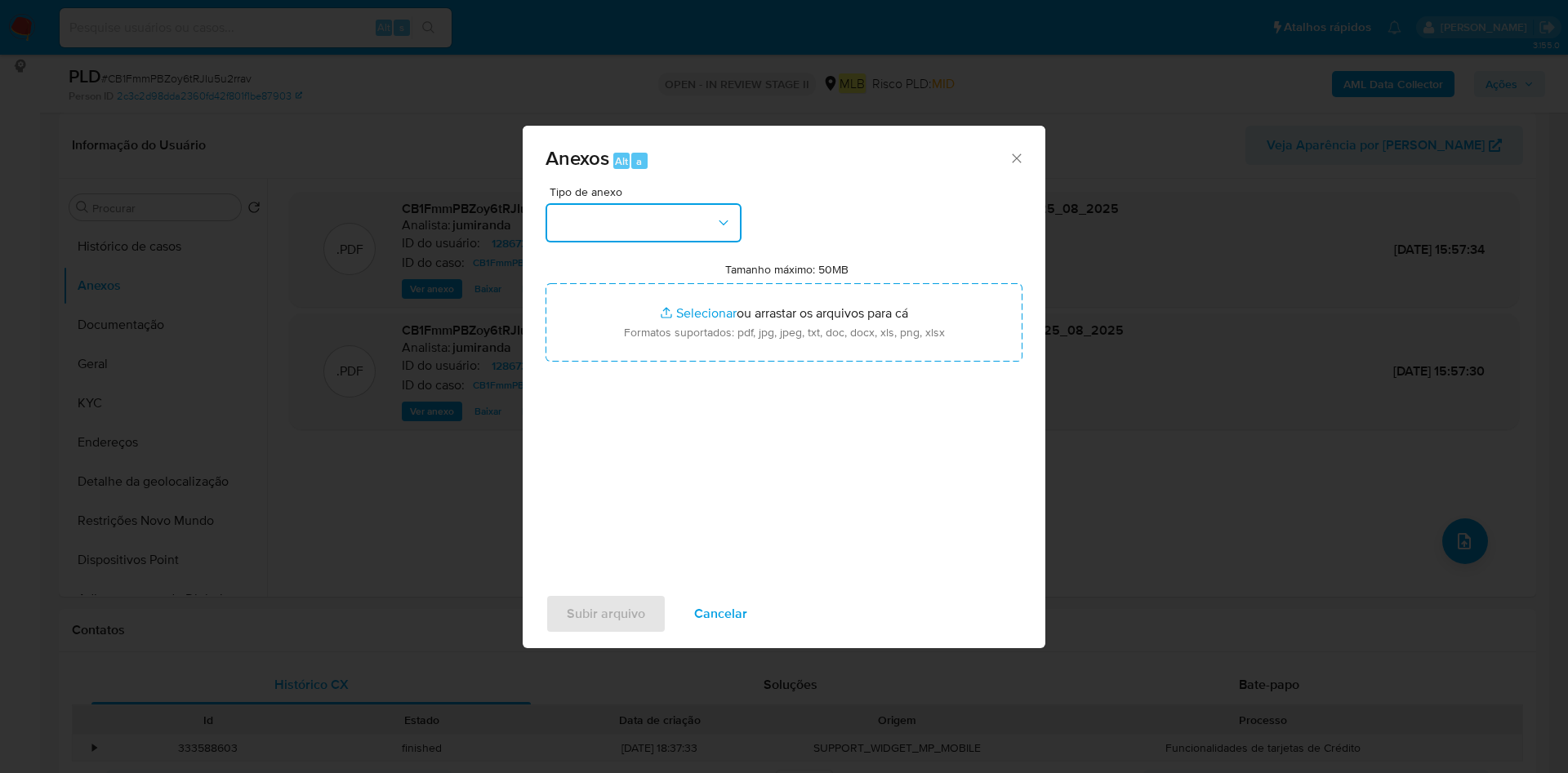
click at [637, 234] on button "button" at bounding box center [643, 223] width 196 height 39
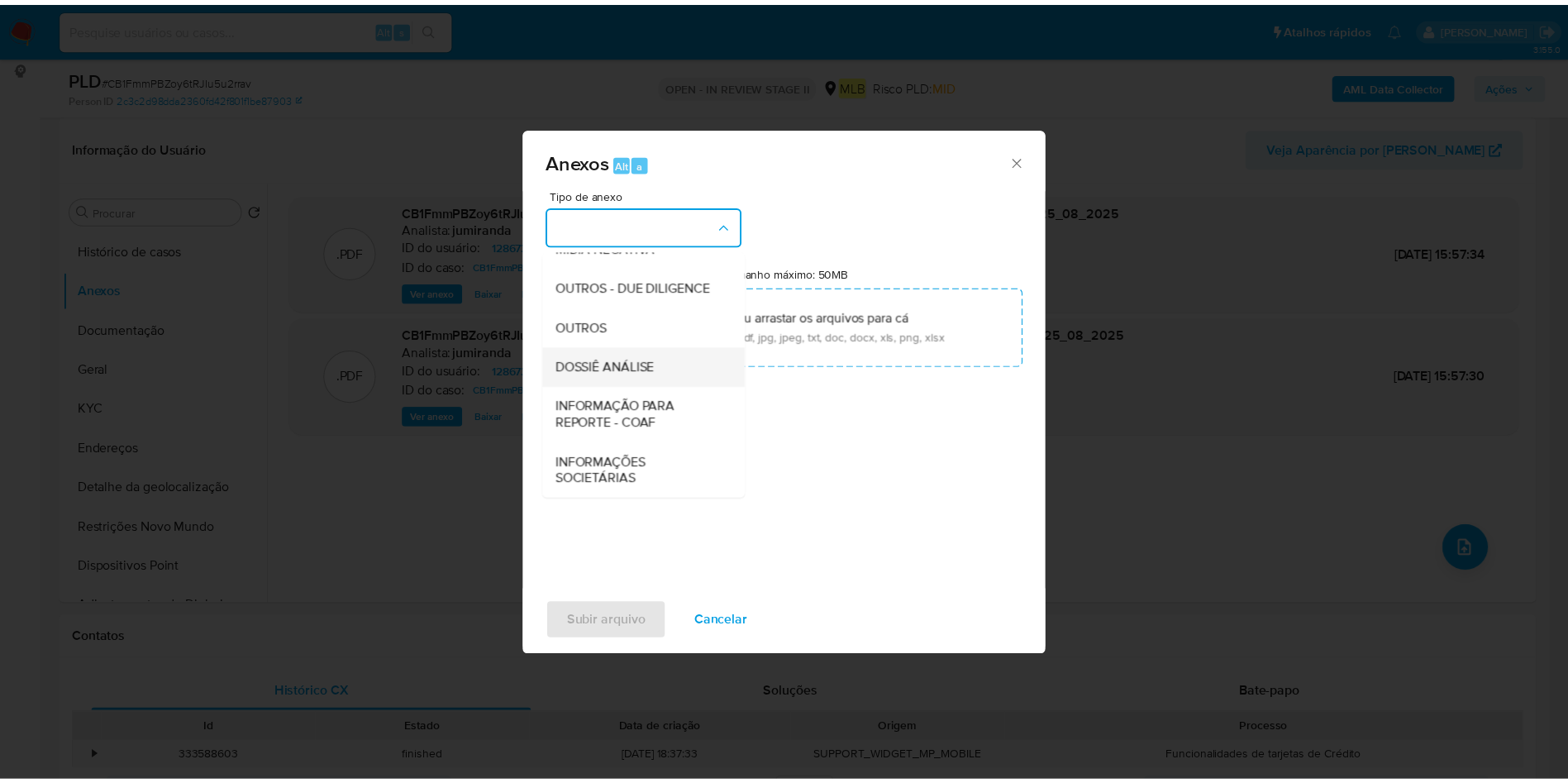
scroll to position [255, 0]
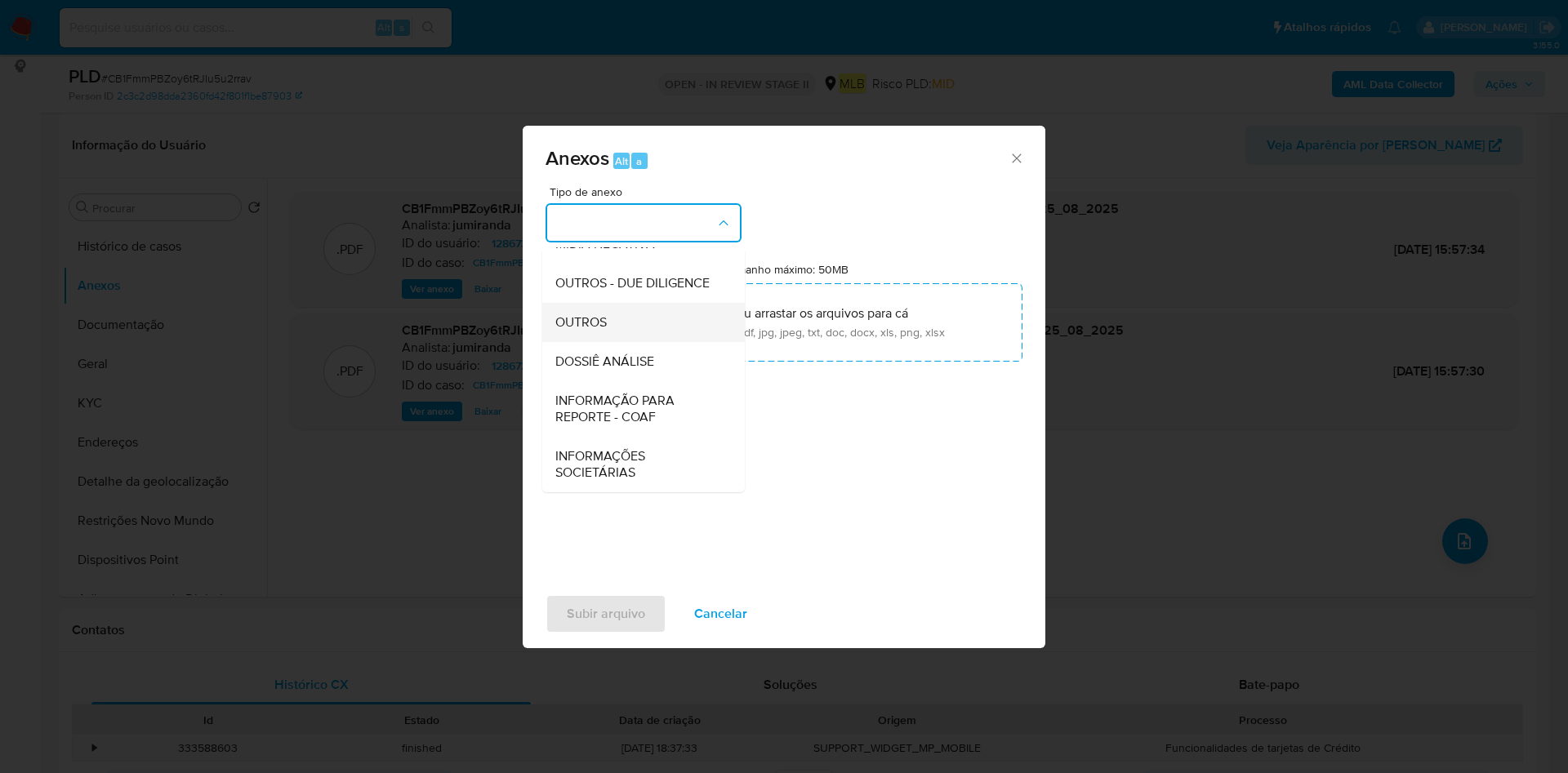
click at [607, 323] on span "OUTROS" at bounding box center [581, 323] width 52 height 16
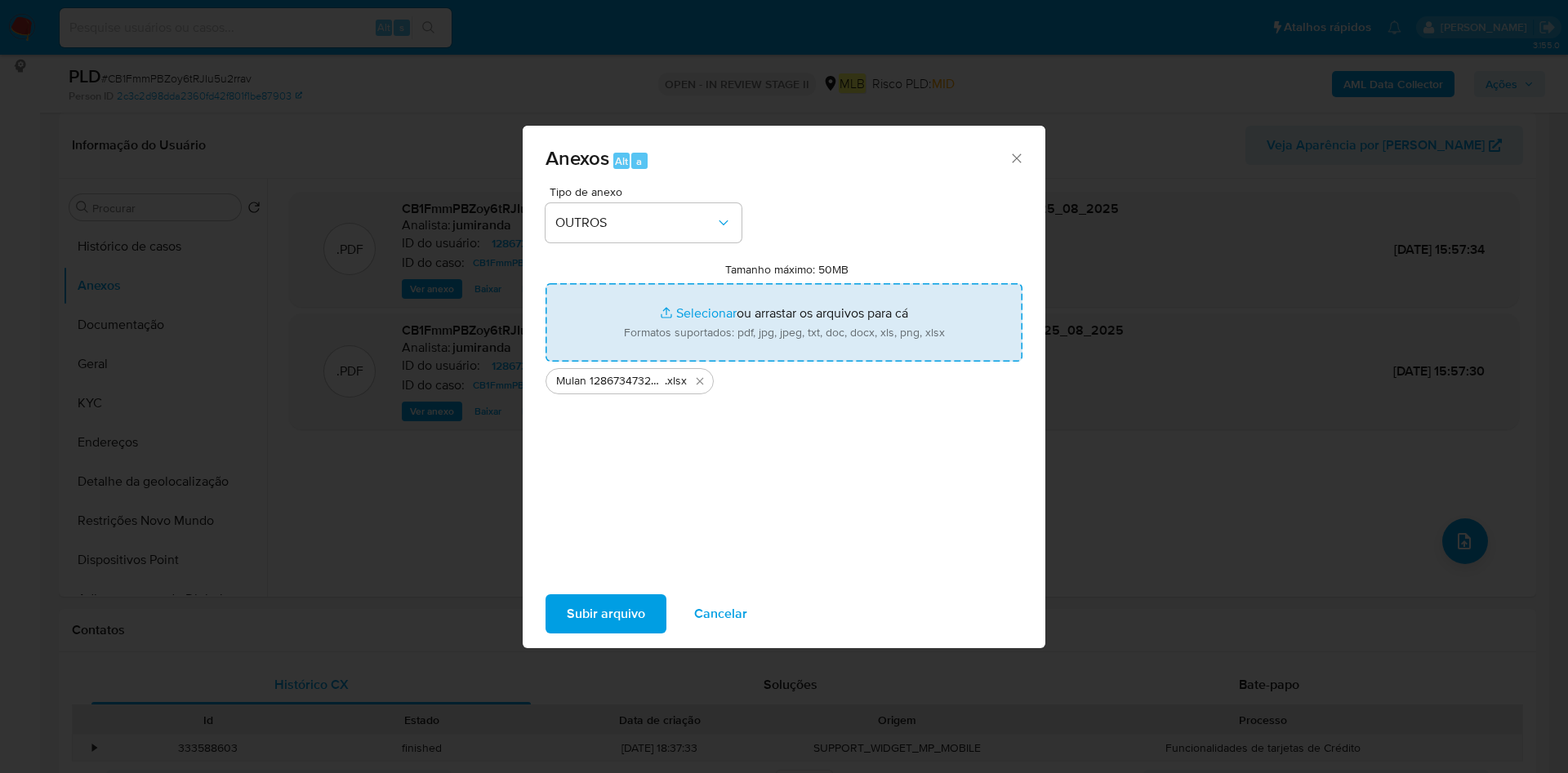
type input "C:\fakepath\SAR - XXX - CPF 08510269408 - RHUAN VITOR FERNANDES DE FRANCA.pdf"
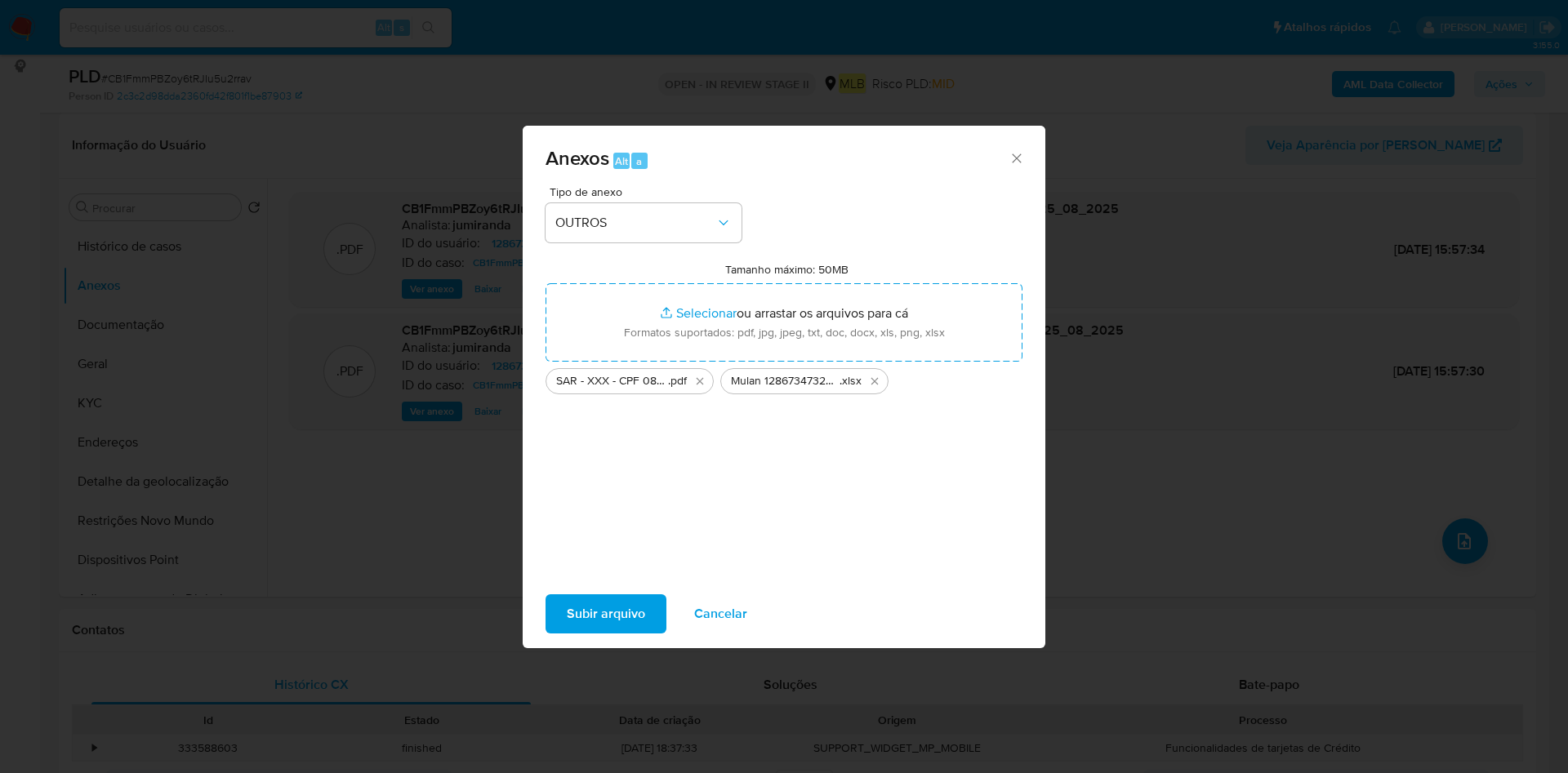
click at [626, 611] on span "Subir arquivo" at bounding box center [606, 614] width 79 height 36
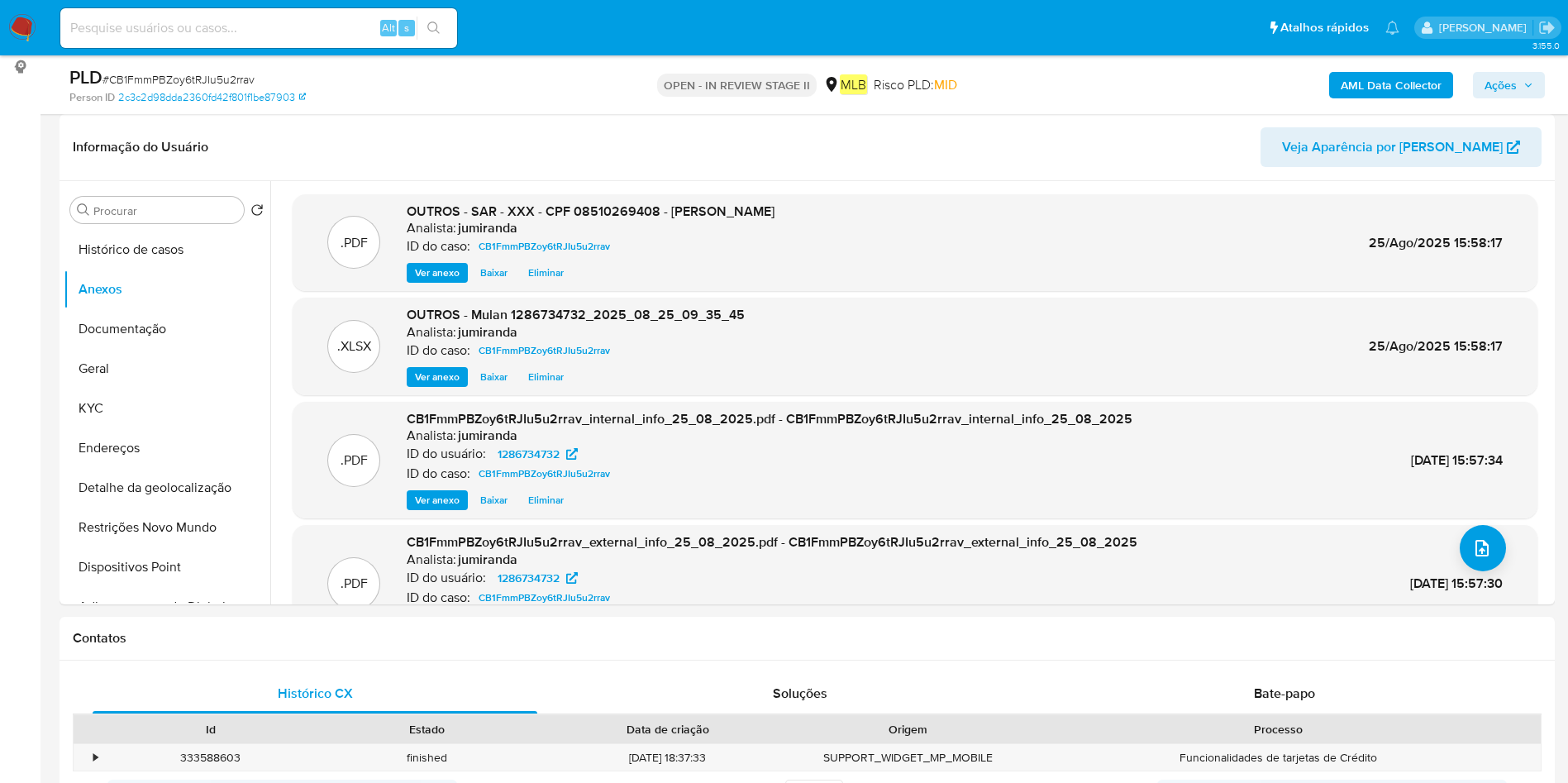
click at [1508, 93] on span "Ações" at bounding box center [1500, 85] width 32 height 27
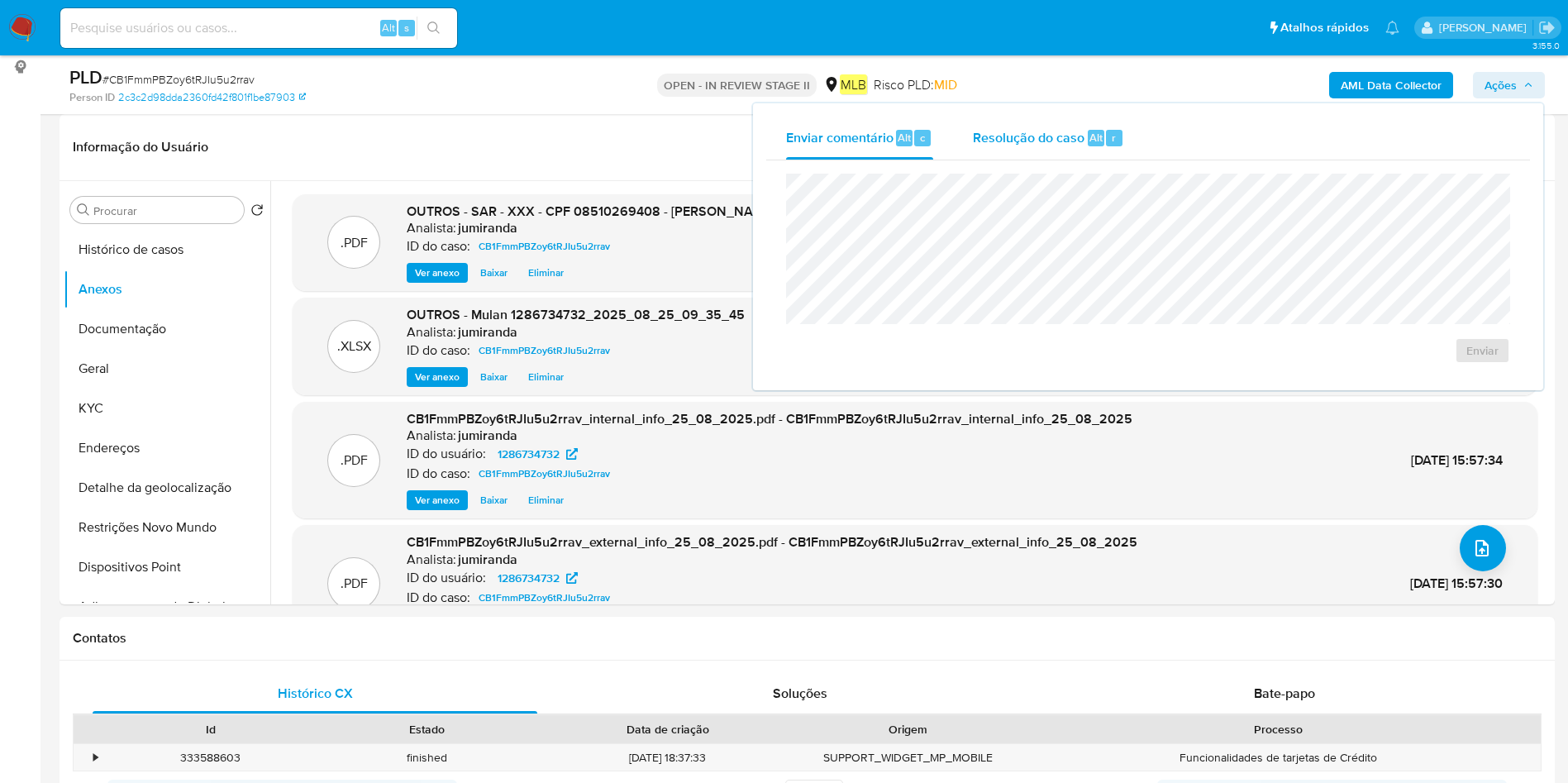
click at [990, 134] on span "Resolução do caso" at bounding box center [1028, 136] width 112 height 19
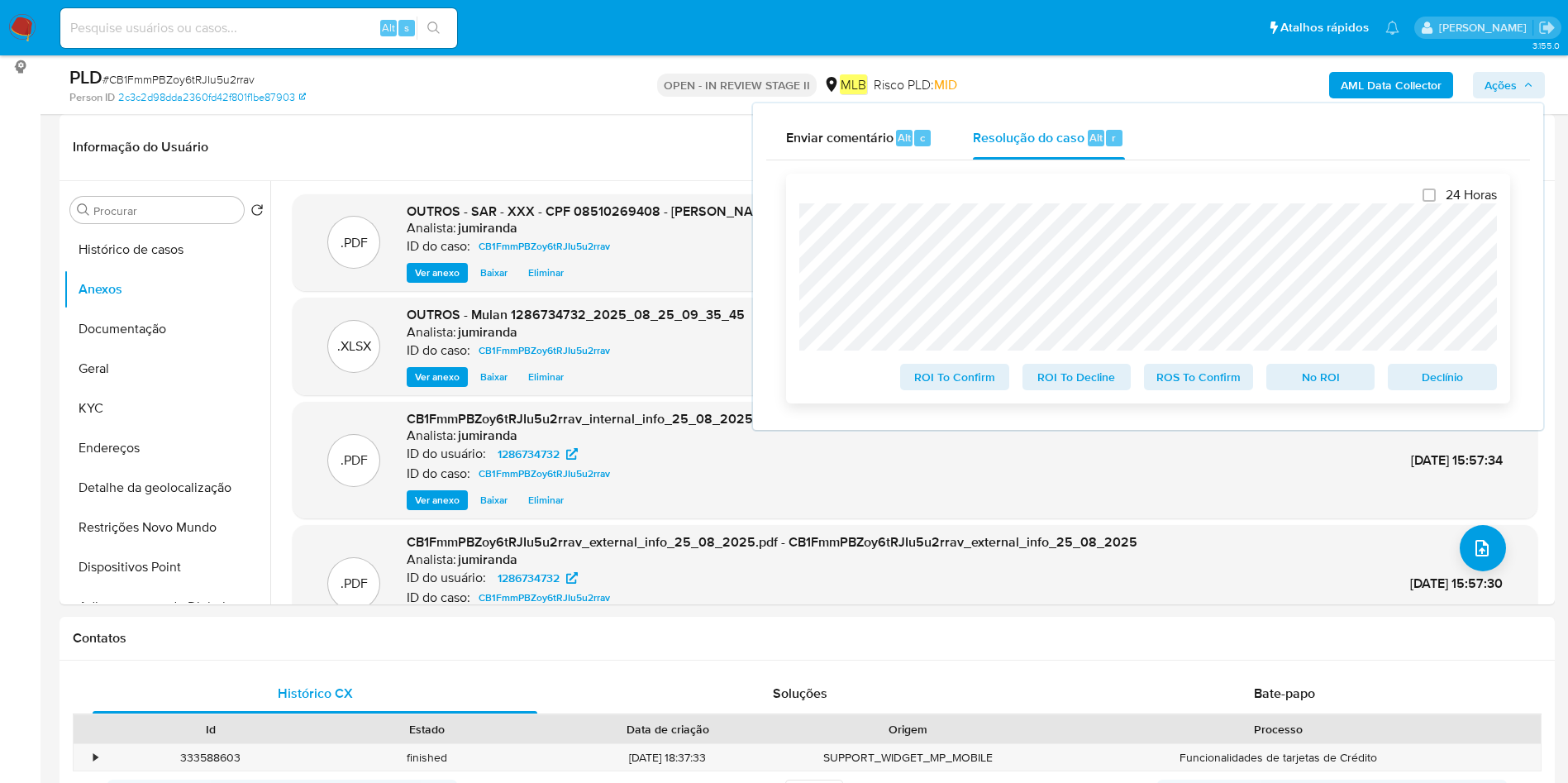
click at [1216, 381] on span "ROS To Confirm" at bounding box center [1198, 377] width 86 height 23
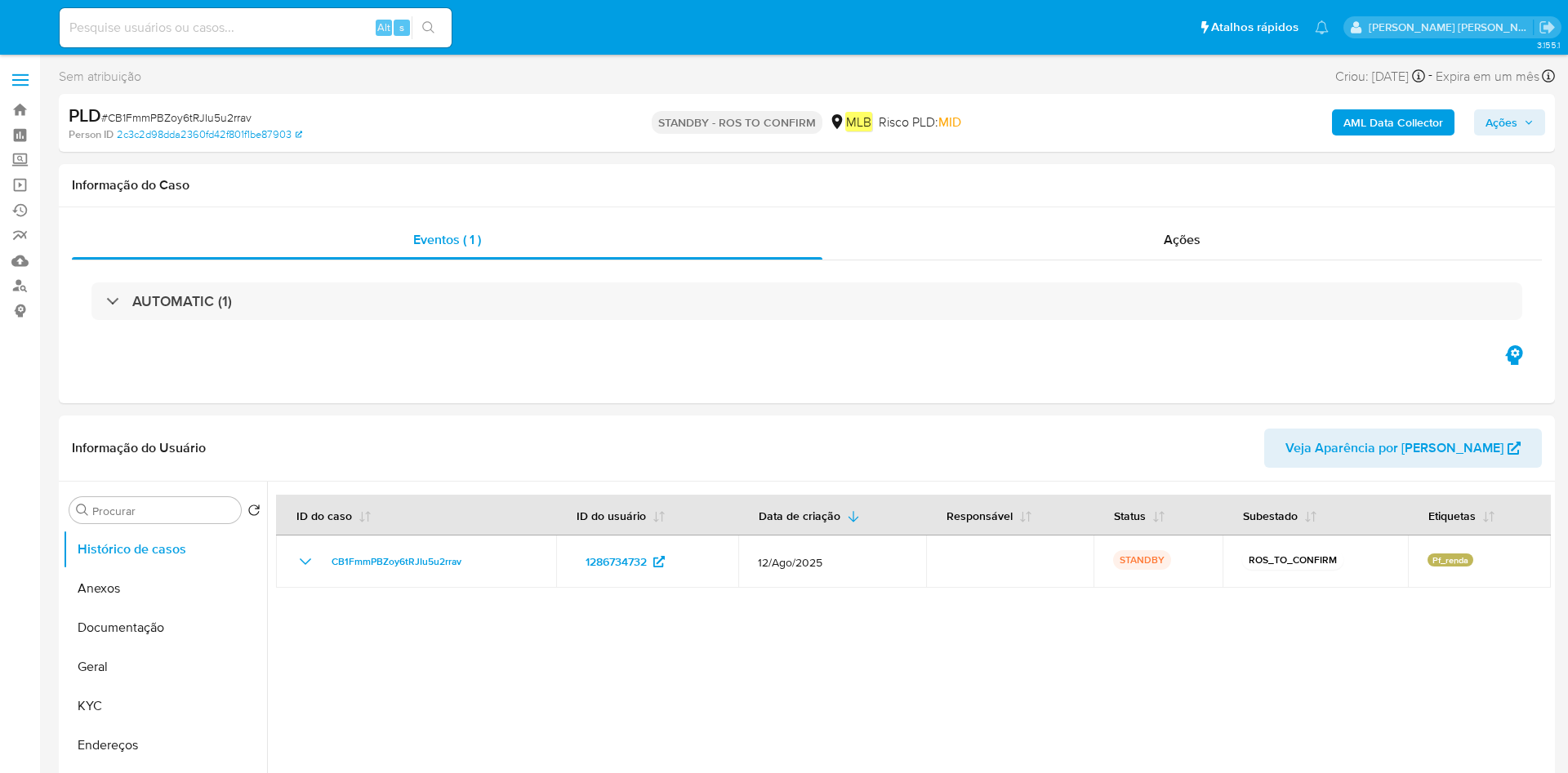
select select "10"
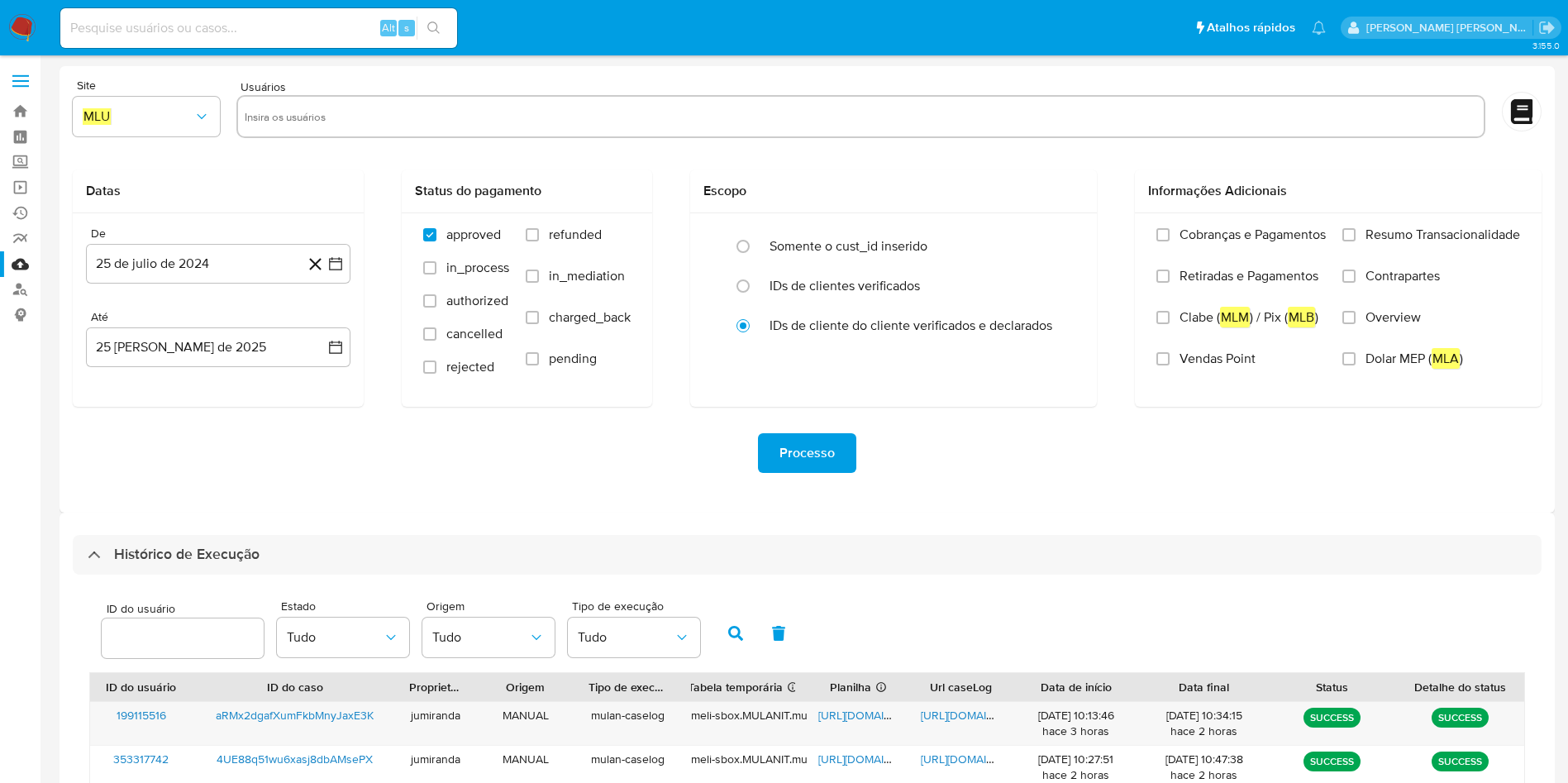
select select "10"
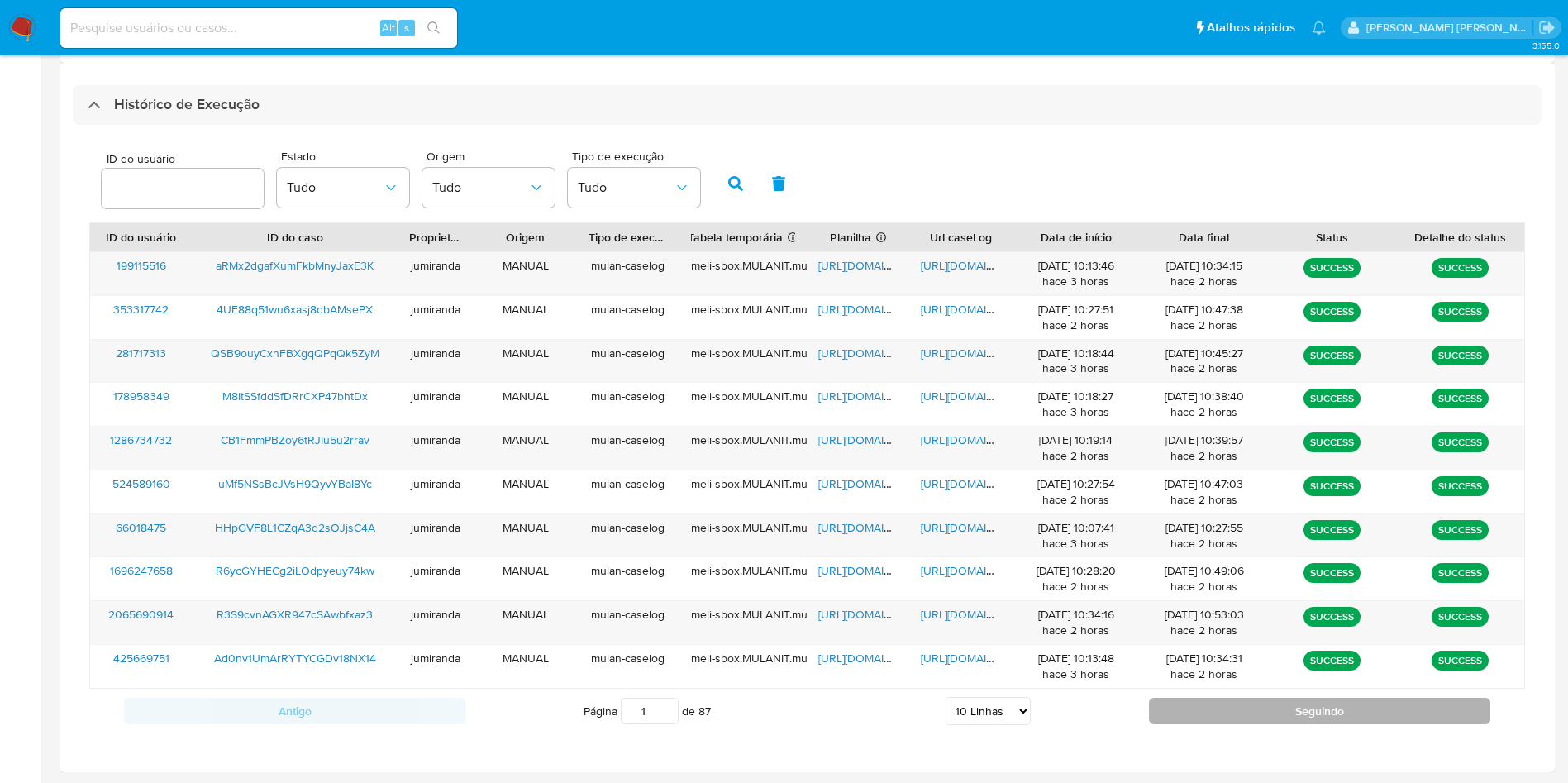
click at [1261, 701] on button "Seguindo" at bounding box center [1319, 711] width 342 height 27
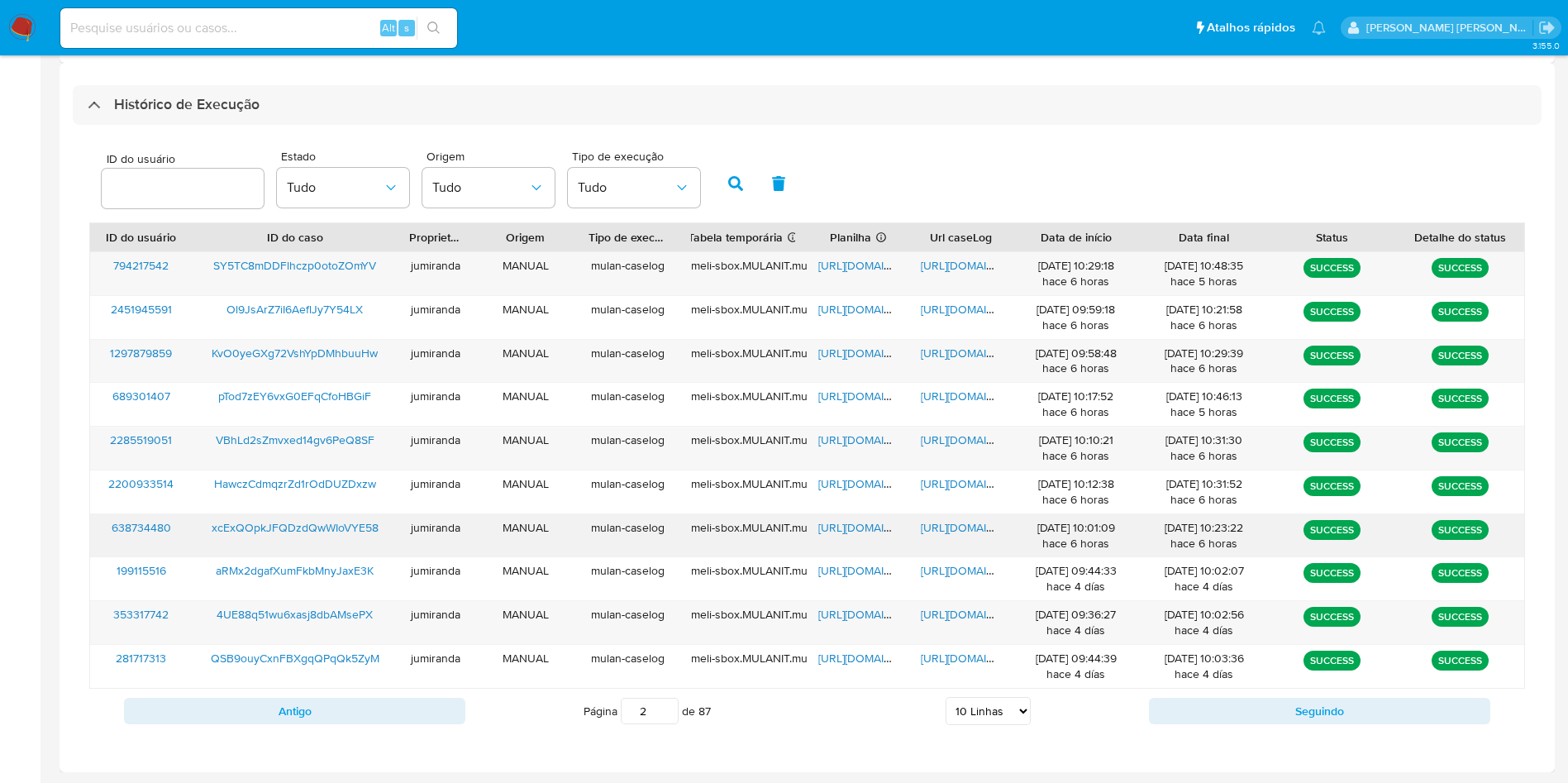
click at [861, 523] on span "[URL][DOMAIN_NAME]" at bounding box center [876, 528] width 114 height 17
click at [973, 528] on span "[URL][DOMAIN_NAME]" at bounding box center [978, 528] width 114 height 17
click at [340, 527] on span "xcExQOpkJFQDzdQwWIoVYE58" at bounding box center [294, 528] width 167 height 17
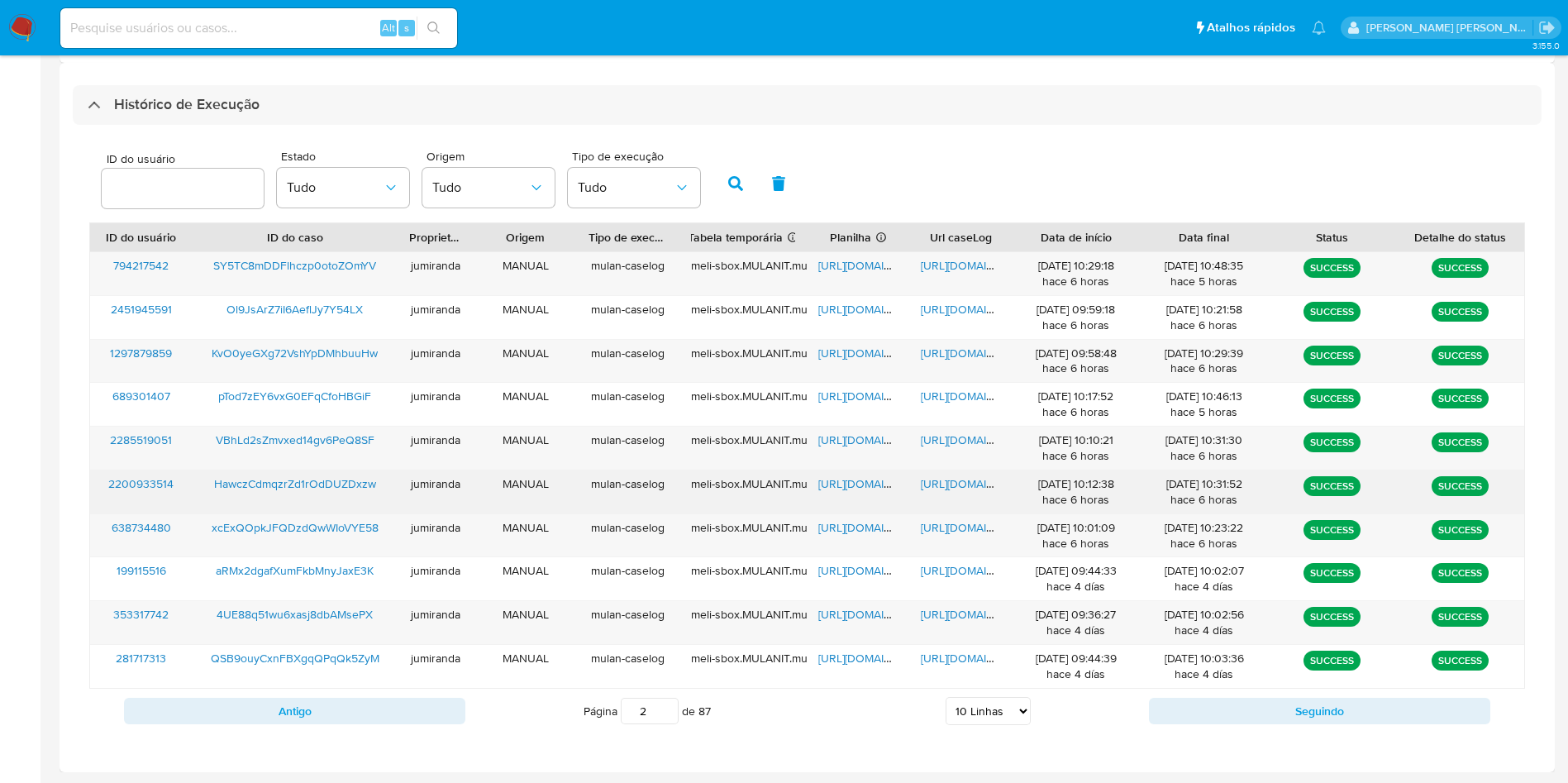
drag, startPoint x: 869, startPoint y: 486, endPoint x: 891, endPoint y: 484, distance: 22.1
click at [871, 486] on span "[URL][DOMAIN_NAME]" at bounding box center [876, 484] width 114 height 17
drag, startPoint x: 964, startPoint y: 482, endPoint x: 819, endPoint y: 484, distance: 145.0
click at [965, 481] on span "[URL][DOMAIN_NAME]" at bounding box center [978, 484] width 114 height 17
click at [334, 477] on span "HawczCdmqzrZd1rOdDUZDxzw" at bounding box center [294, 484] width 162 height 17
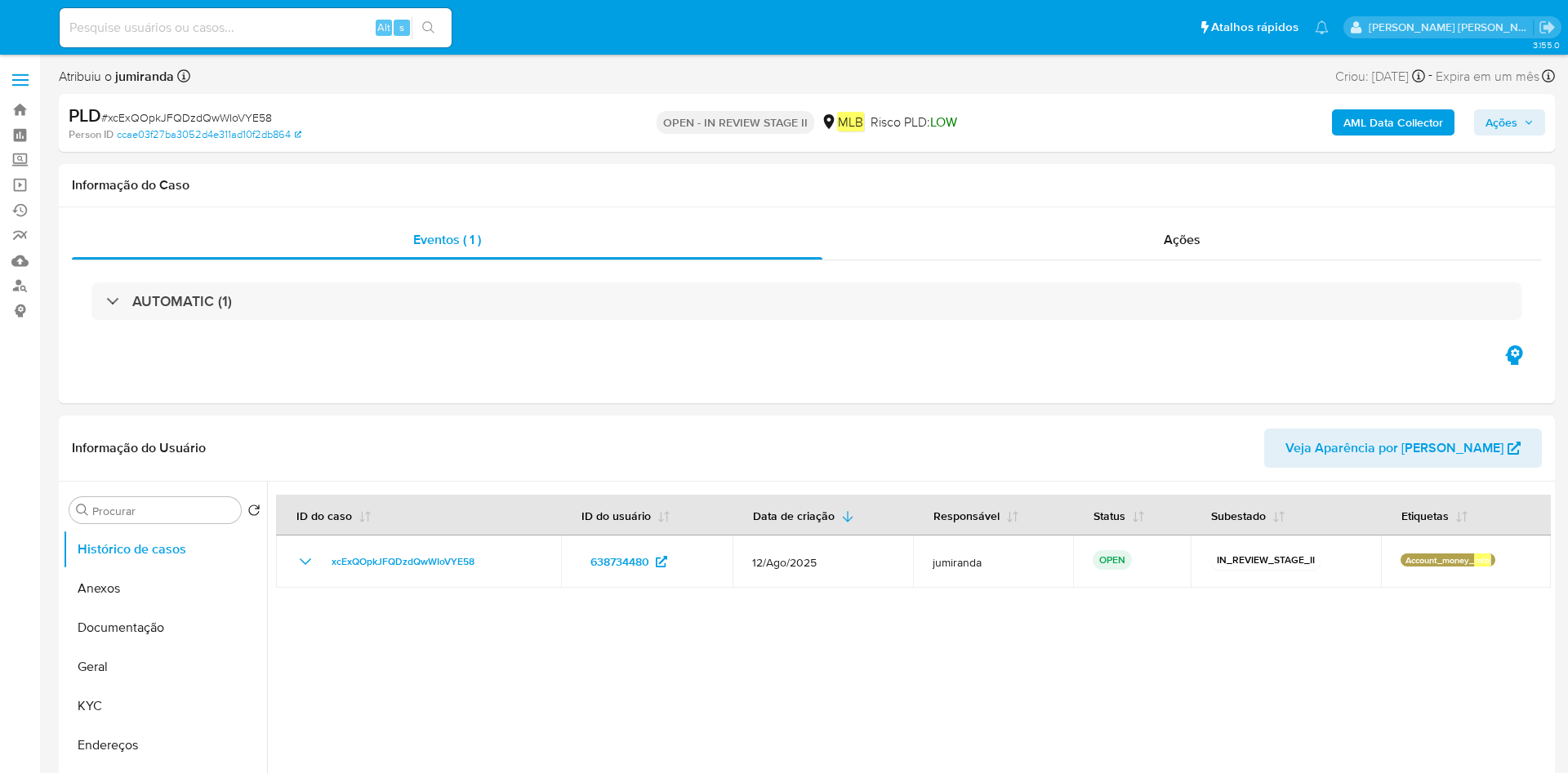
select select "10"
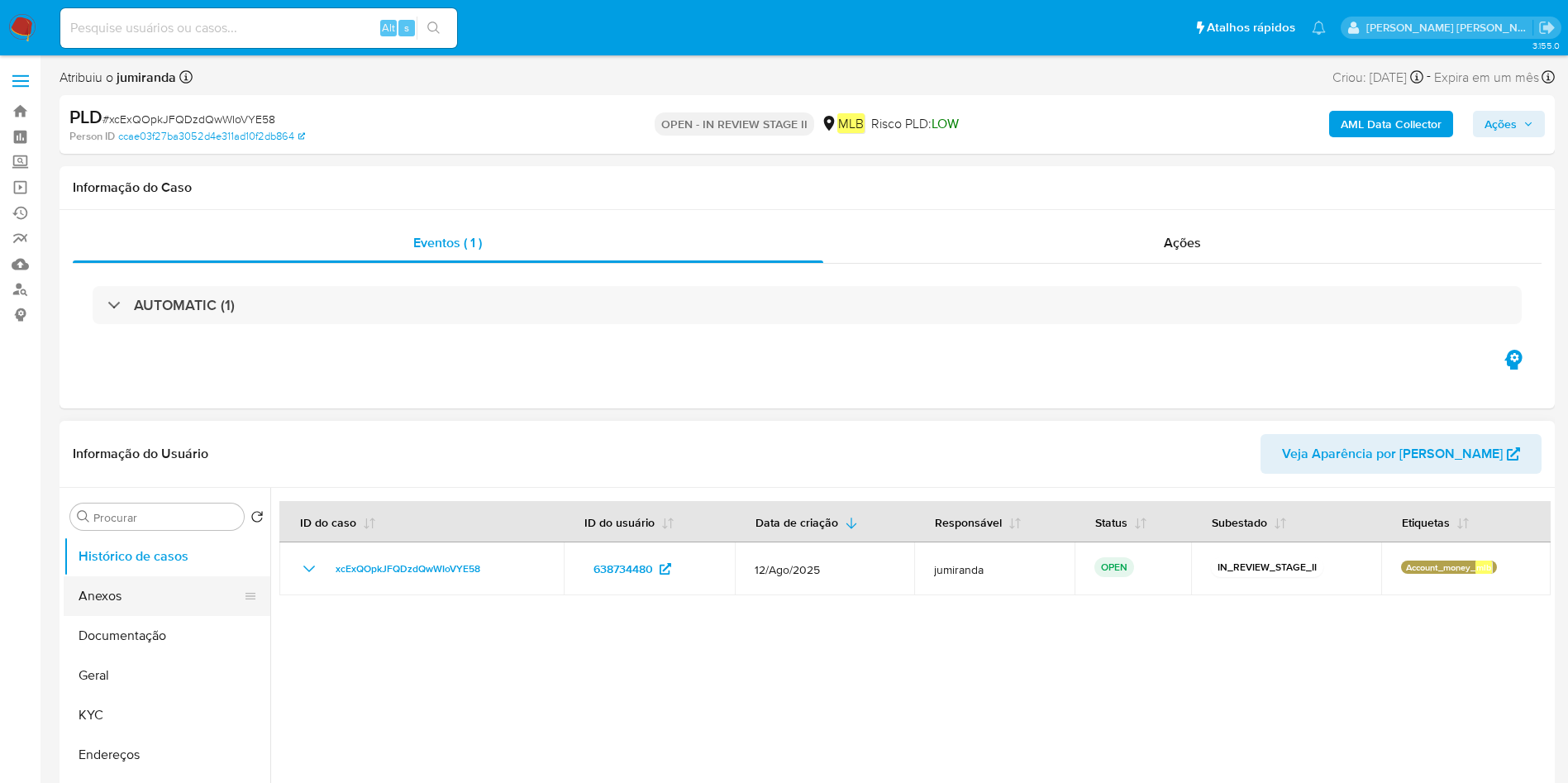
click at [145, 598] on button "Anexos" at bounding box center [160, 596] width 193 height 40
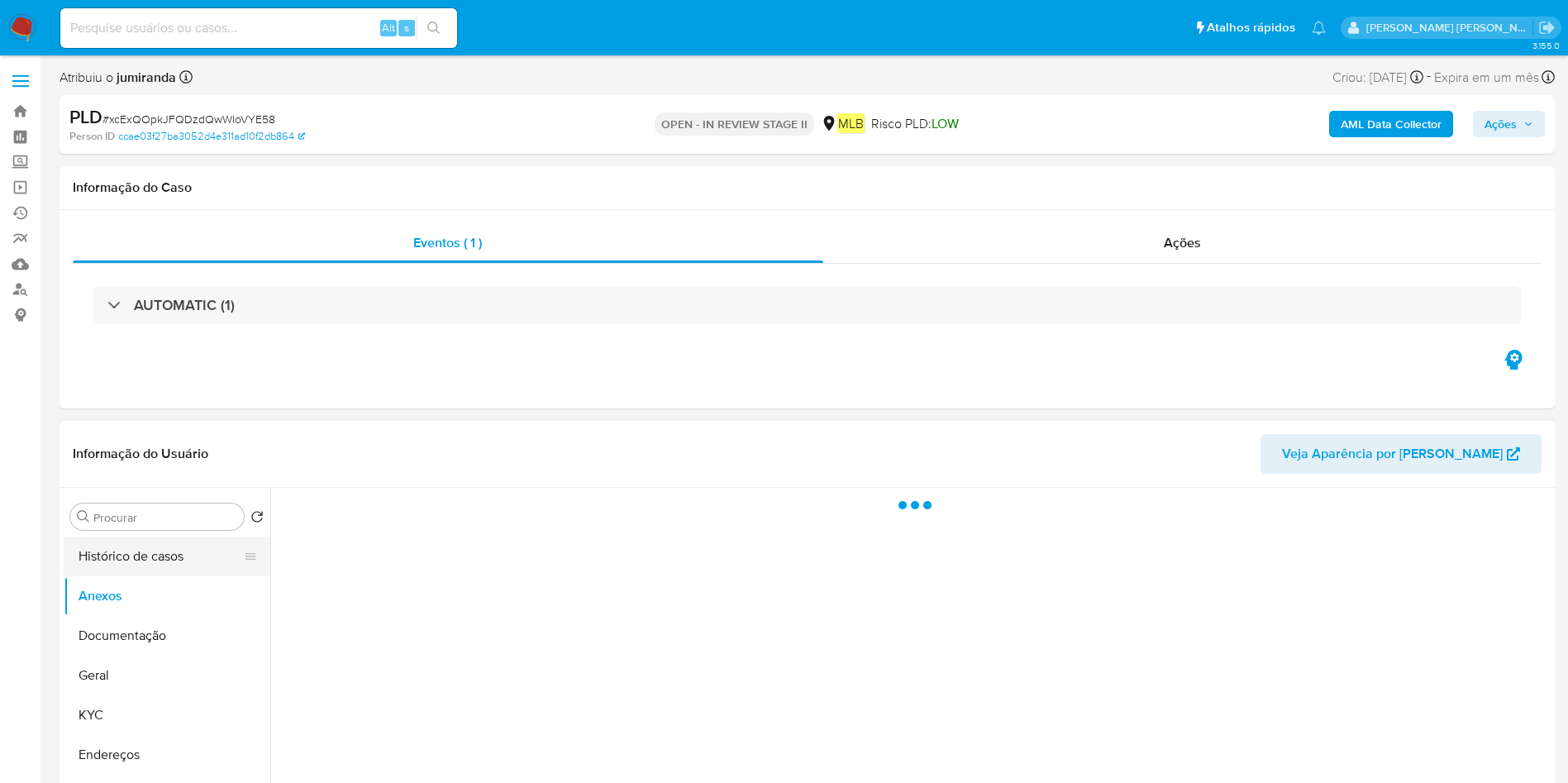
click at [167, 557] on button "Histórico de casos" at bounding box center [160, 557] width 193 height 40
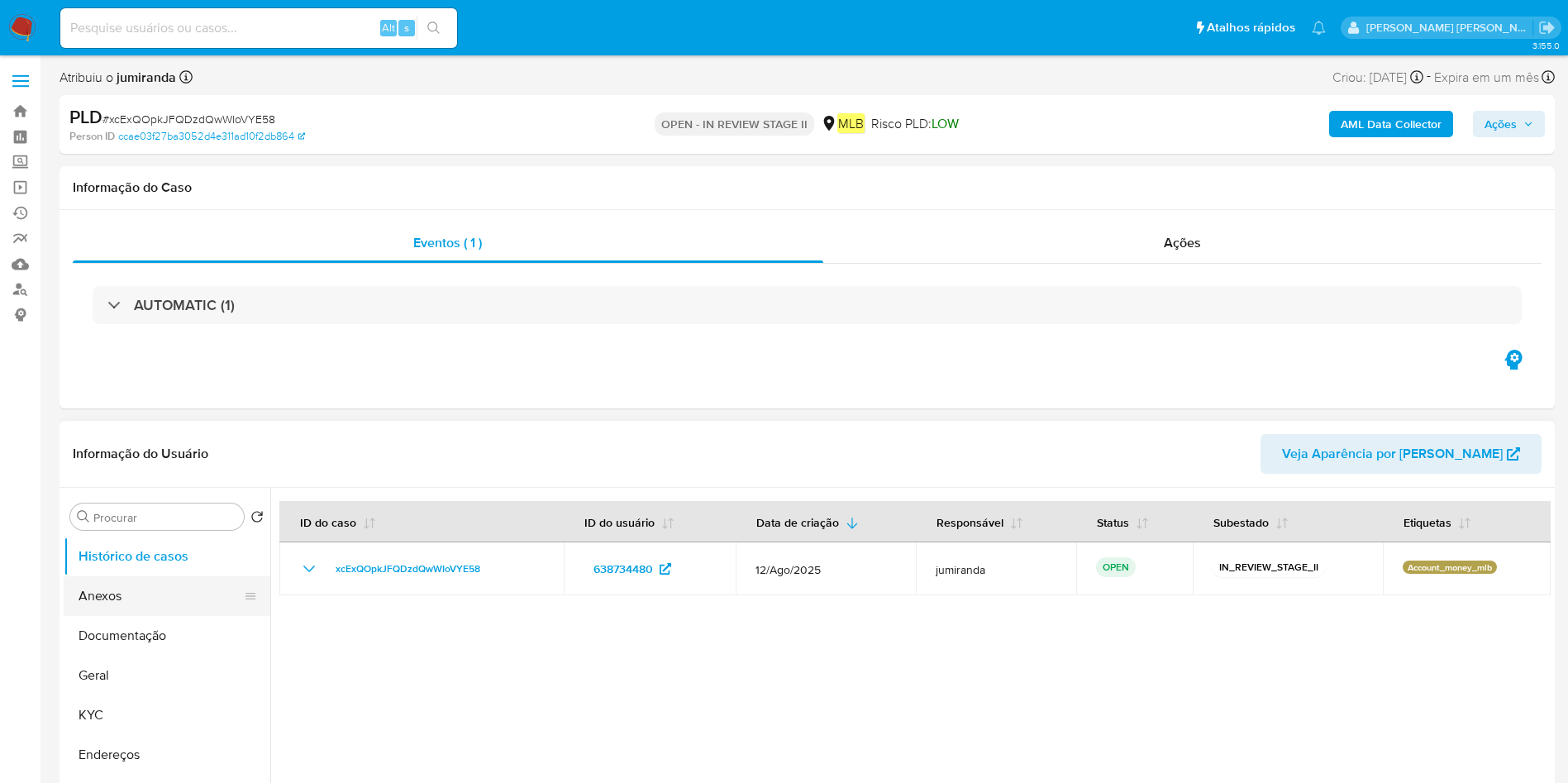
click at [186, 602] on button "Anexos" at bounding box center [160, 596] width 193 height 40
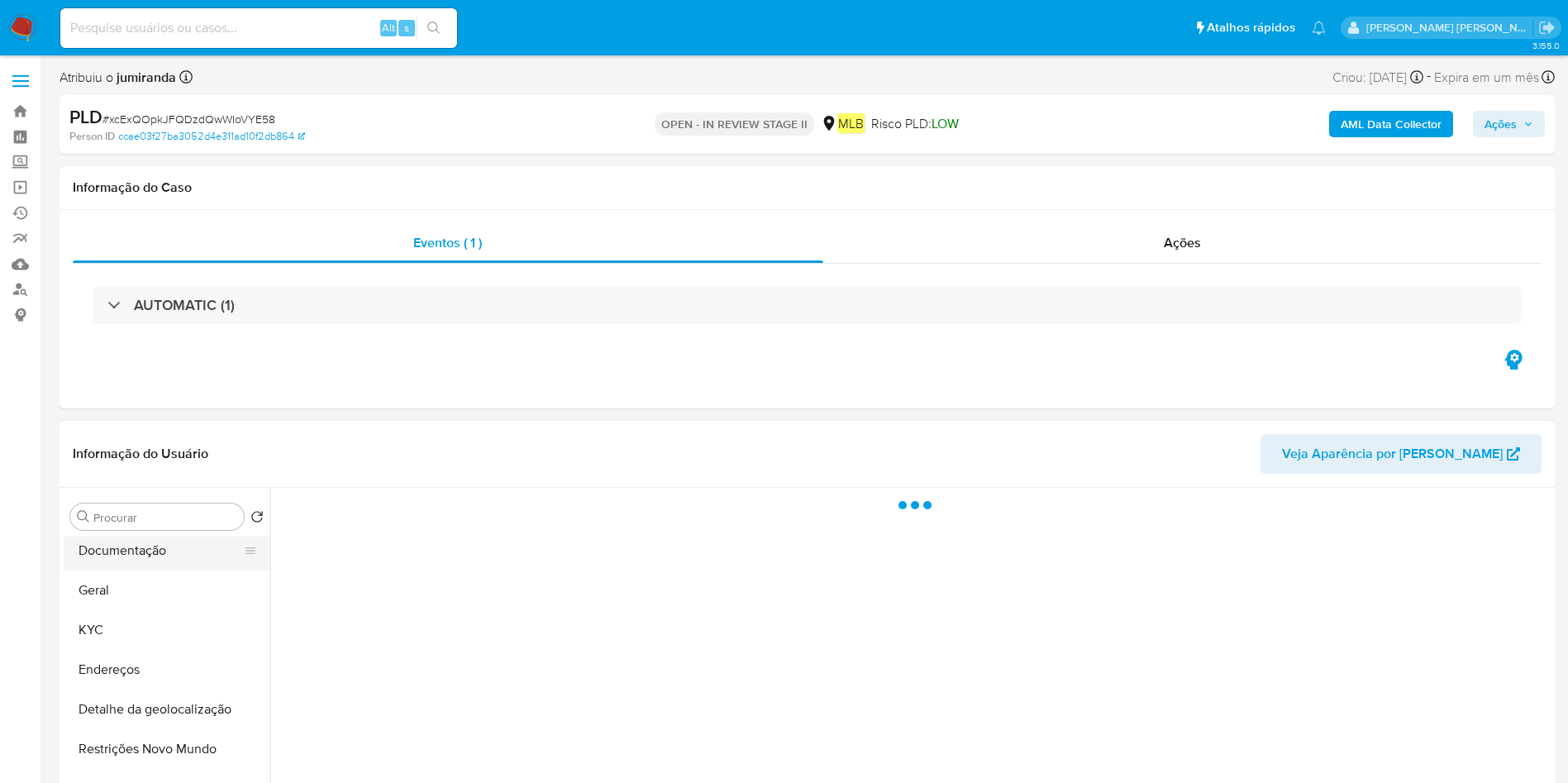
scroll to position [124, 0]
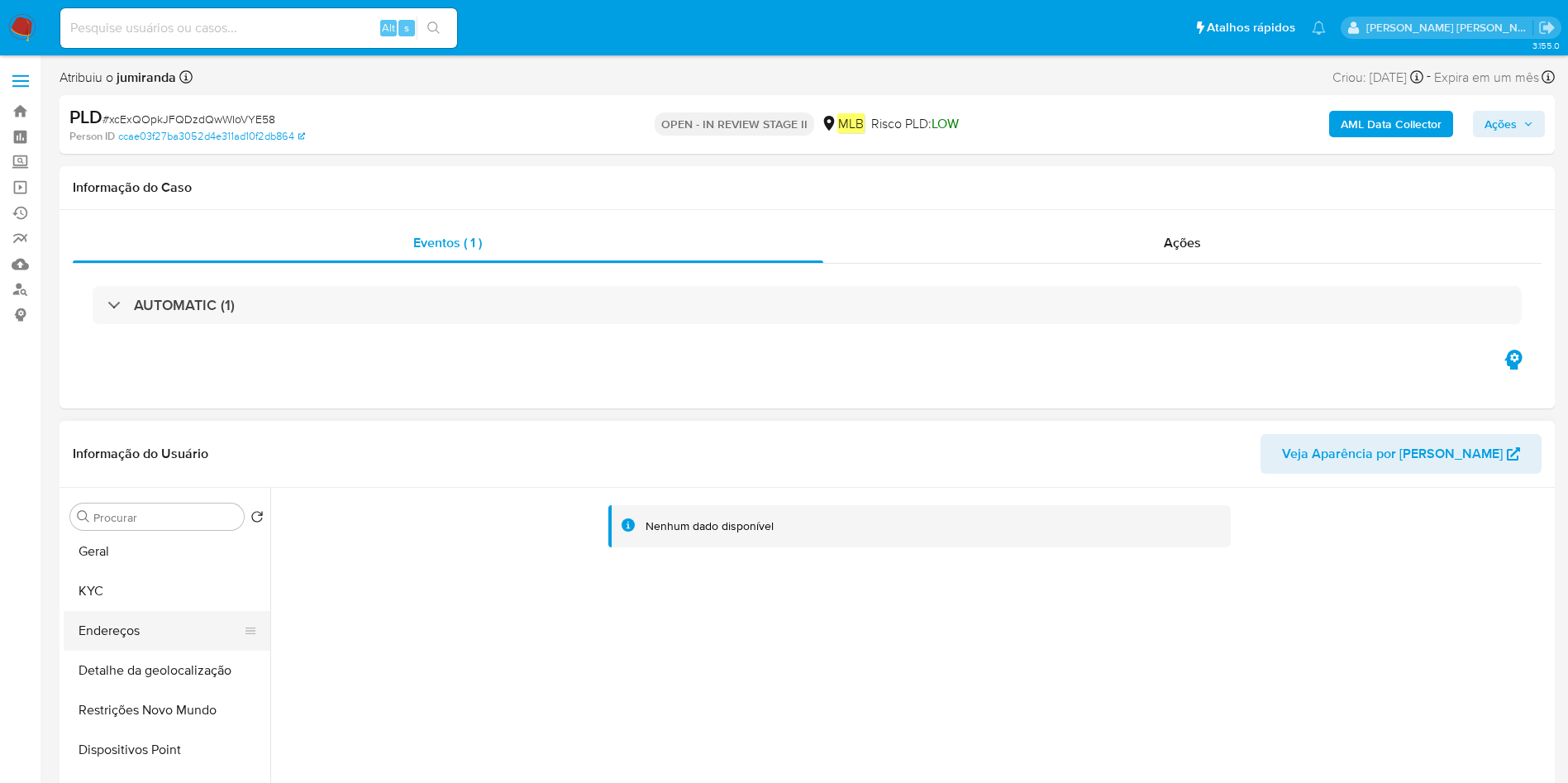
click at [119, 627] on button "Endereços" at bounding box center [160, 631] width 193 height 40
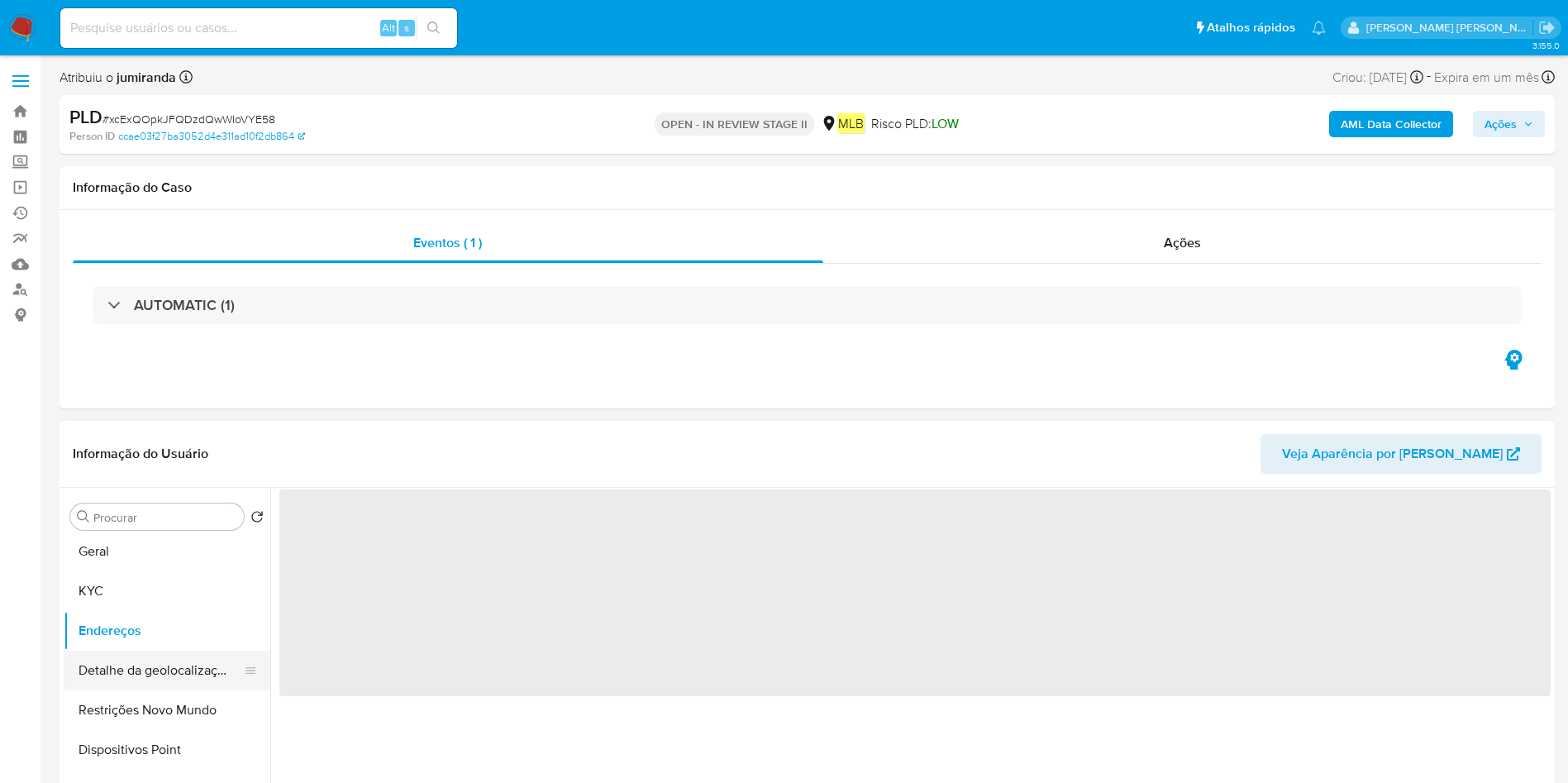
scroll to position [0, 0]
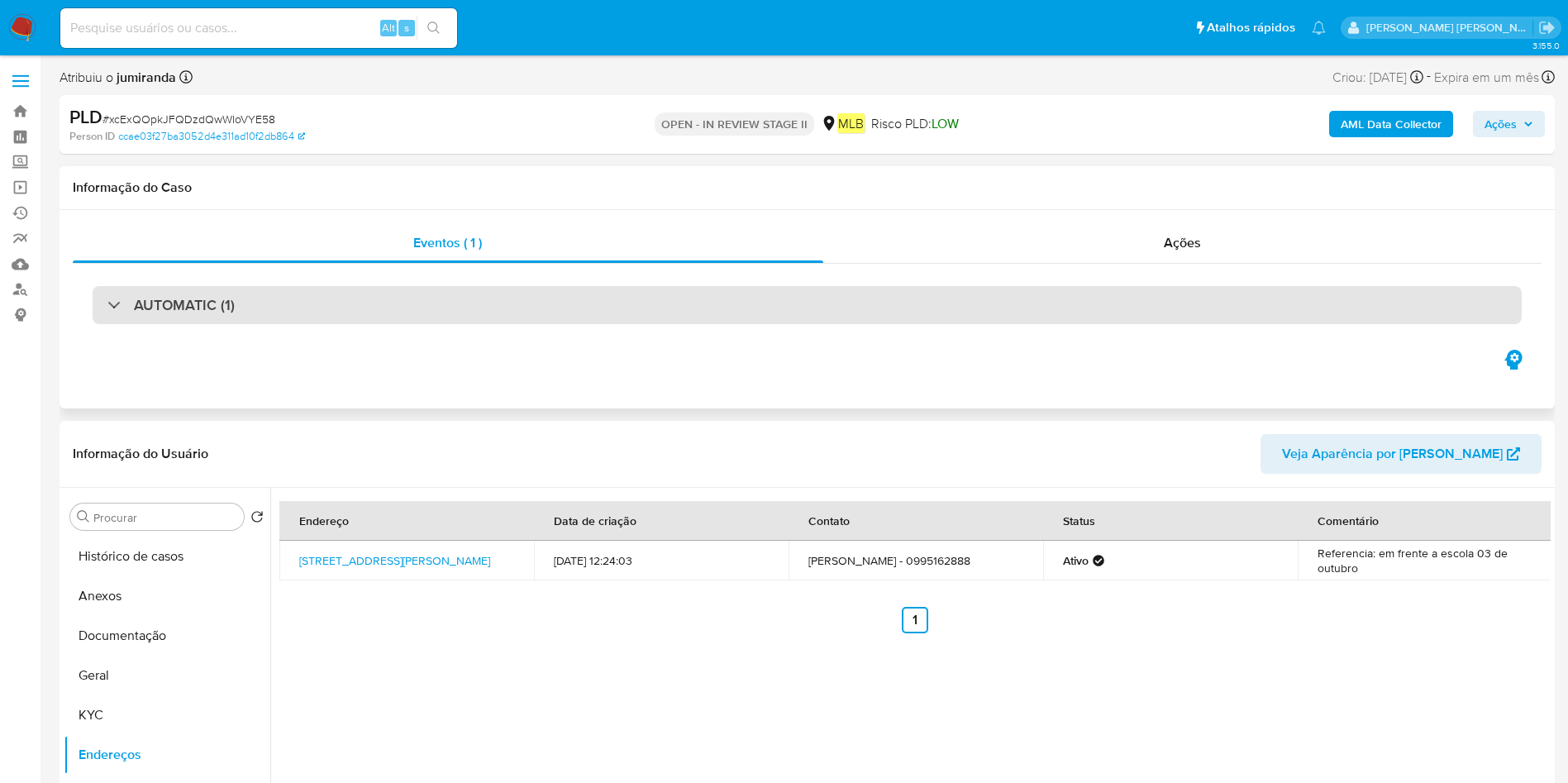
click at [164, 286] on div "AUTOMATIC (1)" at bounding box center [807, 305] width 1429 height 38
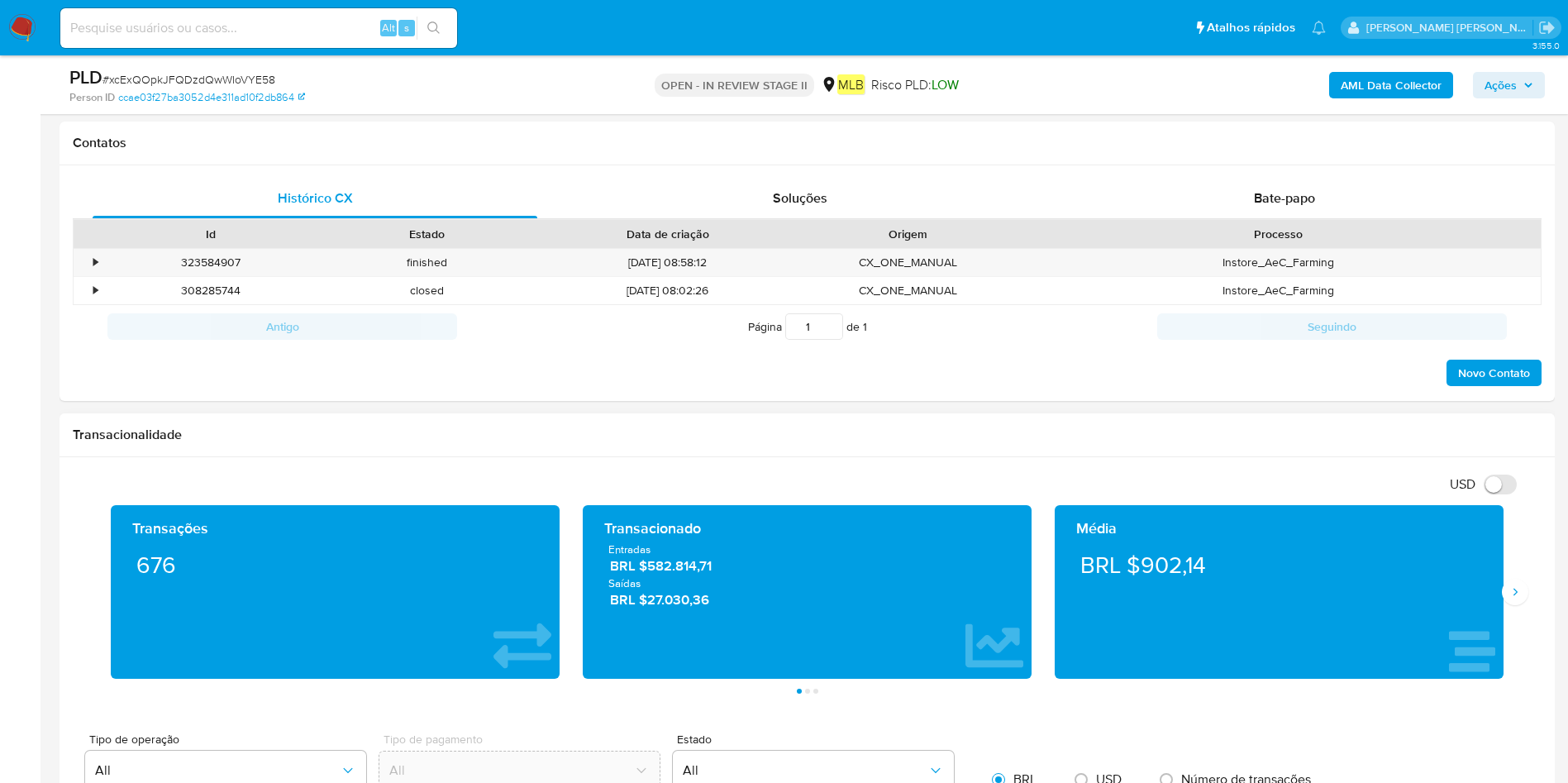
scroll to position [868, 0]
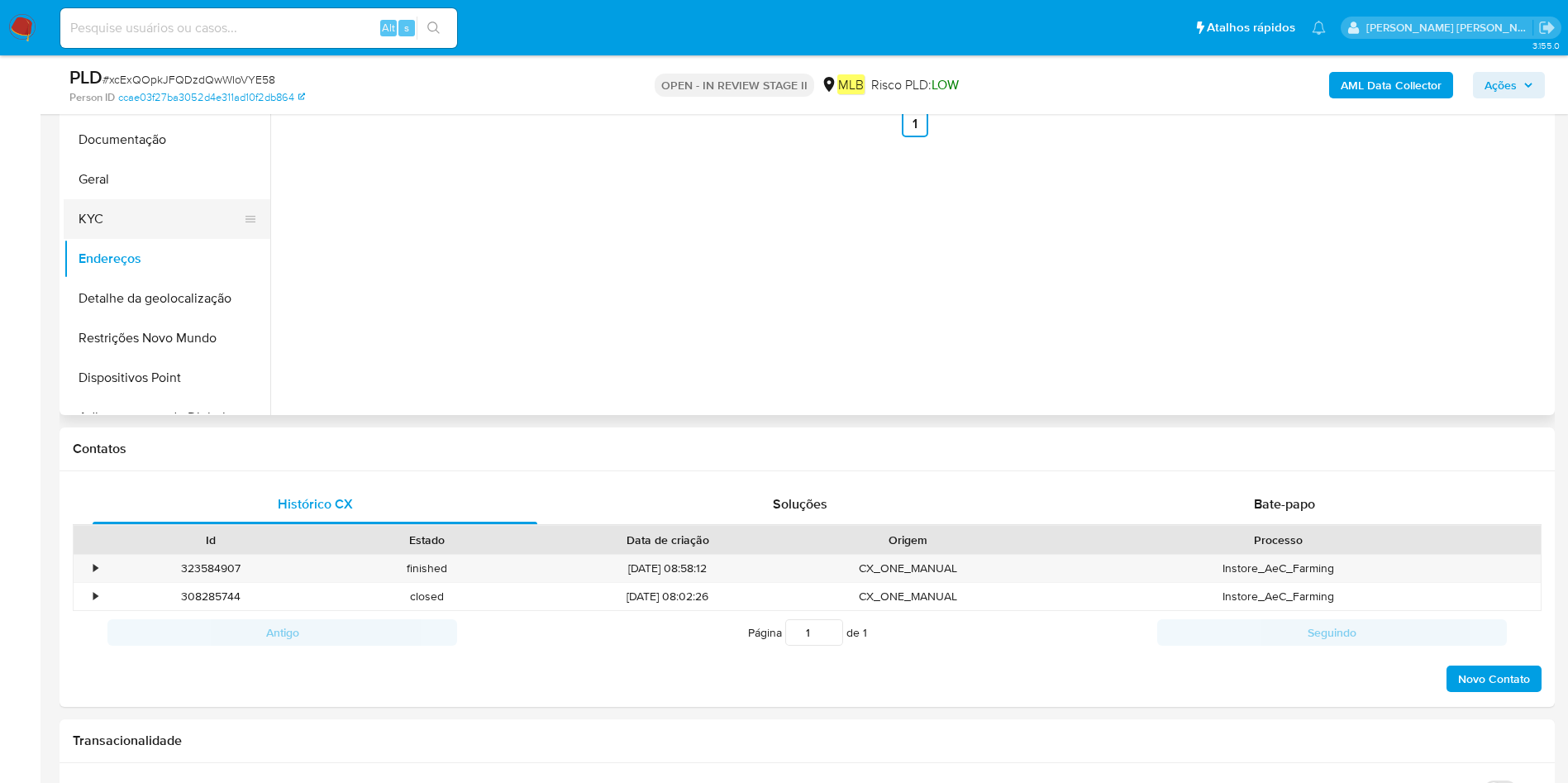
click at [97, 231] on button "KYC" at bounding box center [160, 219] width 193 height 40
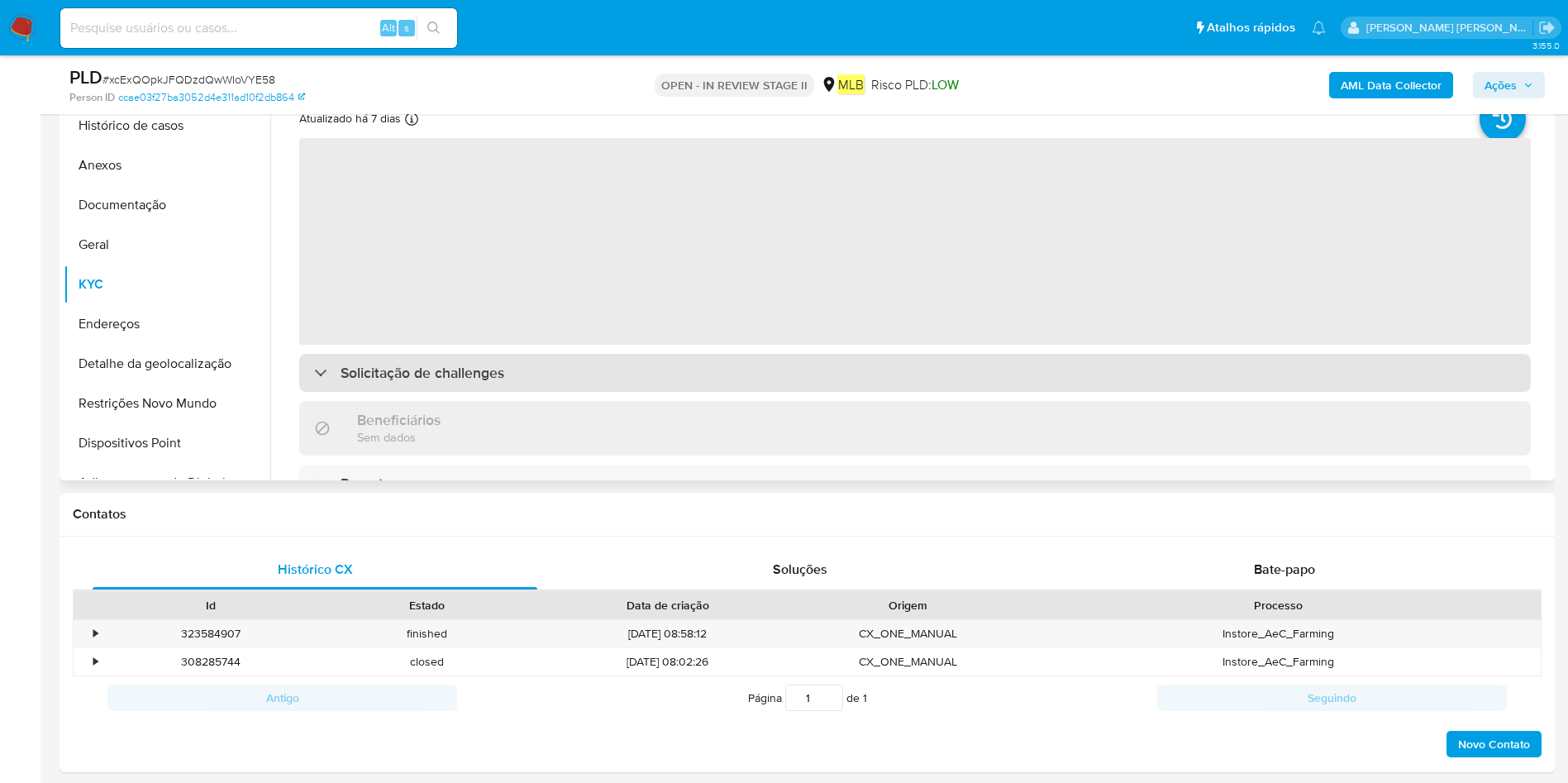
scroll to position [744, 0]
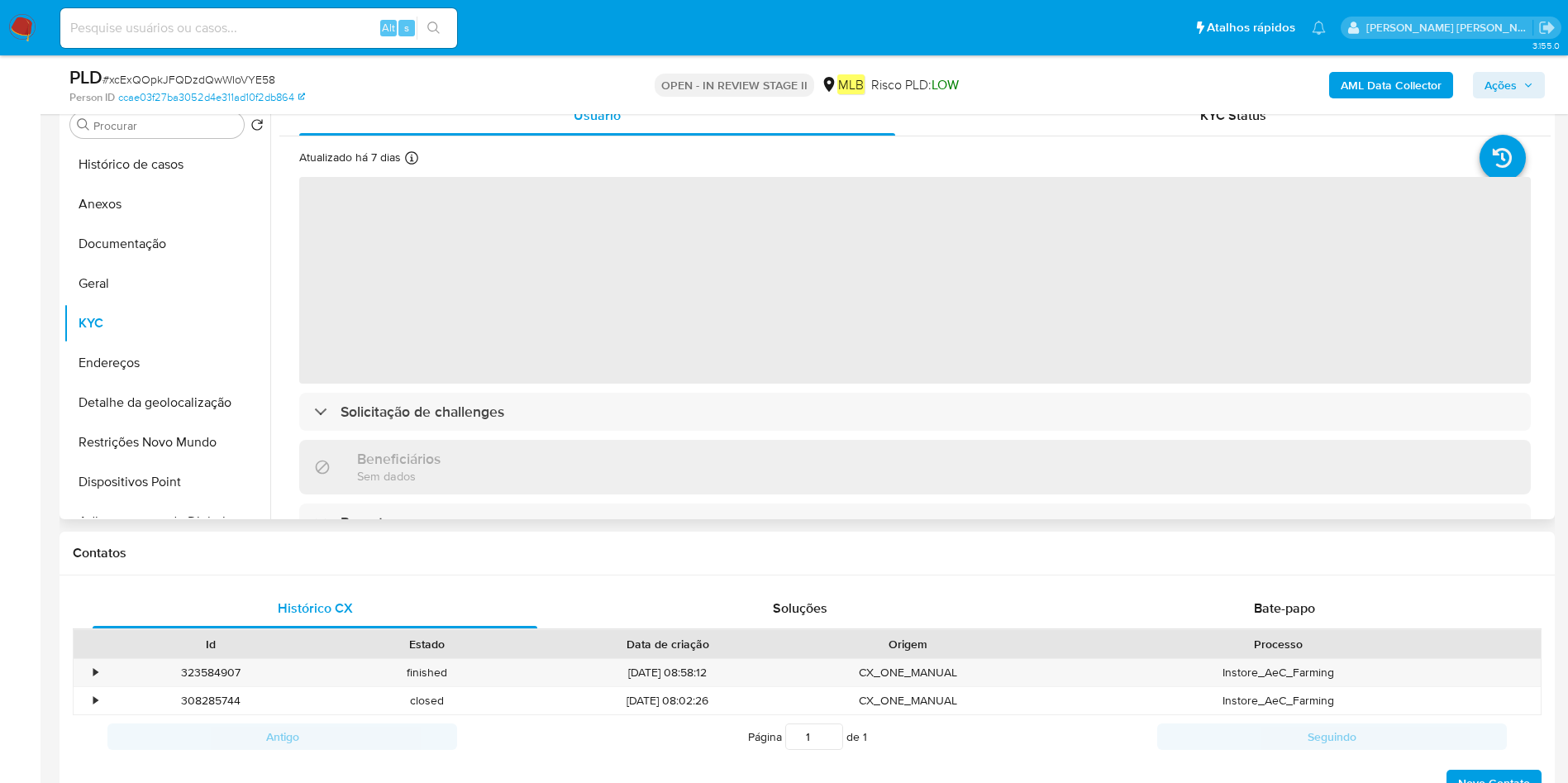
click at [711, 377] on span "‌" at bounding box center [915, 280] width 1231 height 207
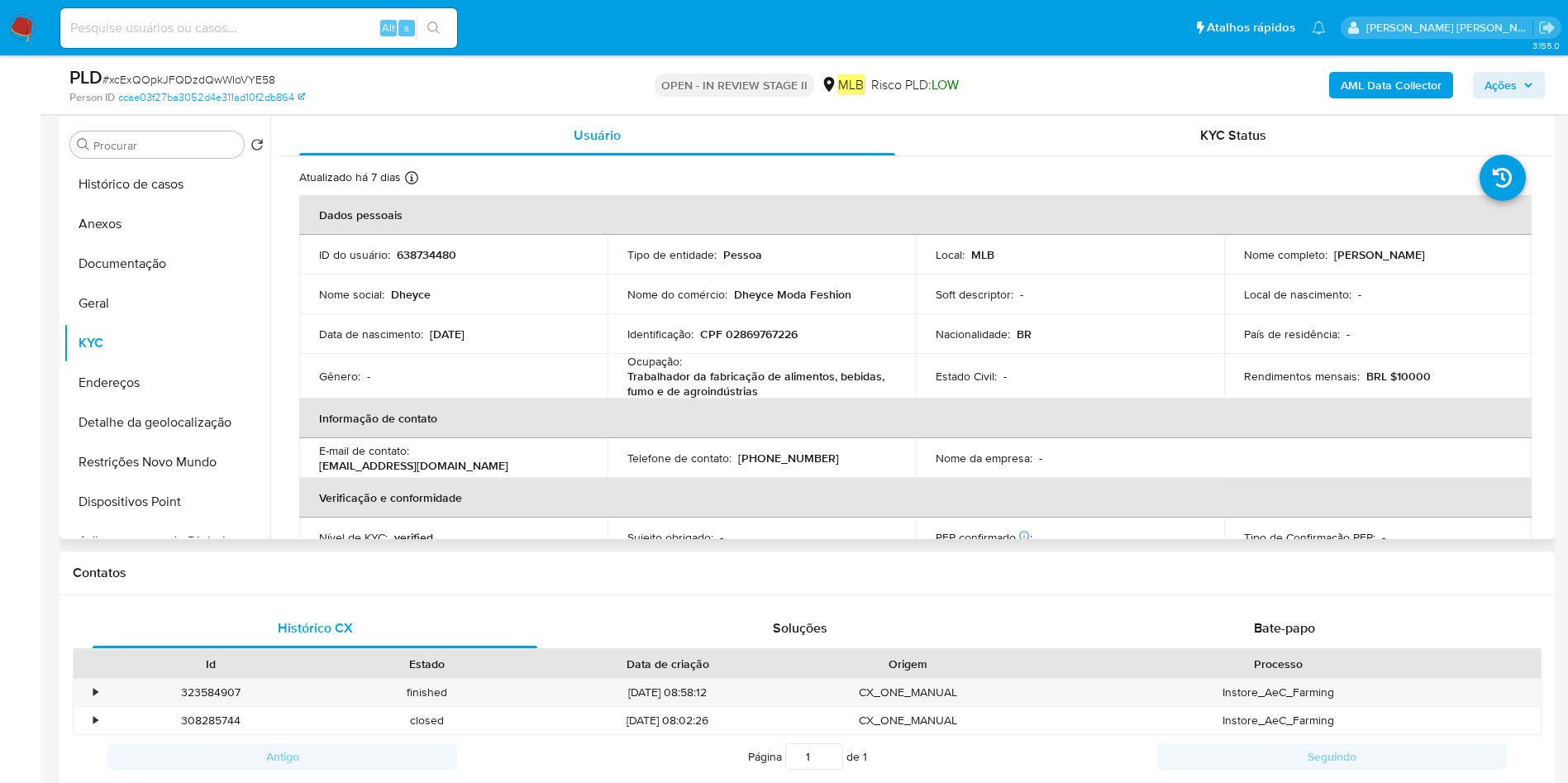
click at [722, 367] on div "Ocupação : Trabalhador da fabricação de alimentos, bebidas, fumo e de agroindús…" at bounding box center [761, 377] width 269 height 45
click at [153, 376] on button "Endereços" at bounding box center [160, 383] width 193 height 40
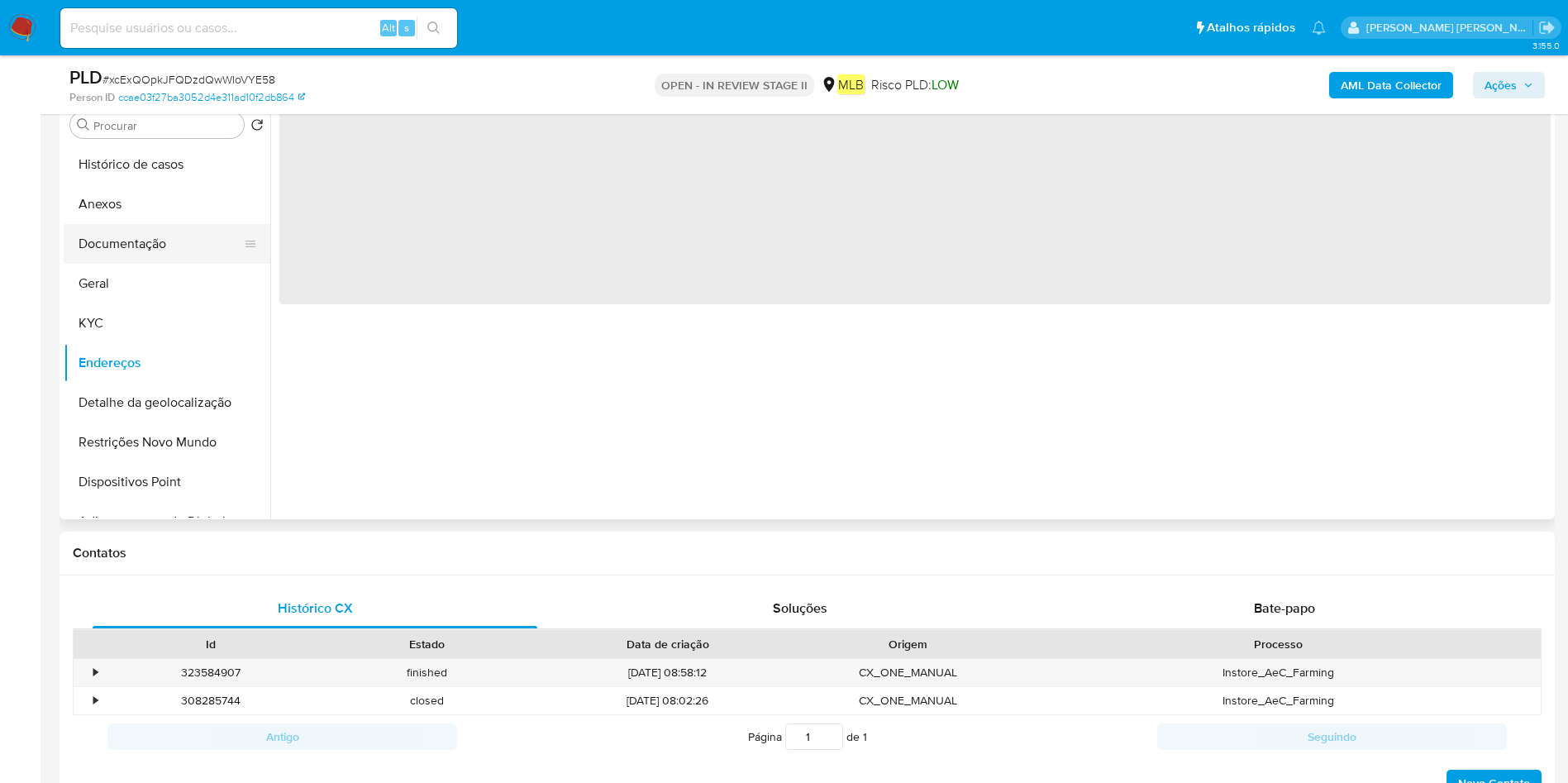
click at [164, 238] on button "Documentação" at bounding box center [160, 244] width 193 height 40
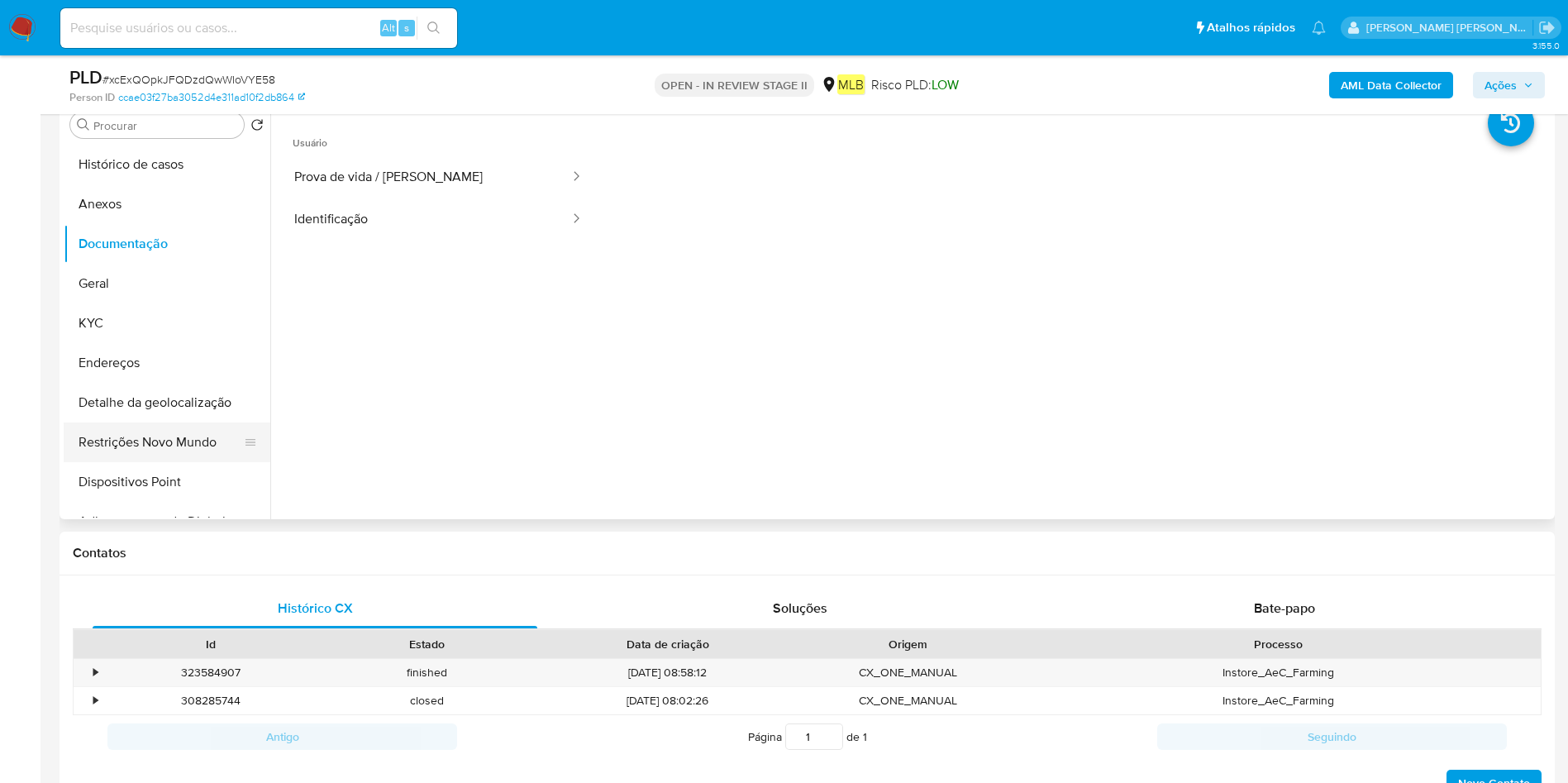
click at [145, 437] on button "Restrições Novo Mundo" at bounding box center [160, 442] width 193 height 40
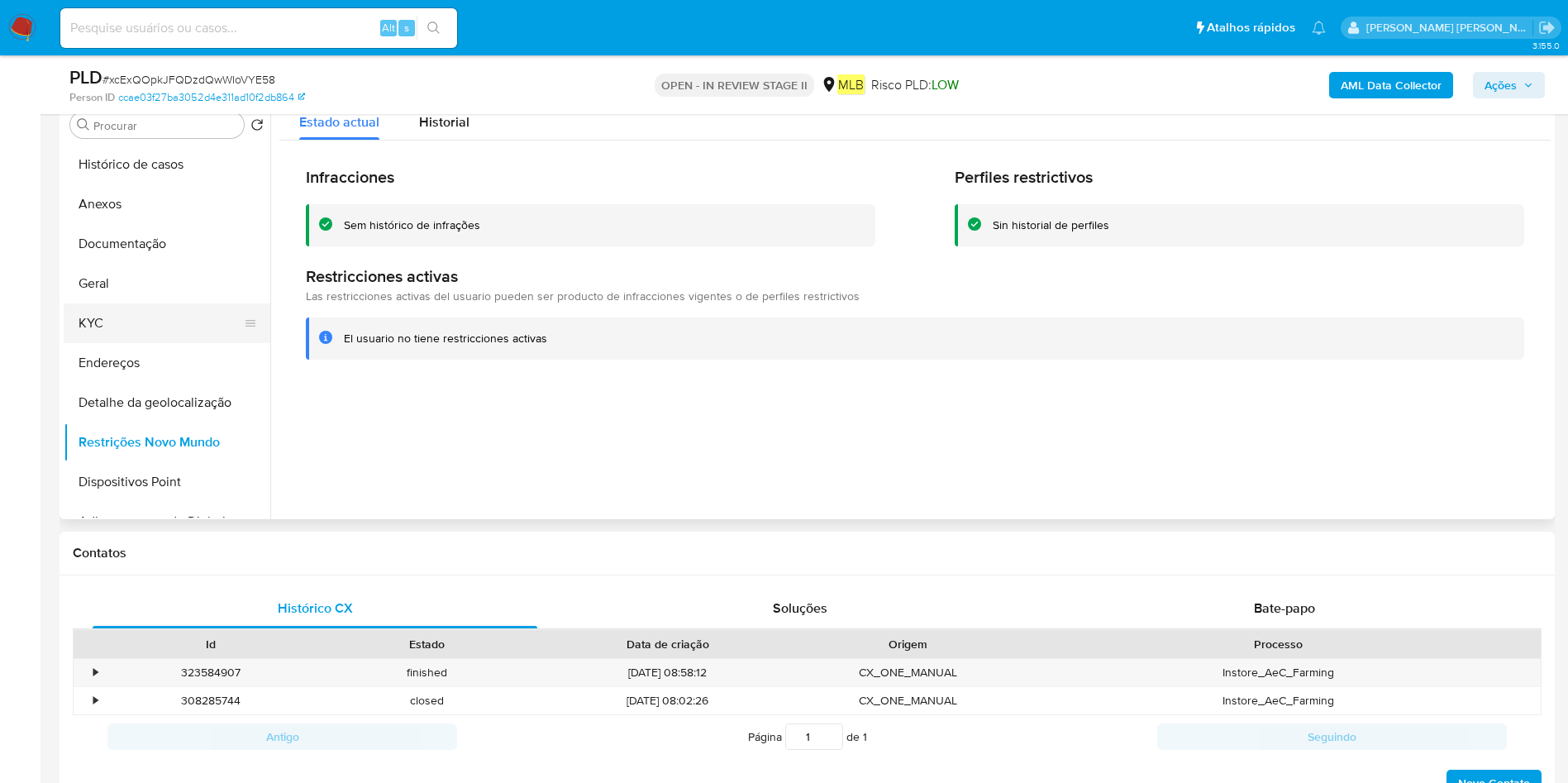
click at [105, 304] on button "KYC" at bounding box center [160, 323] width 193 height 40
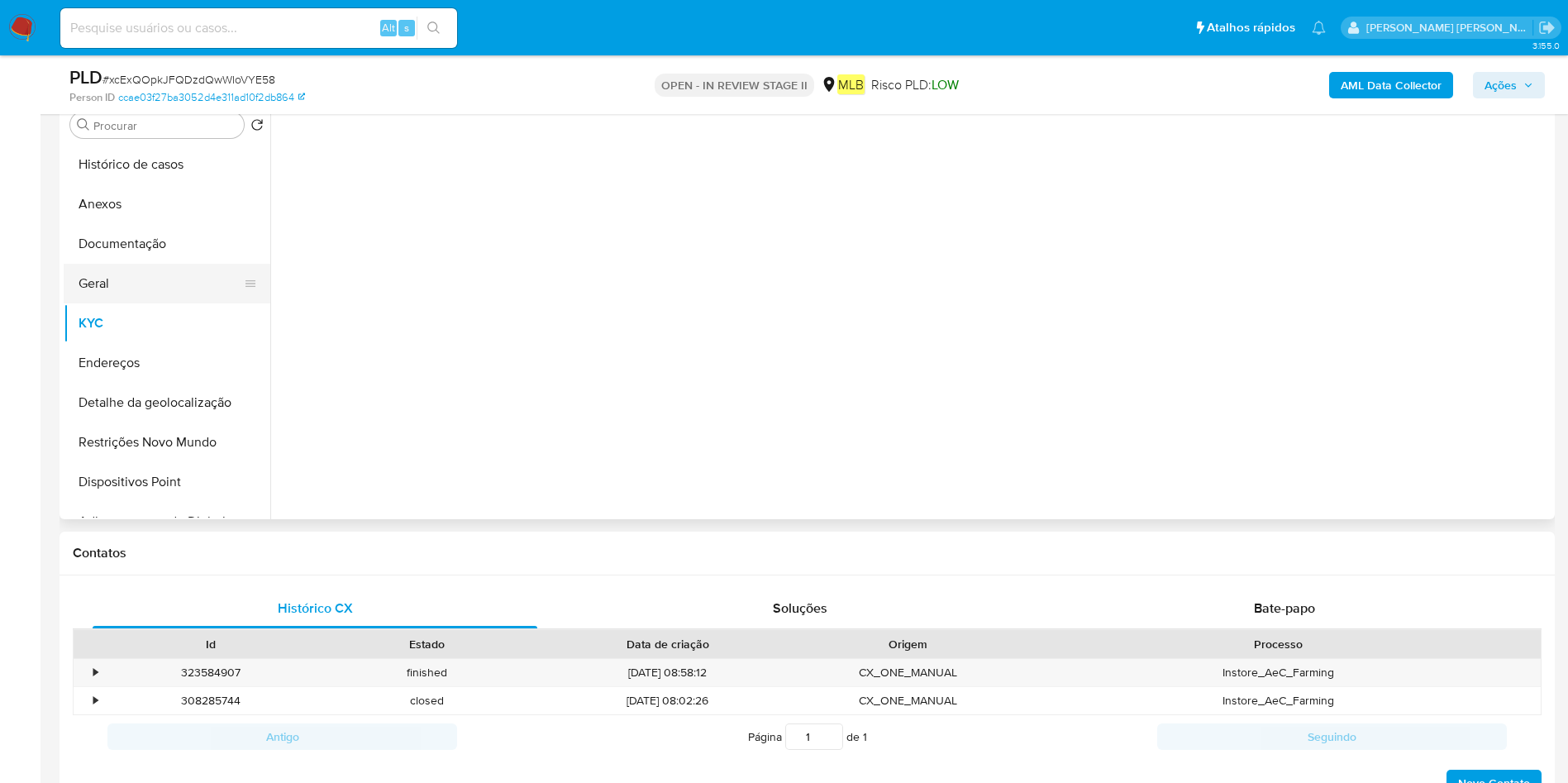
click at [182, 293] on button "Geral" at bounding box center [160, 284] width 193 height 40
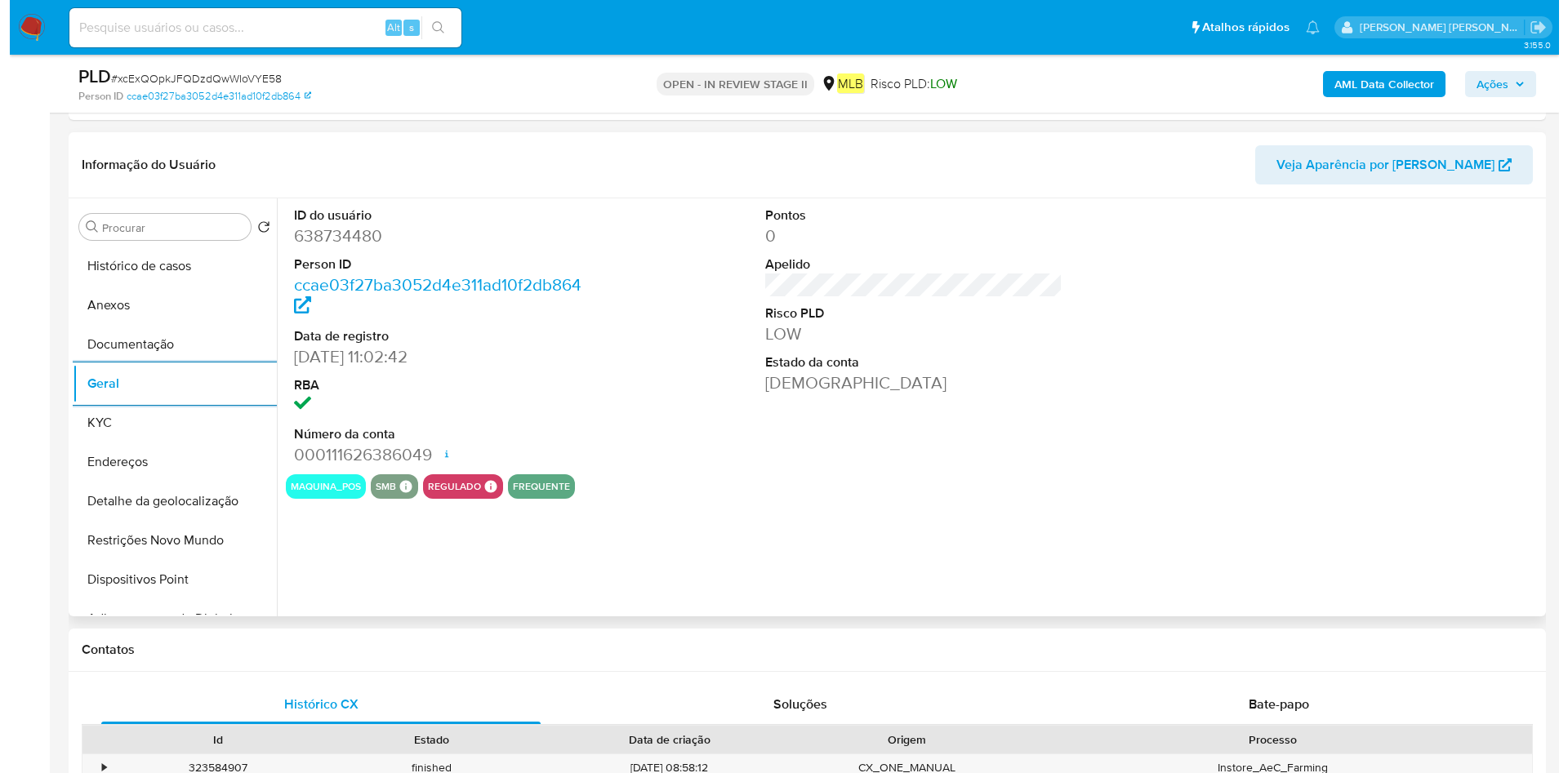
scroll to position [613, 0]
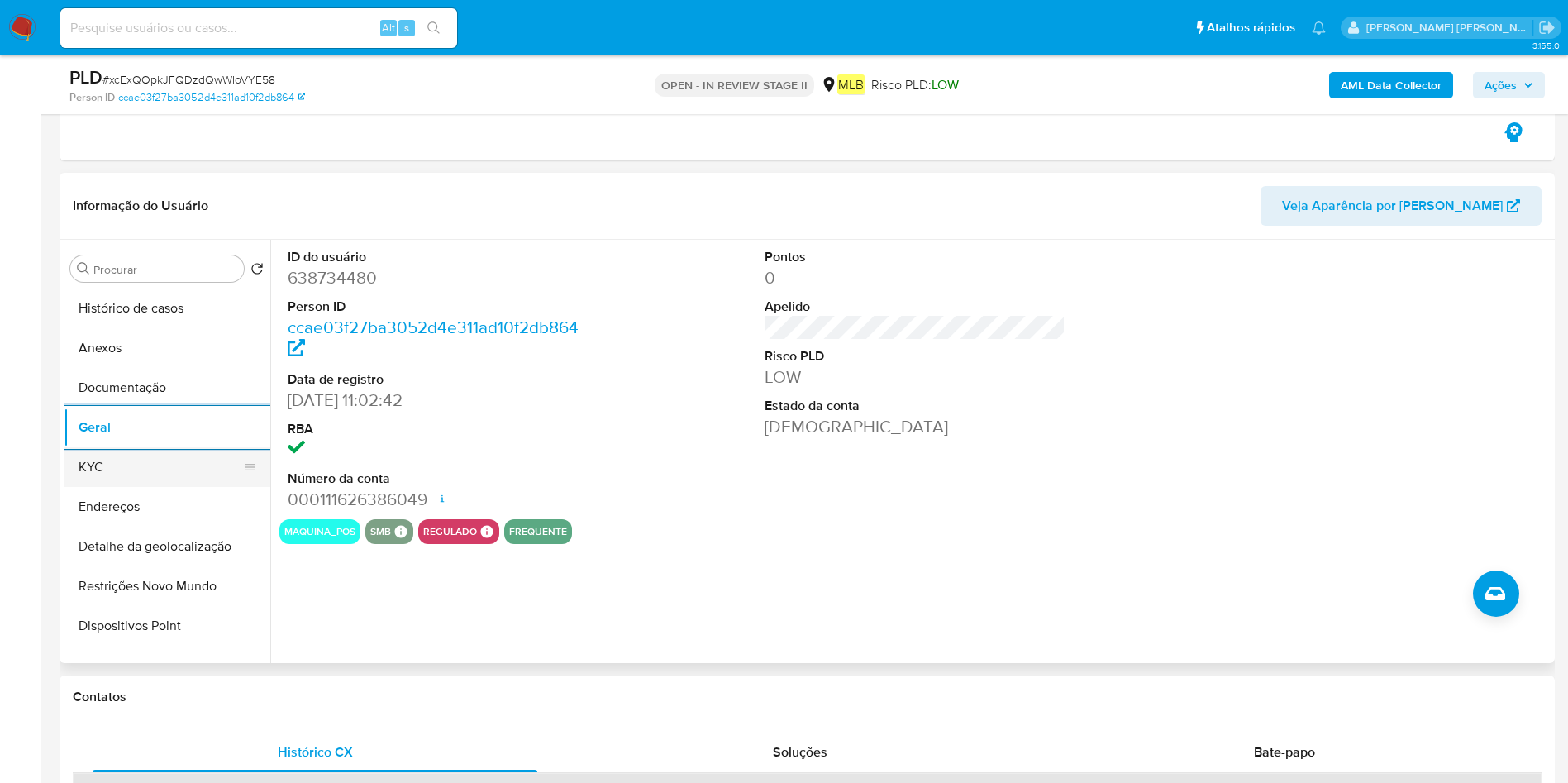
click at [133, 467] on button "KYC" at bounding box center [160, 467] width 193 height 40
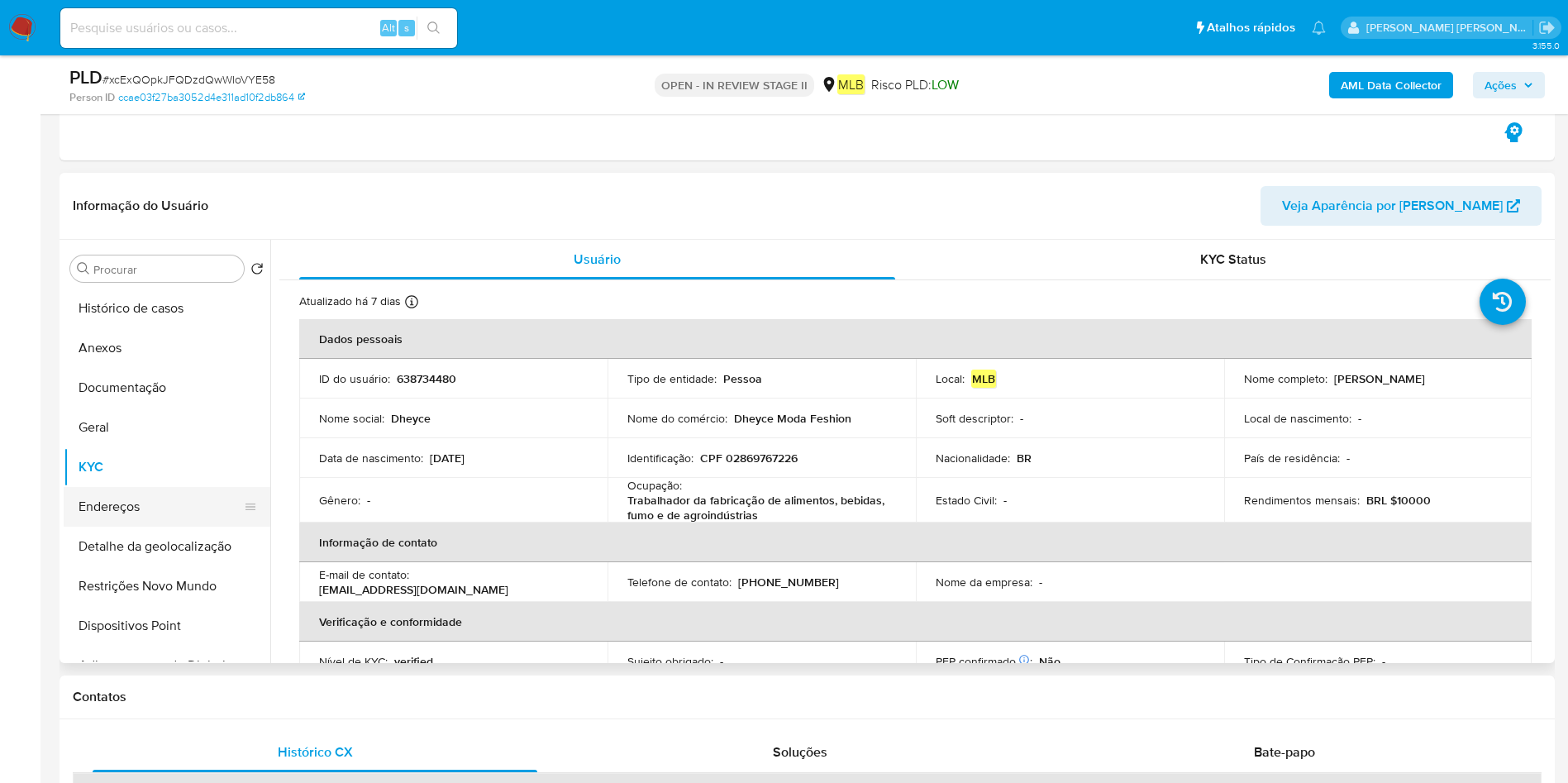
click at [186, 498] on button "Endereços" at bounding box center [160, 507] width 193 height 40
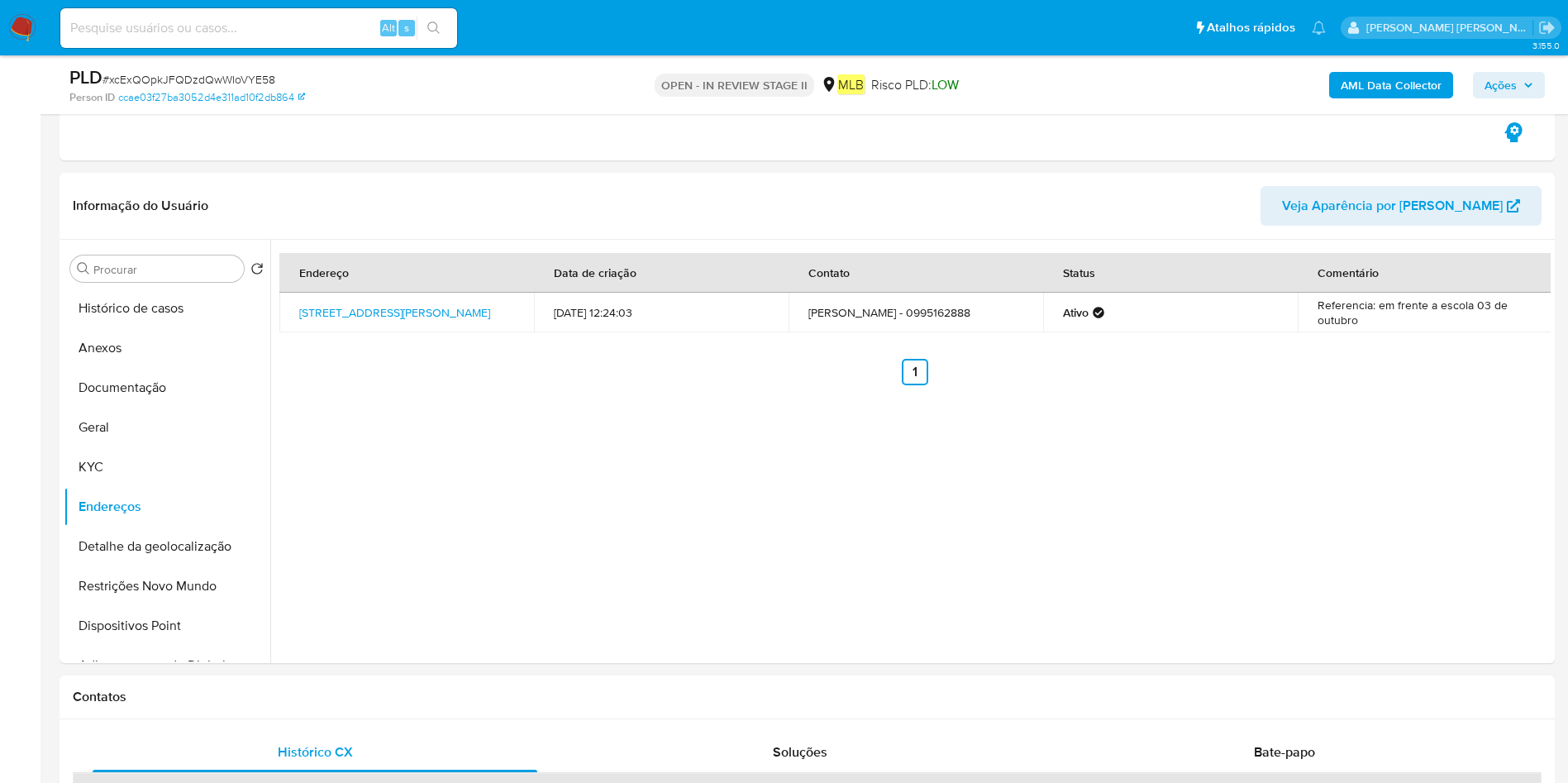
drag, startPoint x: 170, startPoint y: 542, endPoint x: 601, endPoint y: 559, distance: 431.3
click at [172, 542] on button "Detalhe da geolocalização" at bounding box center [167, 547] width 206 height 40
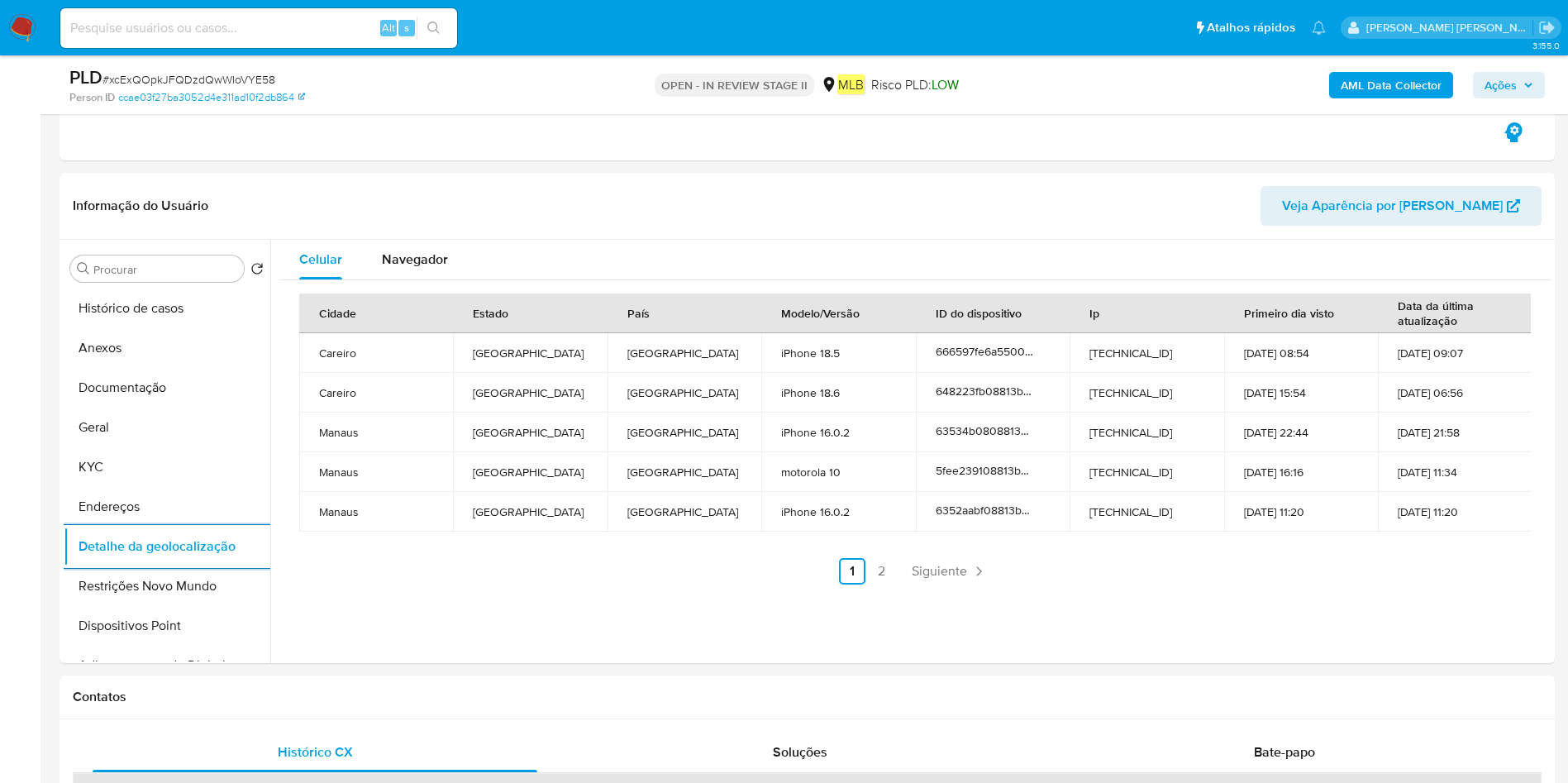
click at [133, 601] on button "Restrições Novo Mundo" at bounding box center [167, 586] width 206 height 40
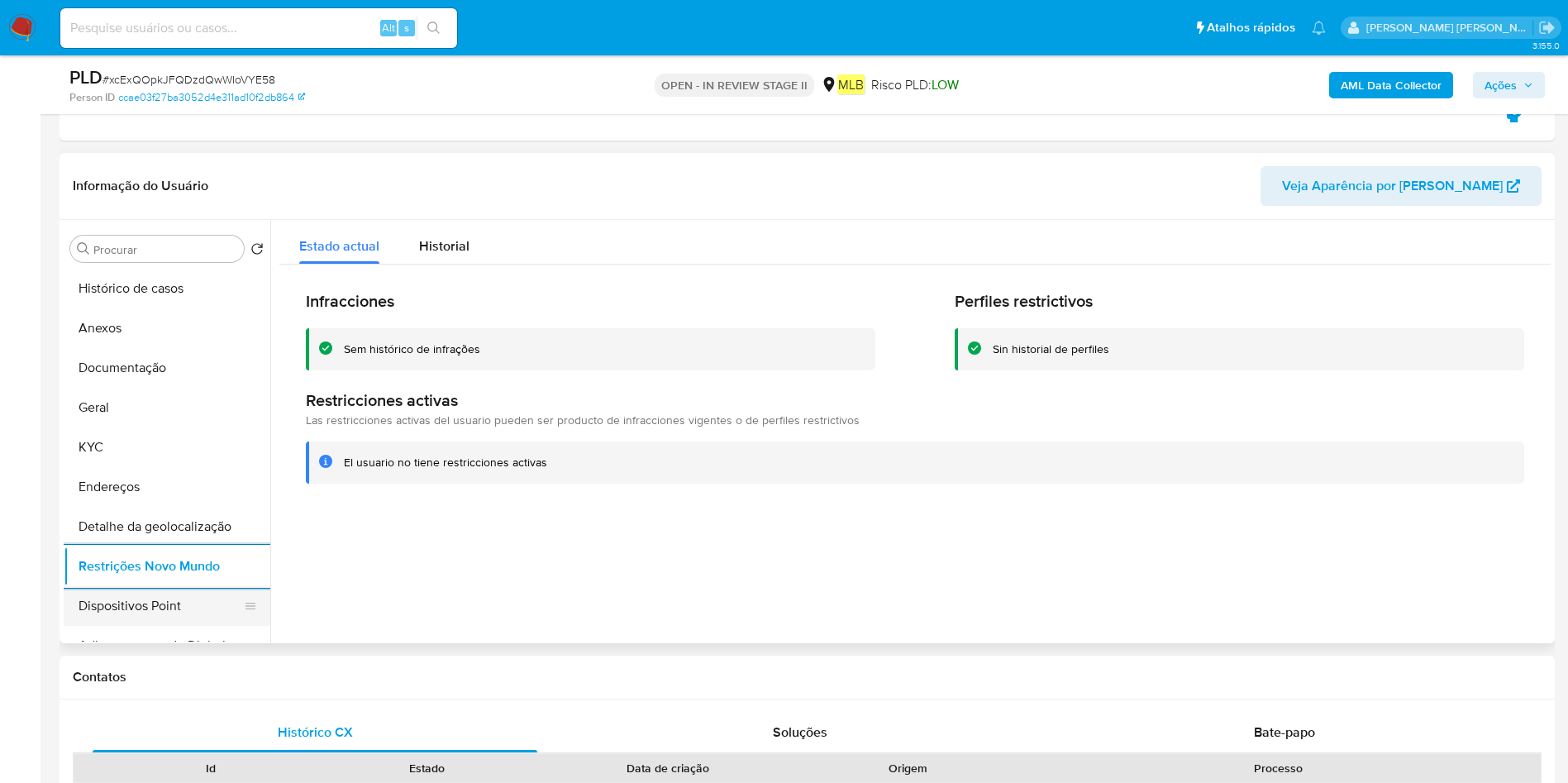
click at [147, 603] on button "Dispositivos Point" at bounding box center [160, 606] width 193 height 40
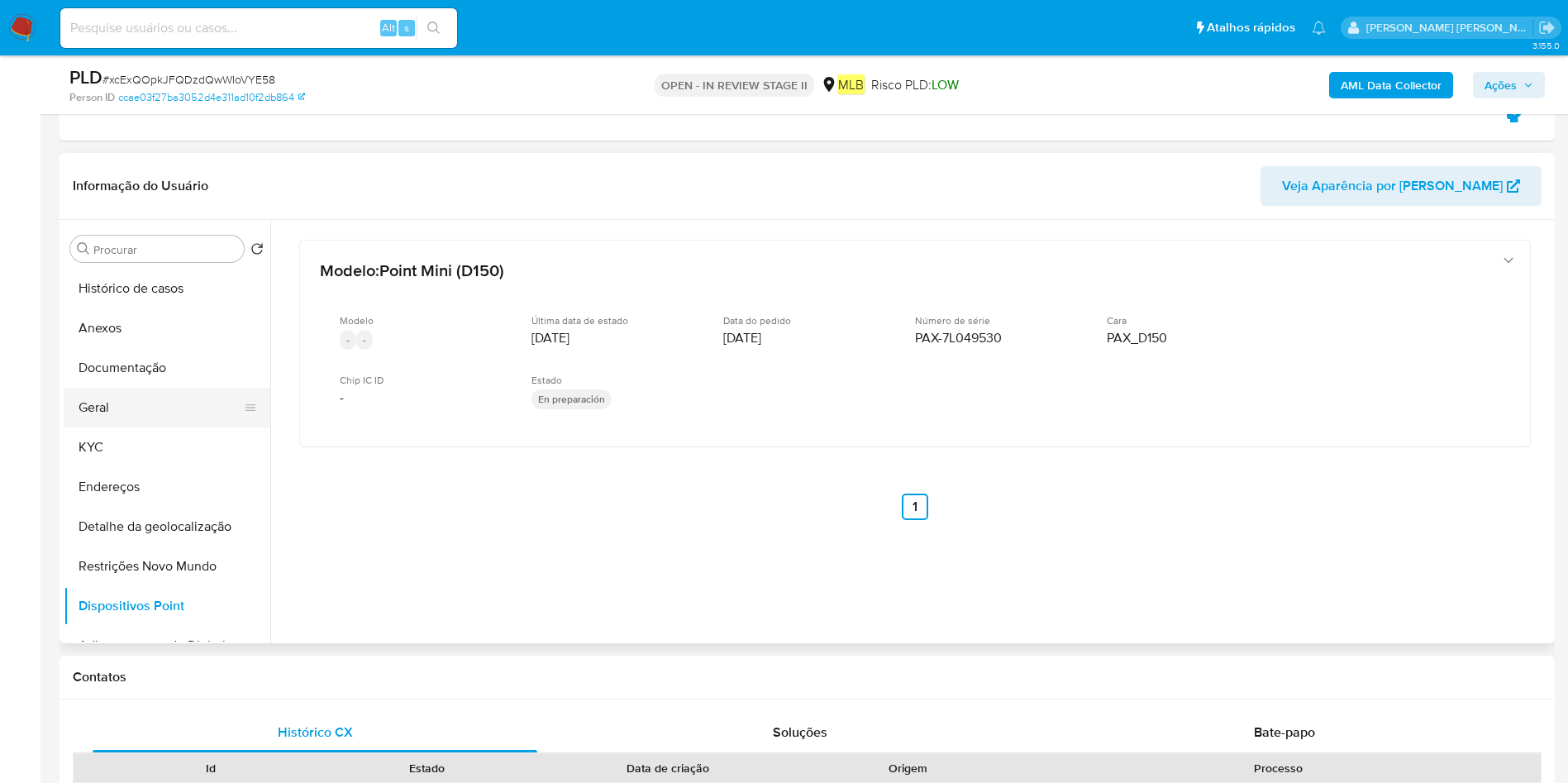
click at [157, 414] on button "Geral" at bounding box center [160, 407] width 193 height 40
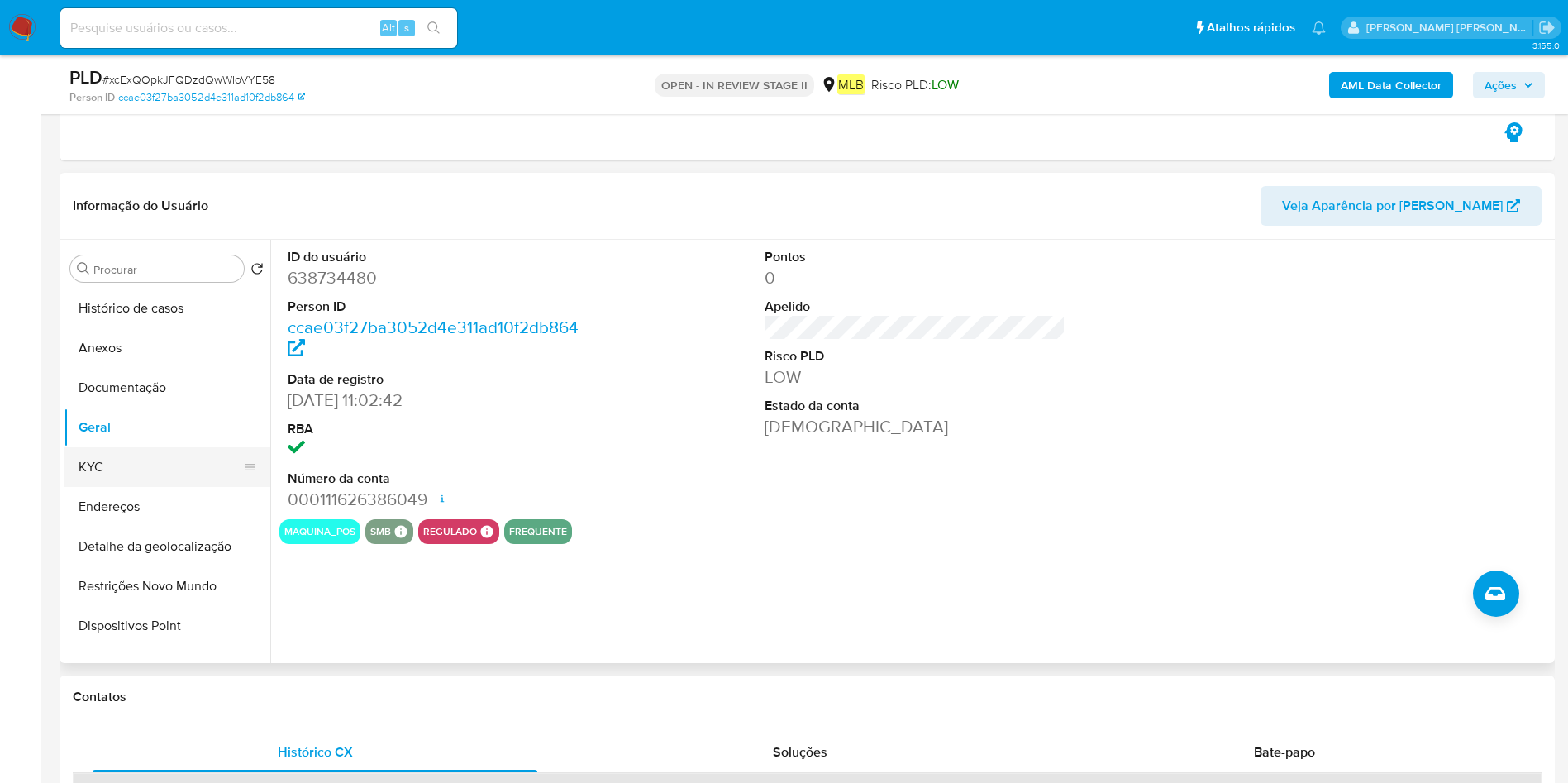
click at [166, 458] on button "KYC" at bounding box center [160, 467] width 193 height 40
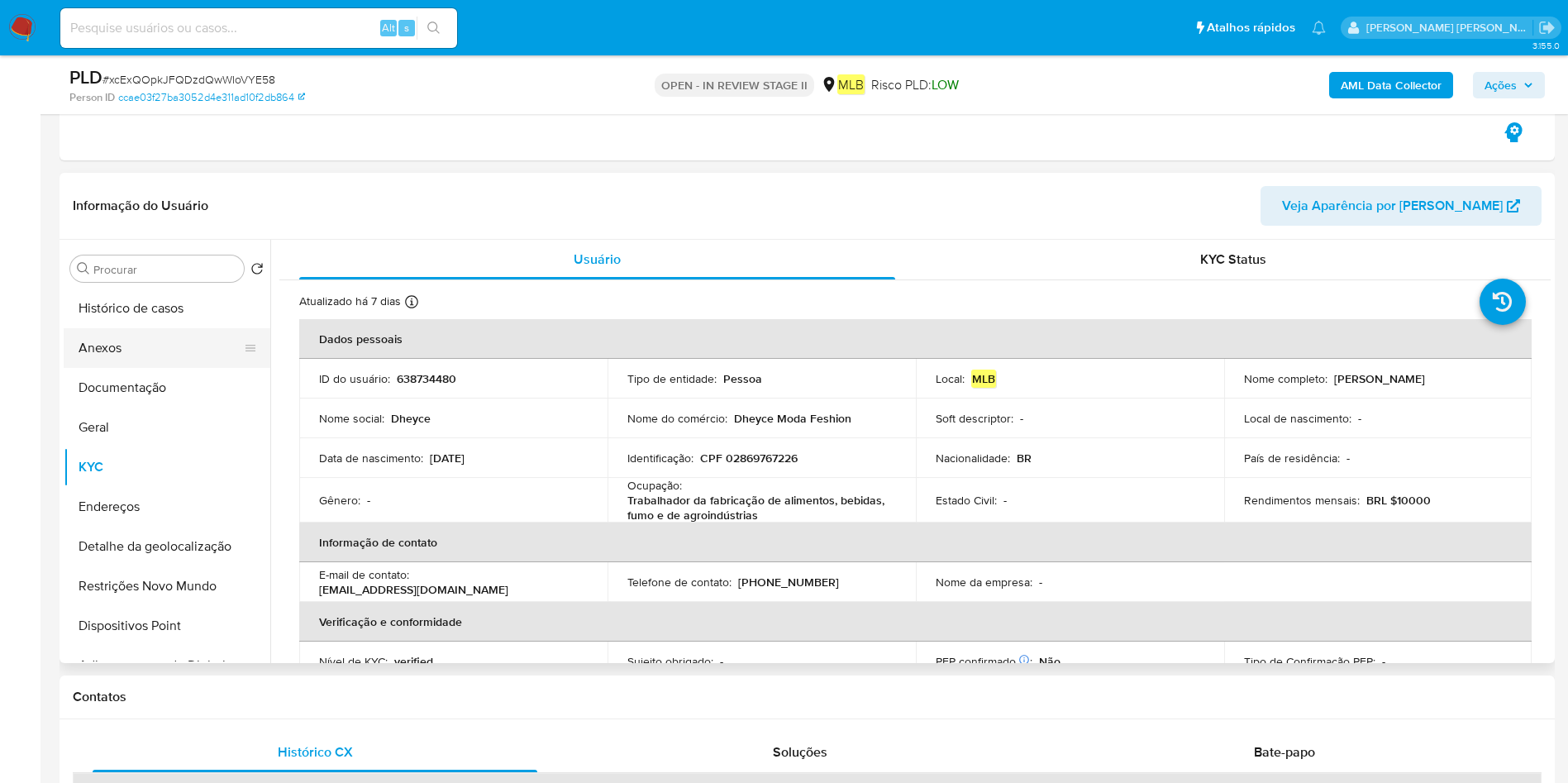
click at [158, 352] on button "Anexos" at bounding box center [160, 348] width 193 height 40
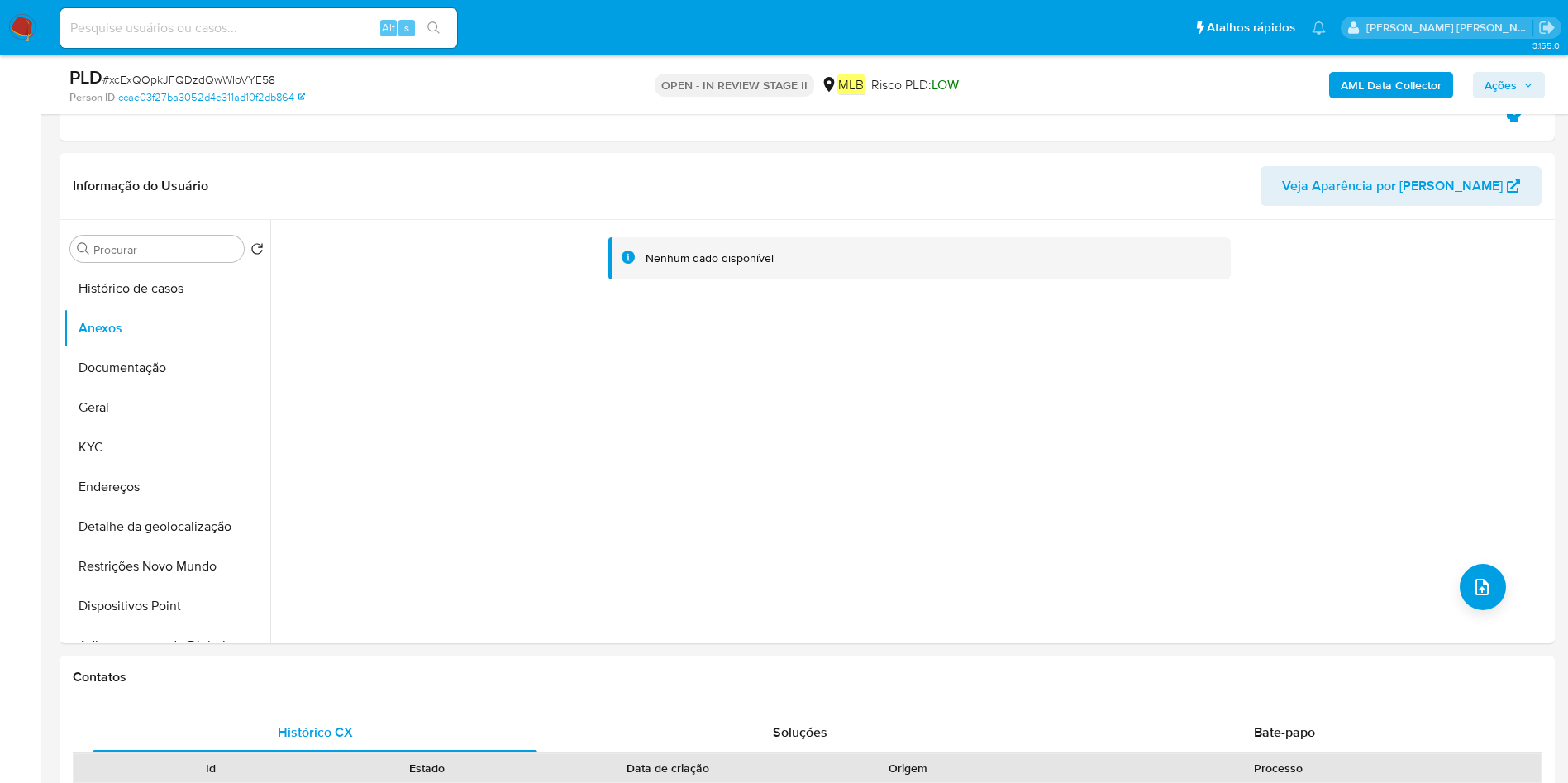
click at [1413, 82] on b "AML Data Collector" at bounding box center [1391, 85] width 101 height 27
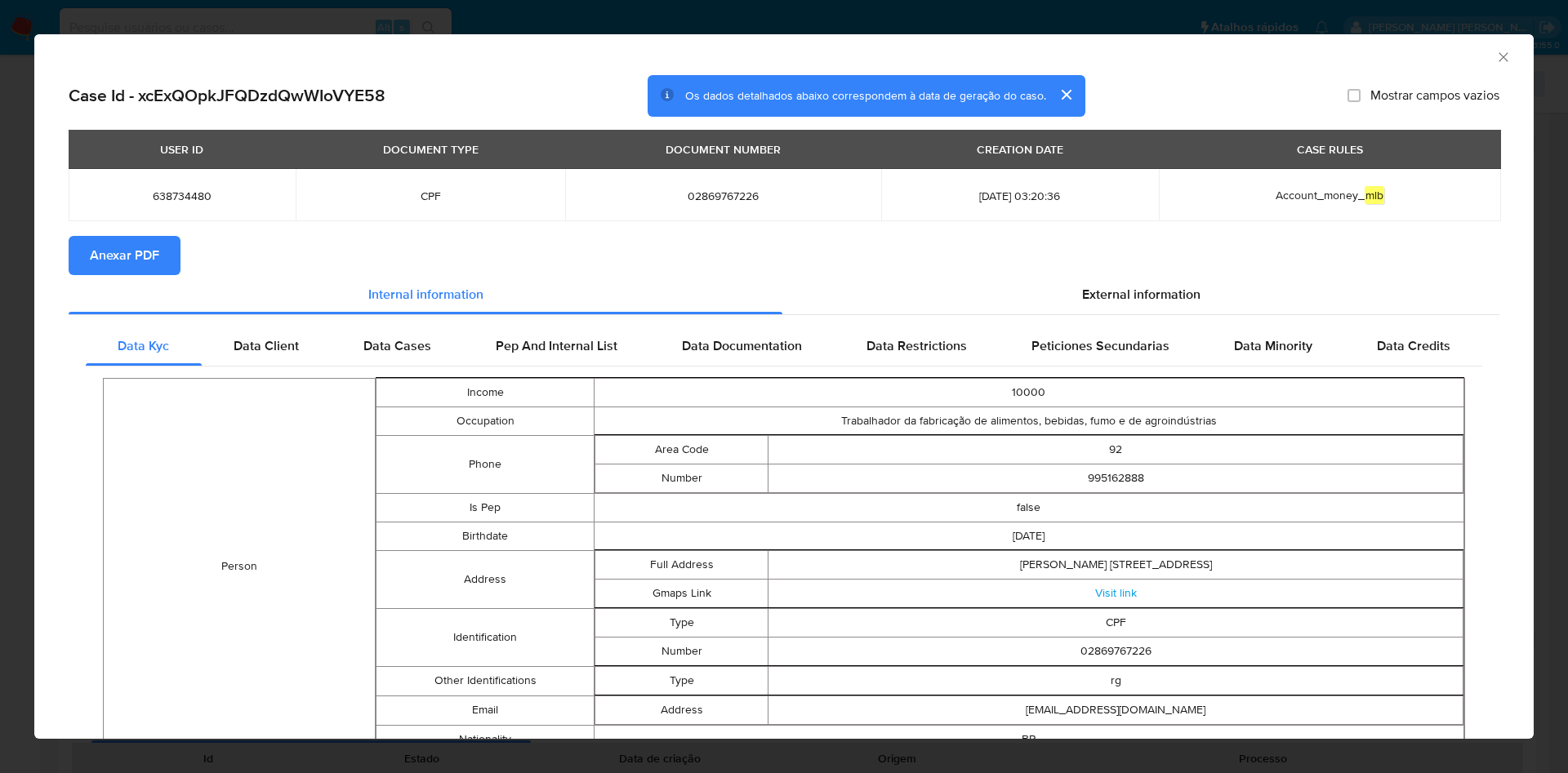
click at [147, 251] on span "Anexar PDF" at bounding box center [125, 255] width 70 height 36
click at [1498, 58] on icon "Fechar a janela" at bounding box center [1502, 57] width 9 height 9
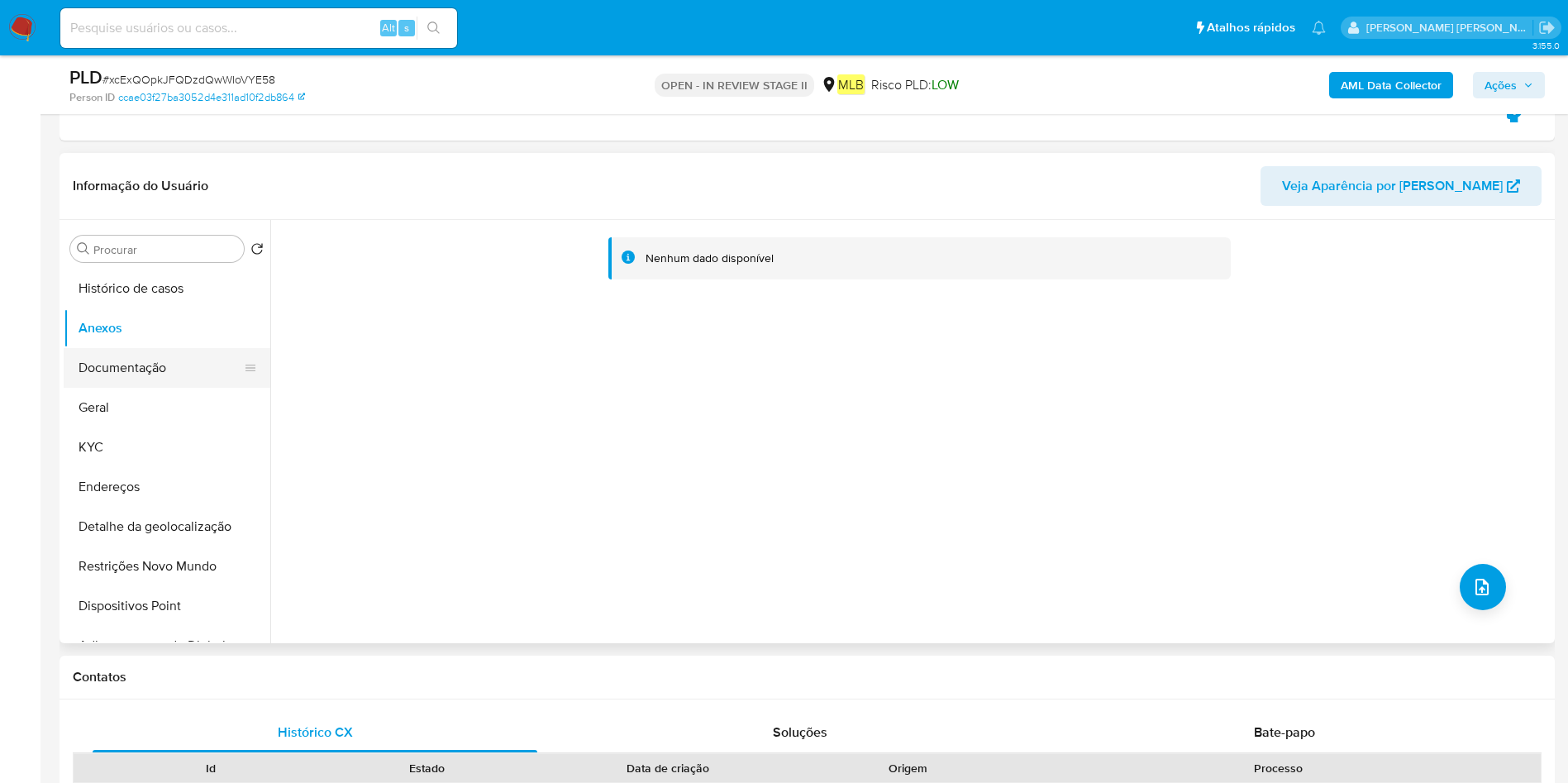
click at [143, 356] on button "Documentação" at bounding box center [160, 368] width 193 height 40
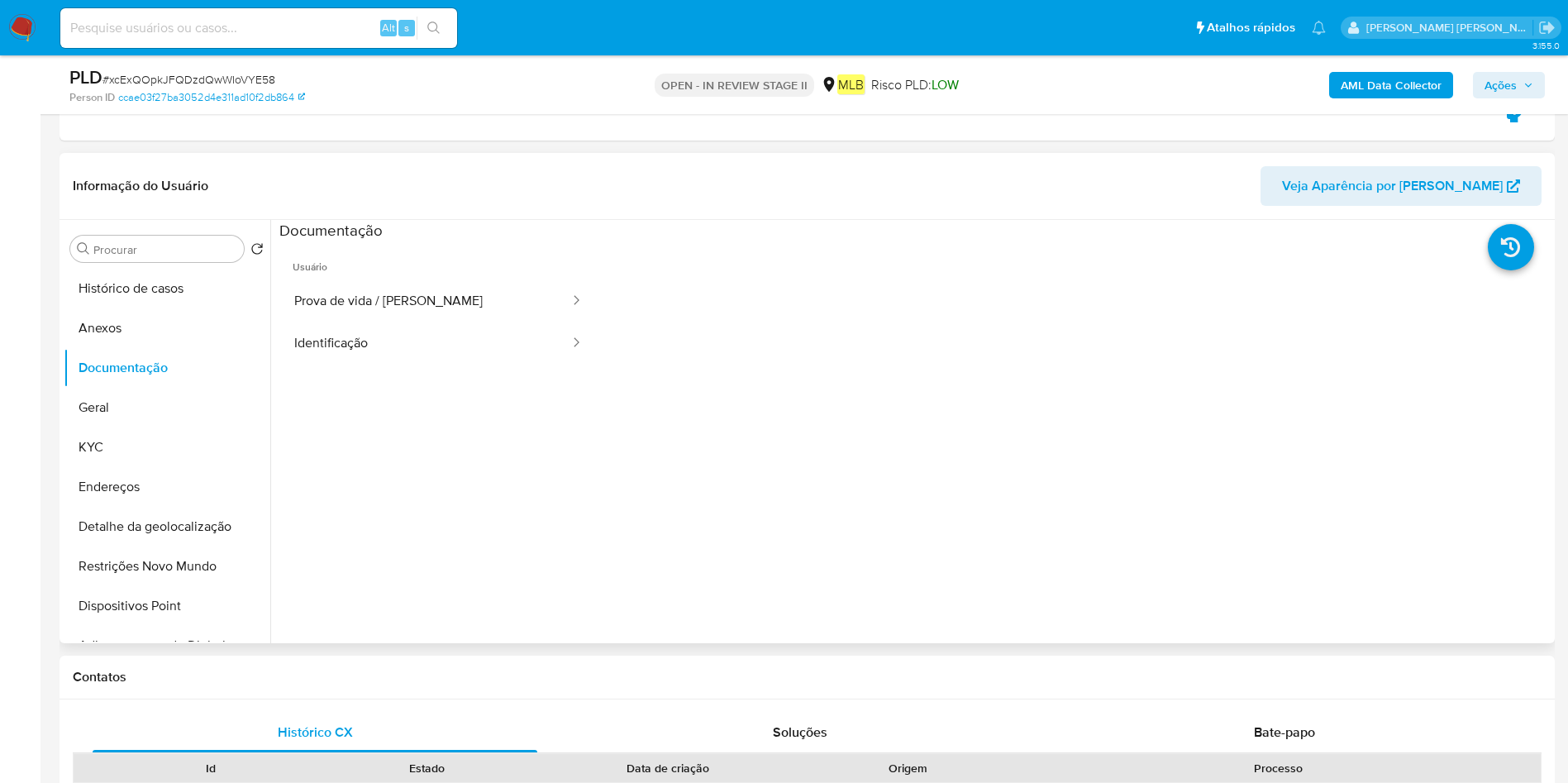
drag, startPoint x: 153, startPoint y: 333, endPoint x: 499, endPoint y: 334, distance: 346.0
click at [153, 333] on button "Anexos" at bounding box center [167, 328] width 206 height 40
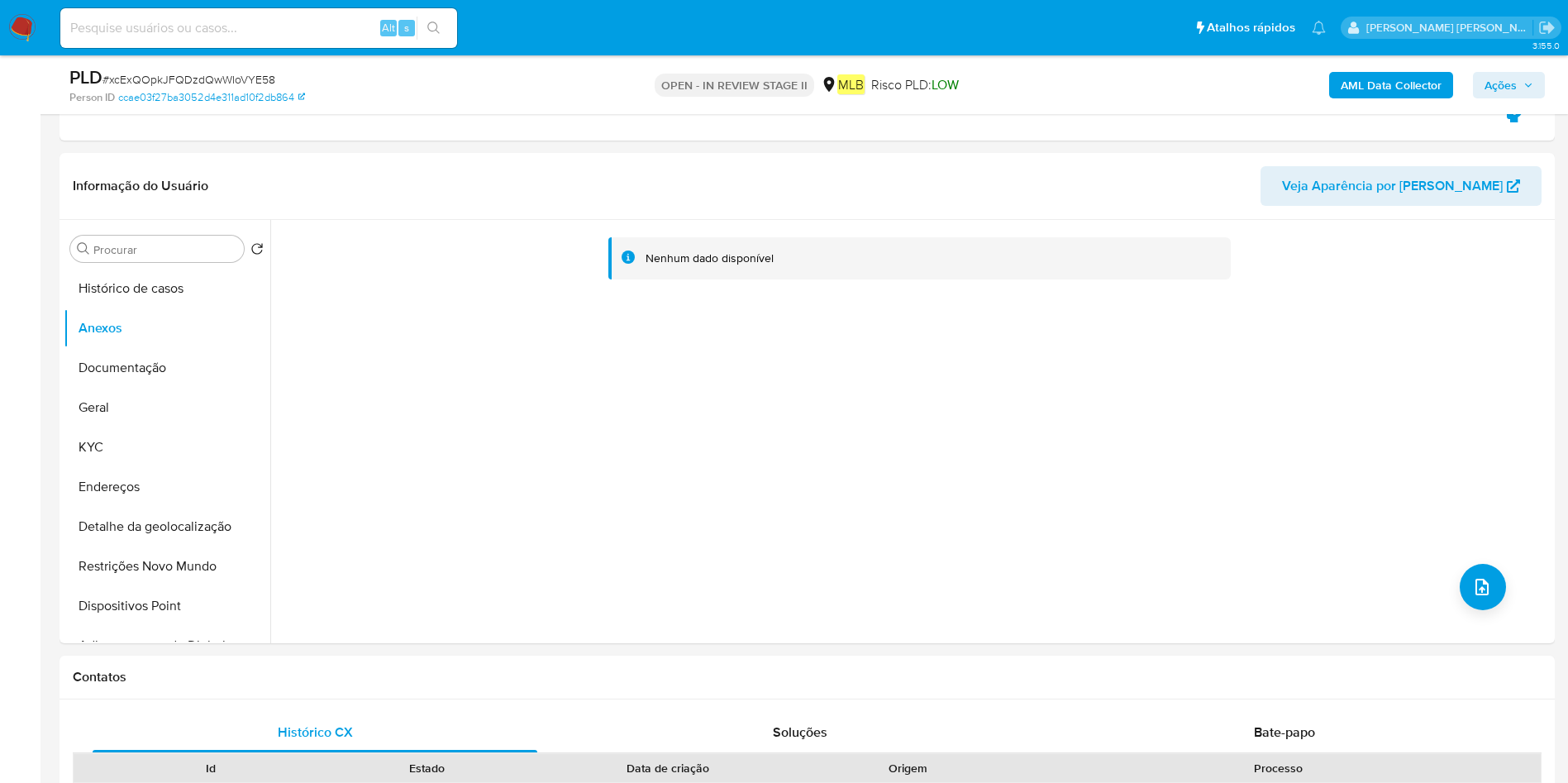
click at [1424, 85] on b "AML Data Collector" at bounding box center [1391, 85] width 101 height 27
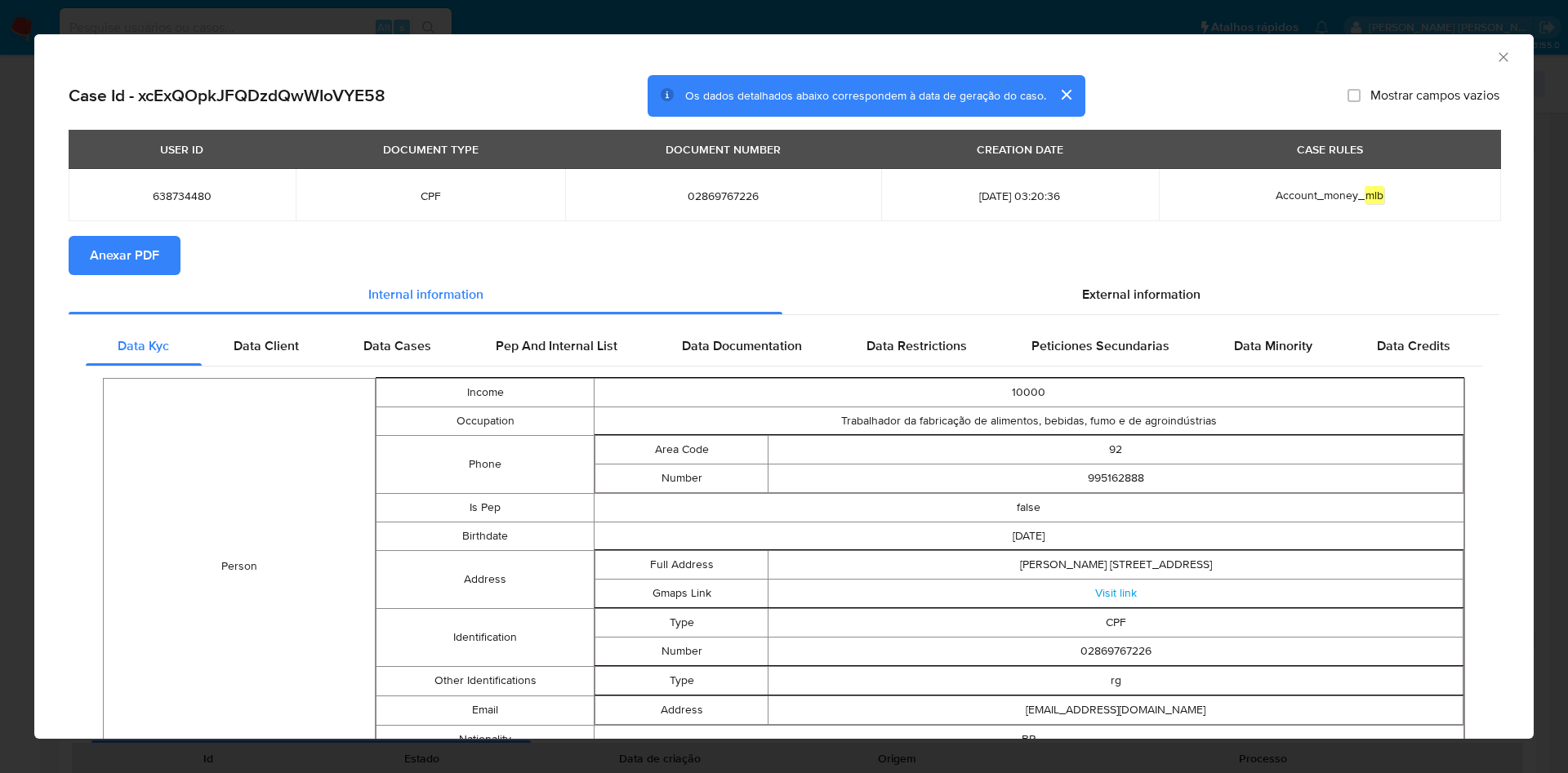
click at [141, 241] on span "Anexar PDF" at bounding box center [125, 255] width 70 height 36
click at [1495, 59] on icon "Fechar a janela" at bounding box center [1503, 57] width 16 height 16
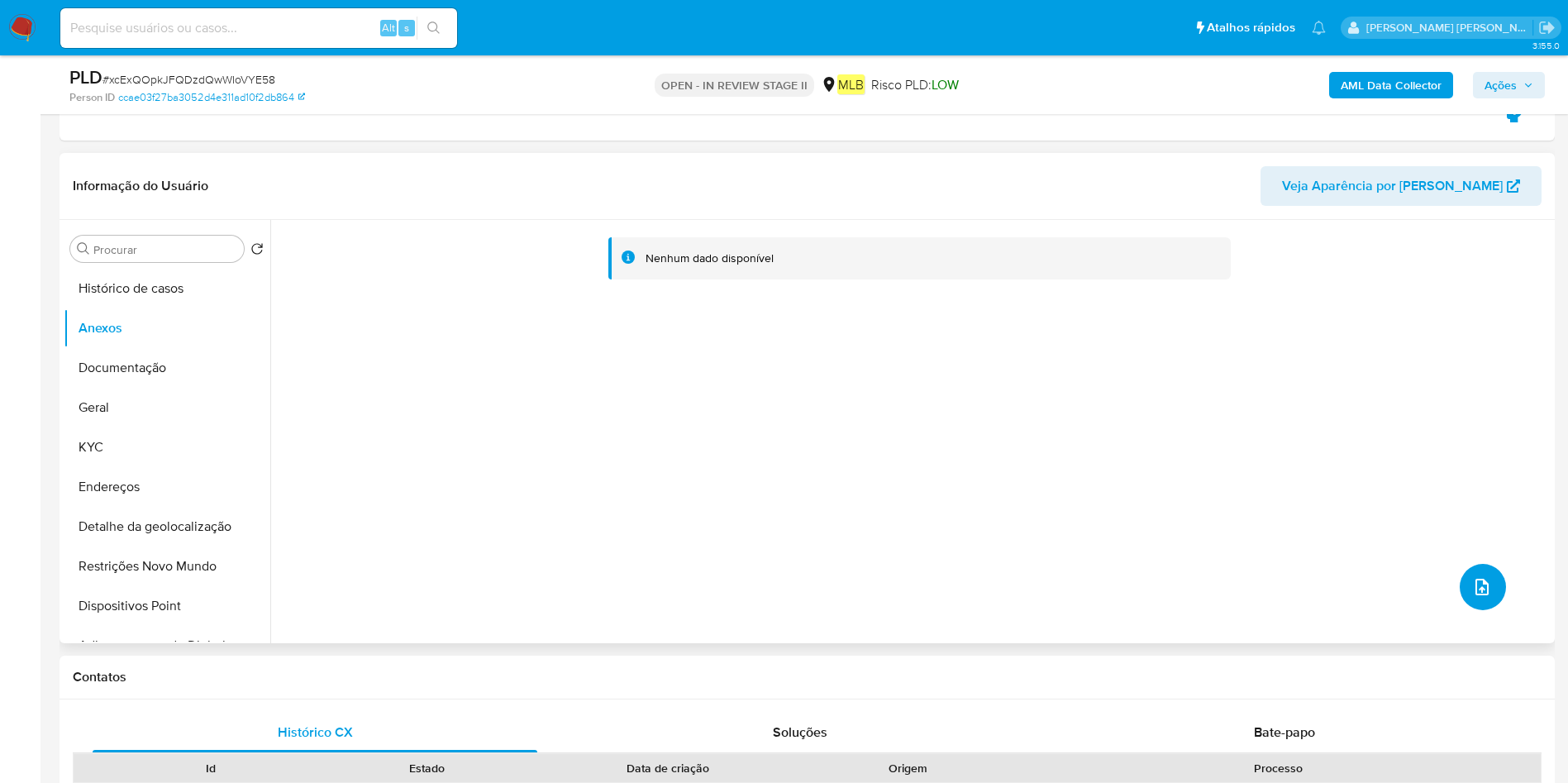
click at [1478, 596] on button "upload-file" at bounding box center [1483, 587] width 46 height 46
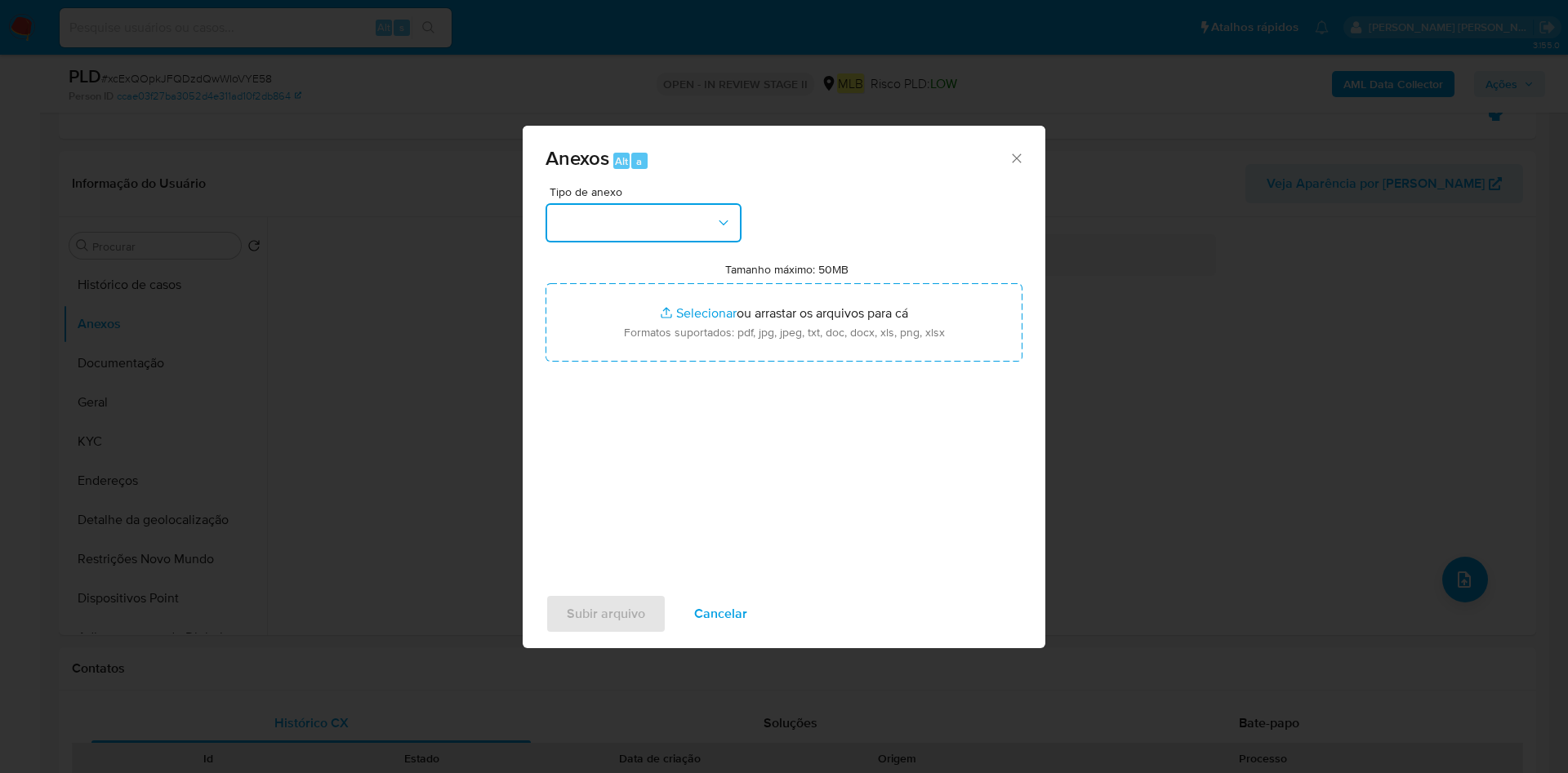
click at [686, 230] on button "button" at bounding box center [643, 223] width 196 height 39
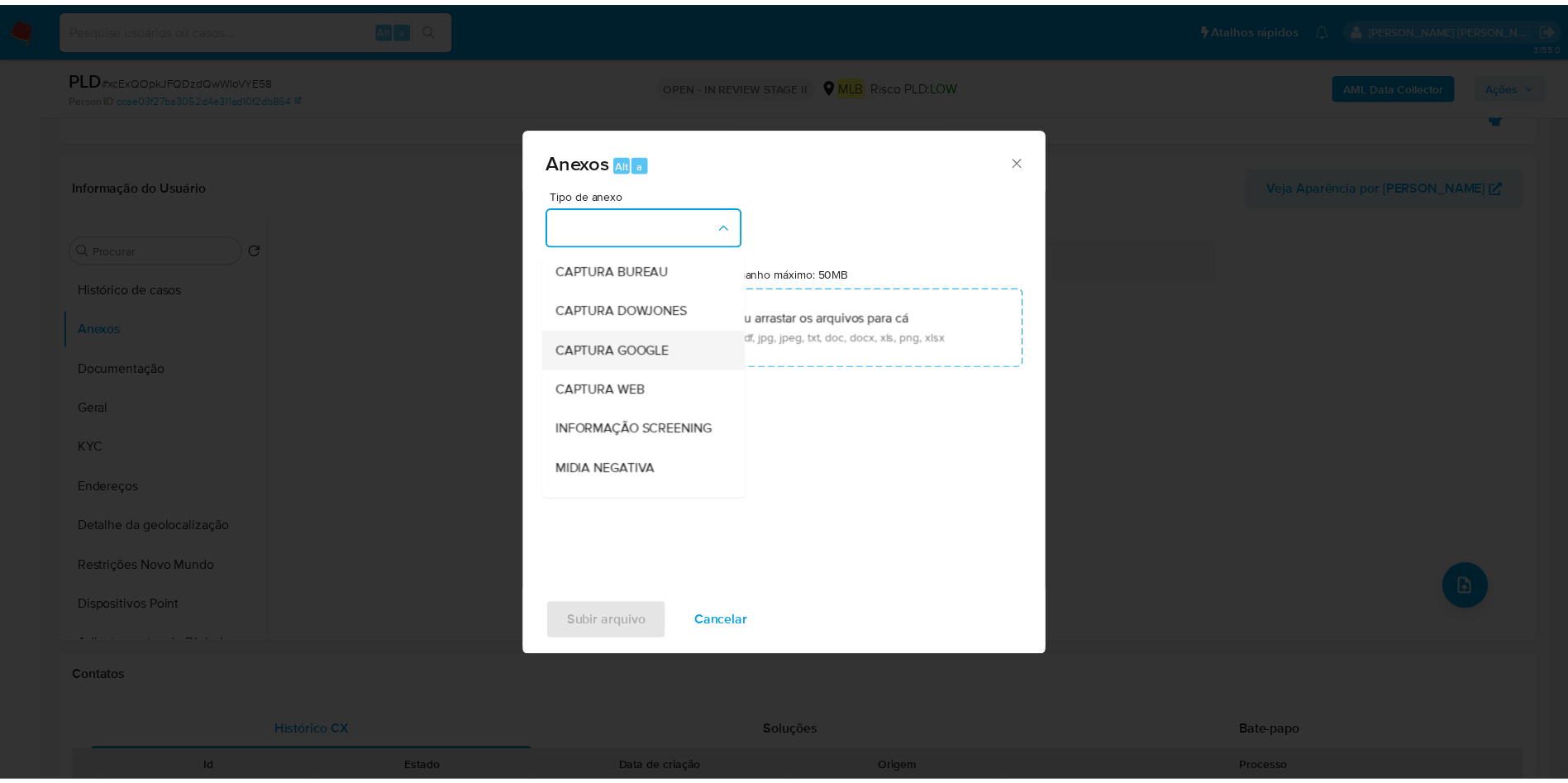
scroll to position [255, 0]
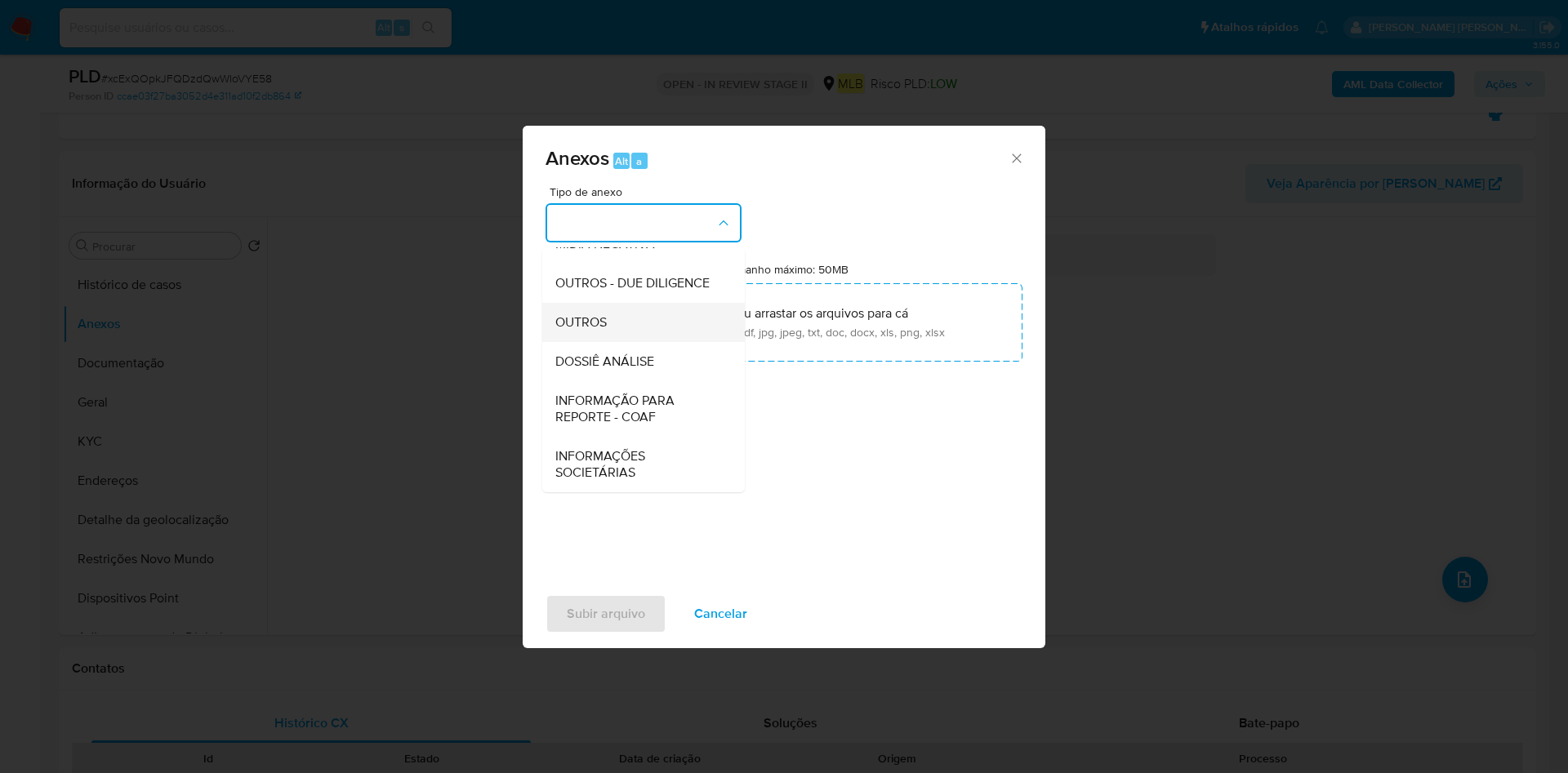
click at [632, 331] on div "OUTROS" at bounding box center [638, 323] width 166 height 39
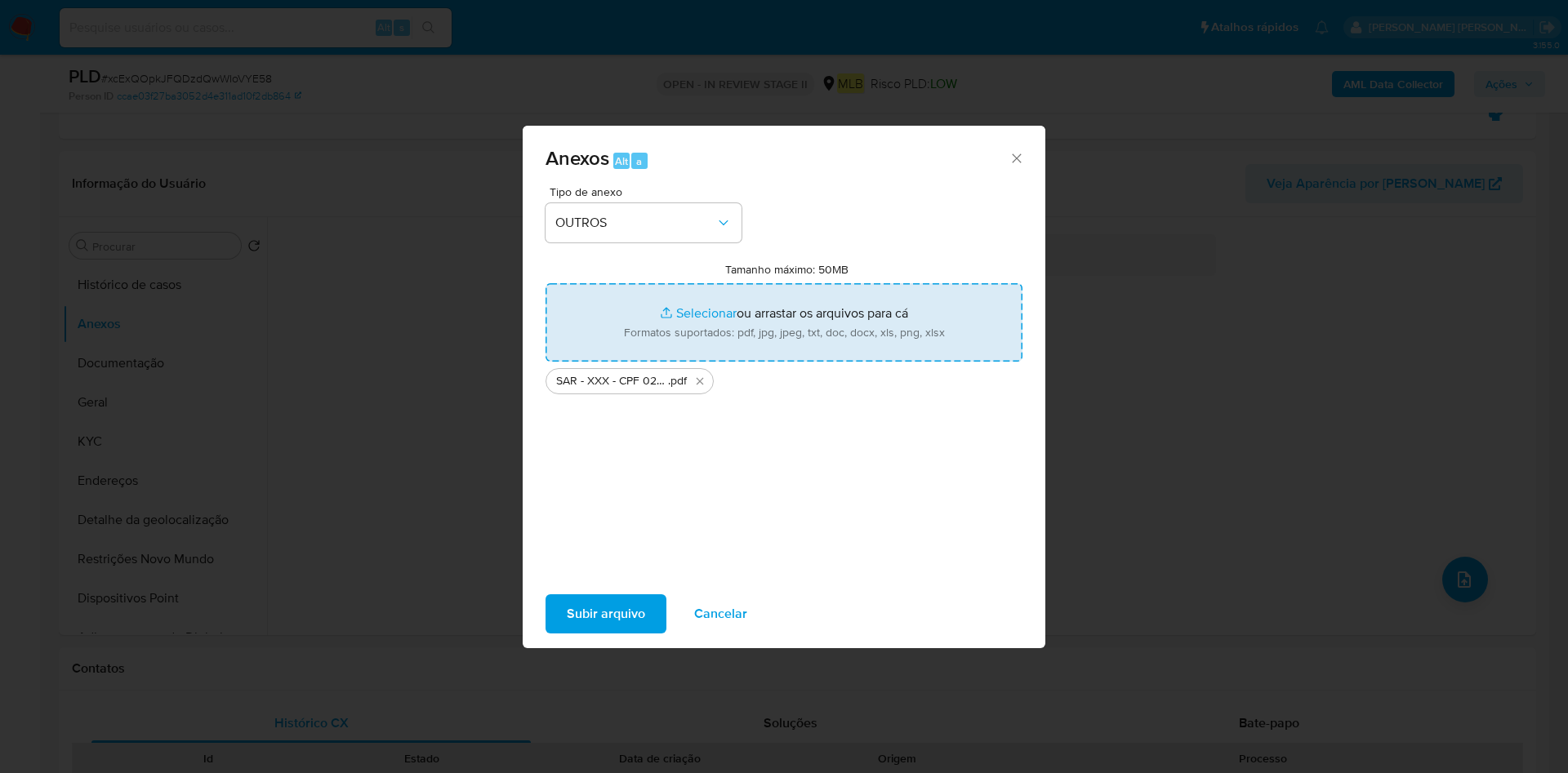
type input "C:\fakepath\Mulan 638734480_2025_08_25_09_19_02.xlsx"
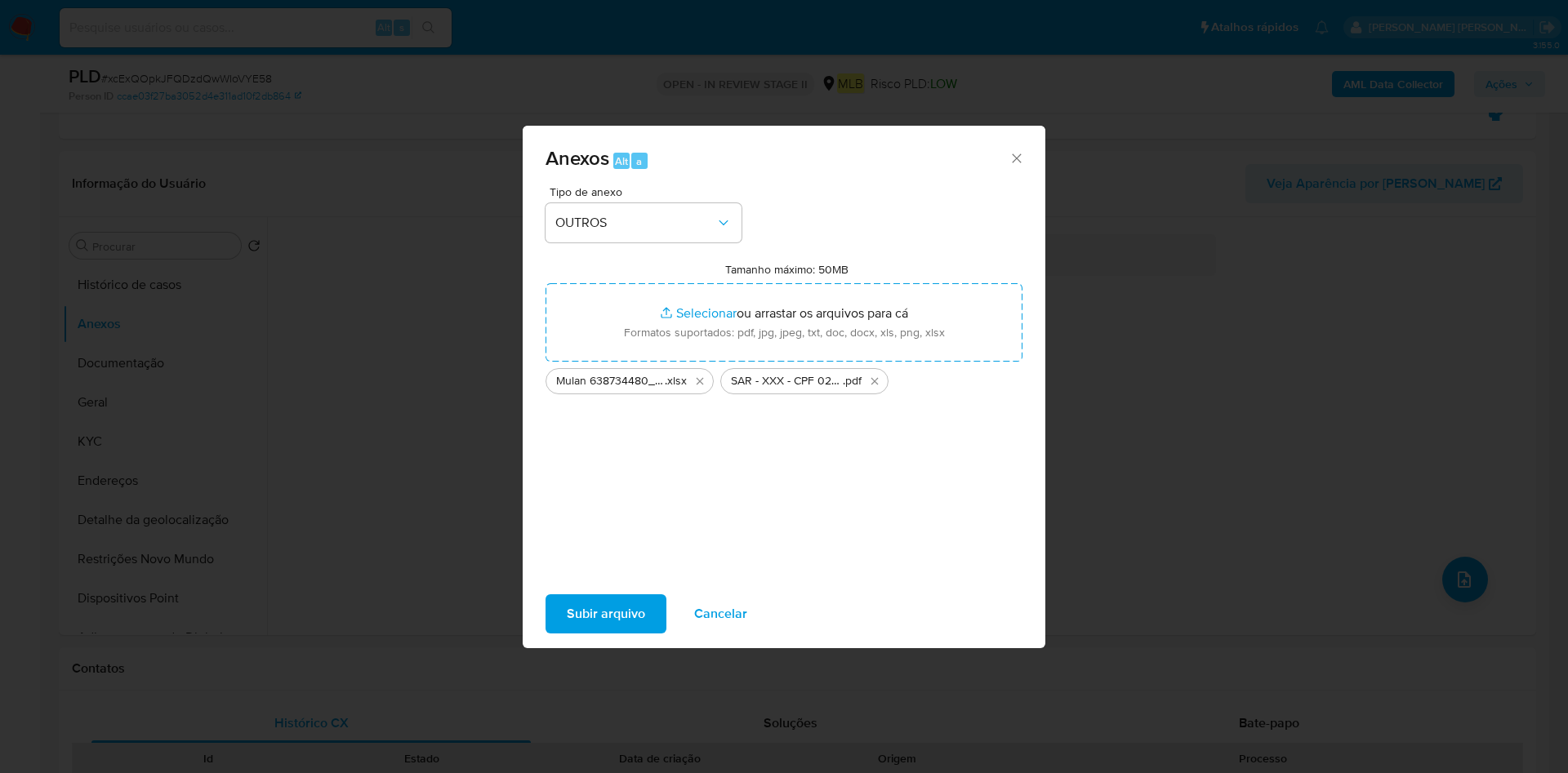
click at [596, 616] on span "Subir arquivo" at bounding box center [606, 614] width 79 height 36
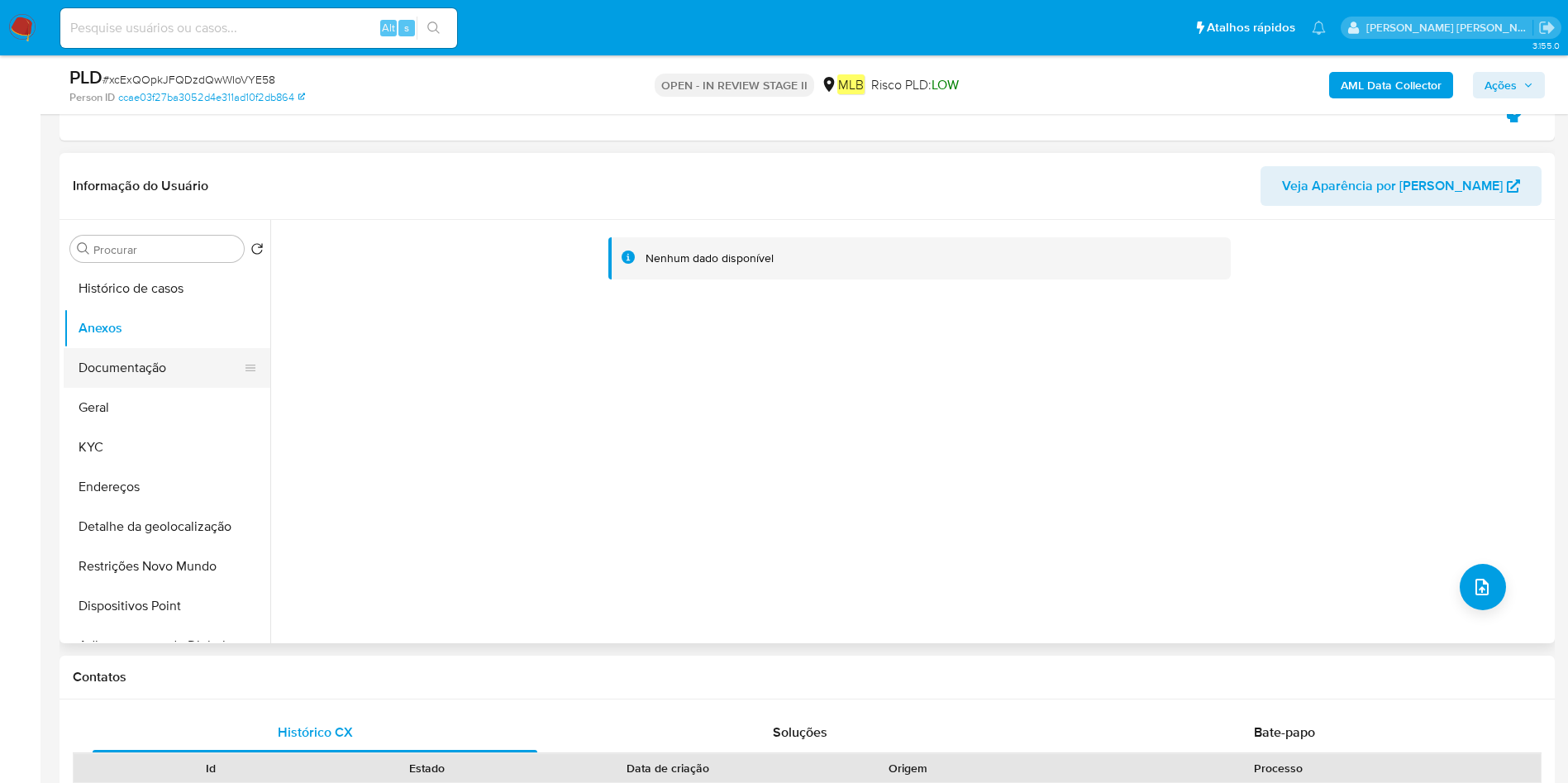
click at [114, 367] on button "Documentação" at bounding box center [160, 368] width 193 height 40
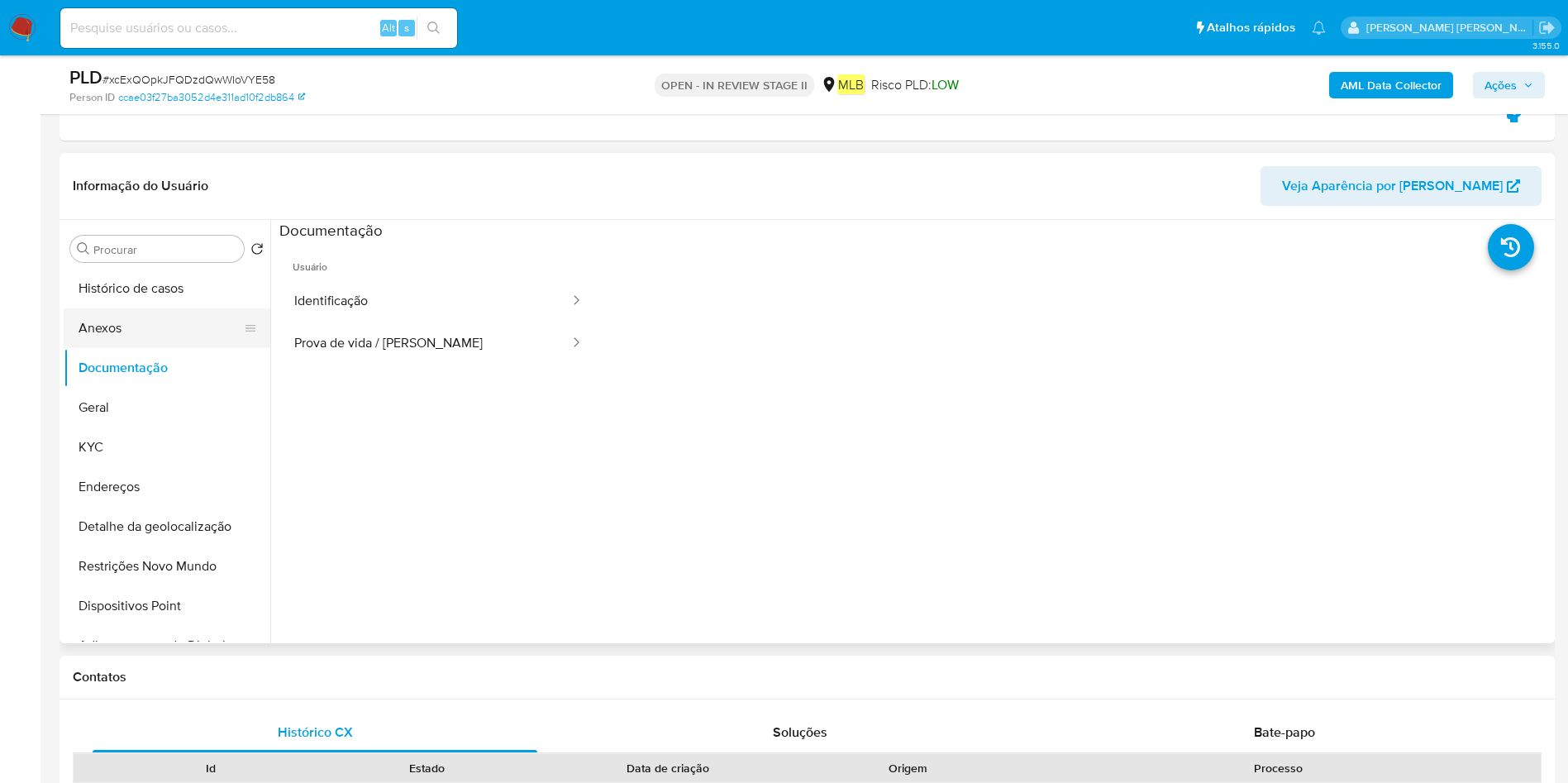
click at [136, 338] on button "Anexos" at bounding box center [160, 328] width 193 height 40
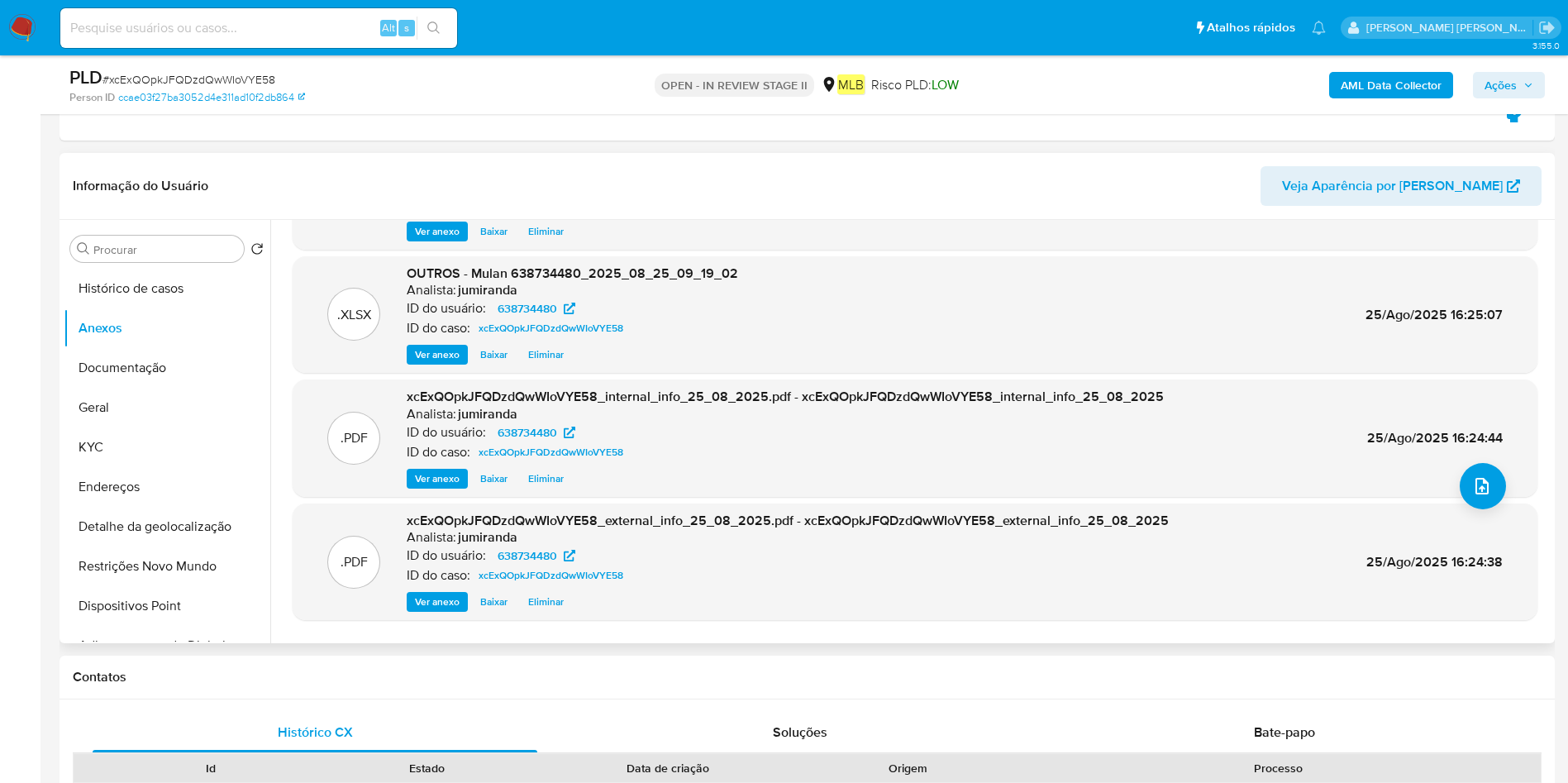
scroll to position [139, 0]
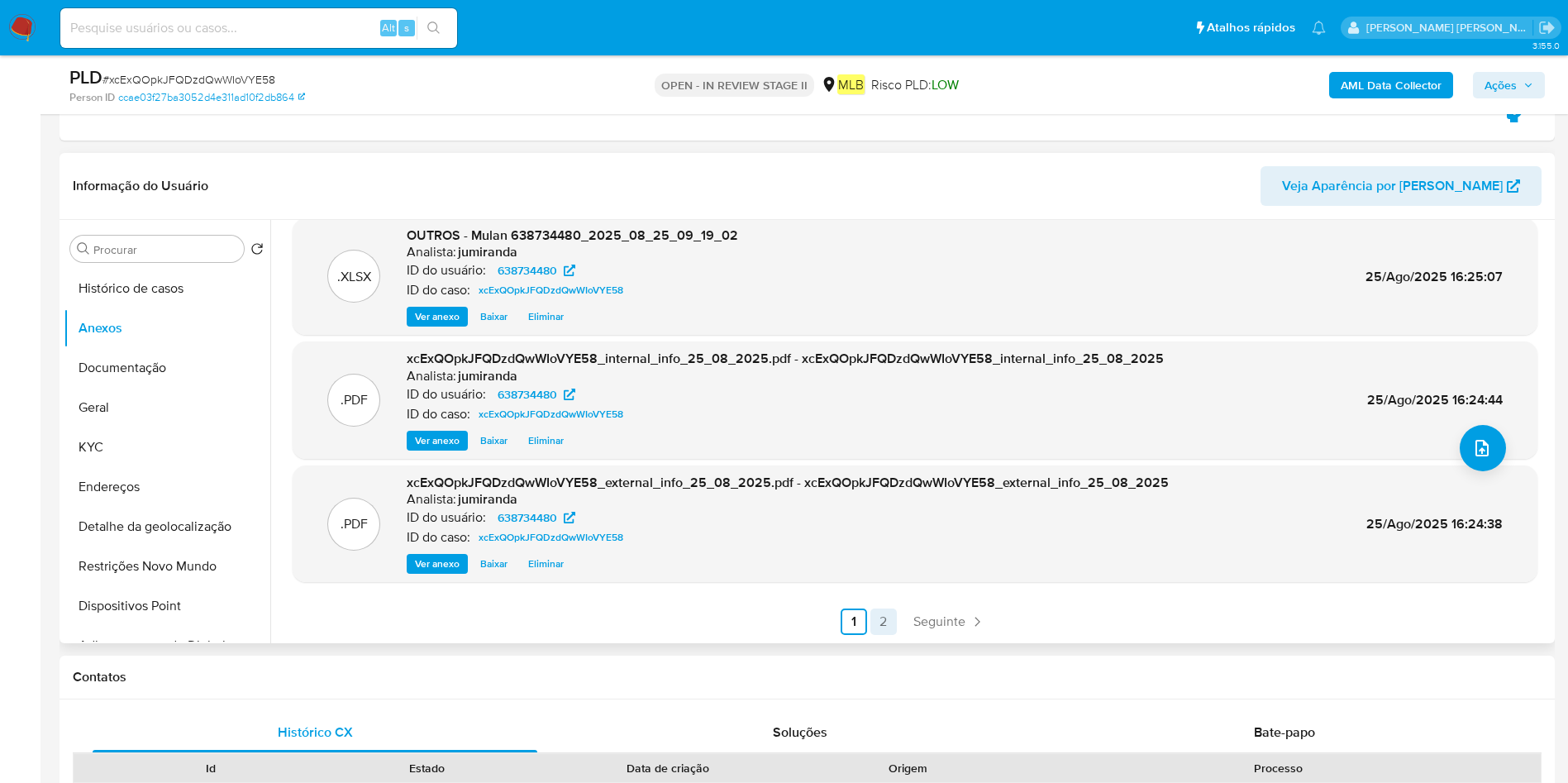
click at [881, 618] on link "2" at bounding box center [883, 622] width 27 height 27
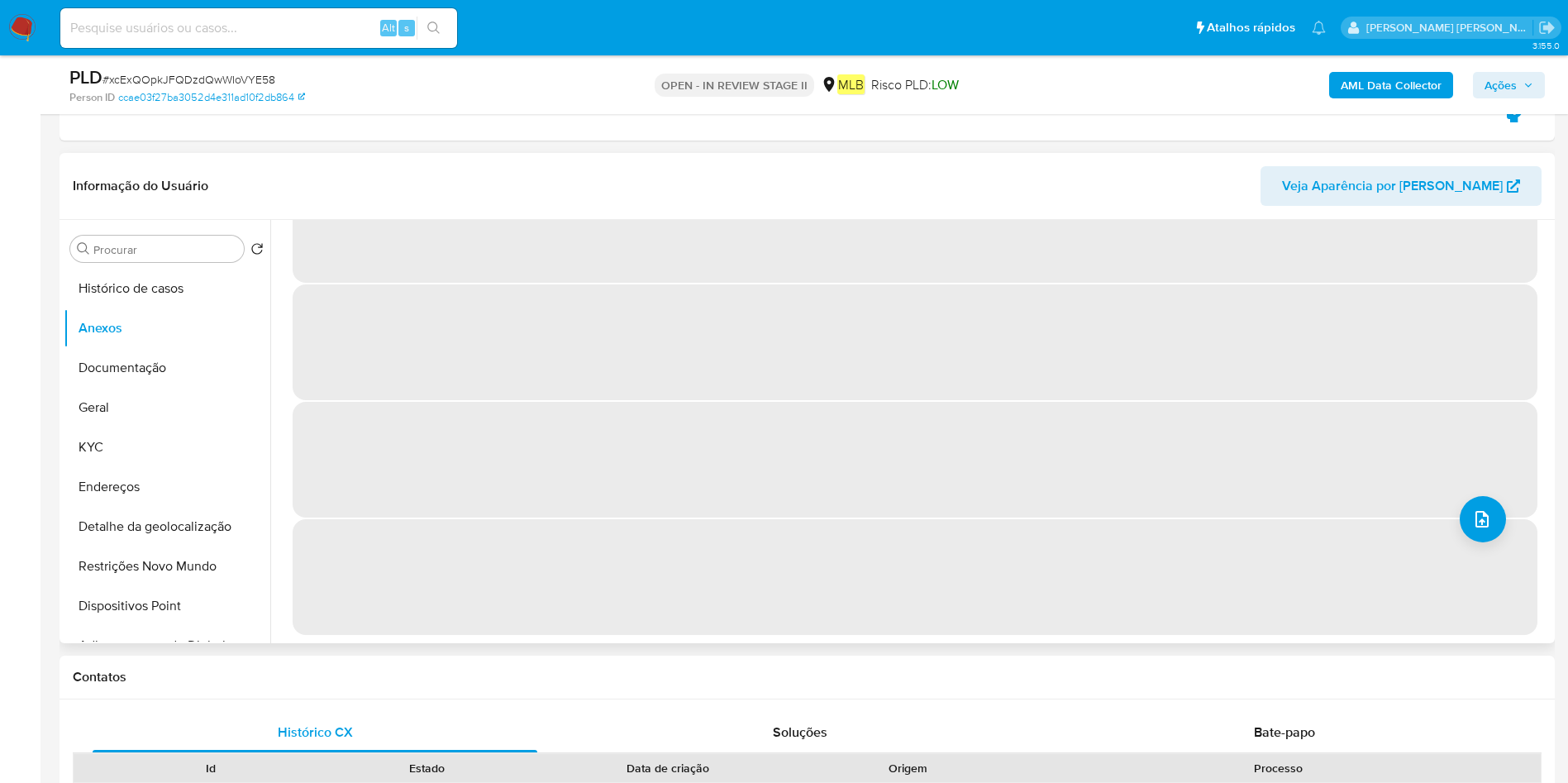
scroll to position [0, 0]
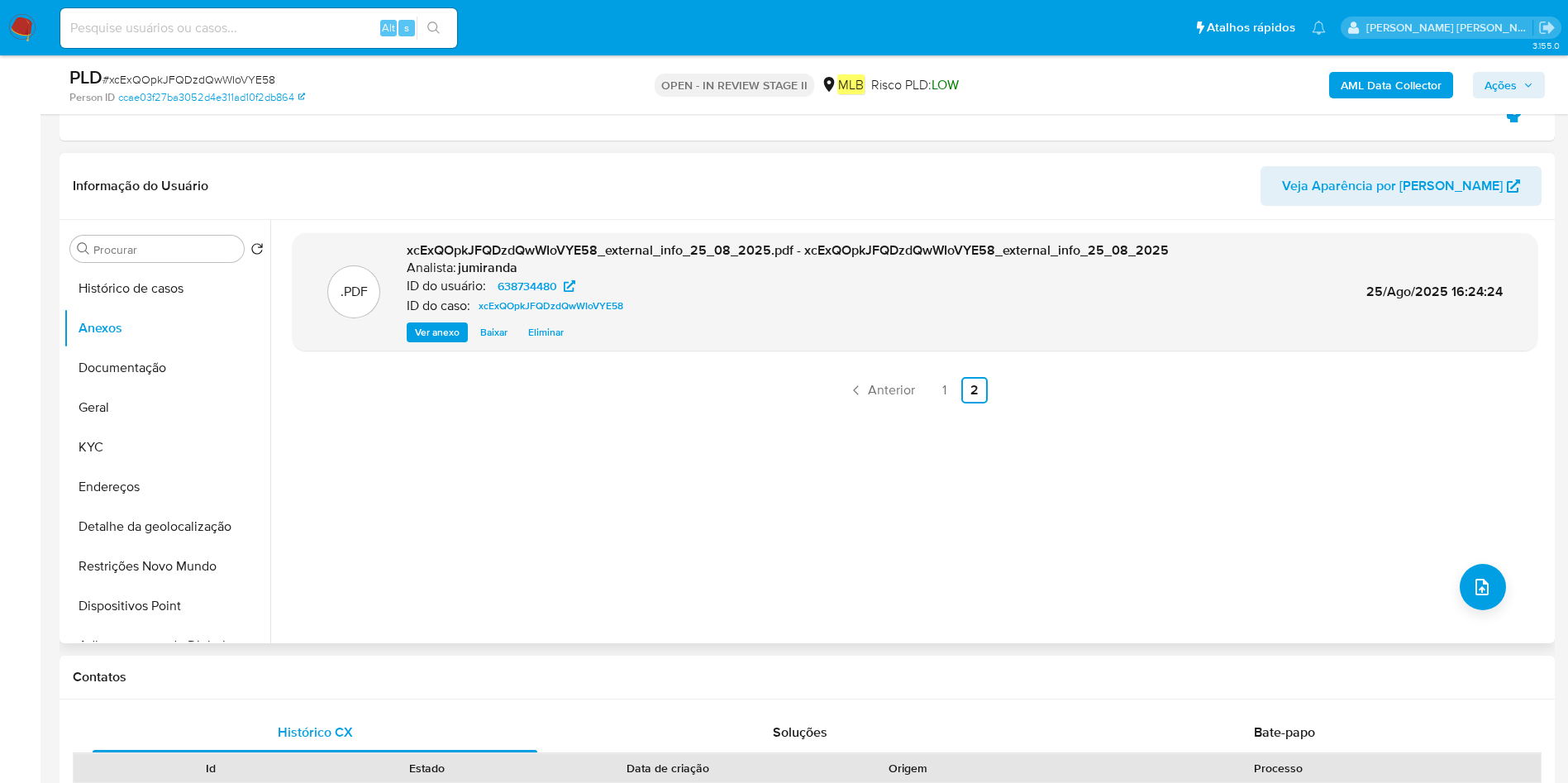
click at [939, 392] on link "1" at bounding box center [944, 390] width 27 height 27
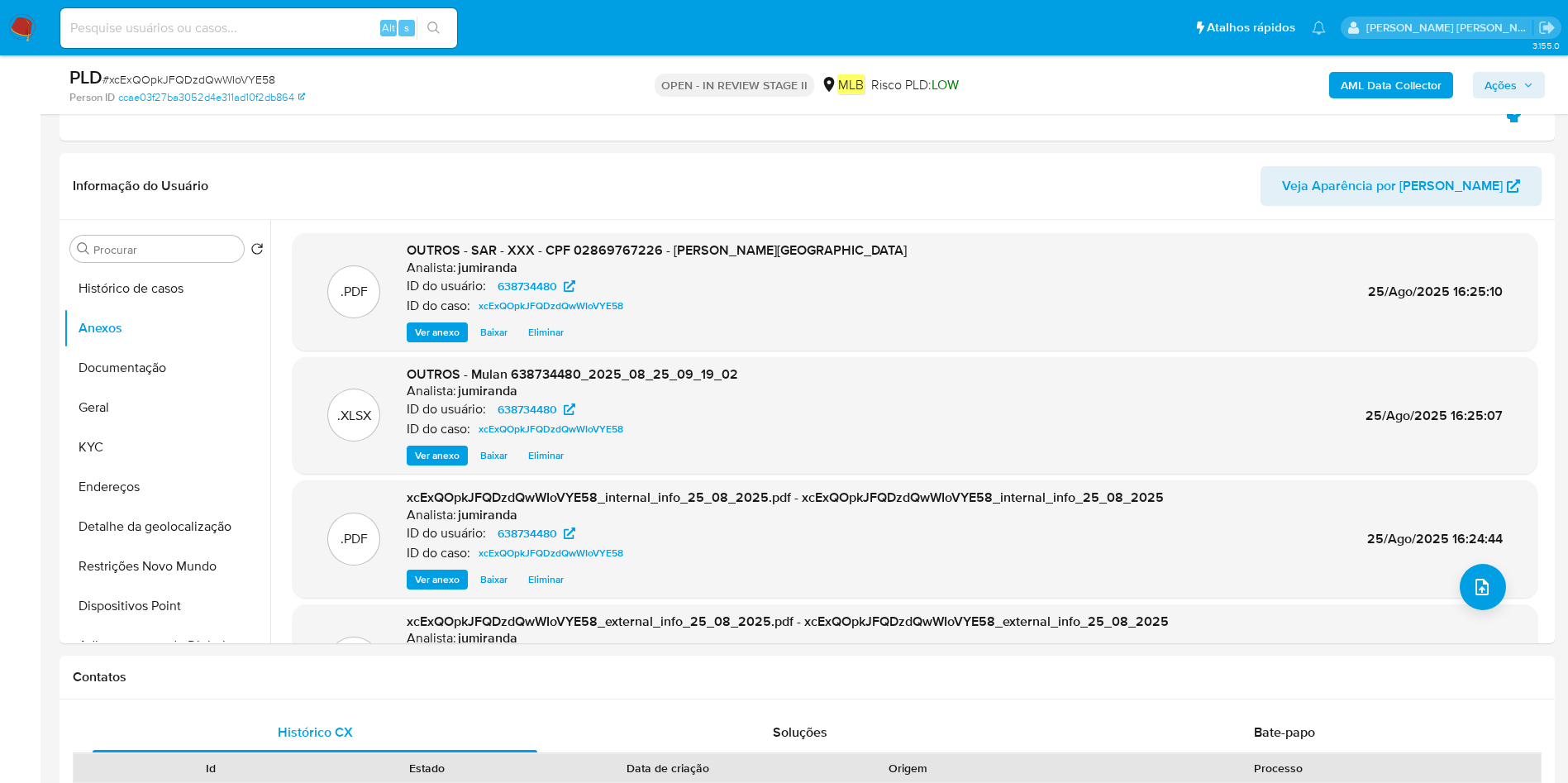
click at [1514, 89] on span "Ações" at bounding box center [1500, 85] width 32 height 27
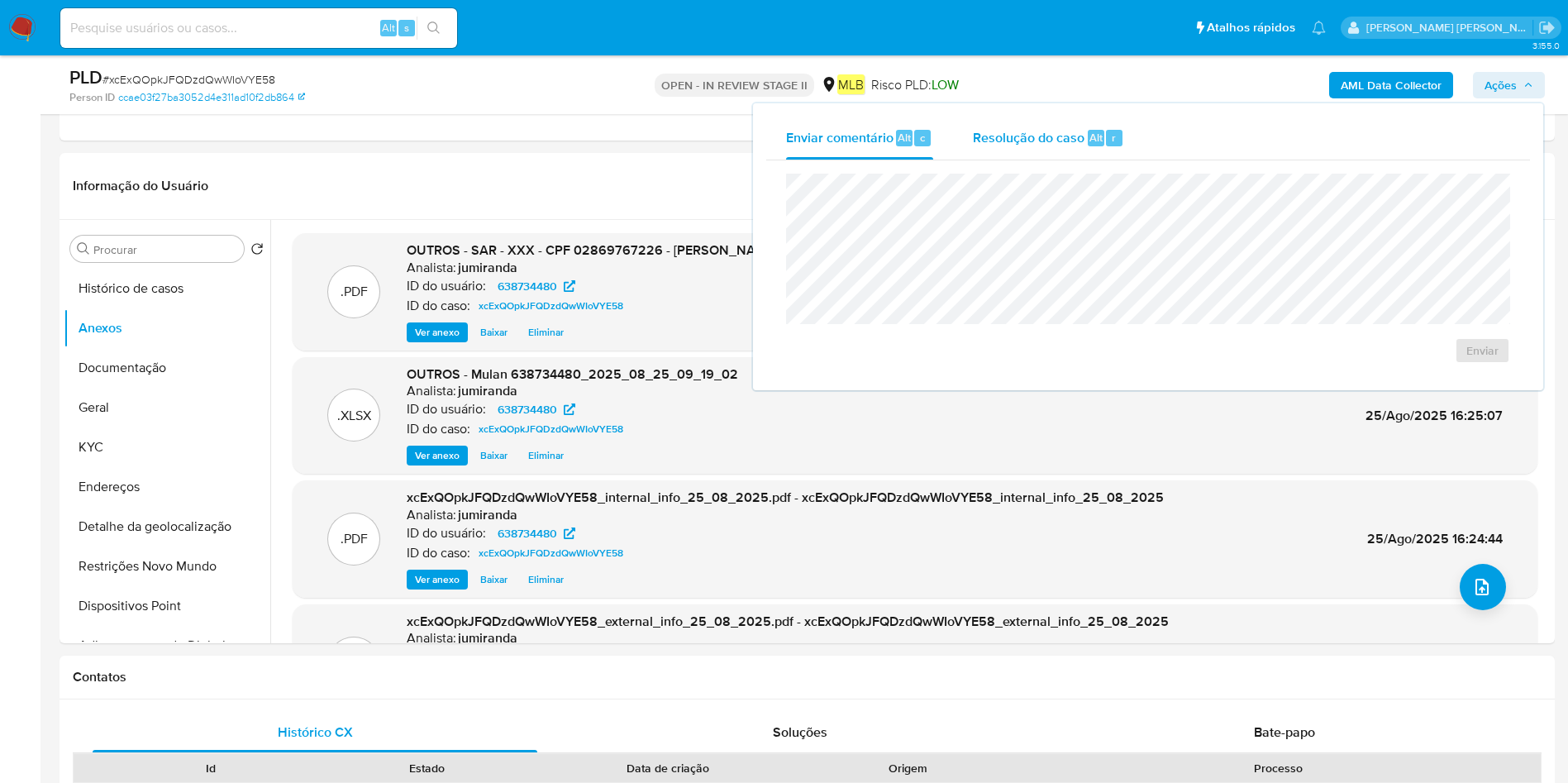
click at [1050, 141] on span "Resolução do caso" at bounding box center [1028, 136] width 112 height 19
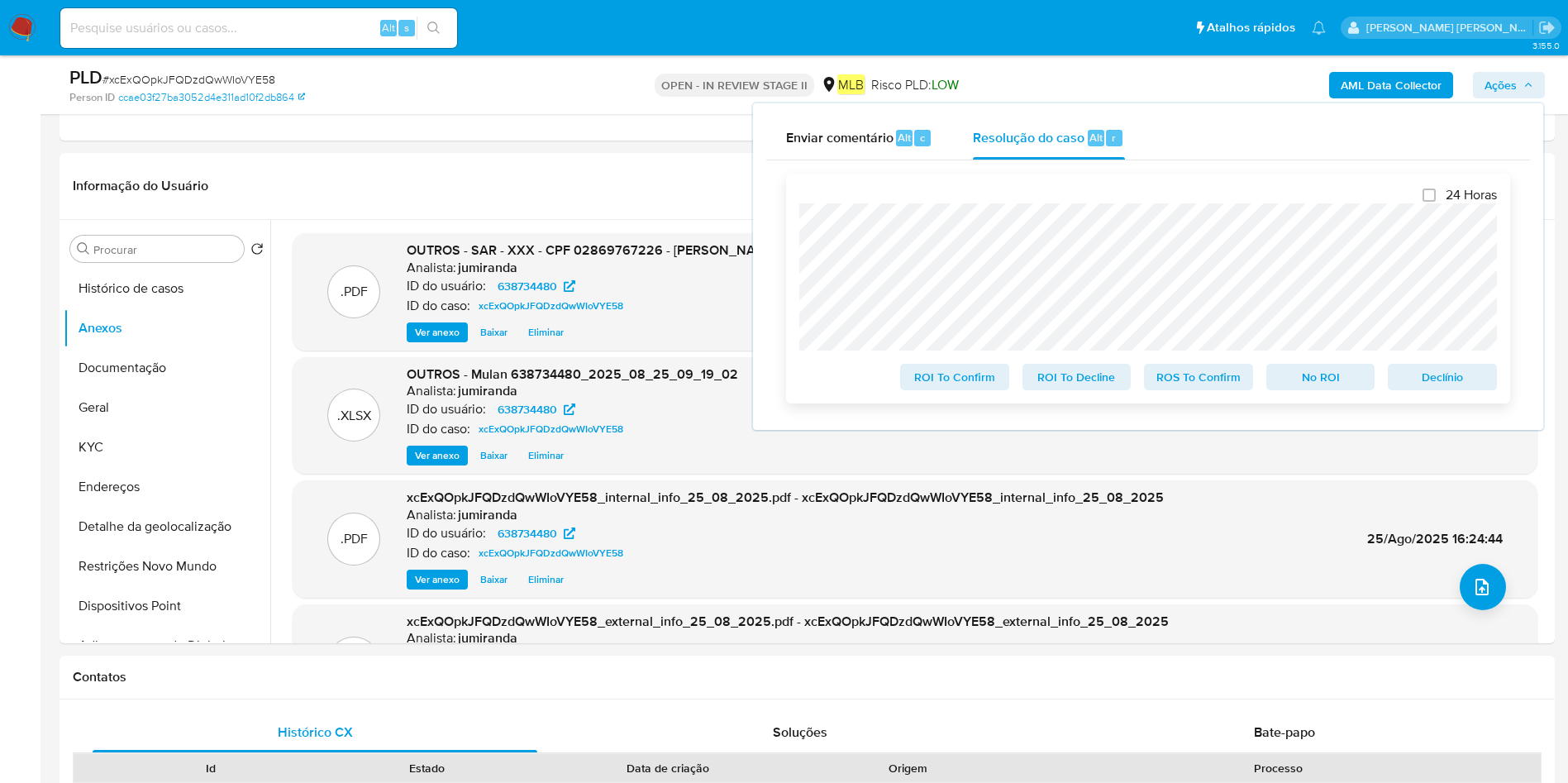
click at [1202, 380] on span "ROS To Confirm" at bounding box center [1198, 377] width 86 height 23
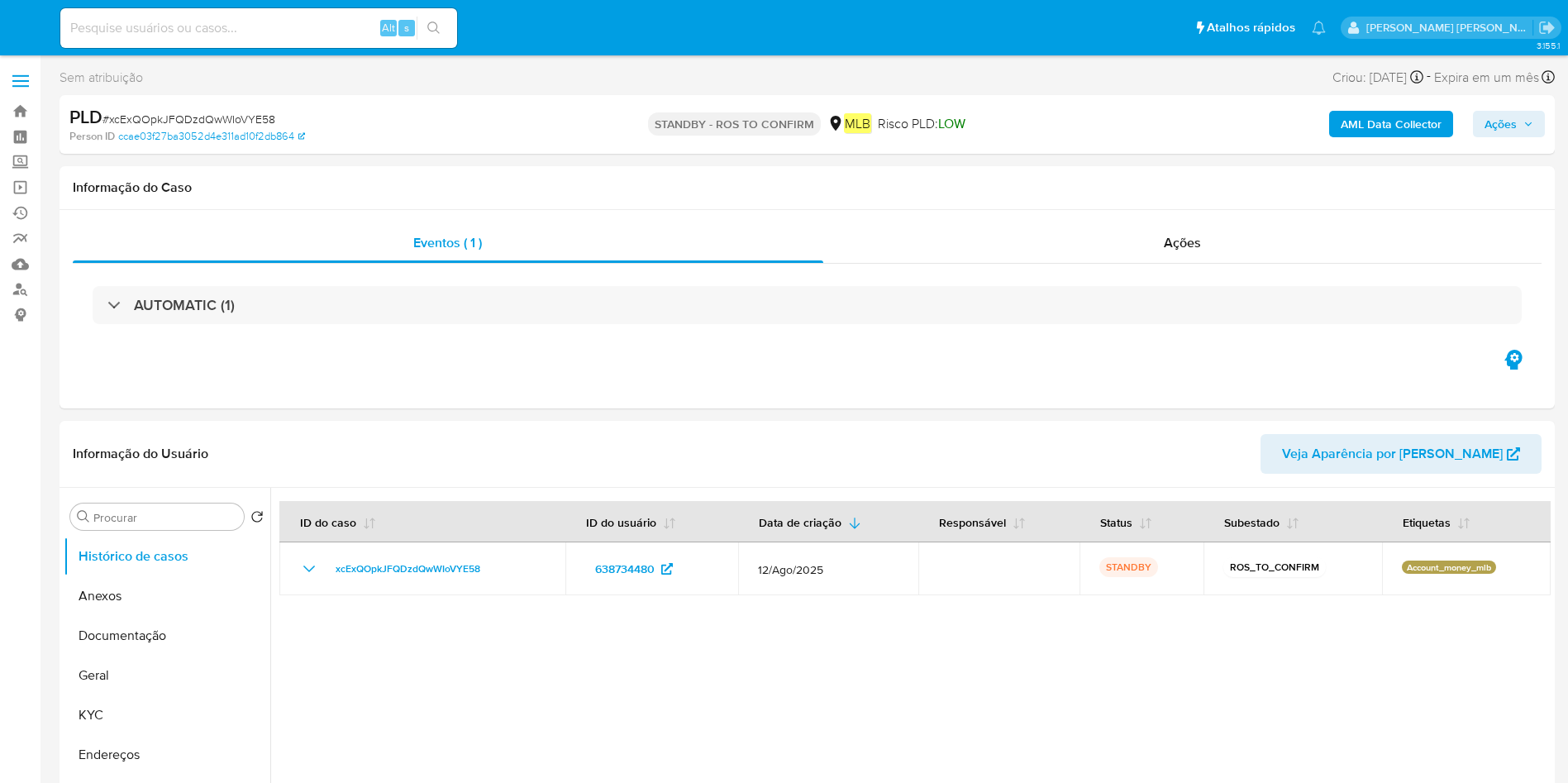
select select "10"
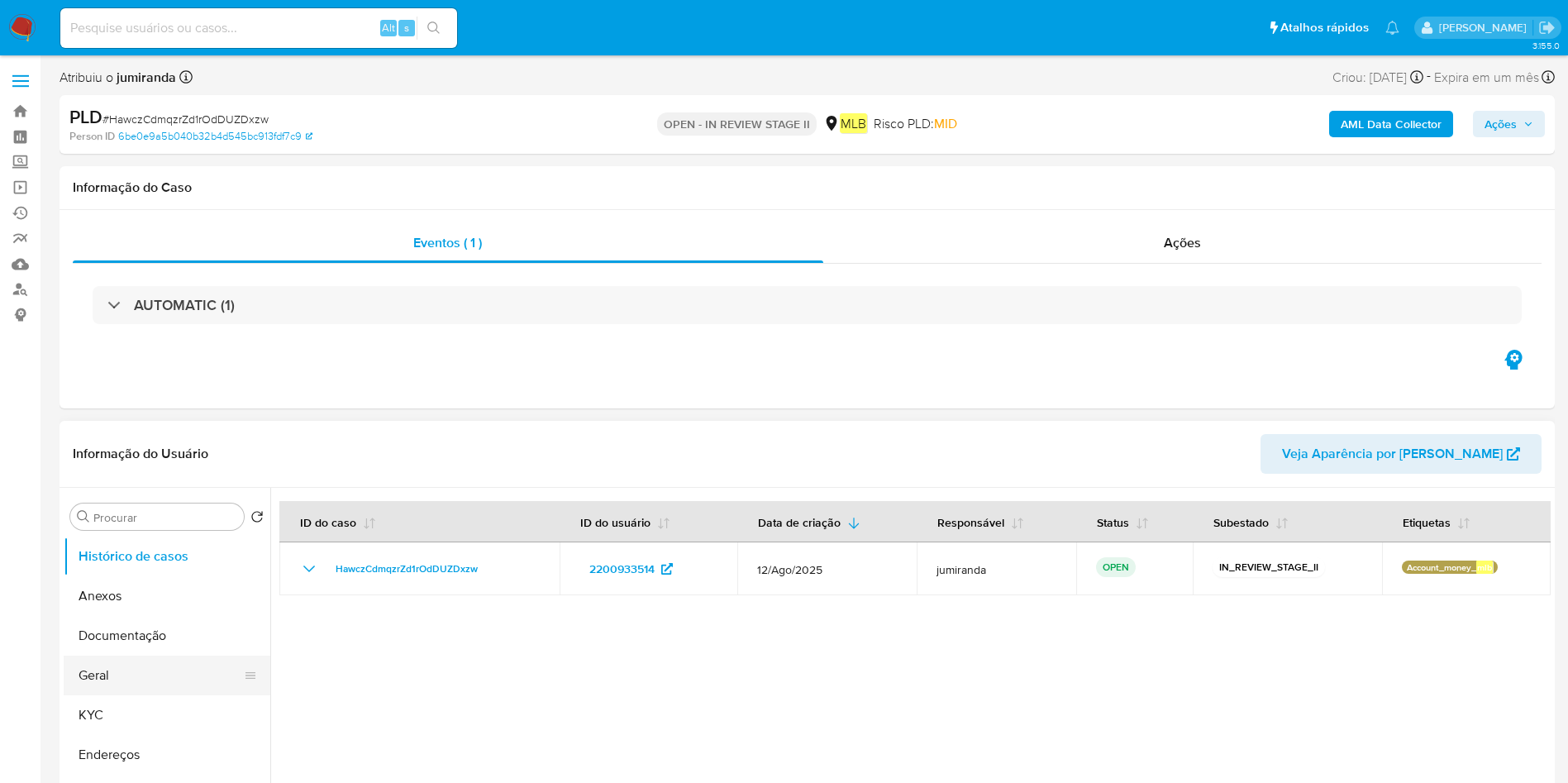
click at [138, 659] on button "Geral" at bounding box center [160, 675] width 193 height 40
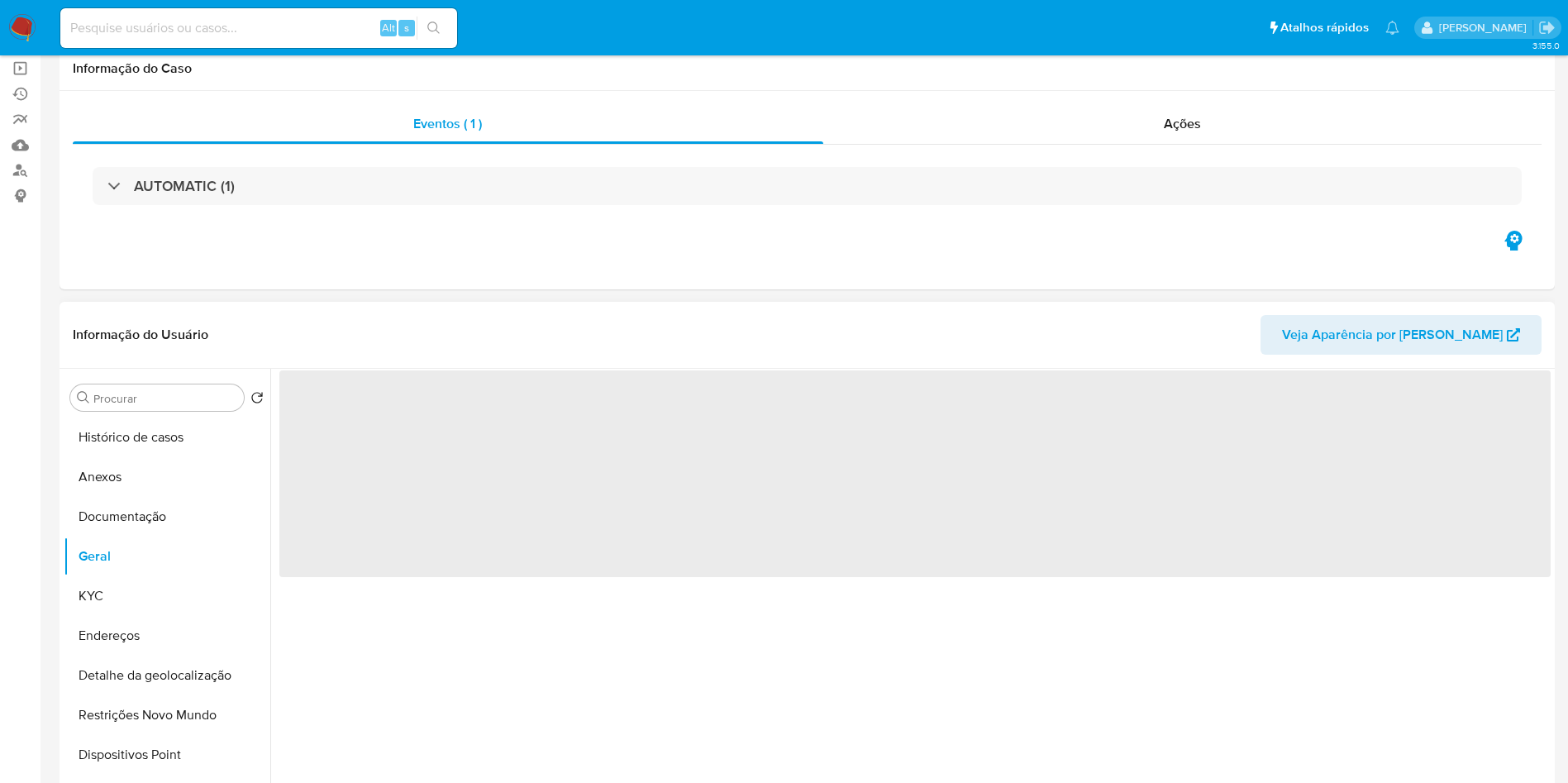
scroll to position [248, 0]
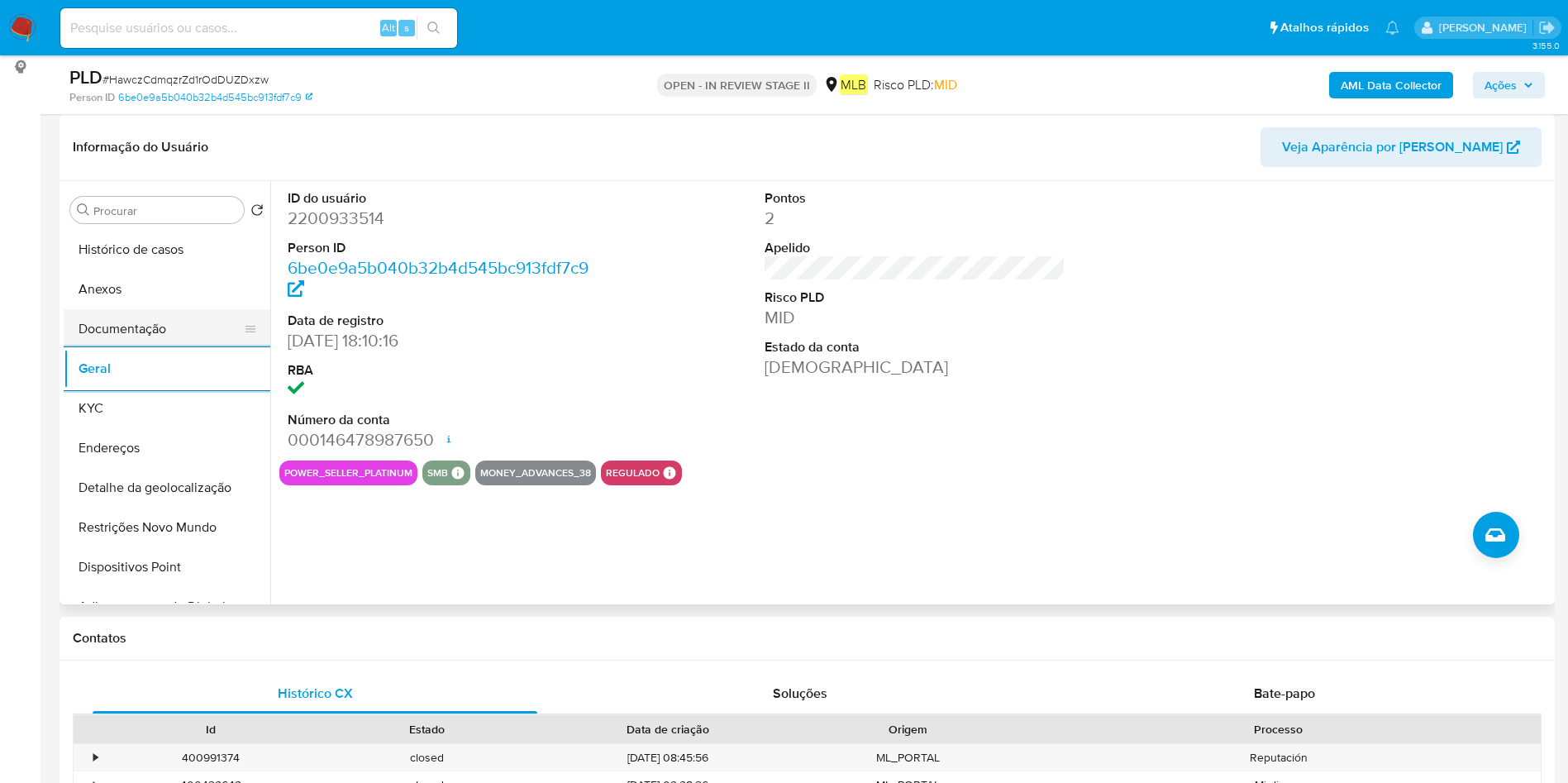
click at [167, 338] on button "Documentação" at bounding box center [160, 329] width 193 height 40
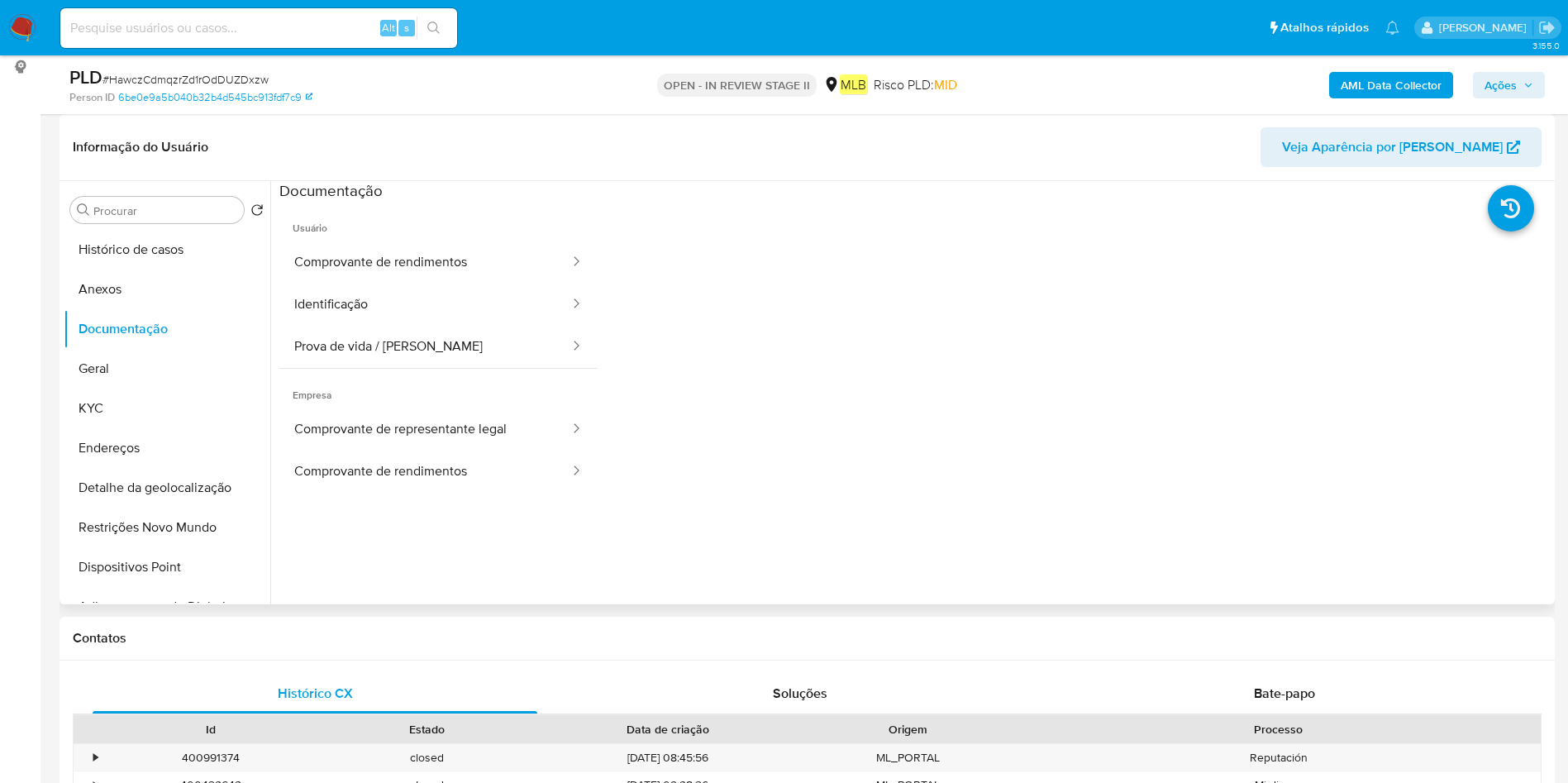
drag, startPoint x: 454, startPoint y: 475, endPoint x: 589, endPoint y: 459, distance: 135.9
click at [454, 474] on button "Comprovante de rendimentos" at bounding box center [425, 471] width 292 height 42
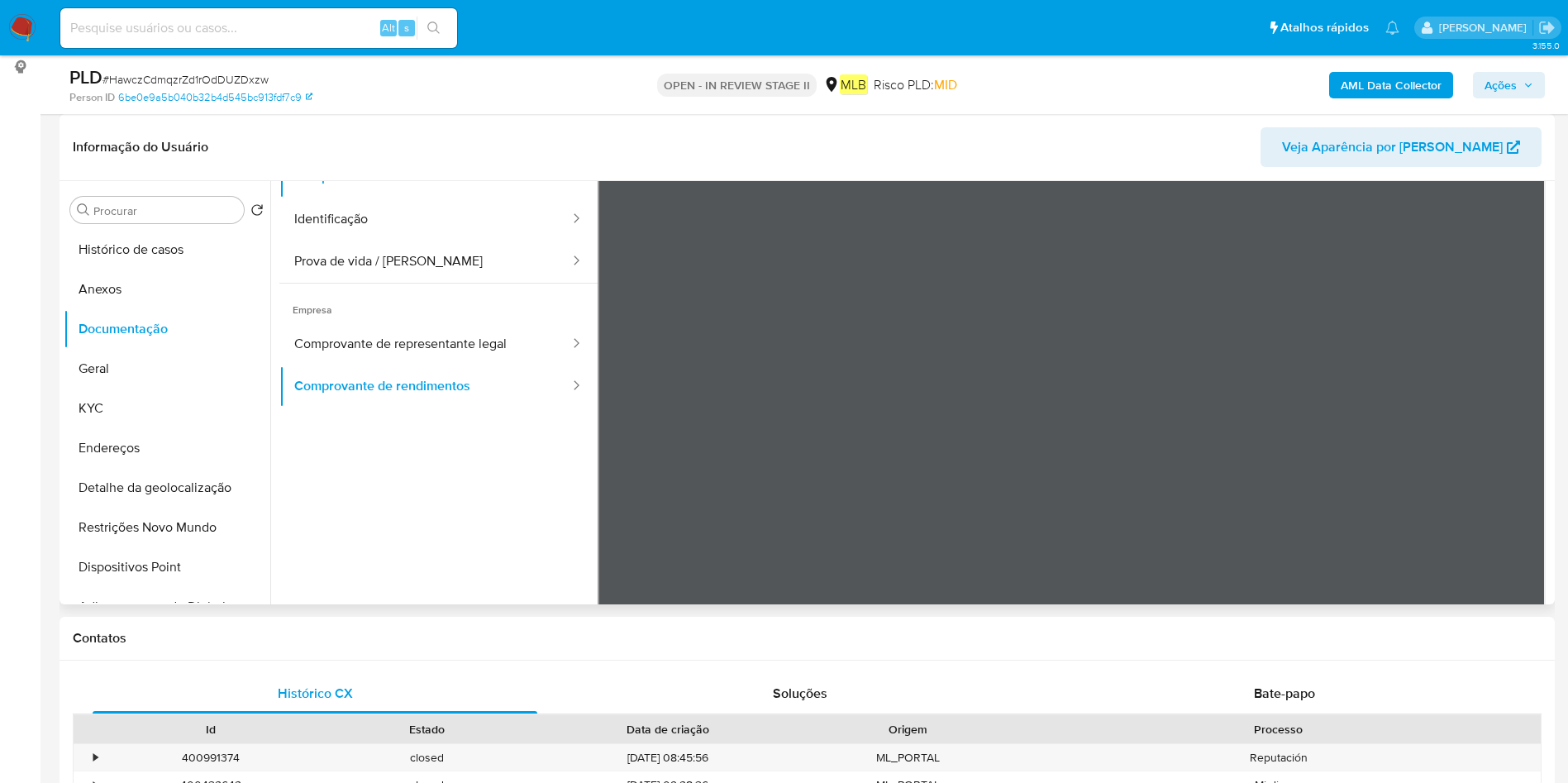
scroll to position [124, 0]
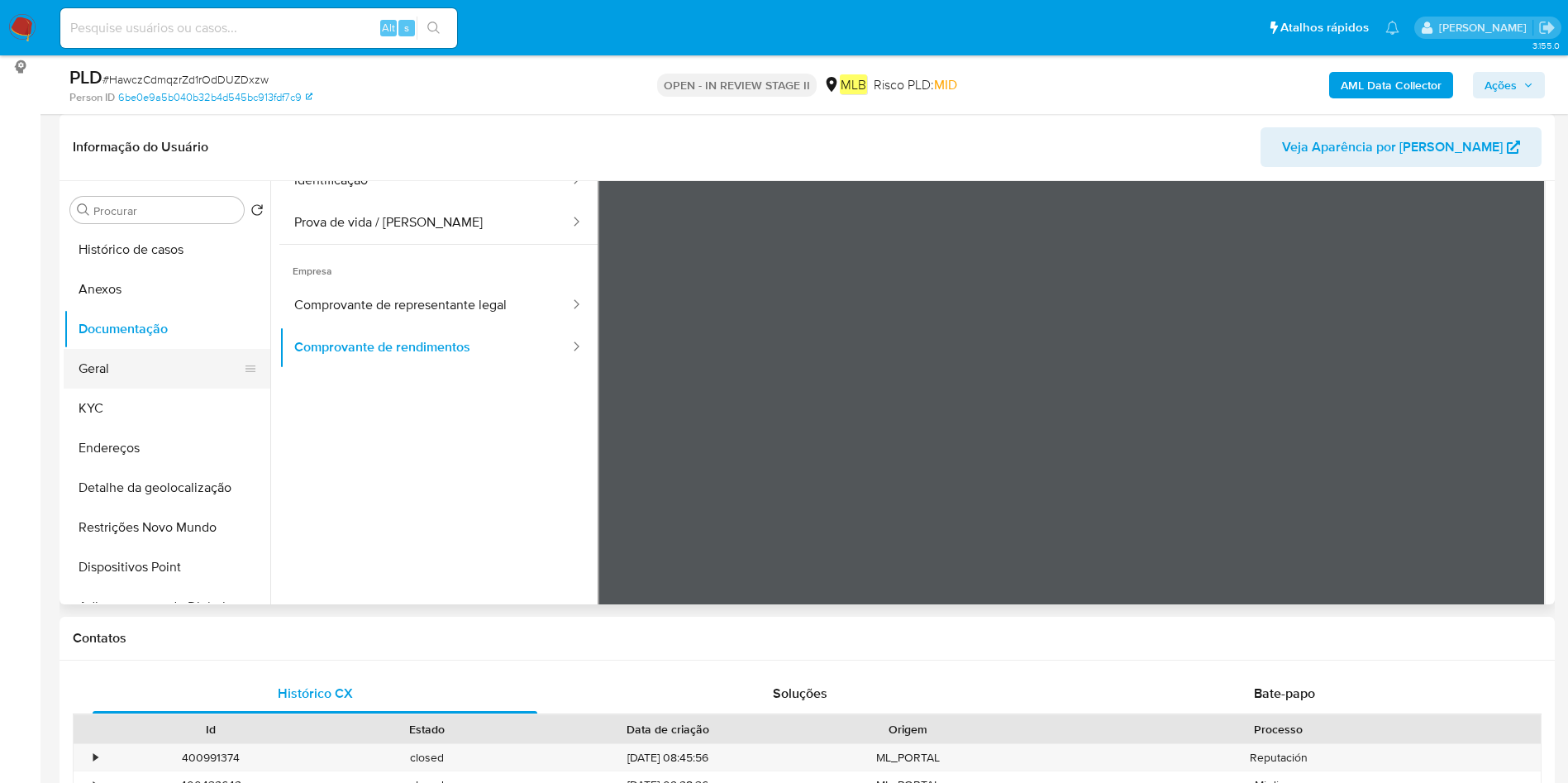
click at [155, 376] on button "Geral" at bounding box center [160, 369] width 193 height 40
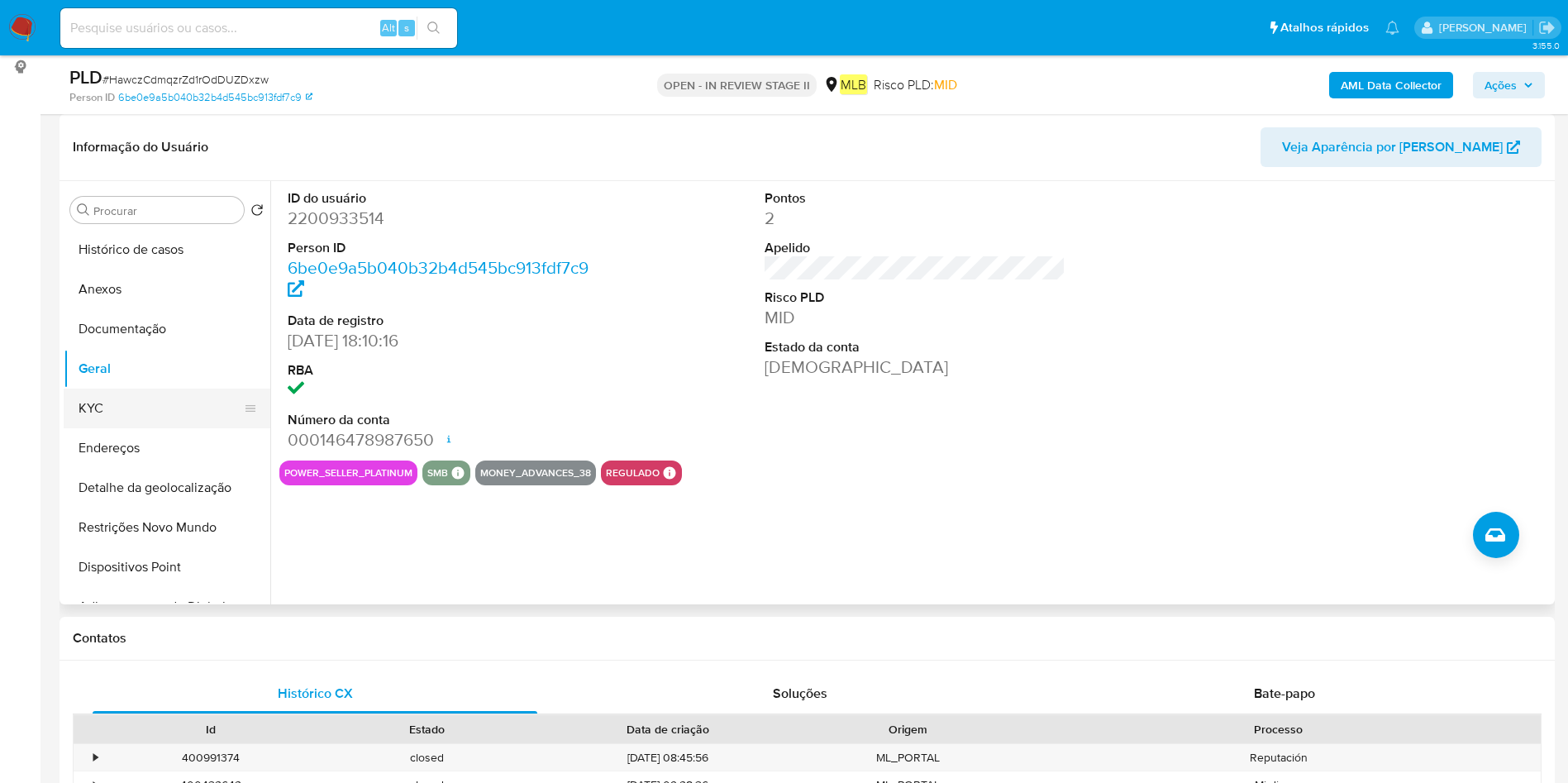
click at [142, 398] on button "KYC" at bounding box center [160, 408] width 193 height 40
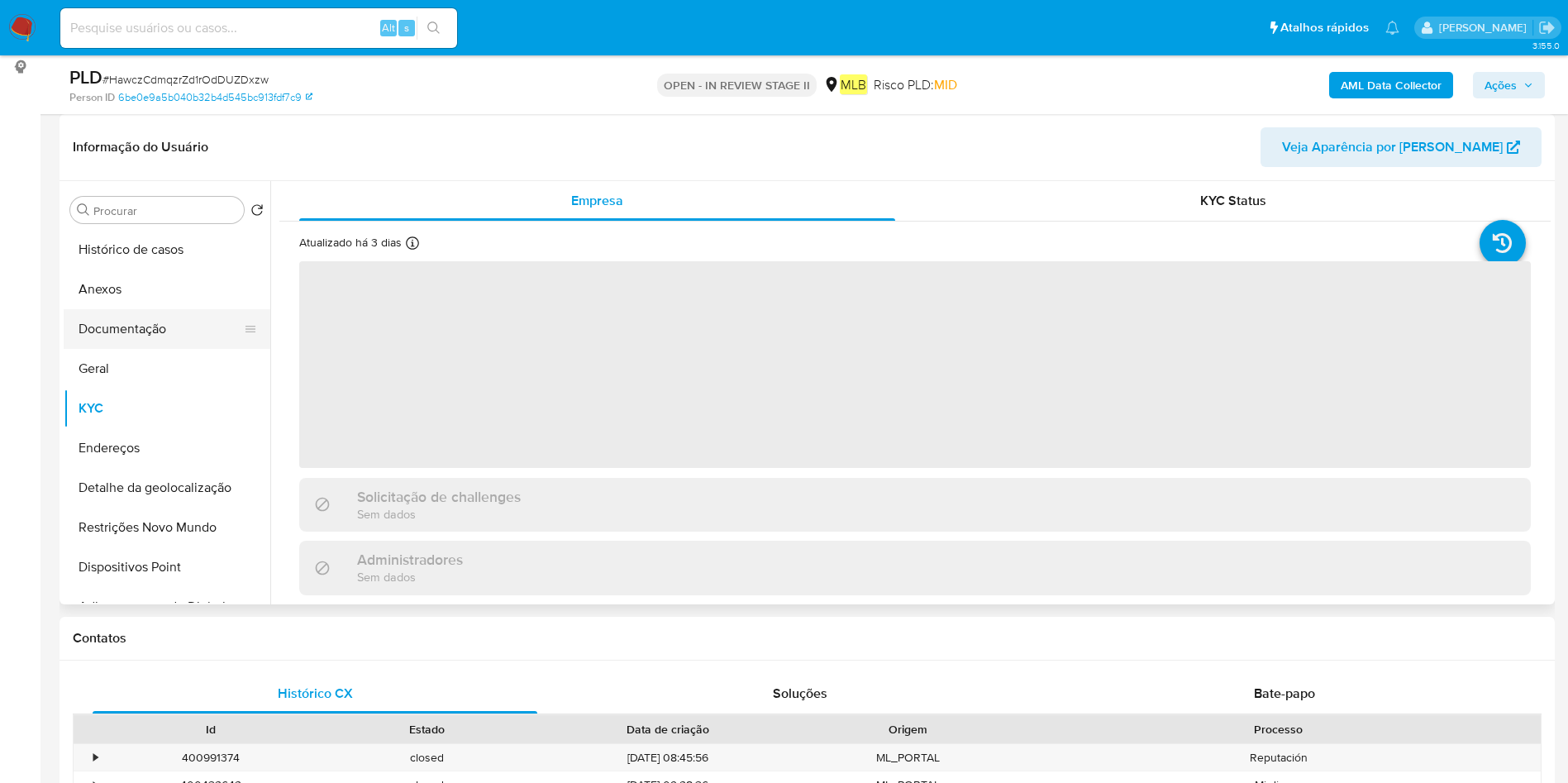
click at [163, 334] on button "Documentação" at bounding box center [160, 329] width 193 height 40
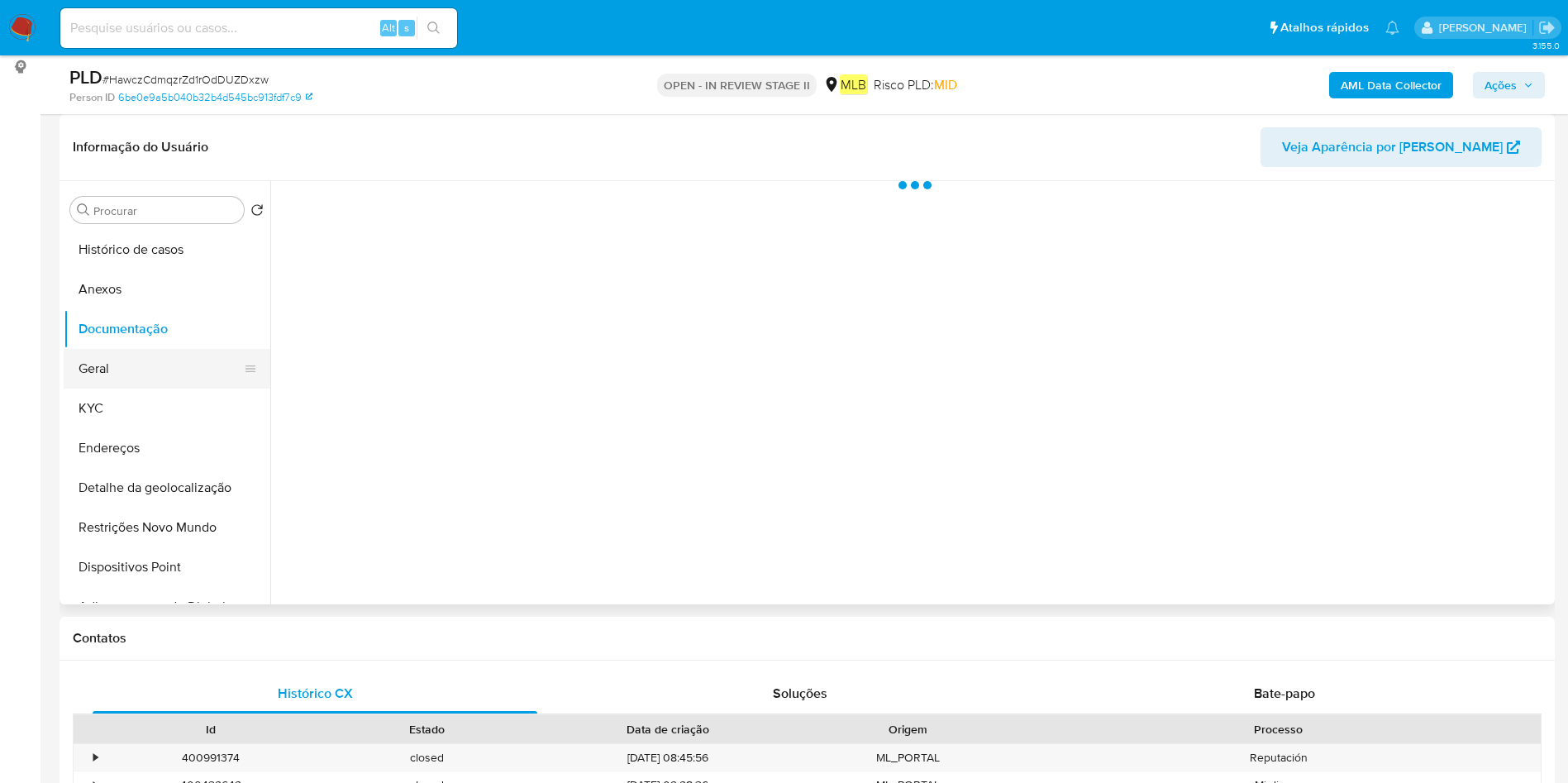
click at [180, 372] on button "Geral" at bounding box center [160, 369] width 193 height 40
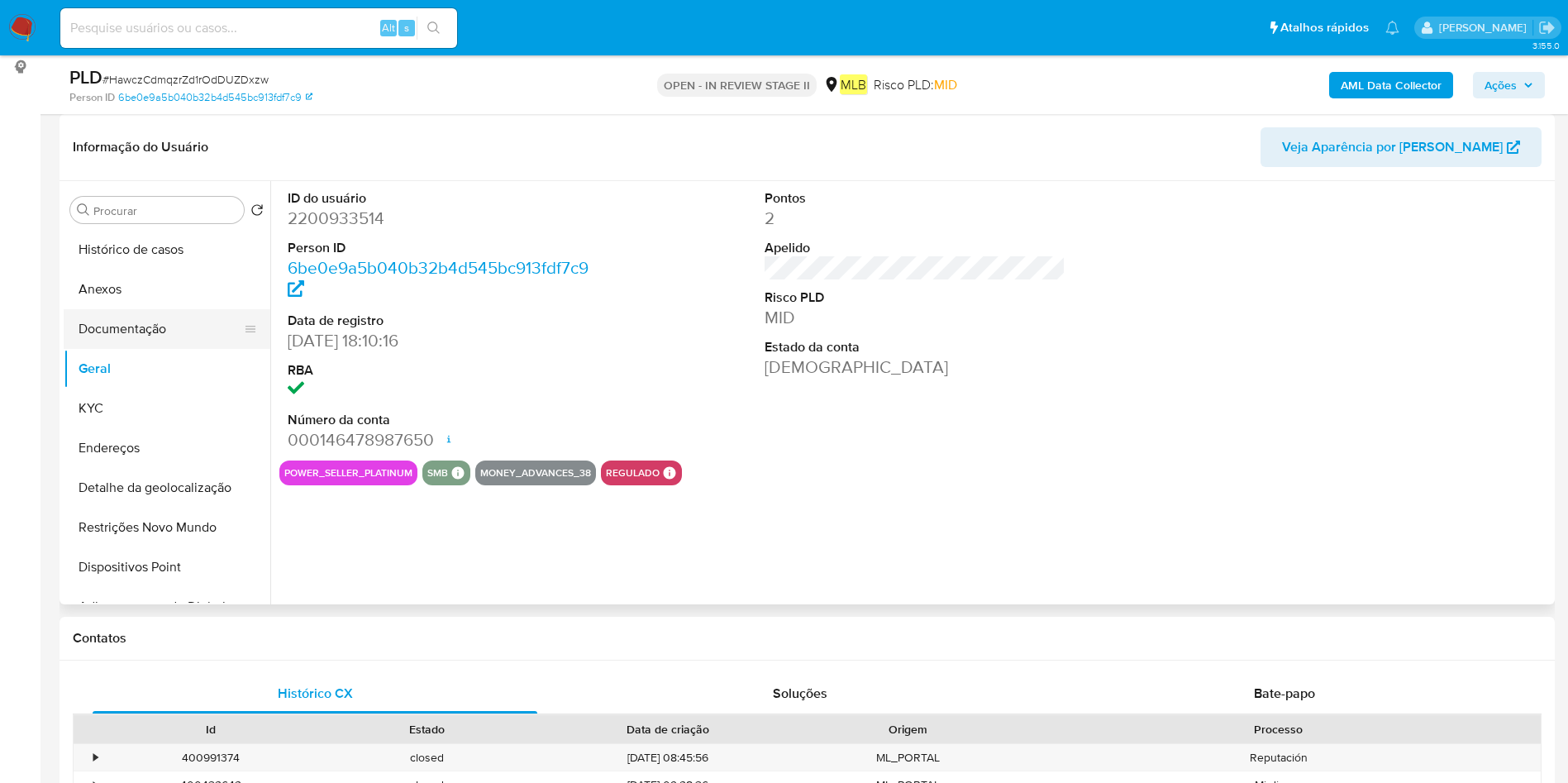
click at [168, 326] on button "Documentação" at bounding box center [160, 329] width 193 height 40
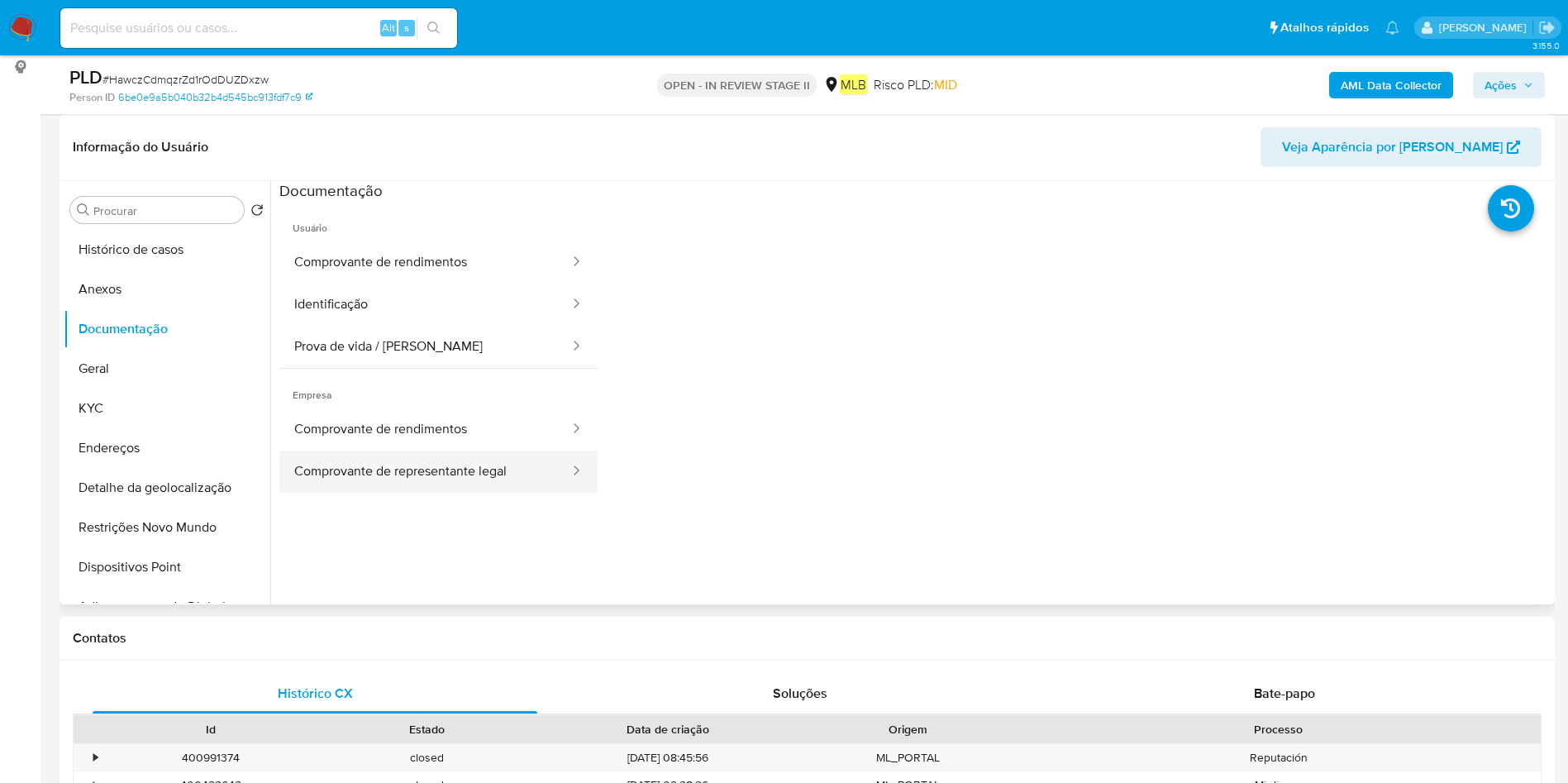
click at [479, 463] on button "Comprovante de representante legal" at bounding box center [425, 471] width 292 height 42
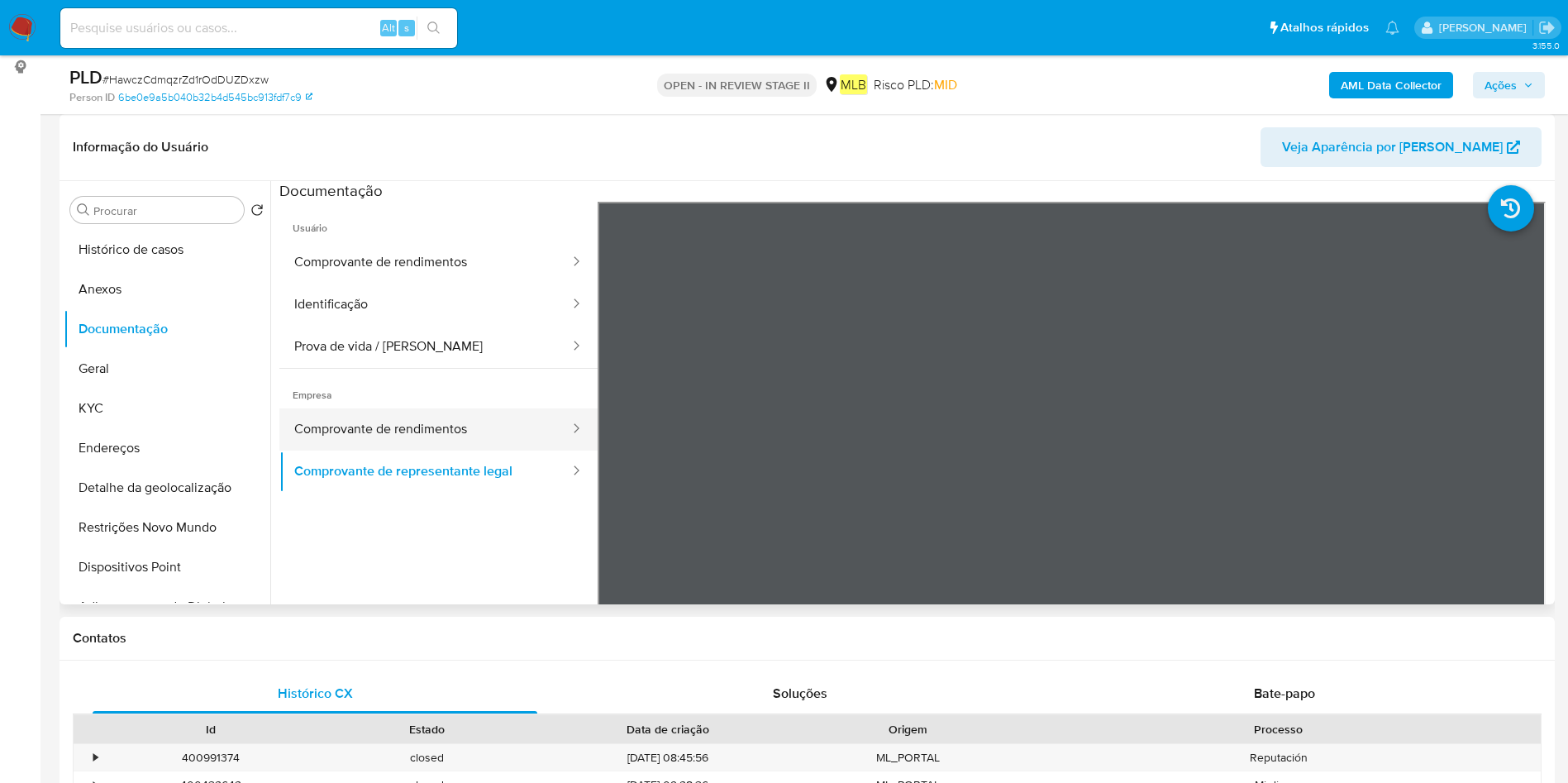
click at [419, 432] on button "Comprovante de rendimentos" at bounding box center [425, 429] width 292 height 42
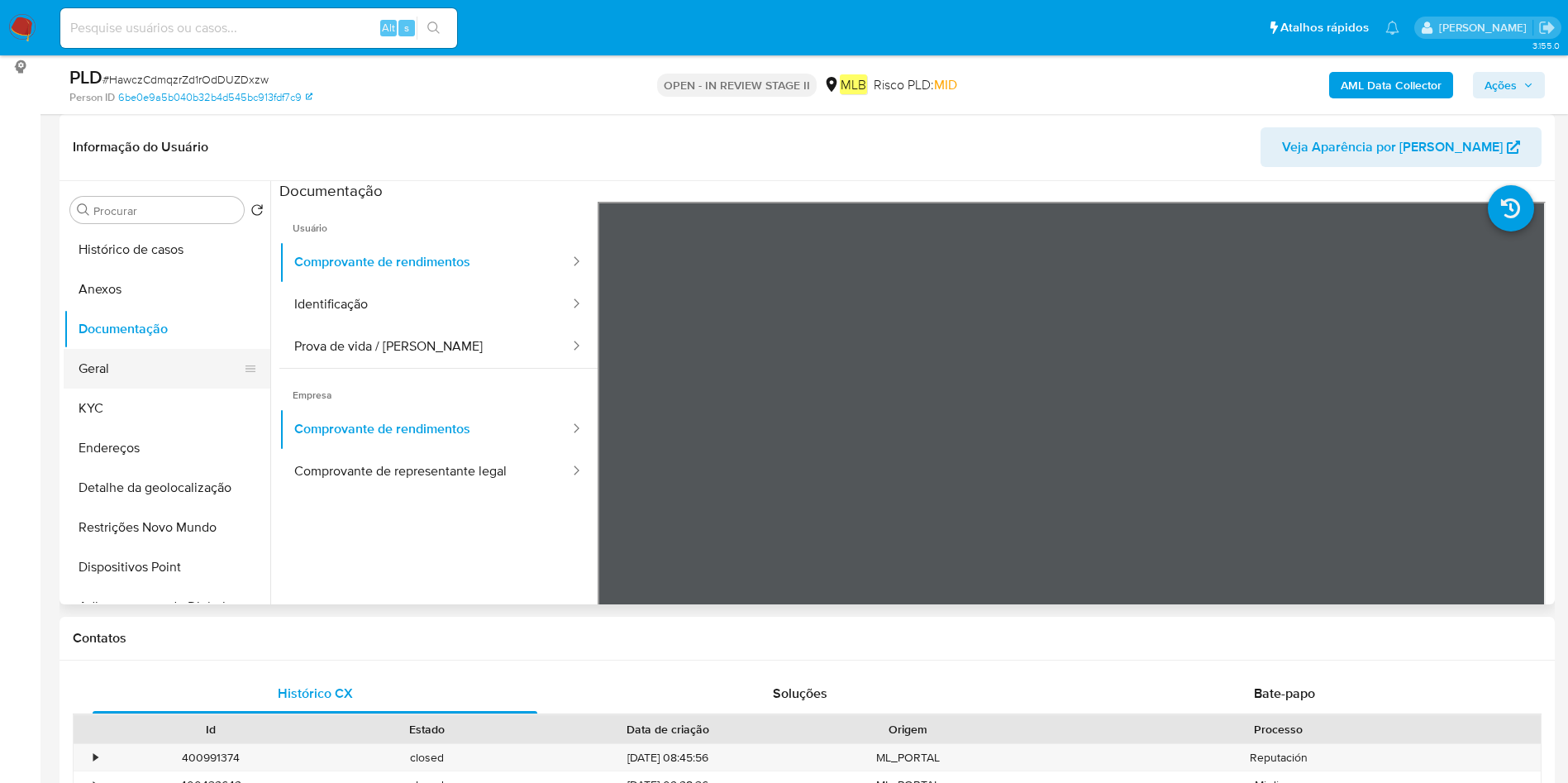
click at [106, 378] on button "Geral" at bounding box center [160, 369] width 193 height 40
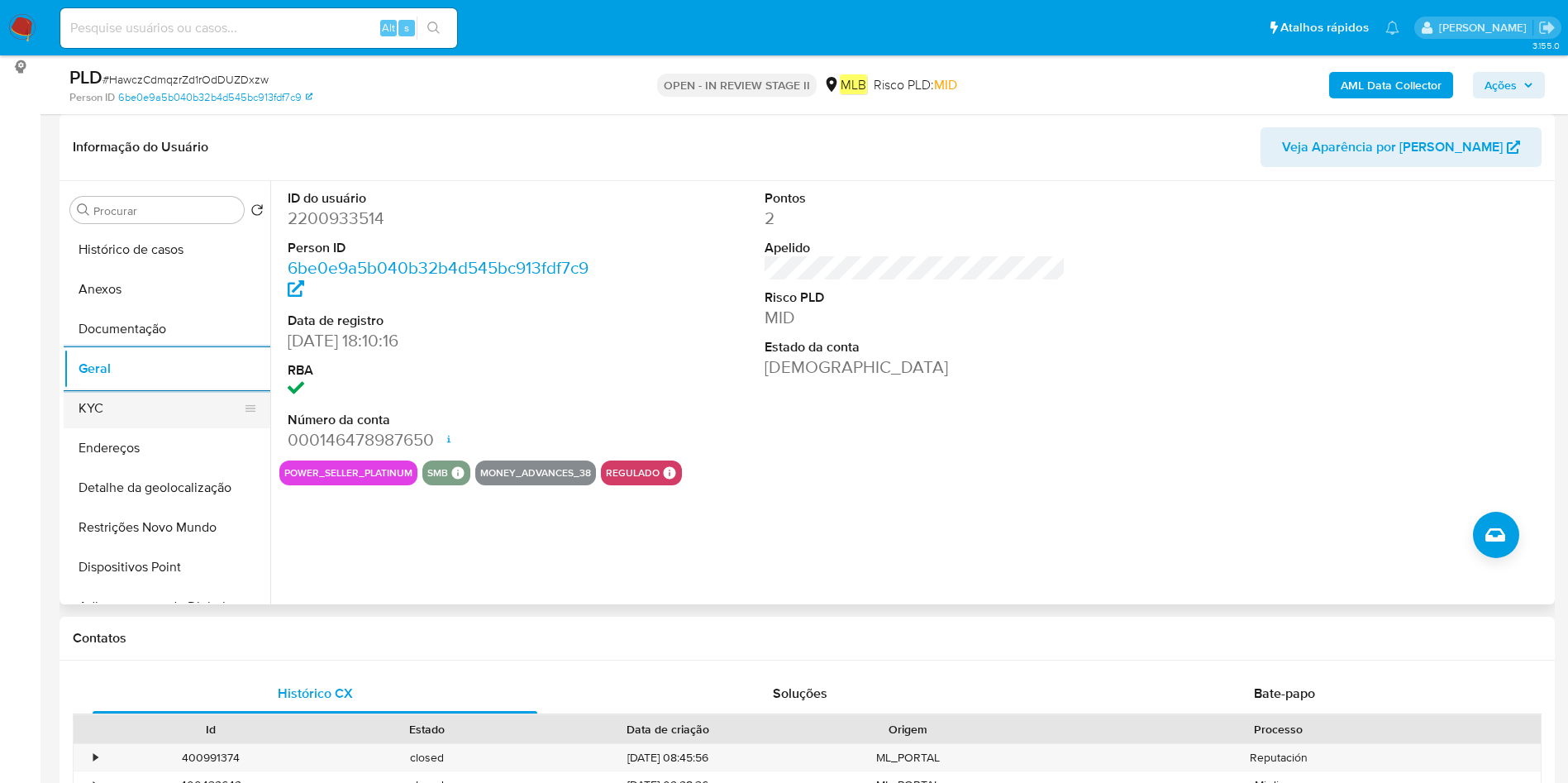
drag, startPoint x: 102, startPoint y: 387, endPoint x: 247, endPoint y: 405, distance: 146.1
click at [103, 389] on button "KYC" at bounding box center [160, 408] width 193 height 40
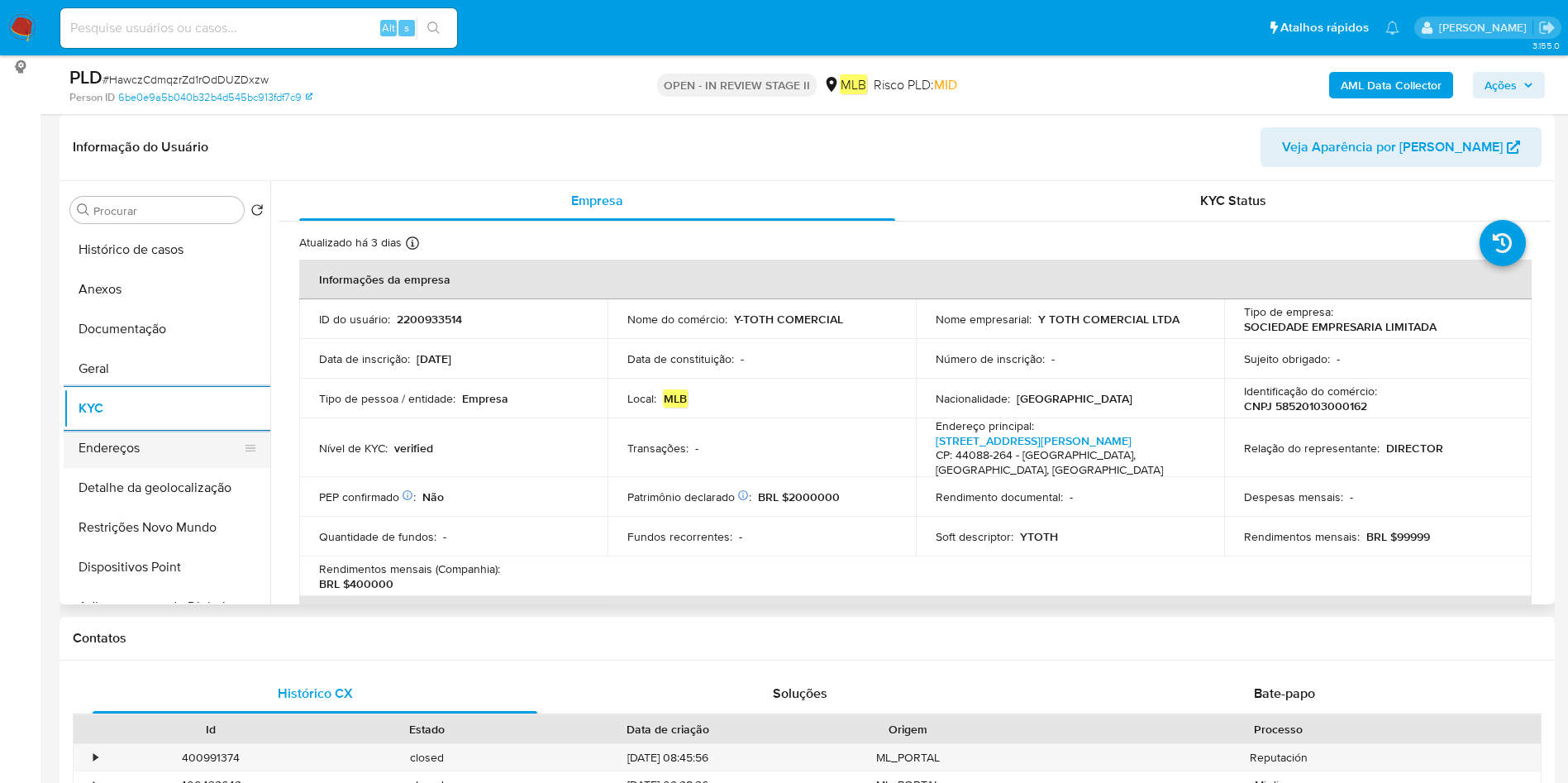
click at [153, 445] on button "Endereços" at bounding box center [160, 448] width 193 height 40
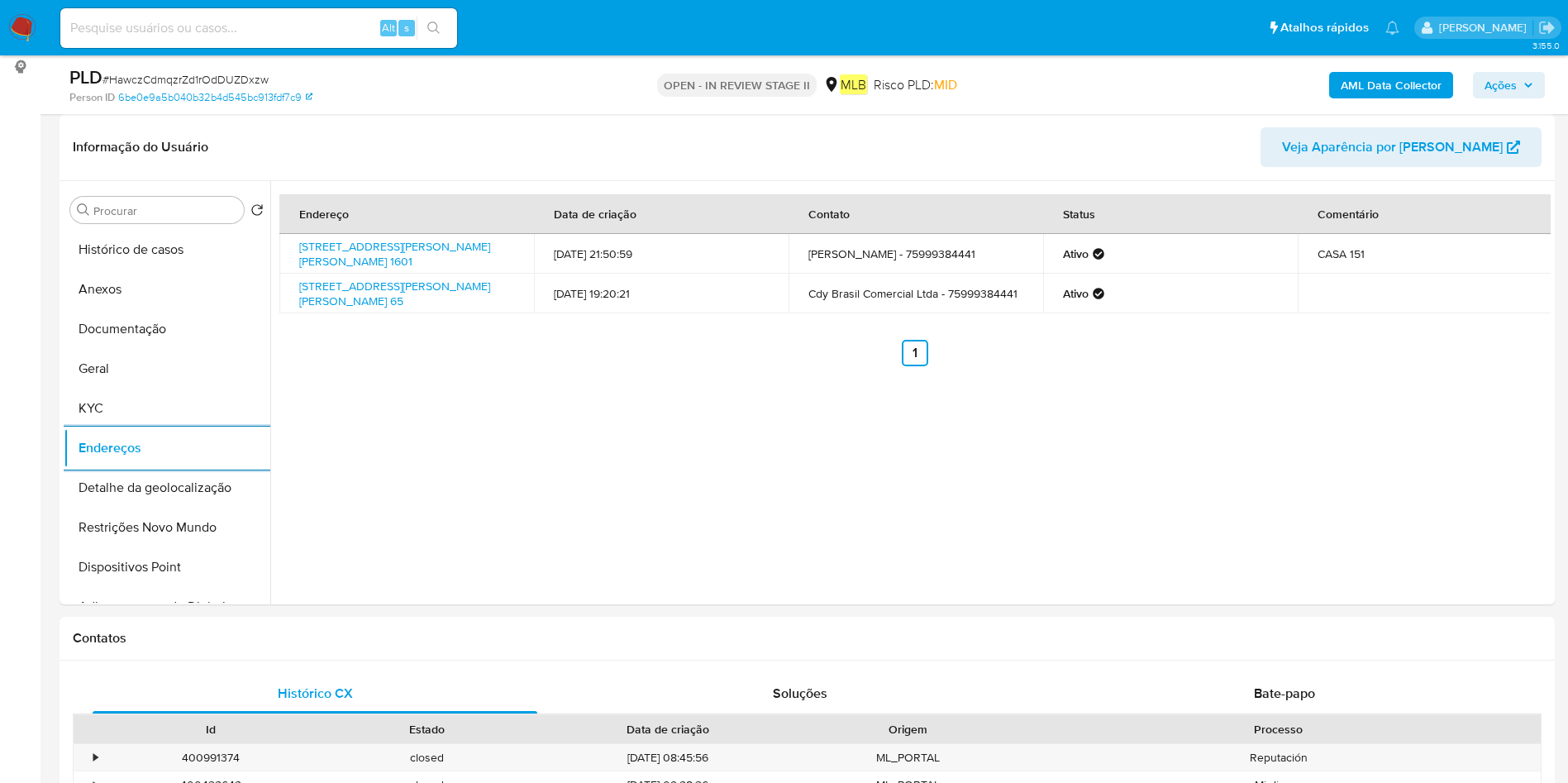
click at [122, 486] on button "Detalhe da geolocalização" at bounding box center [167, 488] width 206 height 40
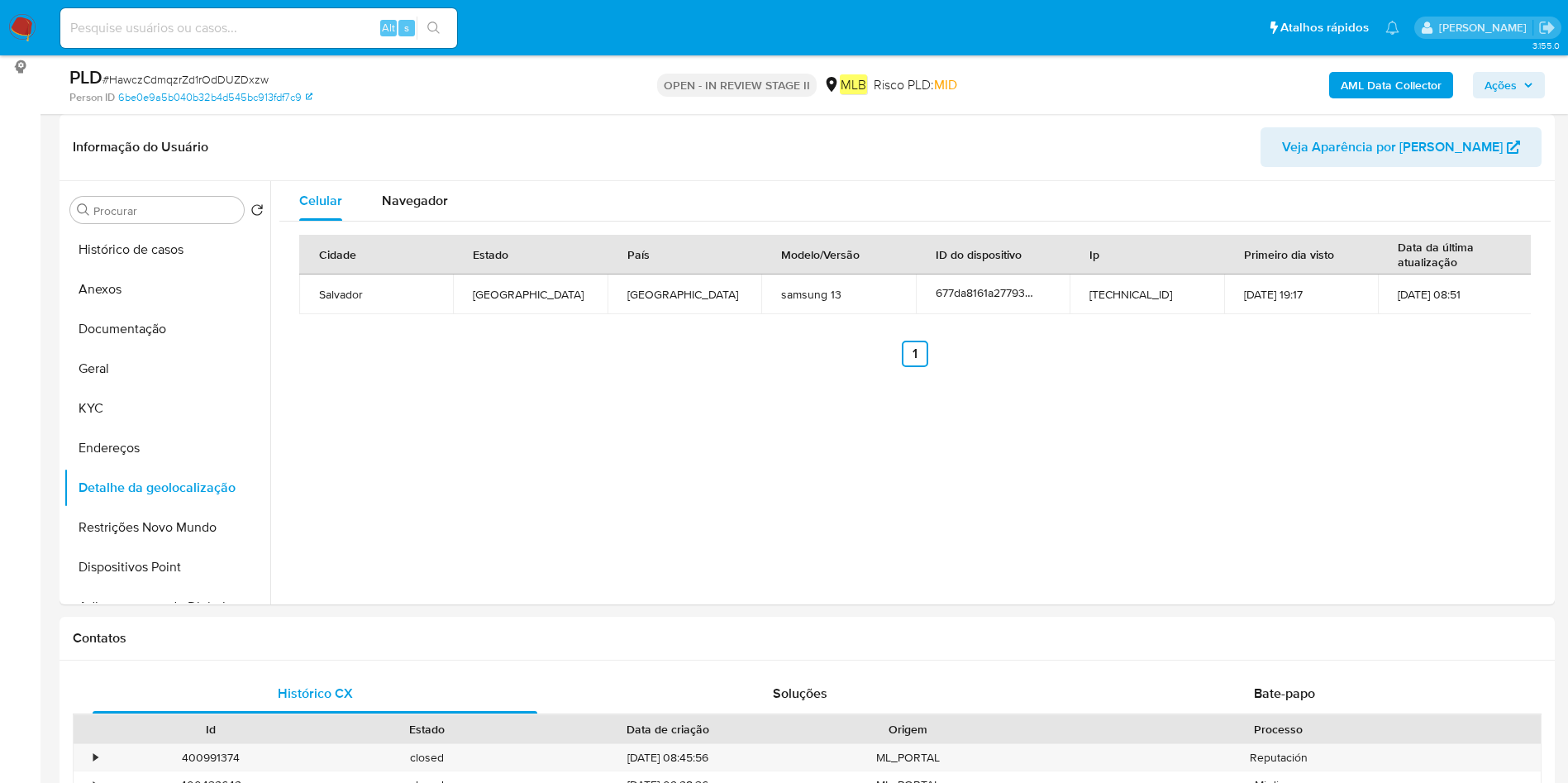
drag, startPoint x: 133, startPoint y: 526, endPoint x: 1042, endPoint y: 520, distance: 909.0
click at [134, 525] on button "Restrições Novo Mundo" at bounding box center [167, 528] width 206 height 40
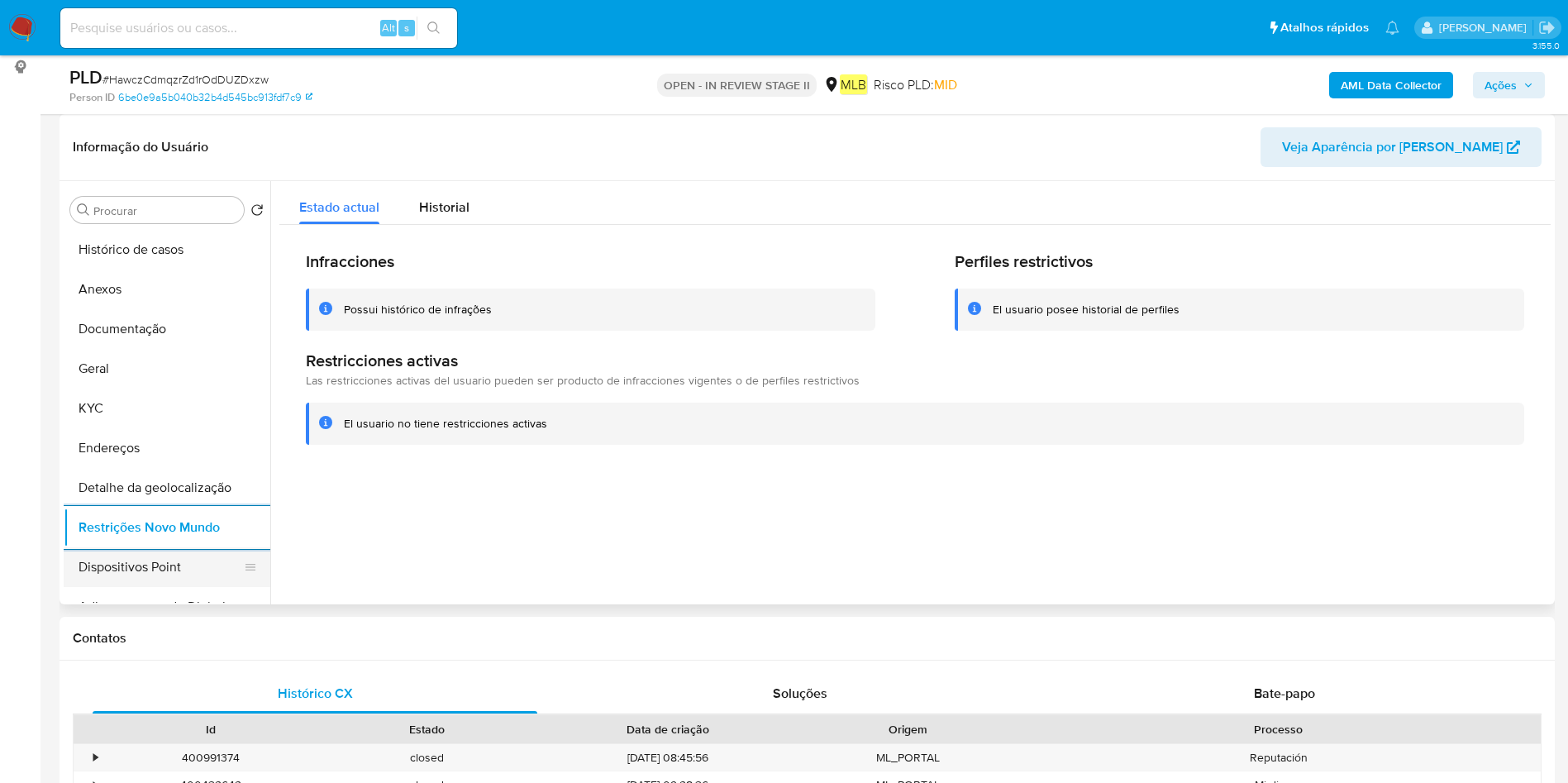
click at [95, 567] on button "Dispositivos Point" at bounding box center [160, 567] width 193 height 40
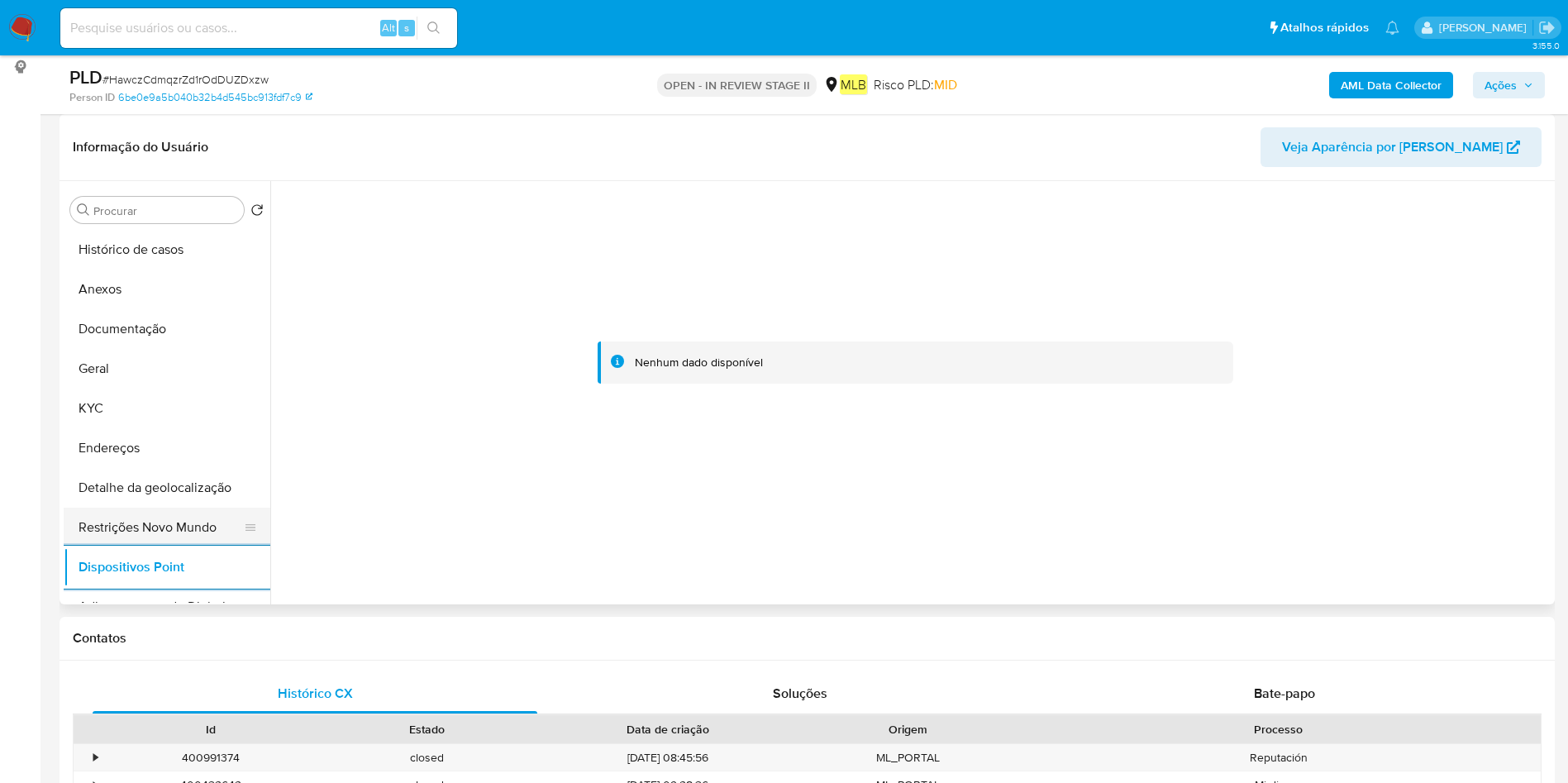
click at [166, 513] on button "Restrições Novo Mundo" at bounding box center [160, 528] width 193 height 40
